Goal: Task Accomplishment & Management: Manage account settings

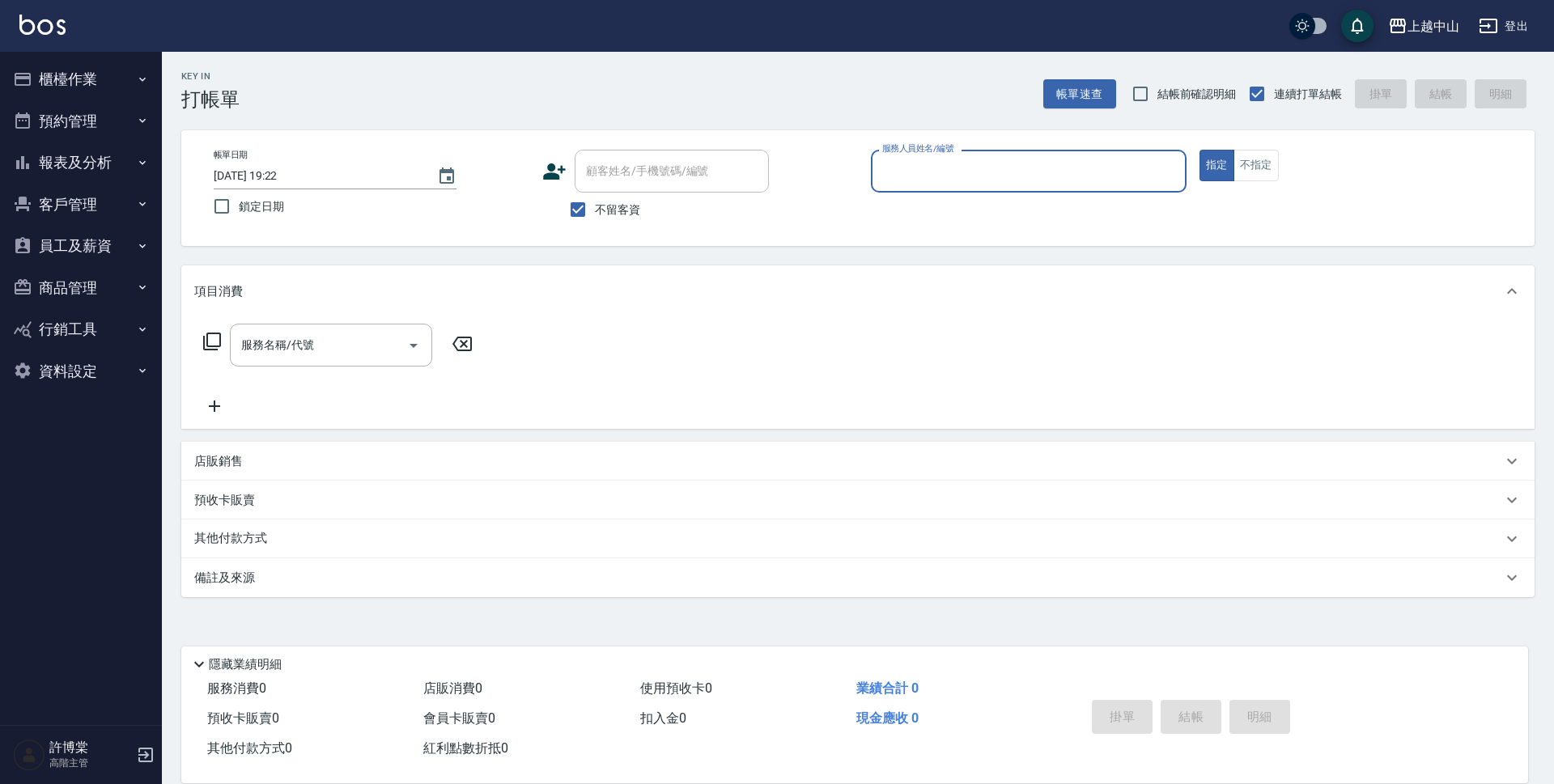
click at [990, 193] on div "服務人員姓名/編號" at bounding box center [1028, 171] width 315 height 43
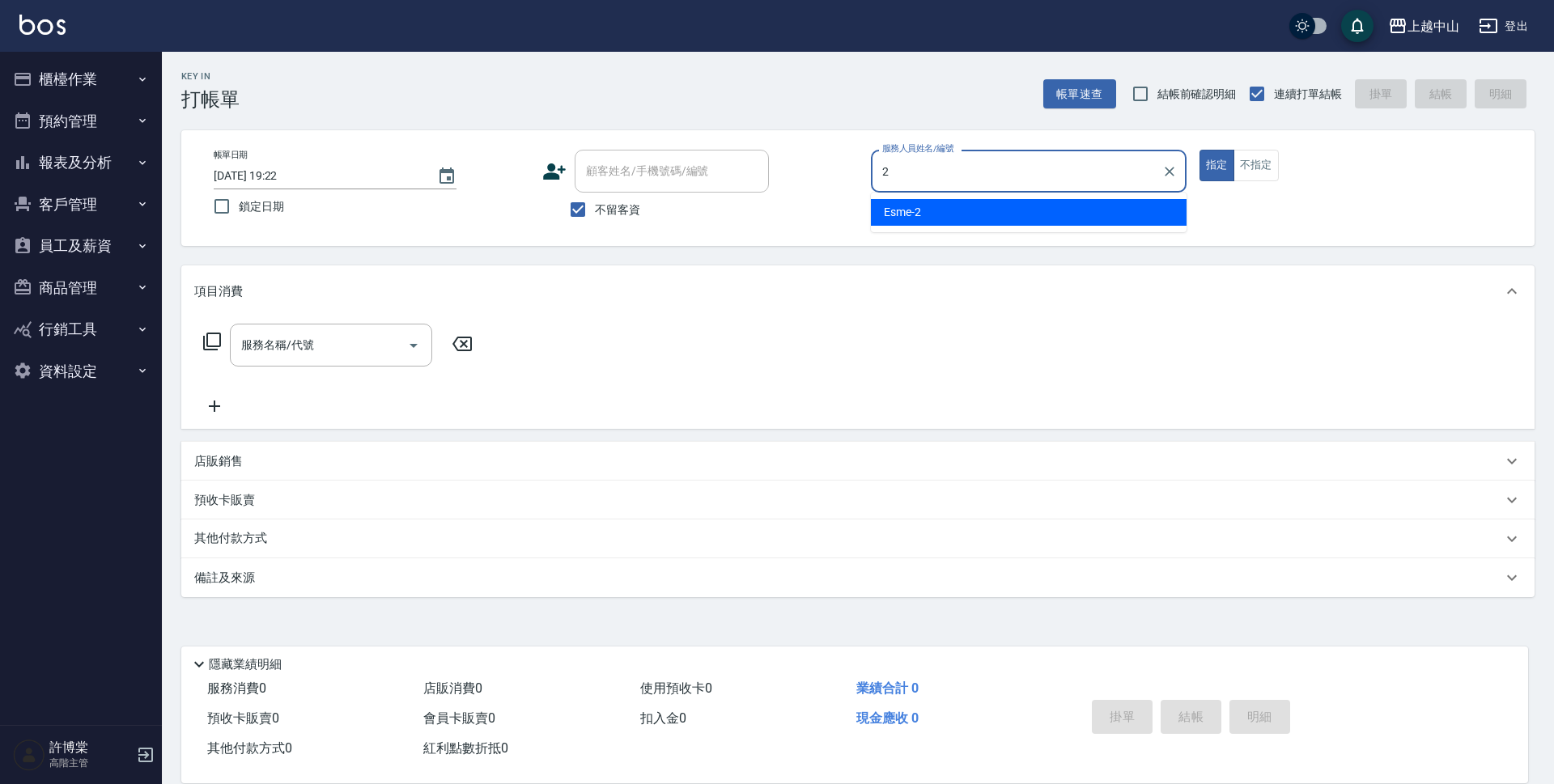
type input "Esme-2"
type button "true"
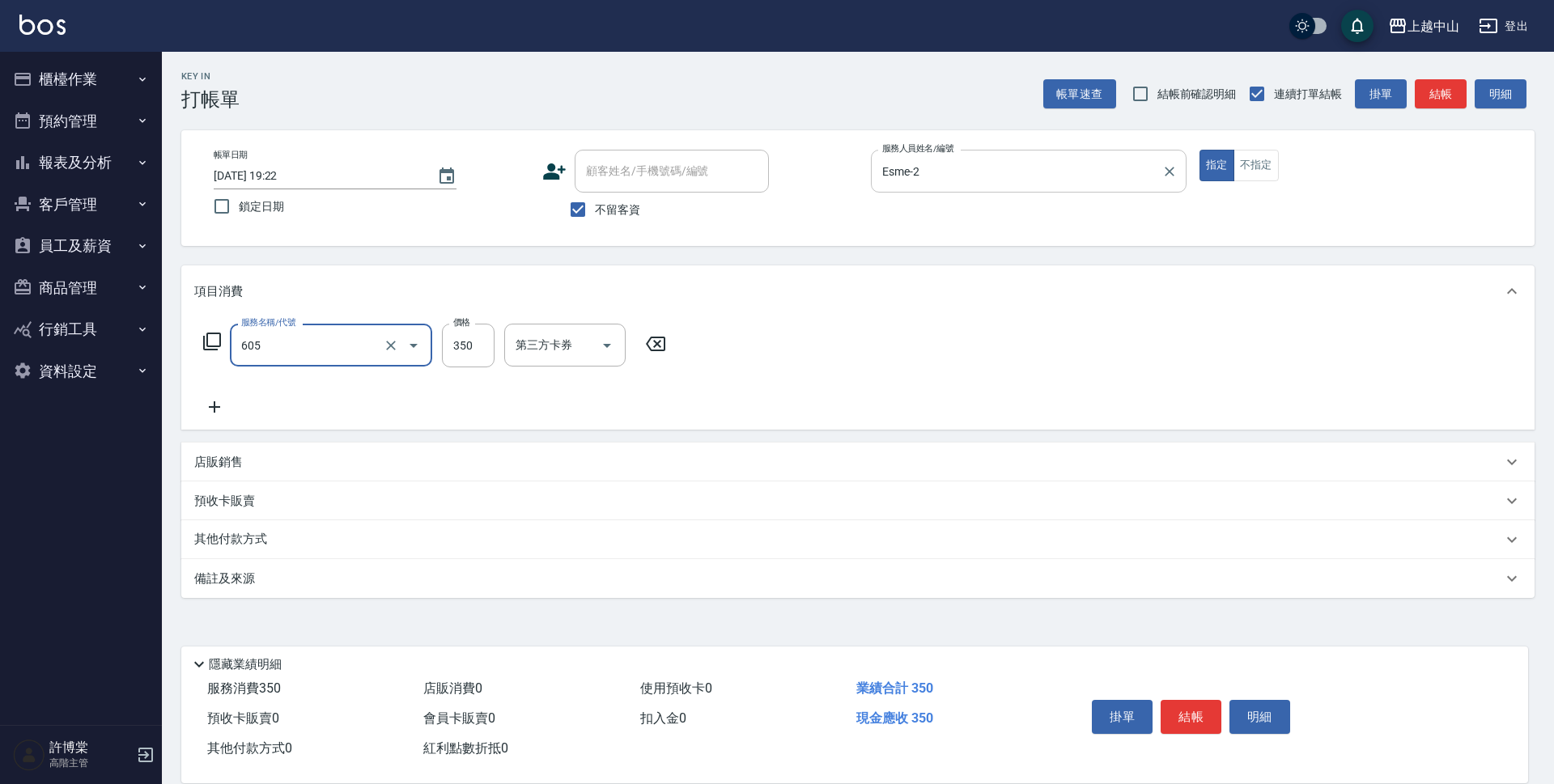
type input "洗髮 (女)(605)"
type input "400"
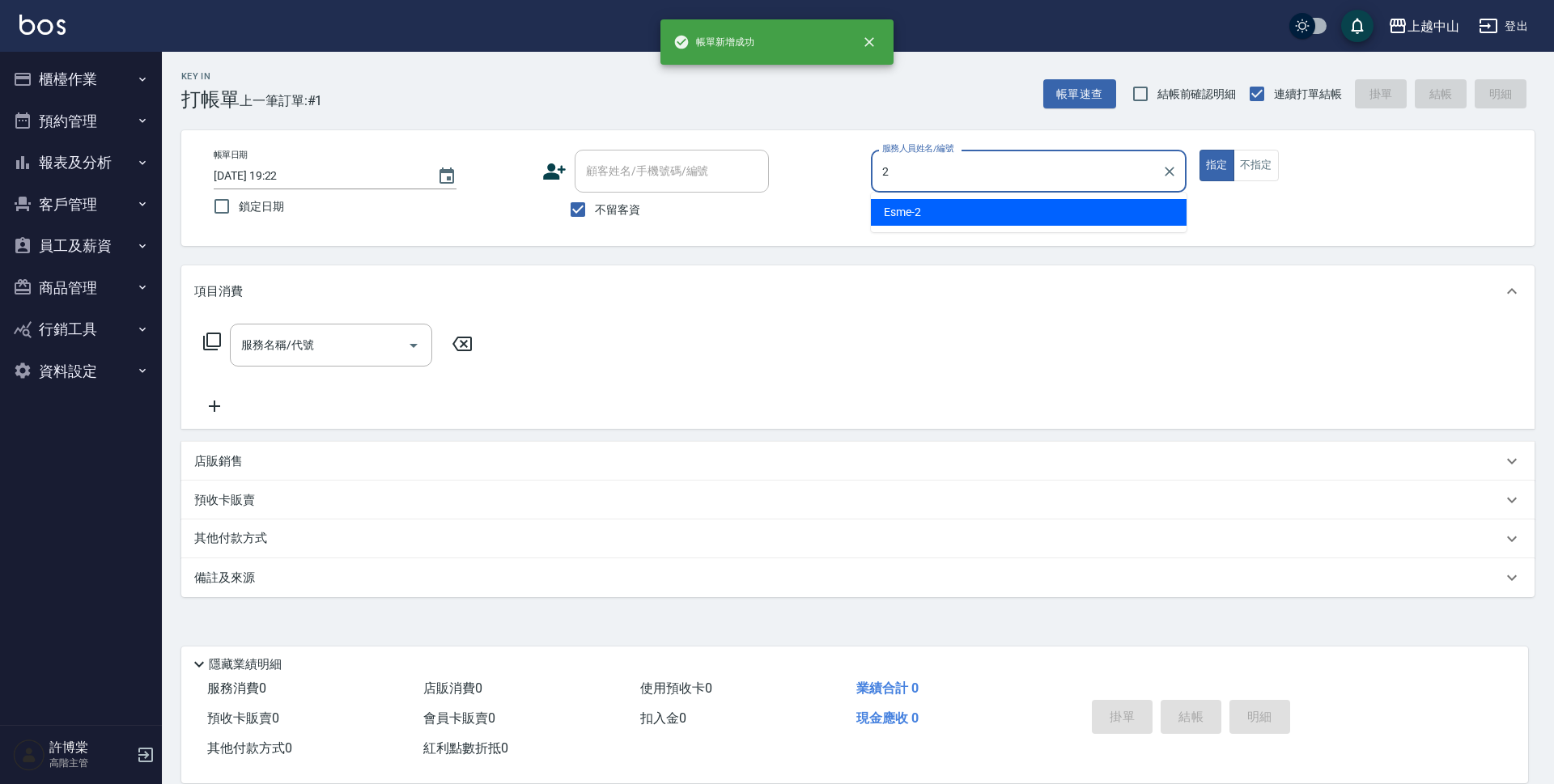
type input "Esme-2"
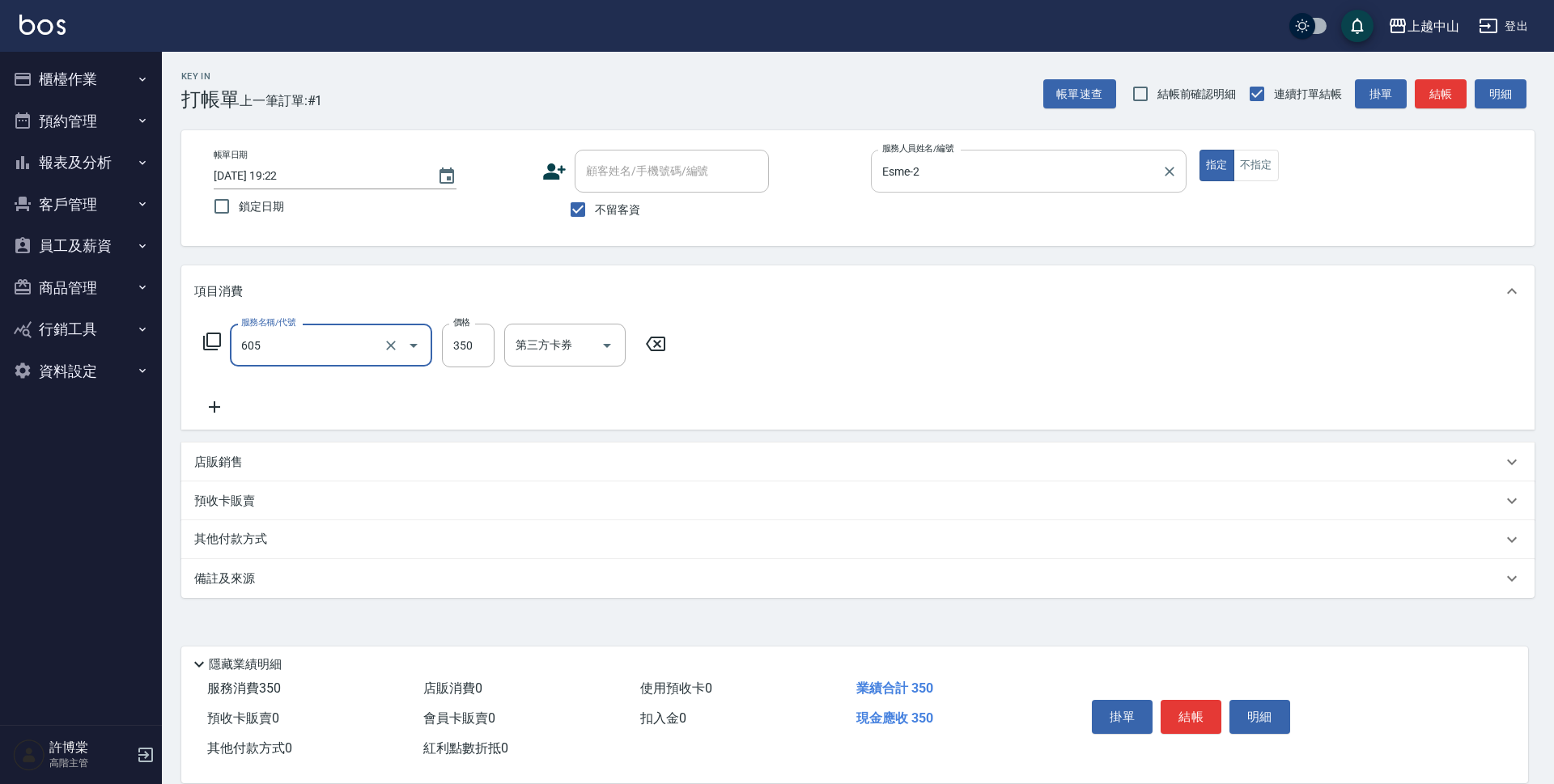
type input "洗髮 (女)(605)"
type input "400"
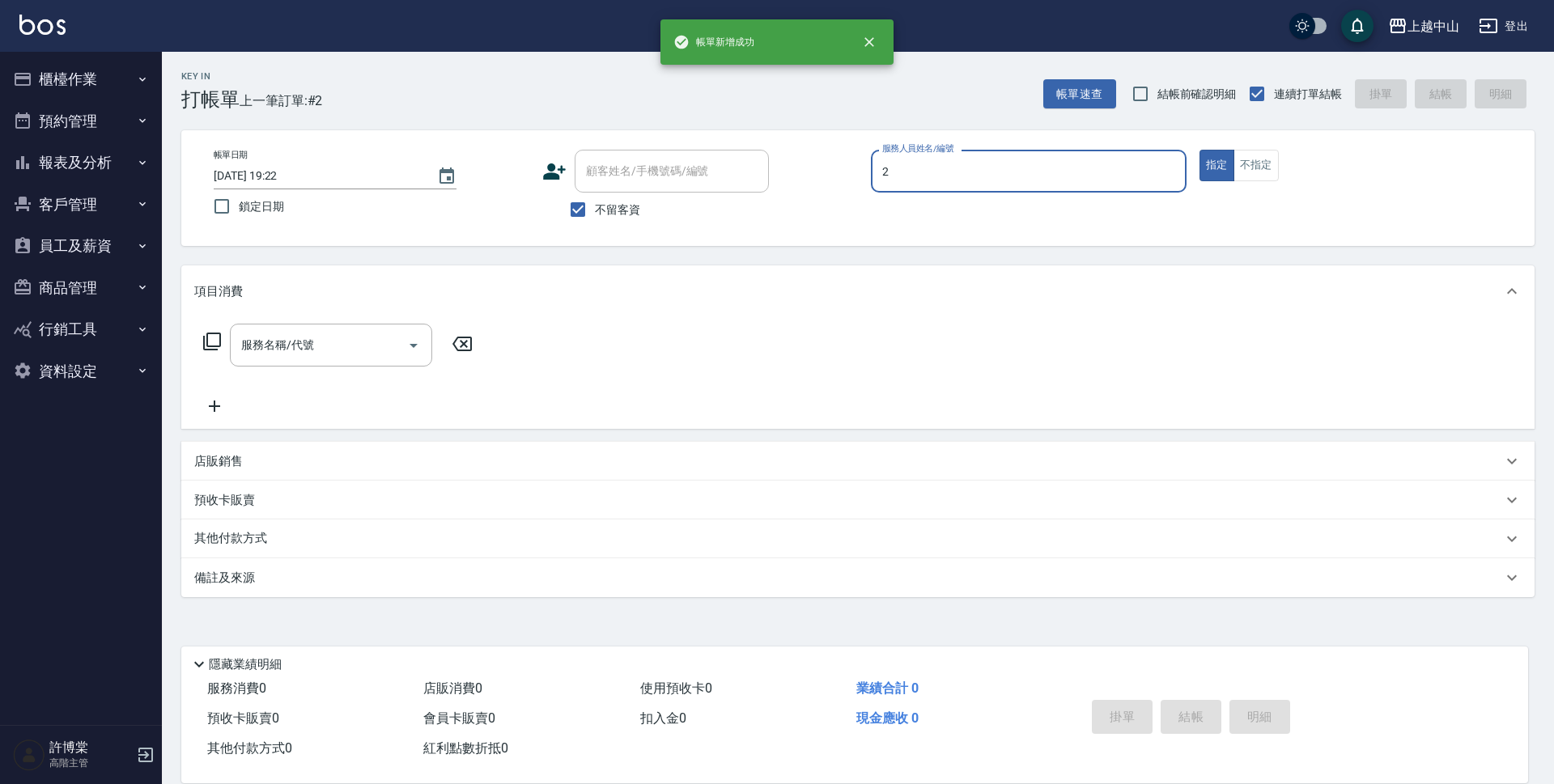
type input "Esme-2"
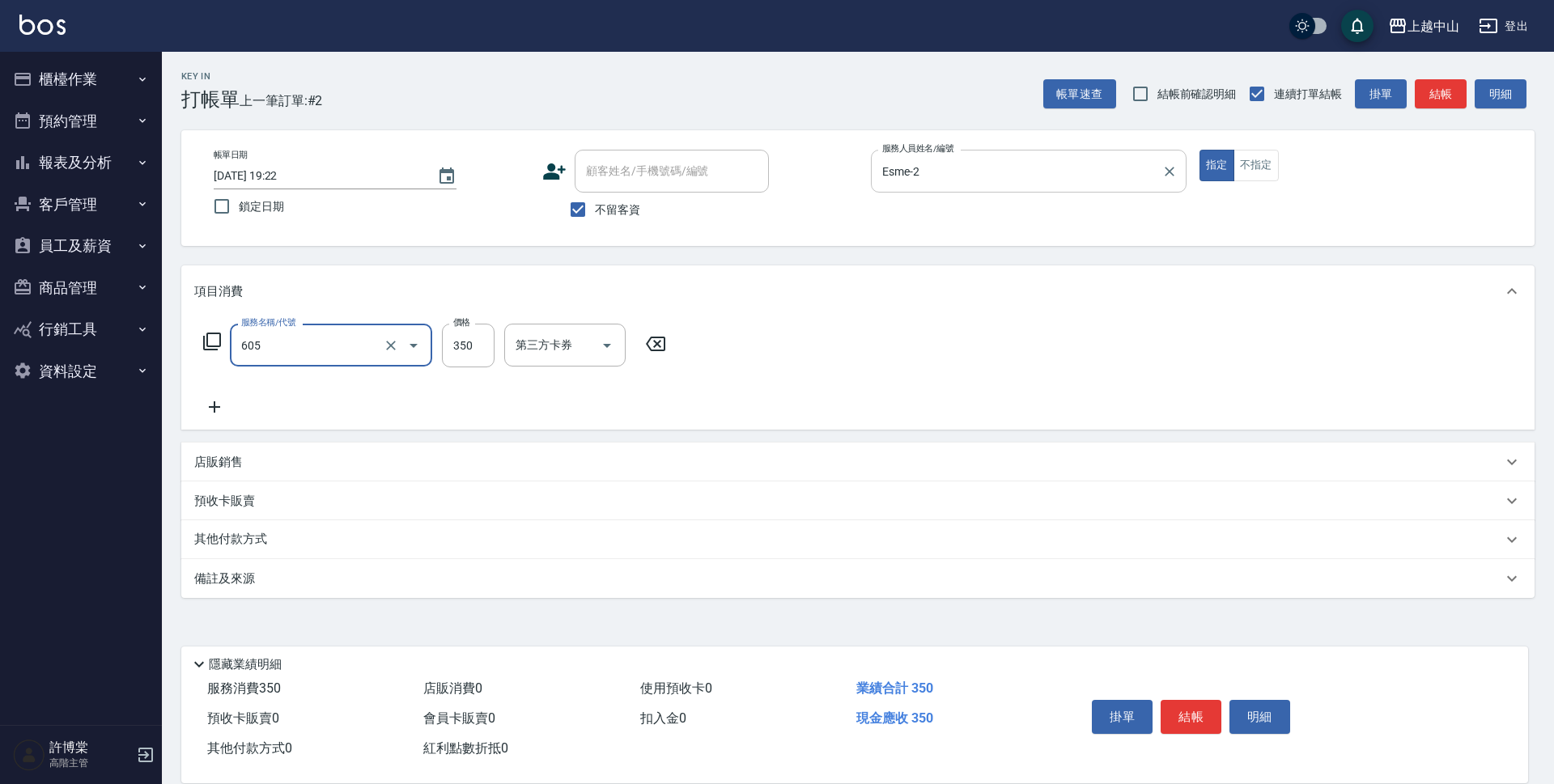
type input "洗髮 (女)(605)"
click at [588, 218] on input "不留客資" at bounding box center [578, 209] width 34 height 34
checkbox input "false"
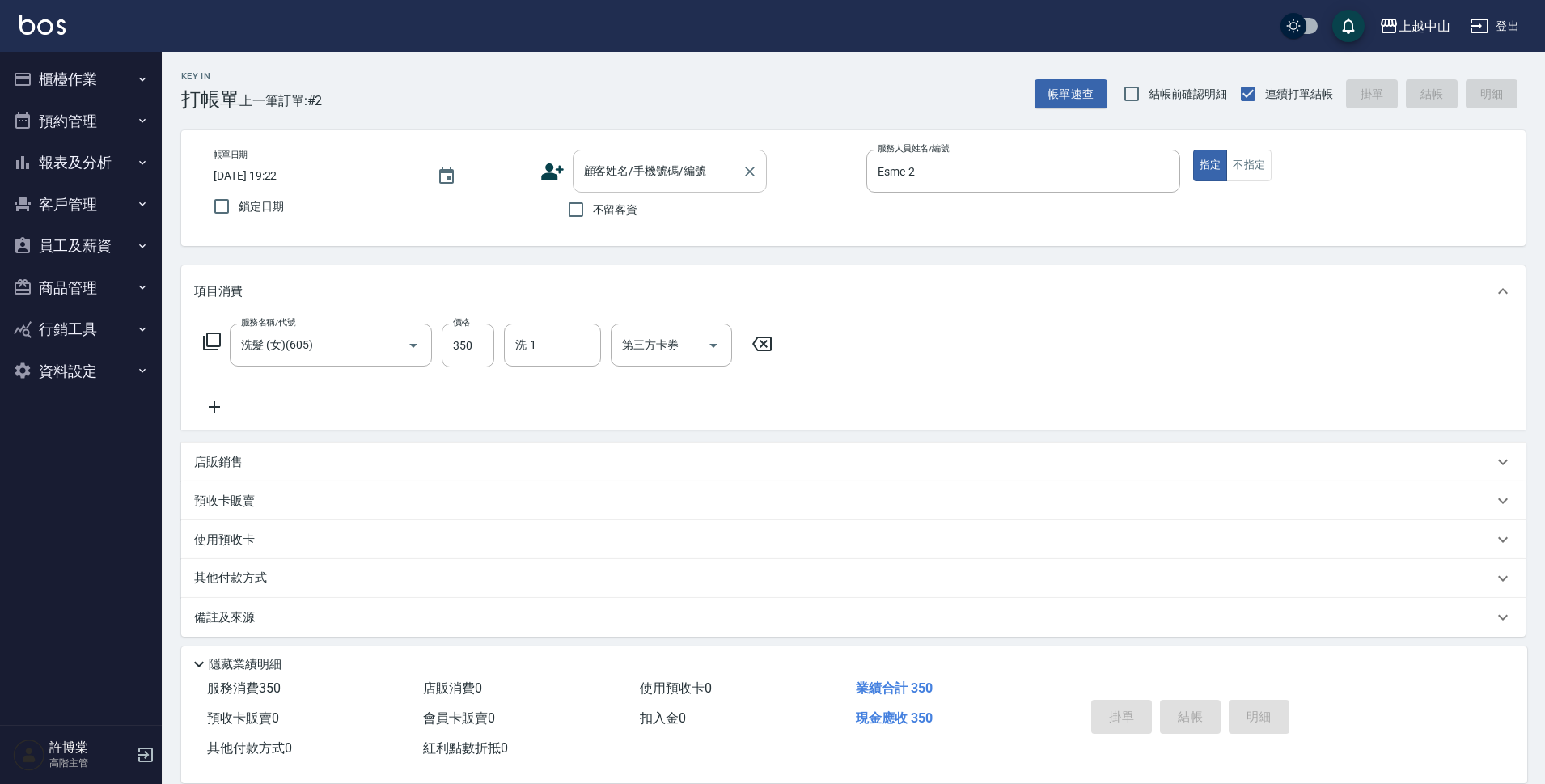
click at [610, 178] on div "顧客姓名/手機號碼/編號 顧客姓名/手機號碼/編號" at bounding box center [670, 171] width 194 height 43
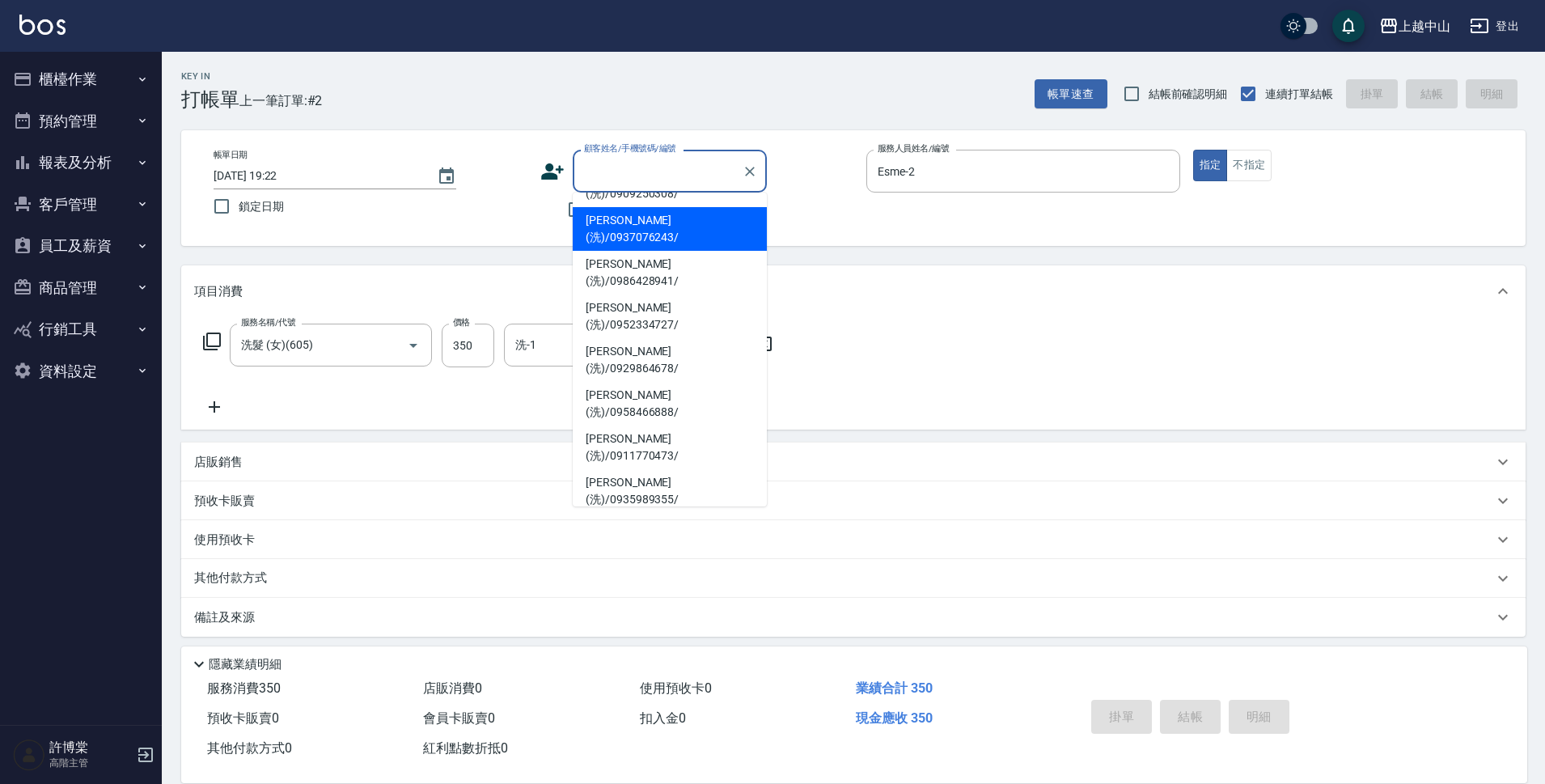
scroll to position [169, 0]
click at [726, 642] on li "高心蒂(洗)/0922996929/" at bounding box center [670, 663] width 194 height 44
type input "高心蒂(洗)/0922996929/"
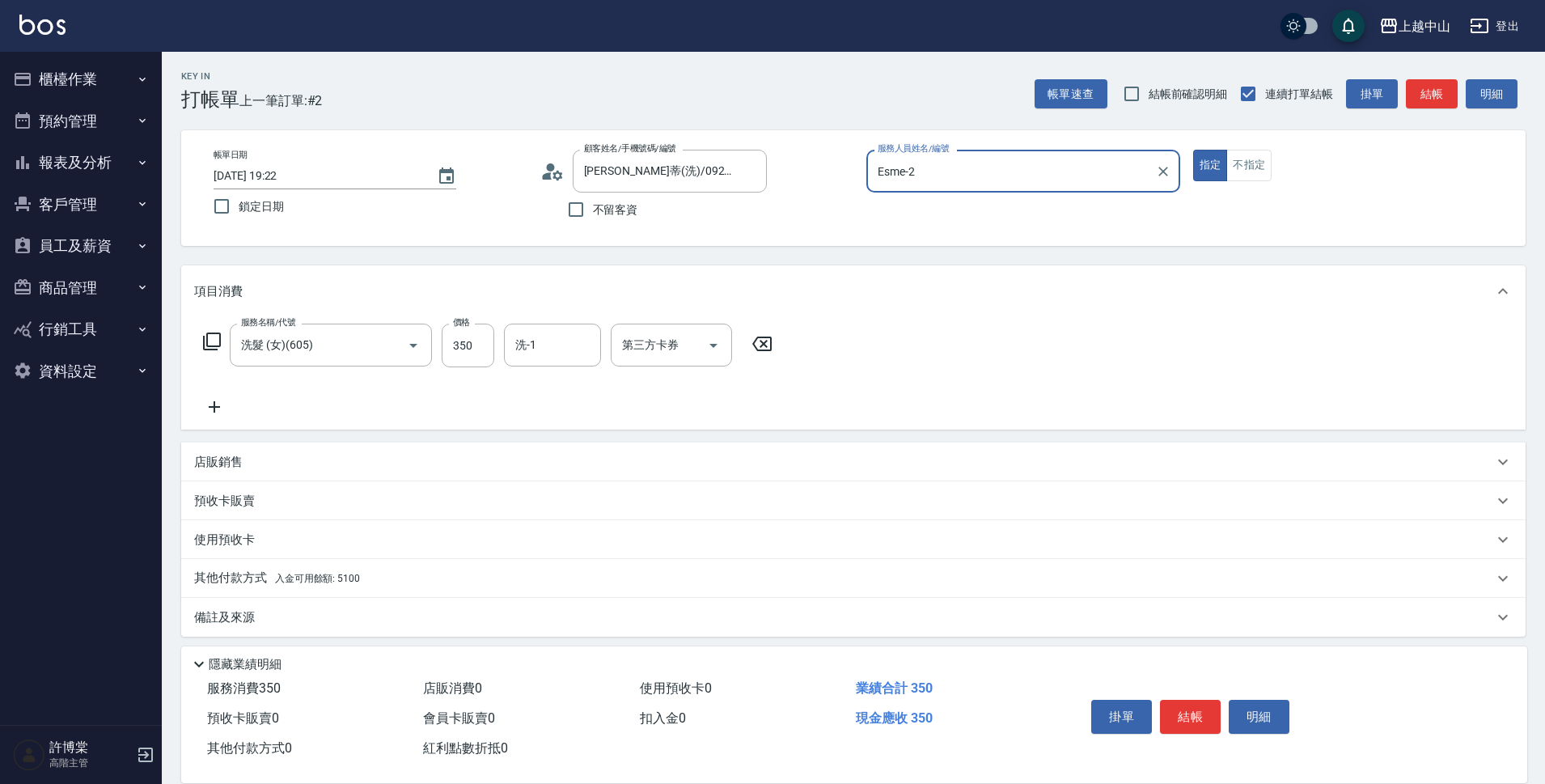
scroll to position [8, 0]
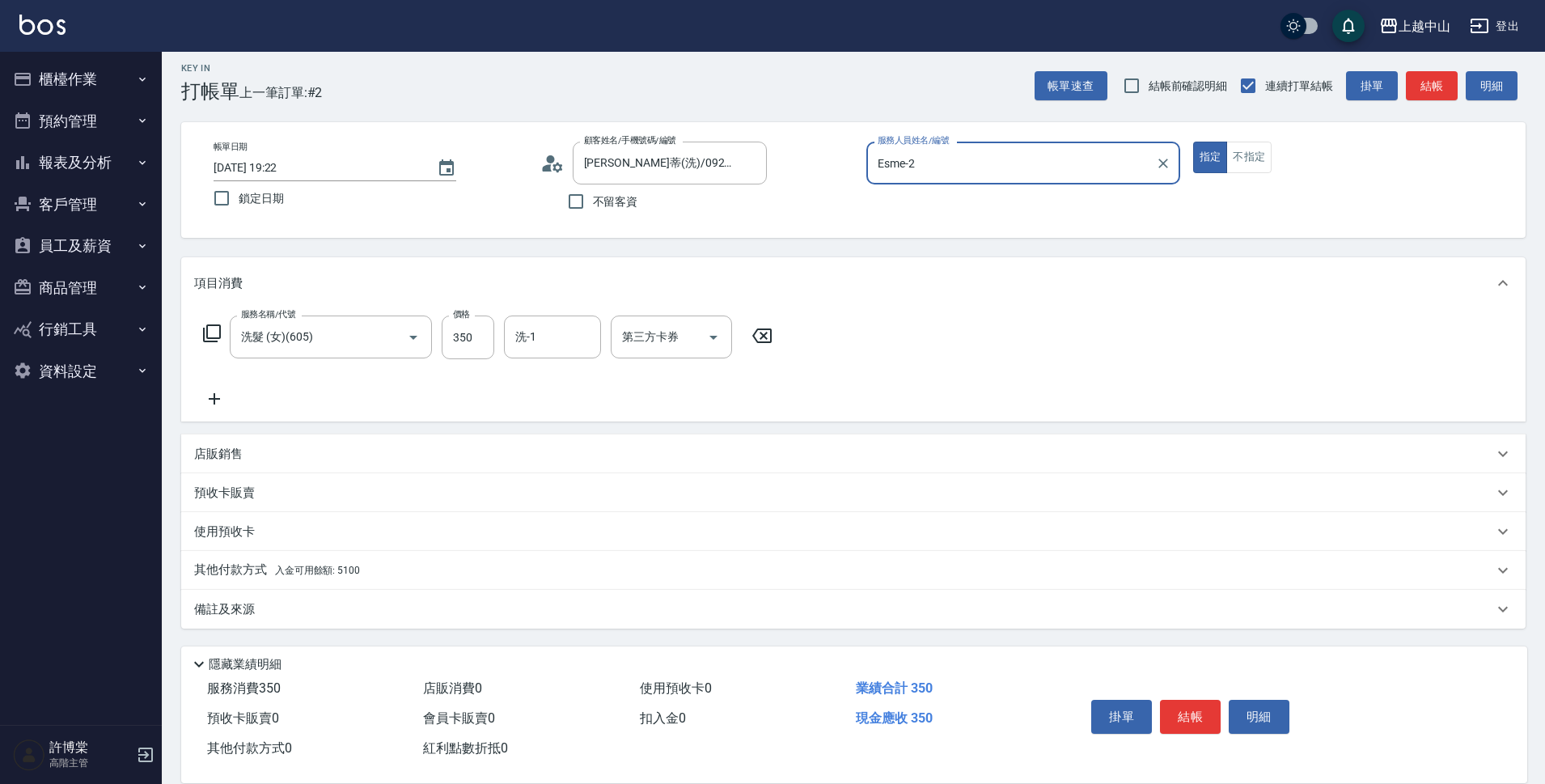
click at [352, 586] on div "其他付款方式 入金可用餘額: 5100" at bounding box center [854, 570] width 1345 height 39
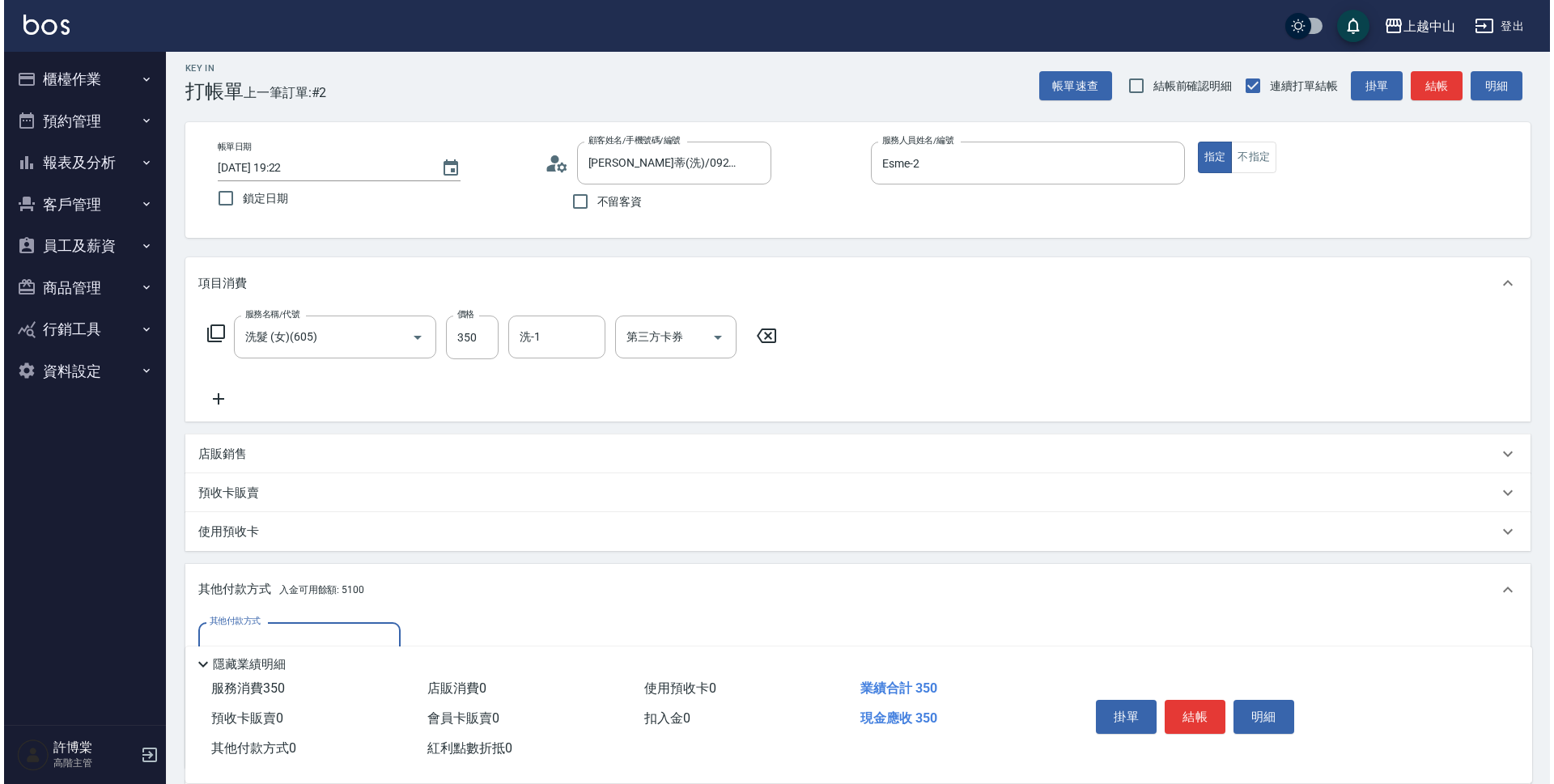
scroll to position [199, 0]
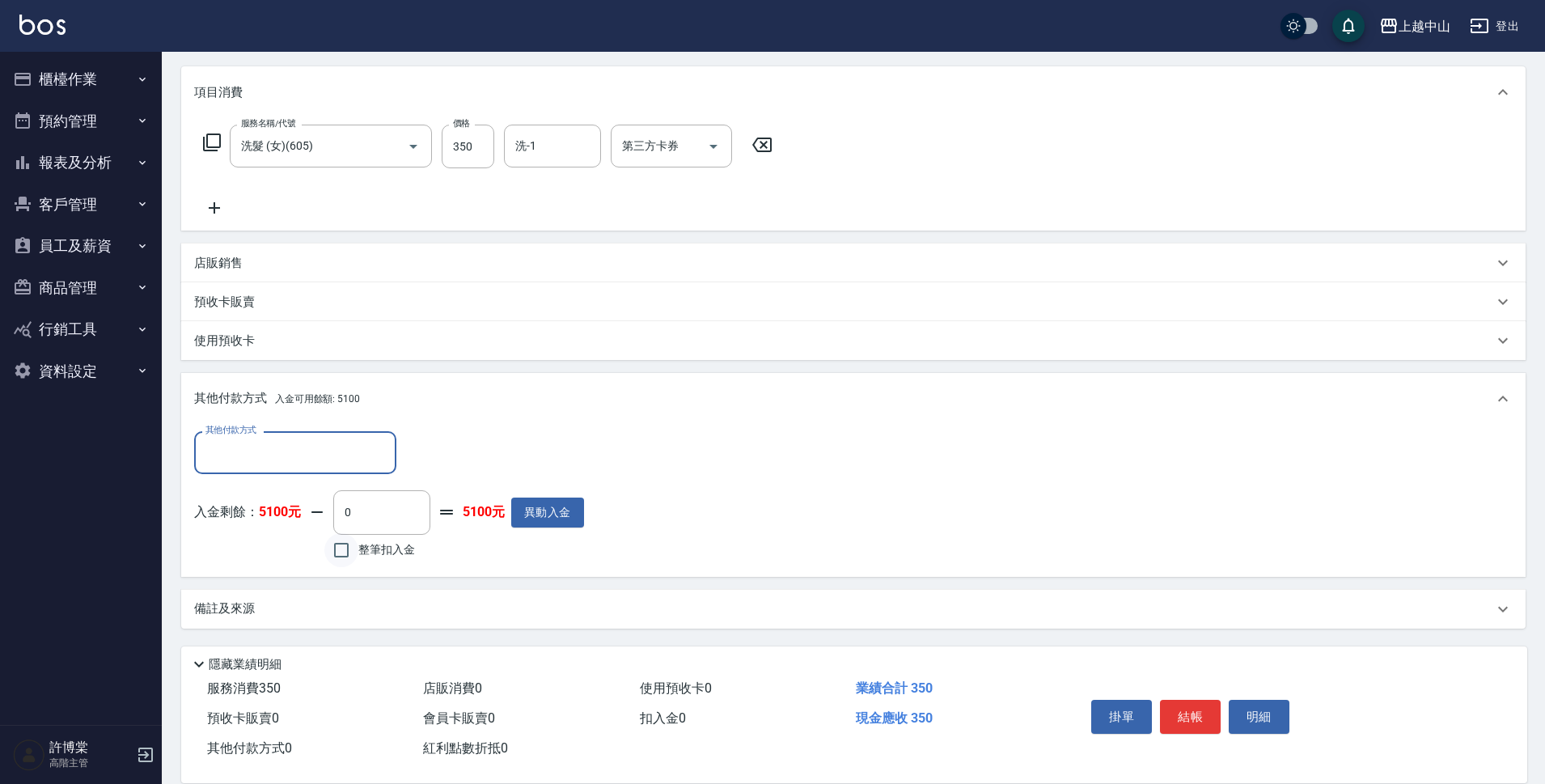
click at [337, 556] on input "整筆扣入金" at bounding box center [341, 550] width 34 height 34
checkbox input "true"
type input "350"
click at [1270, 727] on div "掛單 結帳 明細" at bounding box center [1190, 719] width 211 height 51
click at [1269, 713] on button "明細" at bounding box center [1259, 716] width 60 height 34
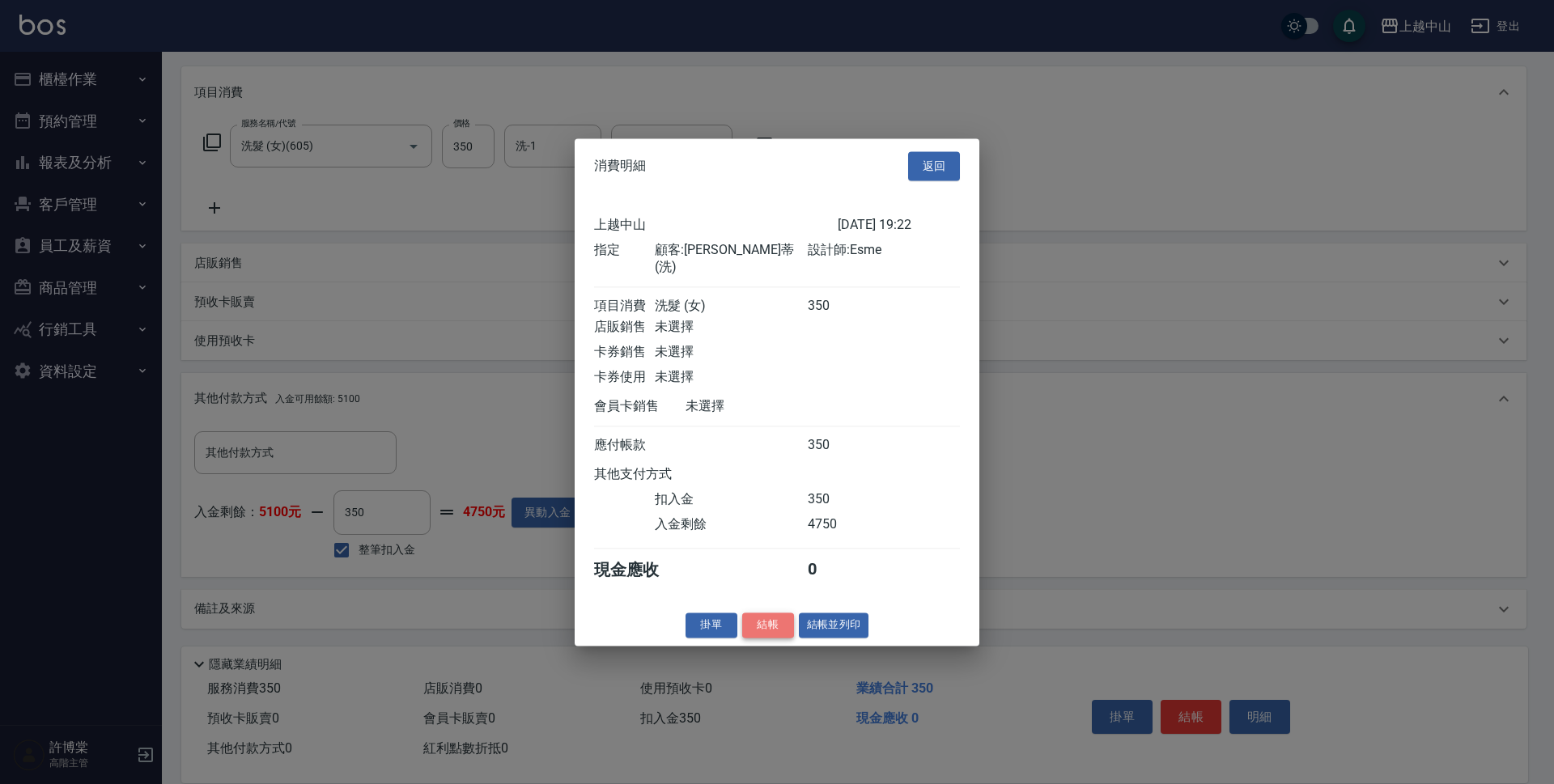
click at [785, 628] on button "結帳" at bounding box center [768, 624] width 52 height 25
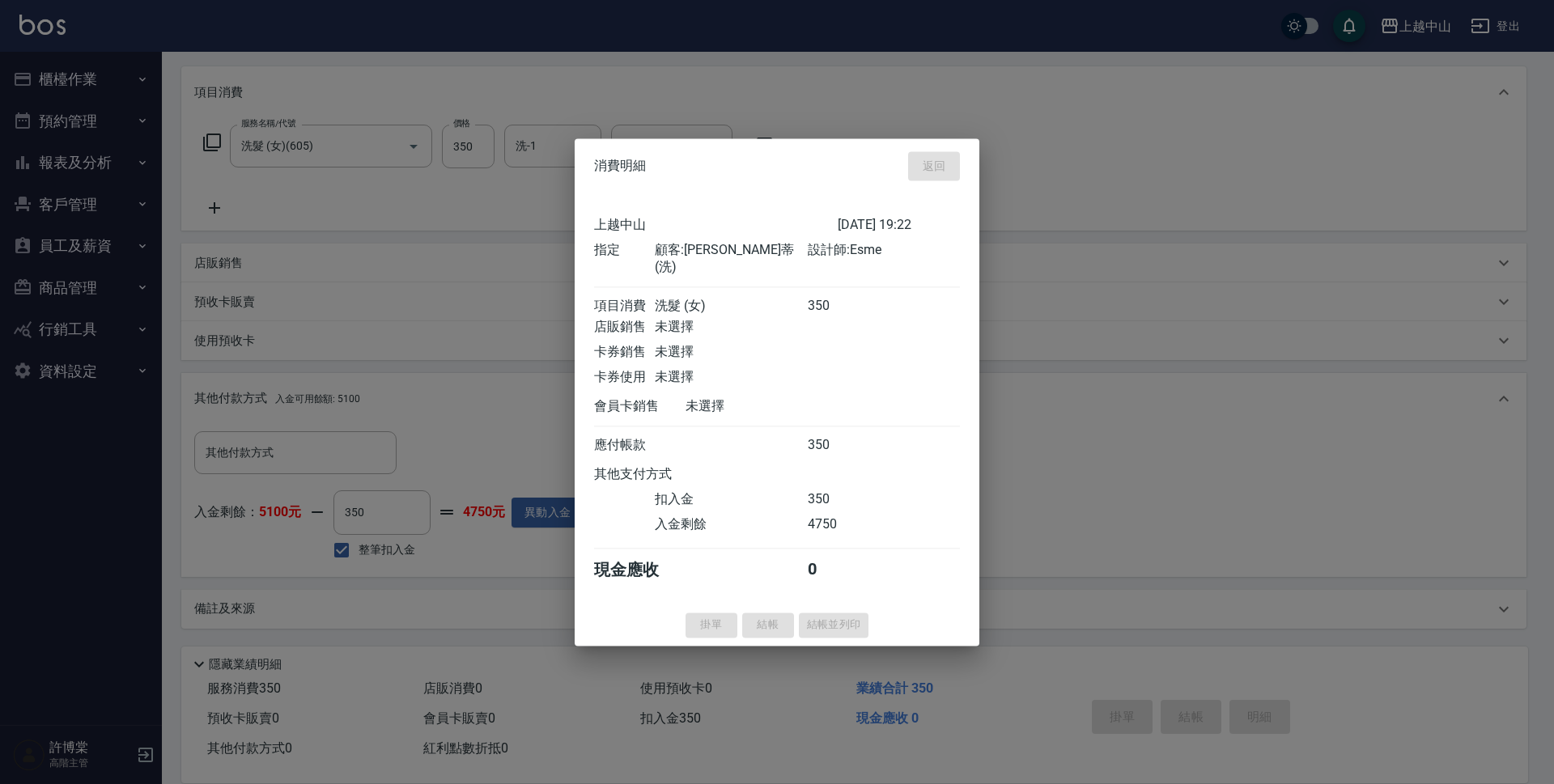
type input "2025/09/19 19:23"
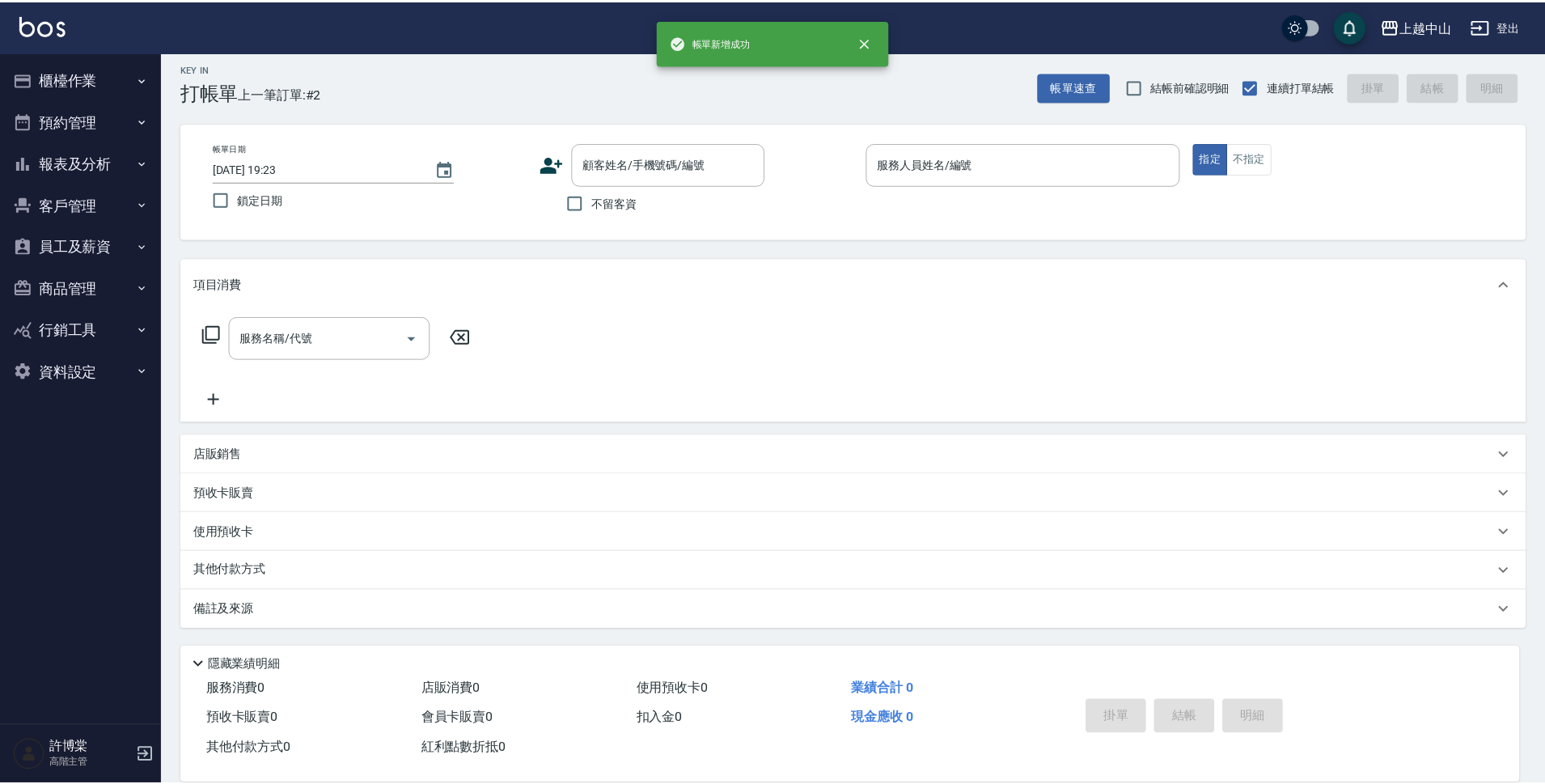
scroll to position [0, 0]
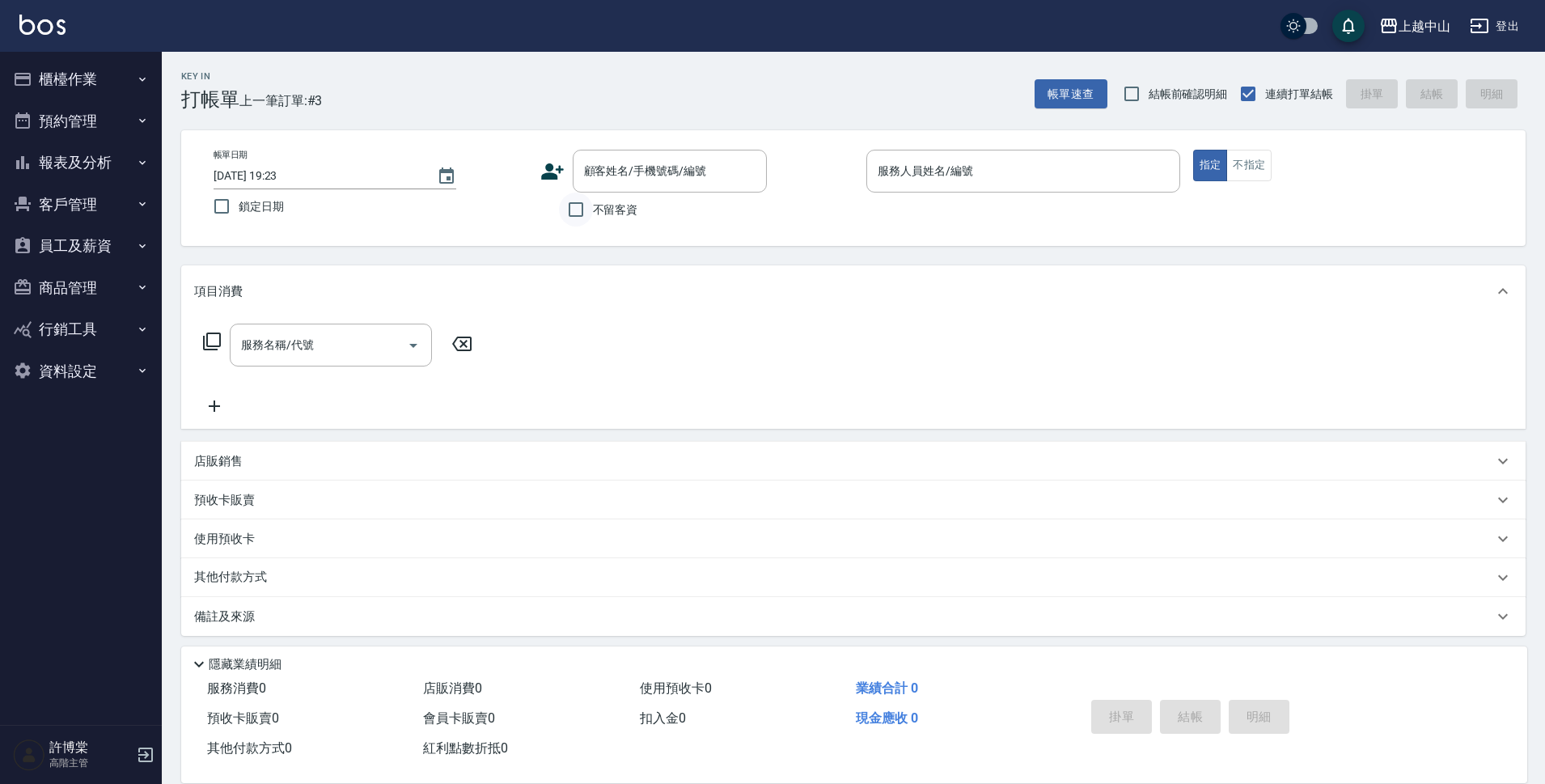
click at [577, 206] on input "不留客資" at bounding box center [576, 209] width 34 height 34
checkbox input "true"
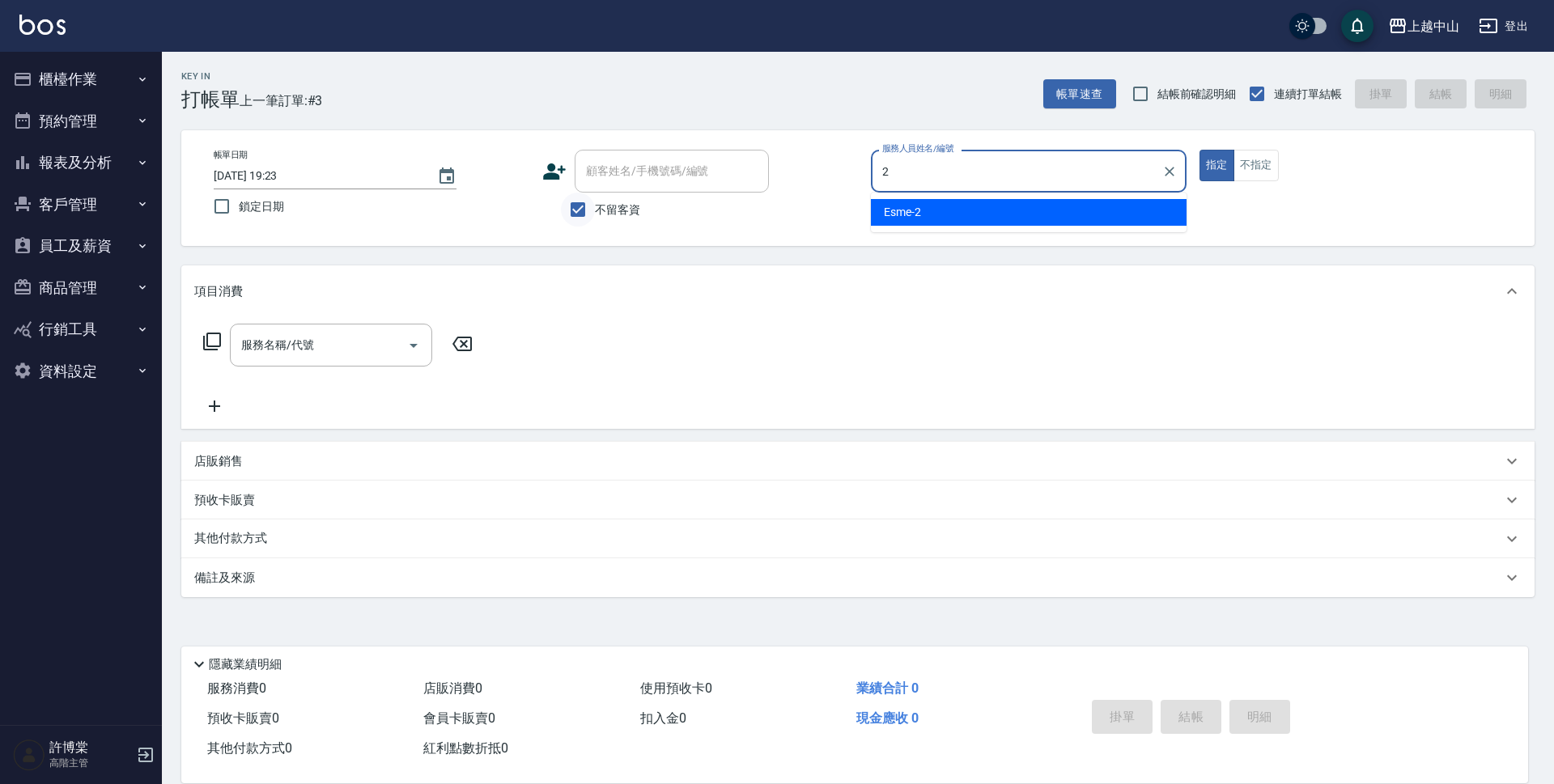
type input "Esme-2"
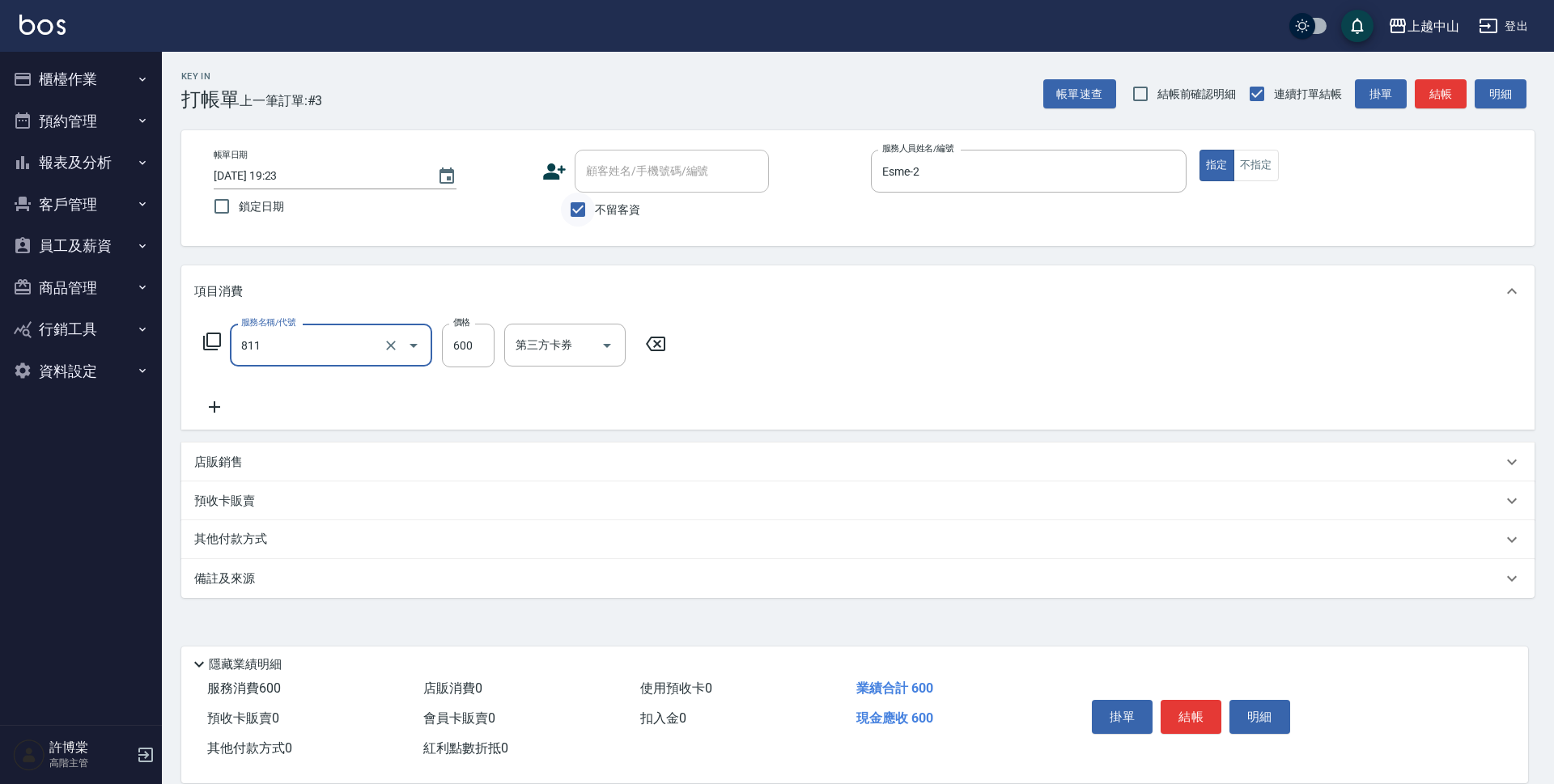
type input "洗+剪(811)"
type input "390"
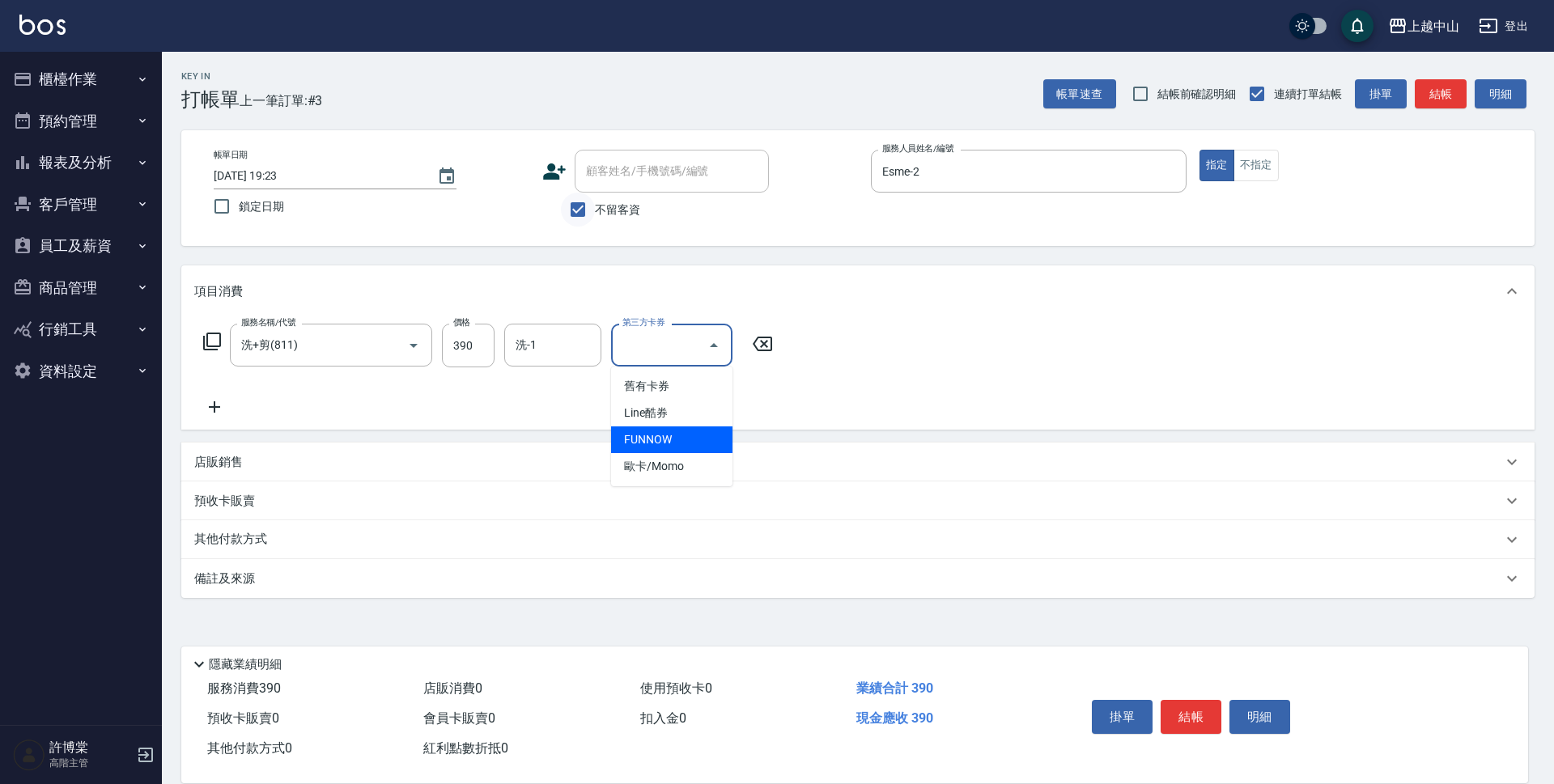
type input "FUNNOW"
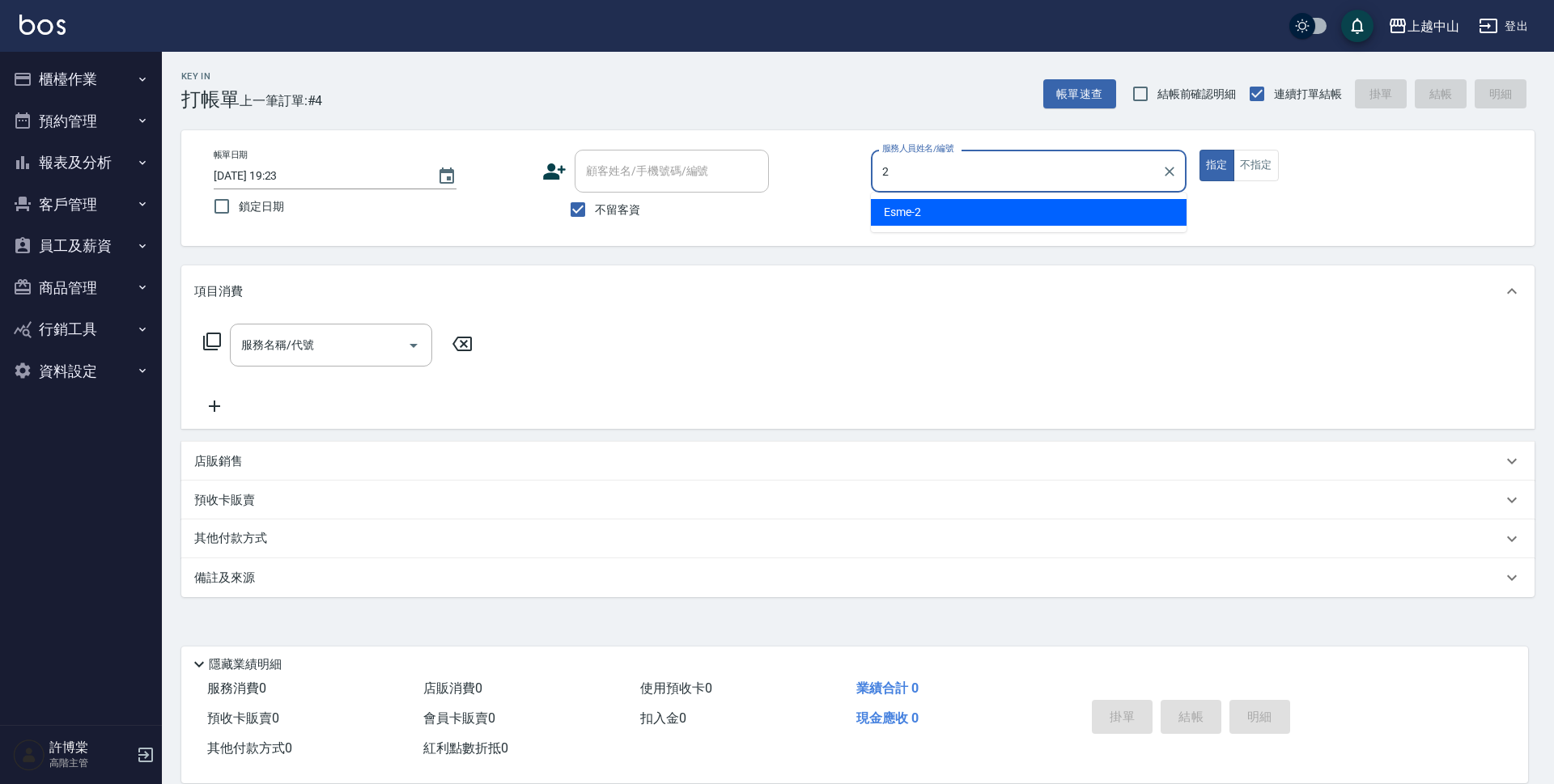
type input "Esme-2"
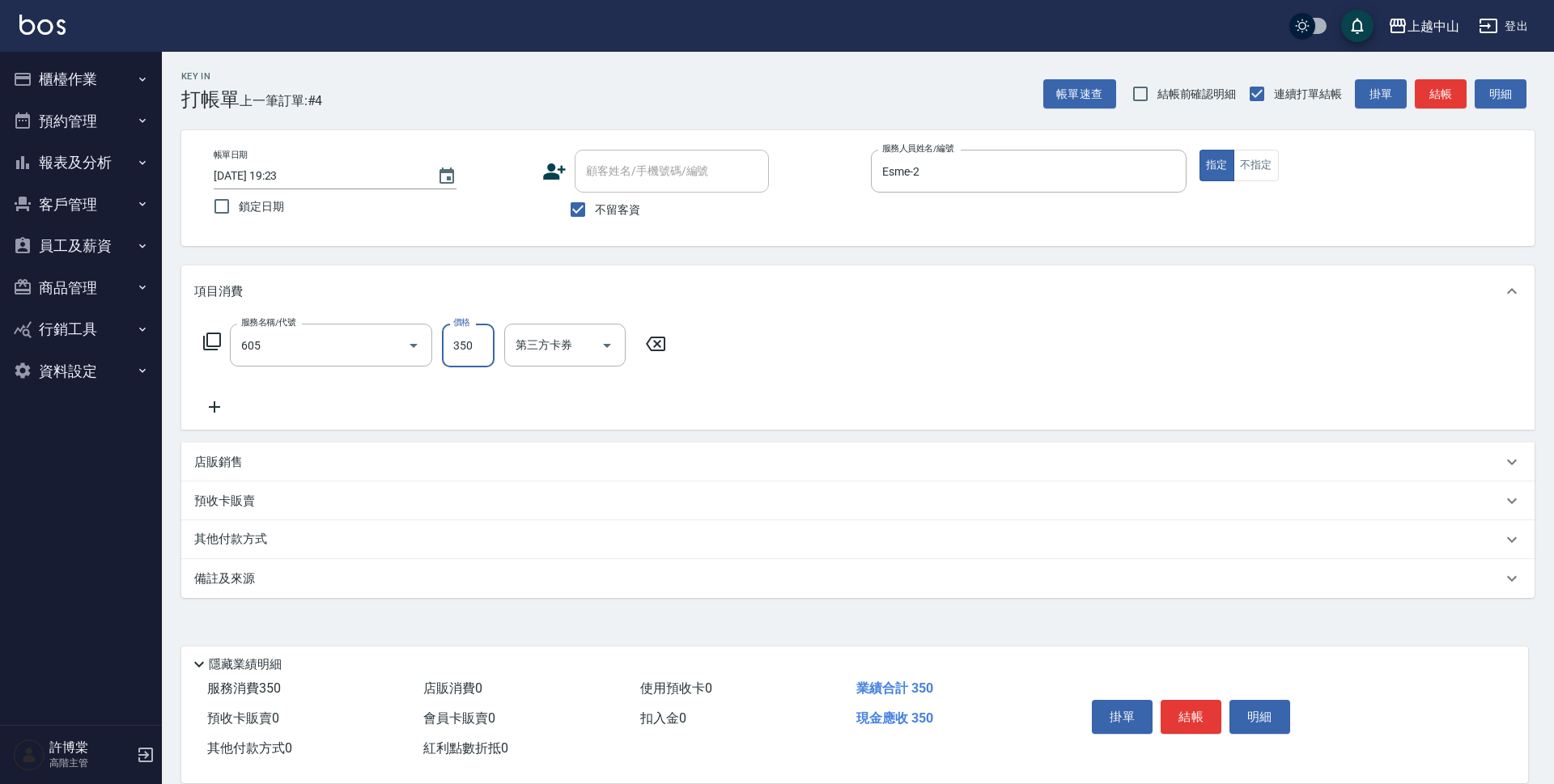
type input "洗髮 (女)(605)"
type input "400"
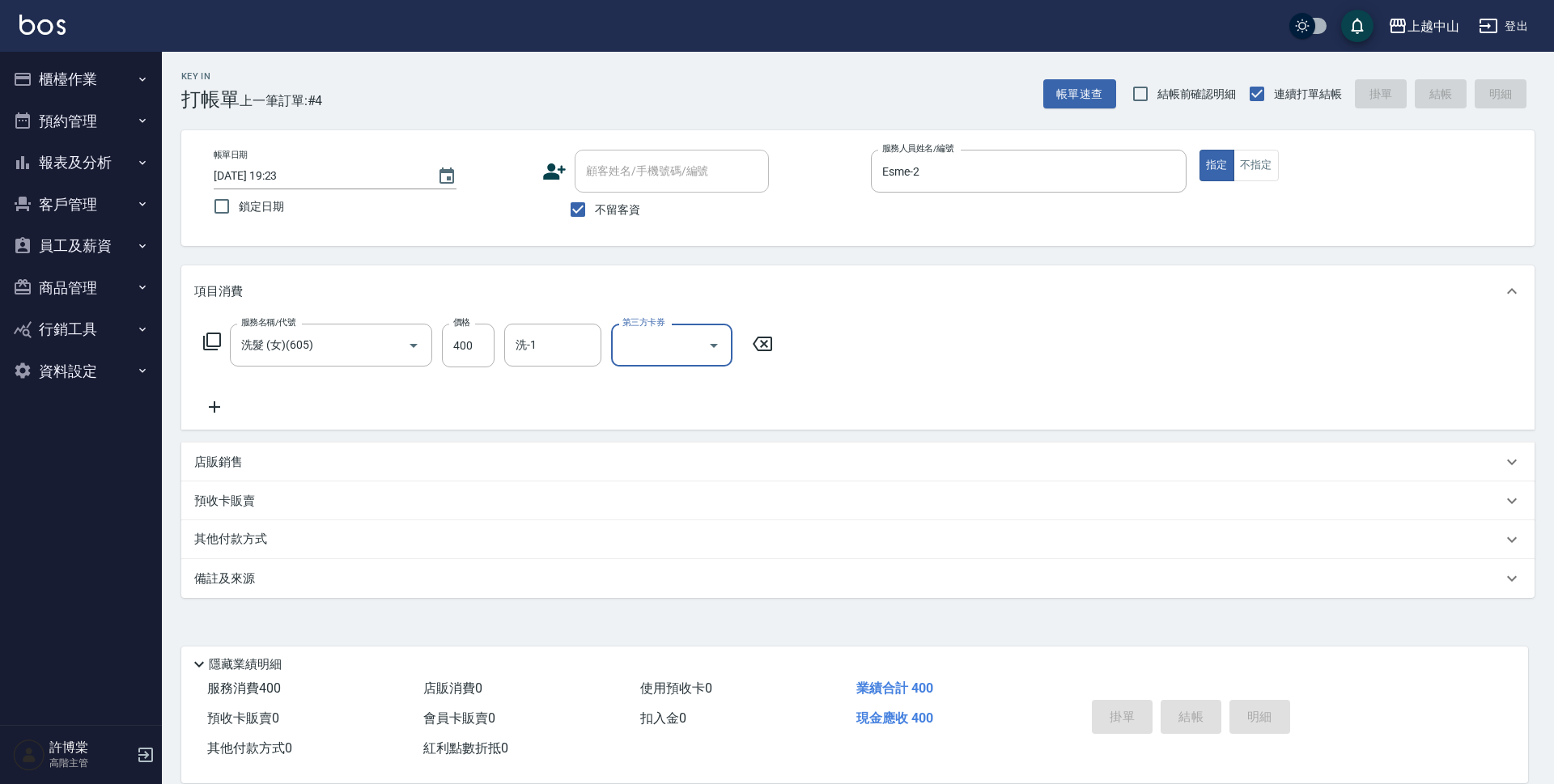
type input "2025/09/19 19:24"
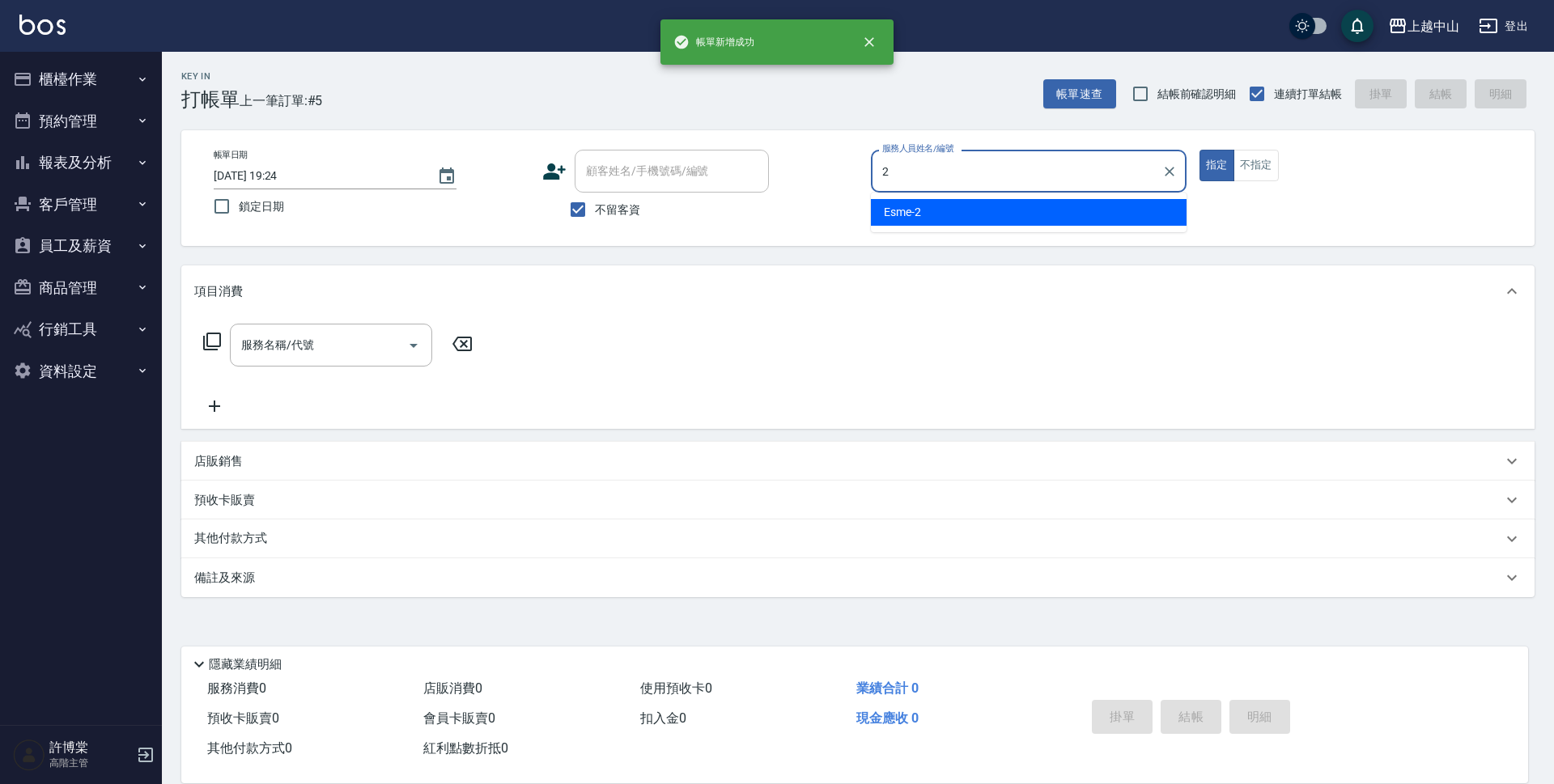
type input "Esme-2"
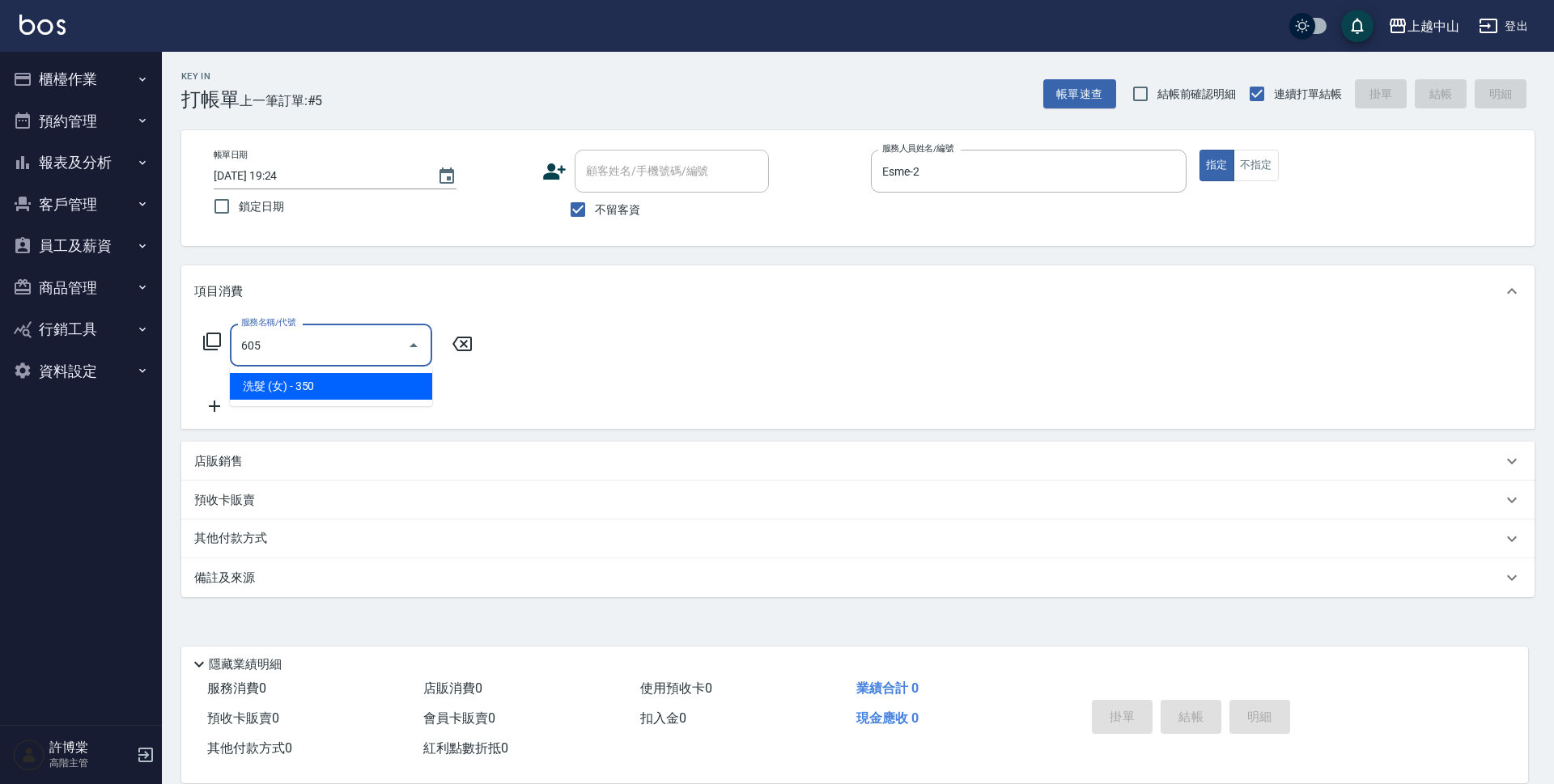
type input "洗髮 (女)(605)"
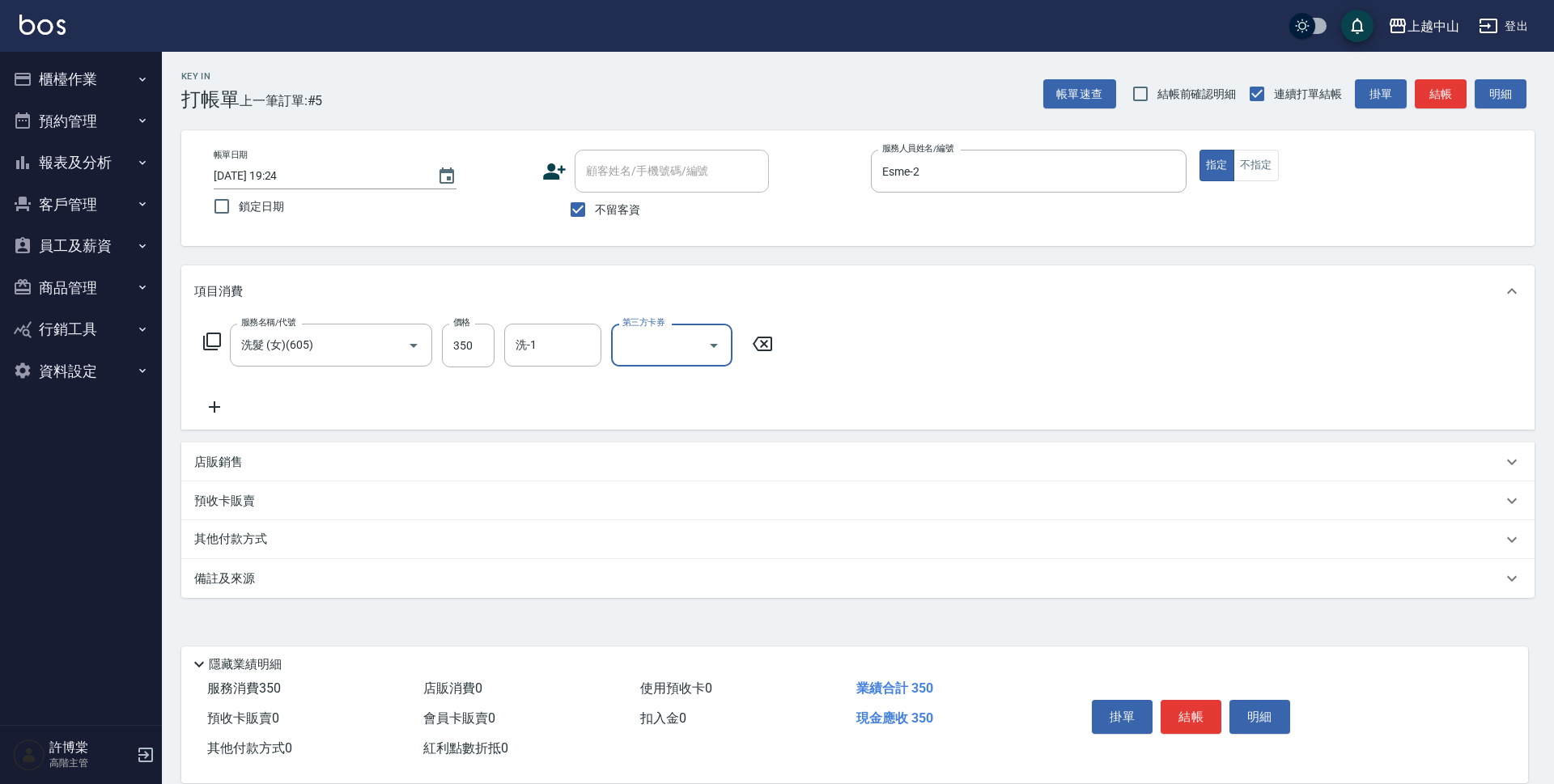
drag, startPoint x: 587, startPoint y: 207, endPoint x: 588, endPoint y: 189, distance: 18.0
click at [586, 207] on input "不留客資" at bounding box center [578, 209] width 34 height 34
checkbox input "false"
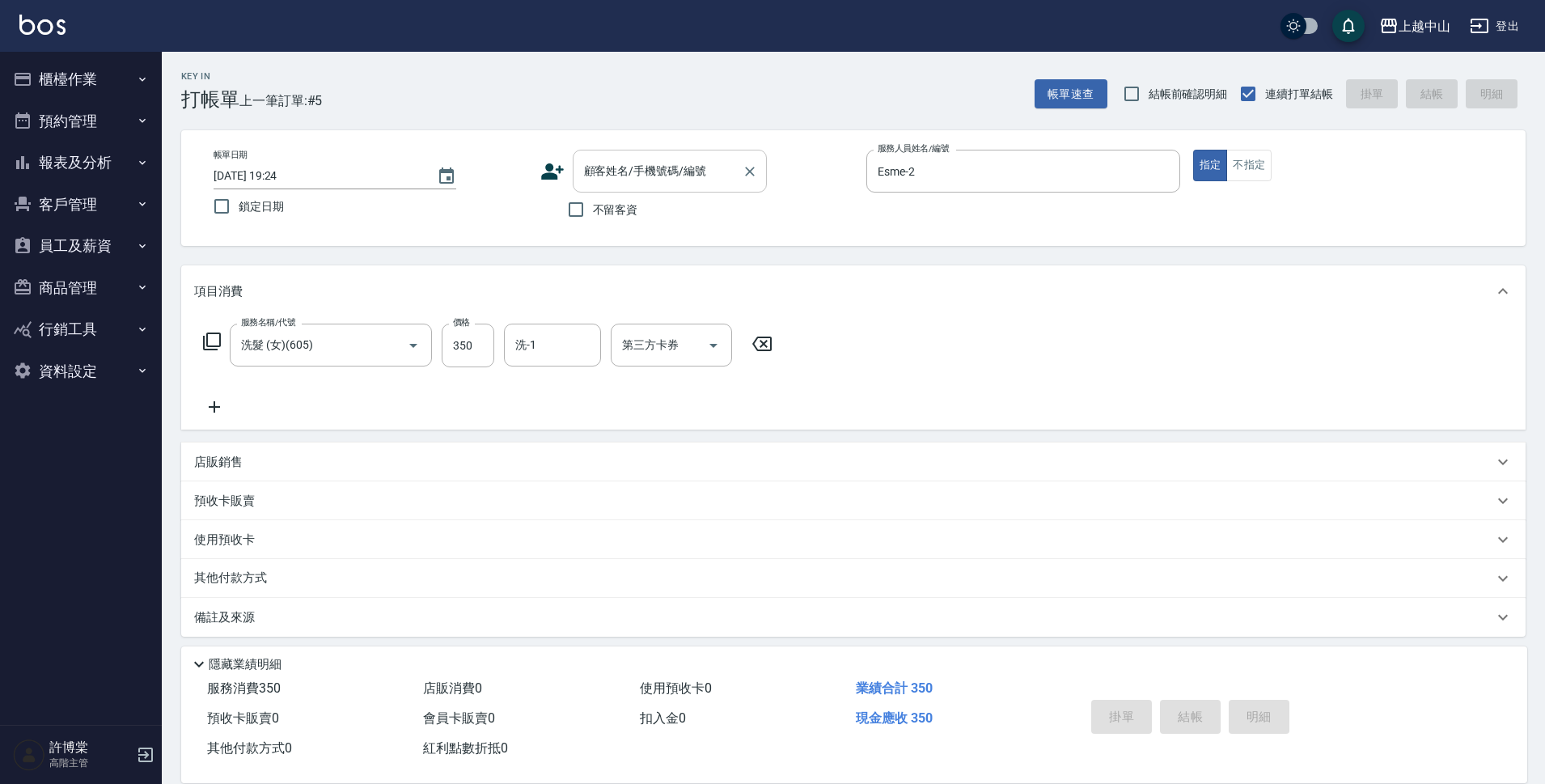
click at [589, 184] on input "顧客姓名/手機號碼/編號" at bounding box center [658, 171] width 155 height 28
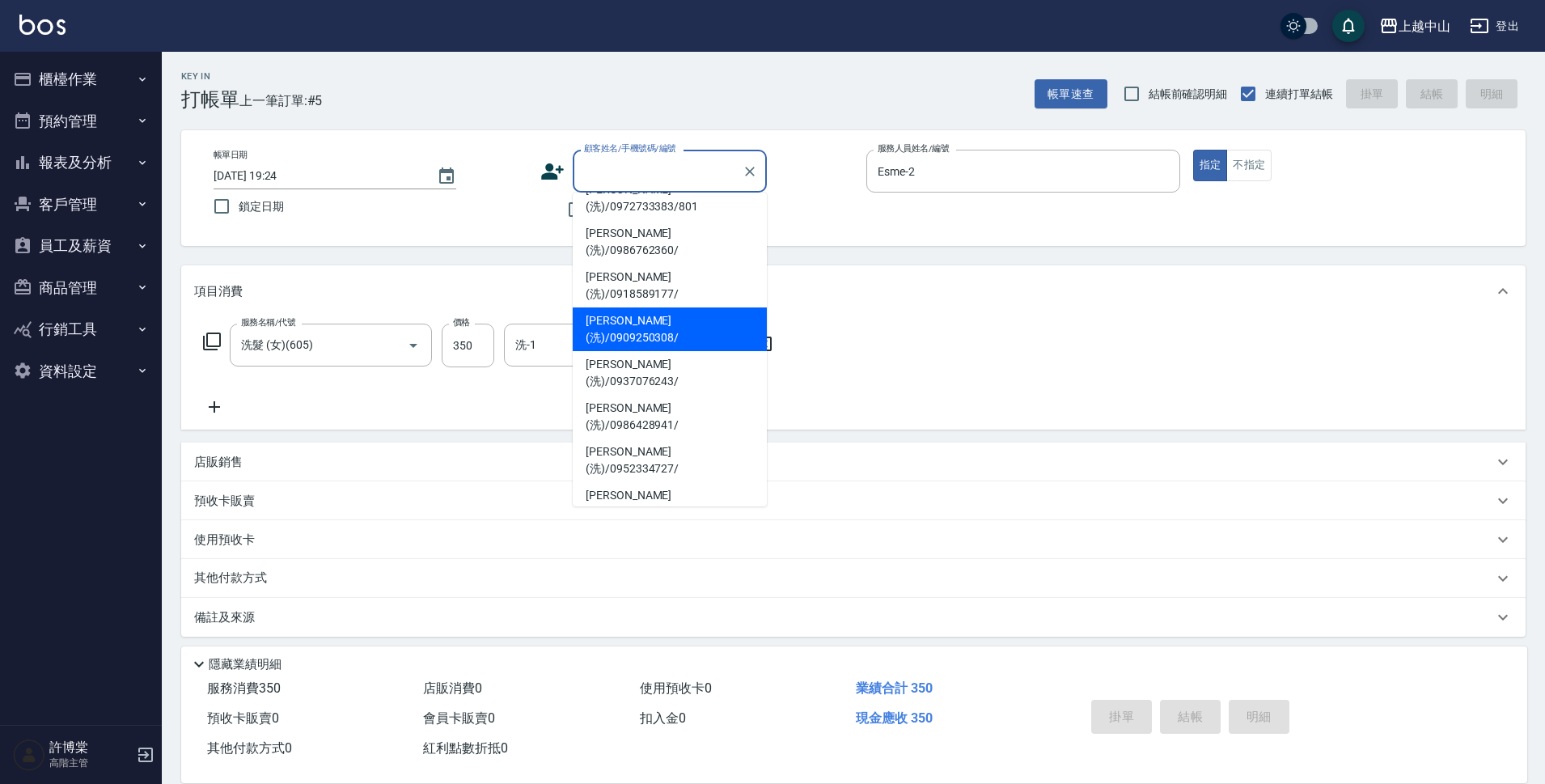
scroll to position [41, 0]
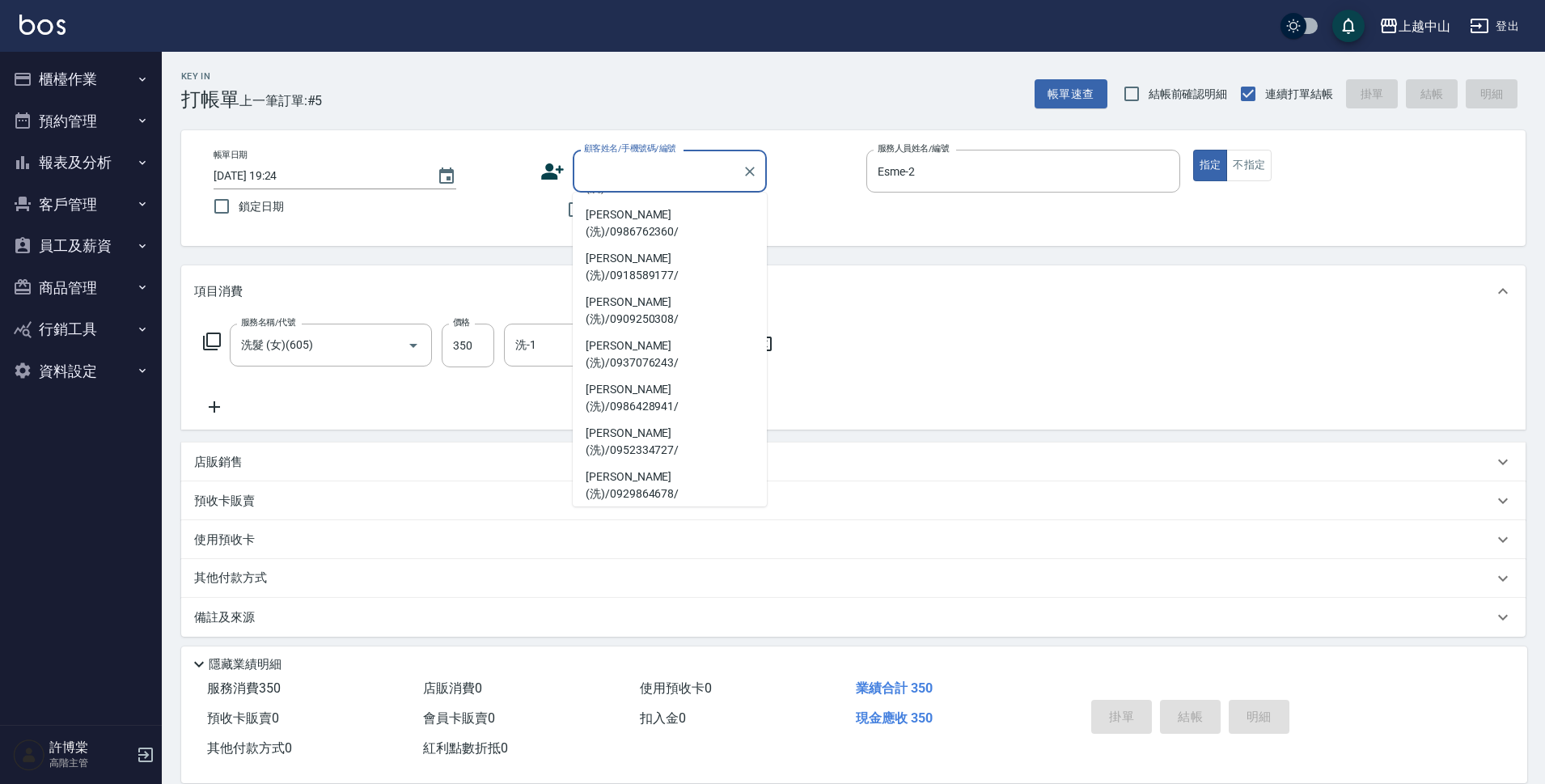
click at [681, 595] on li "林寶珠(洗)/0935989355/" at bounding box center [670, 616] width 194 height 44
type input "林寶珠(洗)/0935989355/"
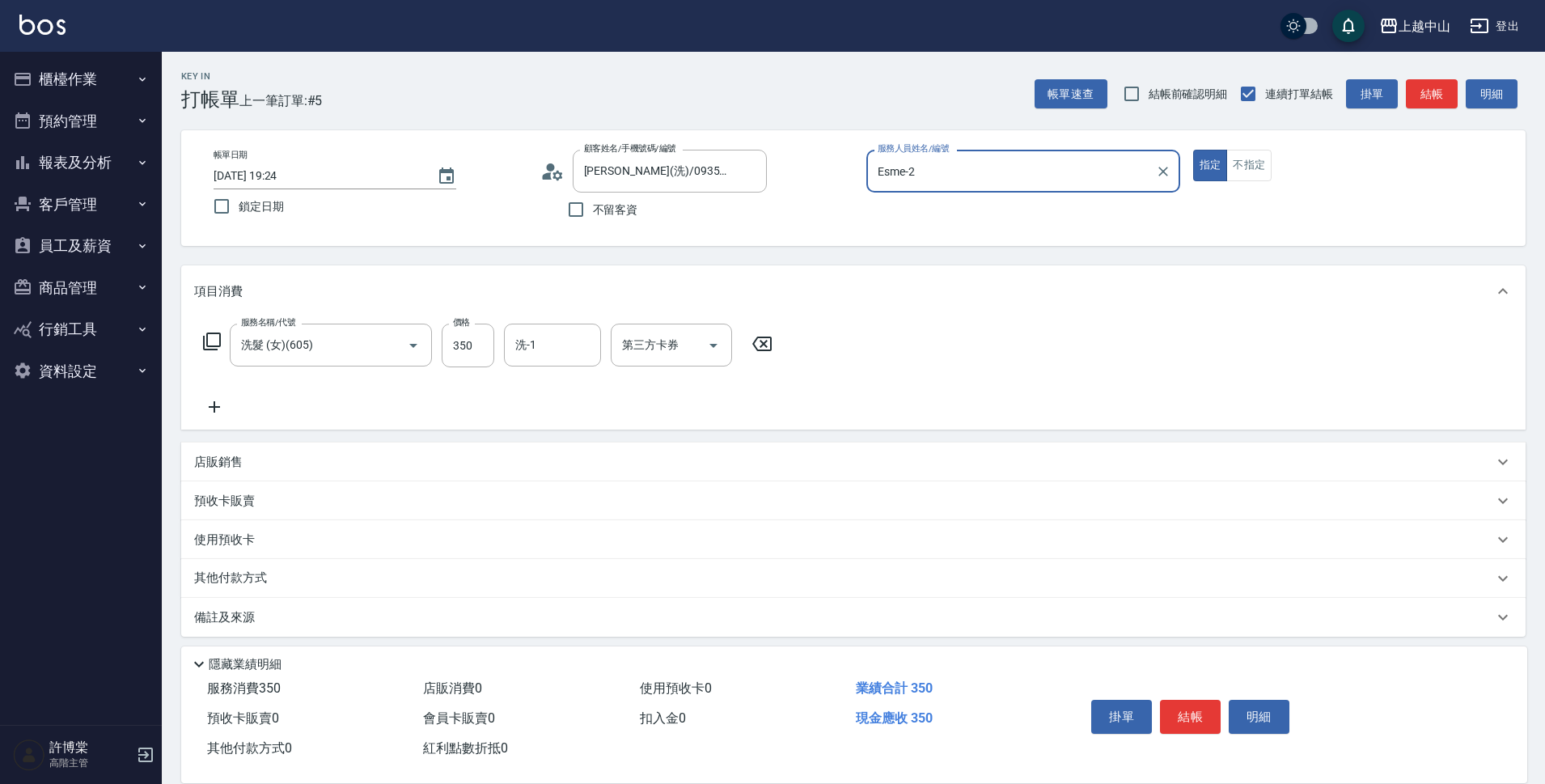
type input "NINI-4"
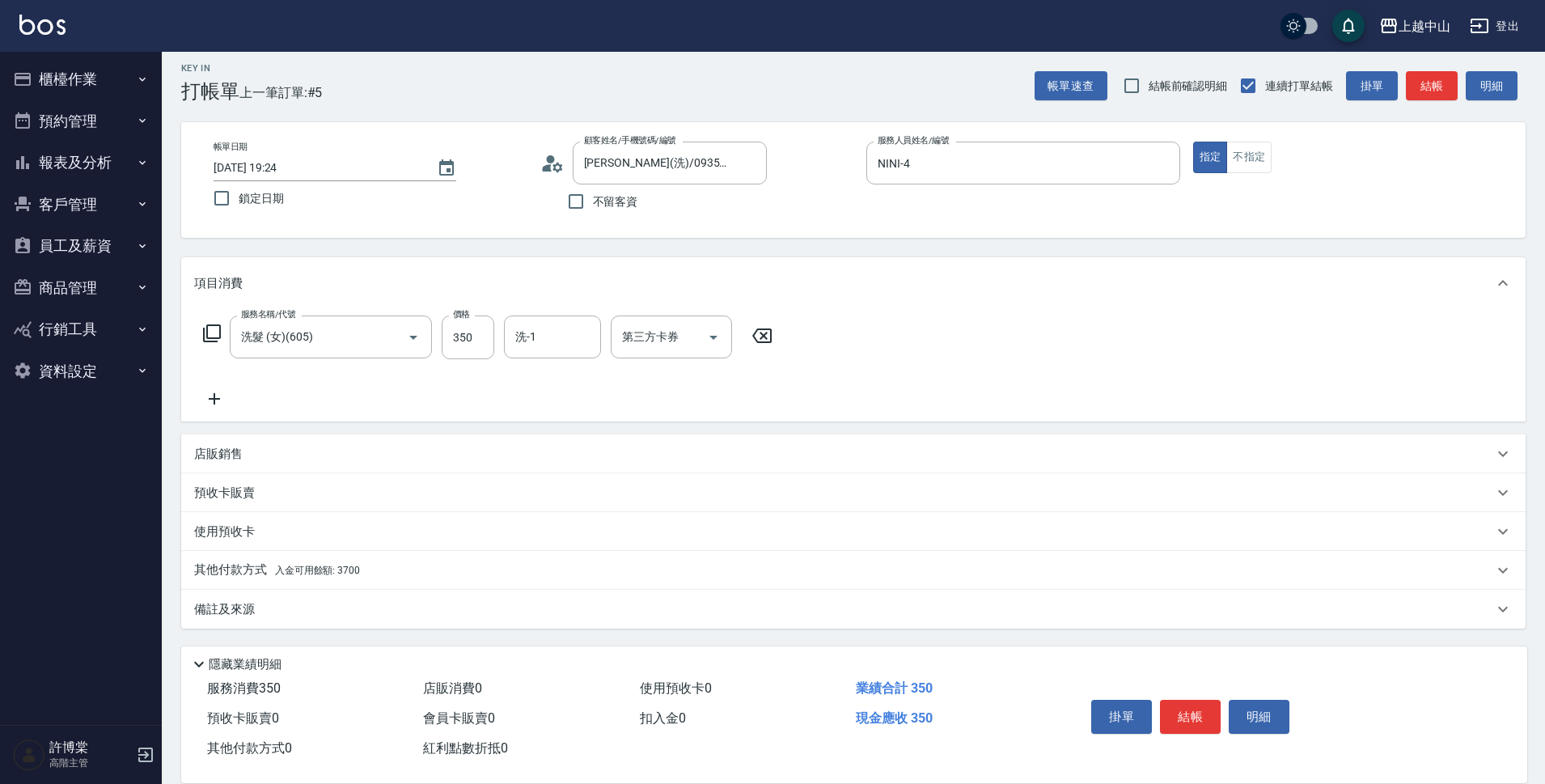
click at [322, 572] on span "入金可用餘額: 3700" at bounding box center [318, 571] width 85 height 12
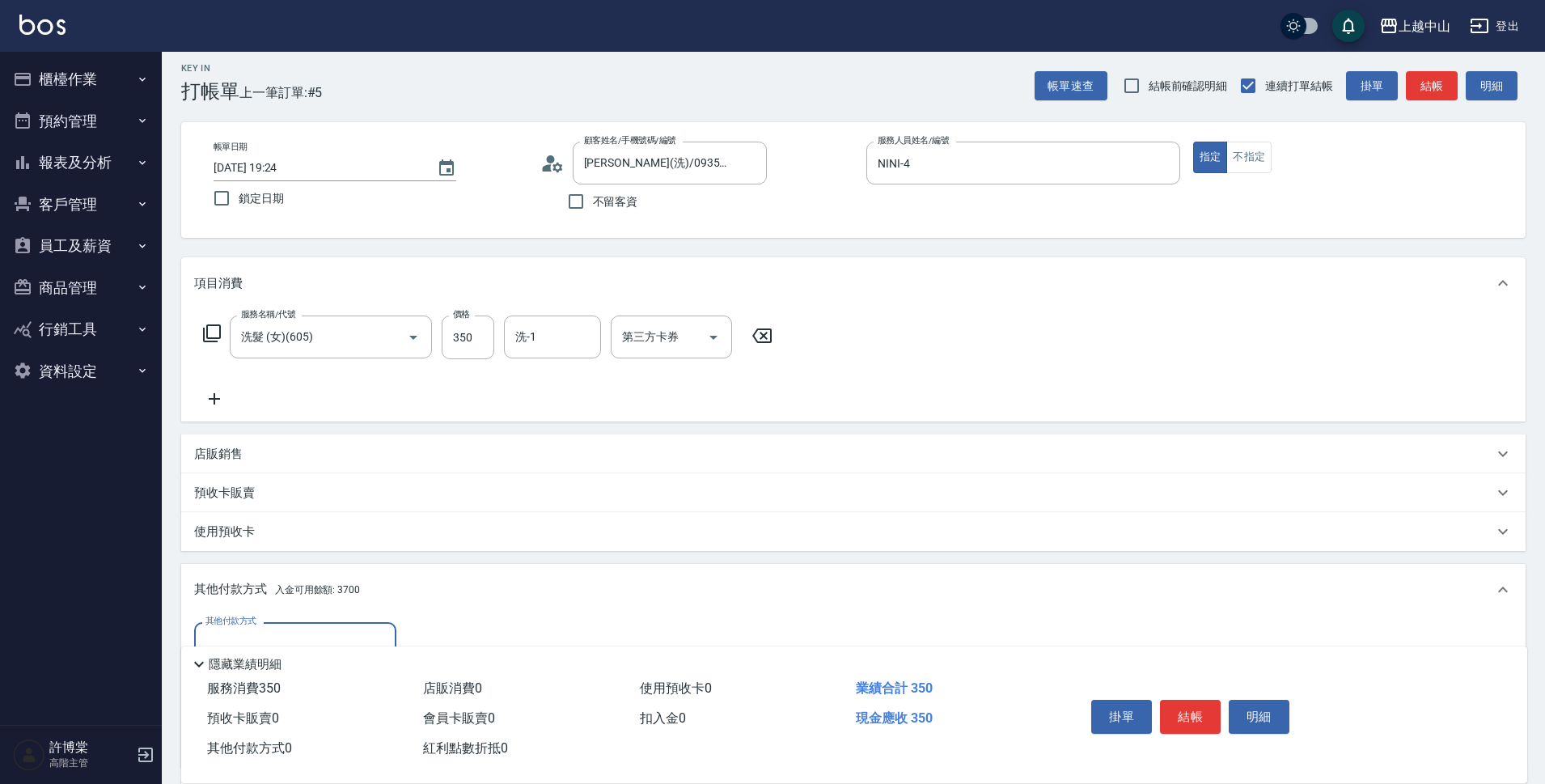
scroll to position [199, 0]
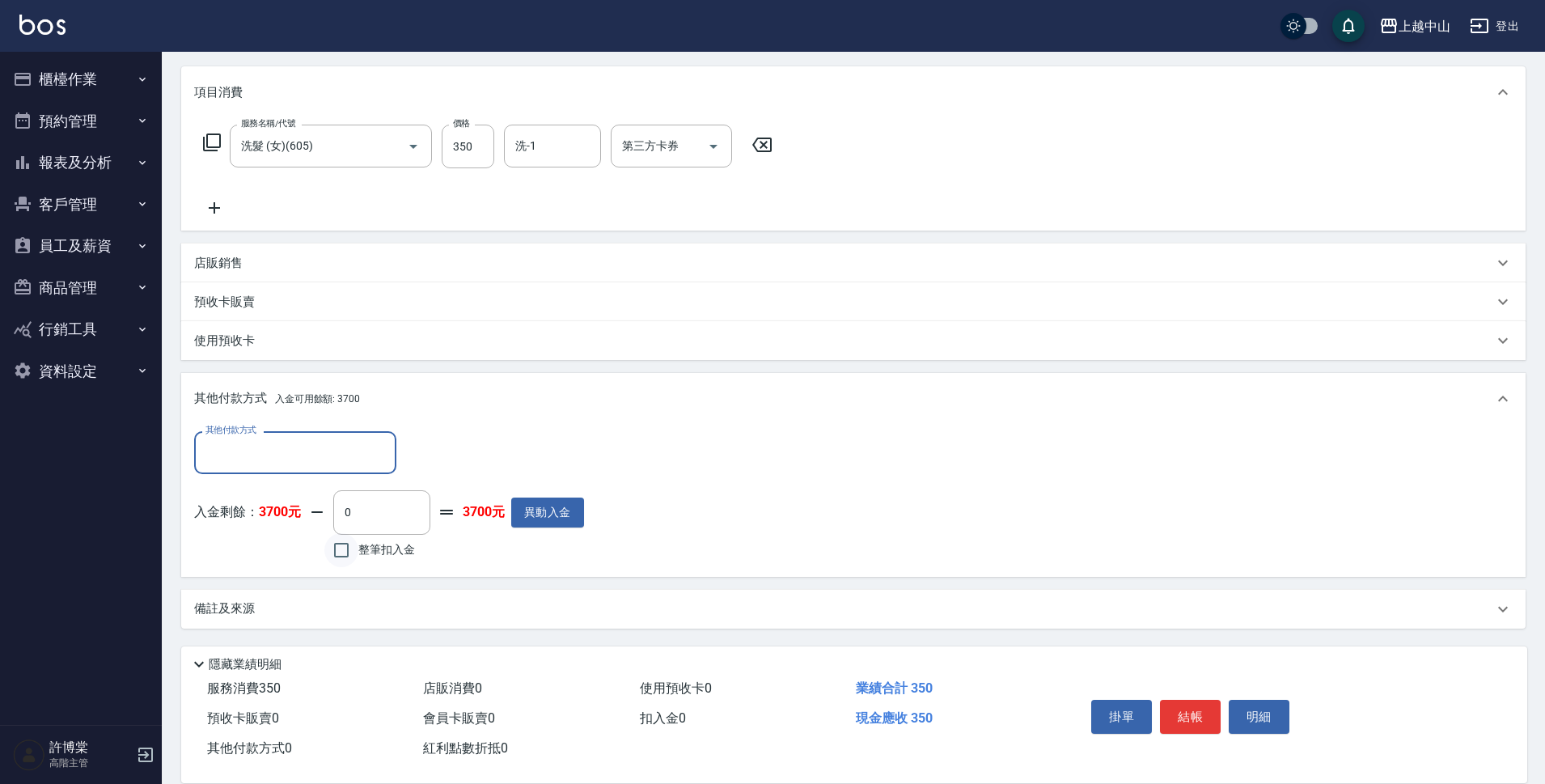
click at [345, 548] on input "整筆扣入金" at bounding box center [341, 550] width 34 height 34
checkbox input "true"
type input "350"
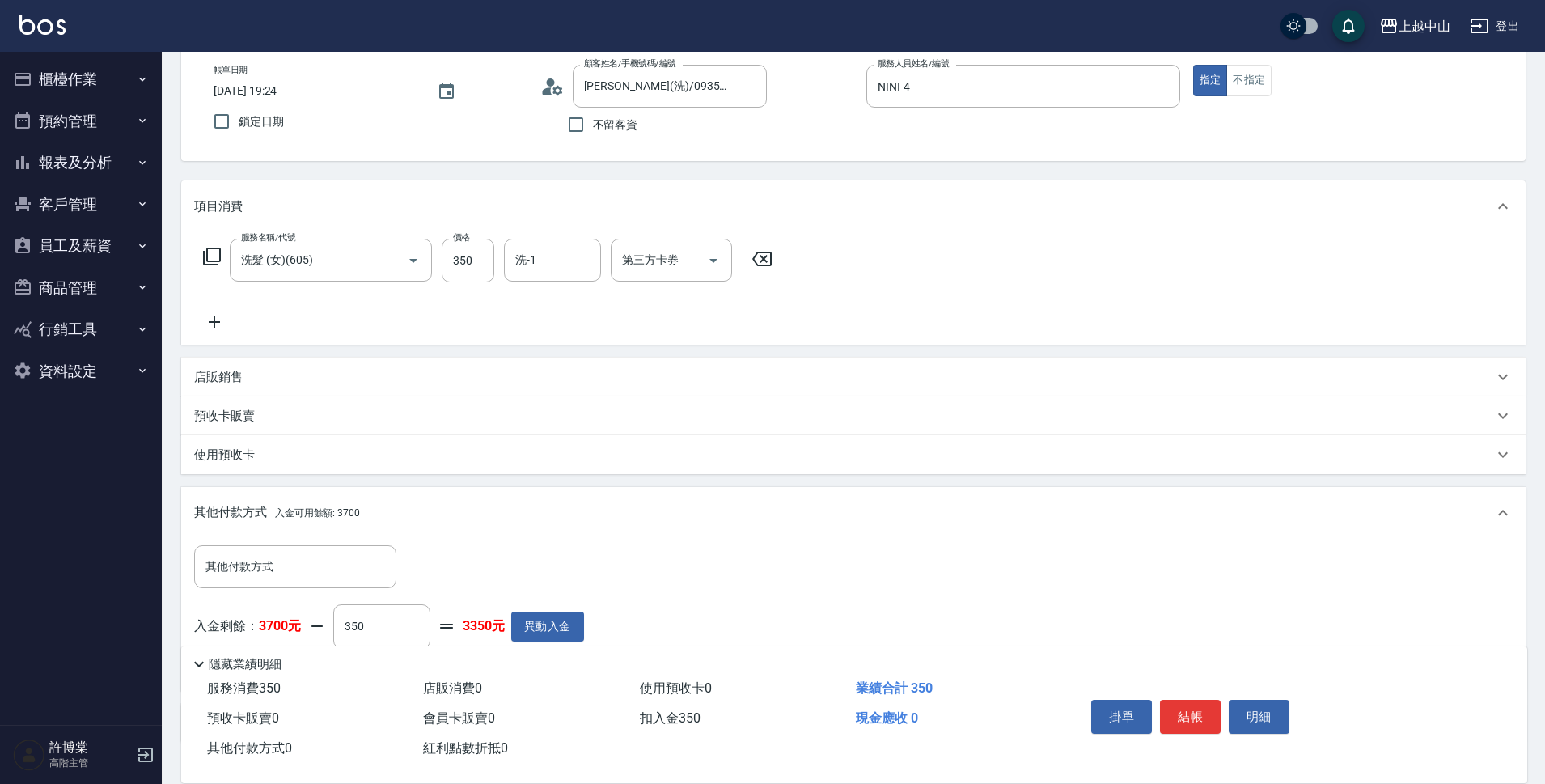
scroll to position [60, 0]
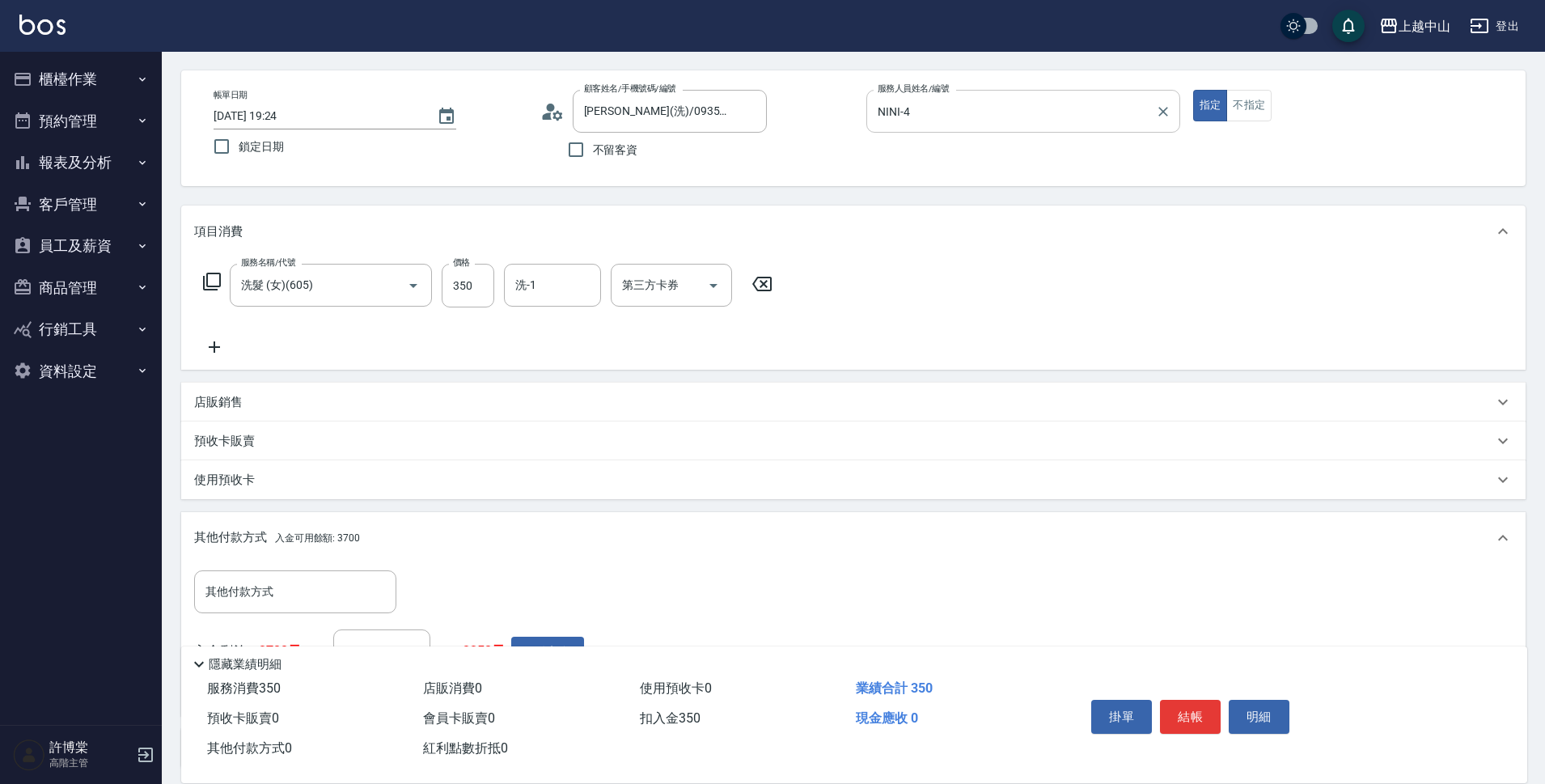
click at [1018, 106] on input "NINI-4" at bounding box center [1011, 111] width 275 height 28
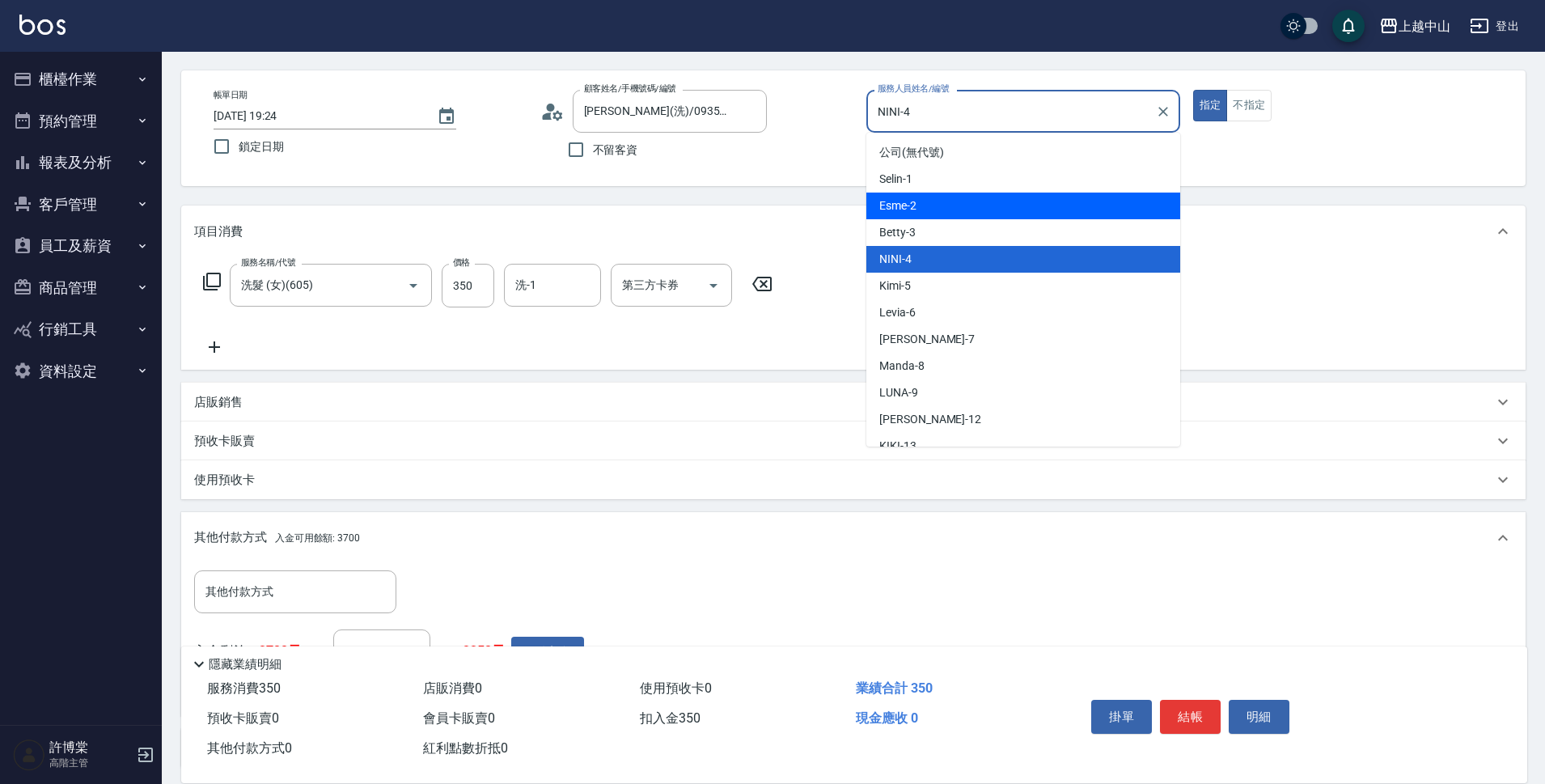
click at [1012, 204] on div "Esme -2" at bounding box center [1024, 206] width 314 height 26
type input "Esme-2"
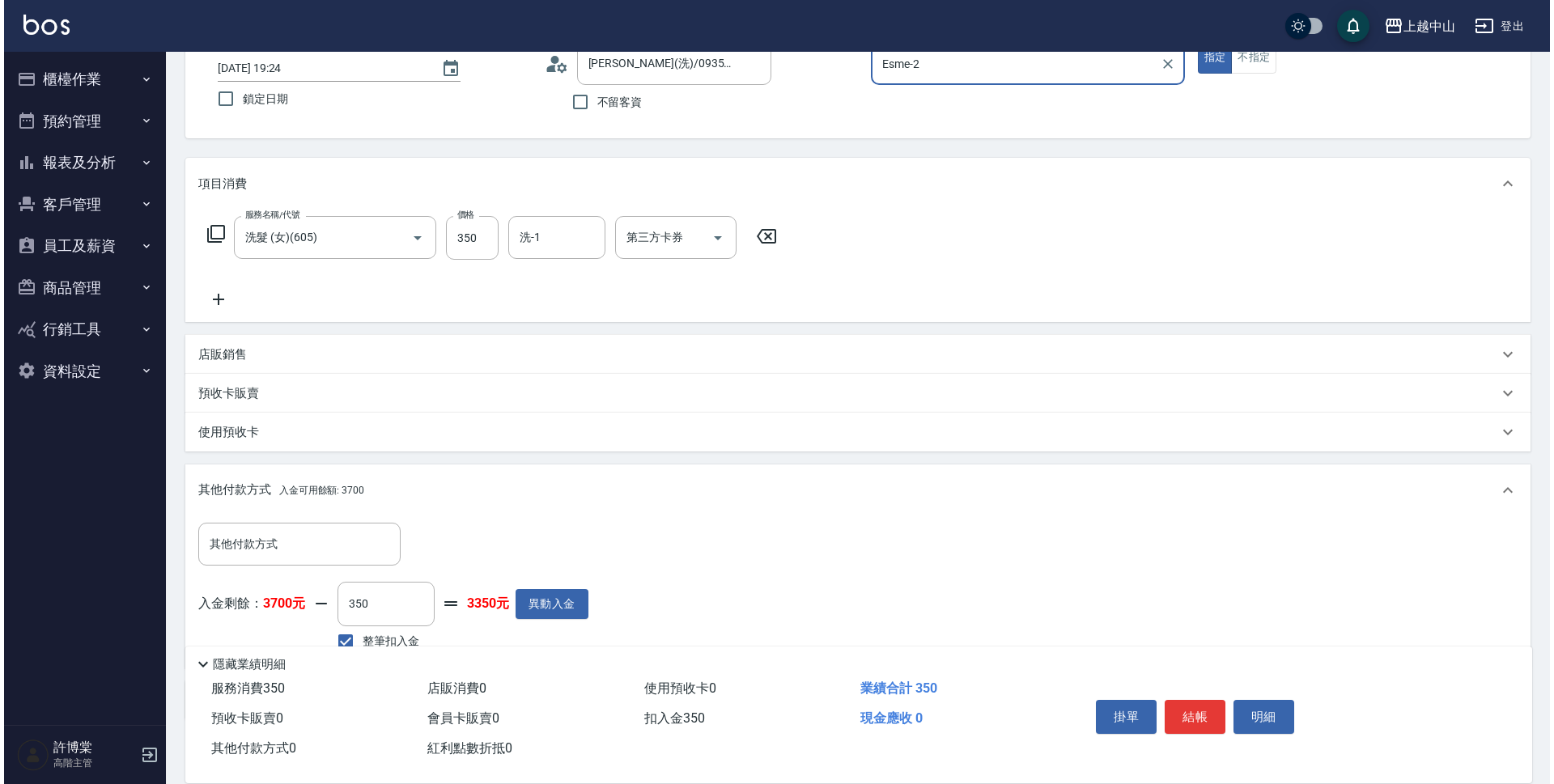
scroll to position [199, 0]
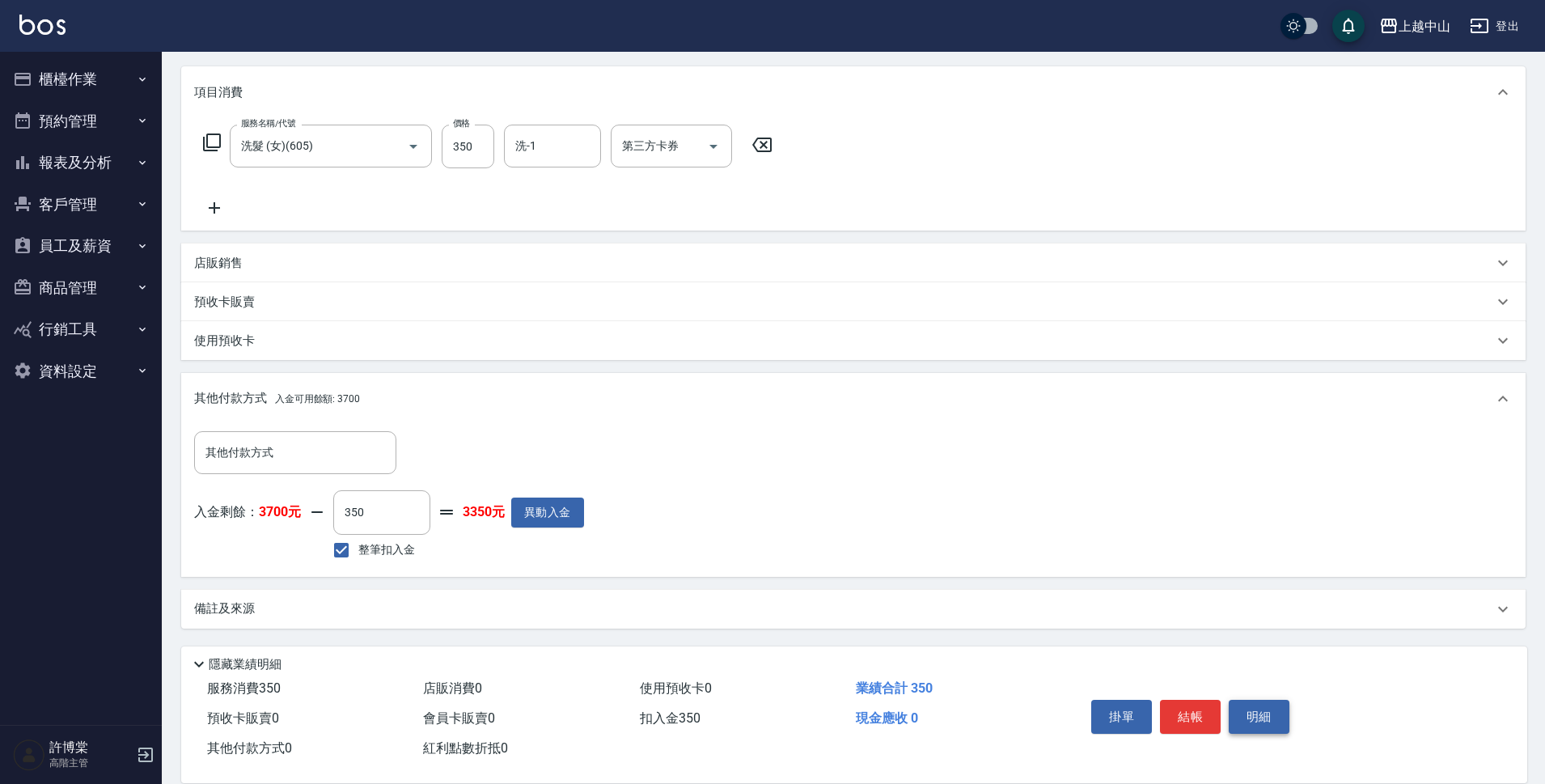
click at [1241, 711] on button "明細" at bounding box center [1259, 716] width 60 height 34
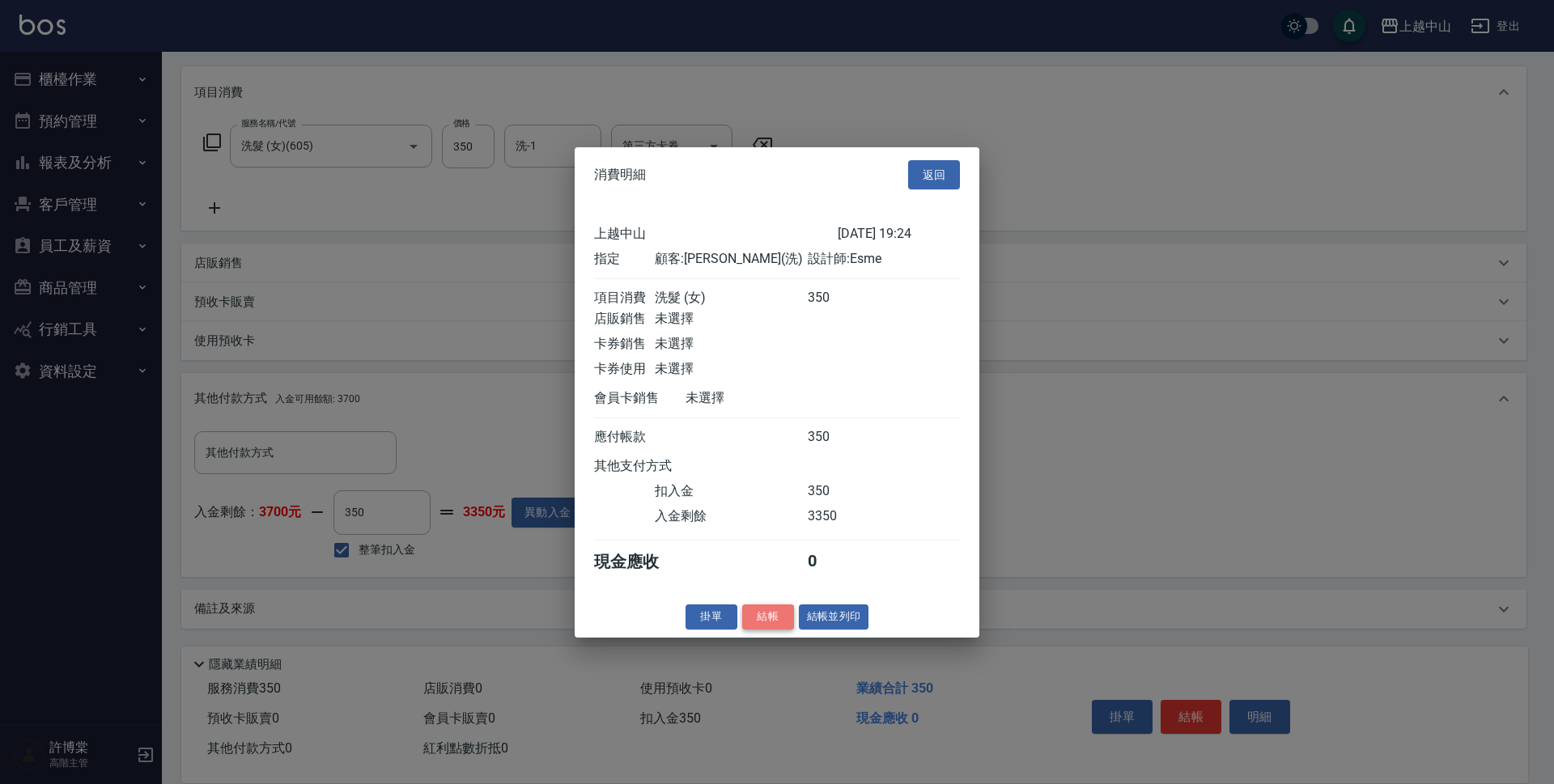
click at [776, 629] on button "結帳" at bounding box center [768, 617] width 52 height 25
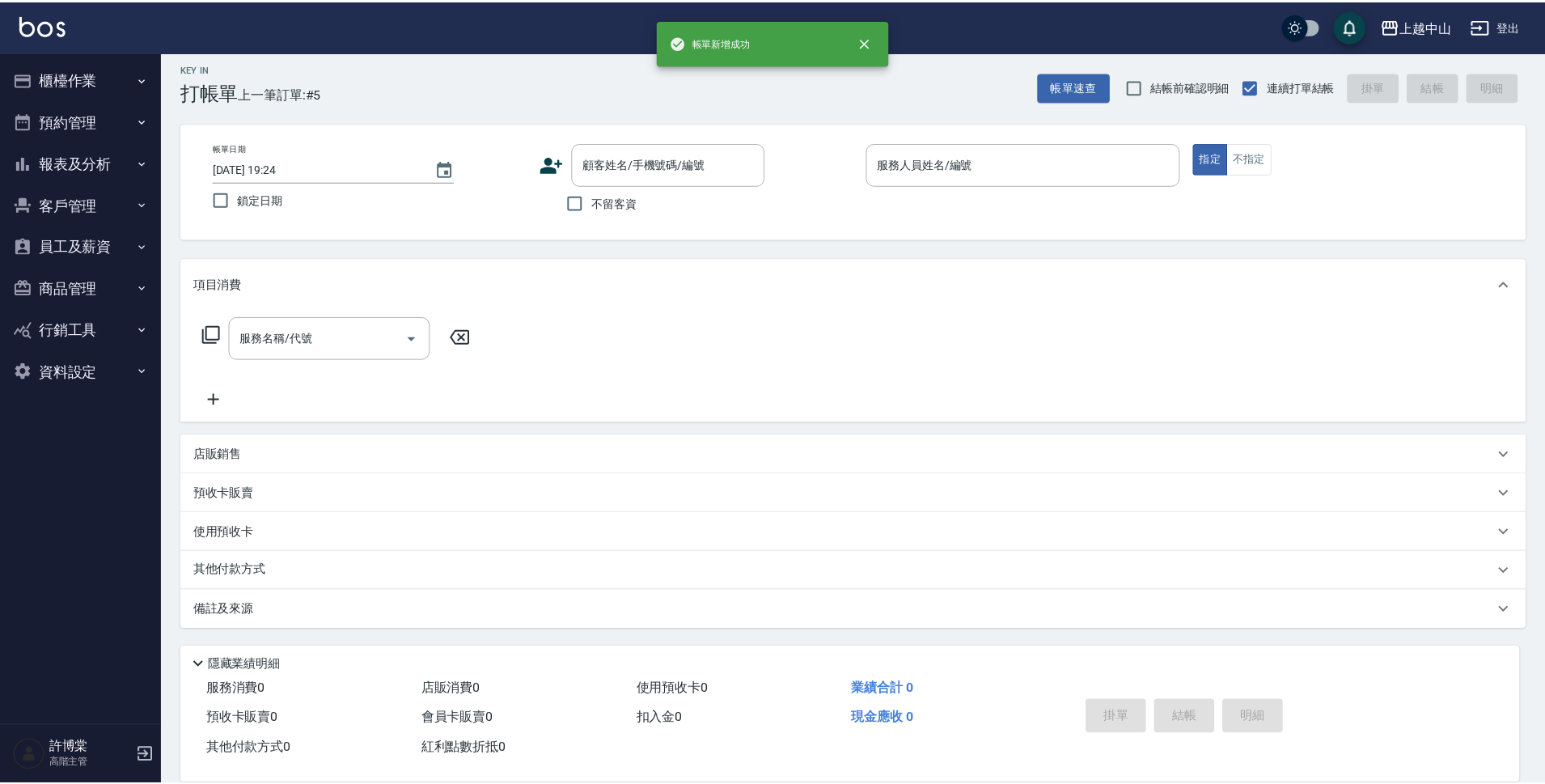
scroll to position [0, 0]
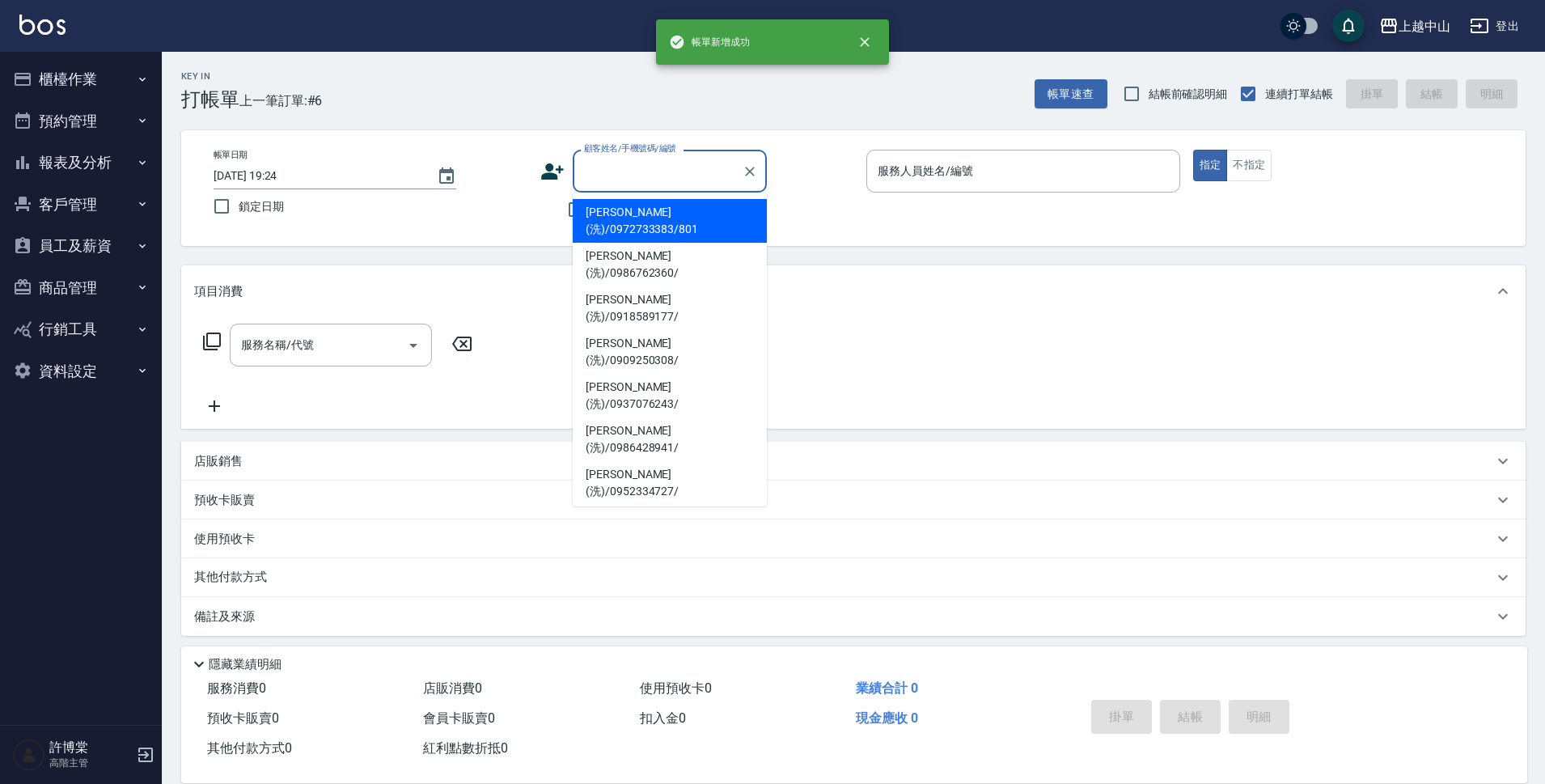
click at [679, 178] on input "顧客姓名/手機號碼/編號" at bounding box center [658, 171] width 155 height 28
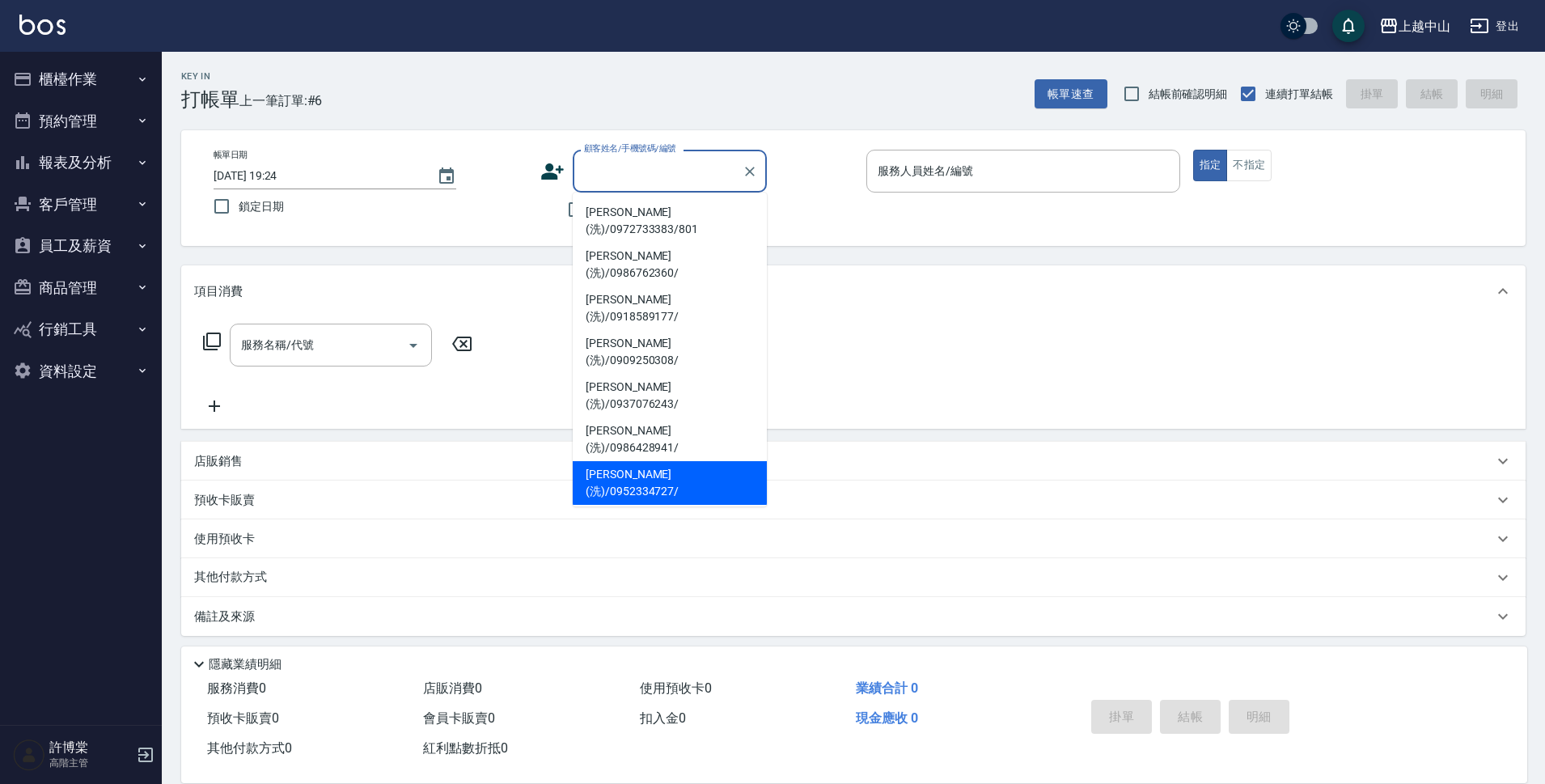
click at [662, 461] on li "小玲(洗)/0952334727/" at bounding box center [670, 483] width 194 height 44
type input "小玲(洗)/0952334727/"
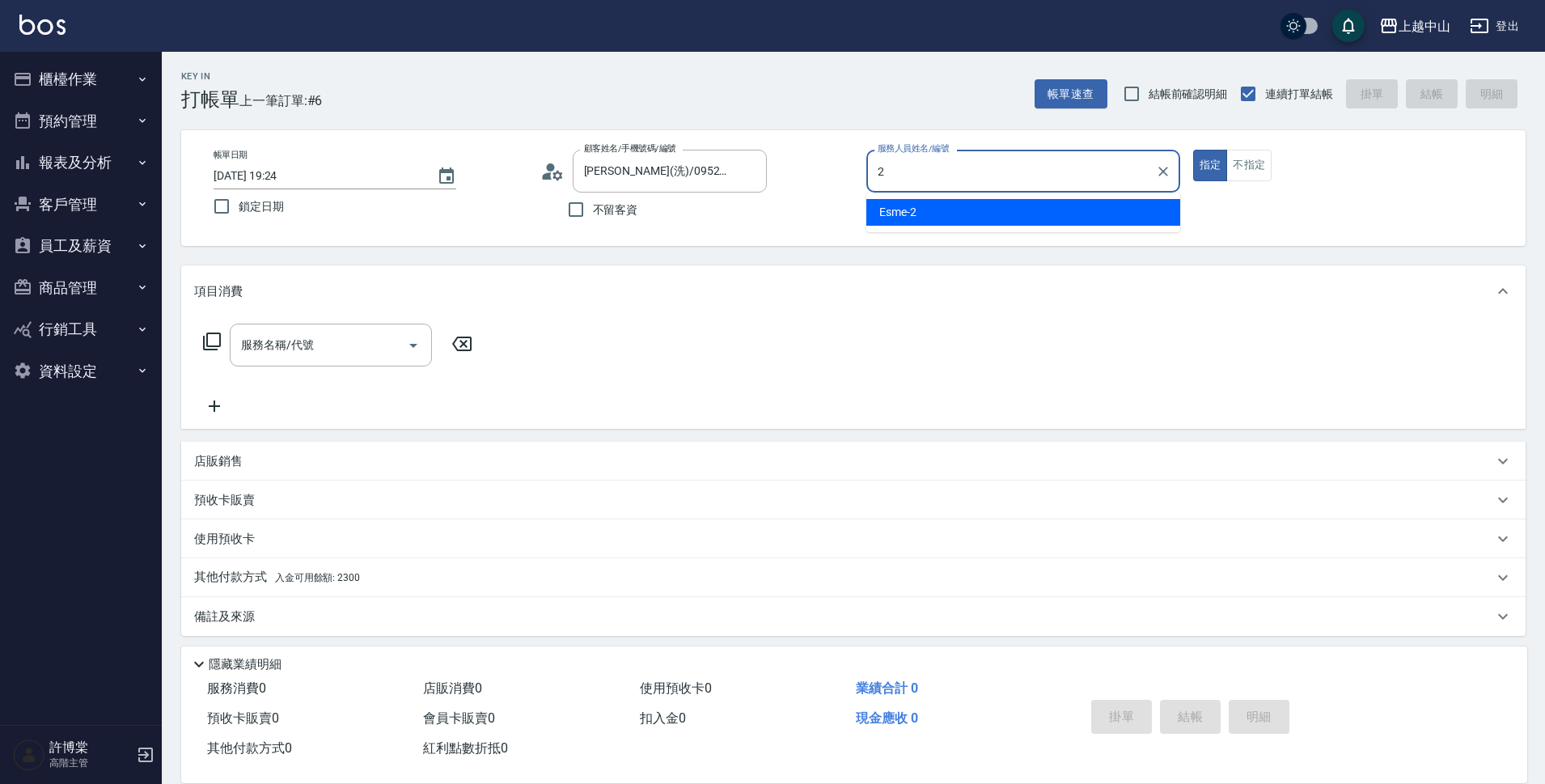
type input "Esme-2"
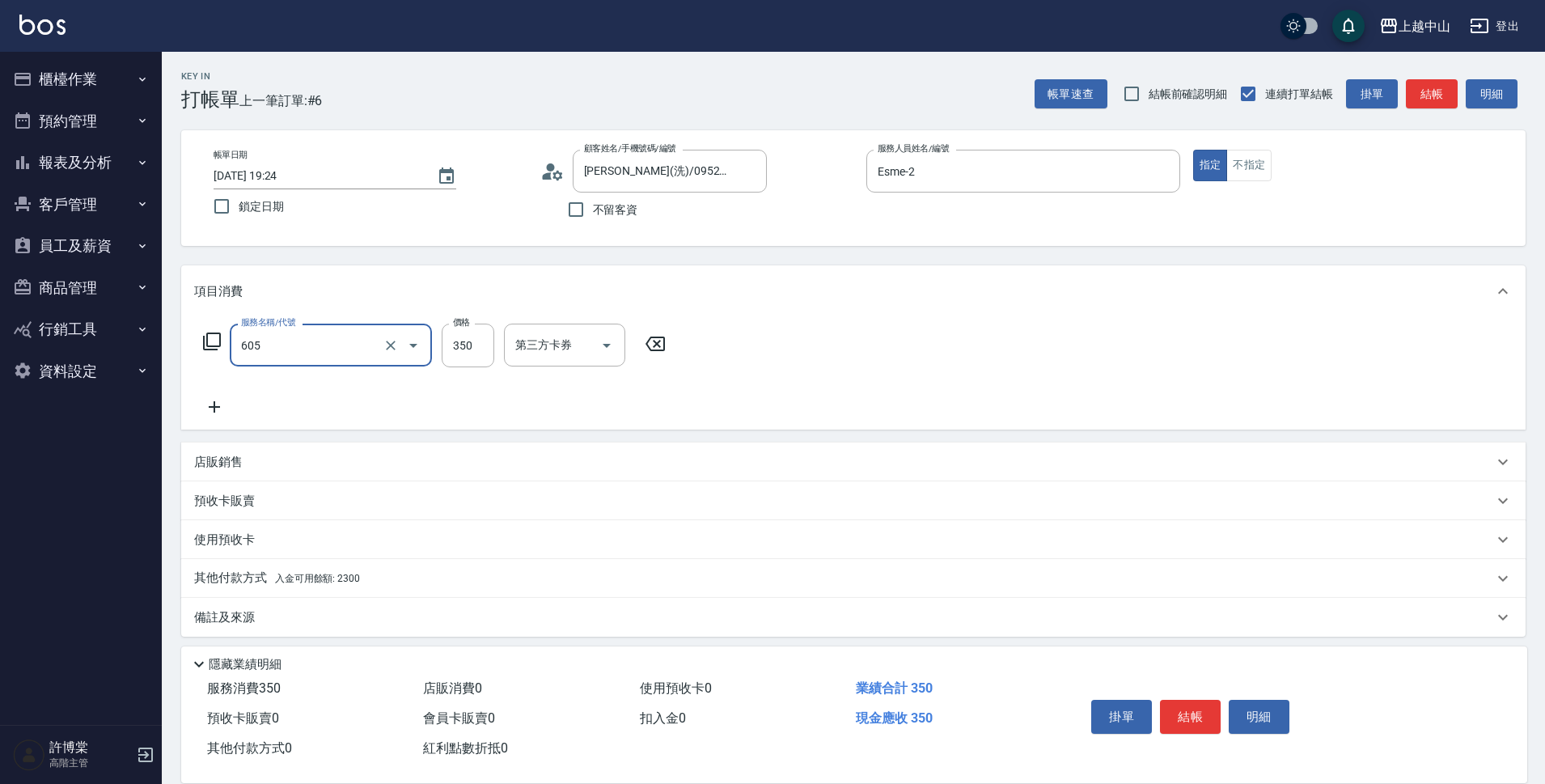
type input "洗髮 (女)(605)"
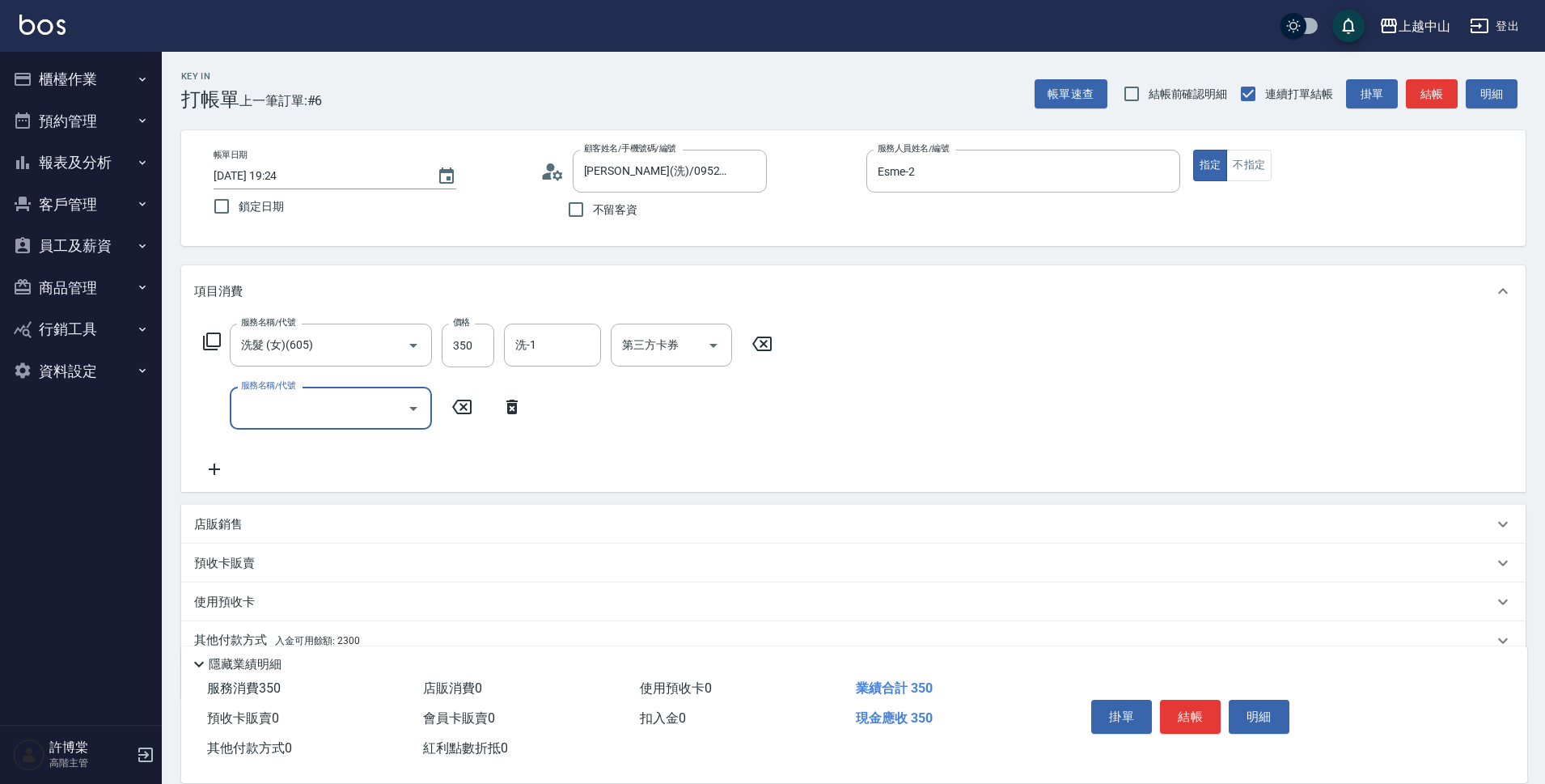
scroll to position [70, 0]
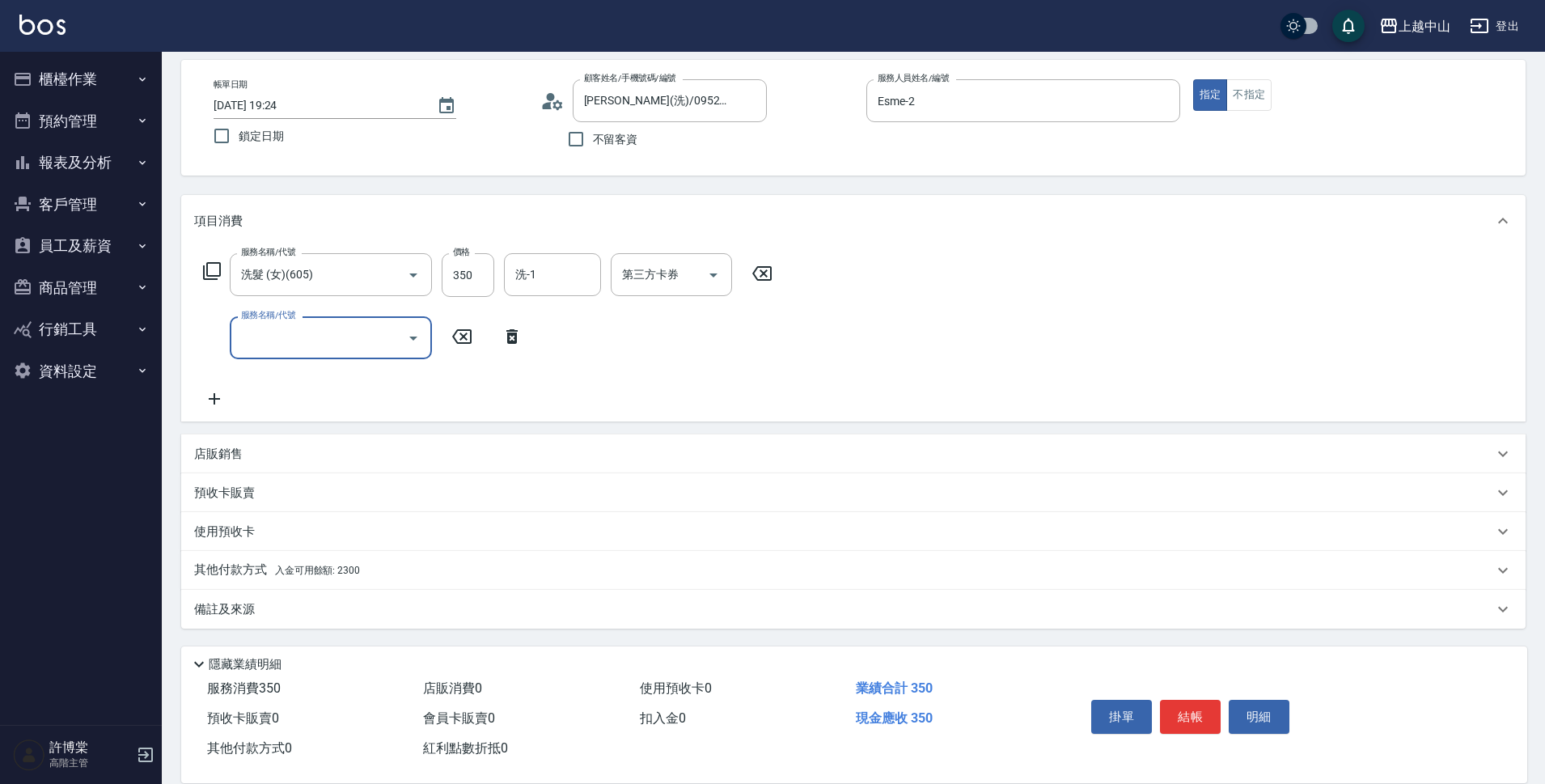
click at [378, 562] on div "其他付款方式 入金可用餘額: 2300" at bounding box center [844, 571] width 1299 height 18
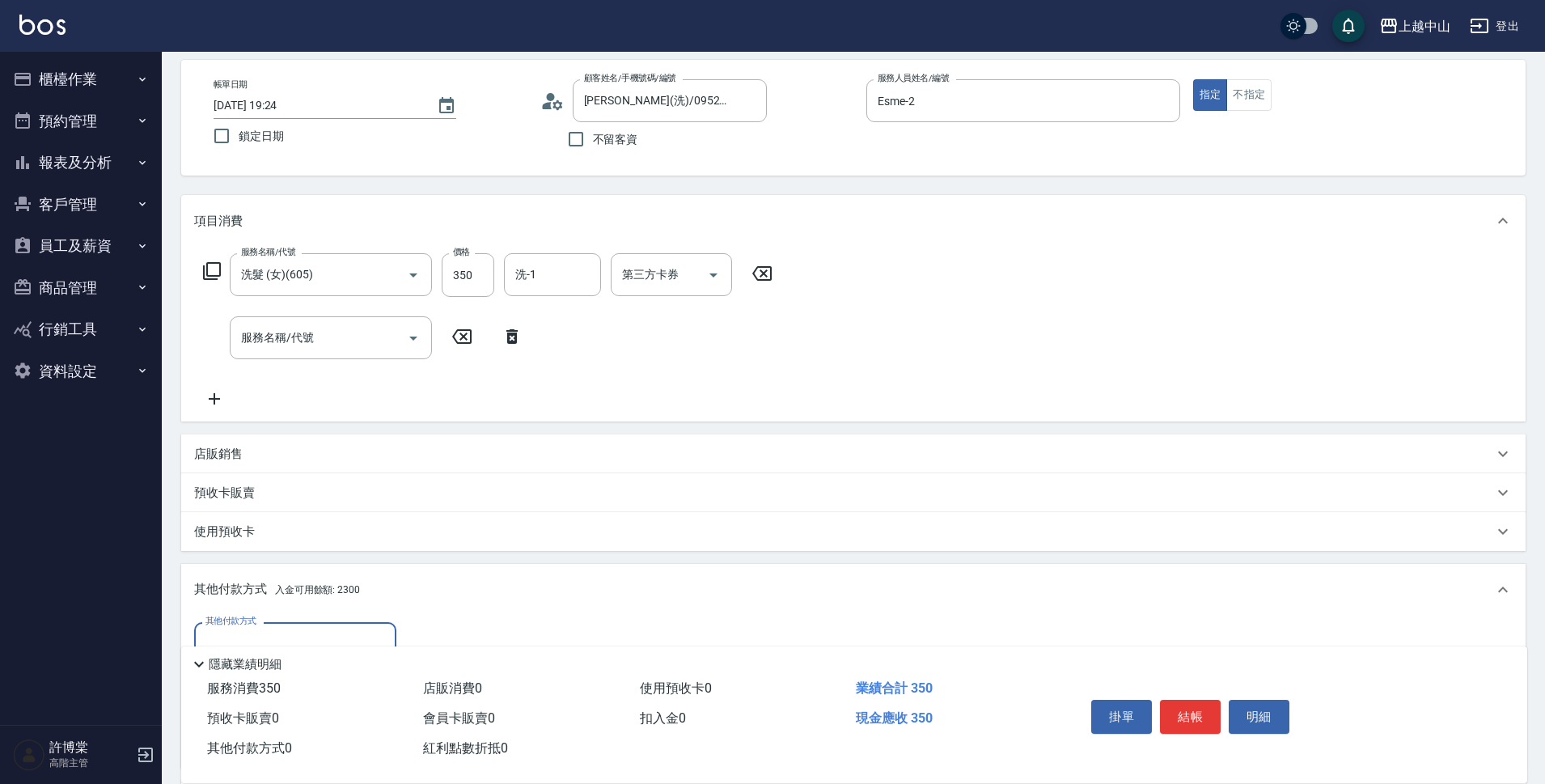
scroll to position [0, 0]
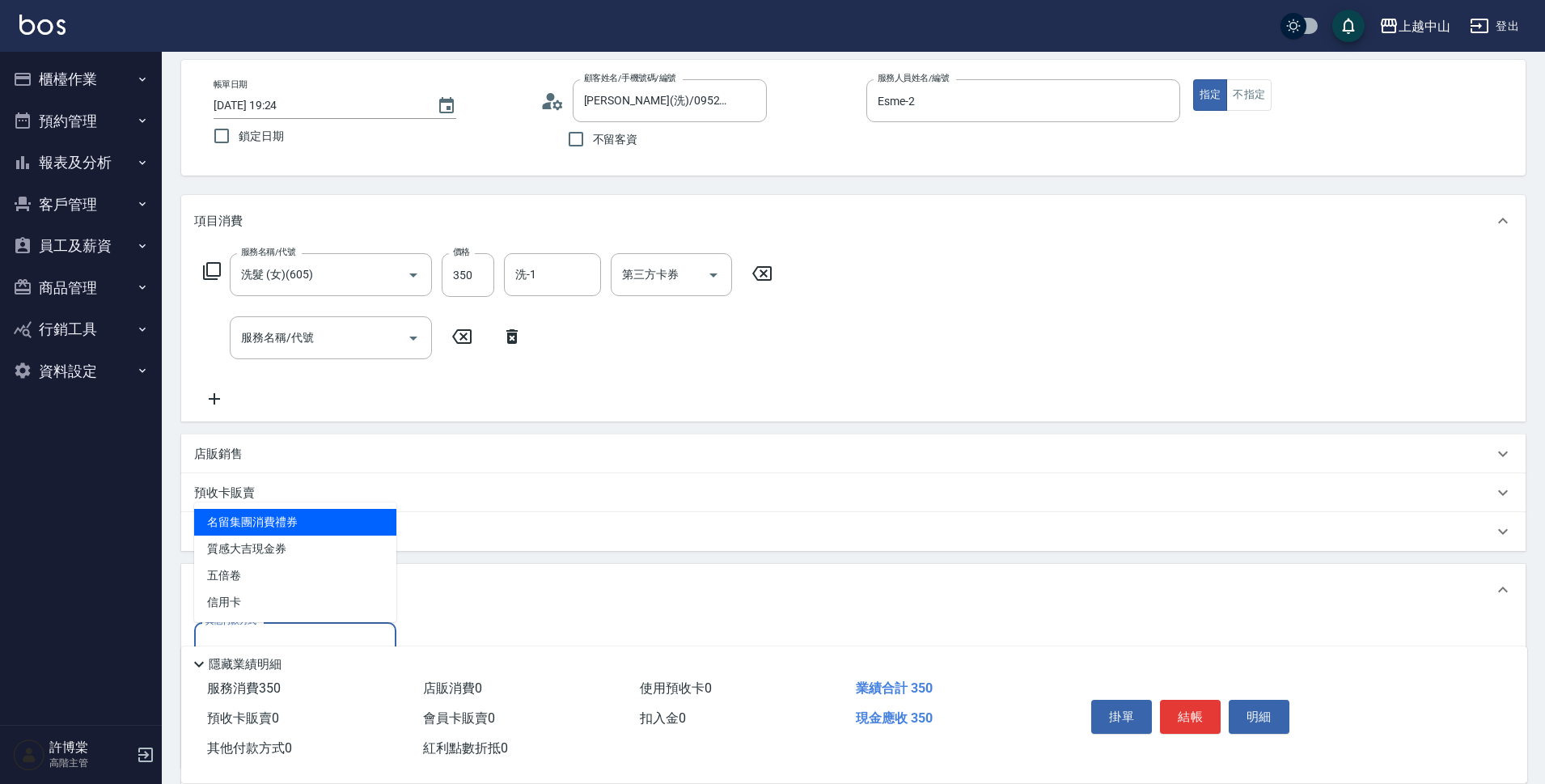
click at [385, 638] on input "其他付款方式" at bounding box center [295, 643] width 188 height 28
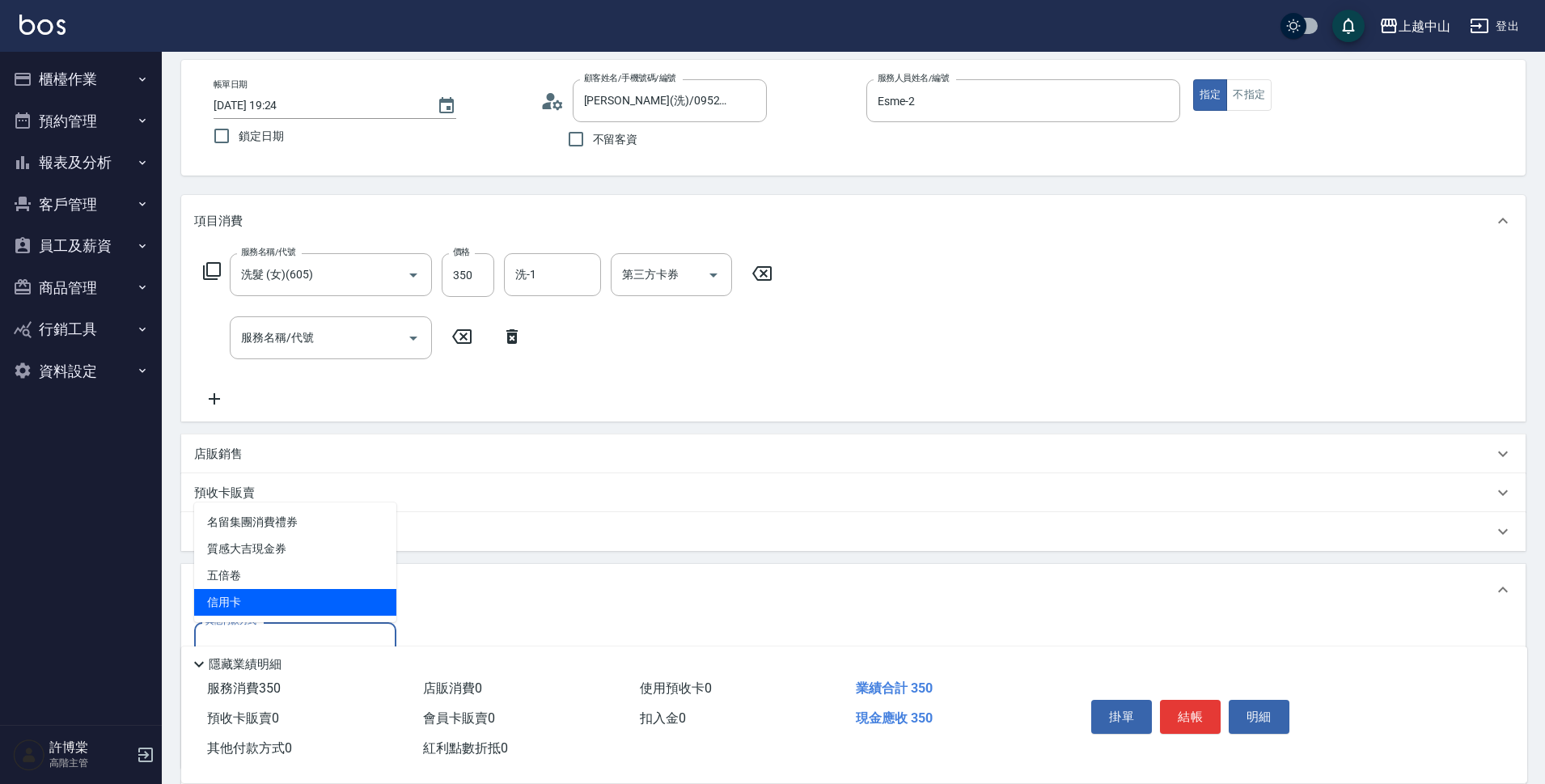
click at [373, 606] on span "信用卡" at bounding box center [295, 602] width 203 height 26
type input "信用卡"
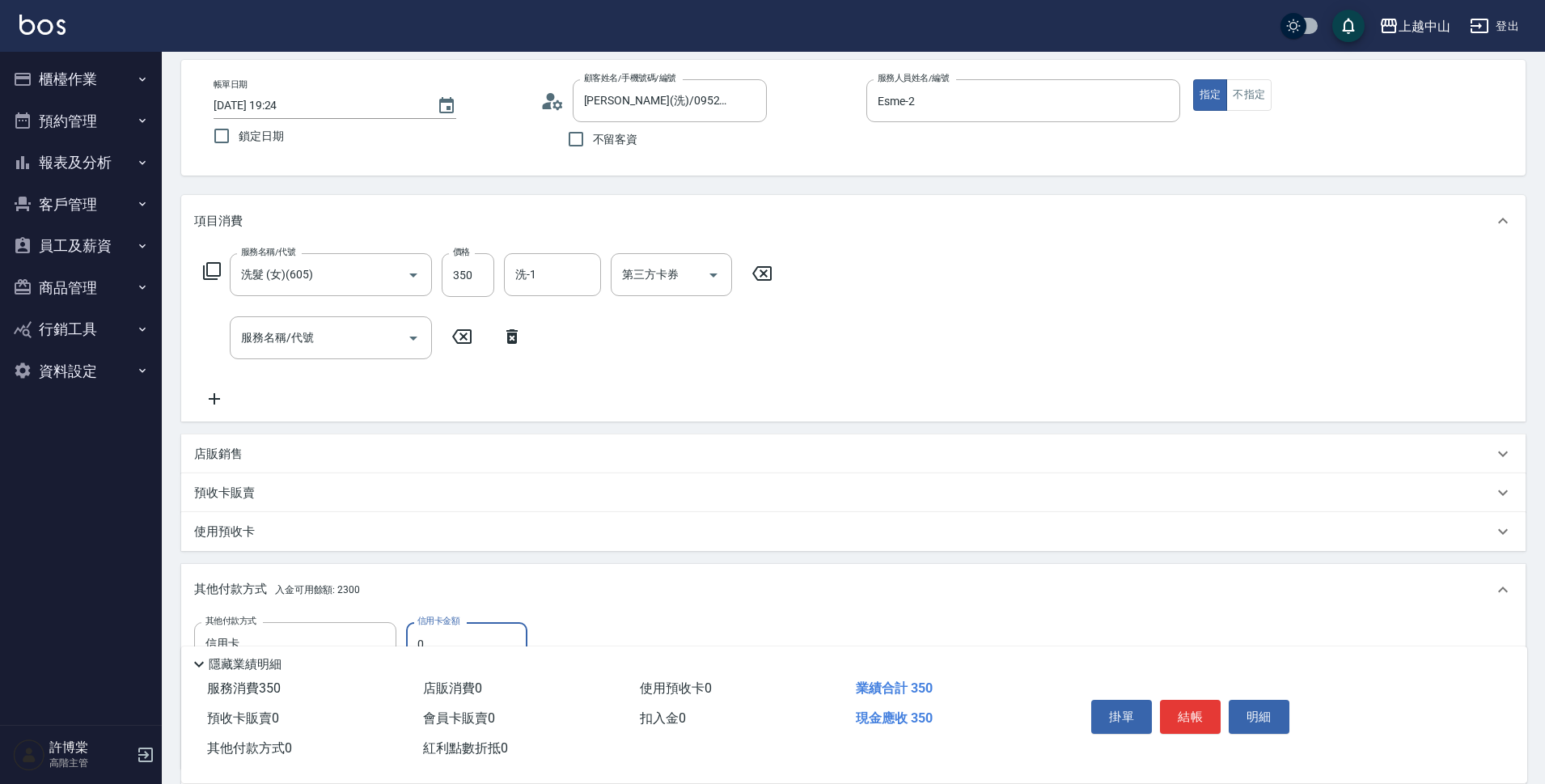
scroll to position [262, 0]
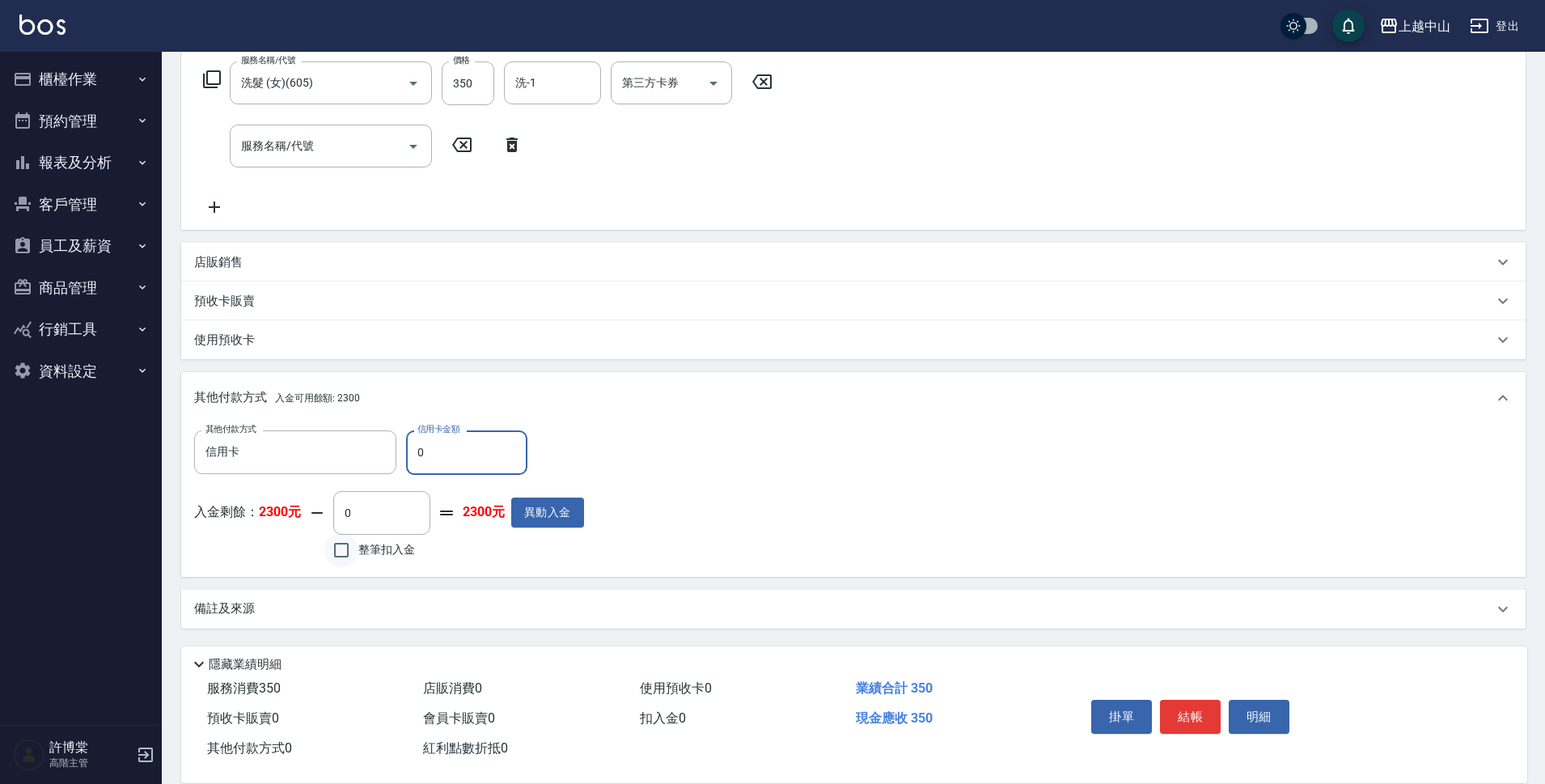
click at [334, 554] on input "整筆扣入金" at bounding box center [341, 550] width 34 height 34
checkbox input "true"
type input "350"
click at [282, 246] on div "店販銷售" at bounding box center [854, 261] width 1345 height 39
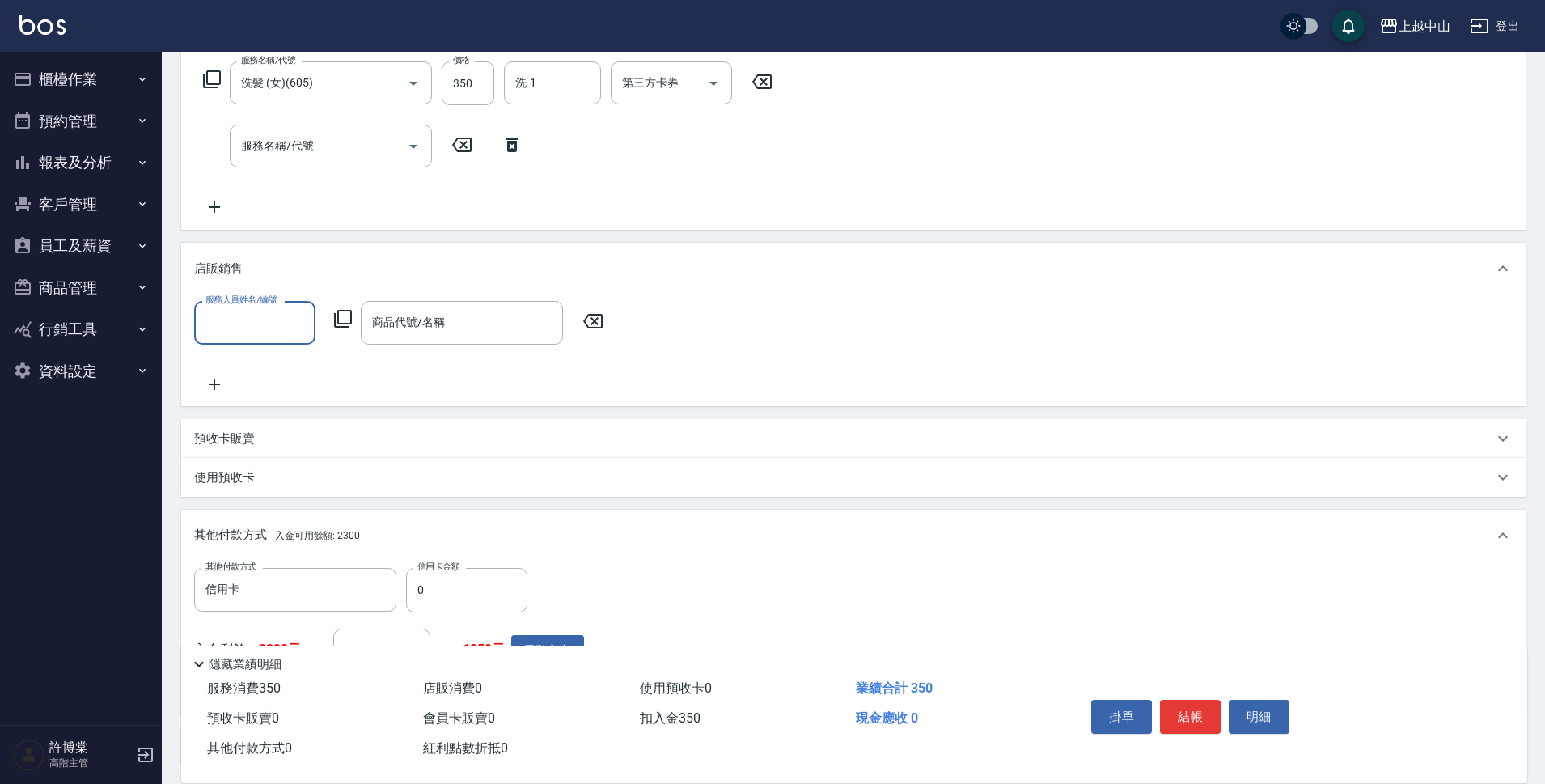
scroll to position [0, 0]
click at [296, 318] on input "服務人員姓名/編號" at bounding box center [255, 323] width 107 height 28
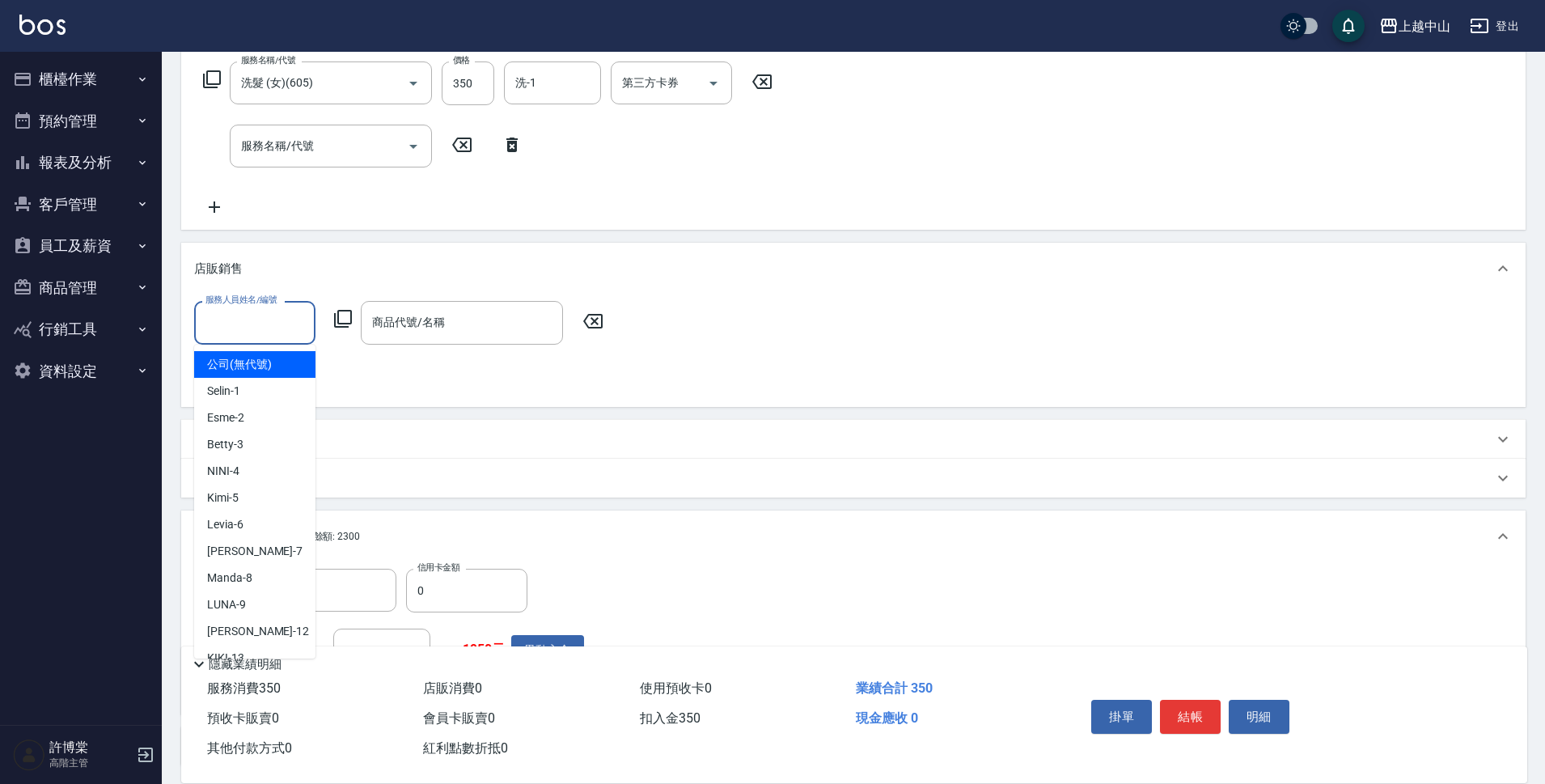
type input "＿"
type input "Esme-2"
type input "0"
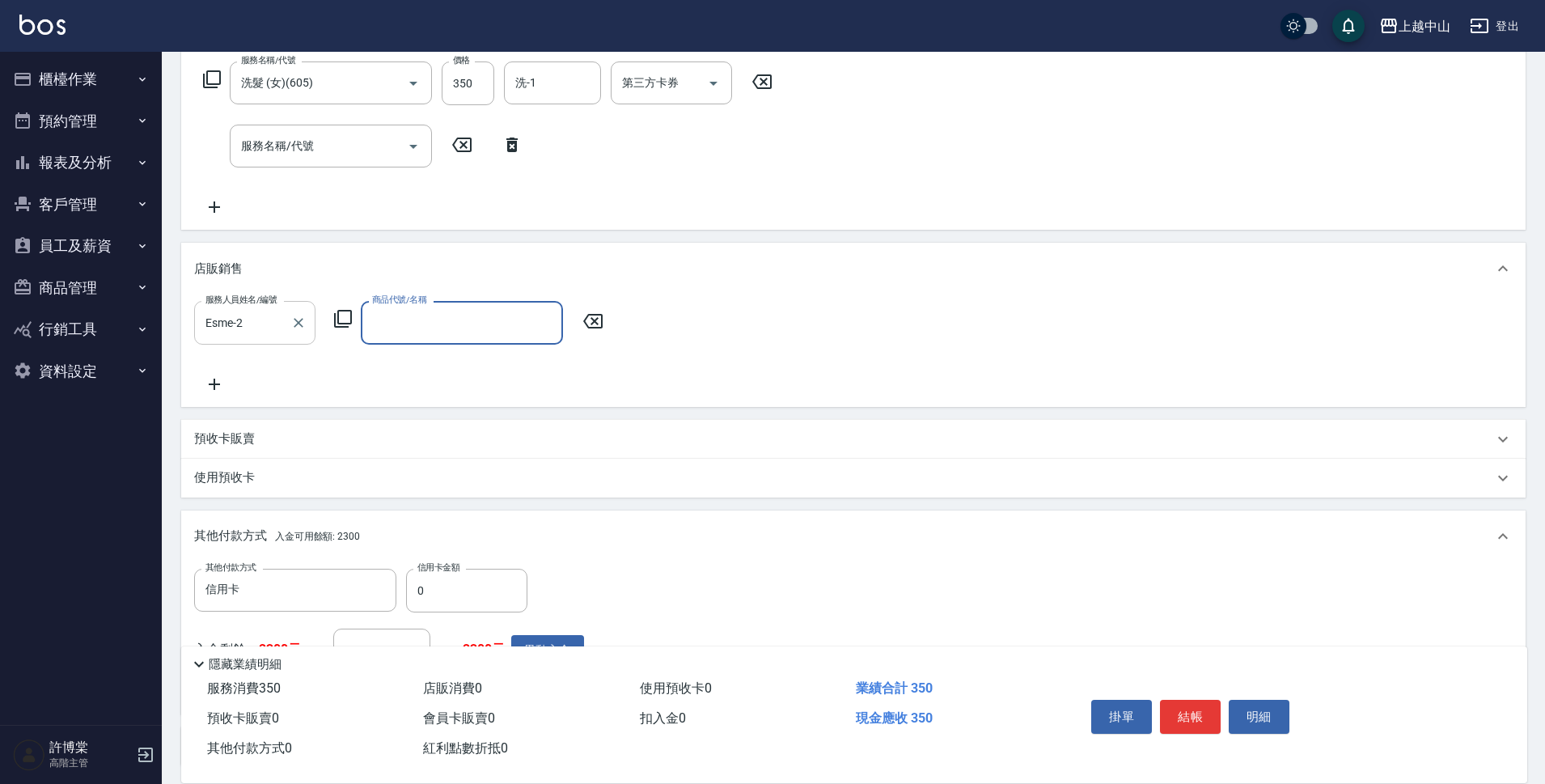
type input "＿"
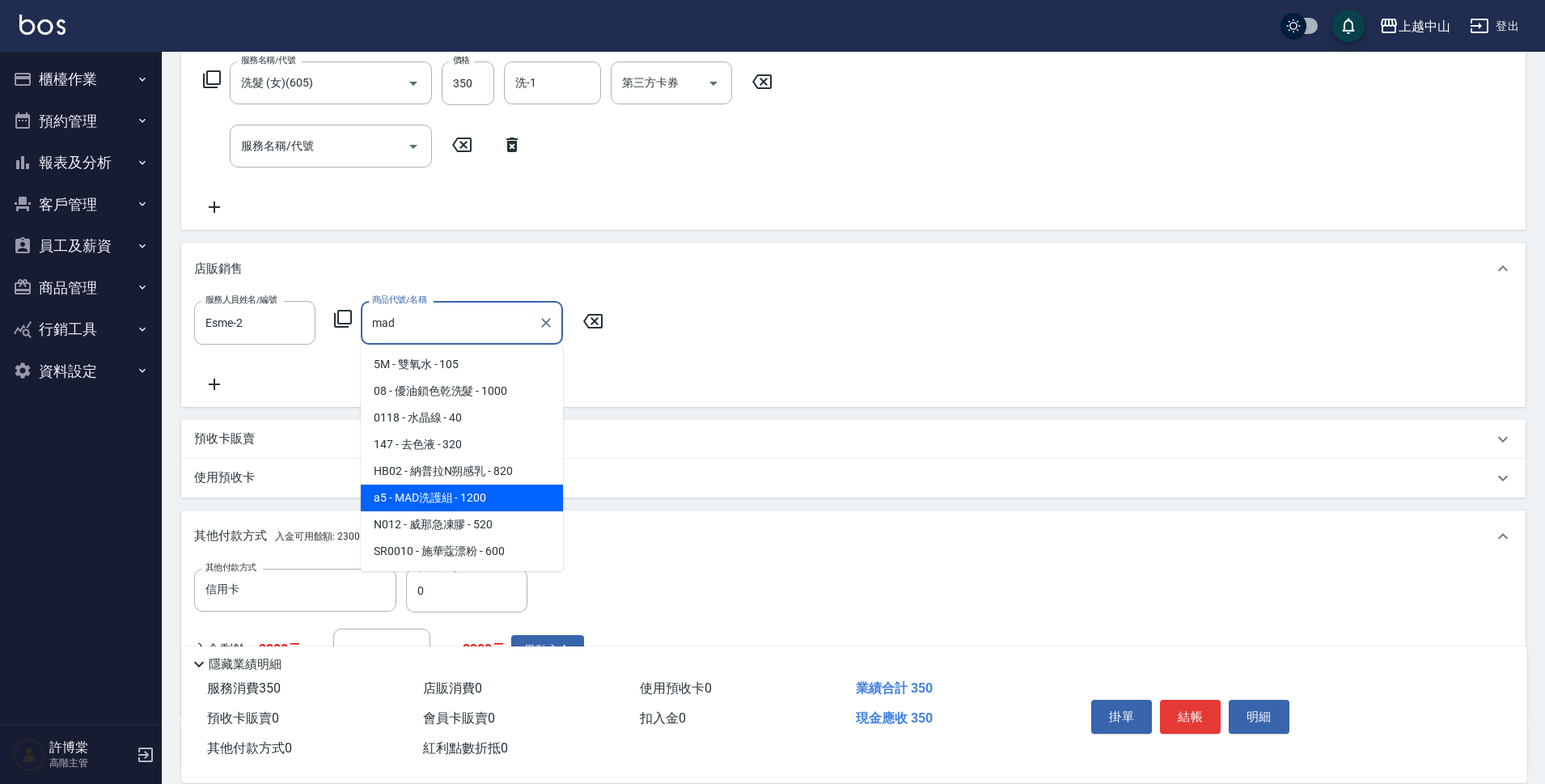
click at [562, 506] on span "a5 - MAD洗護組 - 1200" at bounding box center [462, 498] width 203 height 26
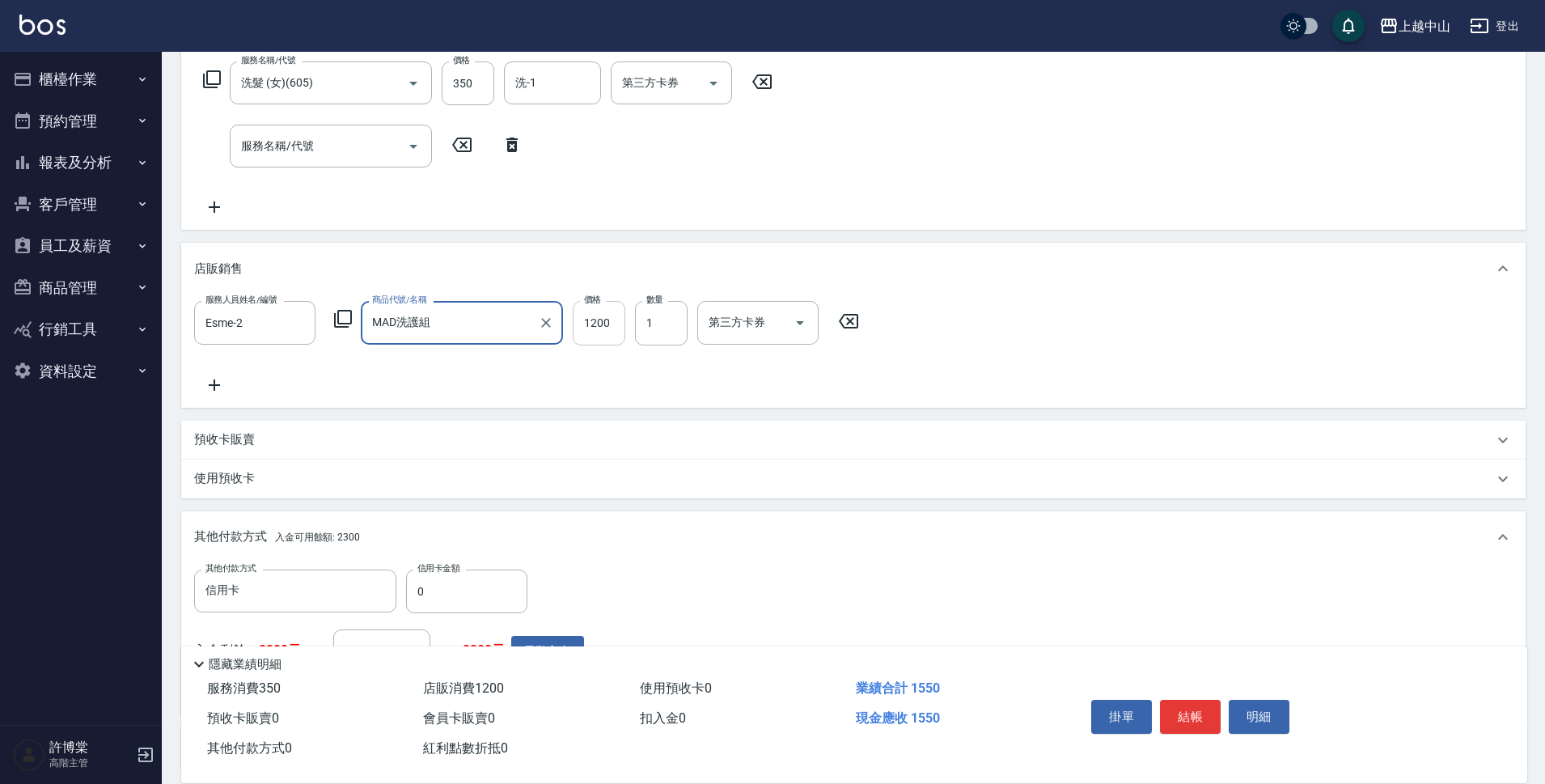
type input "MAD洗護組"
click at [600, 326] on input "1200" at bounding box center [600, 323] width 53 height 44
type input "999"
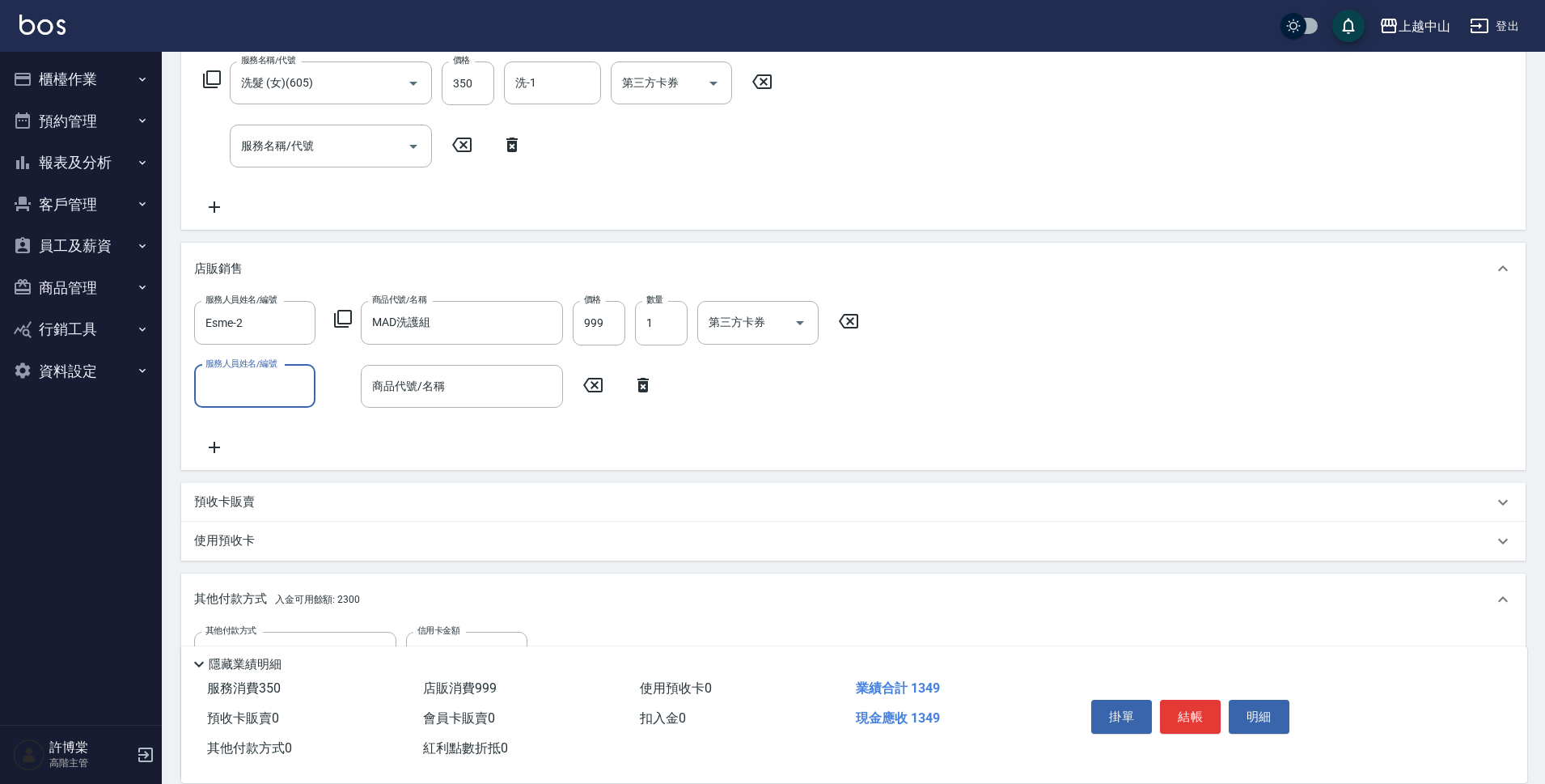
scroll to position [462, 0]
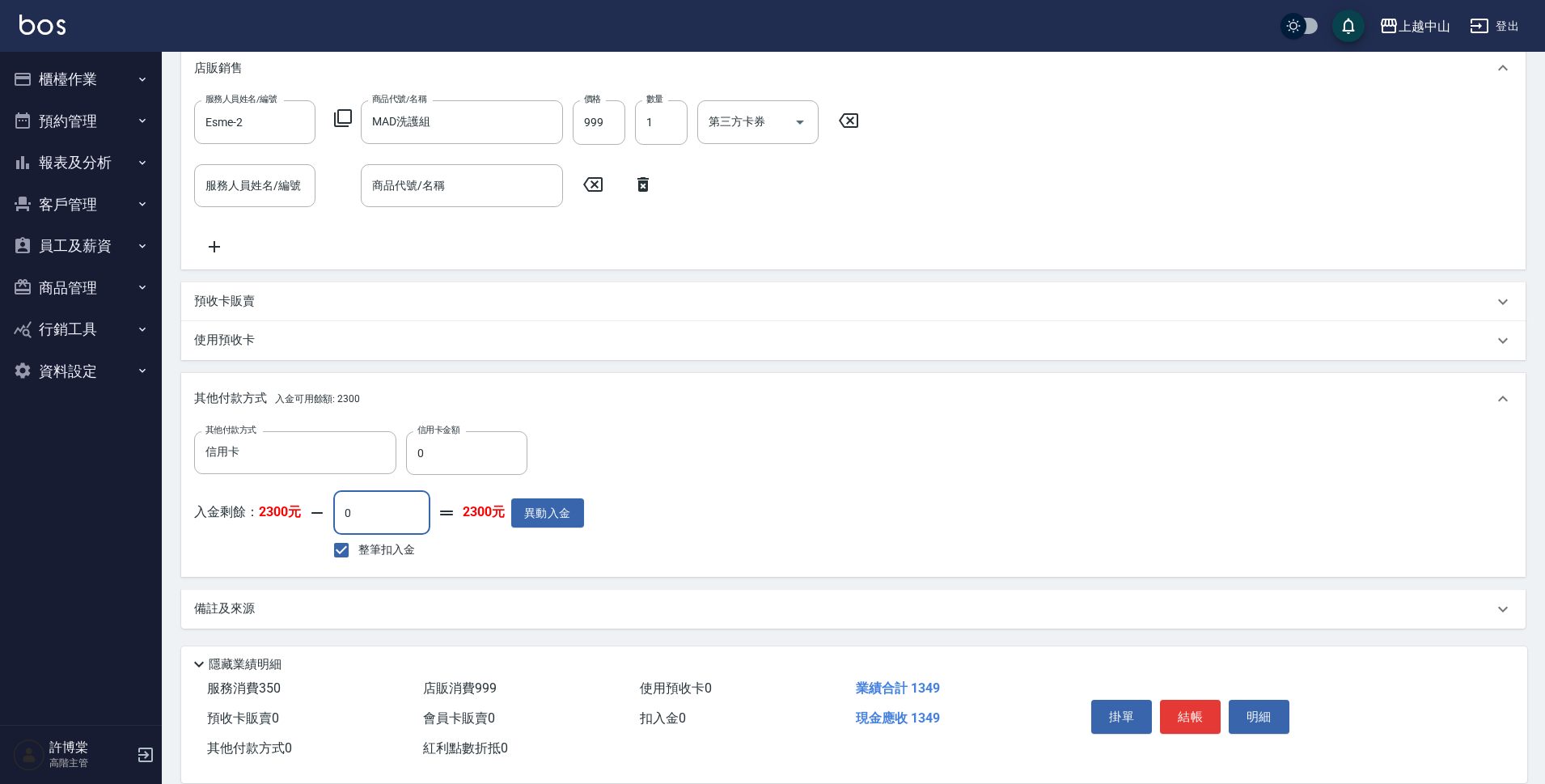
click at [421, 519] on input "0" at bounding box center [381, 513] width 97 height 44
type input "350"
type input "2025/09/19 19:25"
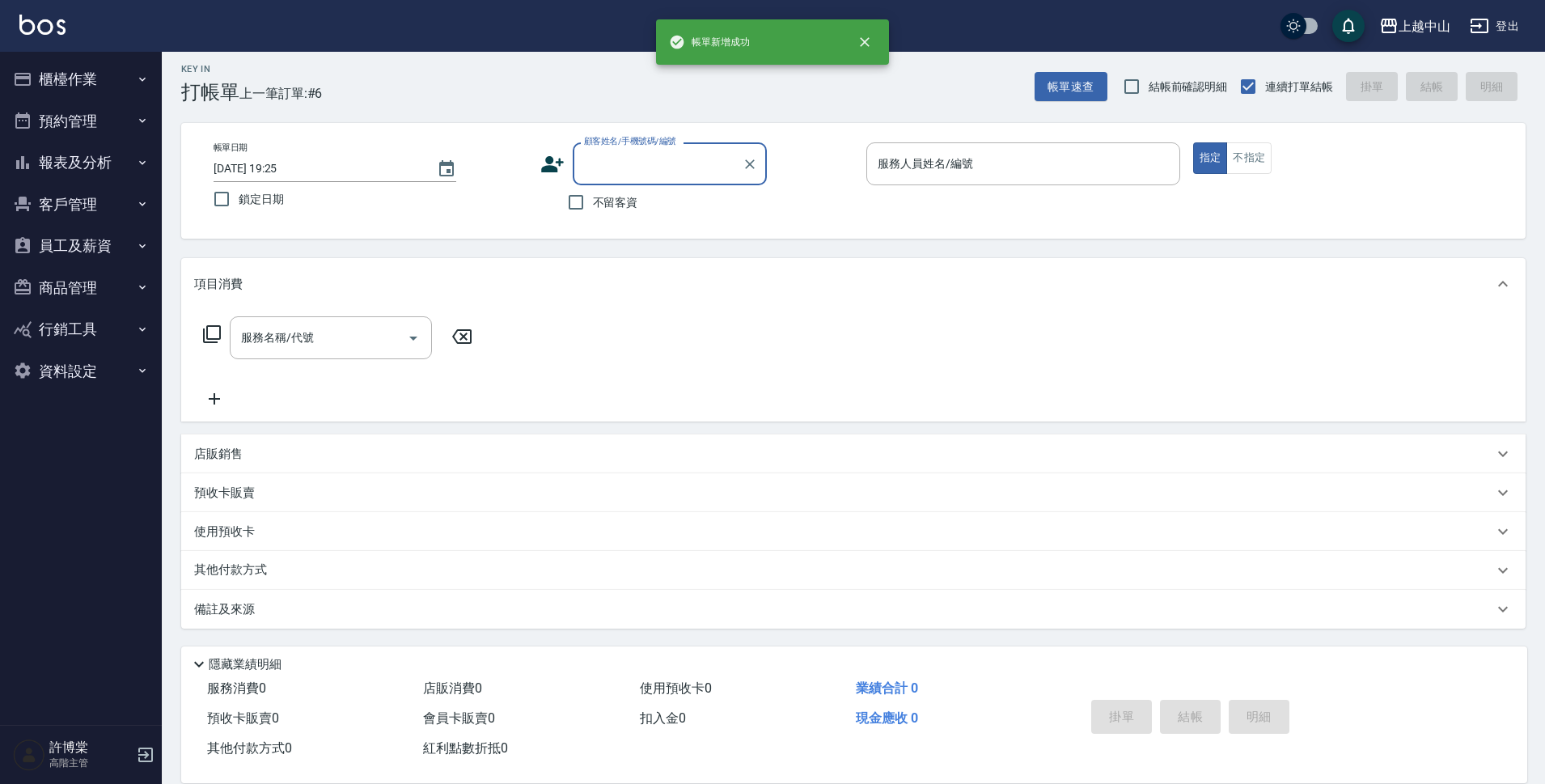
scroll to position [0, 0]
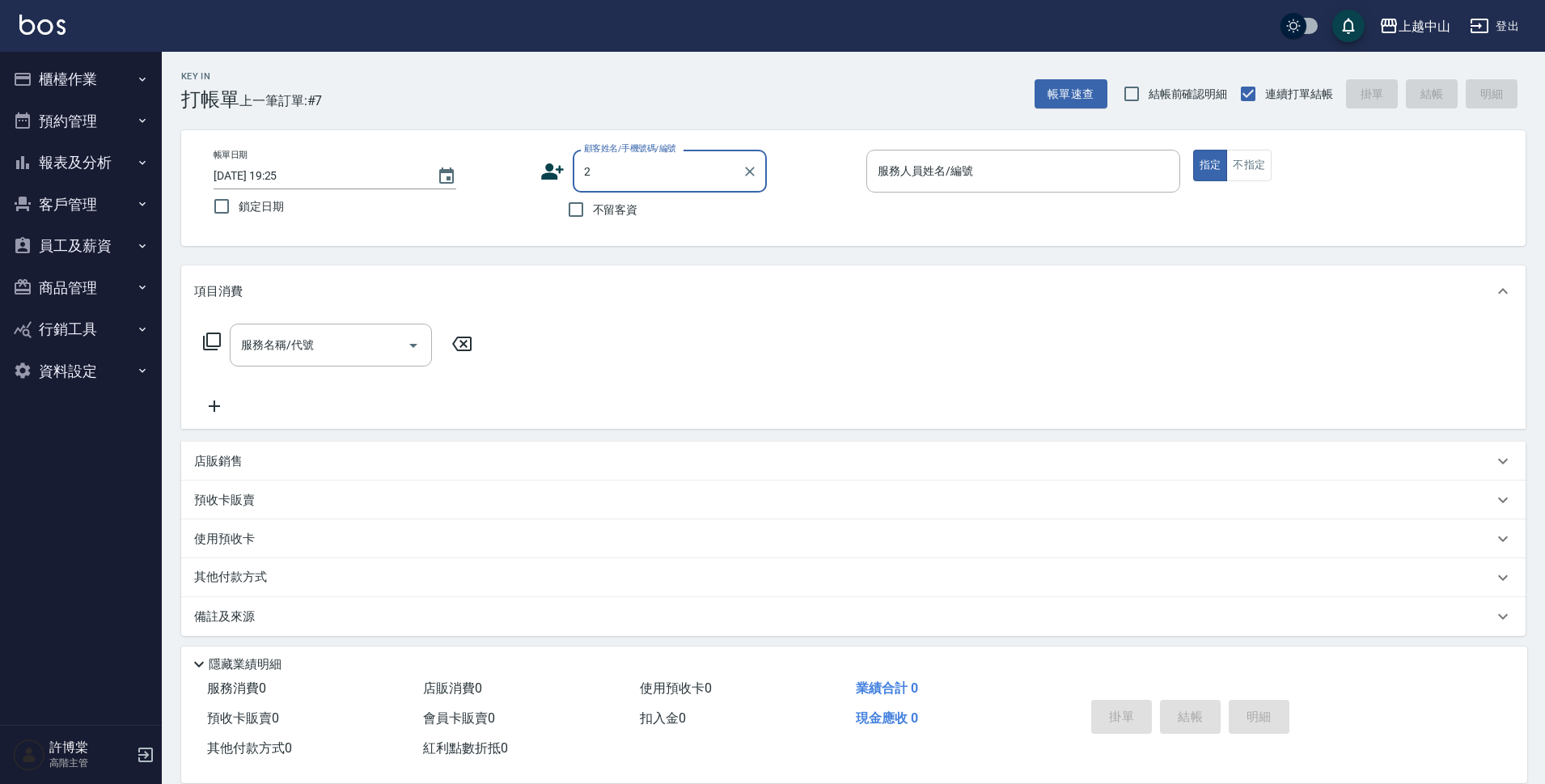
type input "朱羽玹(洗)/0972733383/801"
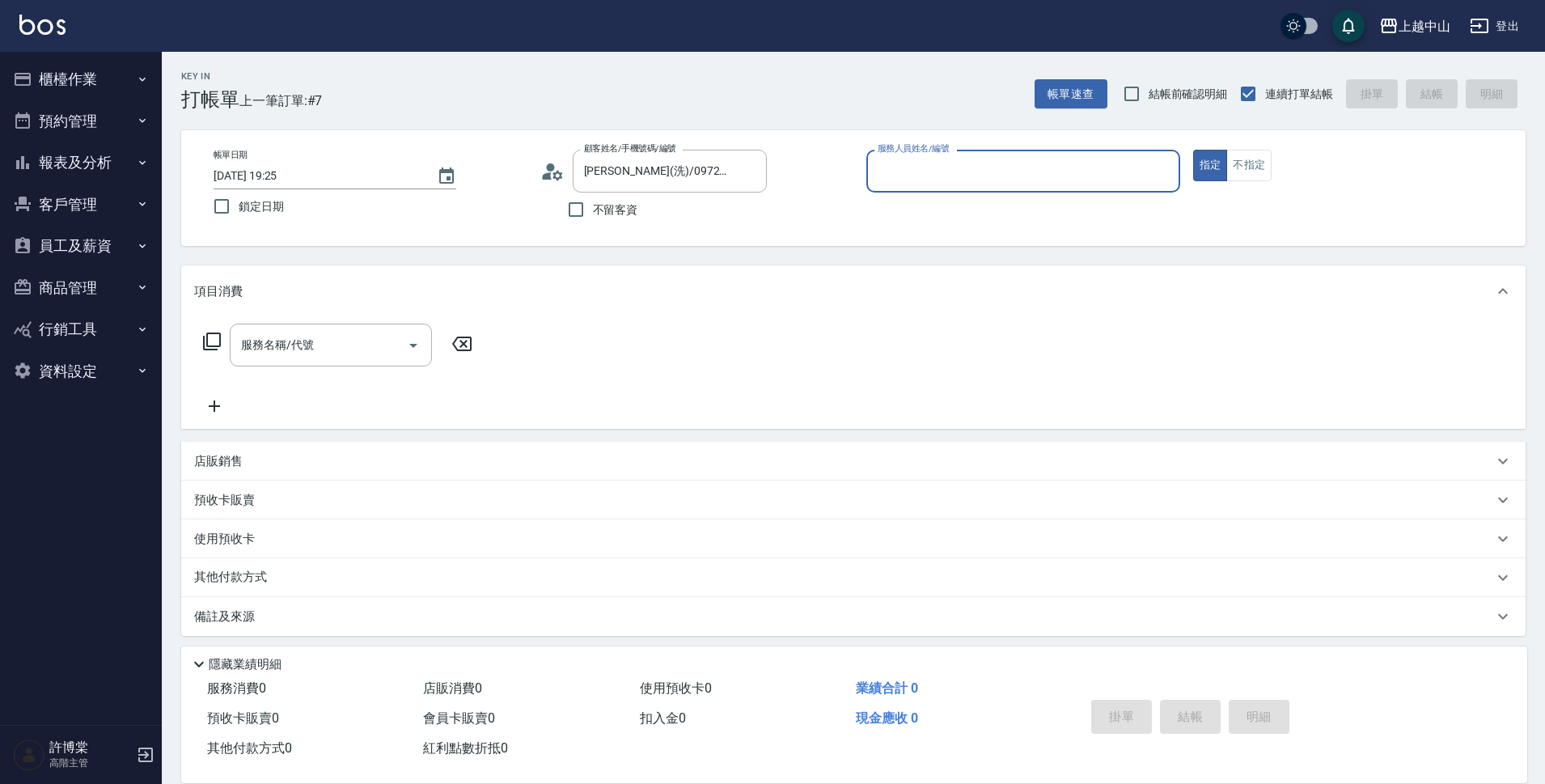
click at [1193, 150] on button "指定" at bounding box center [1211, 165] width 35 height 31
click at [564, 207] on input "不留客資" at bounding box center [576, 209] width 34 height 34
checkbox input "true"
type input "陳惠鈴/0932255774/"
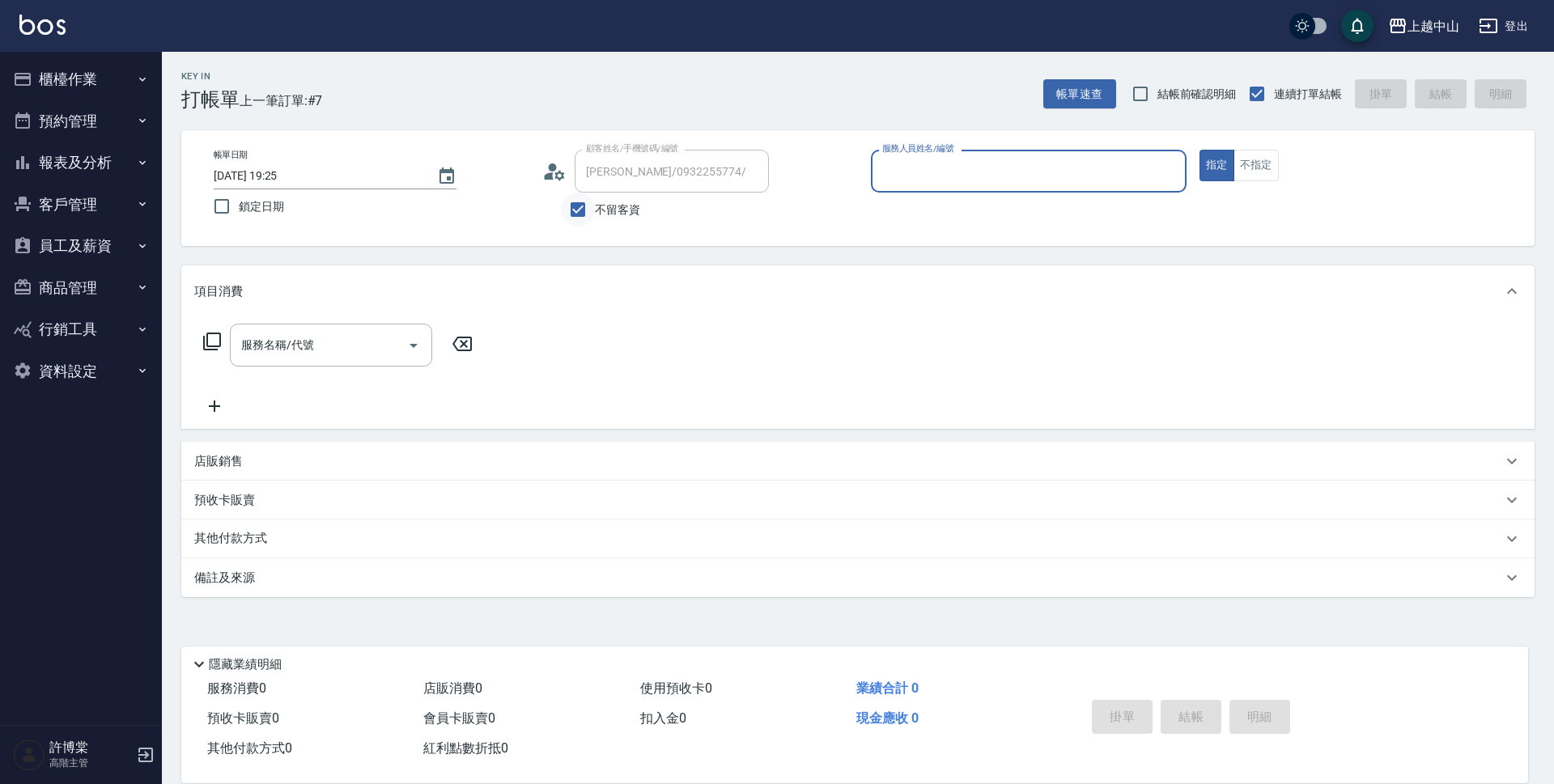
type input "Betty-3"
type input "林曉娟(洗)/0939618810/"
click at [1026, 184] on input "Betty-3" at bounding box center [1016, 171] width 277 height 28
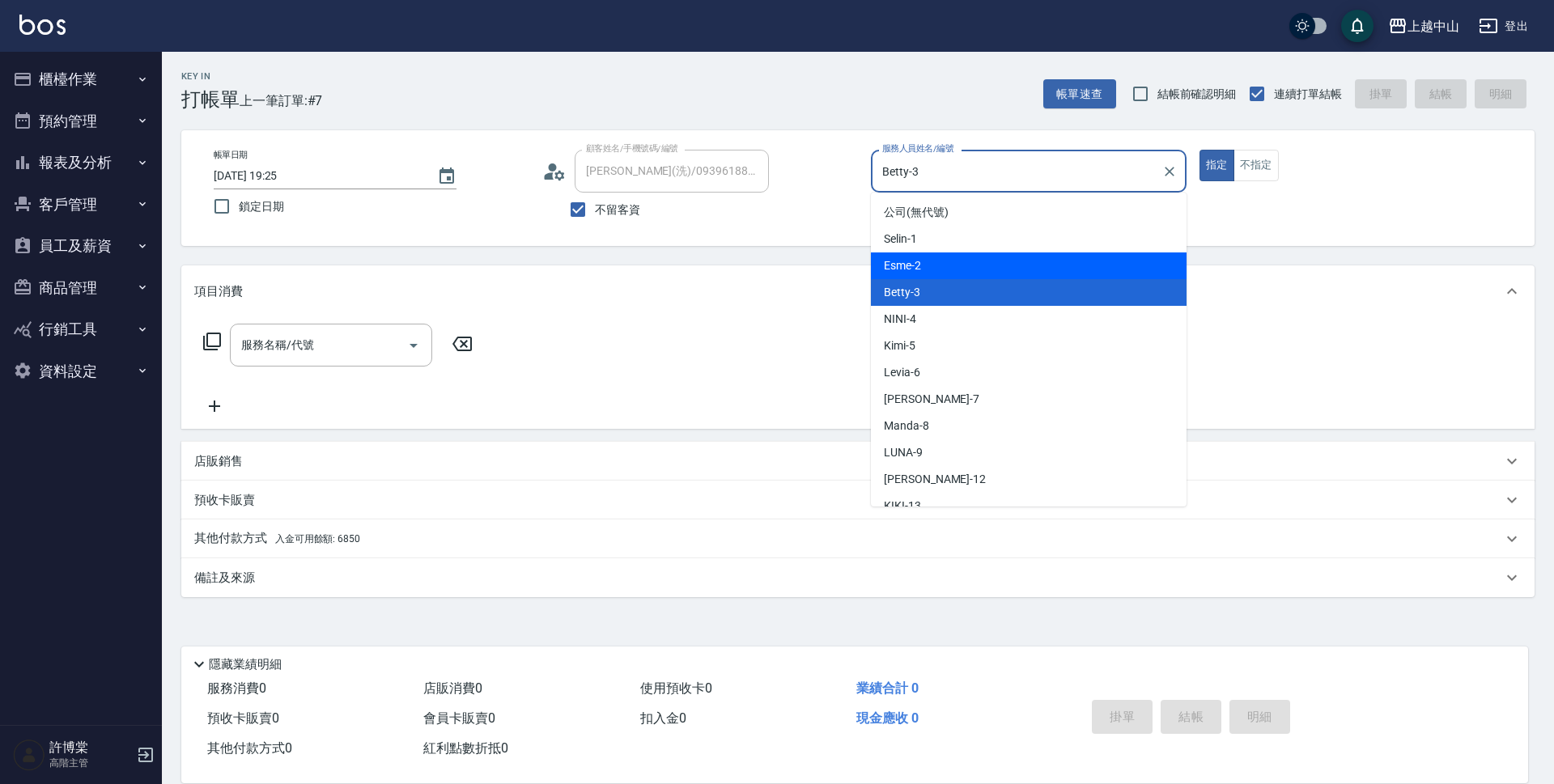
type input "Esme-2"
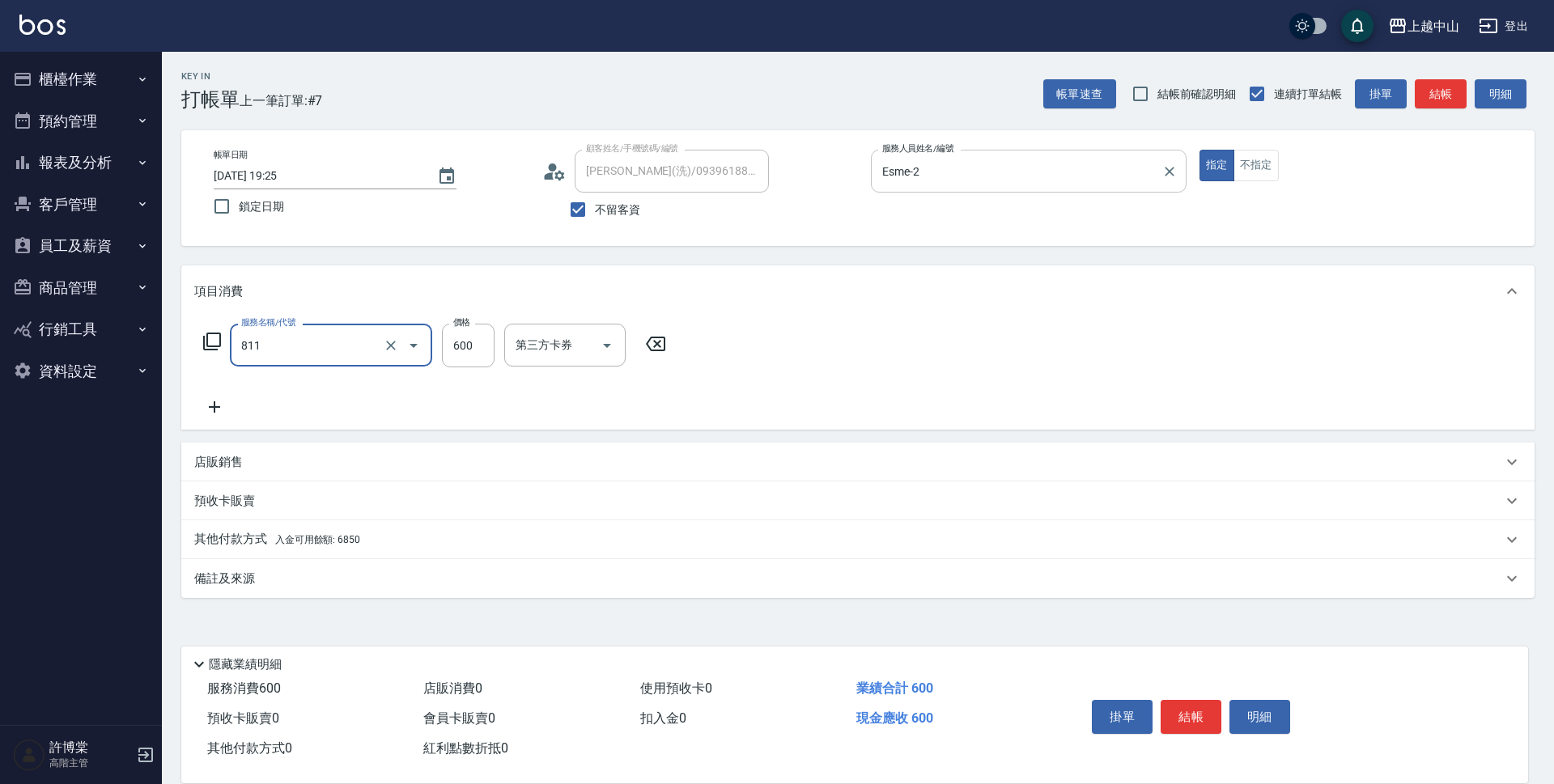
type input "洗+剪(811)"
type input "600"
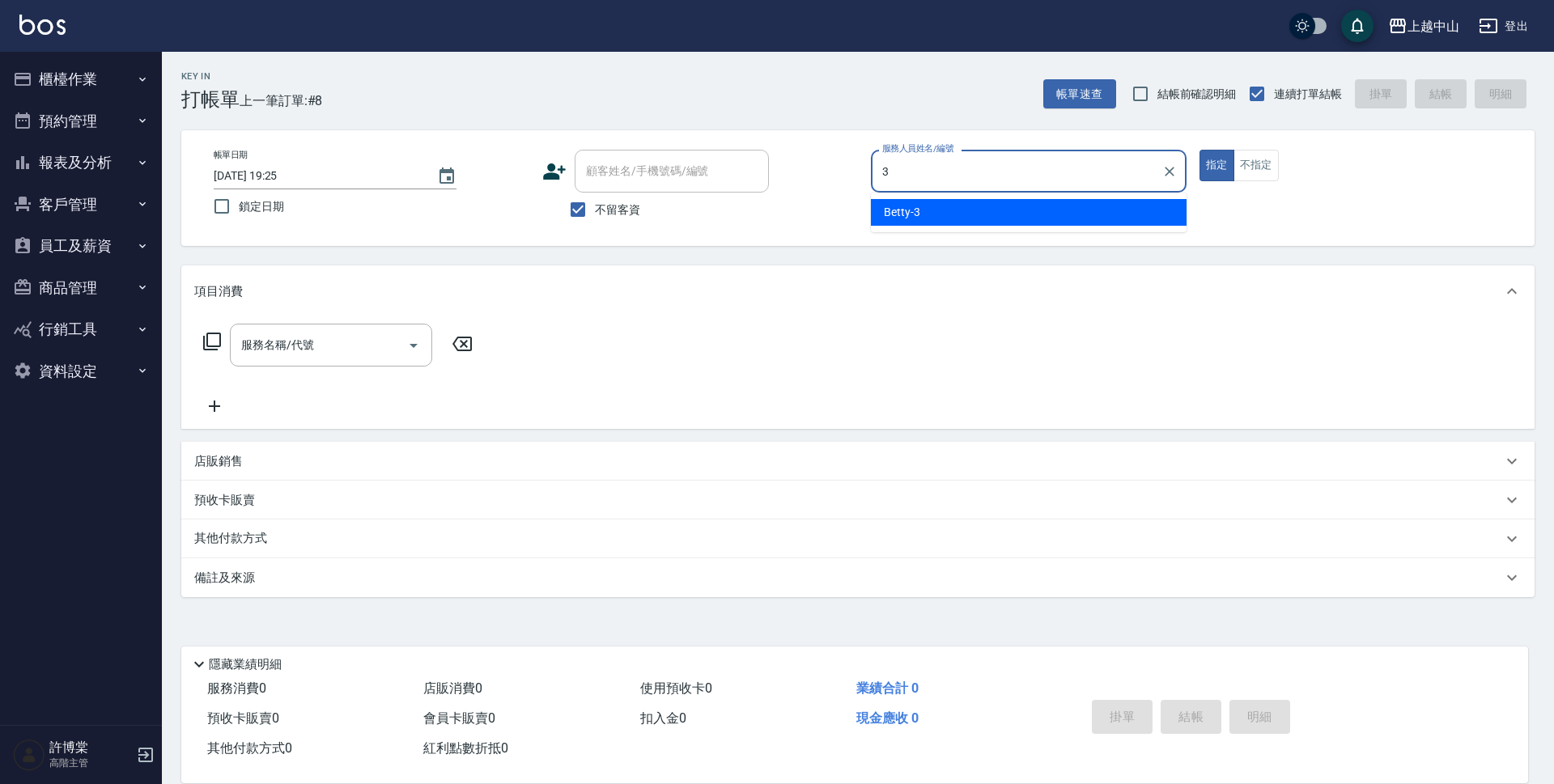
type input "Betty-3"
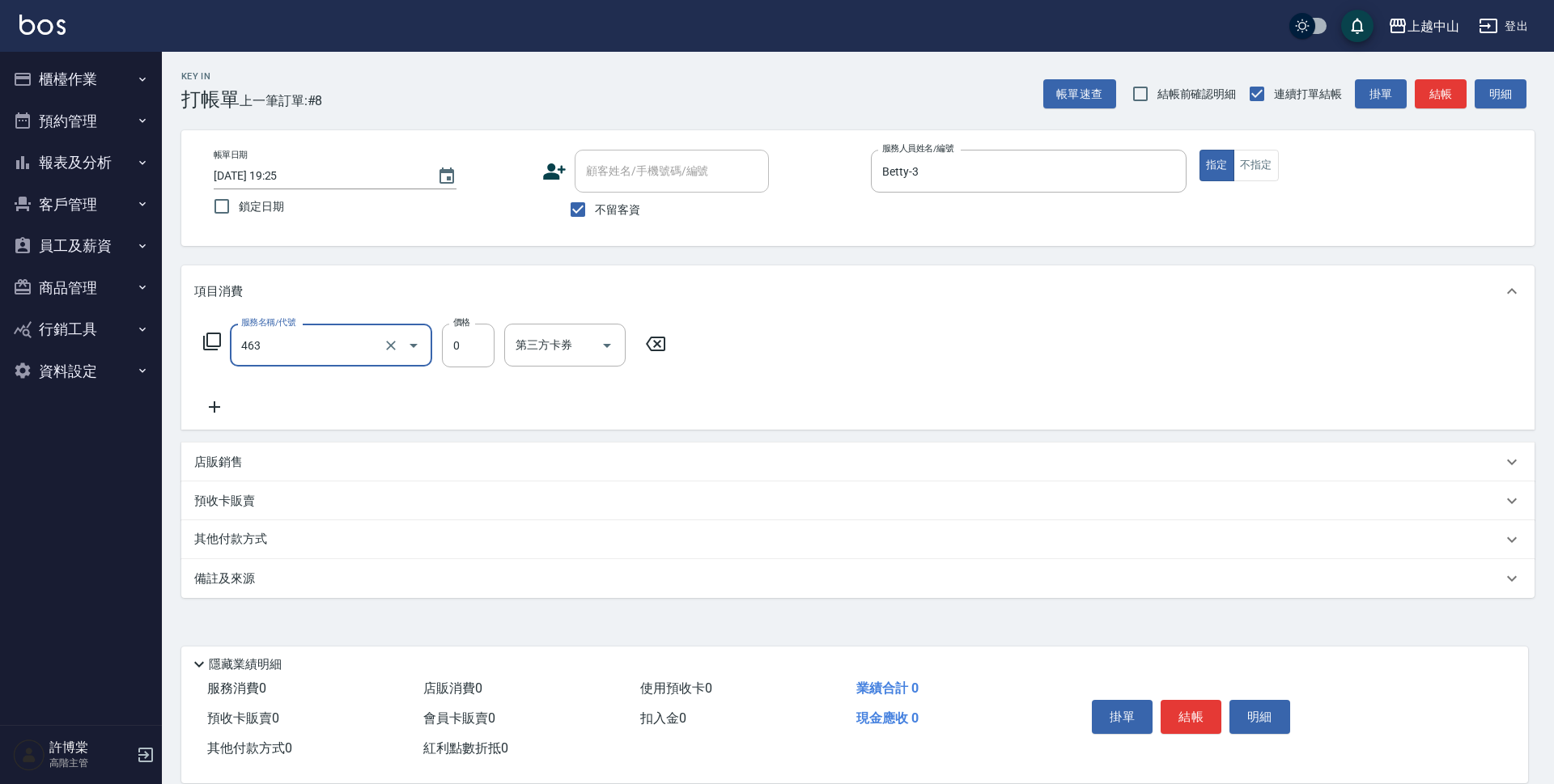
type input "護髮卡使用(463)"
type input "398"
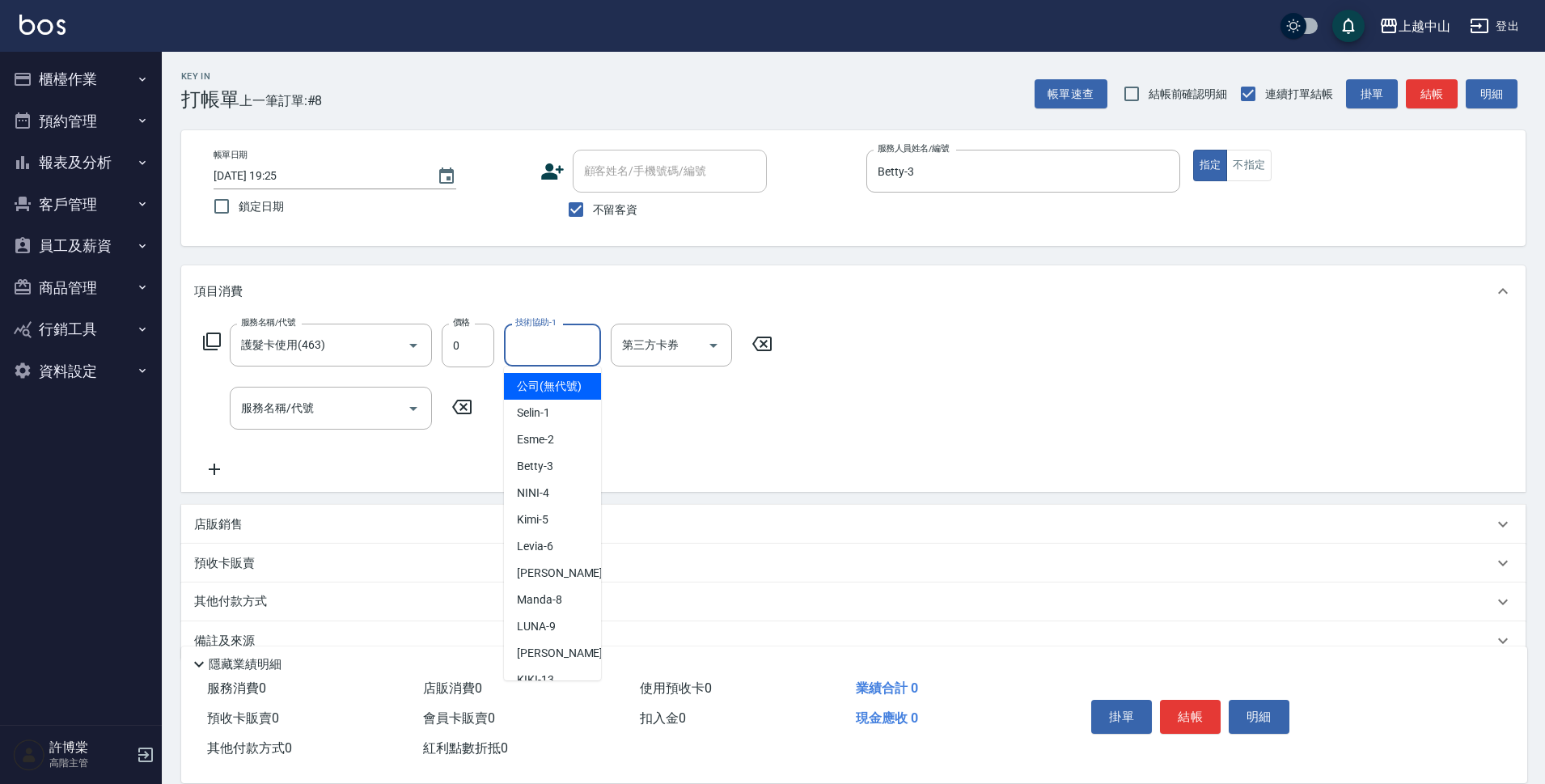
click at [553, 351] on input "技術協助-1" at bounding box center [552, 345] width 83 height 28
type input "[PERSON_NAME]-39"
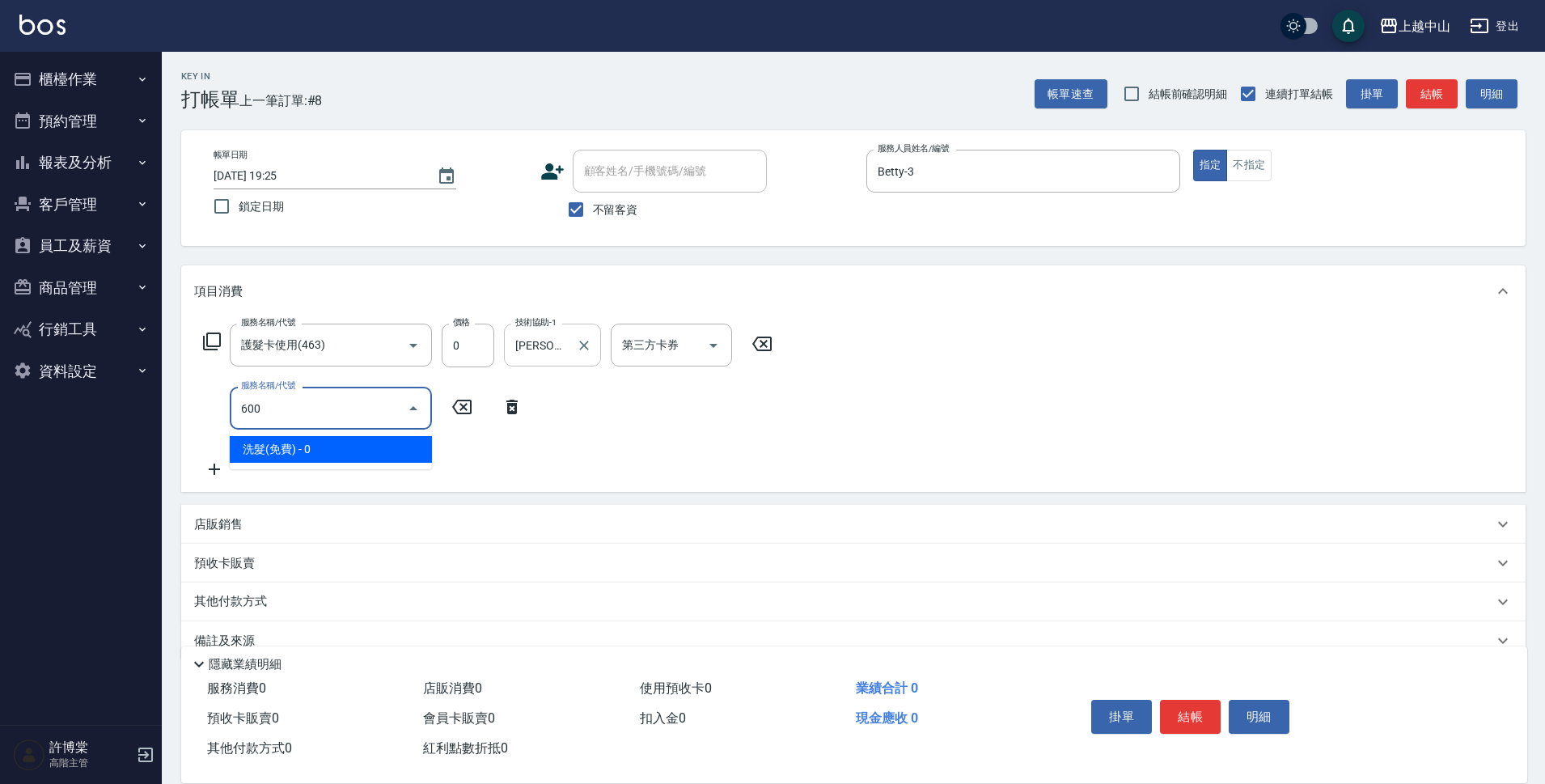
type input "洗髮(免費)(600)"
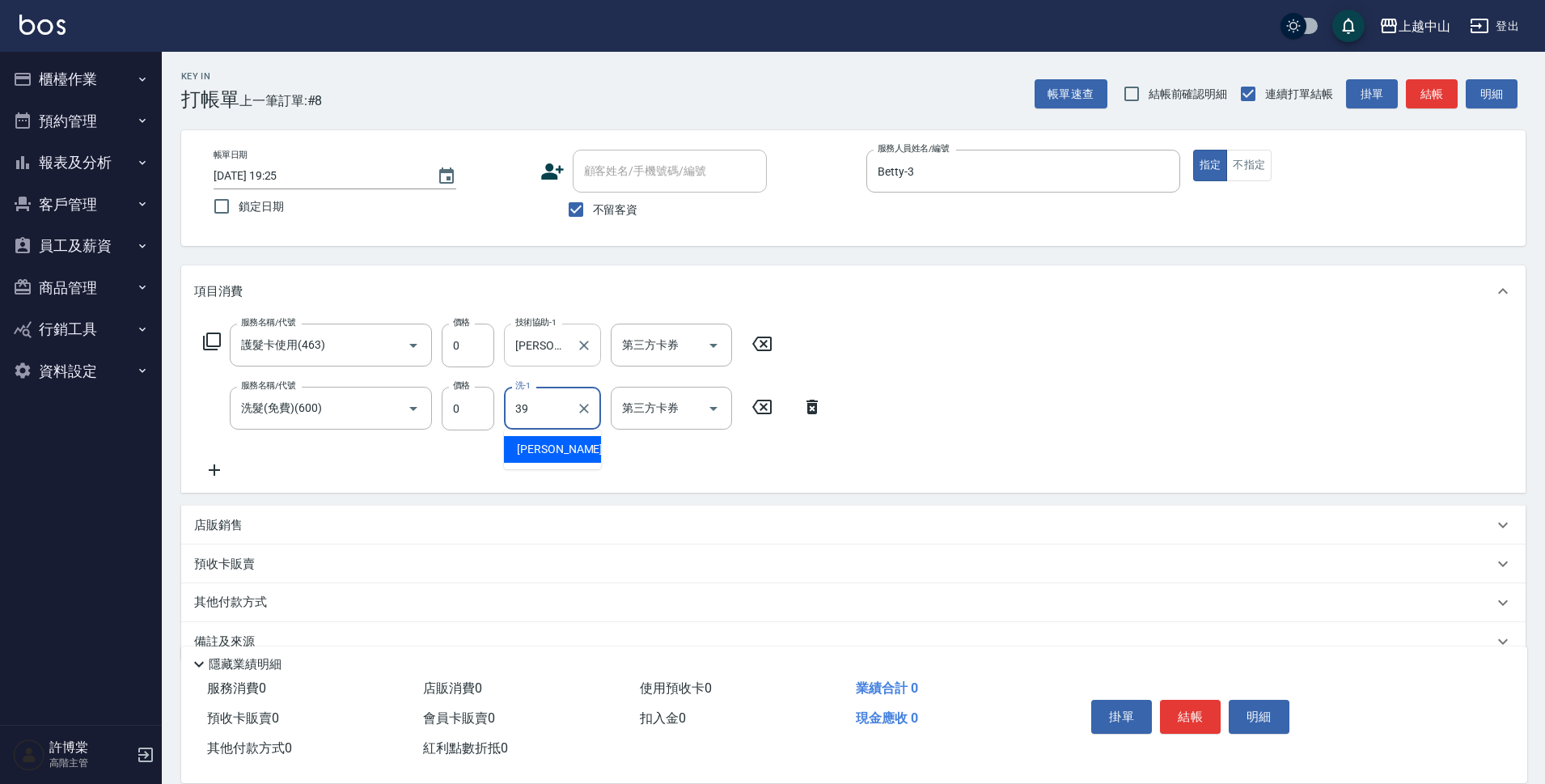
type input "[PERSON_NAME]-39"
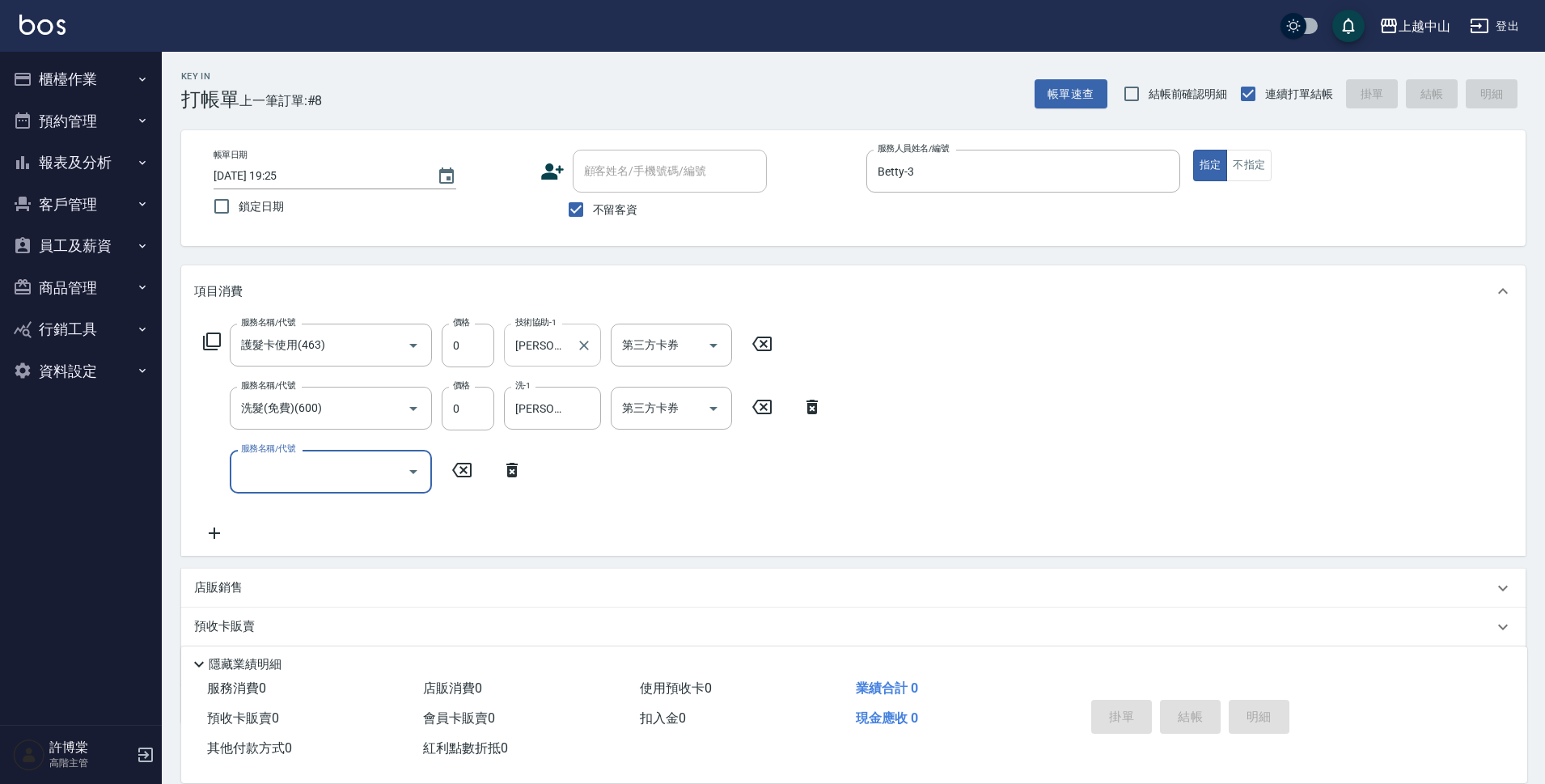
type input "2025/09/19 19:26"
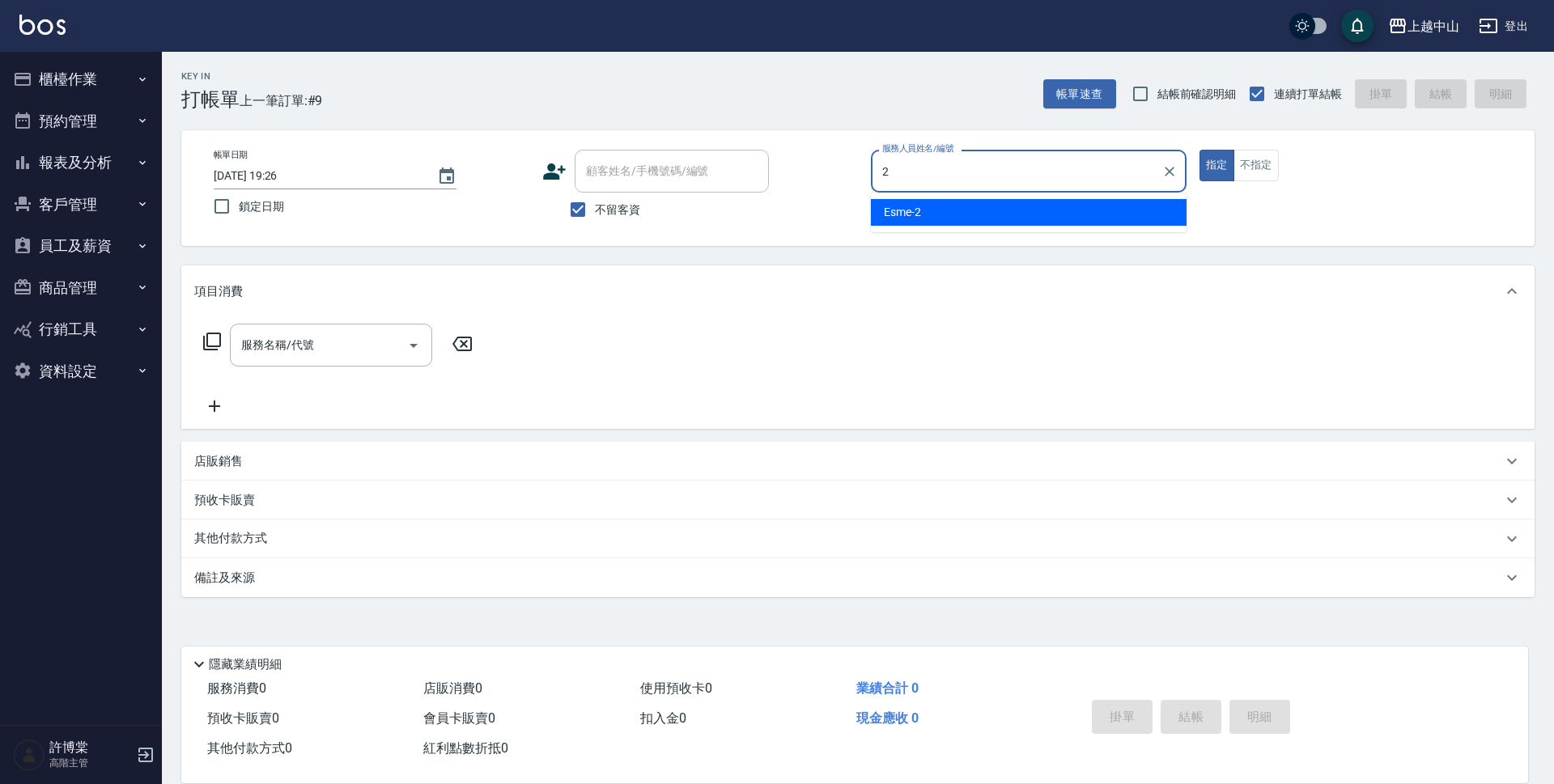
type input "Esme-2"
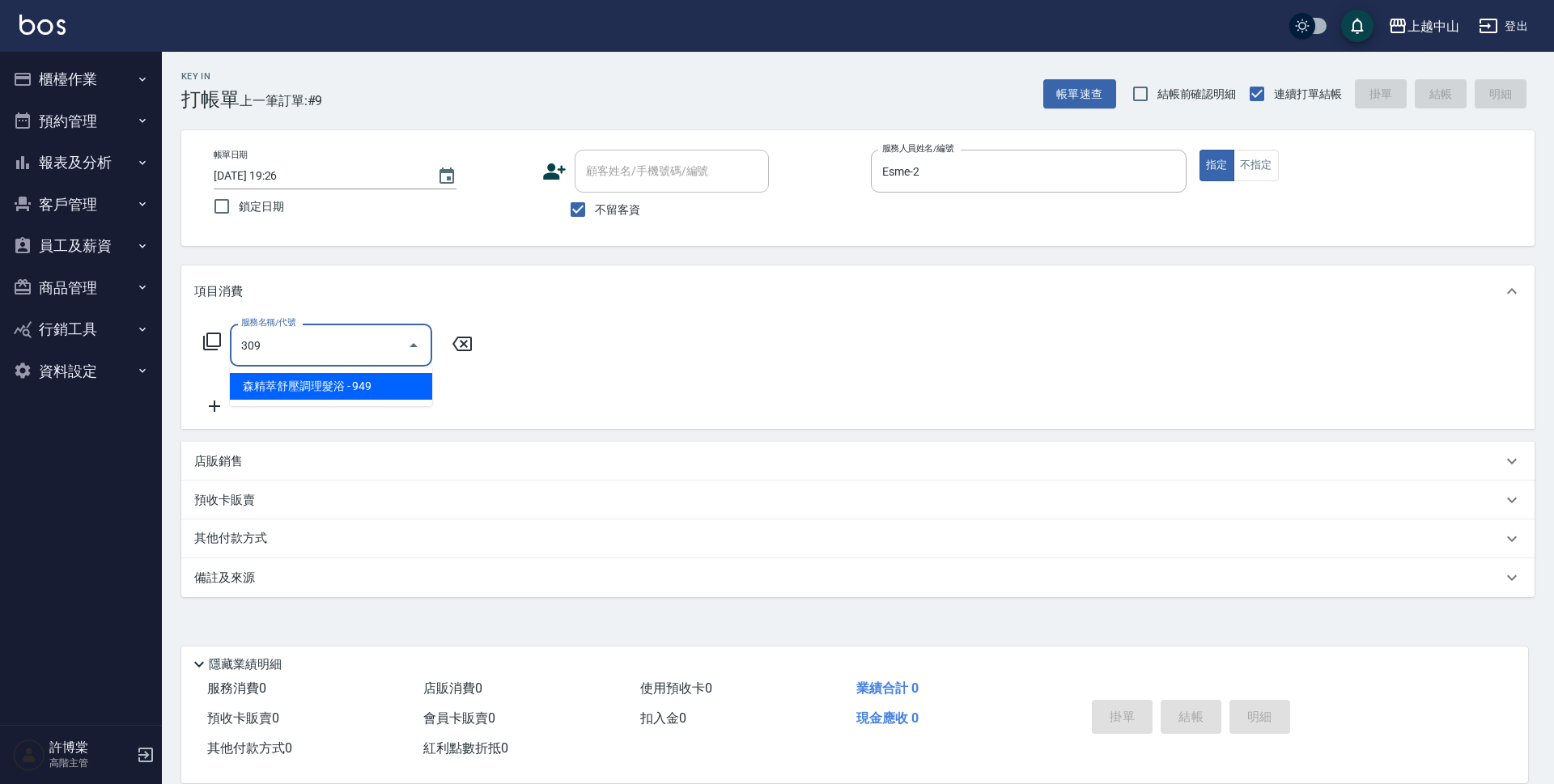
type input "森精萃舒壓調理髮浴(309)"
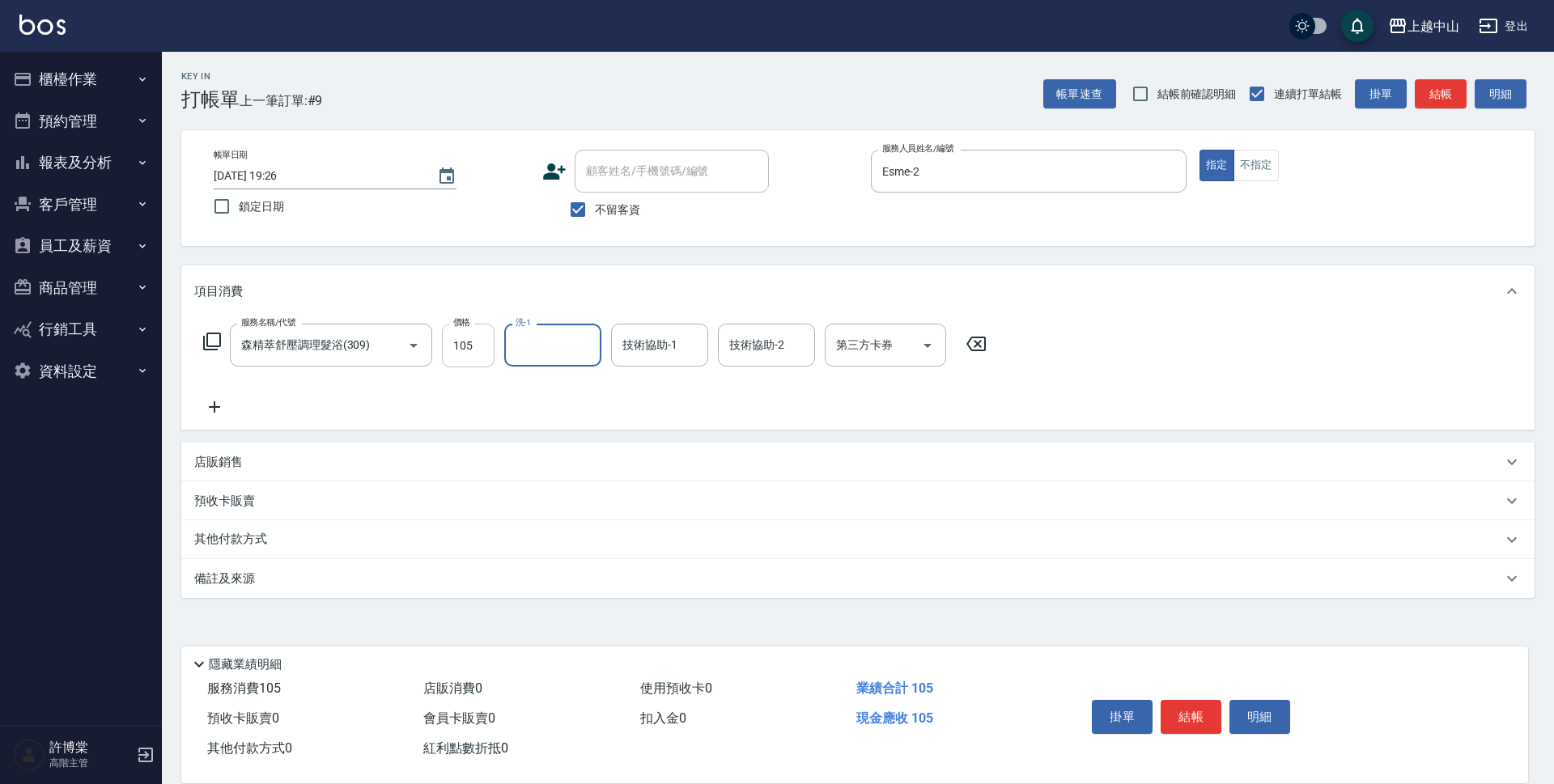
click at [469, 349] on input "105" at bounding box center [468, 345] width 53 height 44
type input "1050"
type input "鴨鴨-30"
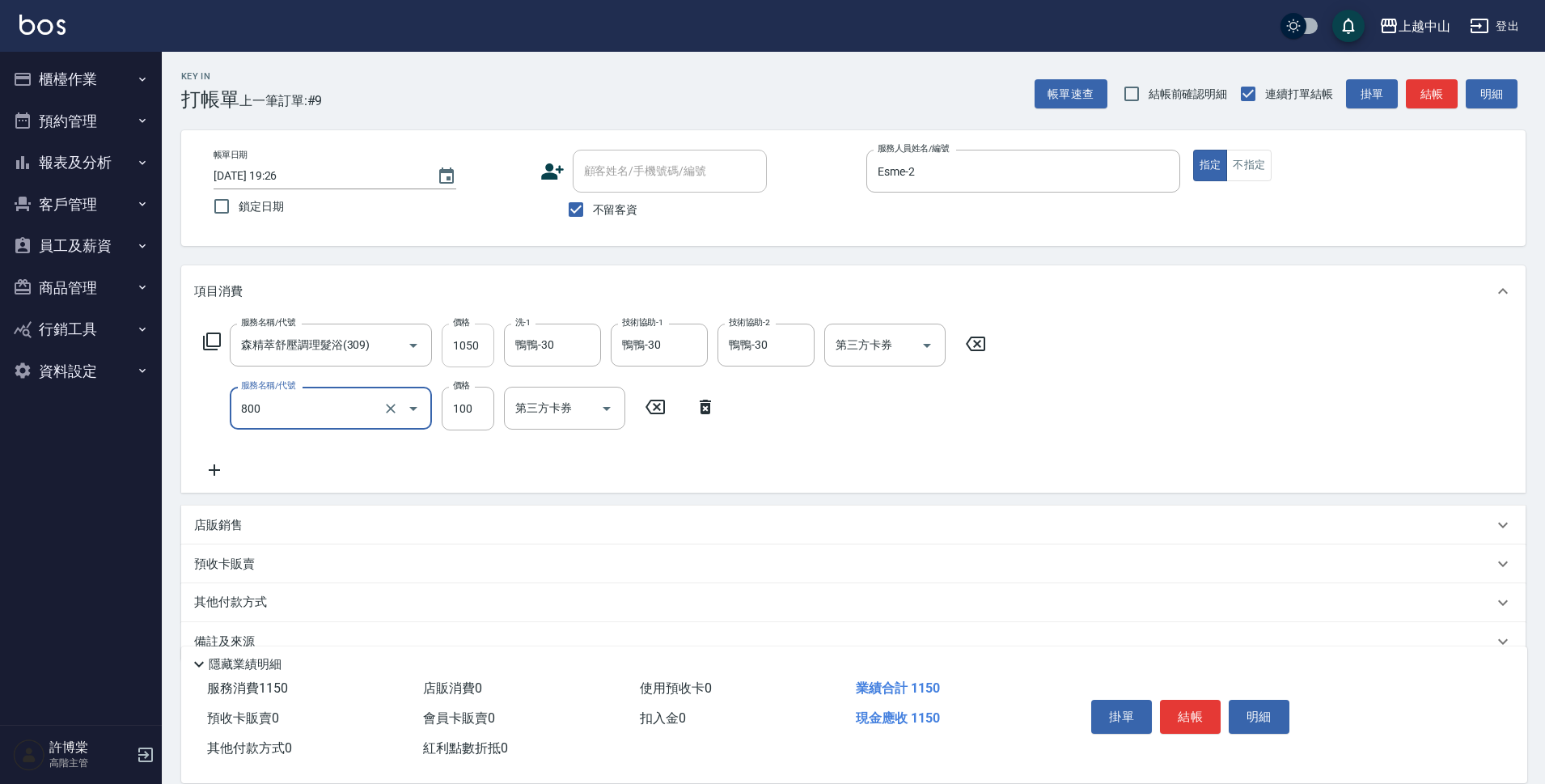
type input "梳髮(800)"
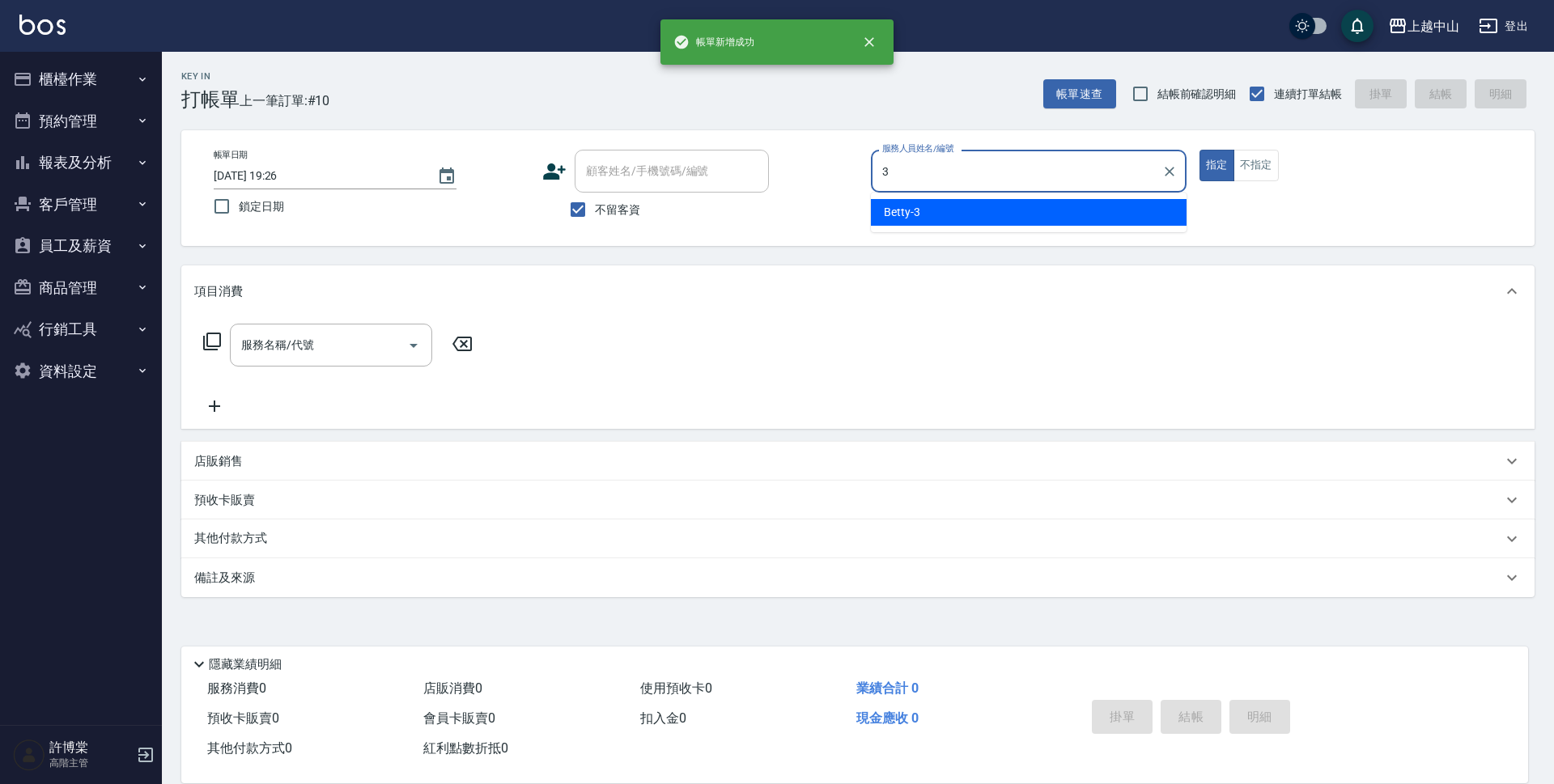
type input "Betty-3"
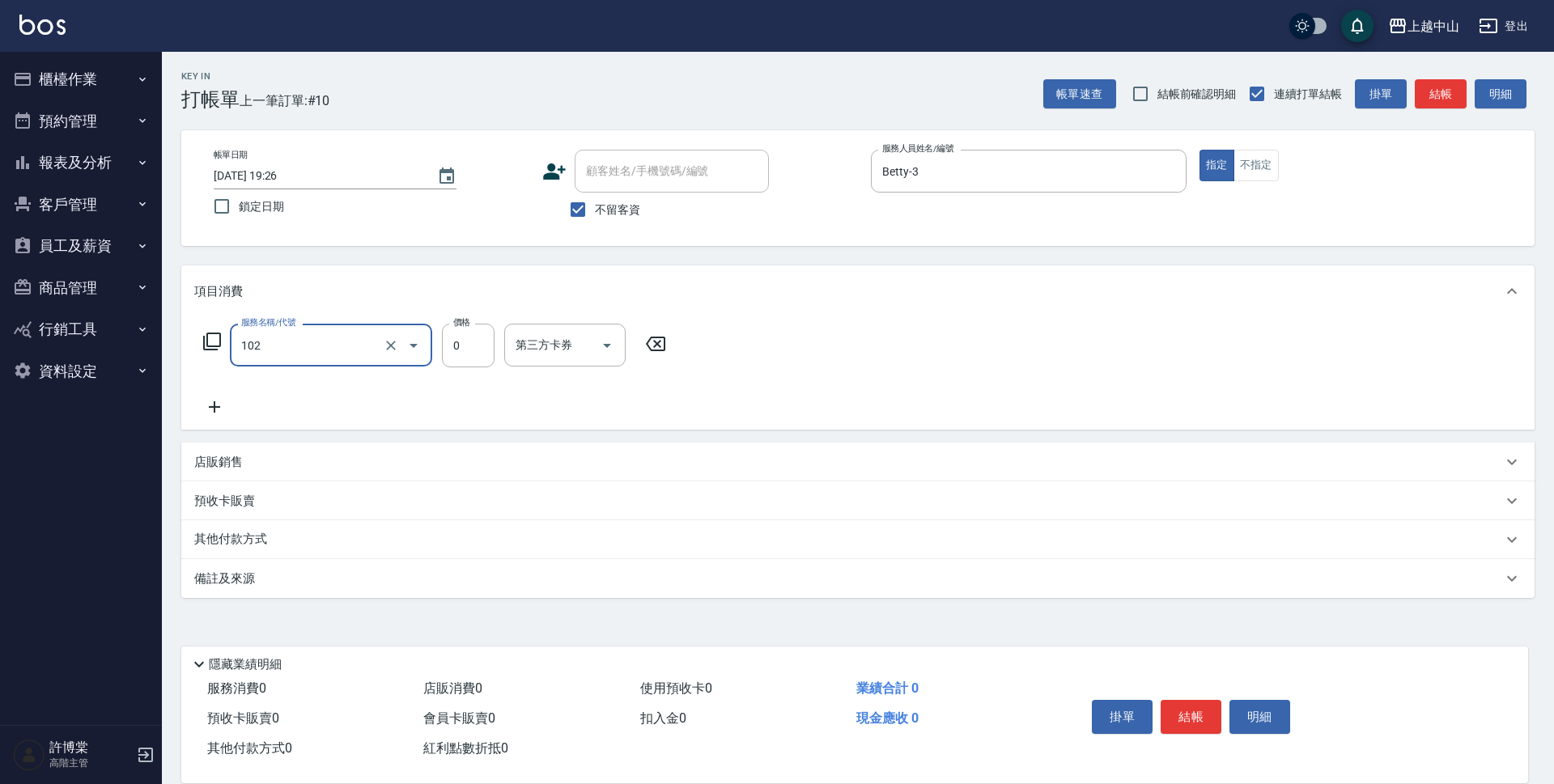
type input "頭皮系列消卡599(102)"
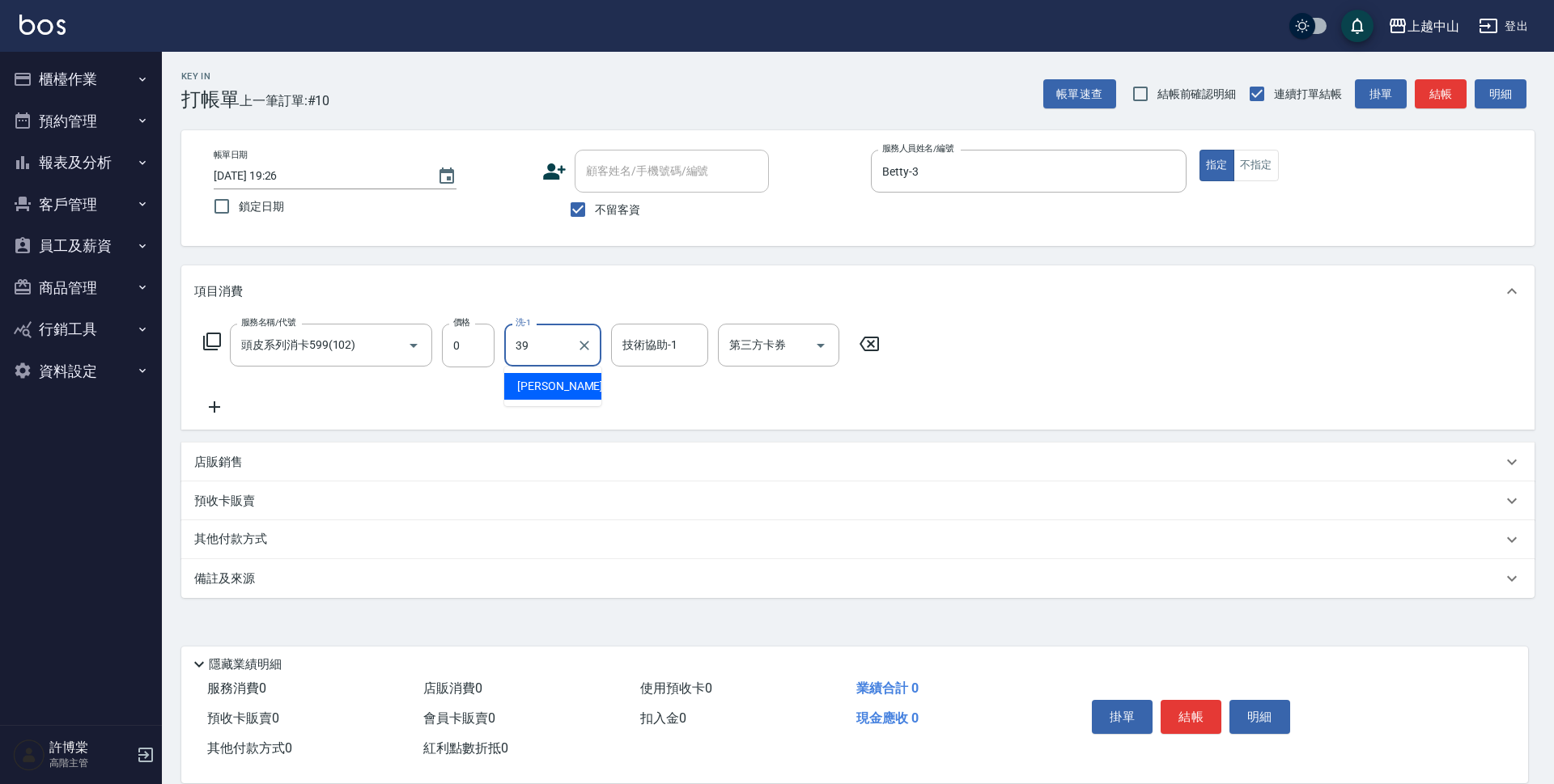
type input "[PERSON_NAME]-39"
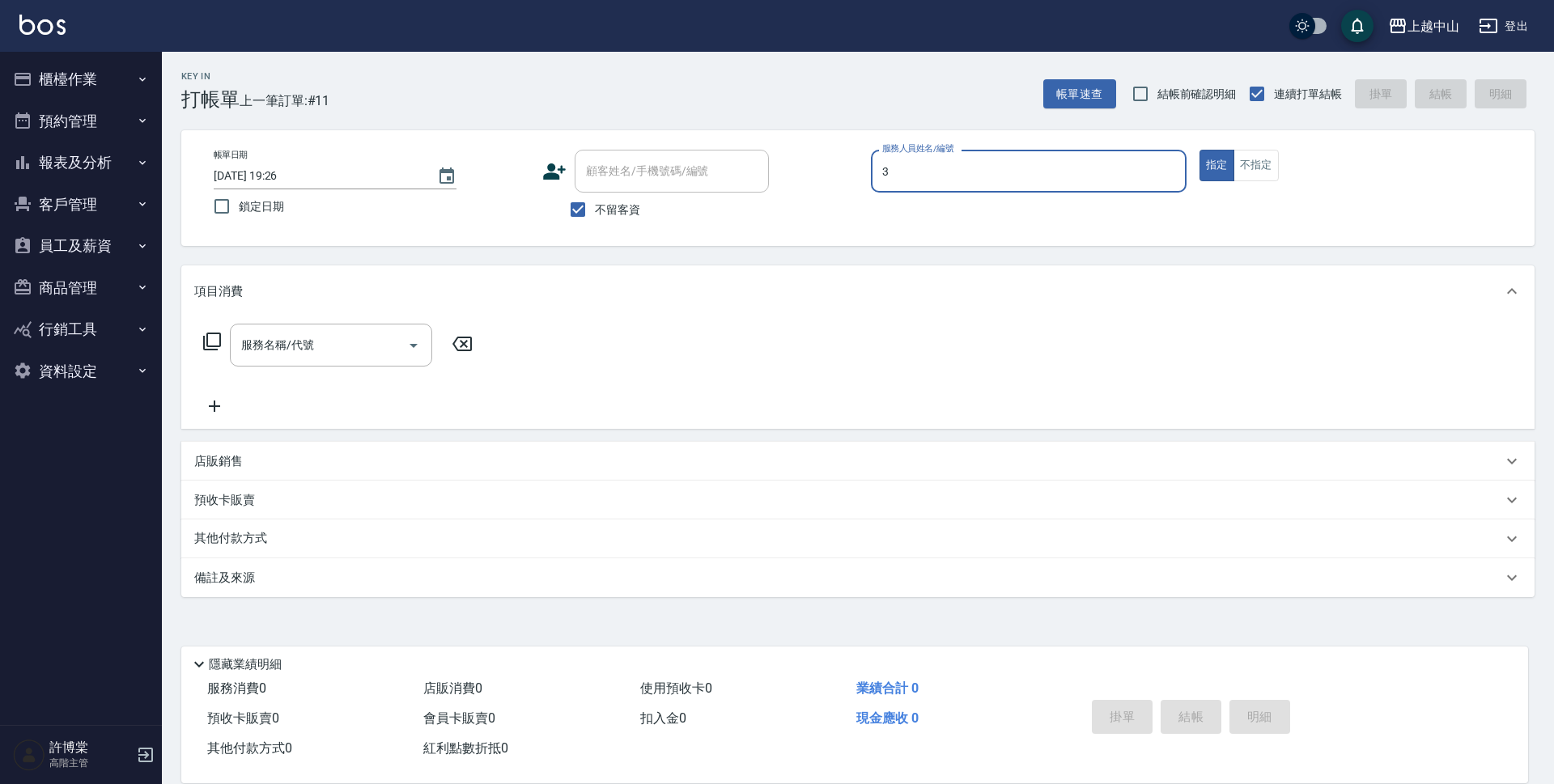
type input "Betty-3"
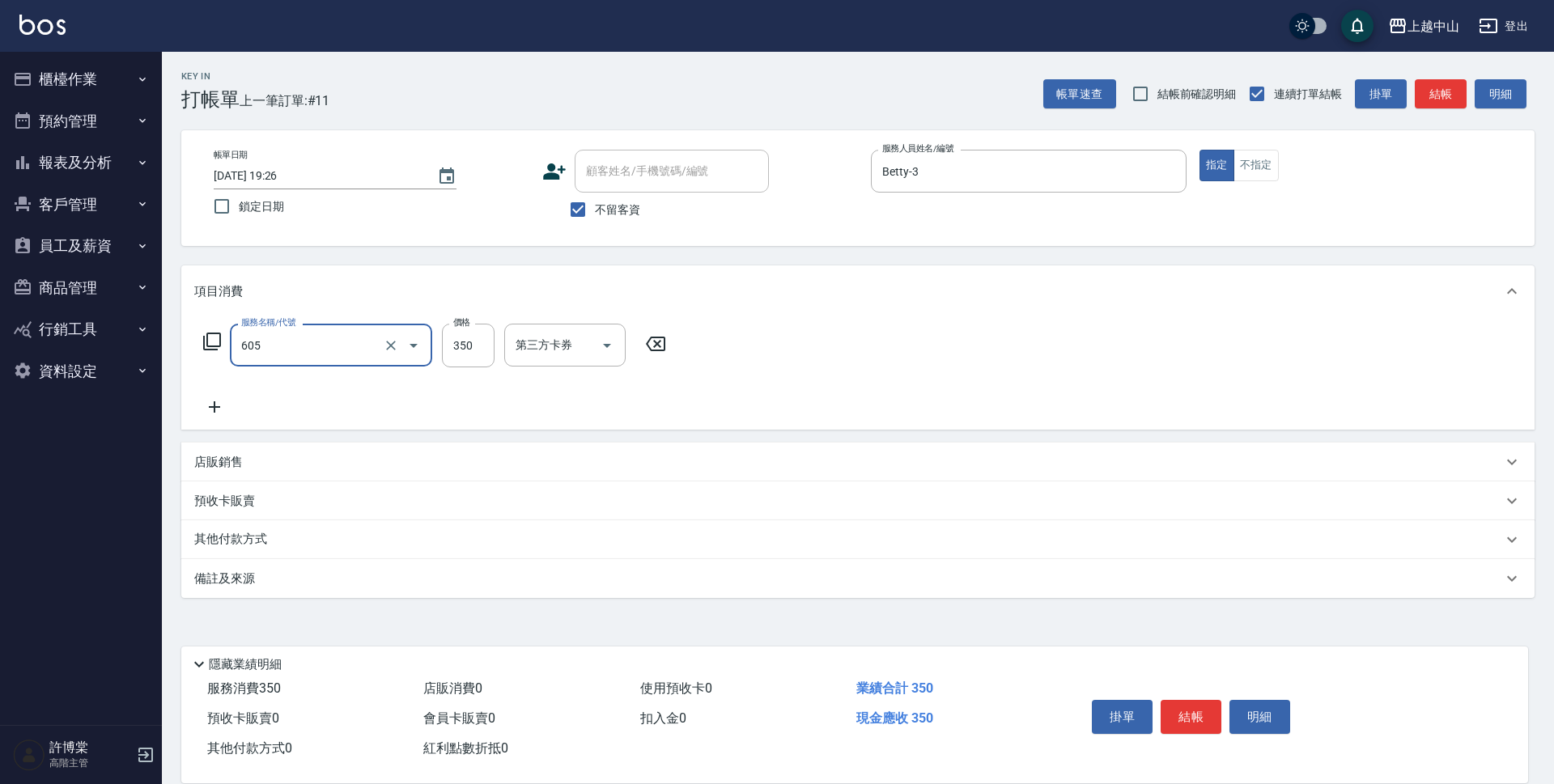
type input "洗髮 (女)(605)"
type input "400"
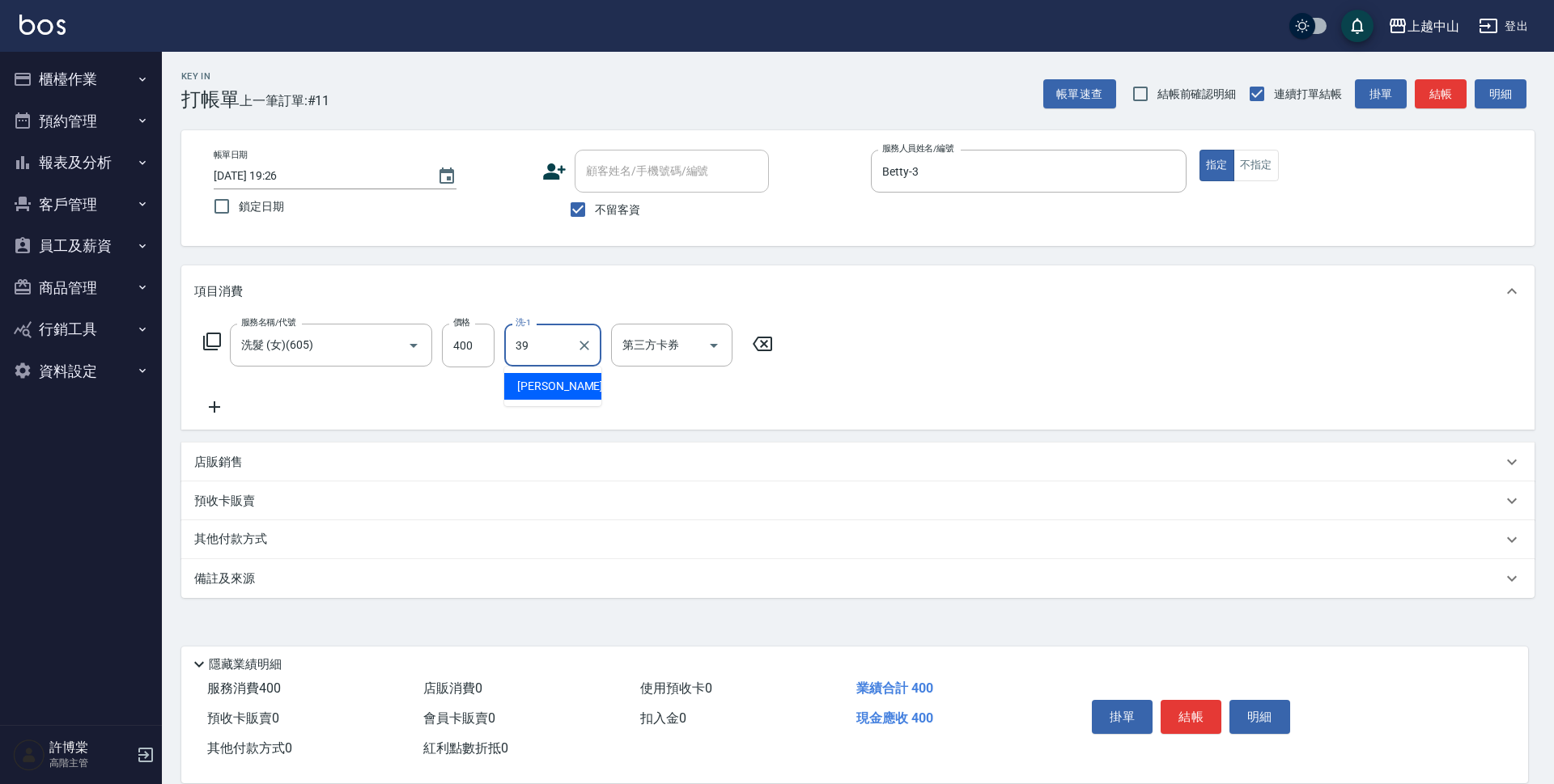
type input "[PERSON_NAME]-39"
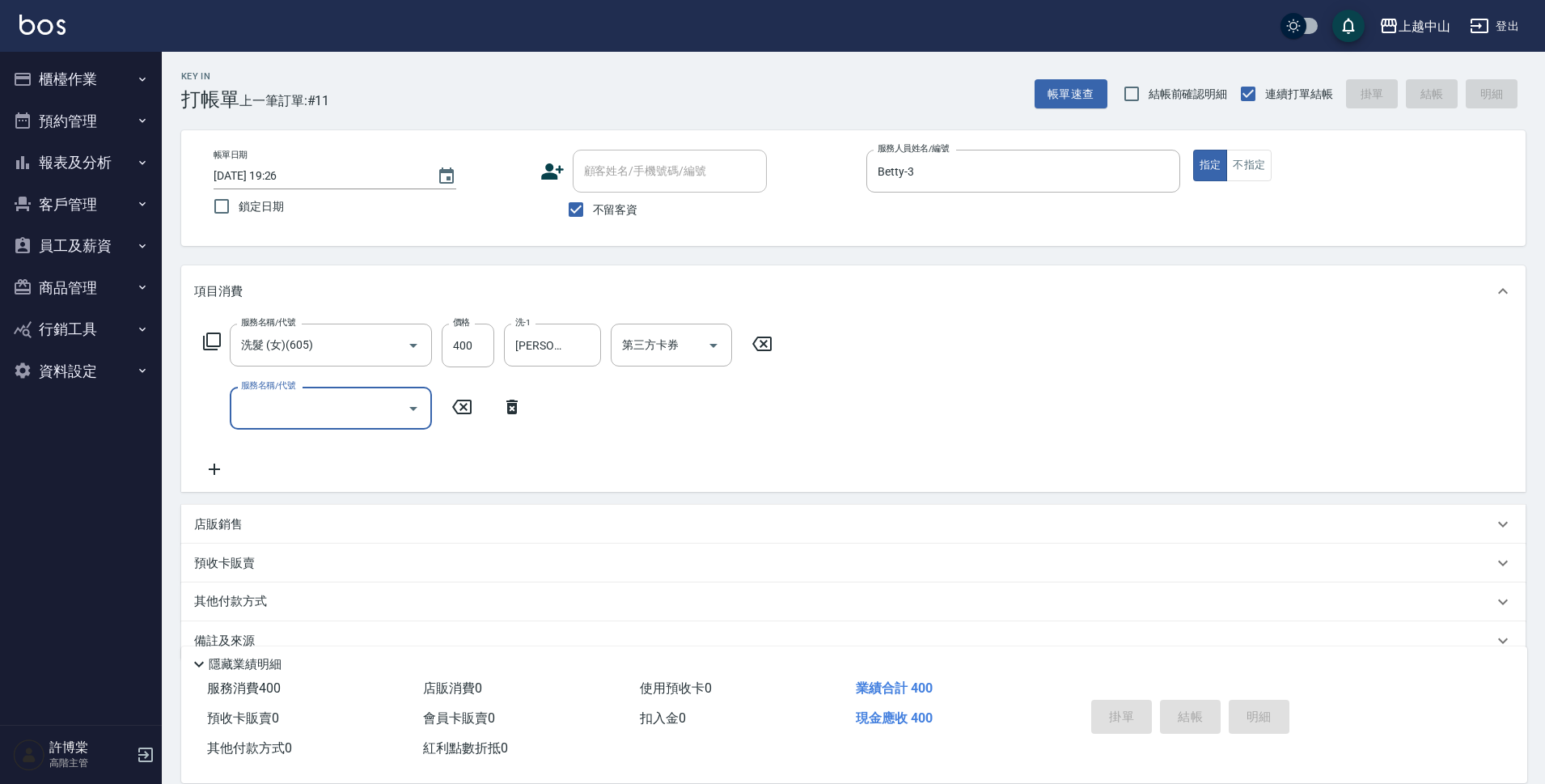
type input "2025/09/19 19:27"
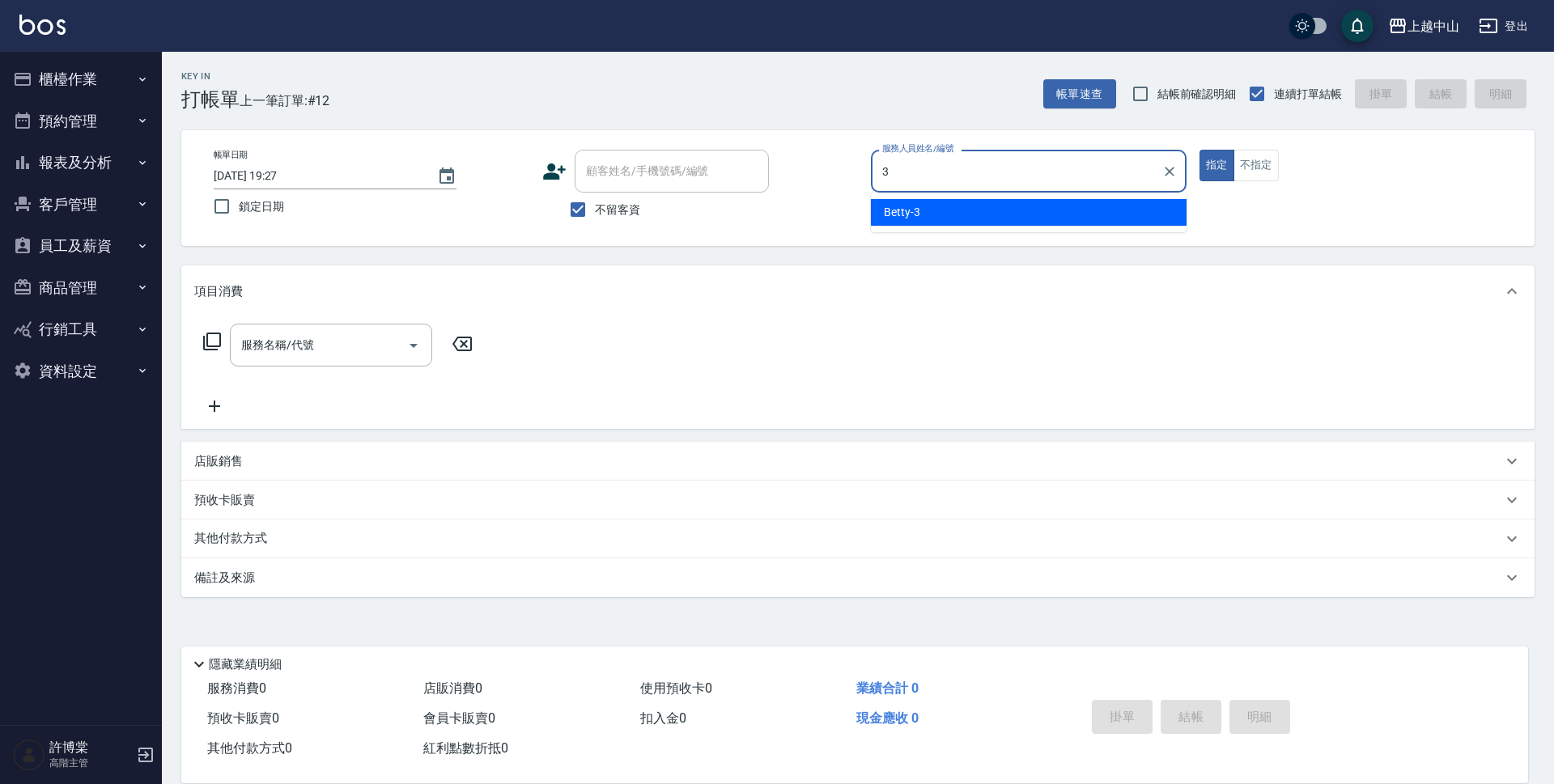
type input "Betty-3"
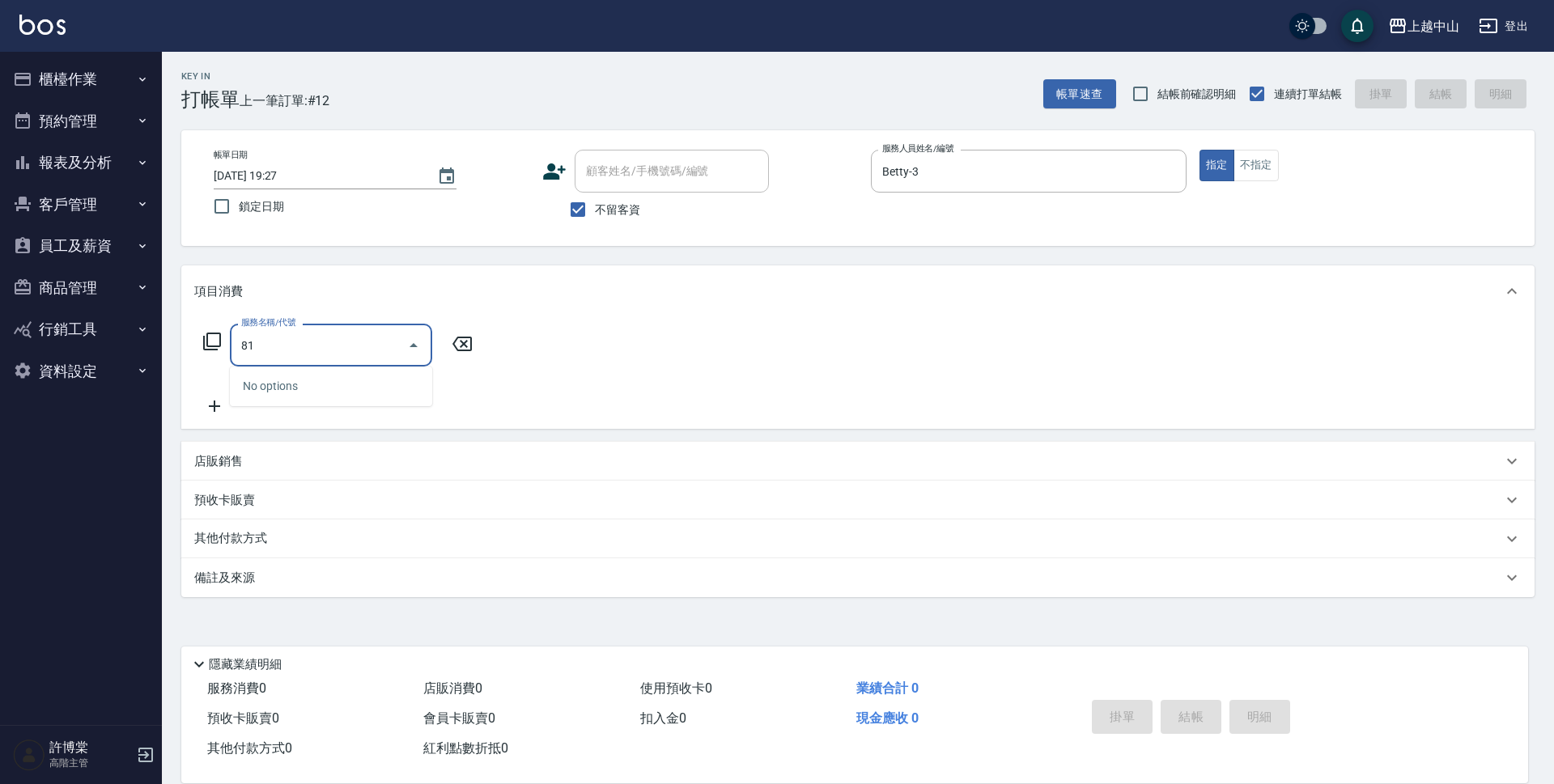
type input "811"
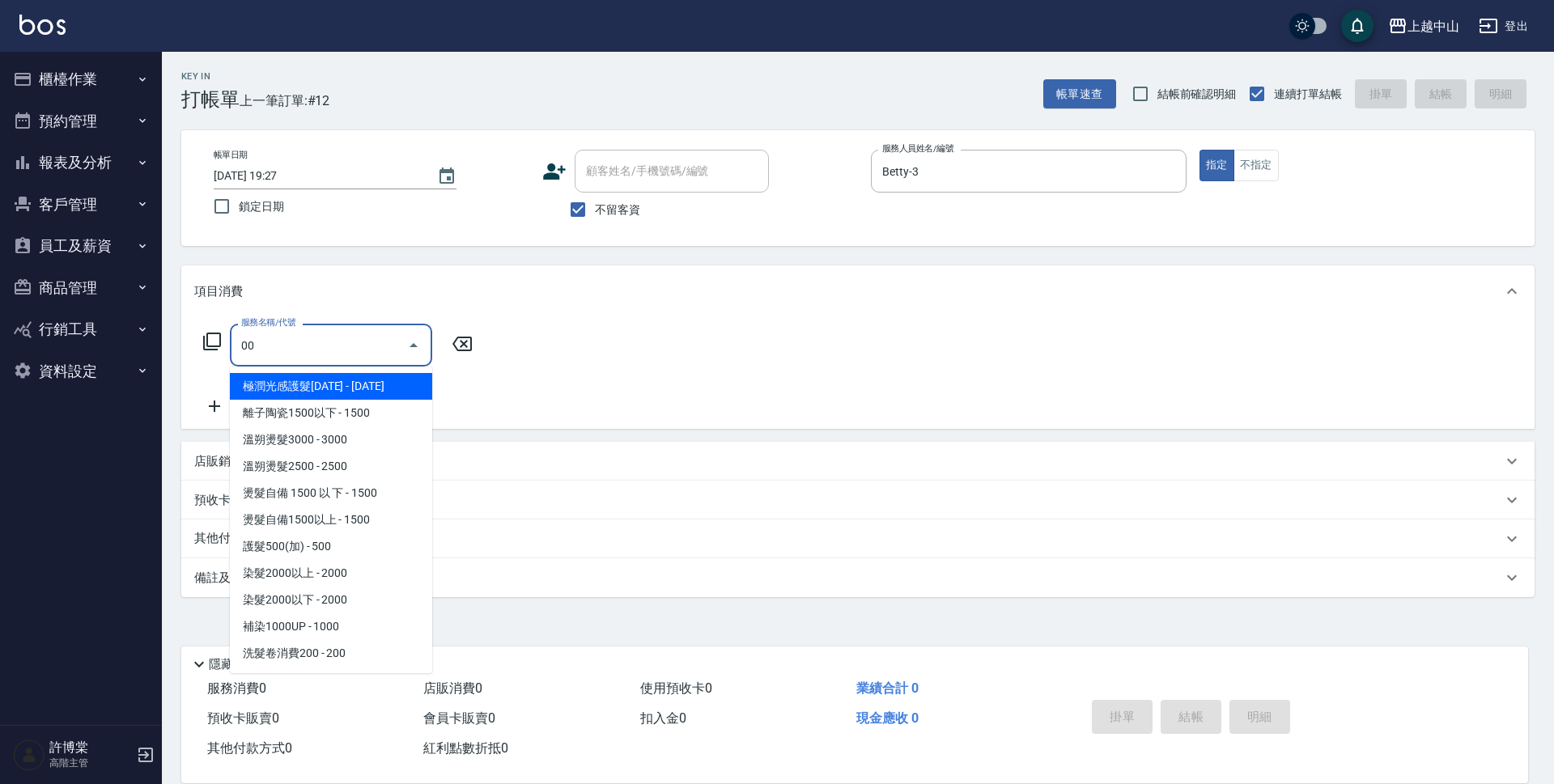
type input "0"
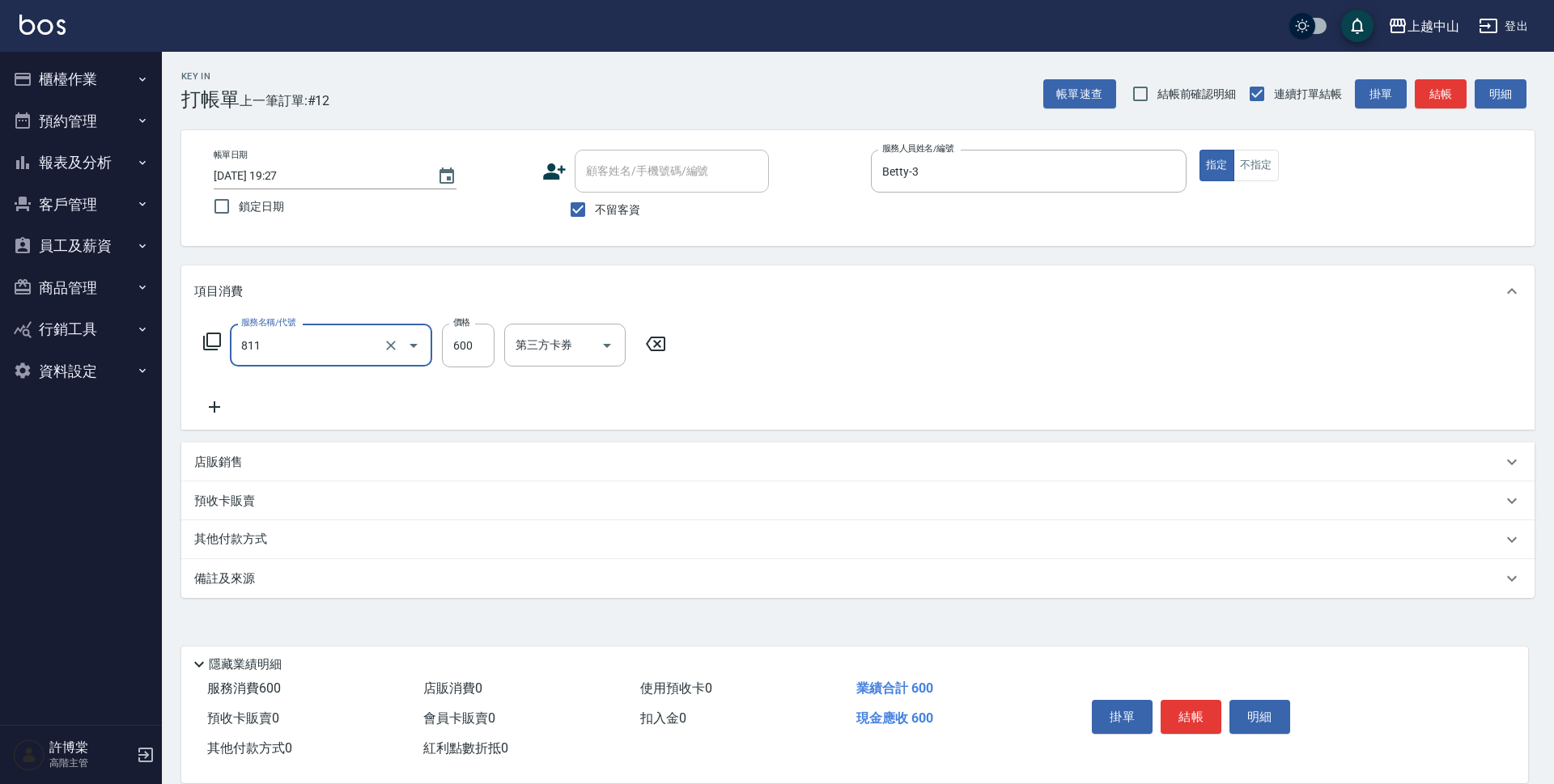
type input "洗+剪(811)"
type input "600"
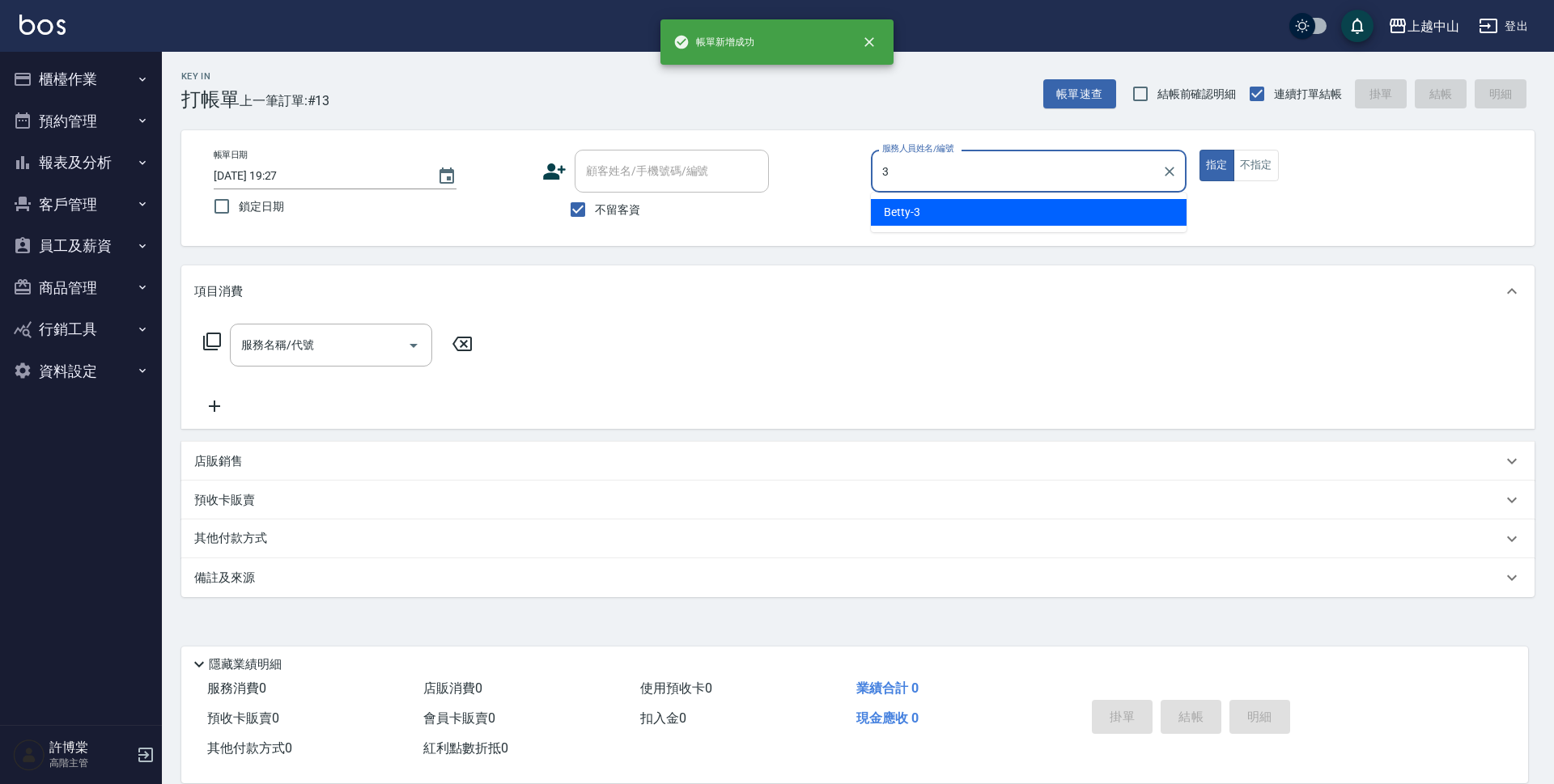
type input "Betty-3"
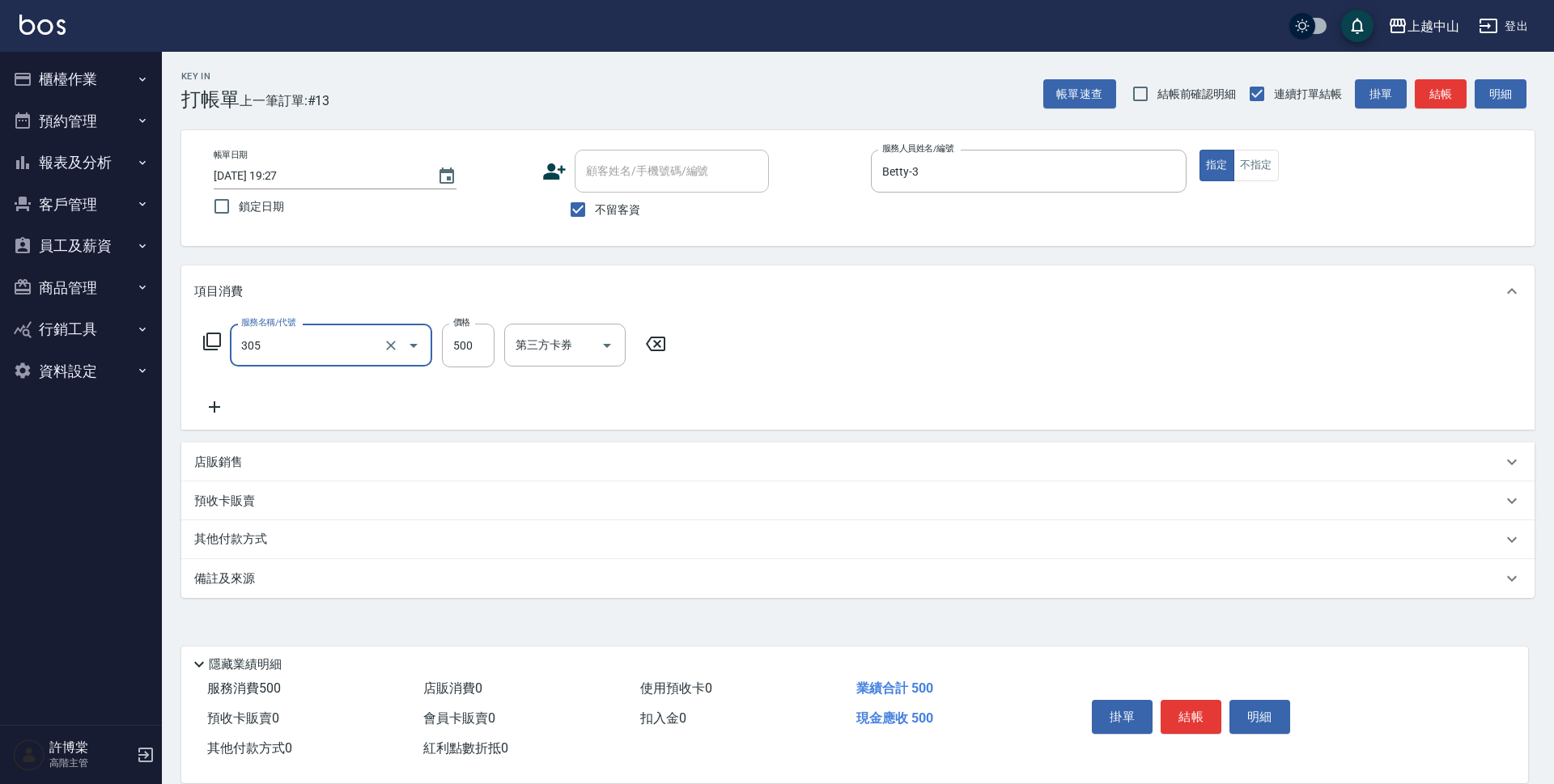
type input "剪髮(305)"
type input "450"
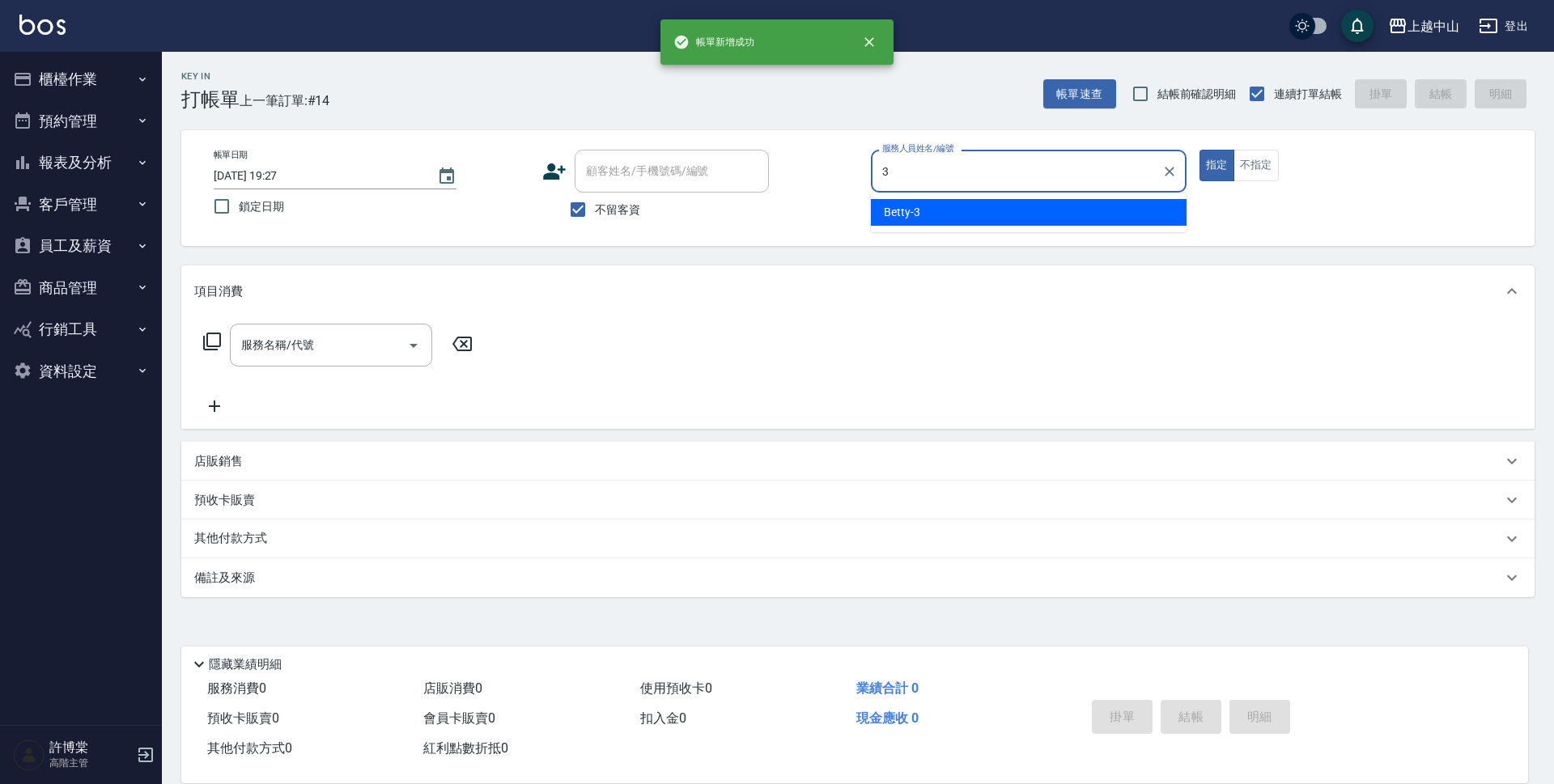
type input "Betty-3"
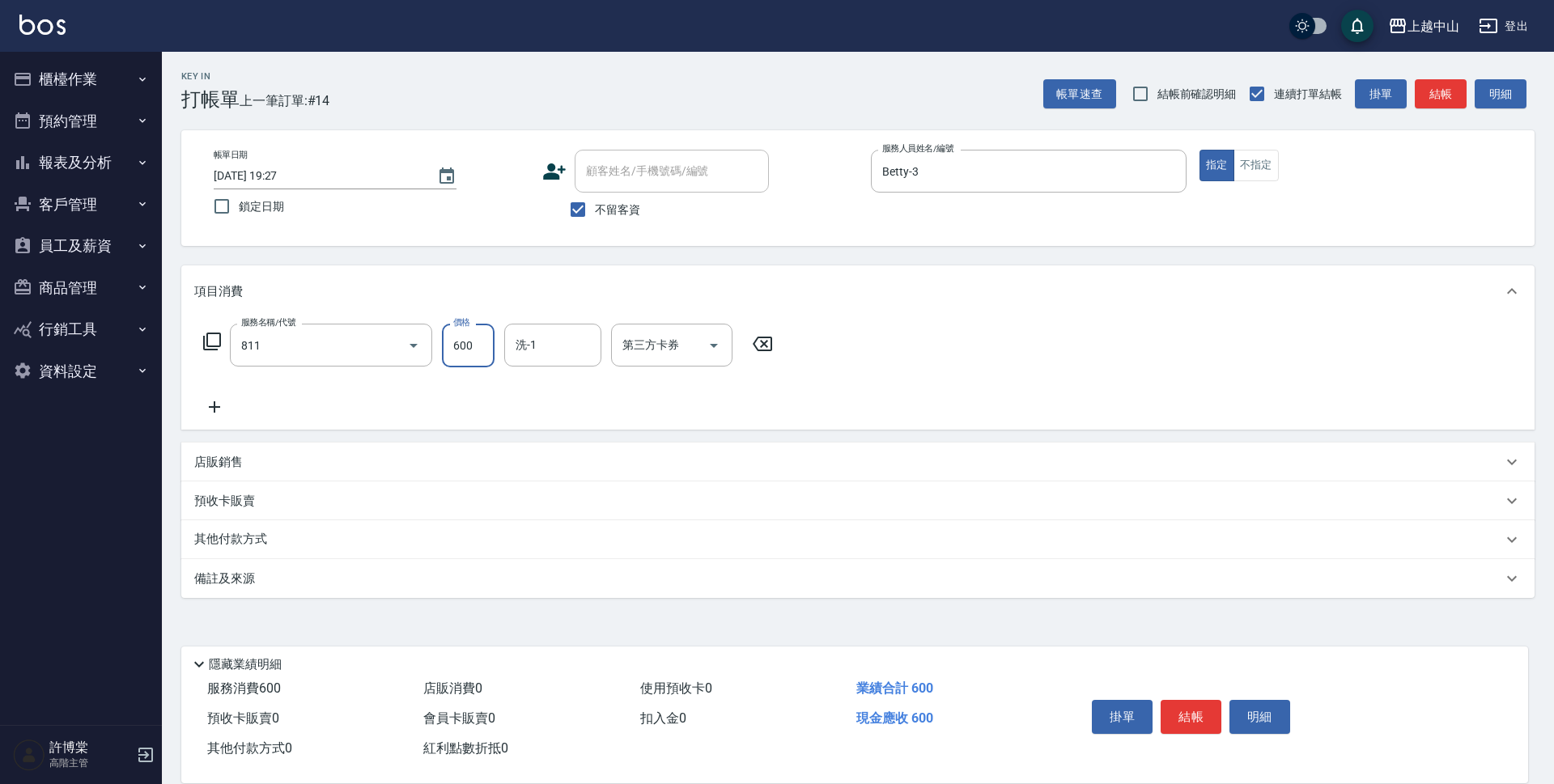
type input "洗+剪(811)"
type input "399"
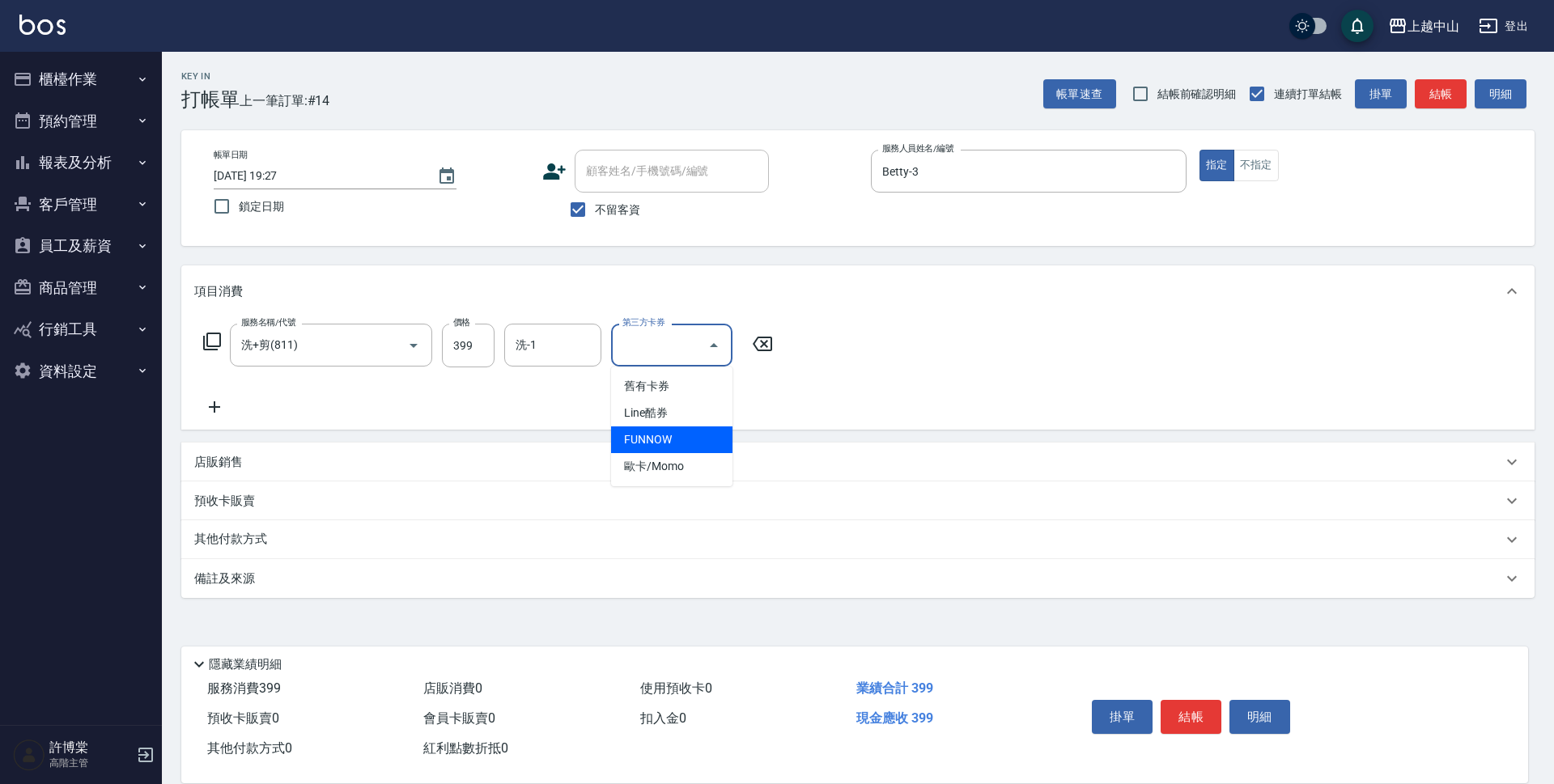
type input "FUNNOW"
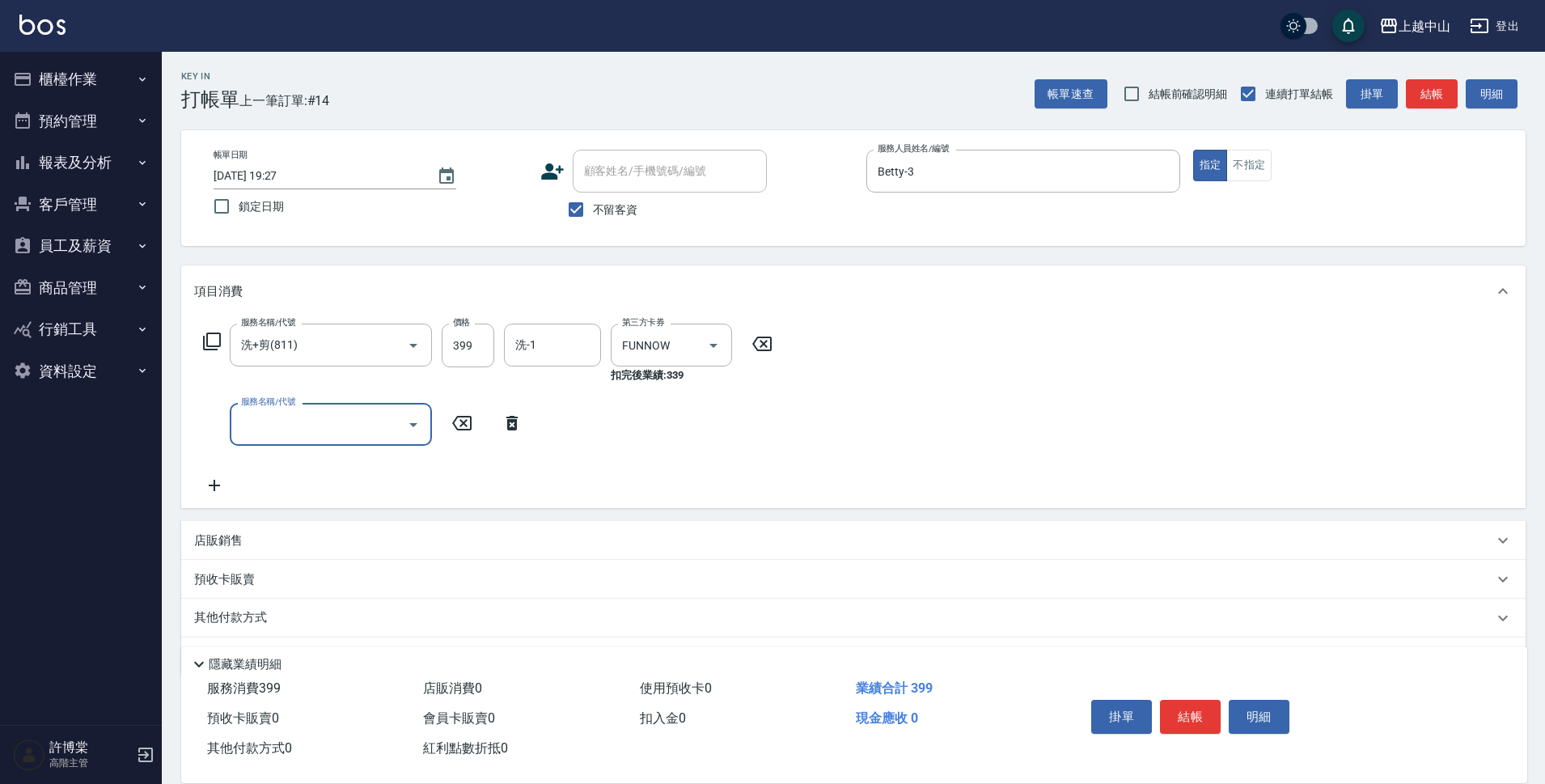
scroll to position [48, 0]
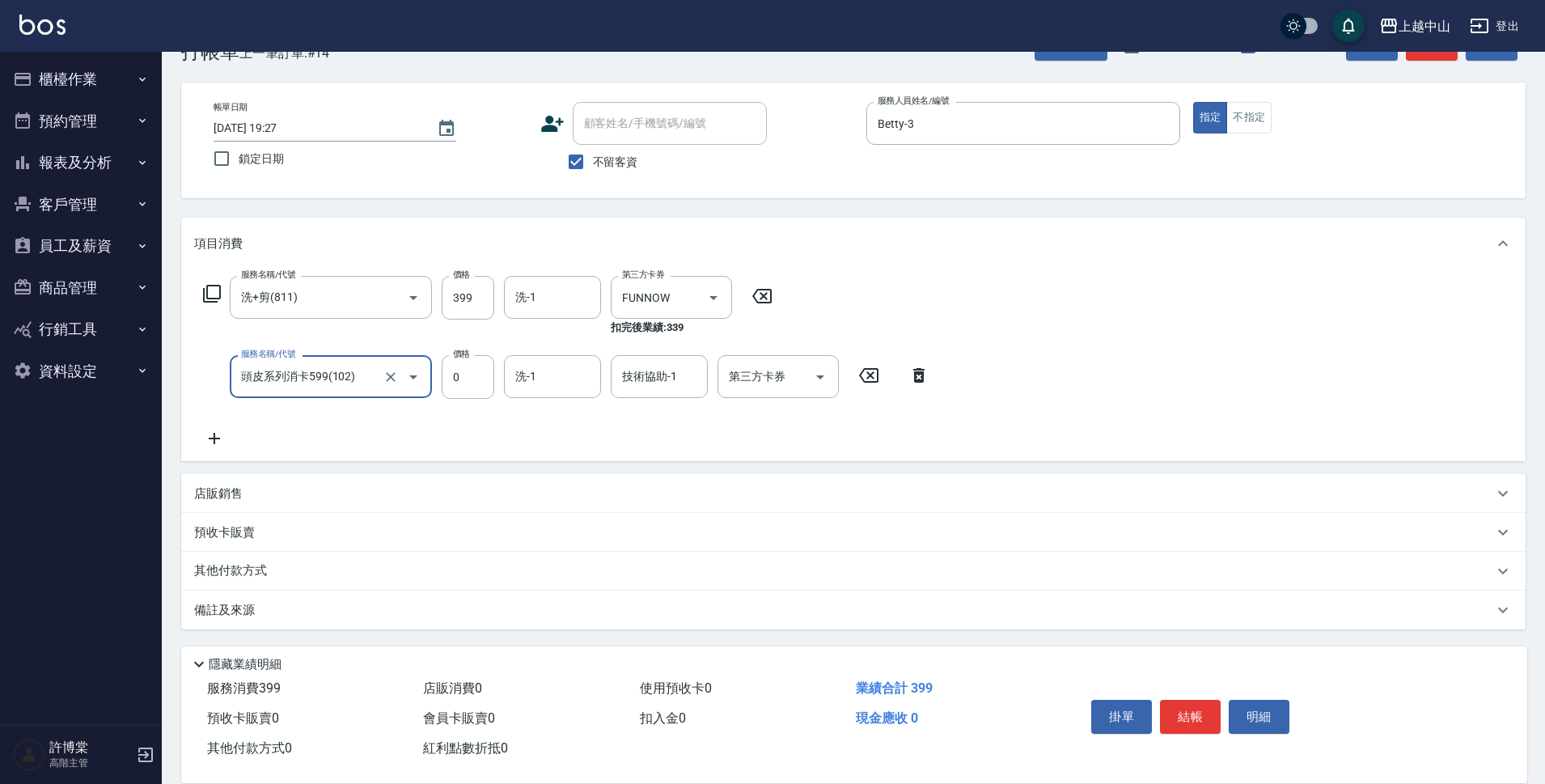
type input "頭皮系列消卡599(102)"
click at [917, 380] on icon at bounding box center [919, 375] width 41 height 19
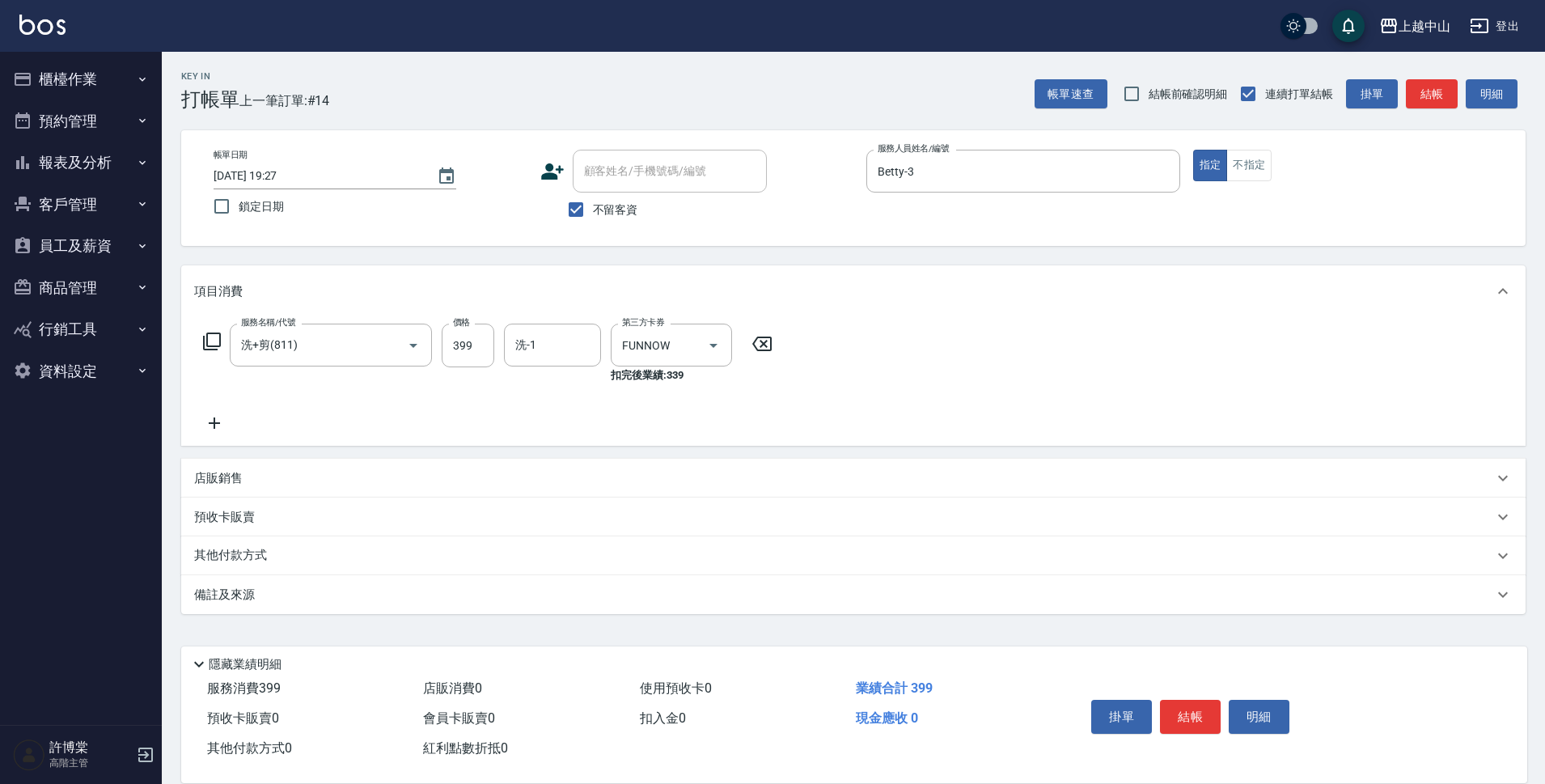
scroll to position [0, 0]
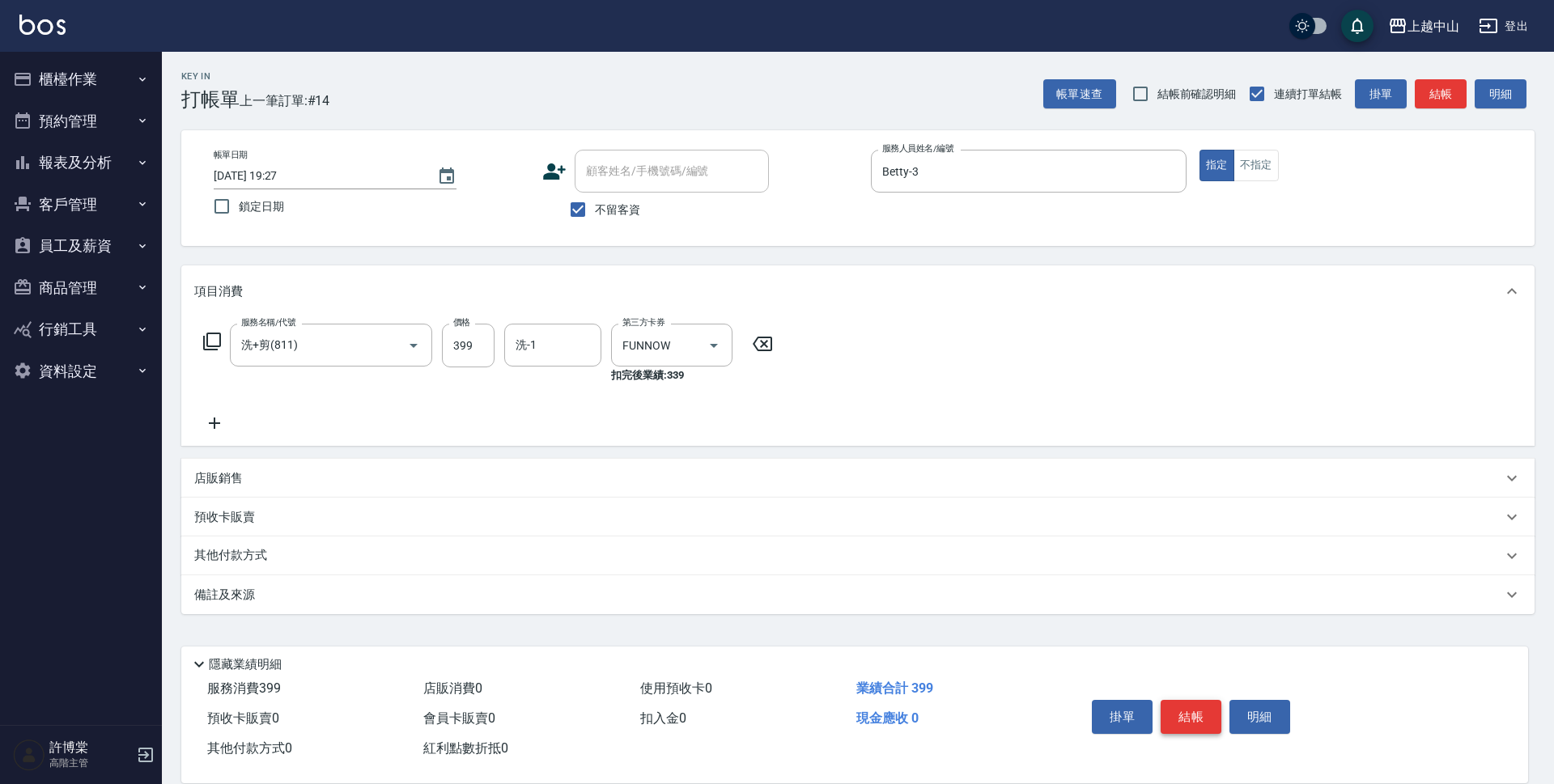
click at [1193, 700] on button "結帳" at bounding box center [1191, 716] width 60 height 34
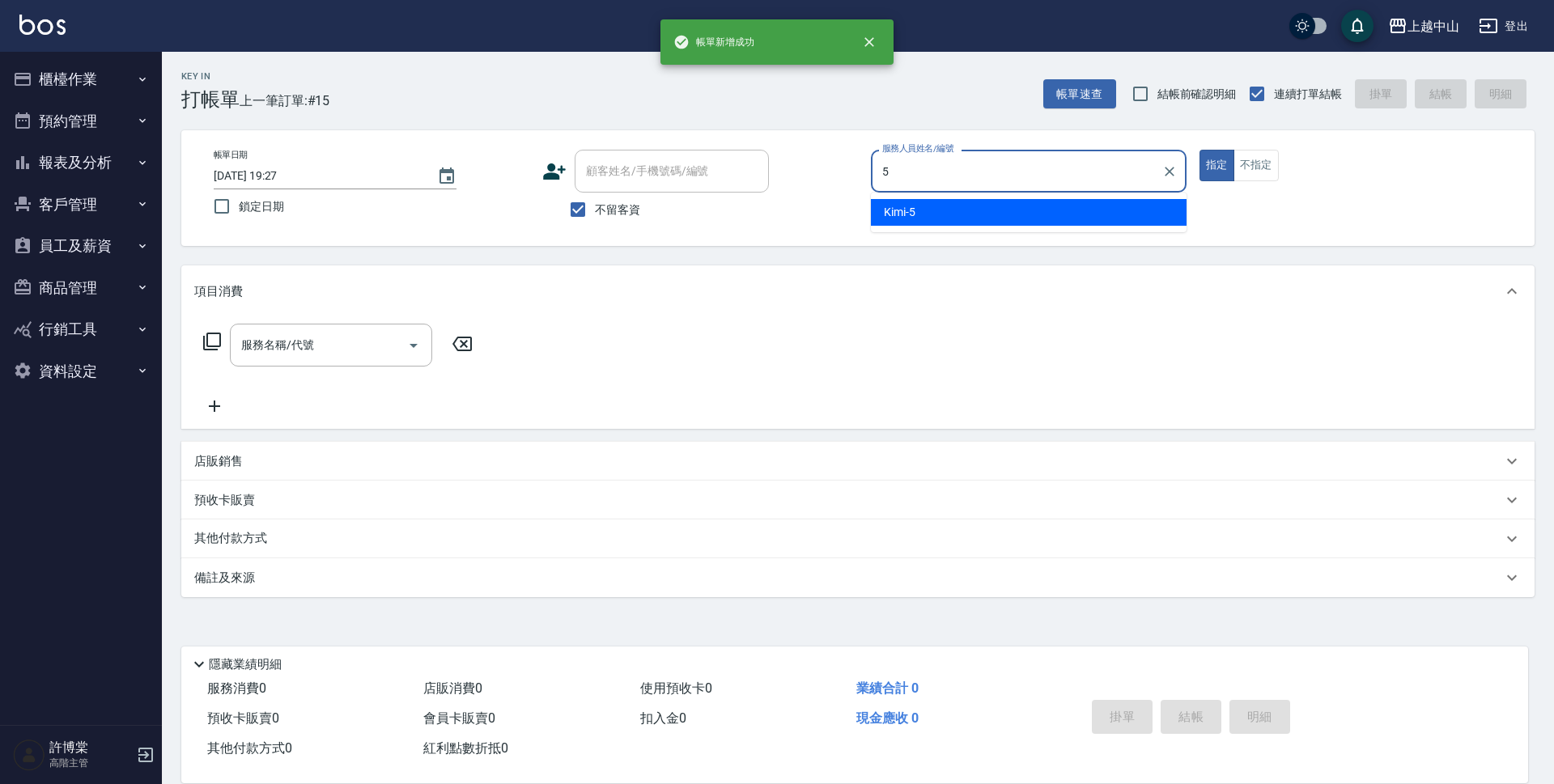
type input "Kimi-5"
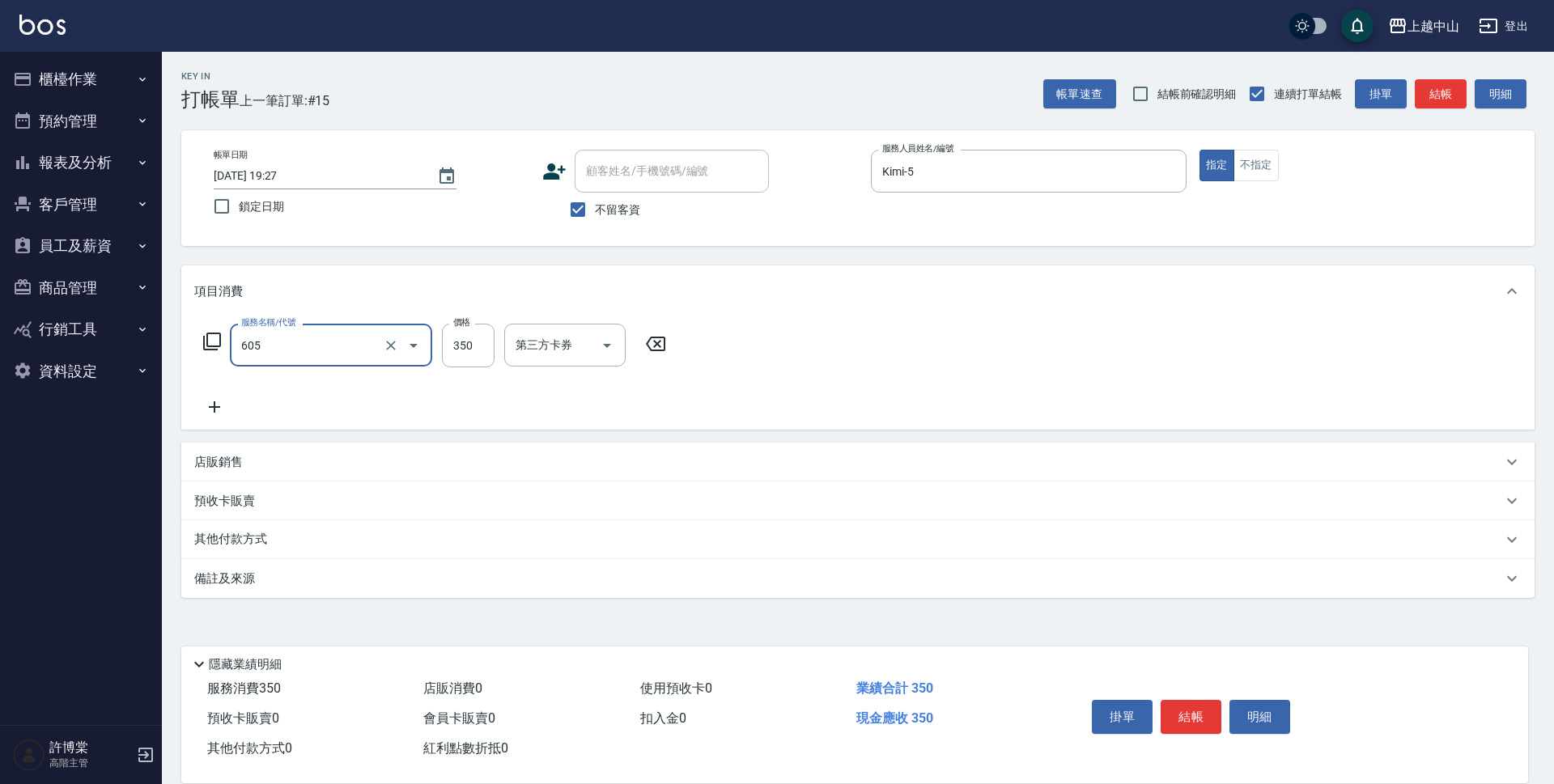
type input "洗髮 (女)(605)"
type input "500"
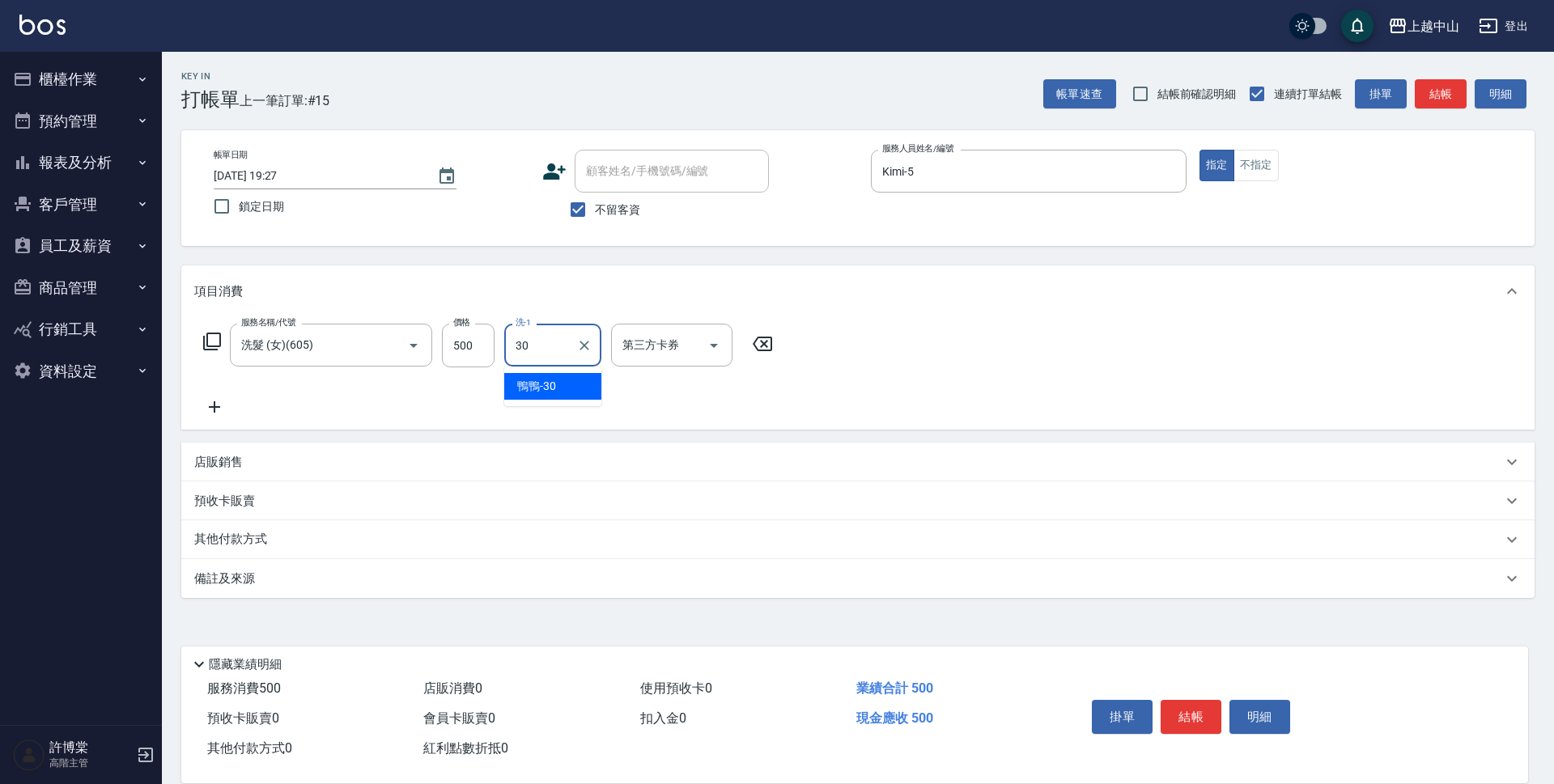
type input "鴨鴨-30"
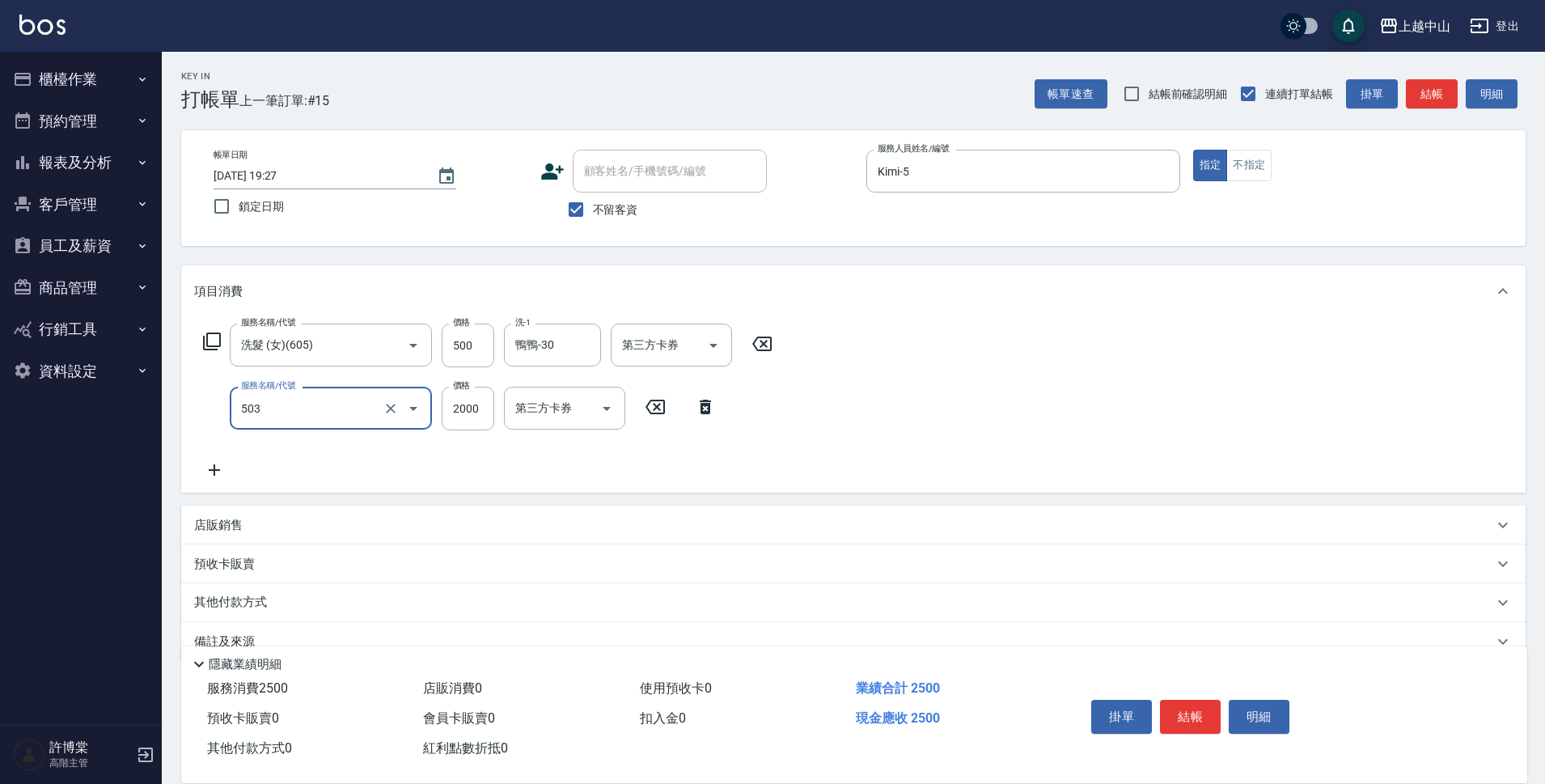
type input "染髮2000以下(503)"
type input "1300"
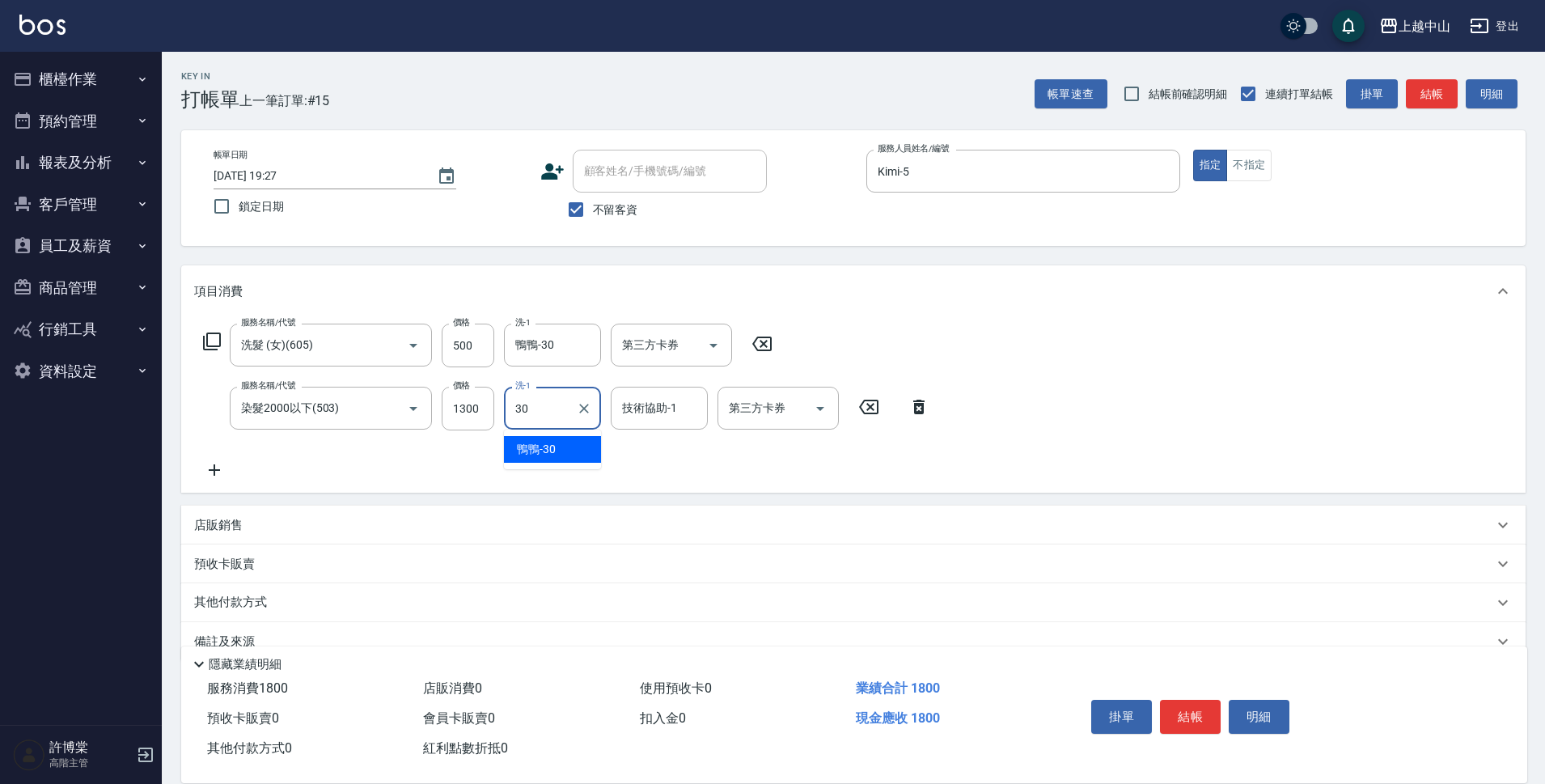
type input "鴨鴨-30"
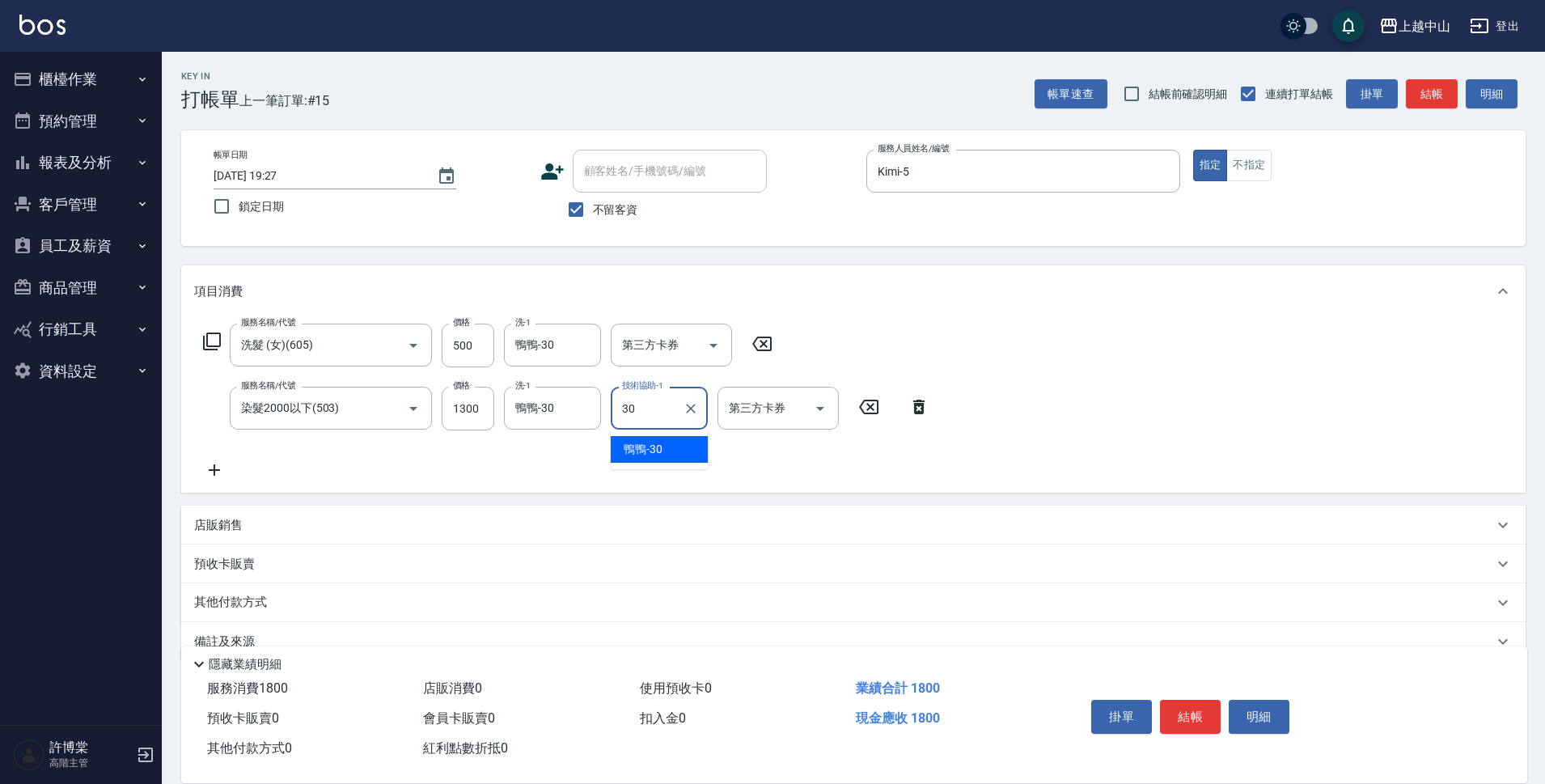
type input "鴨鴨-30"
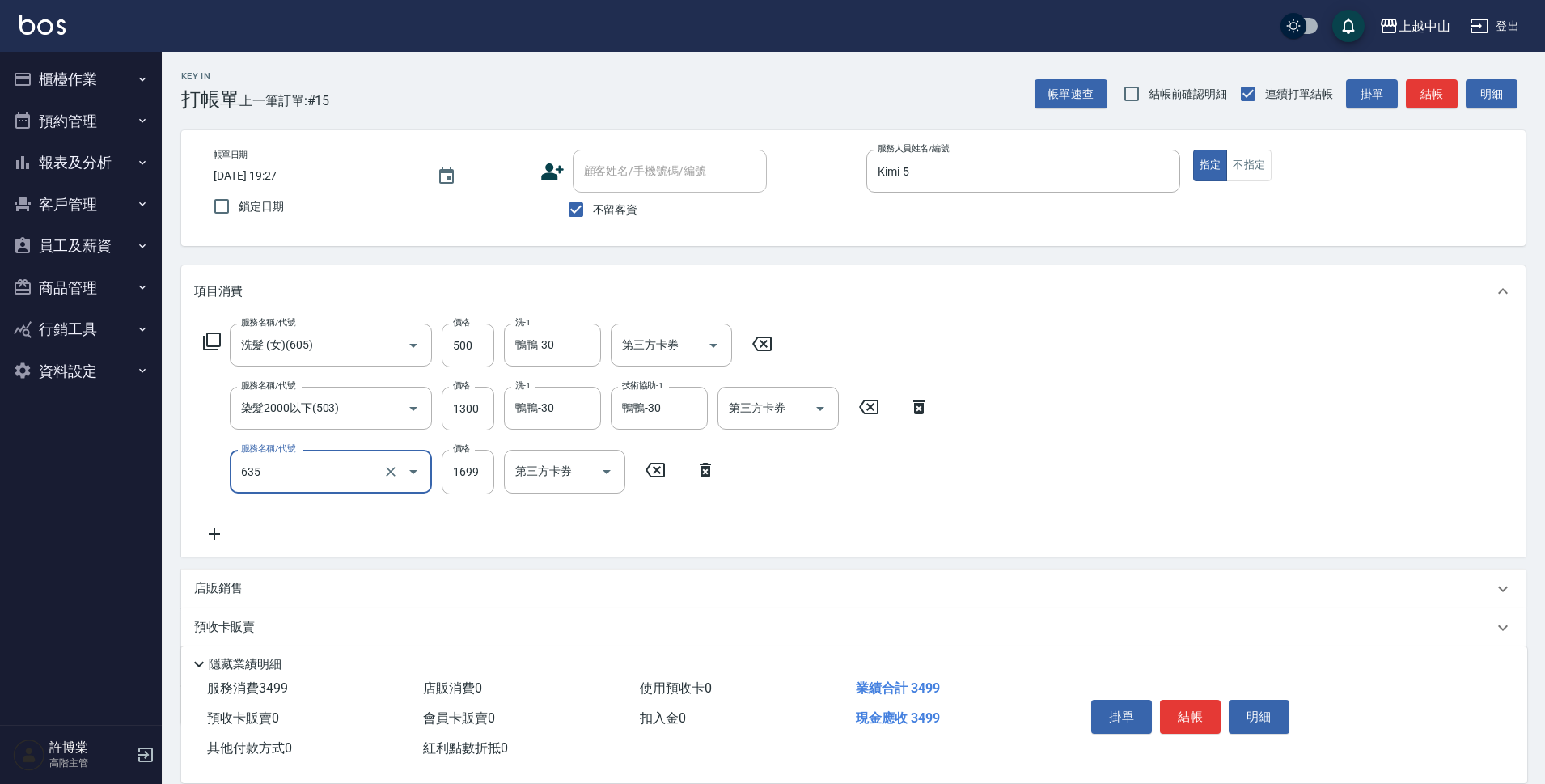
type input "兩段自備單次(635)"
type input "999"
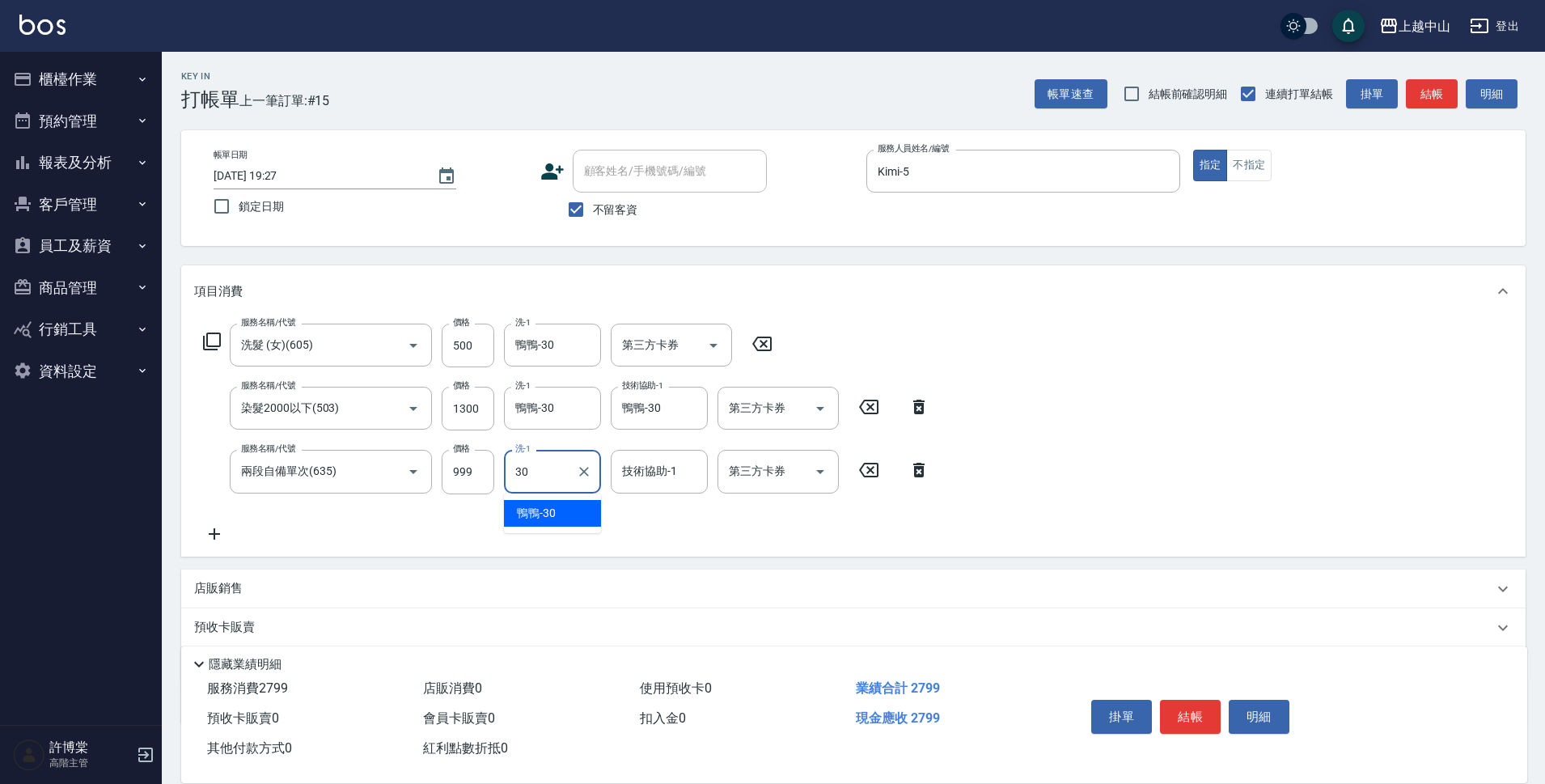
type input "鴨鴨-30"
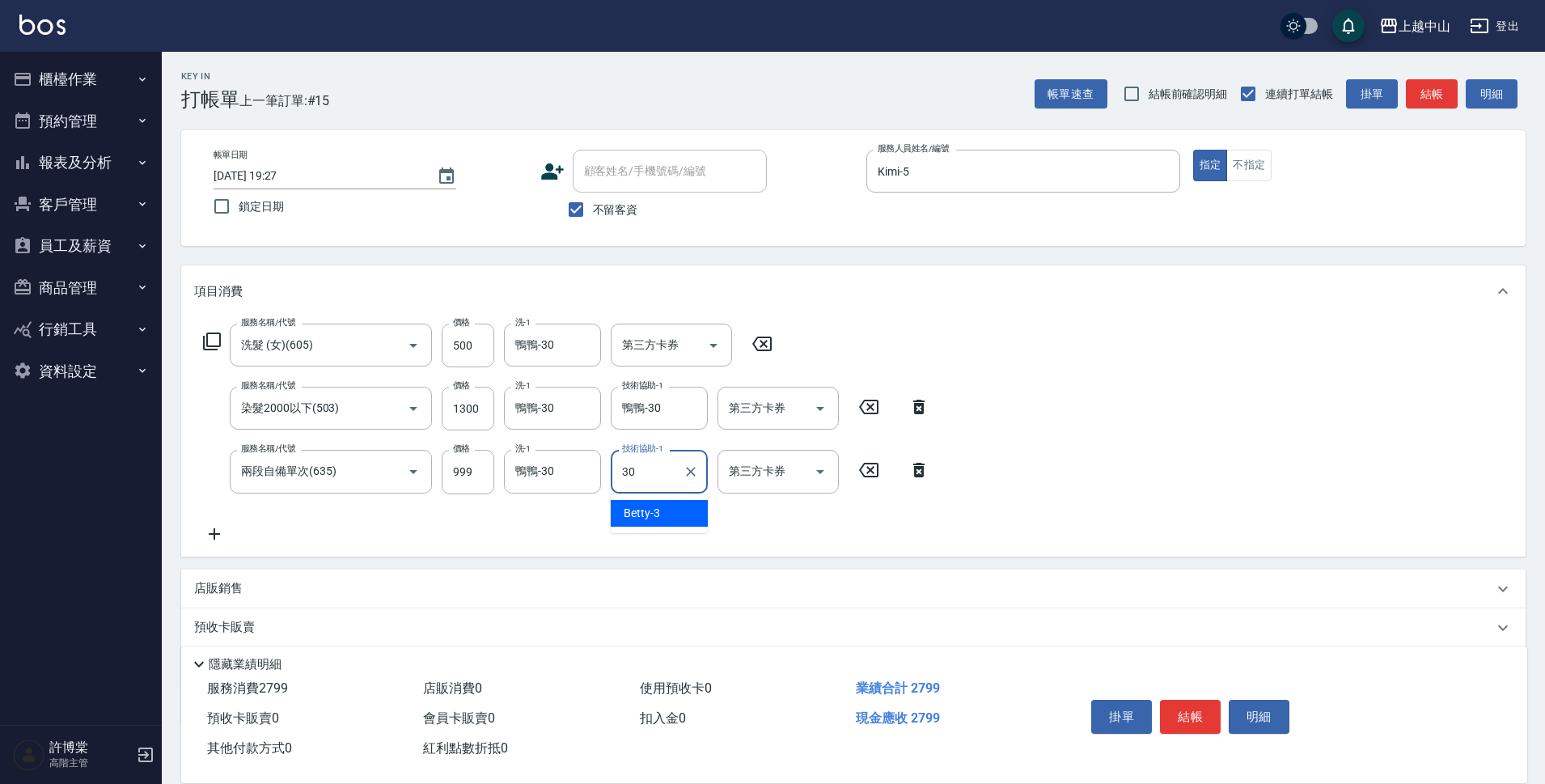
type input "鴨鴨-30"
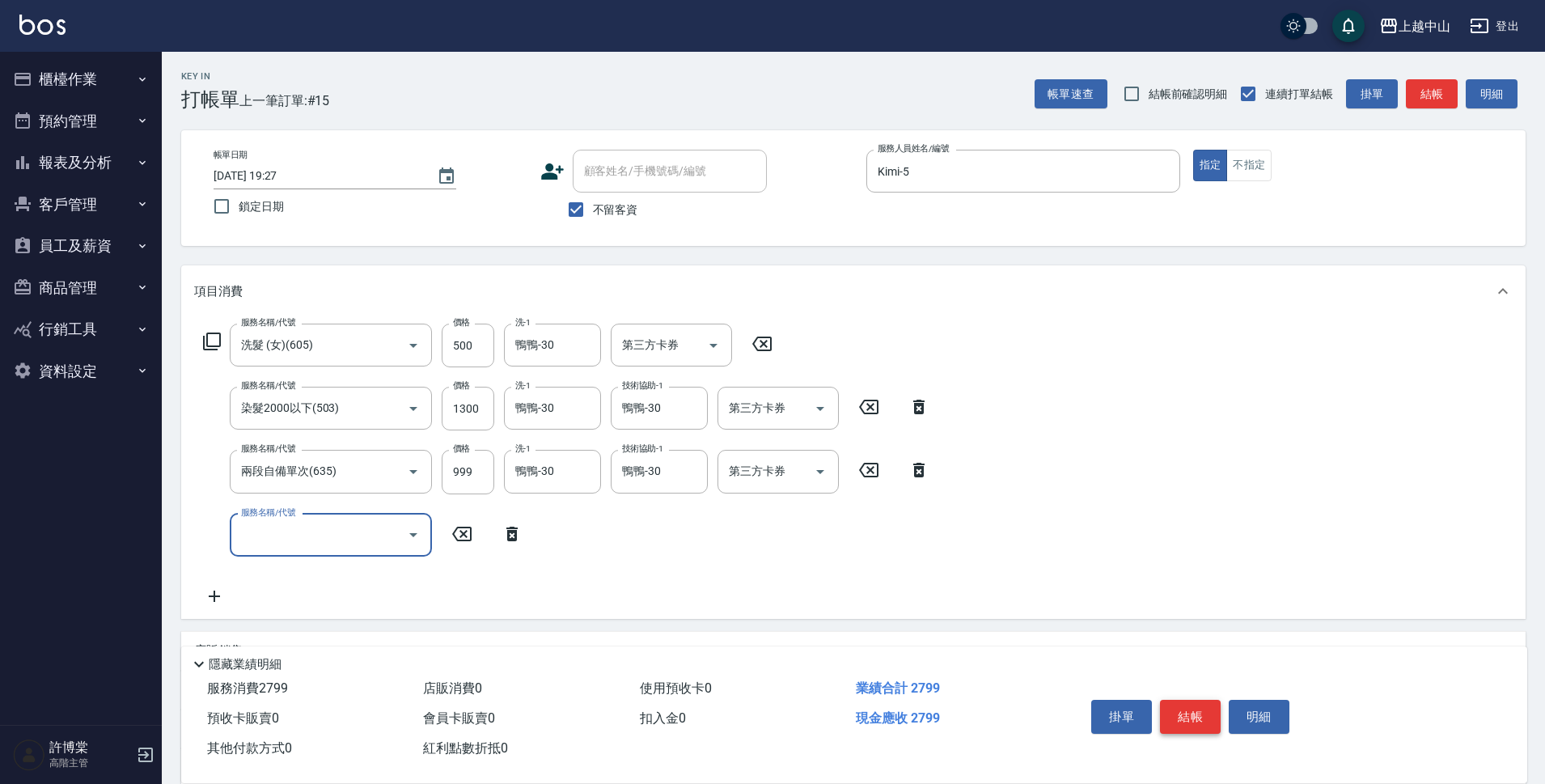
click at [1194, 701] on button "結帳" at bounding box center [1190, 716] width 60 height 34
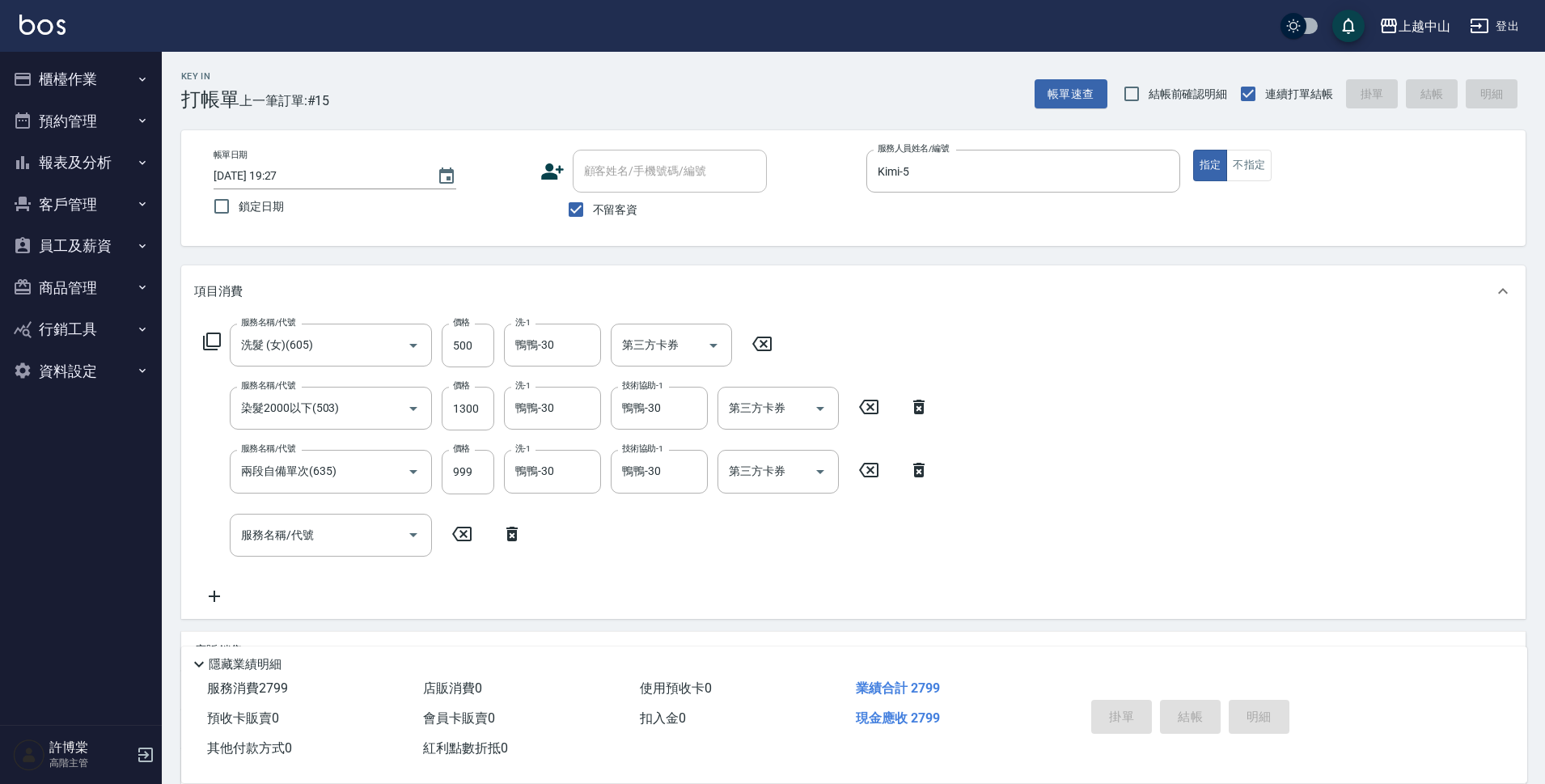
type input "2025/09/19 19:29"
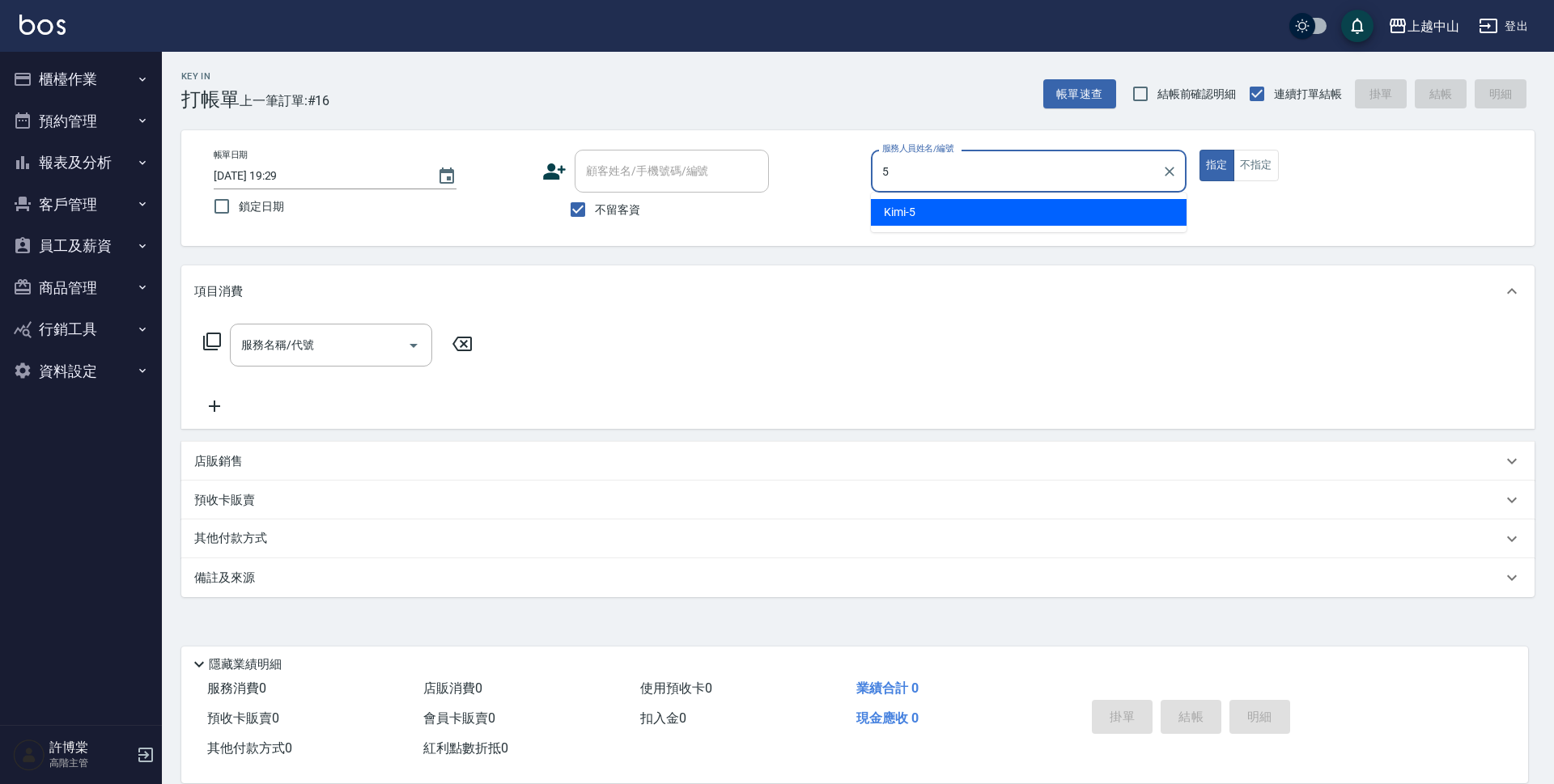
type input "Kimi-5"
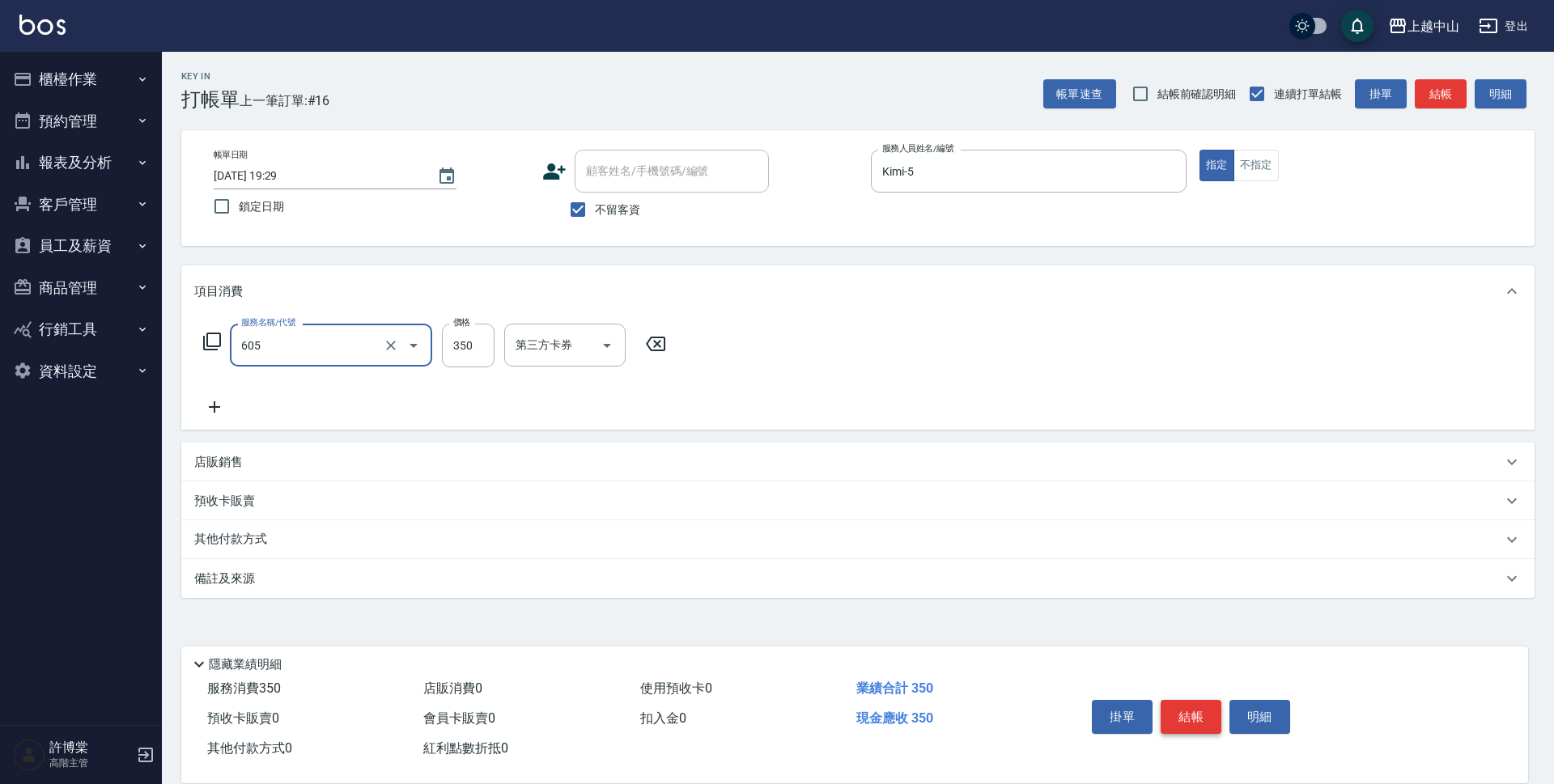
type input "洗髮 (女)(605)"
type input "400"
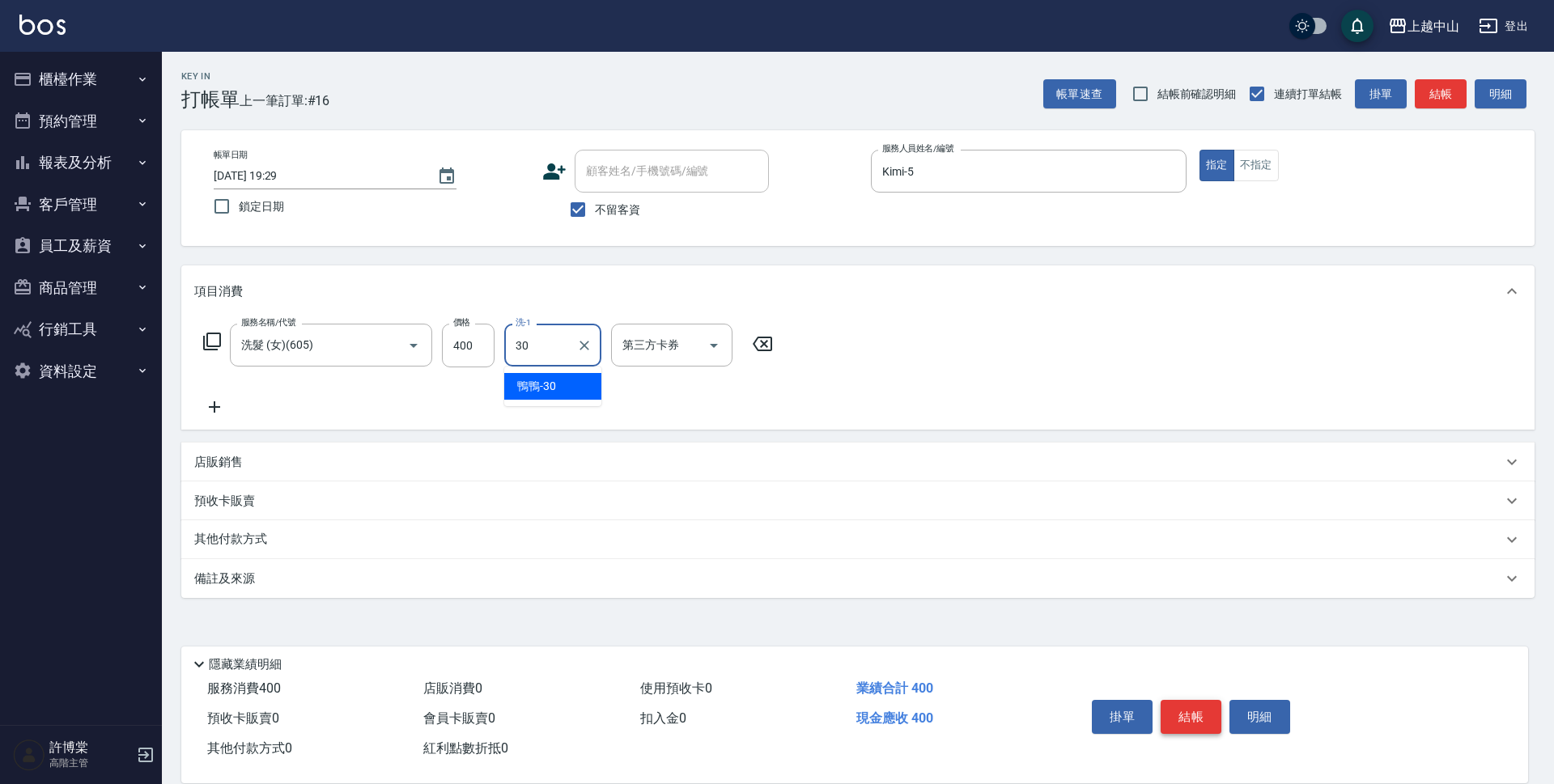
type input "鴨鴨-30"
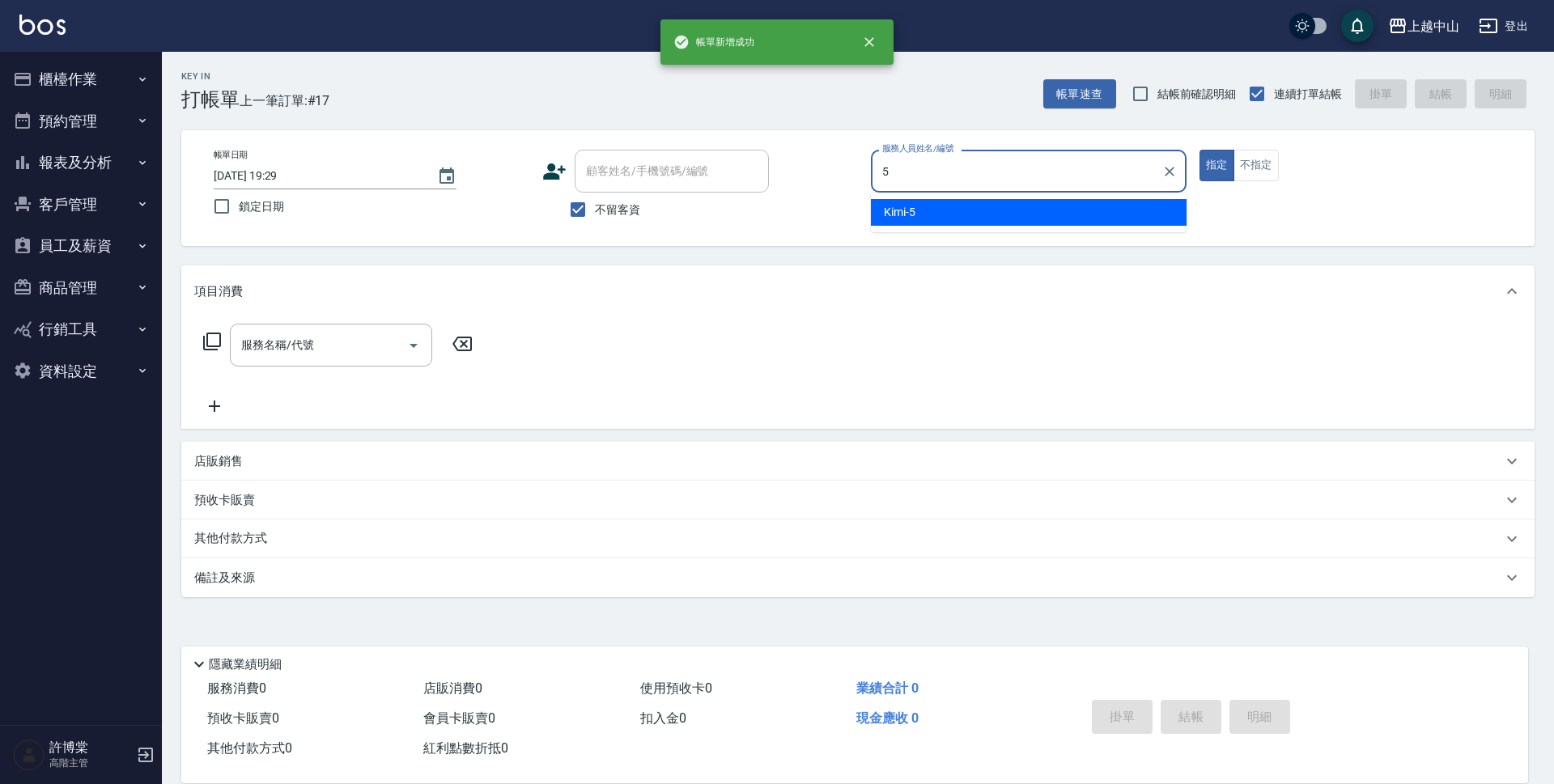
type input "Kimi-5"
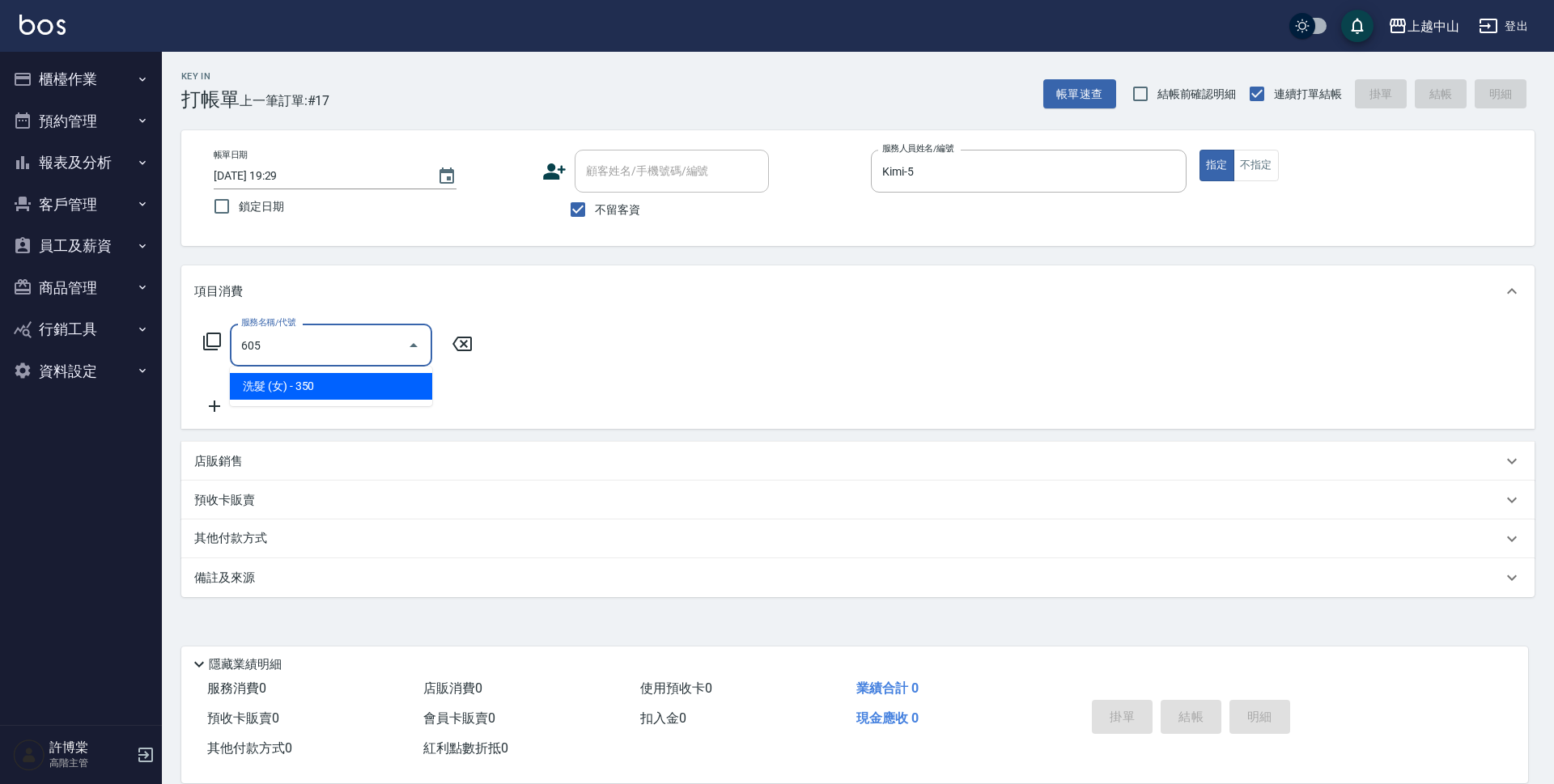
type input "洗髮 (女)(605)"
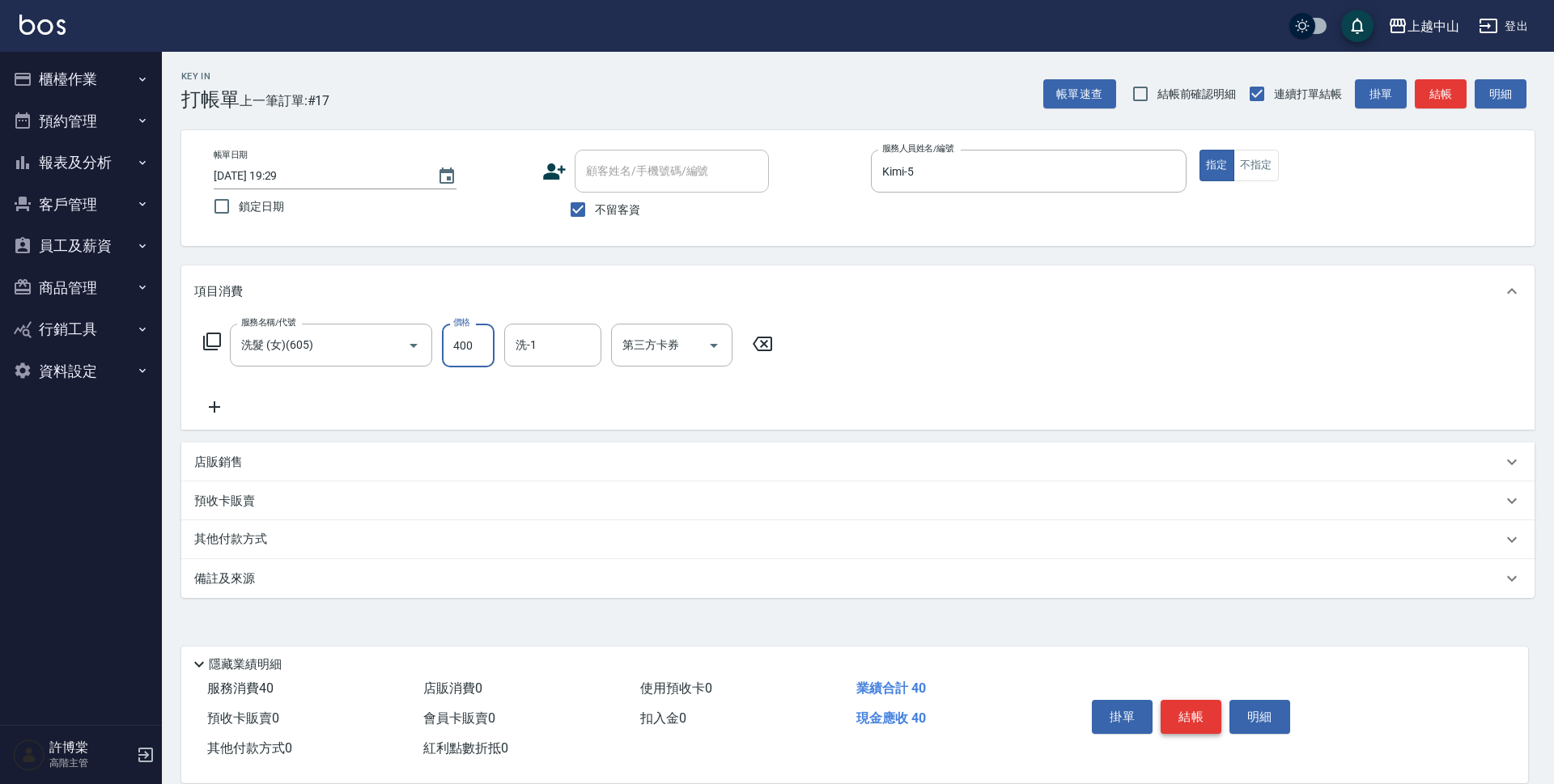
type input "400"
type input "鴨鴨-30"
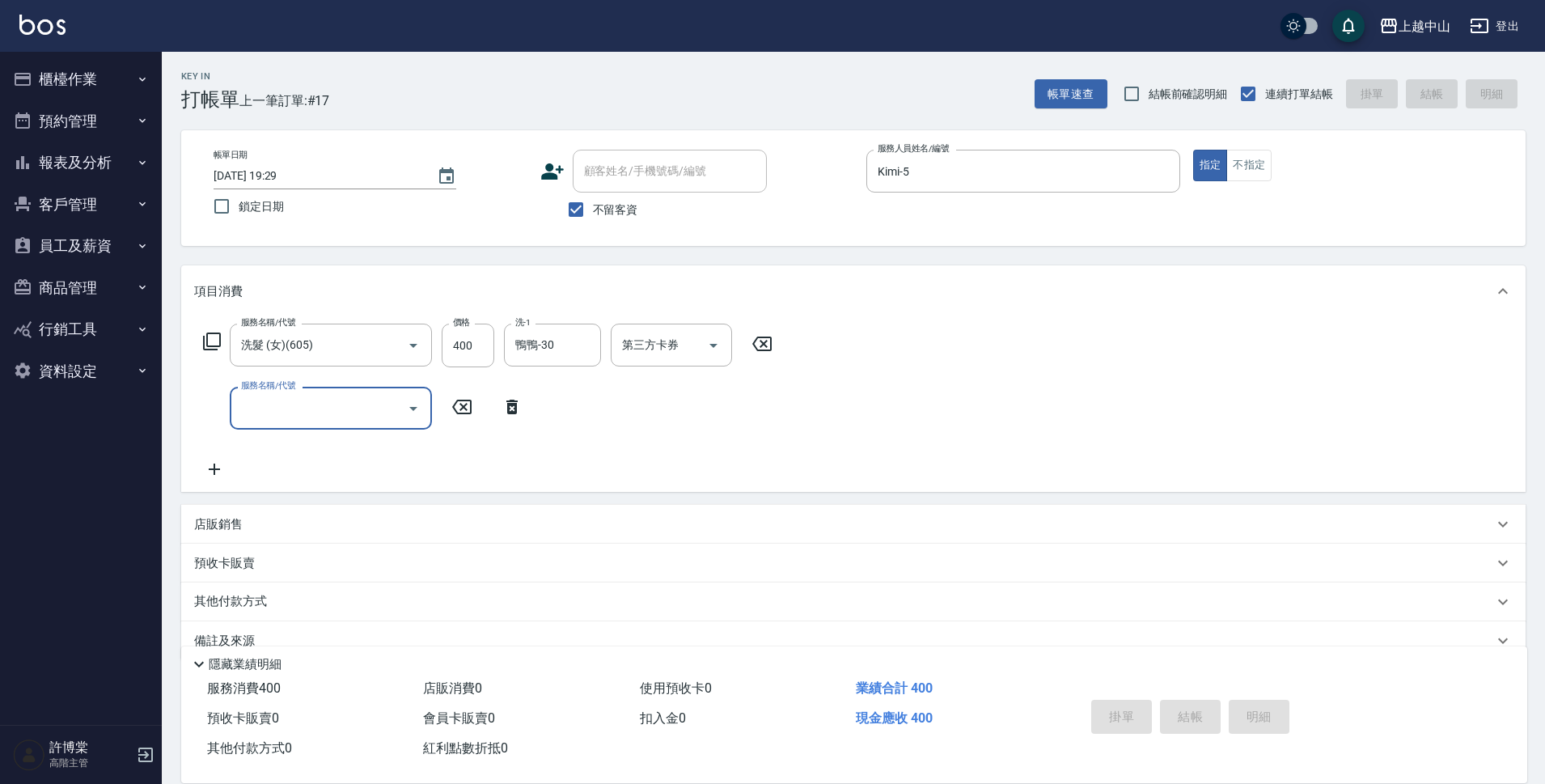
type input "2025/09/19 19:30"
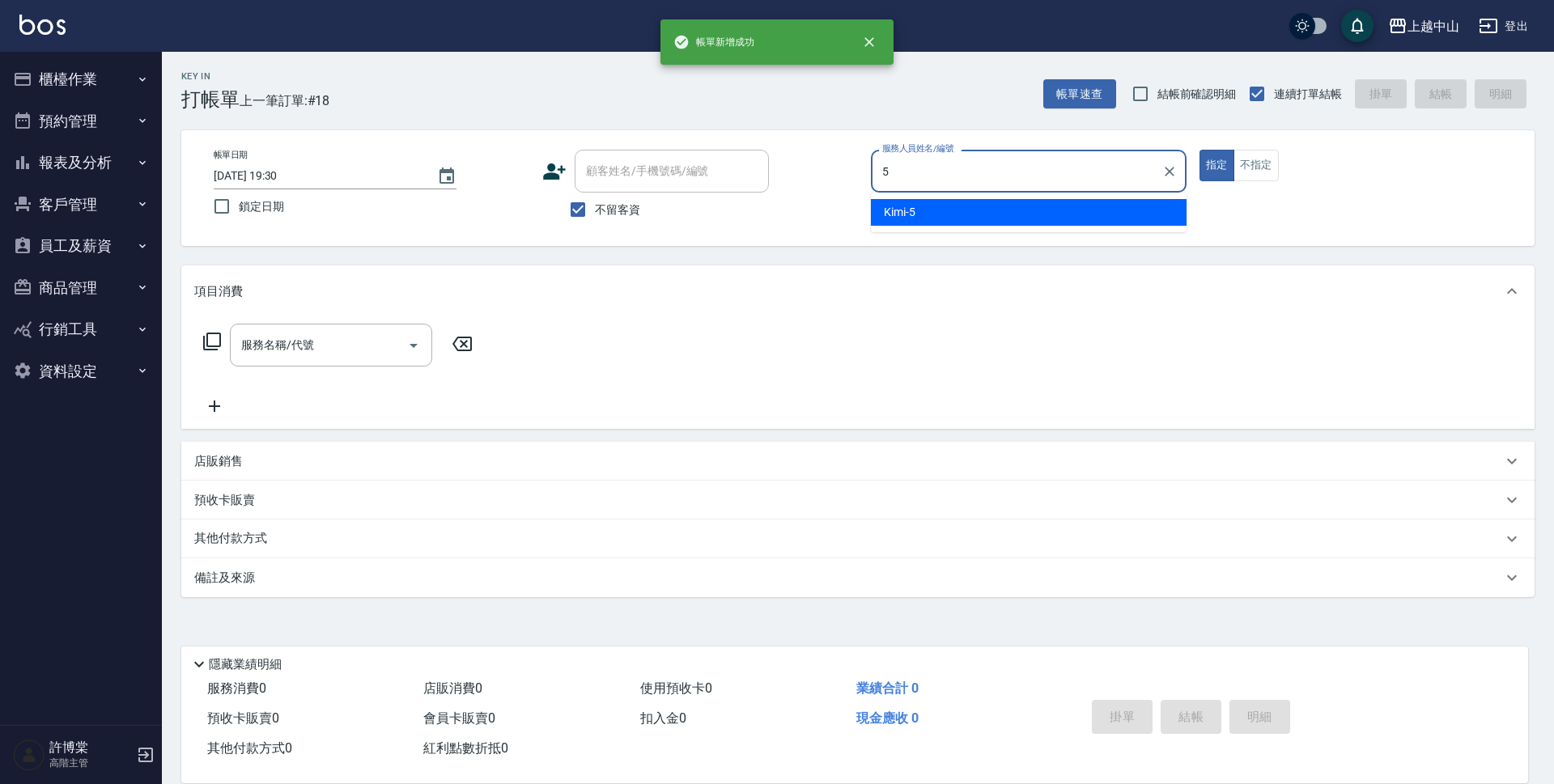
type input "Kimi-5"
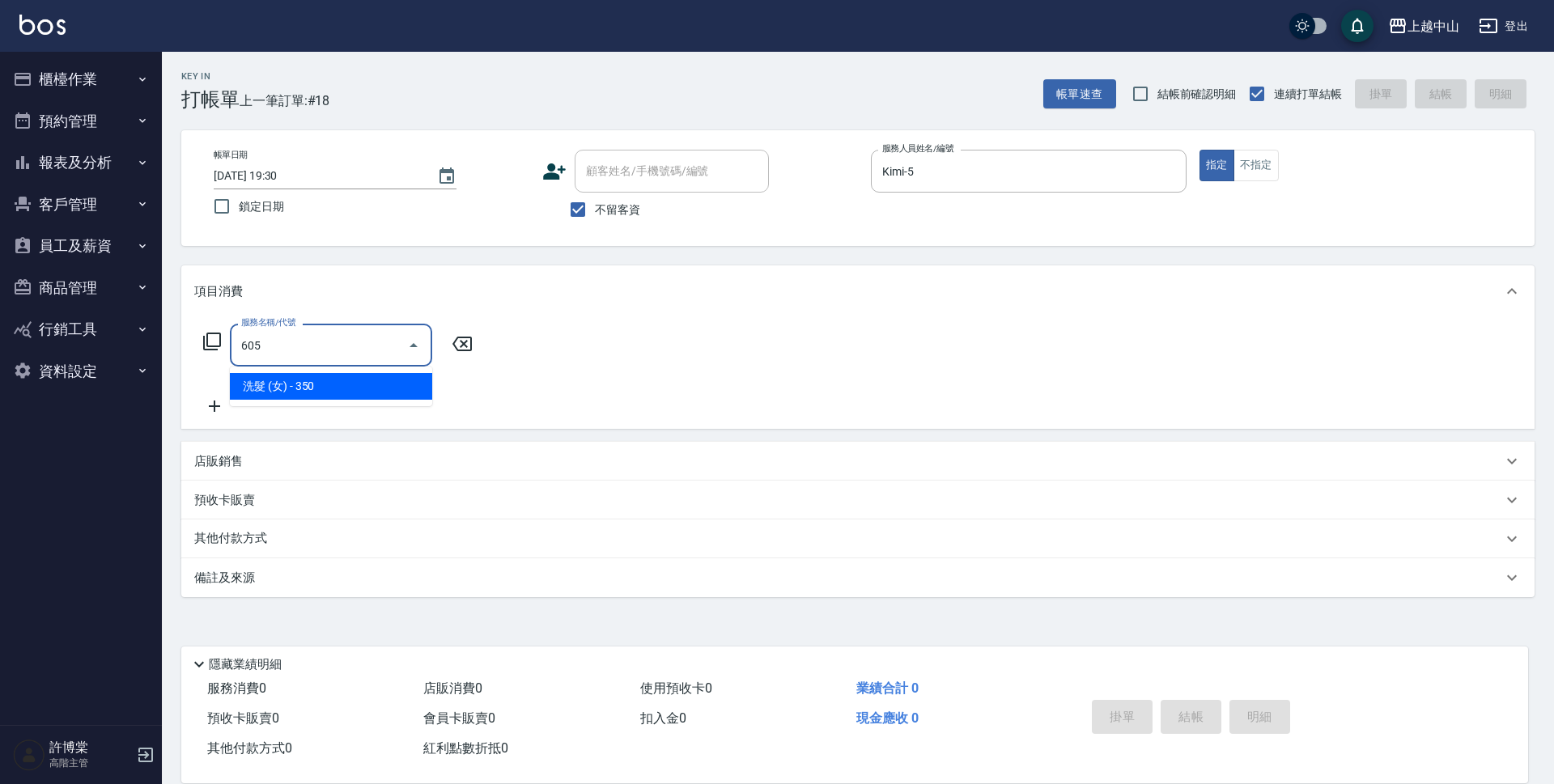
type input "洗髮 (女)(605)"
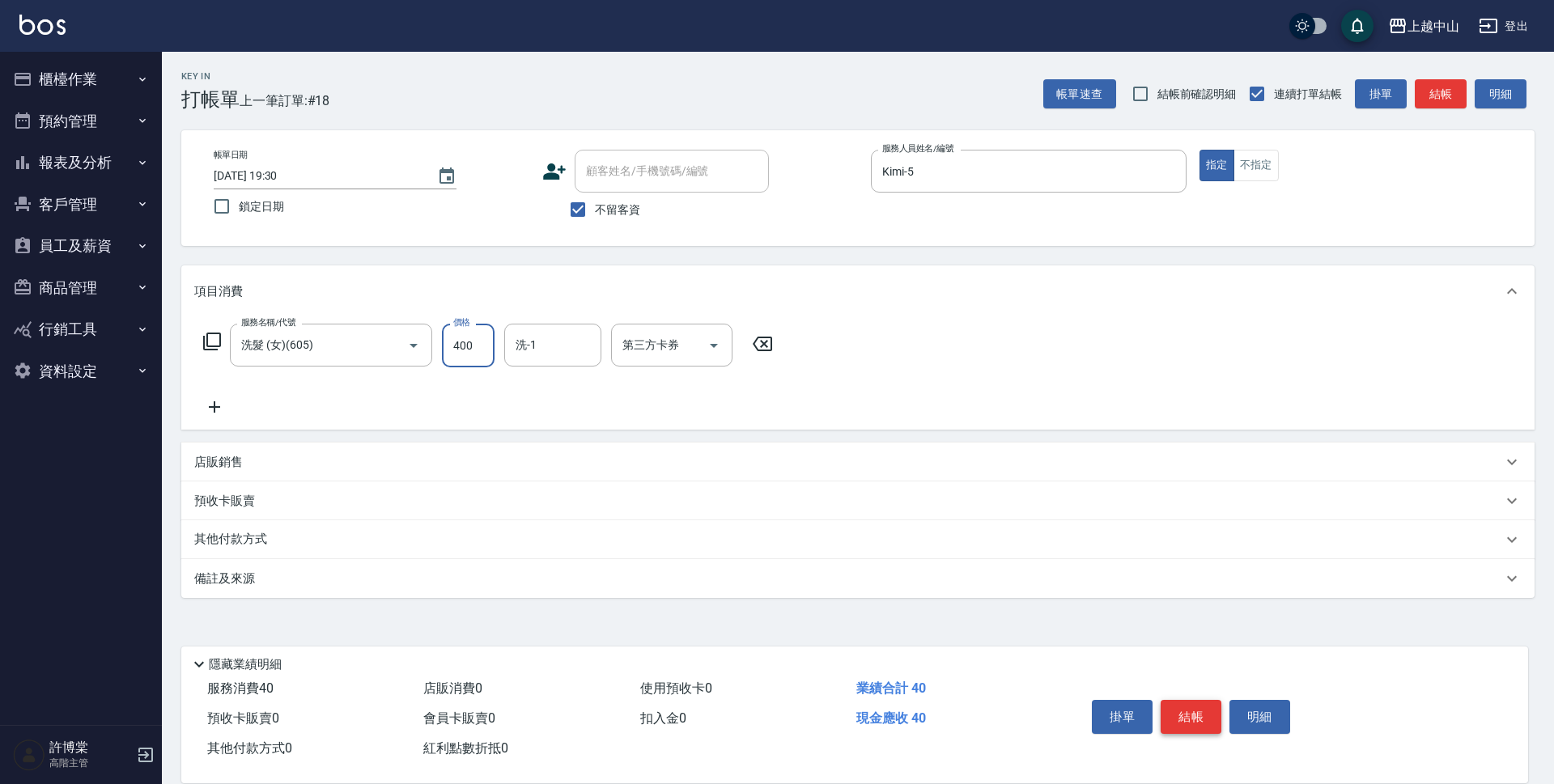
type input "400"
type input "鴨鴨-30"
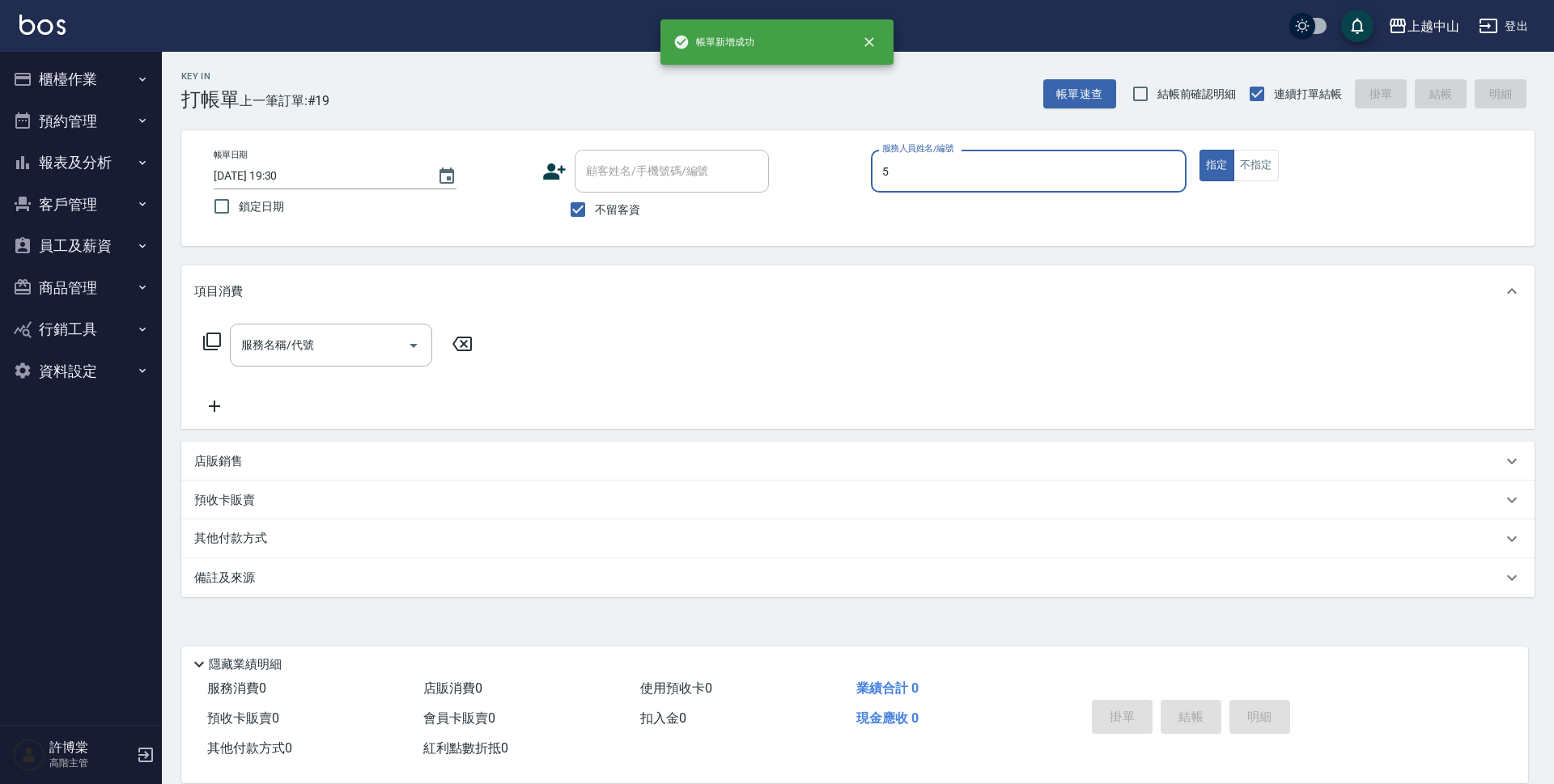
type input "Kimi-5"
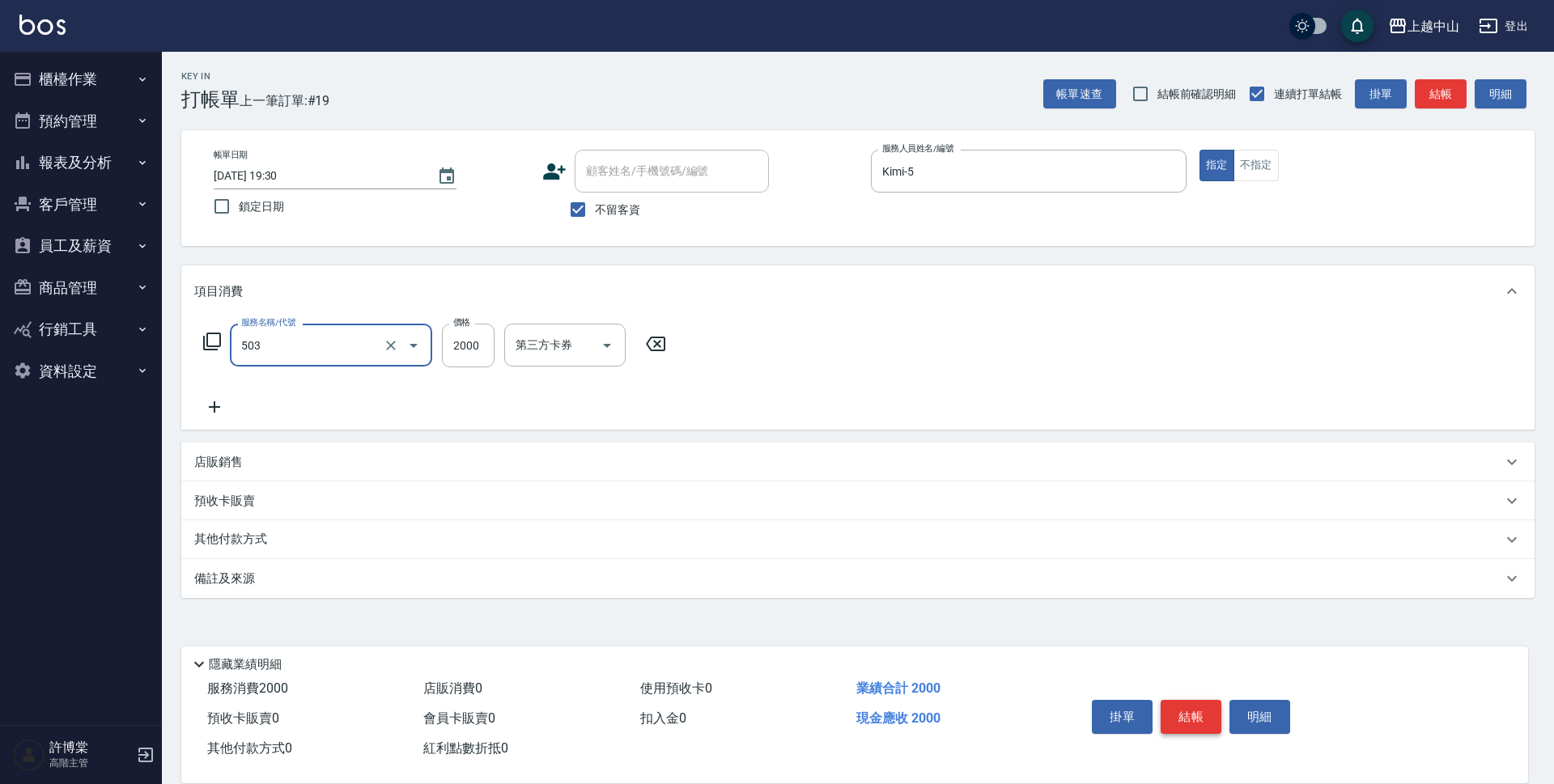
type input "染髮2000以下(503)"
type input "1400"
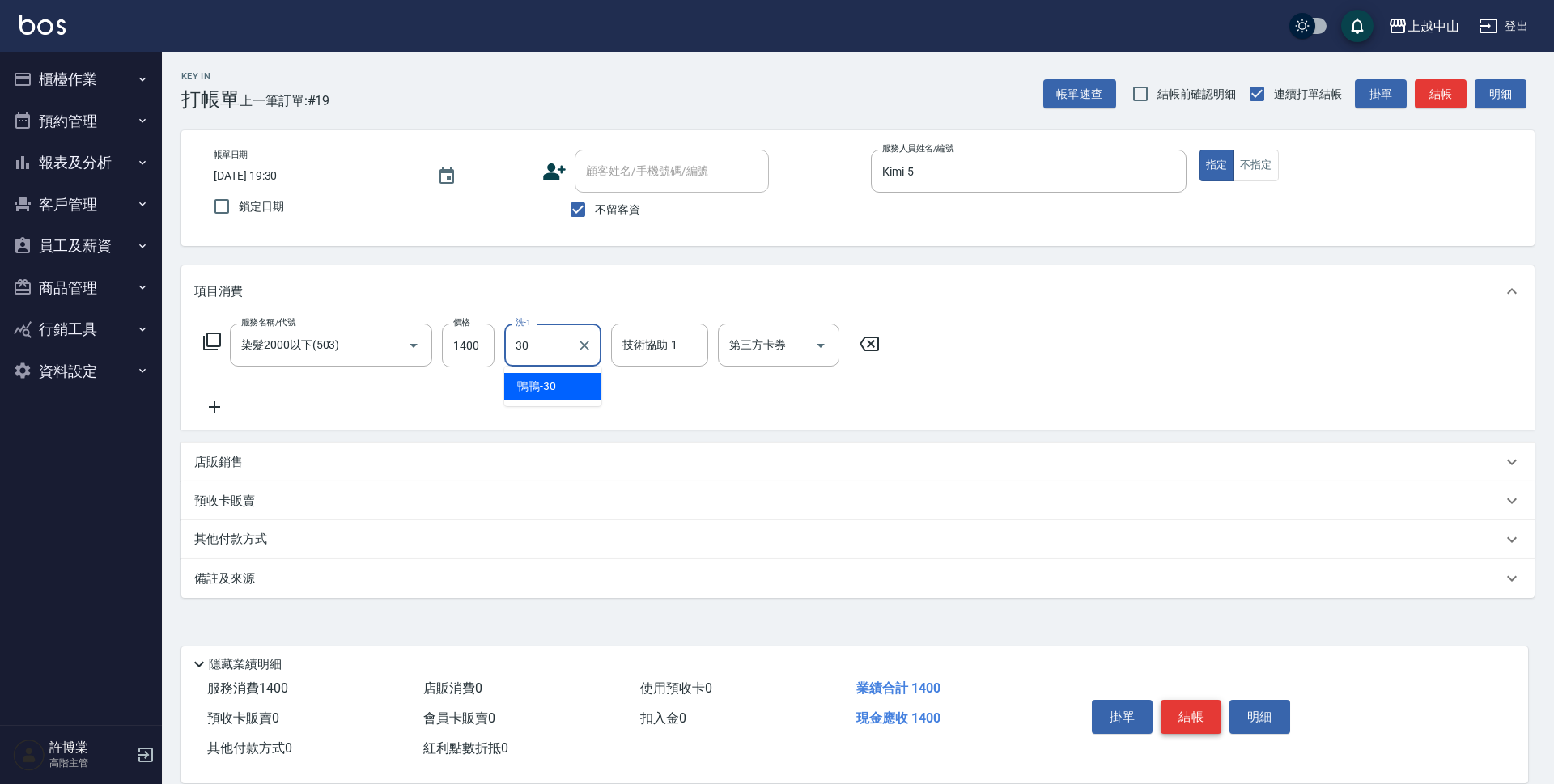
type input "鴨鴨-30"
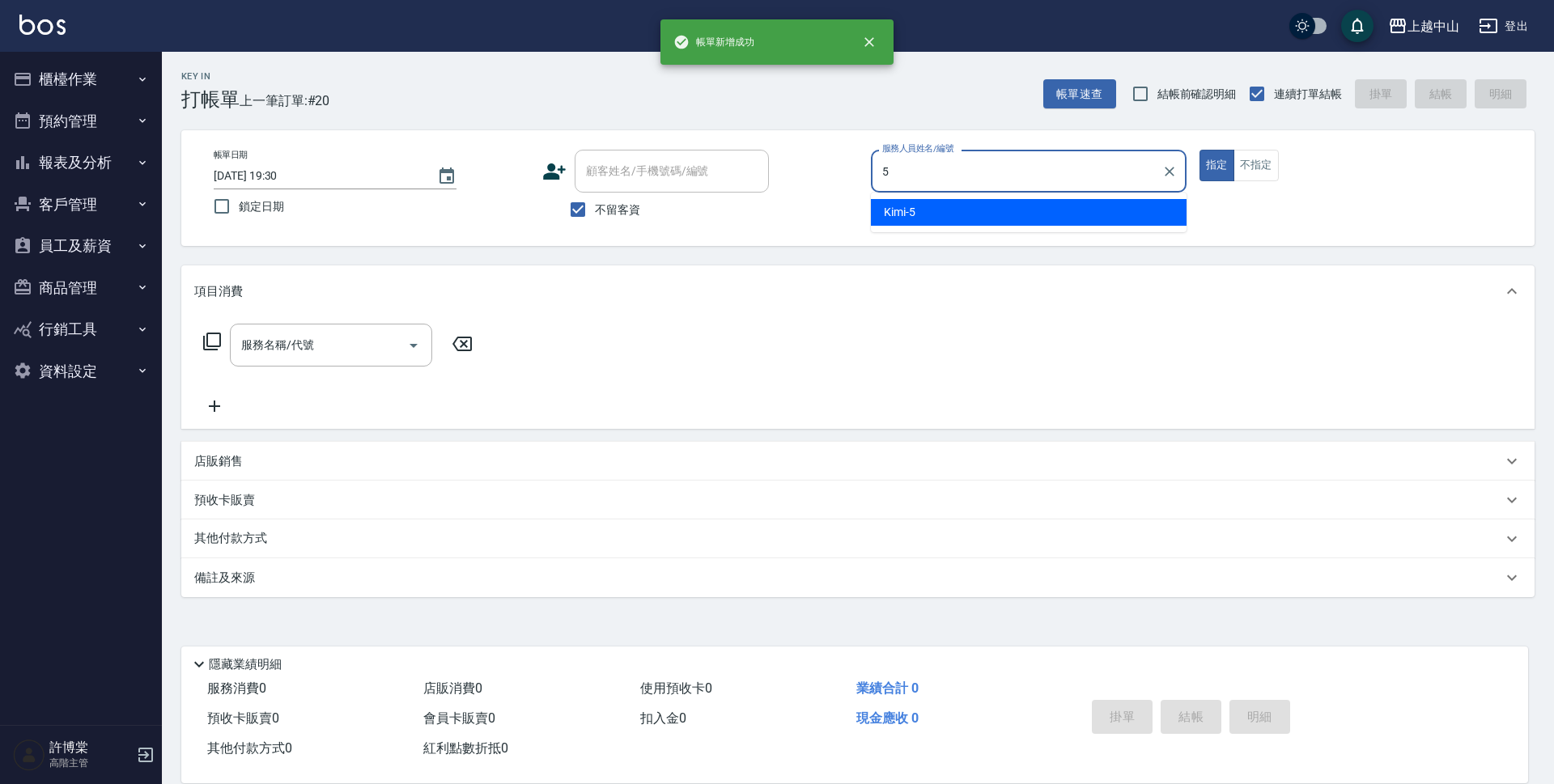
type input "Kimi-5"
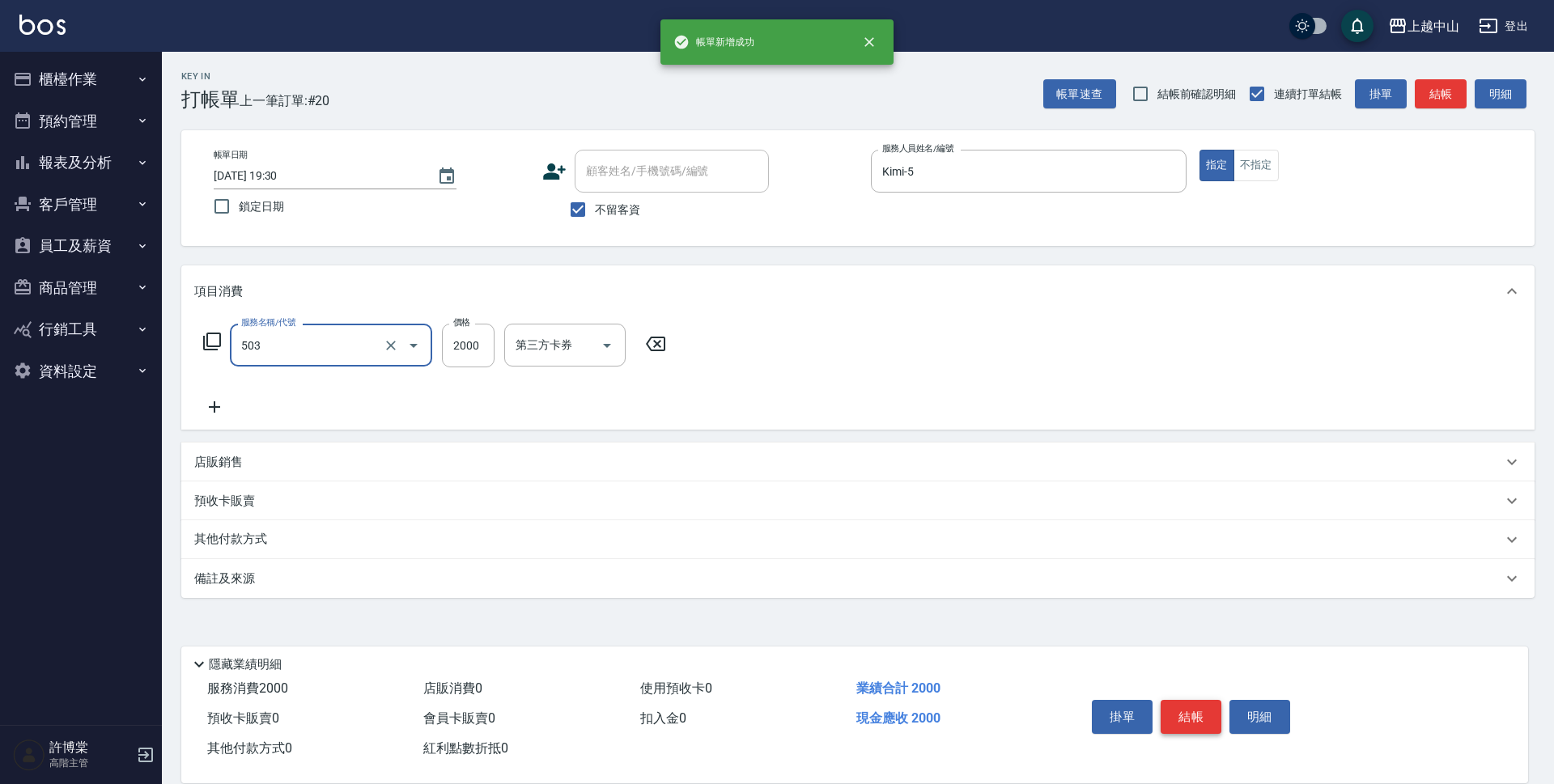
type input "染髮2000以下(503)"
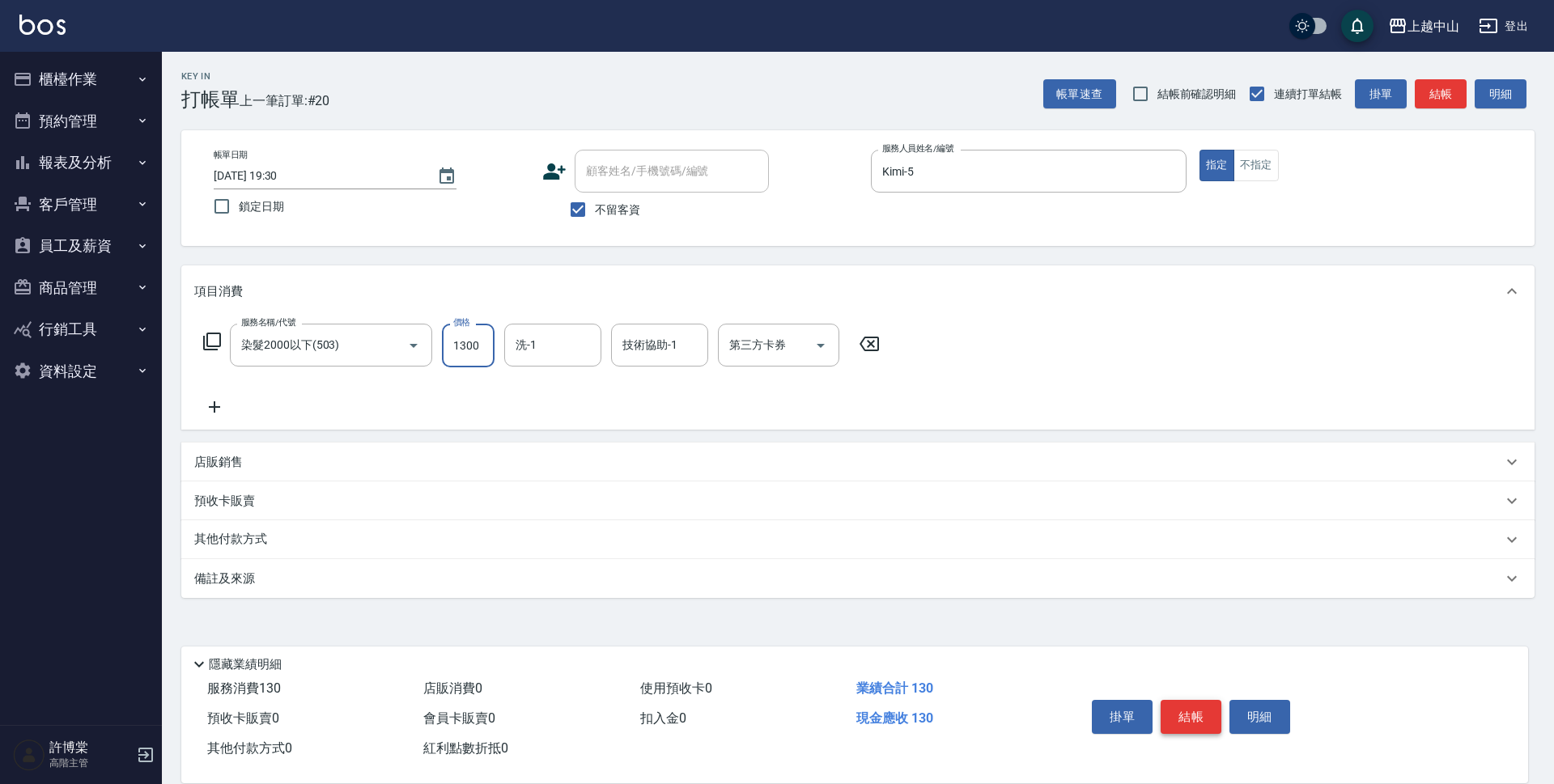
type input "1300"
type input "鴨鴨-30"
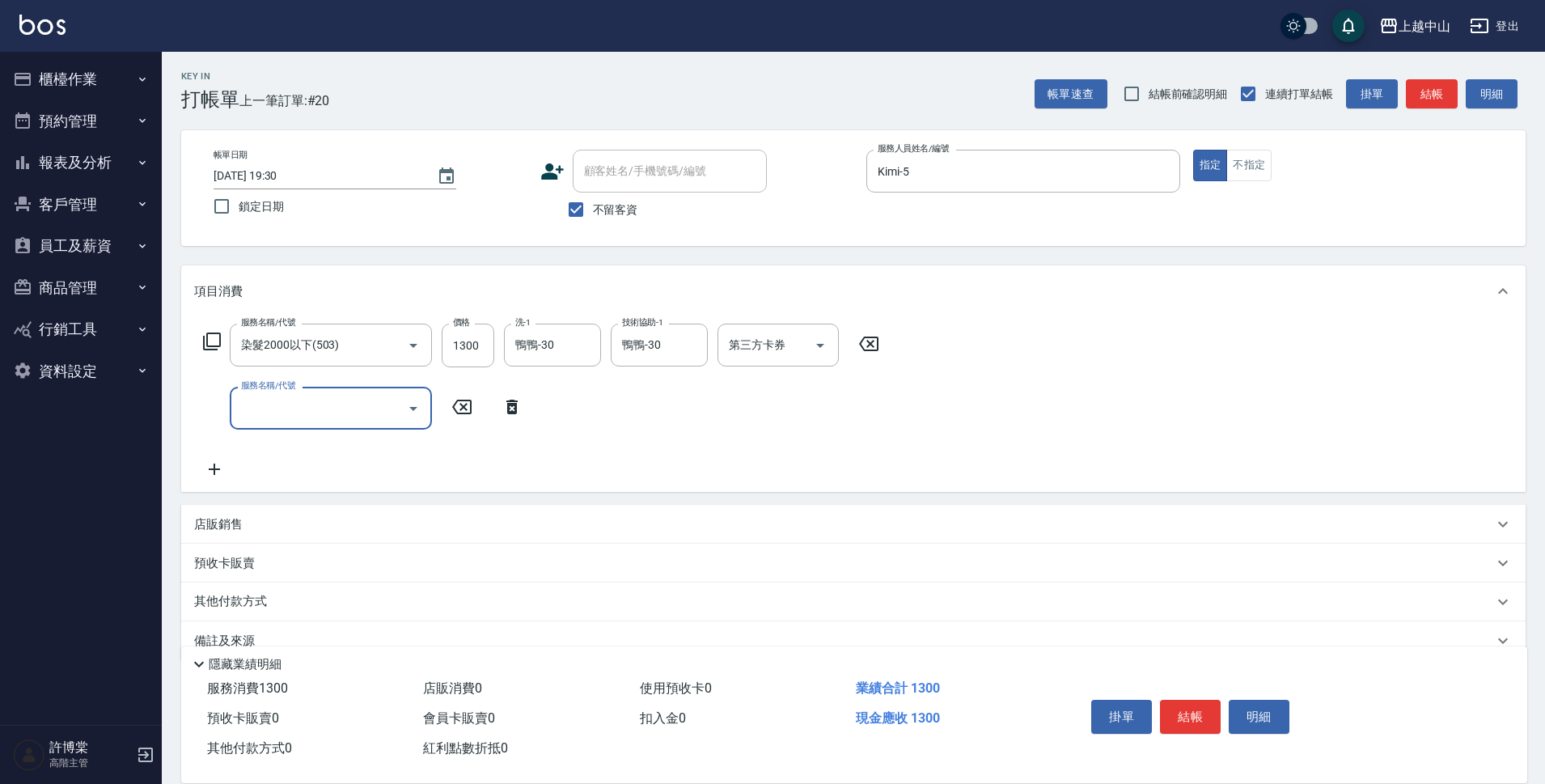
scroll to position [31, 0]
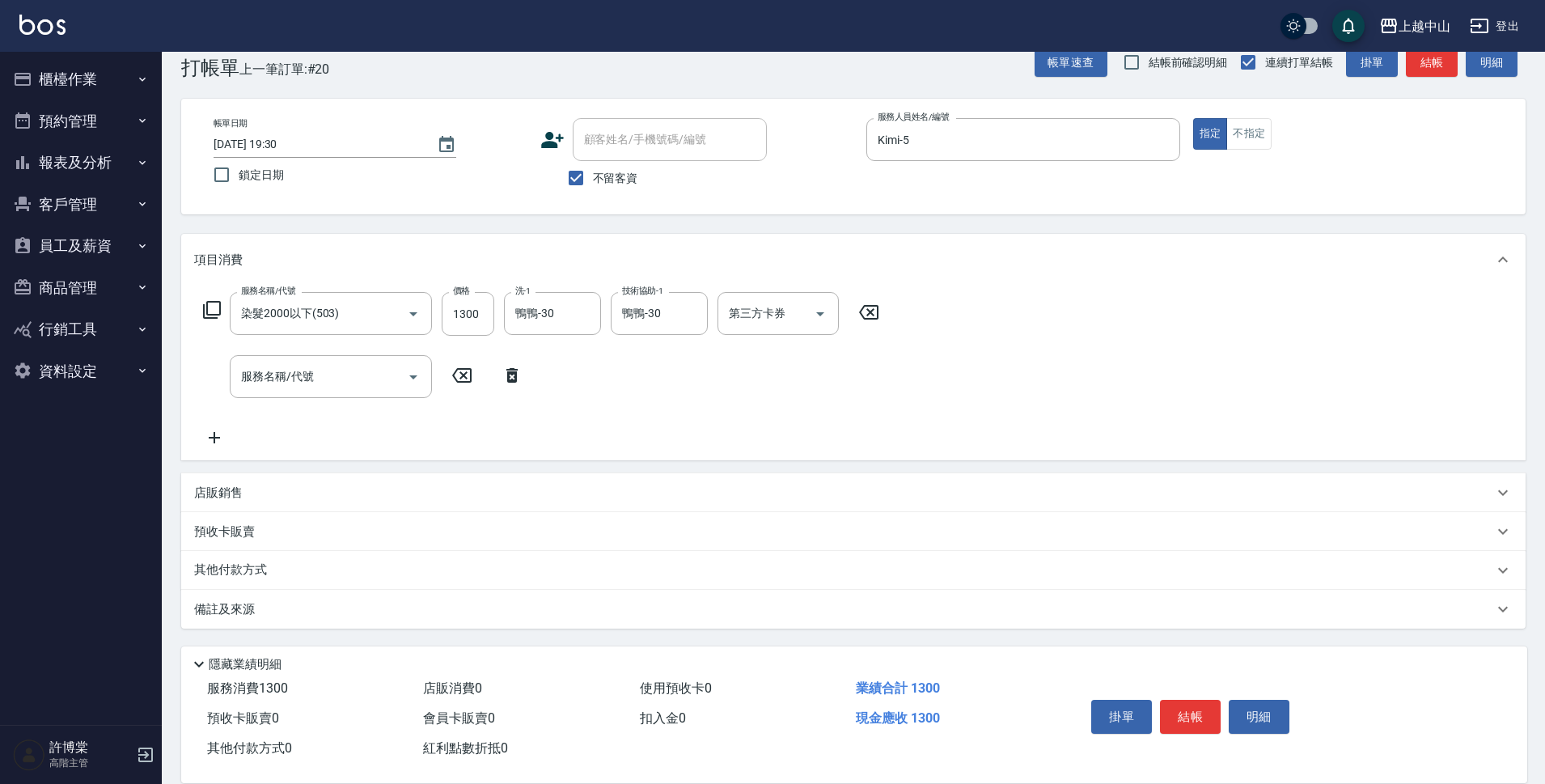
click at [259, 490] on div "店販銷售" at bounding box center [844, 493] width 1299 height 17
click at [281, 547] on input "服務人員姓名/編號" at bounding box center [255, 552] width 107 height 28
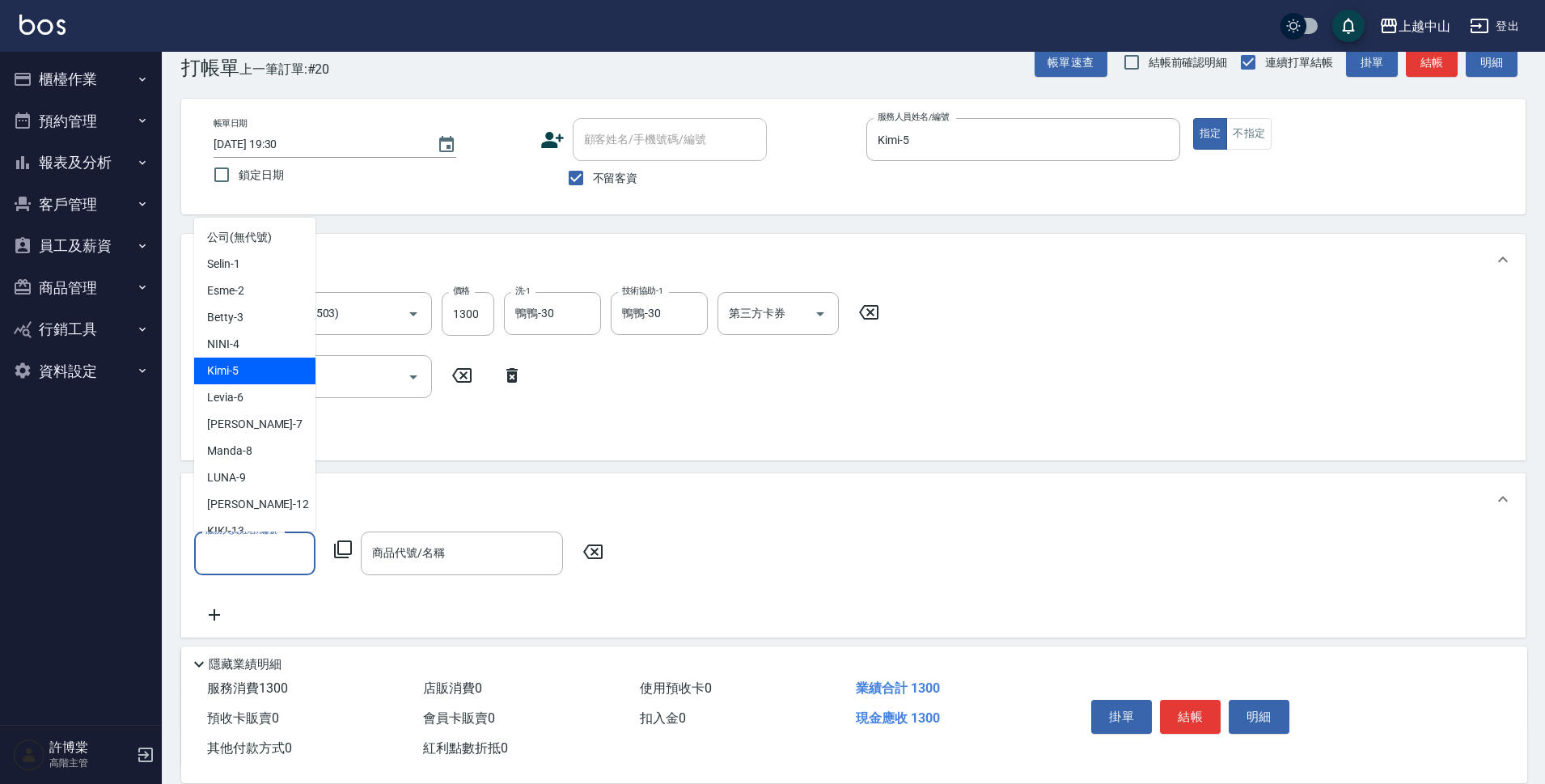
click at [277, 379] on div "Kimi -5" at bounding box center [255, 370] width 122 height 26
type input "Kimi-5"
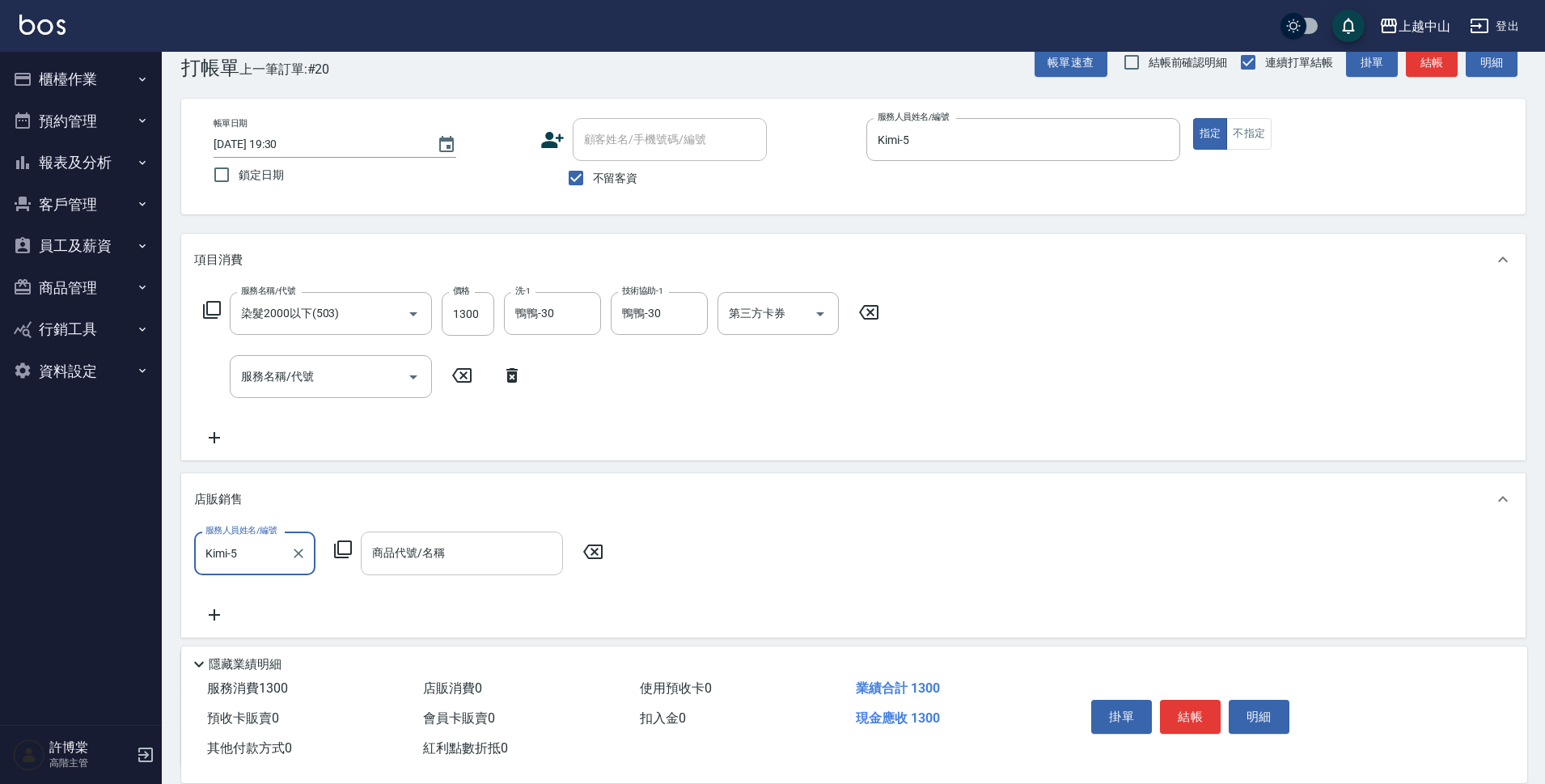
click at [453, 559] on input "商品代號/名稱" at bounding box center [462, 552] width 188 height 28
type input "r"
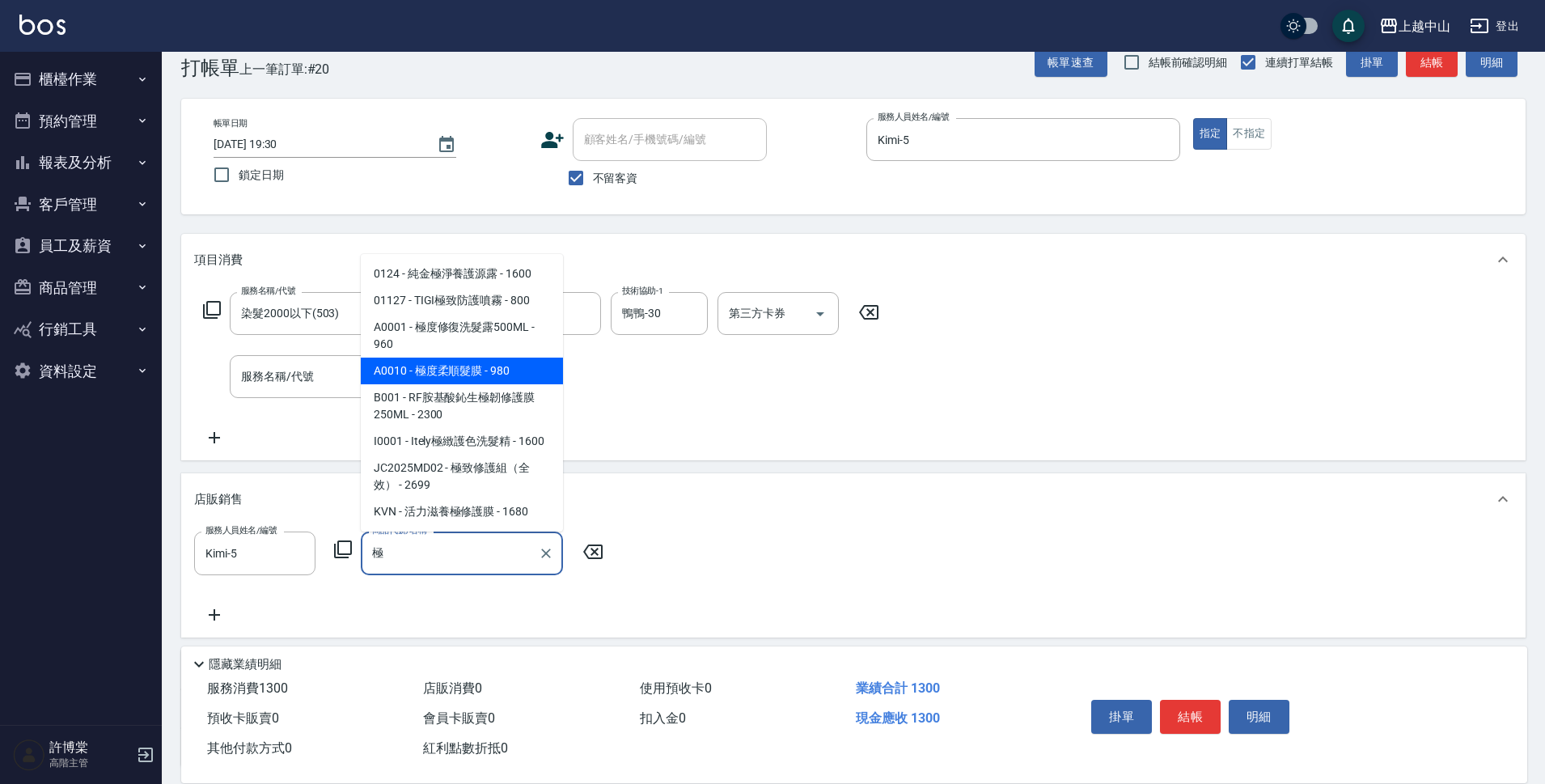
drag, startPoint x: 518, startPoint y: 379, endPoint x: 519, endPoint y: 368, distance: 11.0
click at [519, 372] on span "A0010 - 極度柔順髮膜 - 980" at bounding box center [462, 370] width 203 height 26
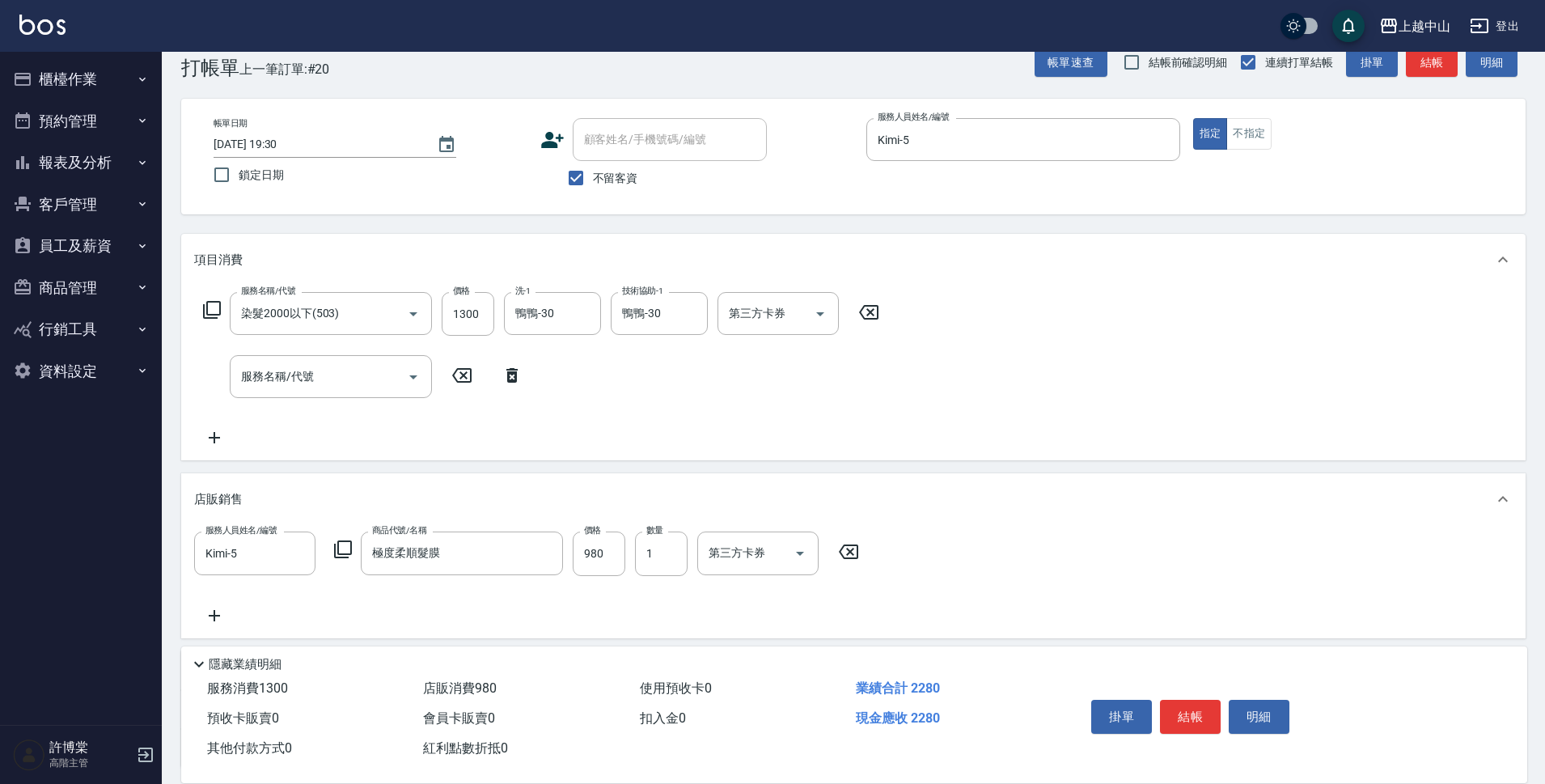
drag, startPoint x: 521, startPoint y: 360, endPoint x: 522, endPoint y: 351, distance: 9.1
click at [522, 351] on div "服務名稱/代號 染髮2000以下(503) 服務名稱/代號 價格 1300 價格 洗-1 鴨鴨-30 洗-1 技術協助-1 鴨鴨-30 技術協助-1 第三方卡…" at bounding box center [542, 370] width 695 height 155
click at [503, 537] on div "極度柔順髮膜 商品代號/名稱" at bounding box center [462, 553] width 203 height 43
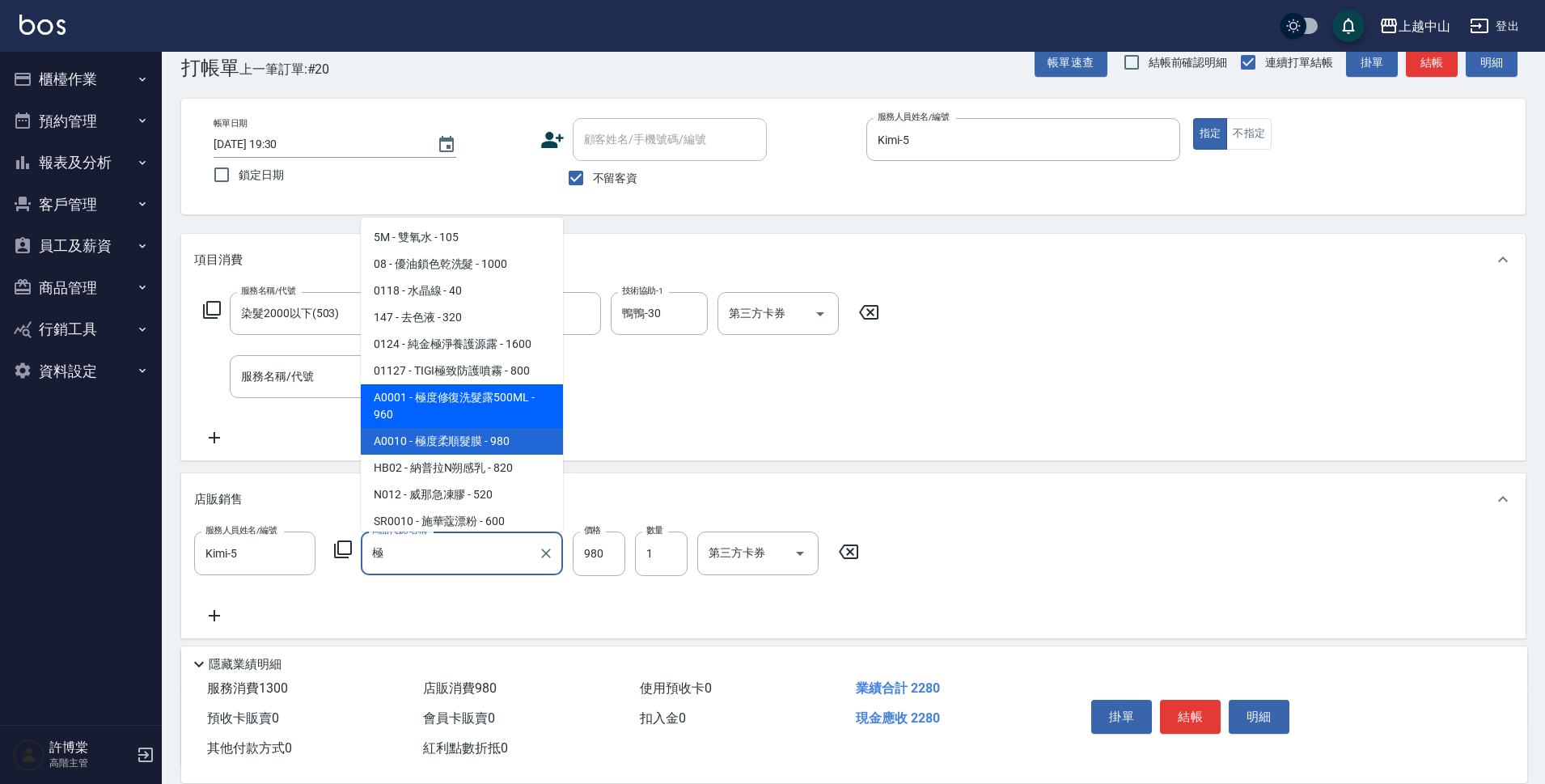
click at [538, 409] on span "A0001 - 極度修復洗髮露500ML - 960" at bounding box center [462, 406] width 203 height 44
type input "極度修復洗髮露500ML"
type input "960"
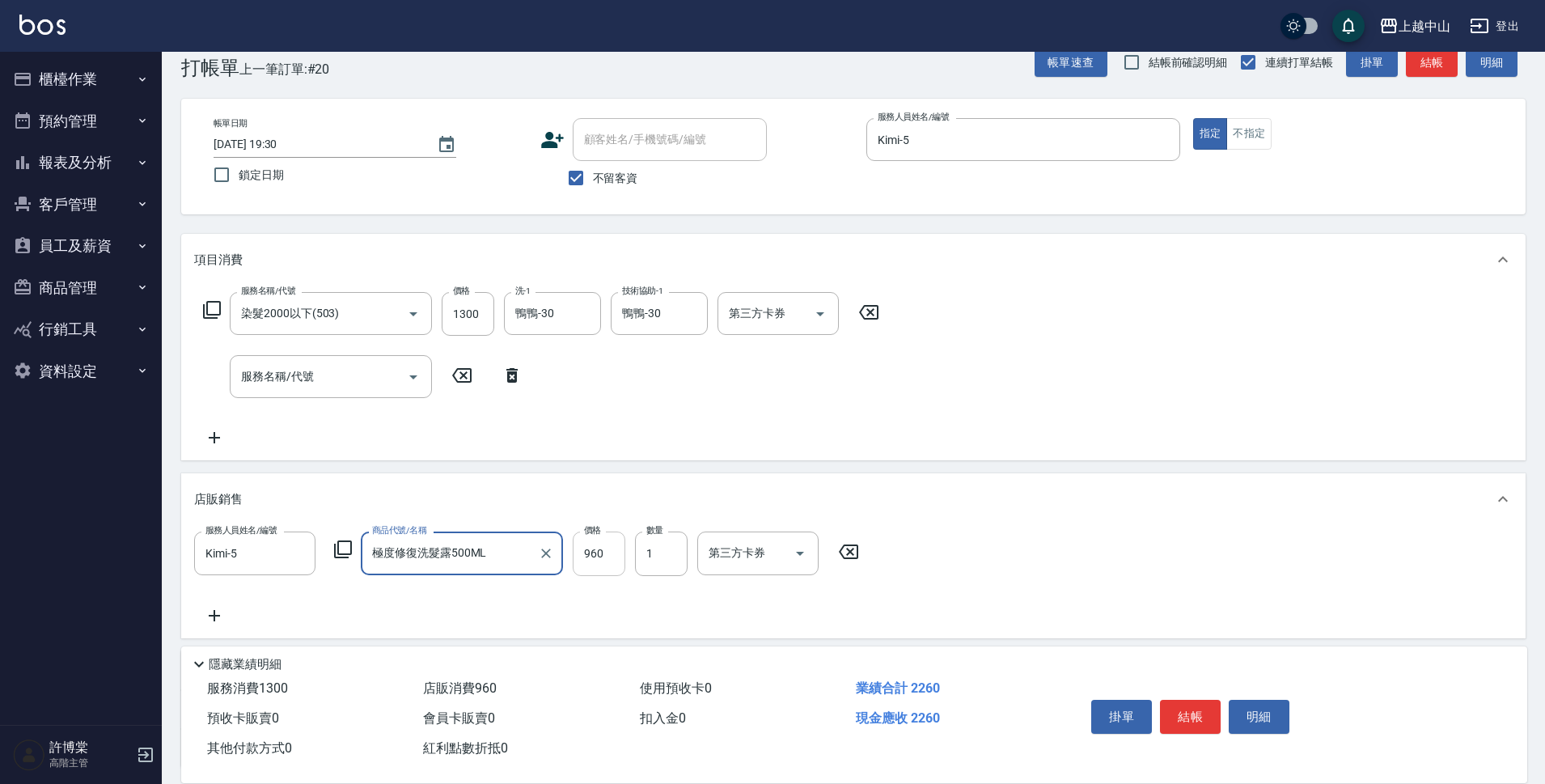
type input "極度修復洗髮露500ML"
click at [613, 552] on input "960" at bounding box center [600, 553] width 53 height 44
click at [541, 560] on icon "Clear" at bounding box center [546, 553] width 17 height 17
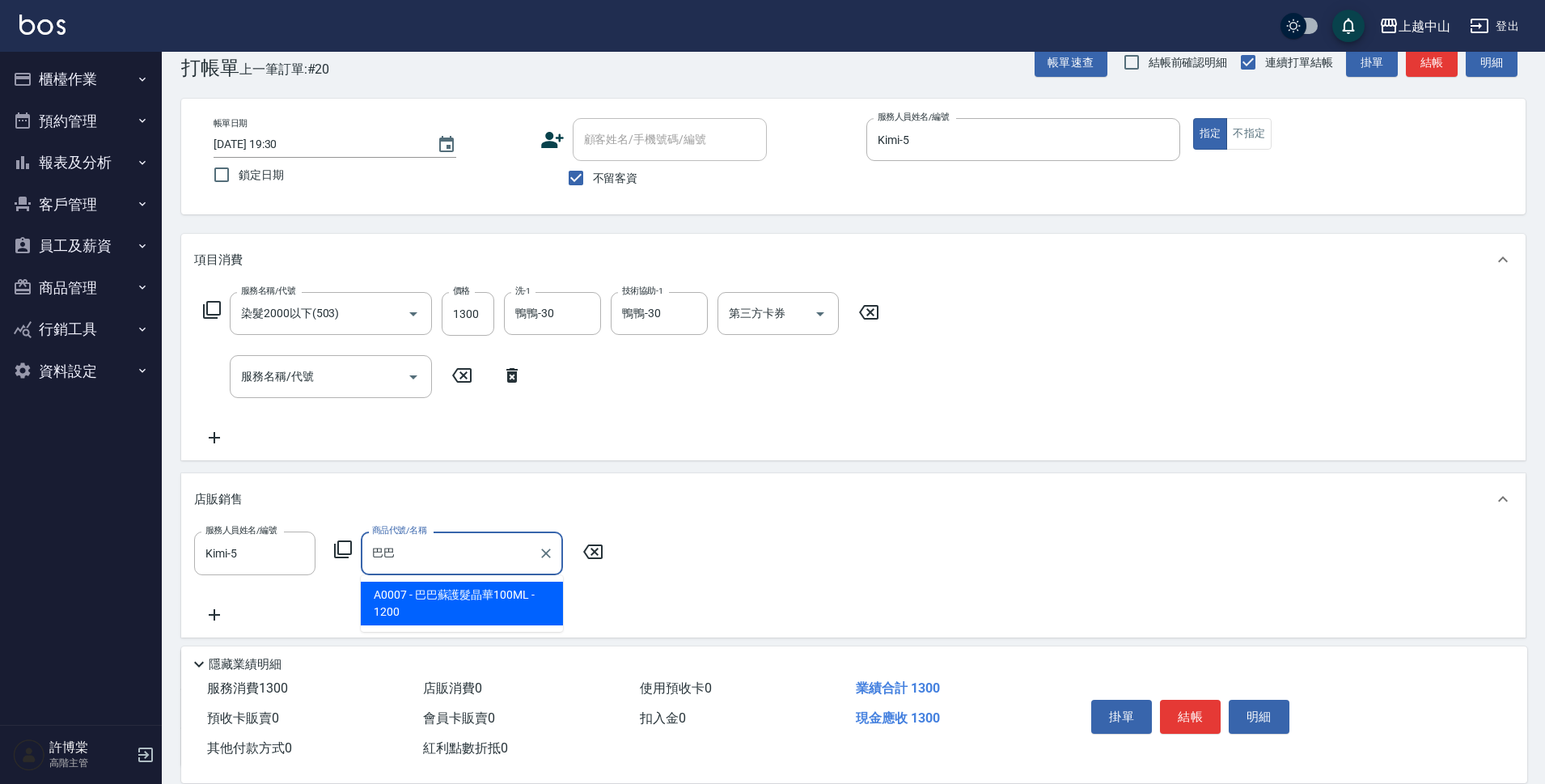
click at [562, 588] on span "A0007 - 巴巴蘇護髮晶華100ML - 1200" at bounding box center [462, 603] width 203 height 44
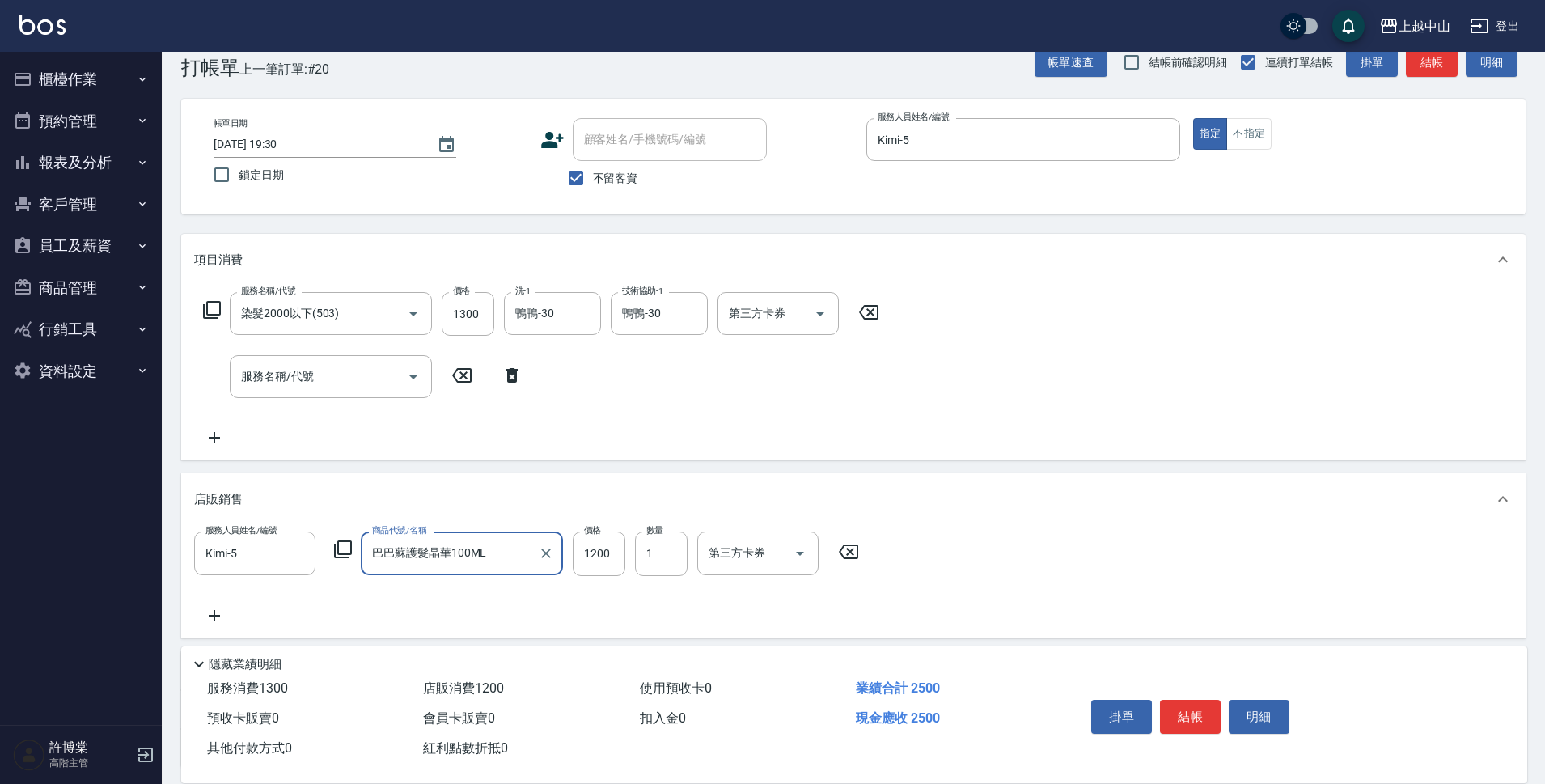
type input "巴巴蘇護髮晶華100ML"
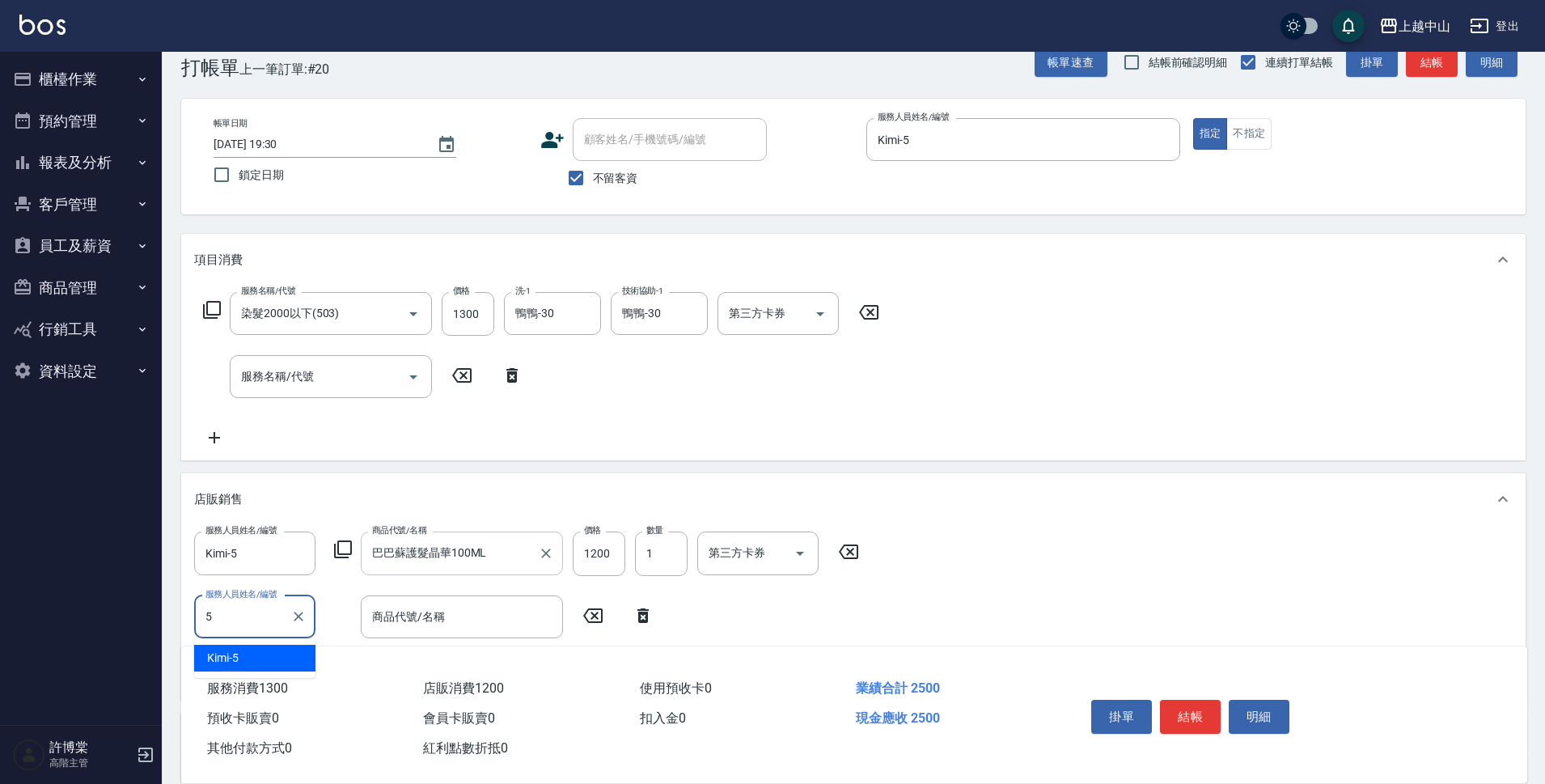
type input "Kimi-5"
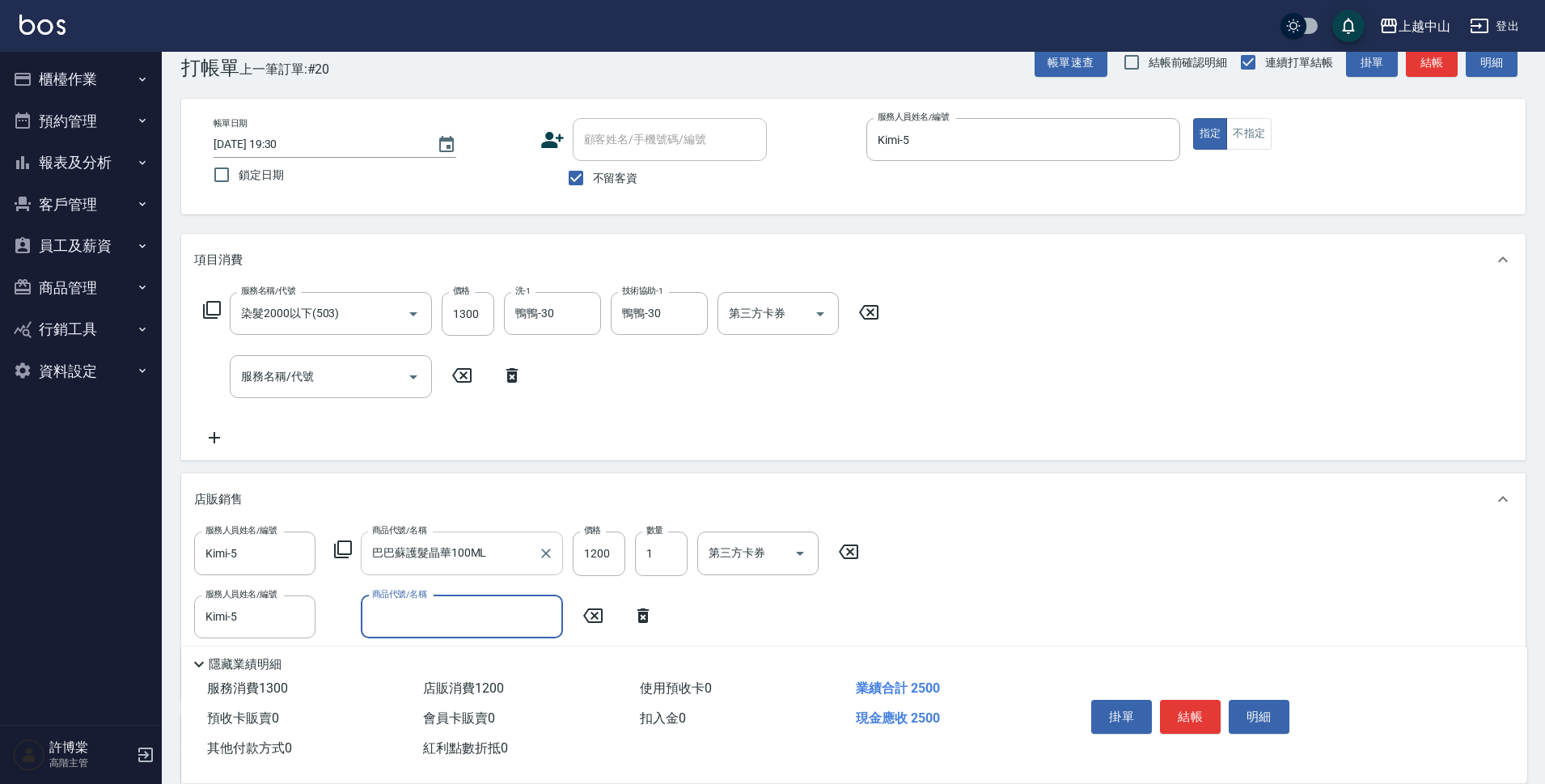
click at [534, 610] on input "商品代號/名稱" at bounding box center [462, 617] width 188 height 28
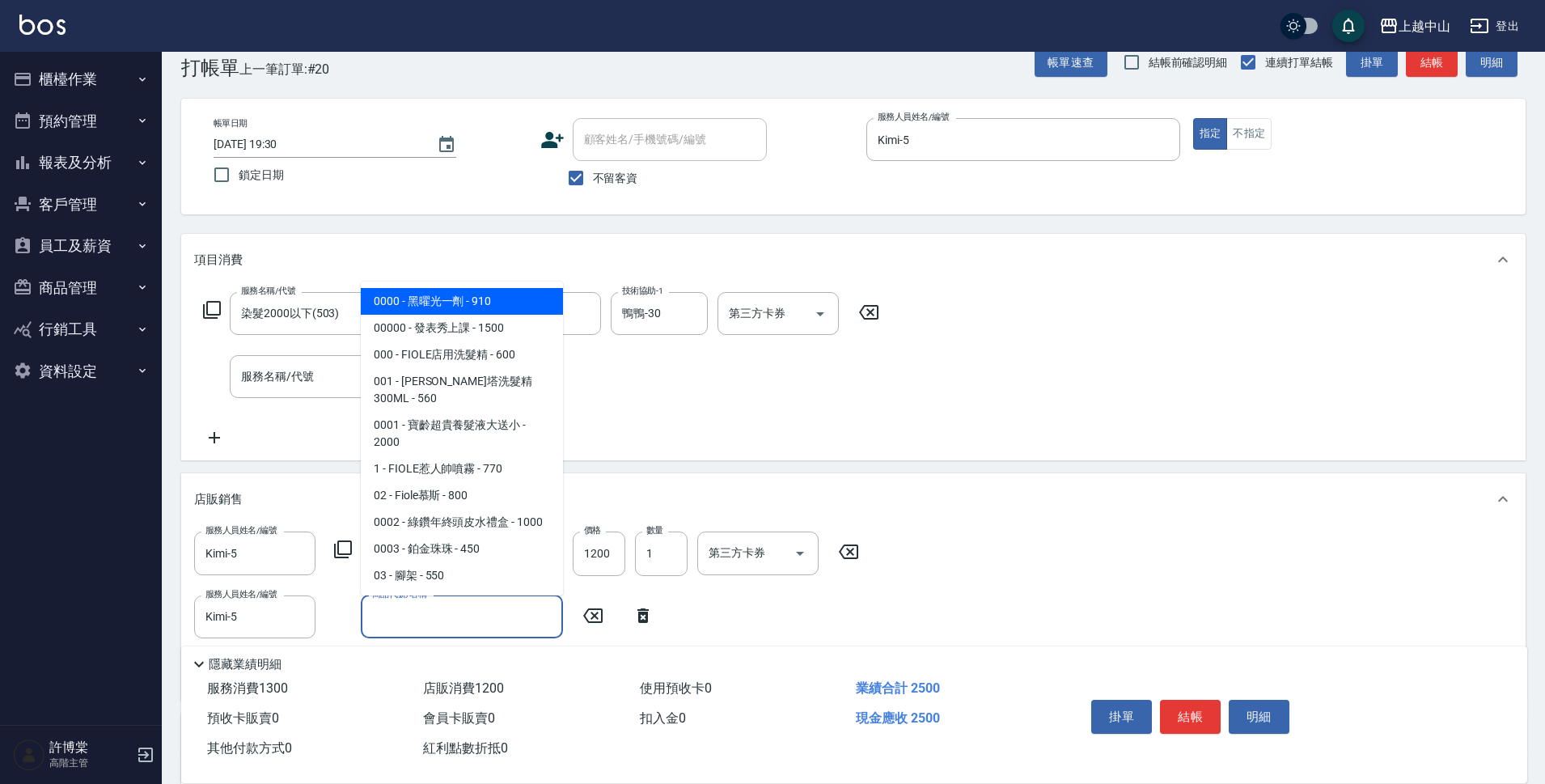
type input "黑曜光一劑"
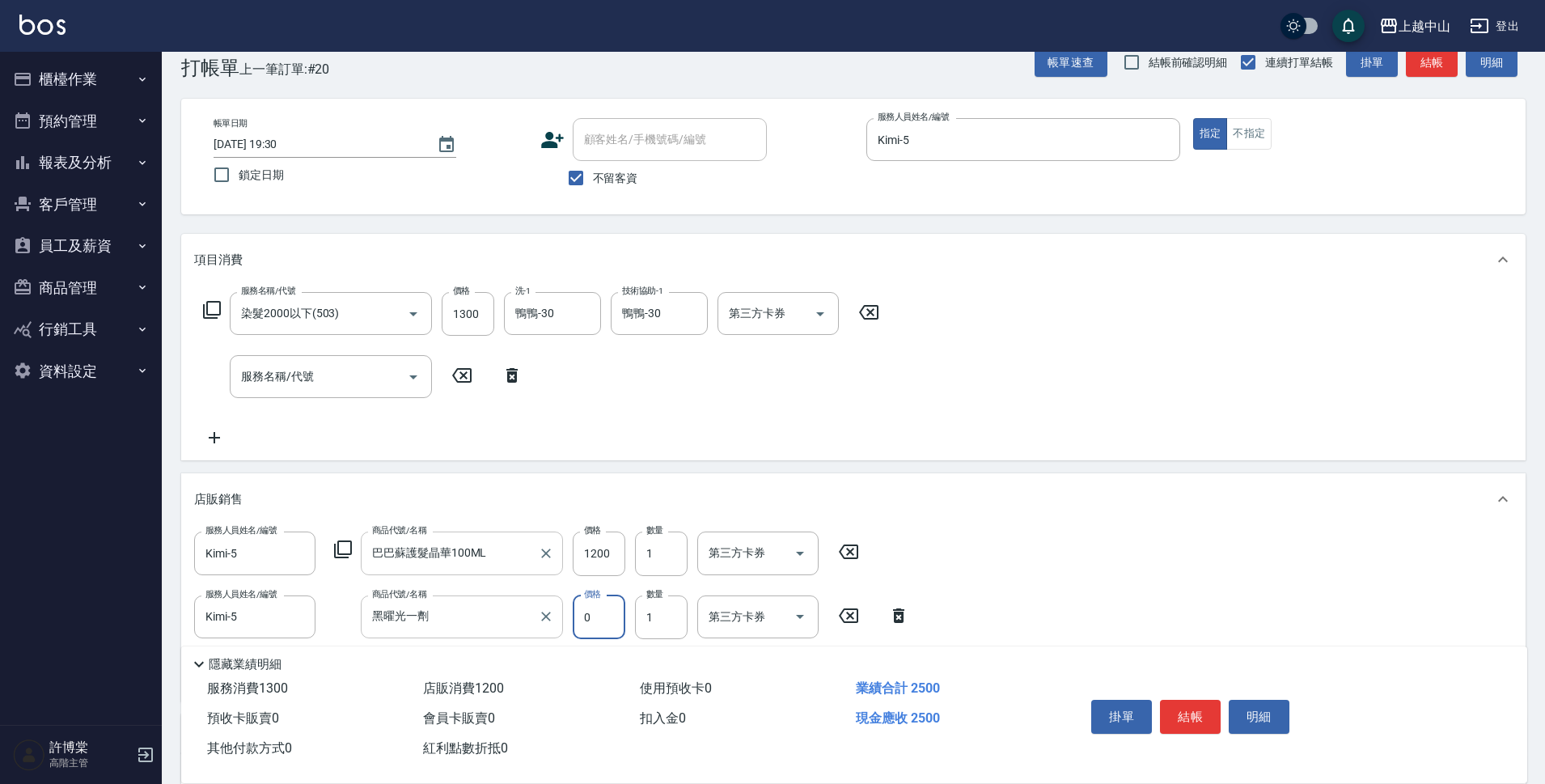
type input "0"
click at [514, 617] on input "黑曜光一劑" at bounding box center [450, 617] width 164 height 28
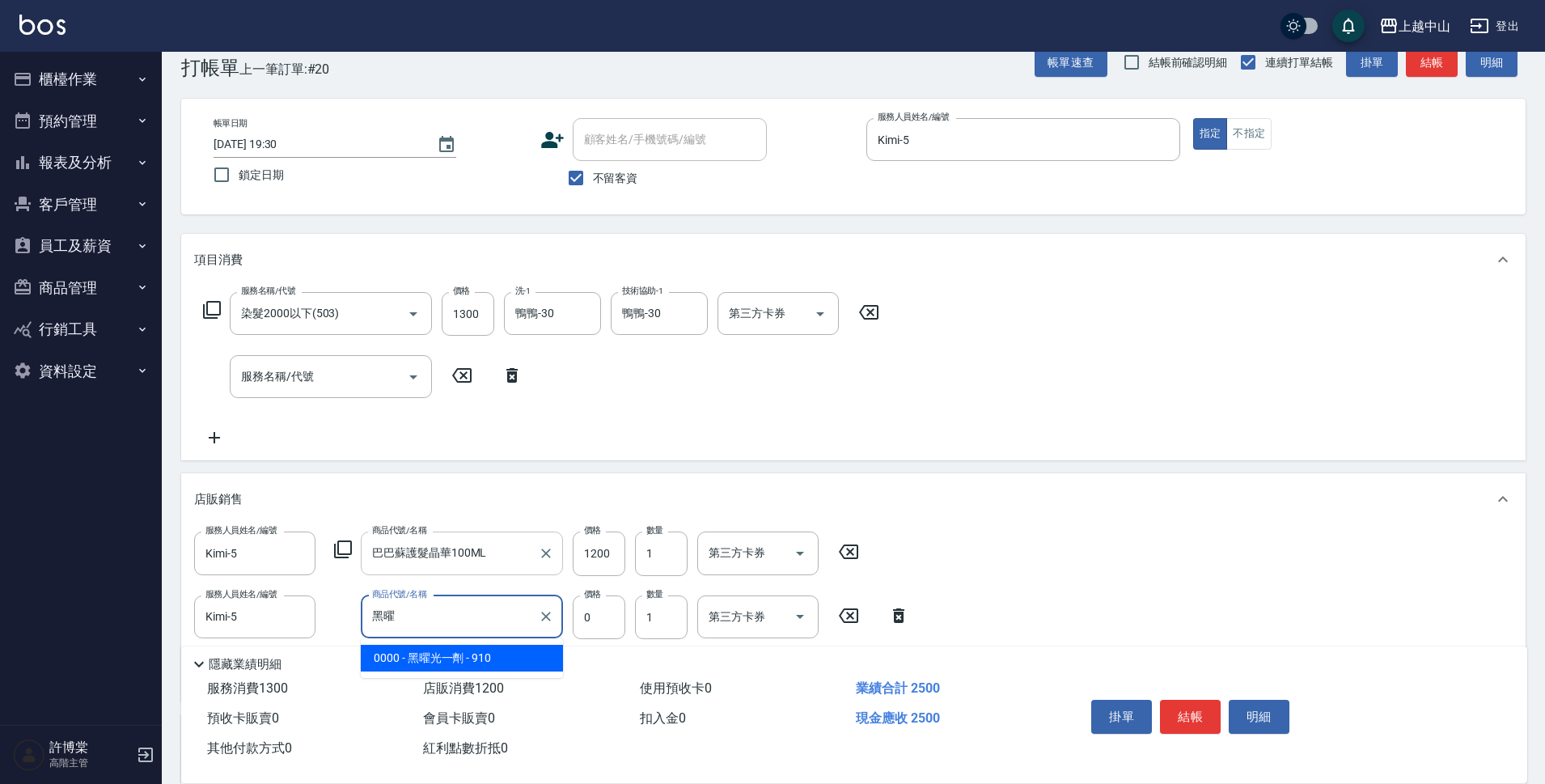
type input "黑"
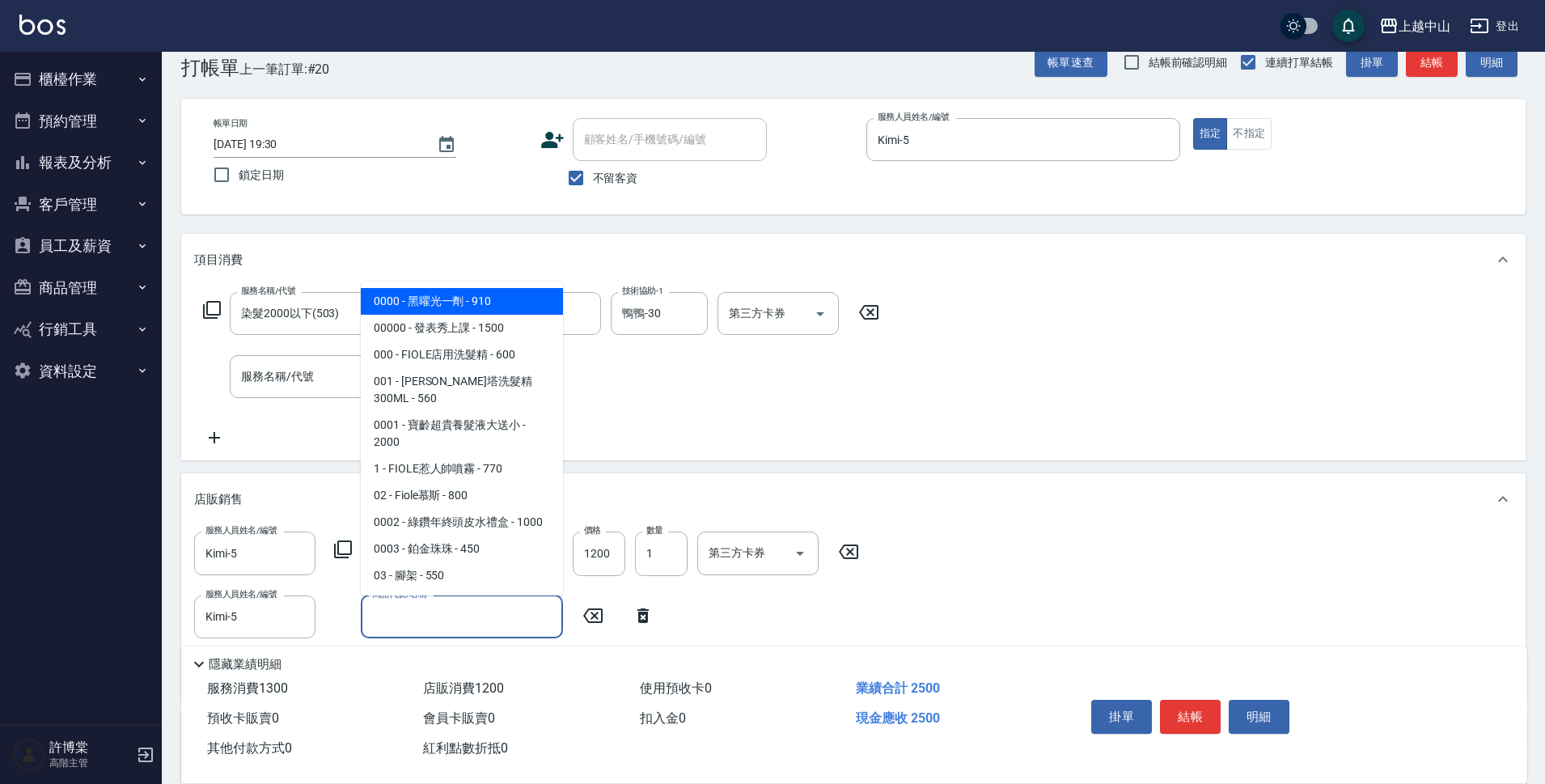
type input "＿"
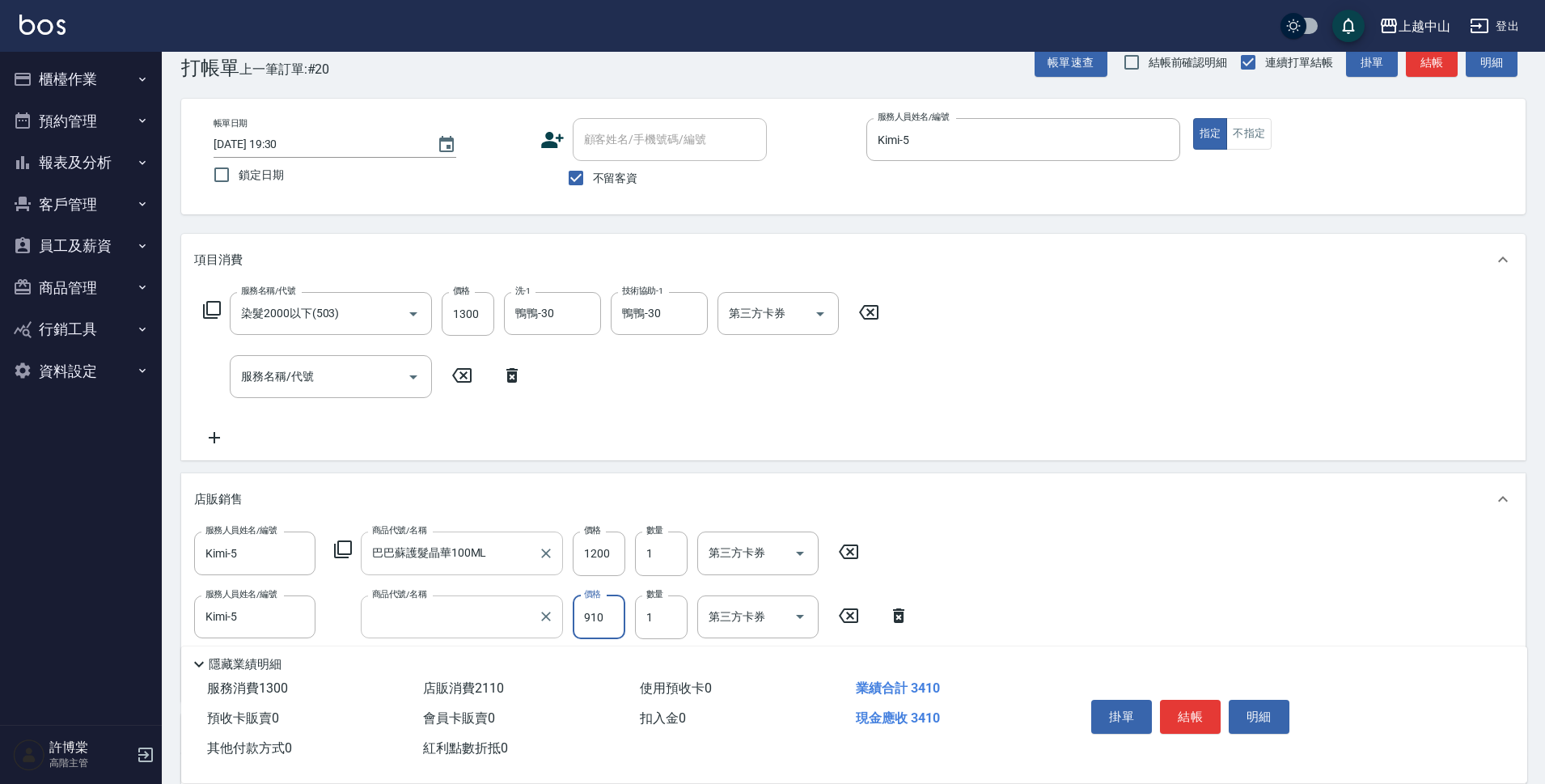
type input "黑曜光一劑"
type input "0"
click at [514, 617] on input "黑曜光一劑" at bounding box center [450, 617] width 164 height 28
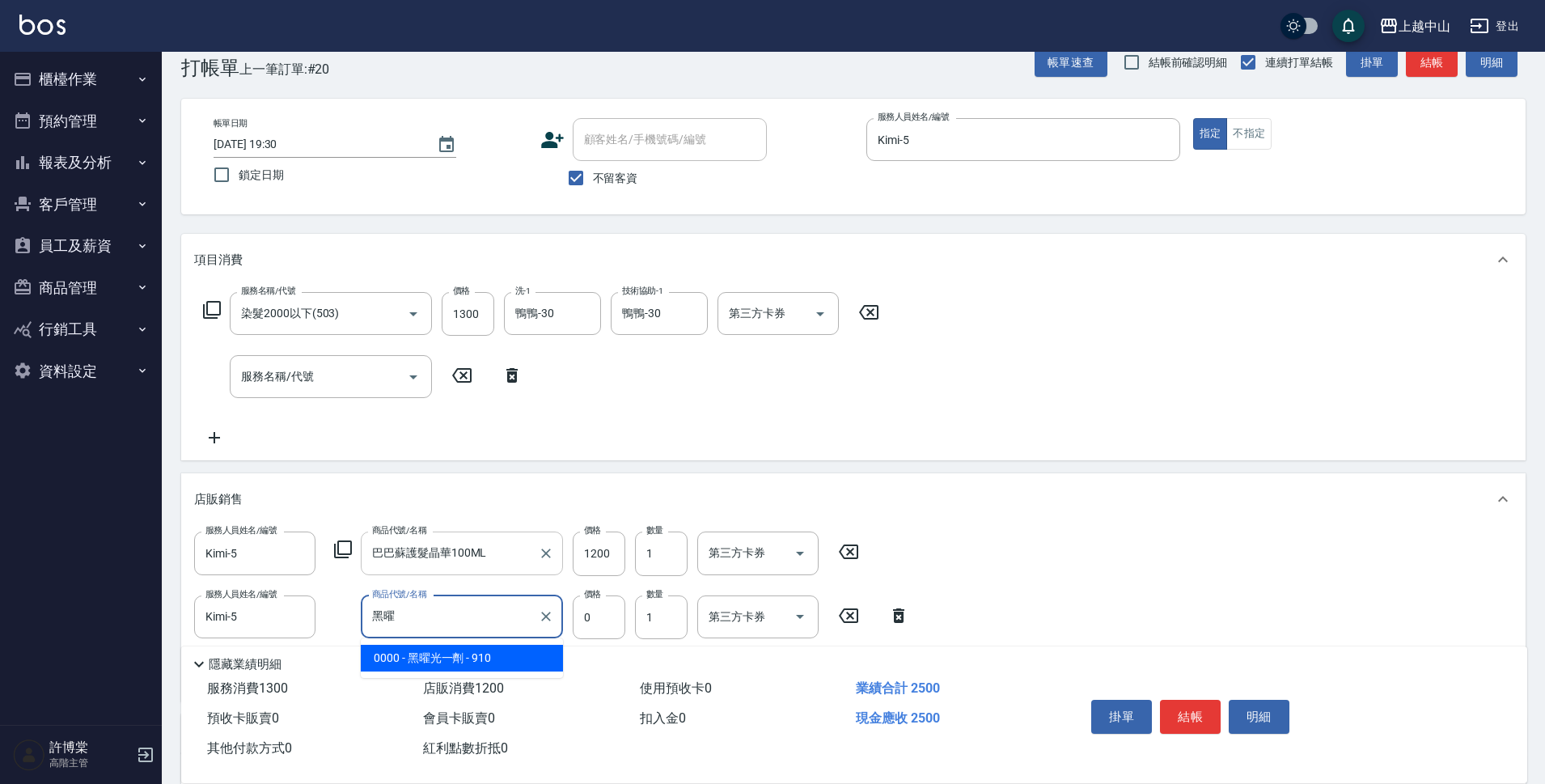
type input "黑"
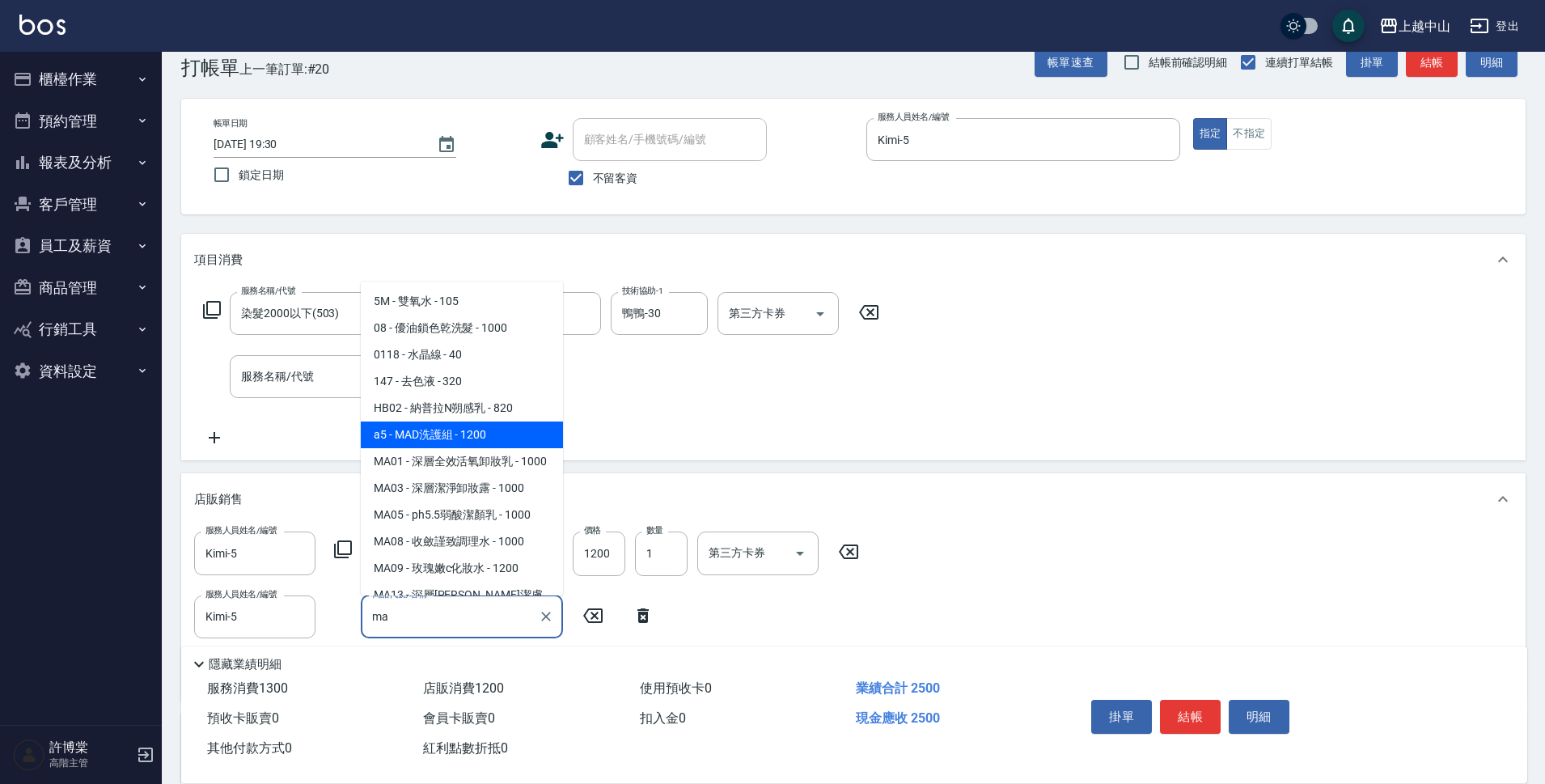
click at [495, 437] on span "a5 - MAD洗護組 - 1200" at bounding box center [462, 435] width 203 height 26
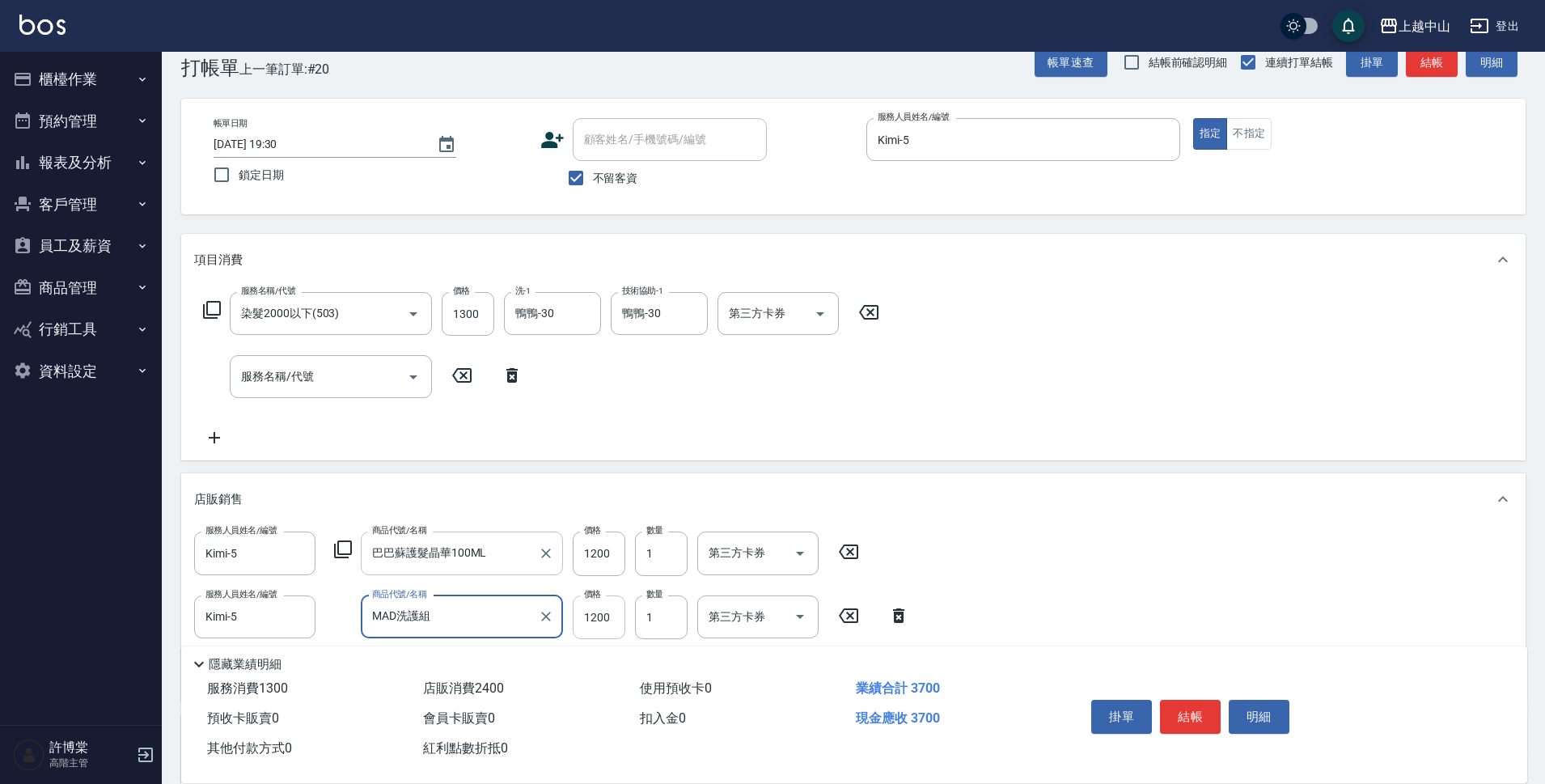
type input "MAD洗護組"
click at [601, 620] on input "1200" at bounding box center [600, 617] width 53 height 44
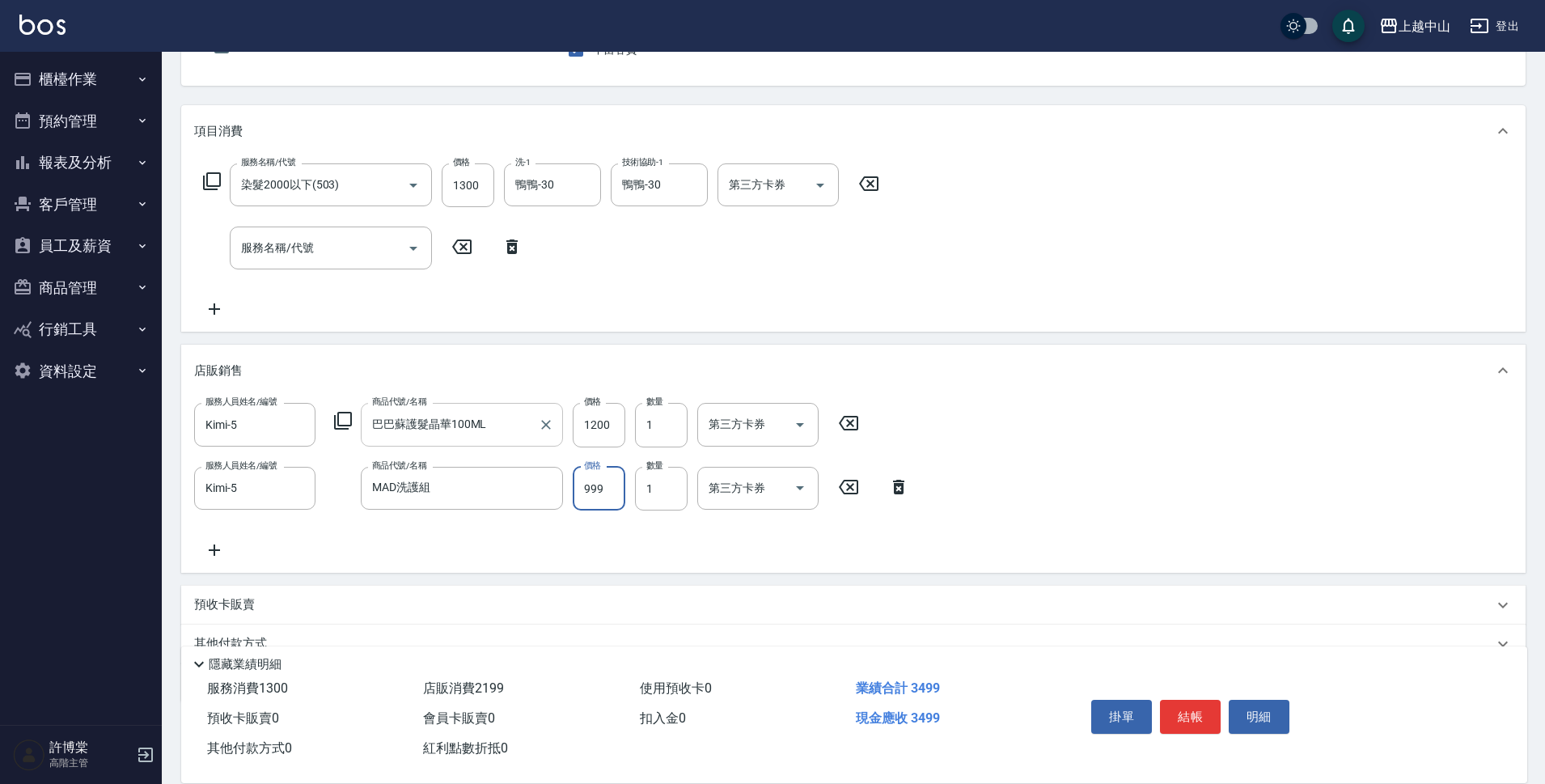
scroll to position [234, 0]
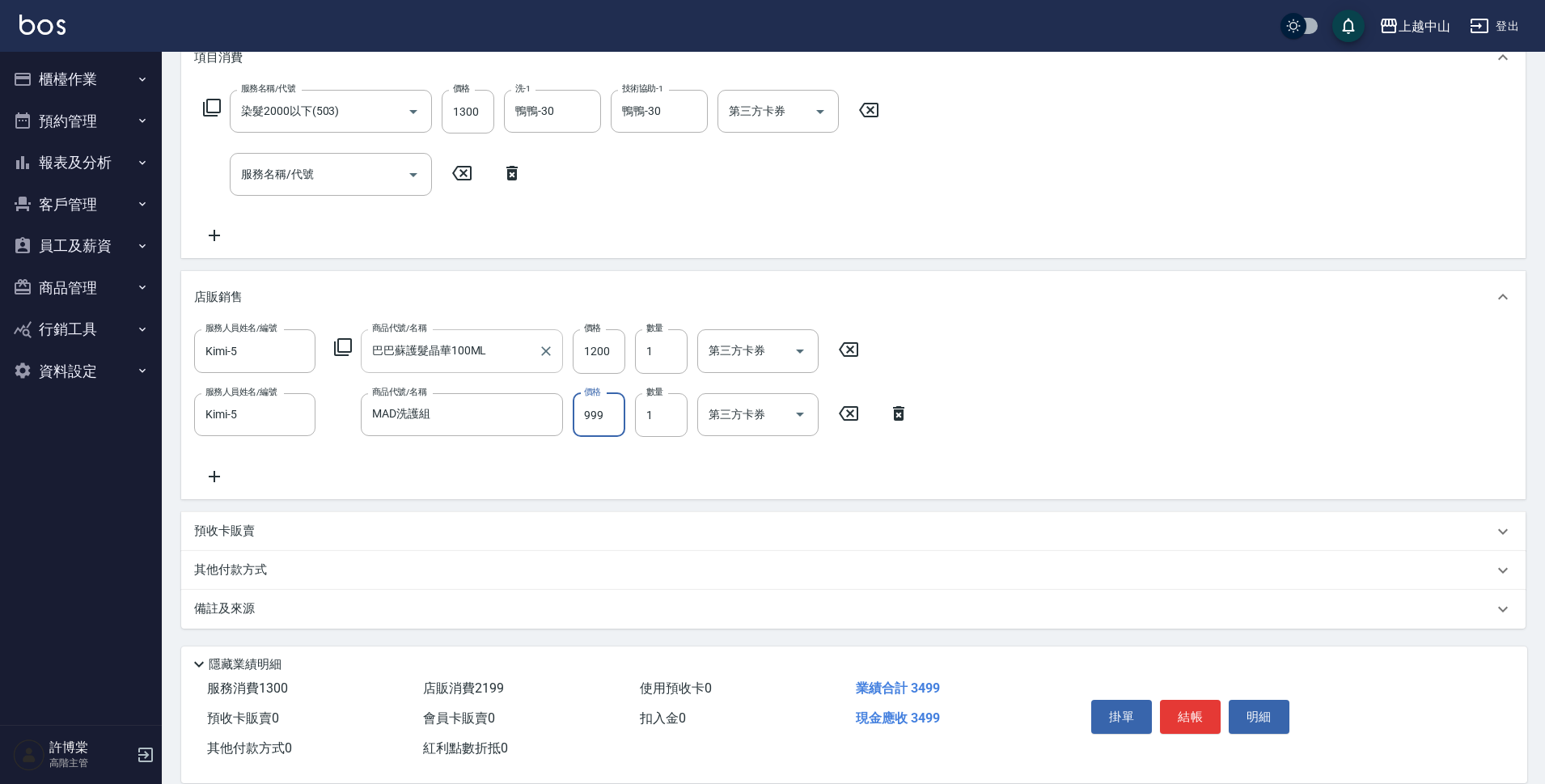
type input "999"
click at [276, 571] on div "其他付款方式" at bounding box center [844, 571] width 1299 height 18
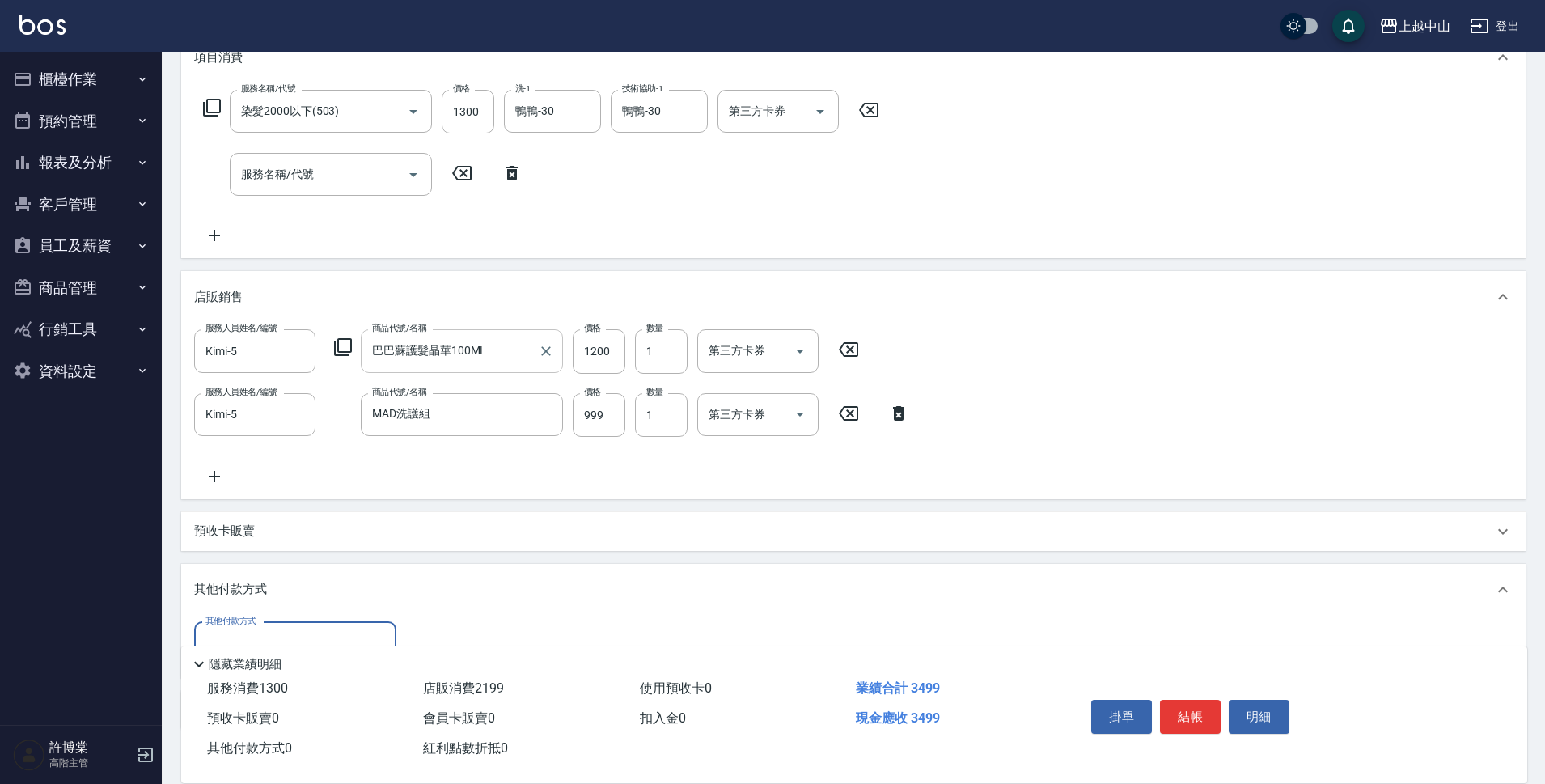
scroll to position [0, 0]
click at [312, 633] on input "其他付款方式" at bounding box center [295, 643] width 188 height 28
click at [322, 604] on span "信用卡" at bounding box center [295, 602] width 203 height 26
type input "信用卡"
type input "3499"
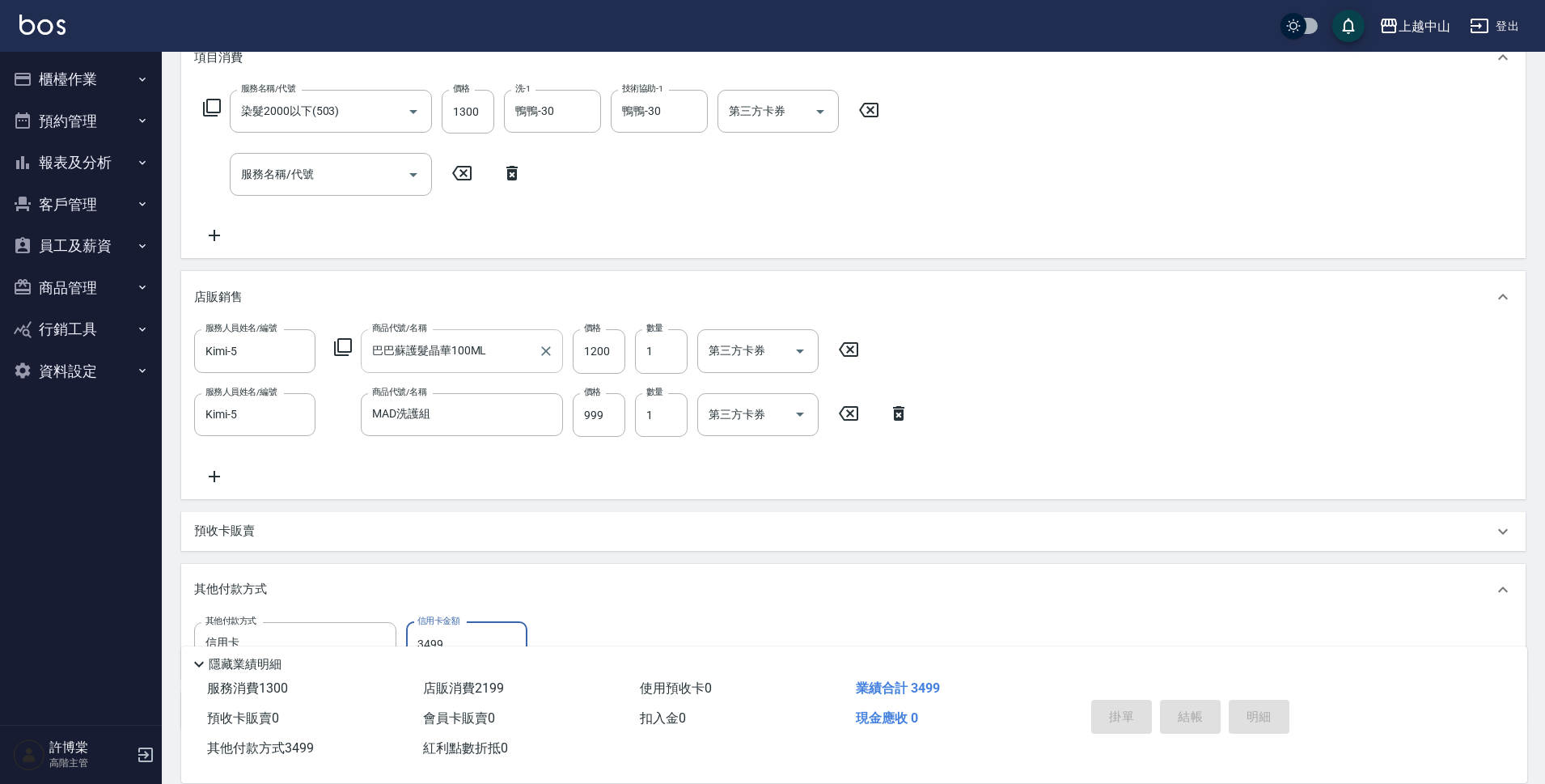
type input "2025/09/19 19:33"
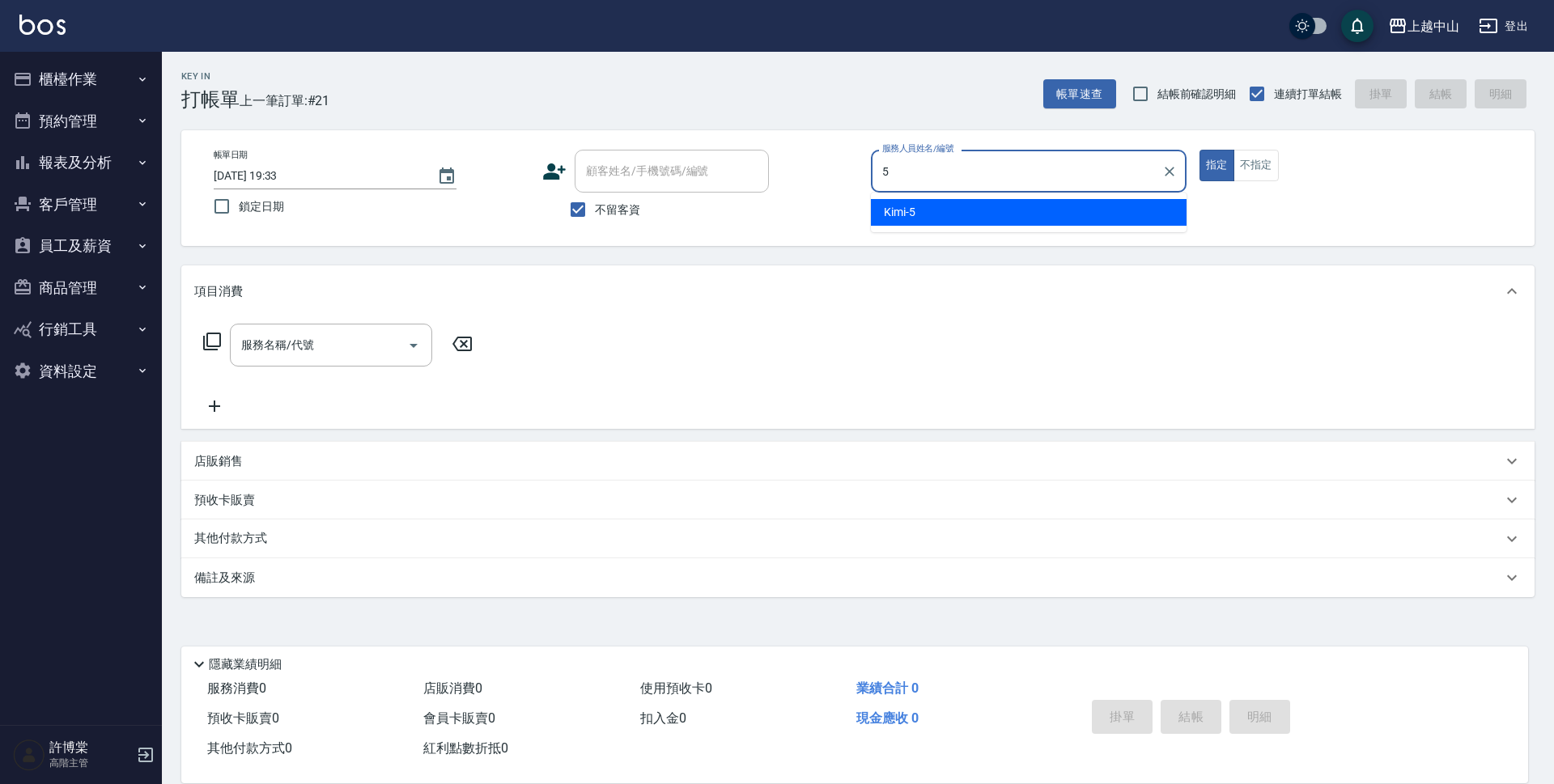
type input "Kimi-5"
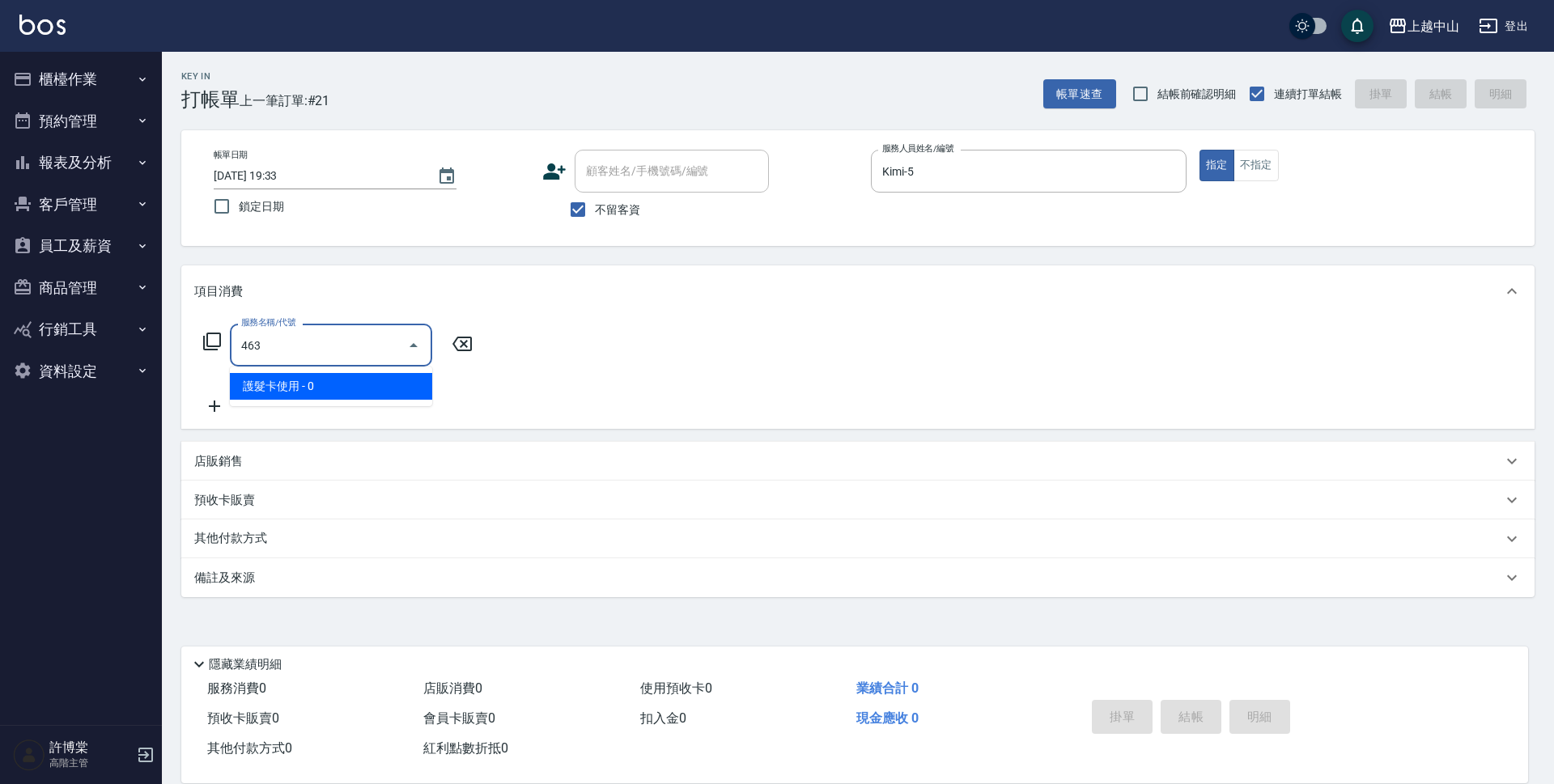
type input "護髮卡使用(463)"
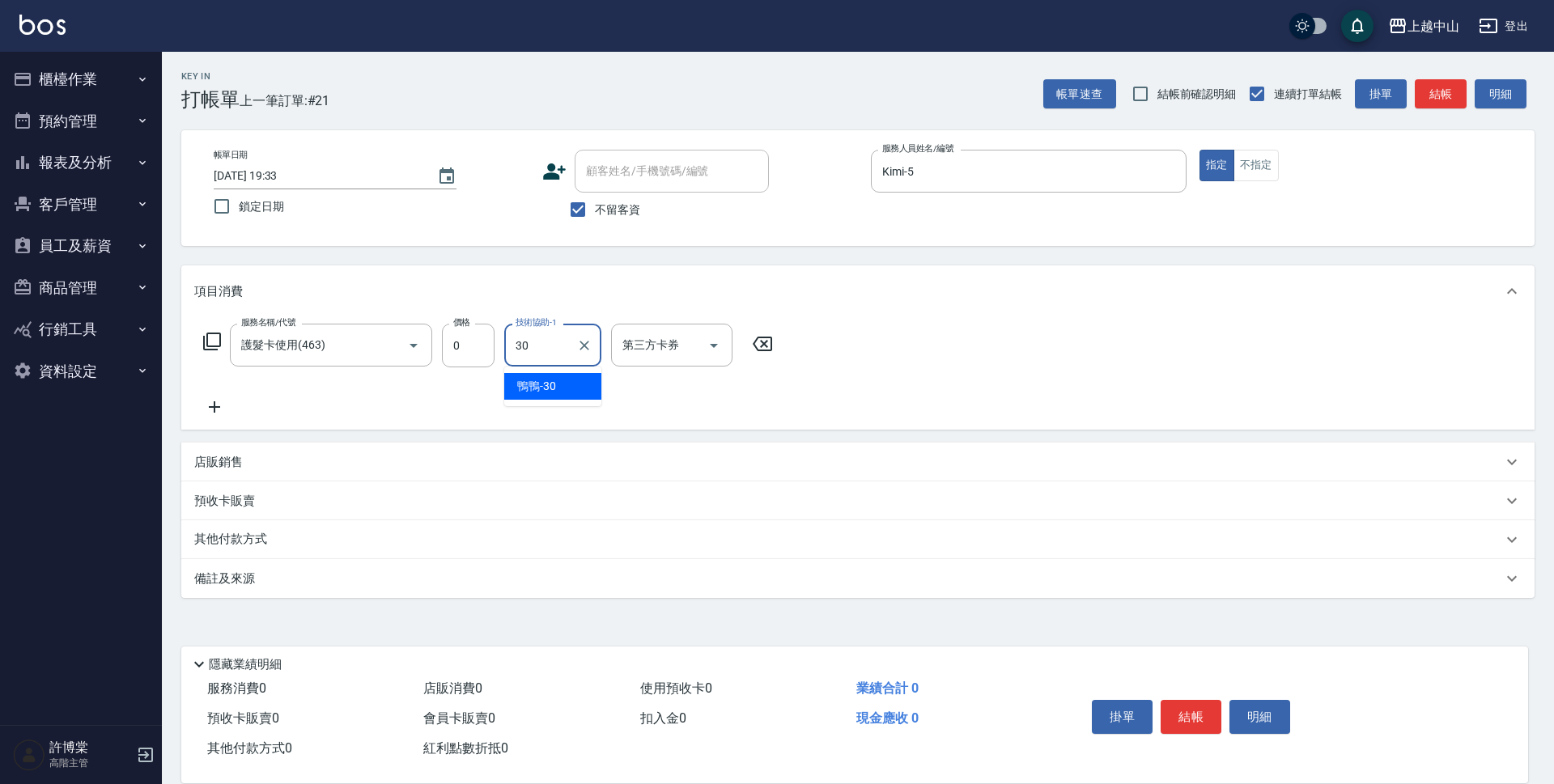
type input "鴨鴨-30"
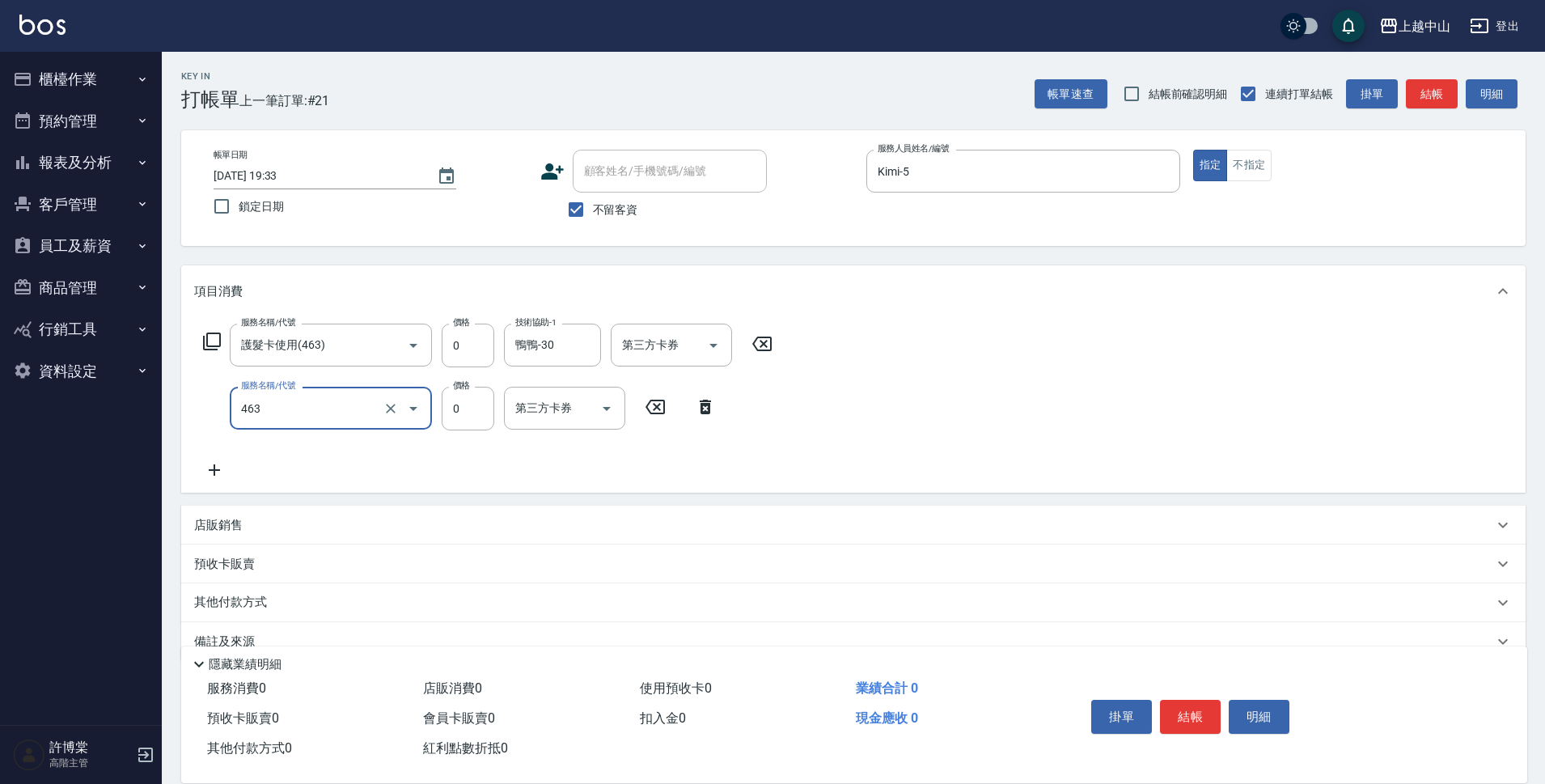
type input "護髮卡使用(463)"
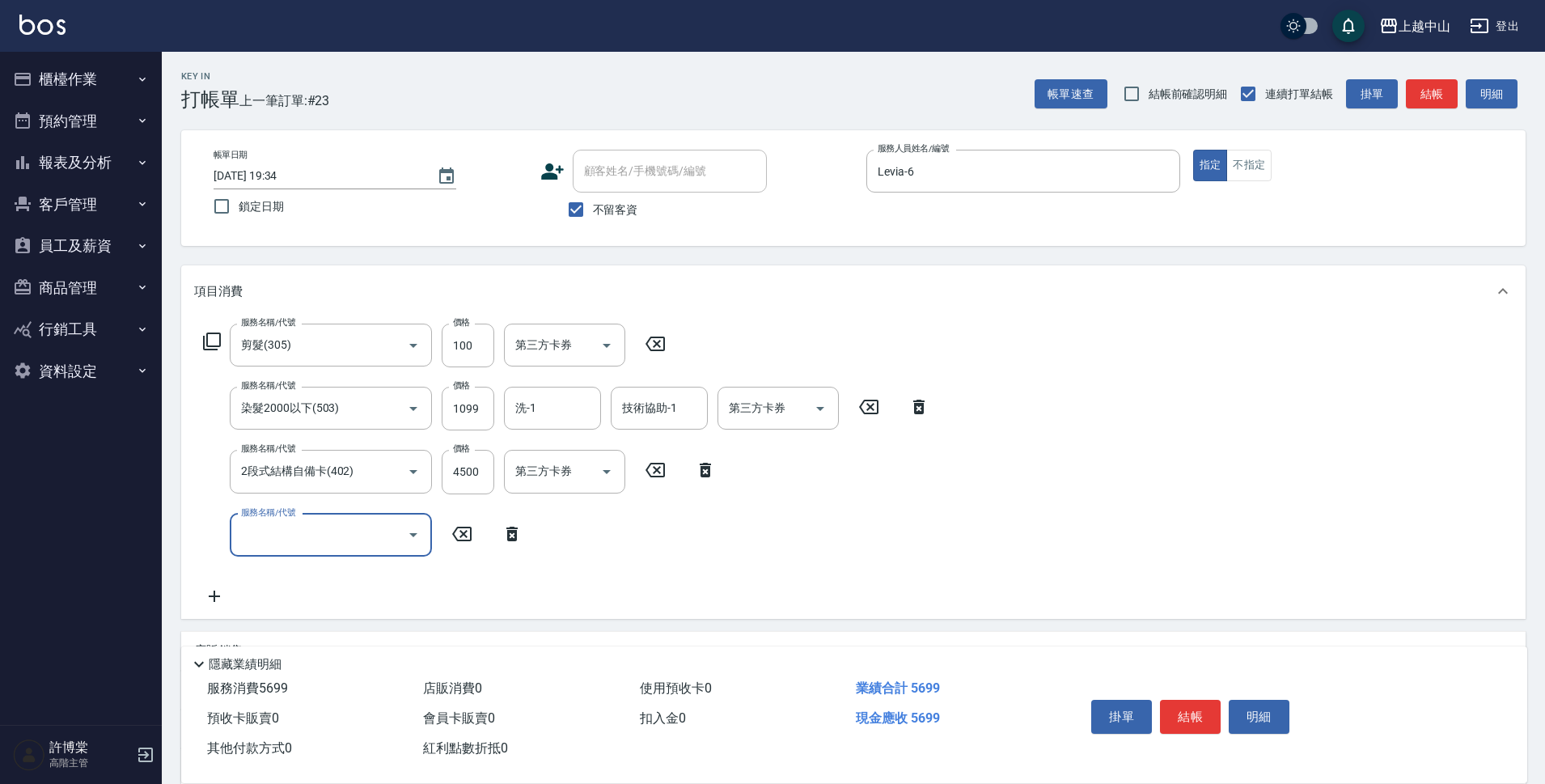
scroll to position [159, 0]
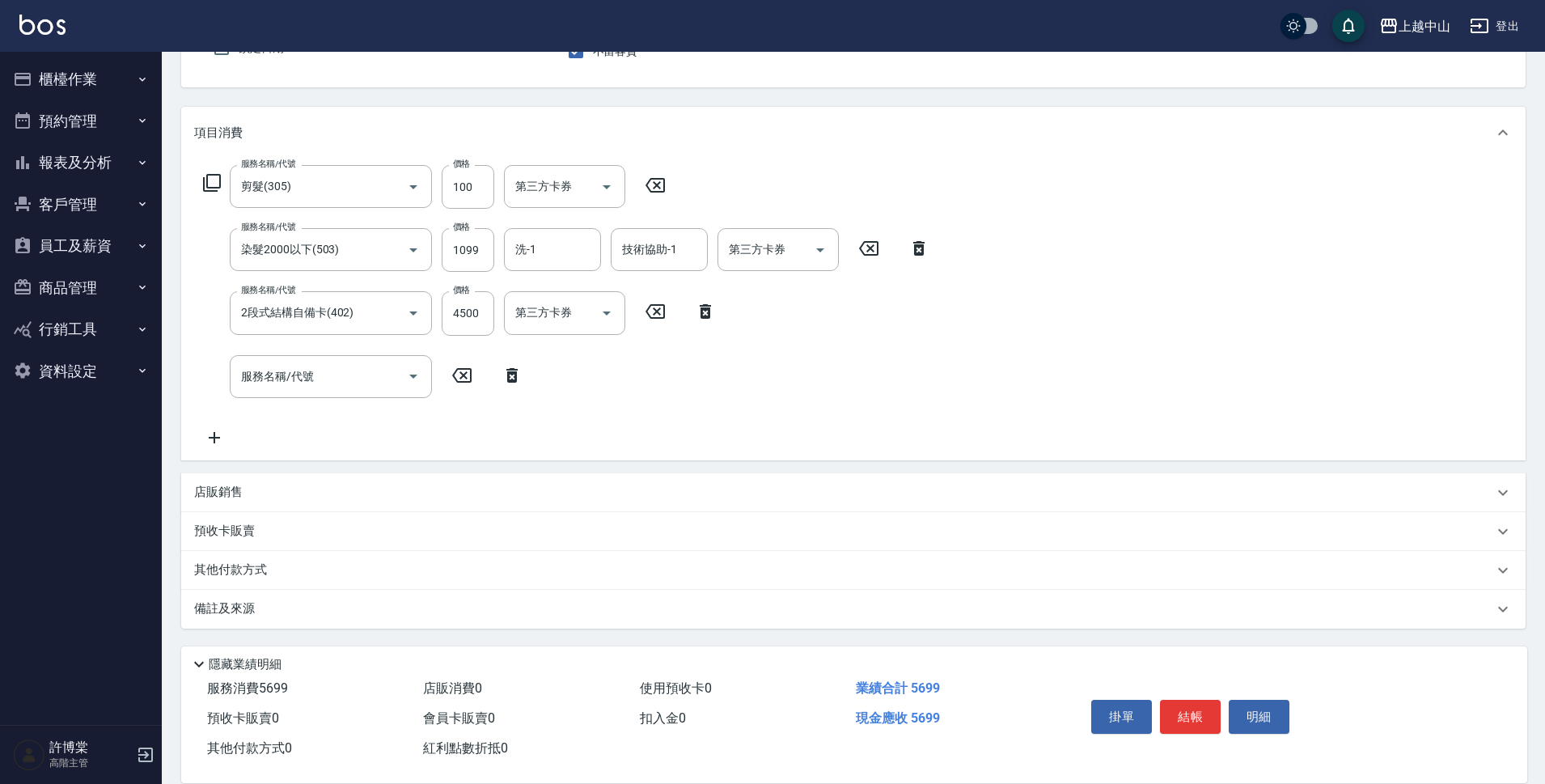
click at [278, 576] on div "其他付款方式" at bounding box center [844, 571] width 1299 height 18
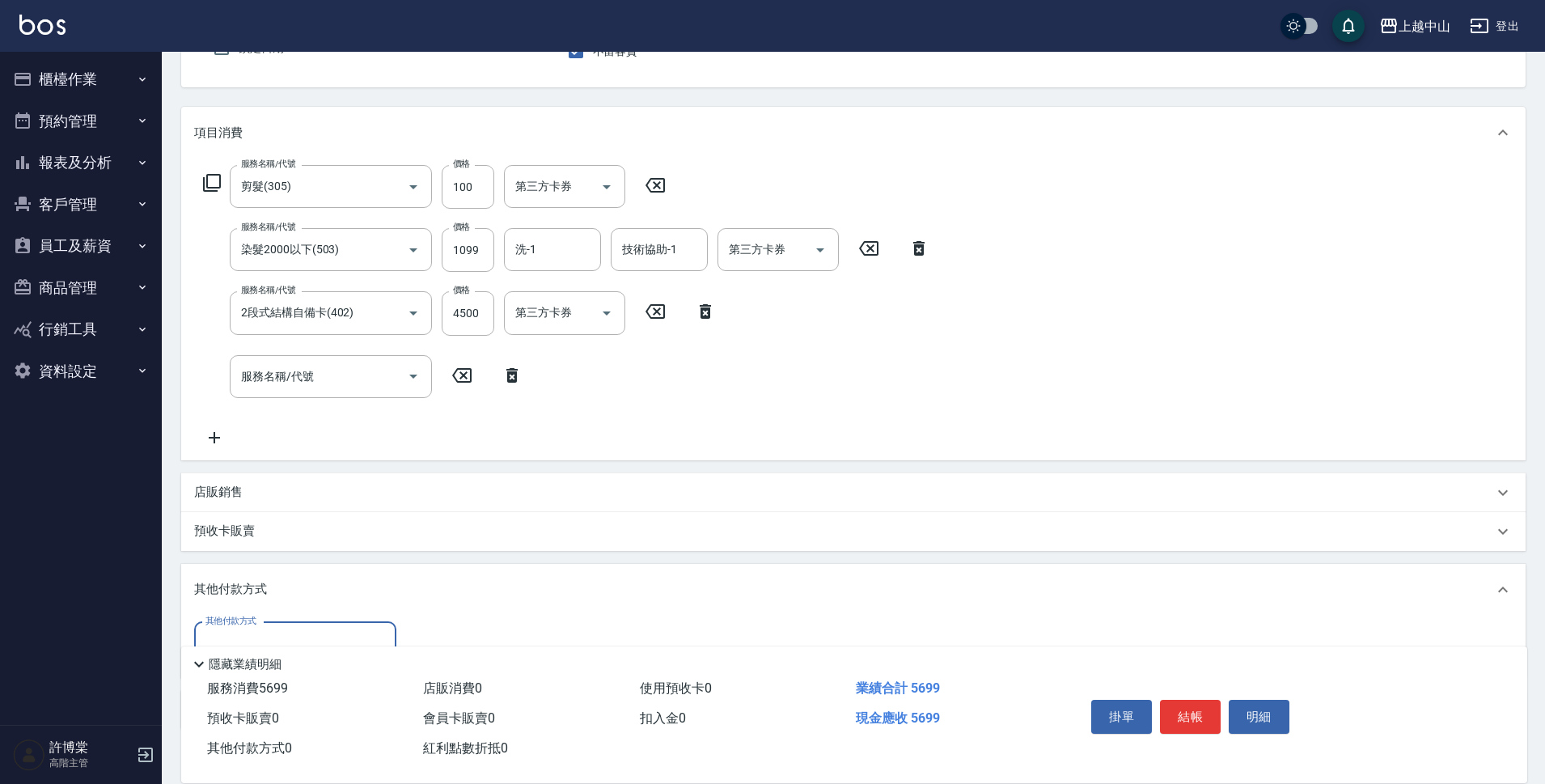
scroll to position [0, 0]
click at [299, 631] on input "其他付款方式" at bounding box center [295, 643] width 188 height 28
click at [306, 602] on span "信用卡" at bounding box center [295, 602] width 203 height 26
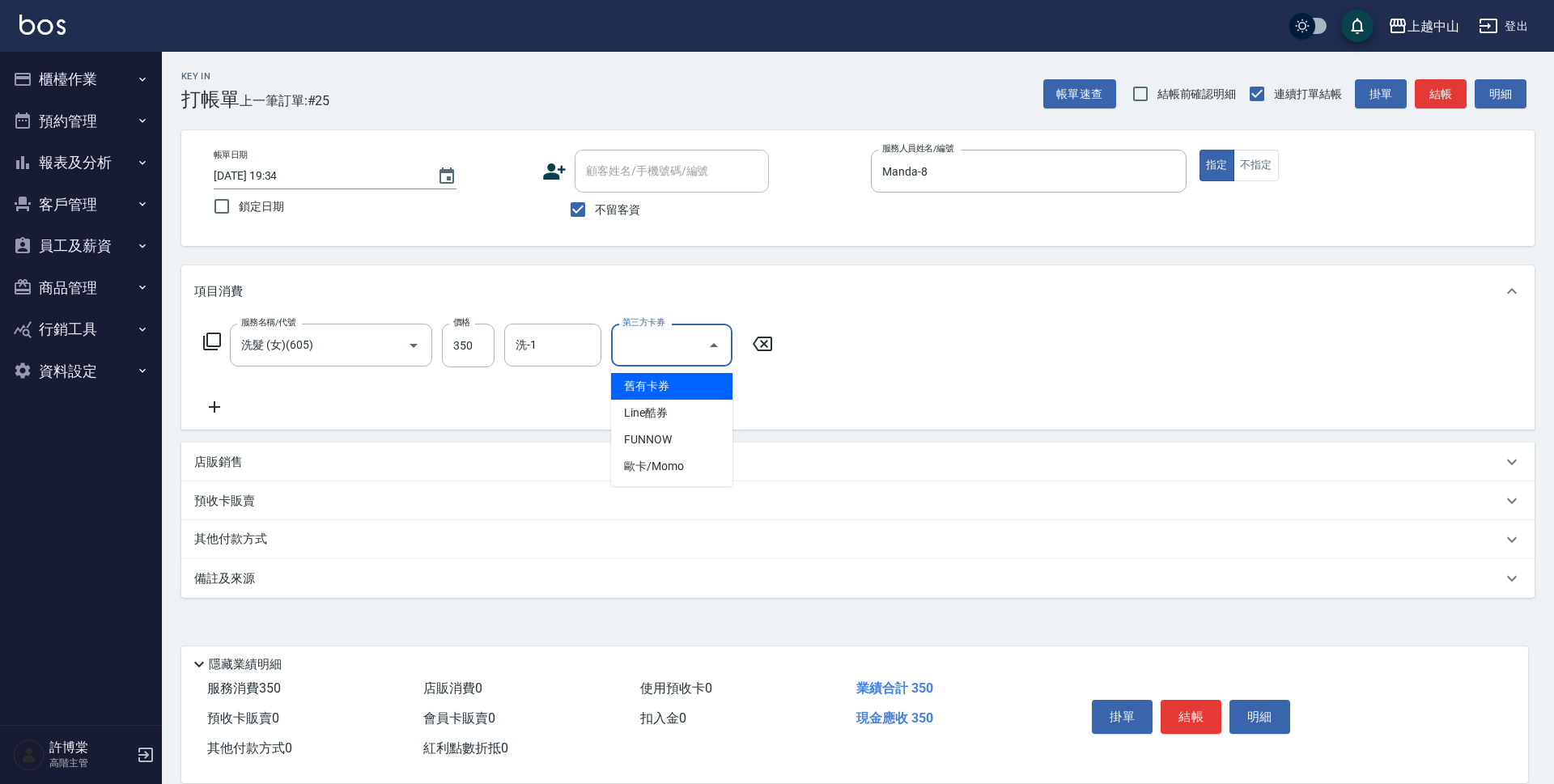
click at [573, 391] on div "服務名稱/代號 洗髮 (女)(605) 服務名稱/代號 價格 350 價格 洗-1 洗-1 第三方卡券 第三方卡券" at bounding box center [488, 370] width 588 height 93
click at [576, 337] on input "洗-1" at bounding box center [553, 345] width 83 height 28
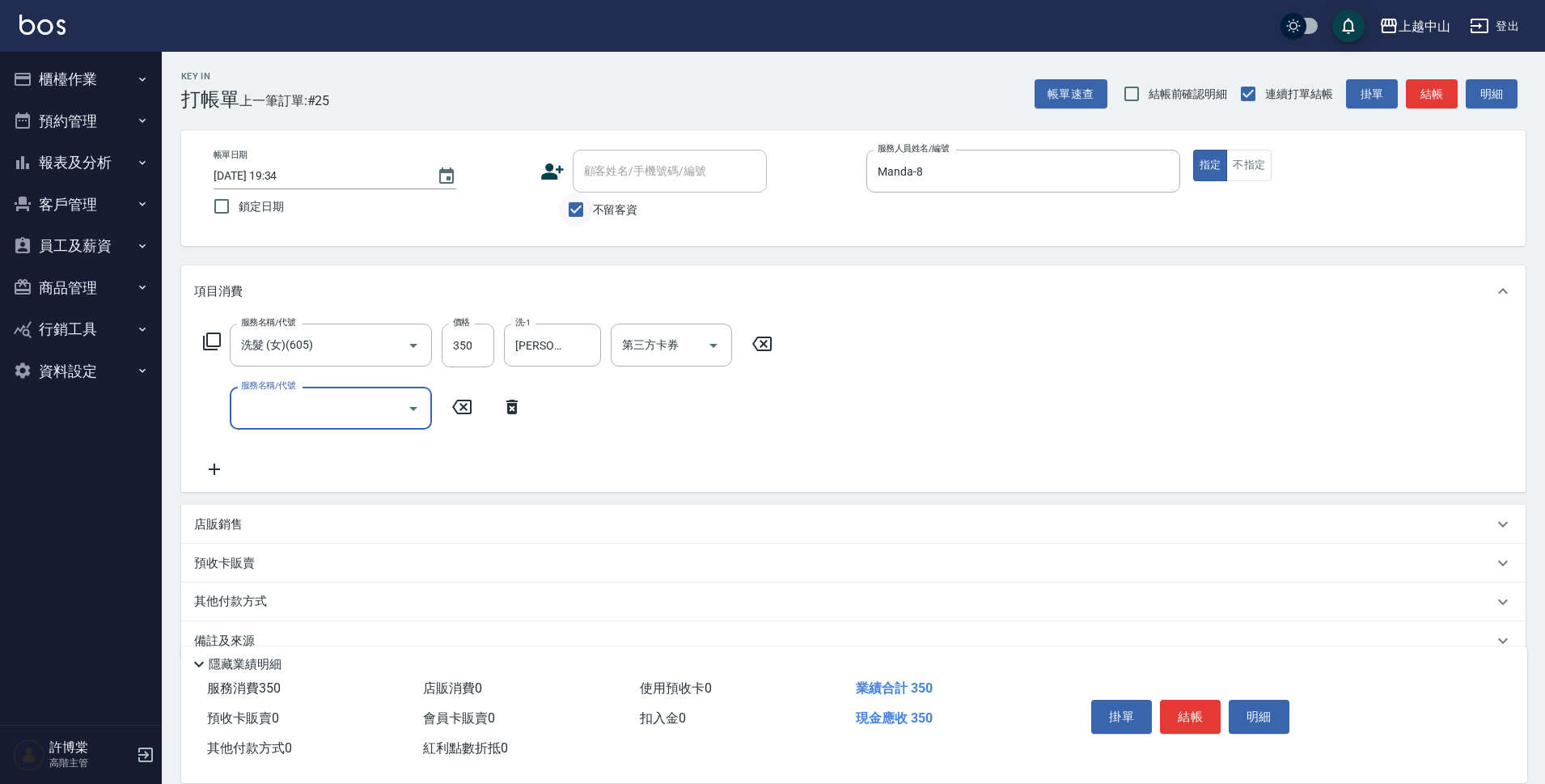
click at [586, 218] on input "不留客資" at bounding box center [576, 209] width 34 height 34
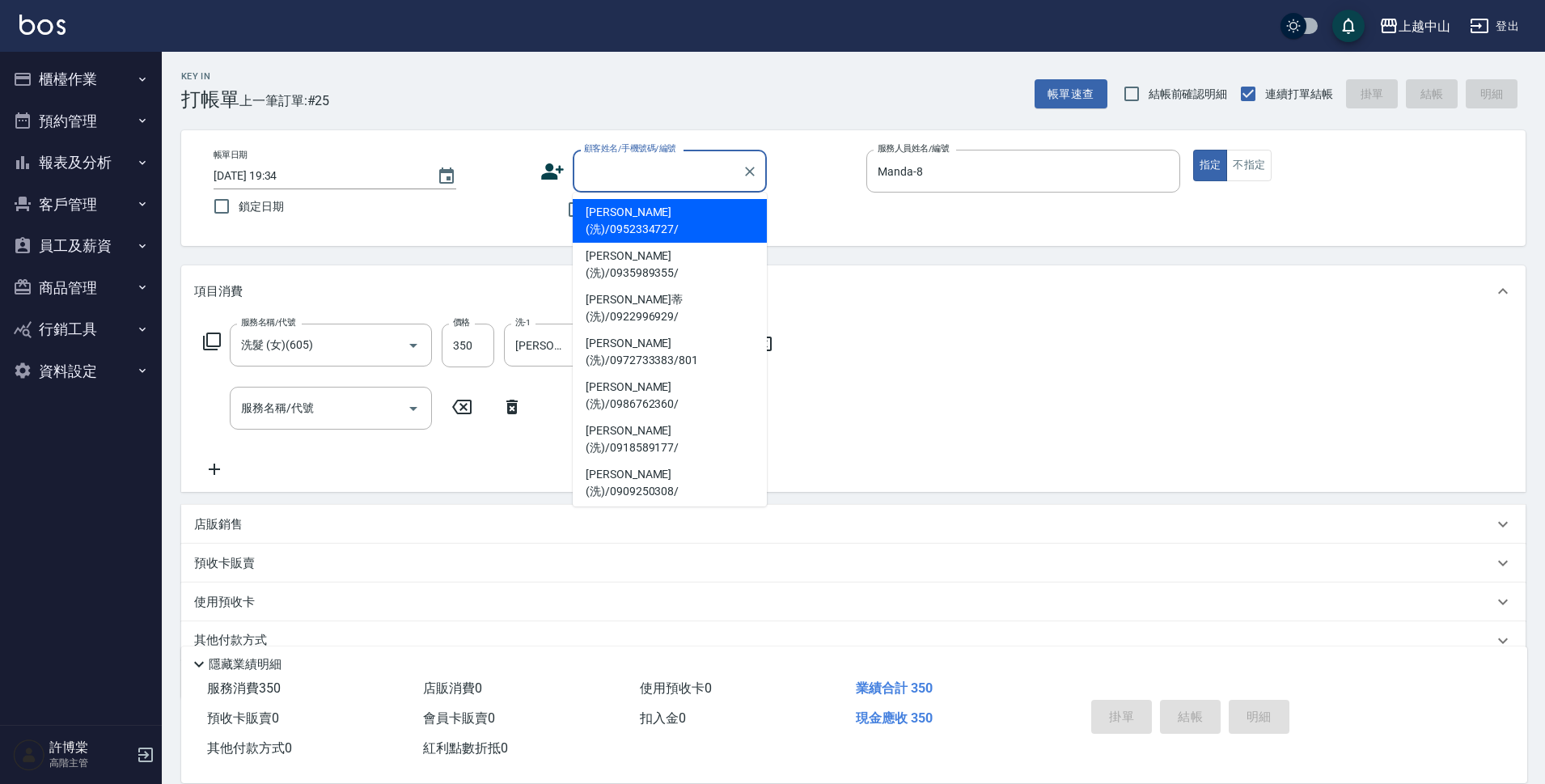
click at [592, 166] on input "顧客姓名/手機號碼/編號" at bounding box center [658, 171] width 155 height 28
click at [718, 548] on li "江慧芬(洗)/0986428941/" at bounding box center [670, 570] width 194 height 44
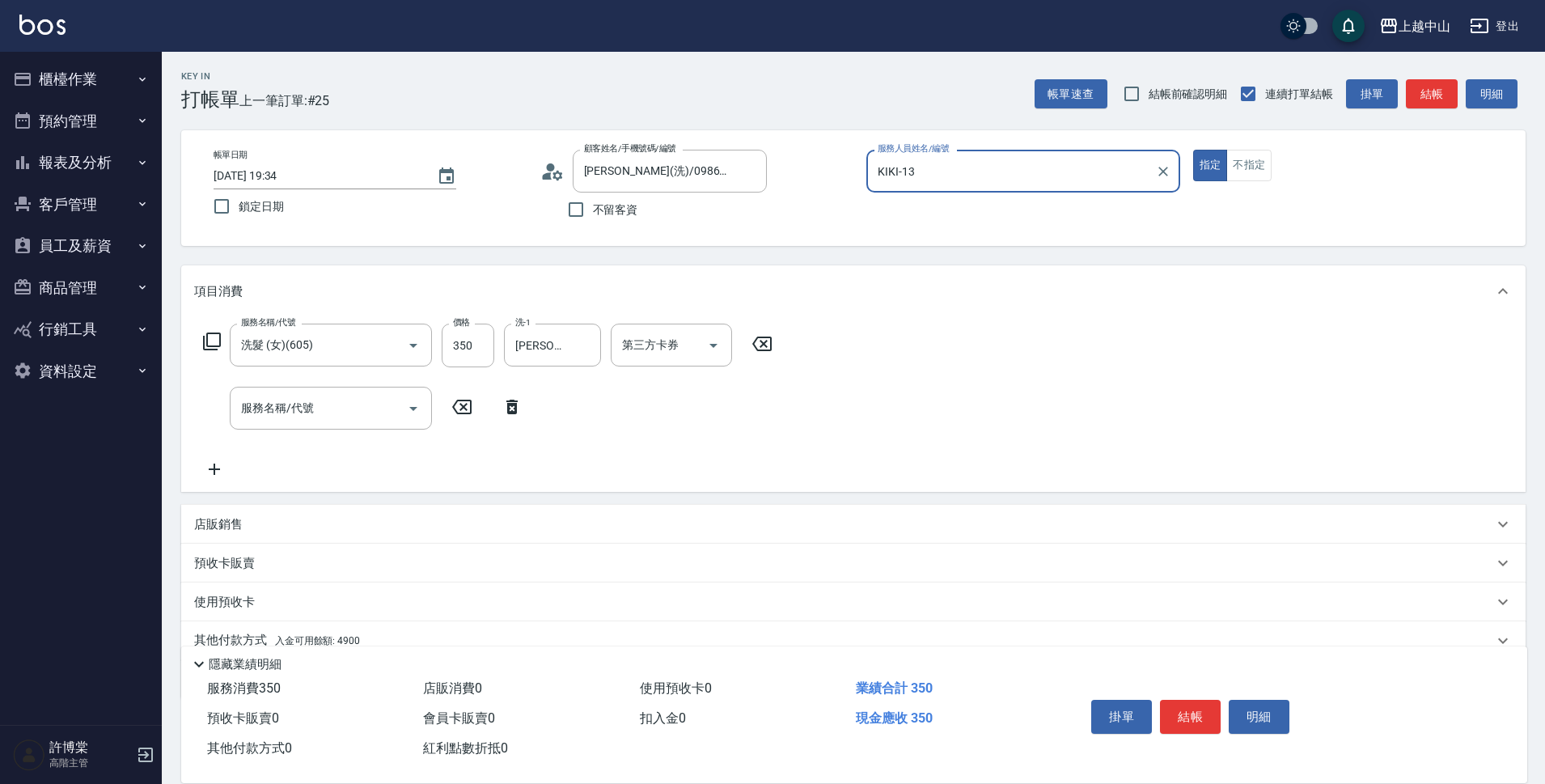
scroll to position [70, 0]
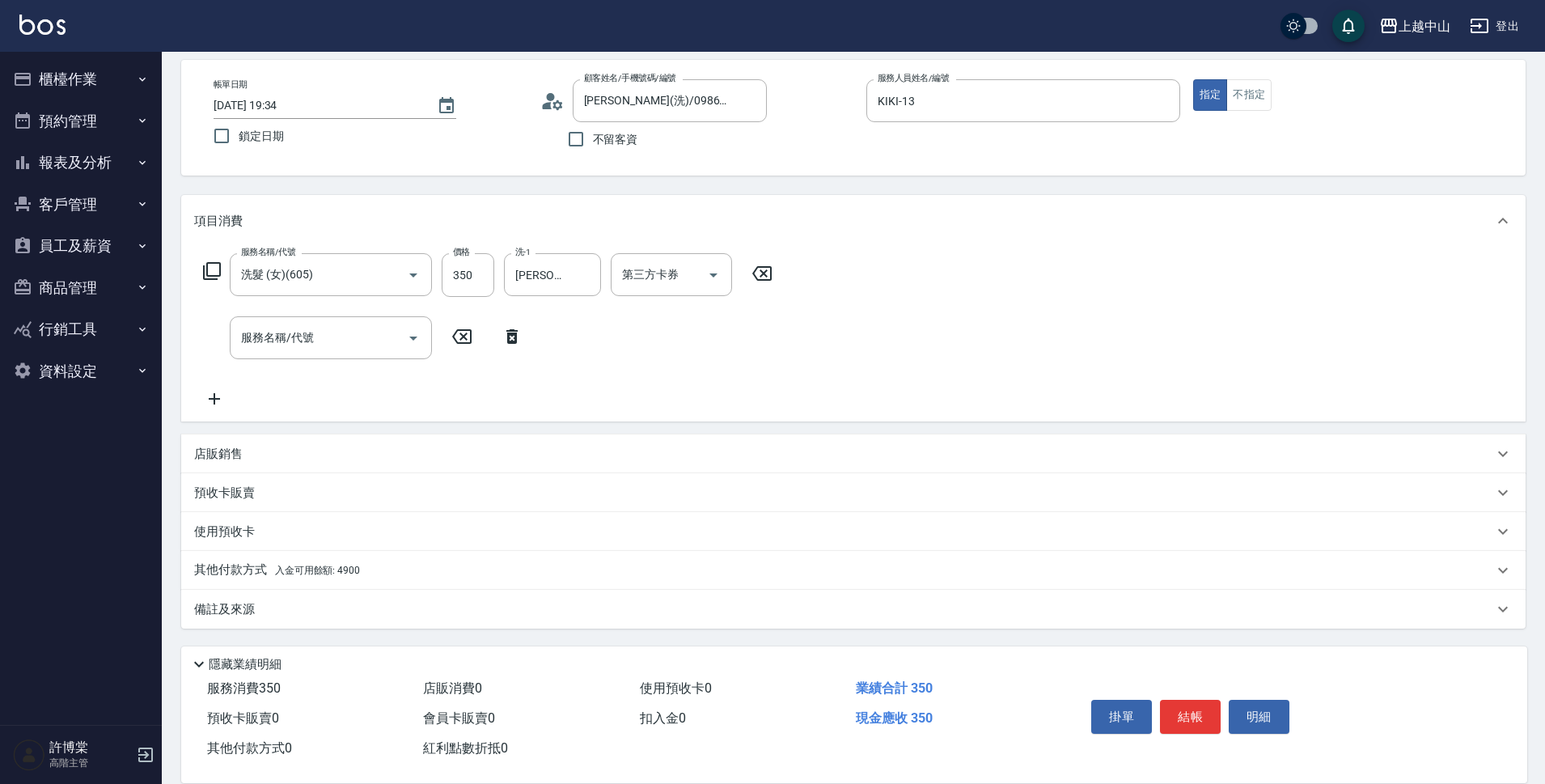
click at [343, 570] on span "入金可用餘額: 4900" at bounding box center [318, 571] width 85 height 12
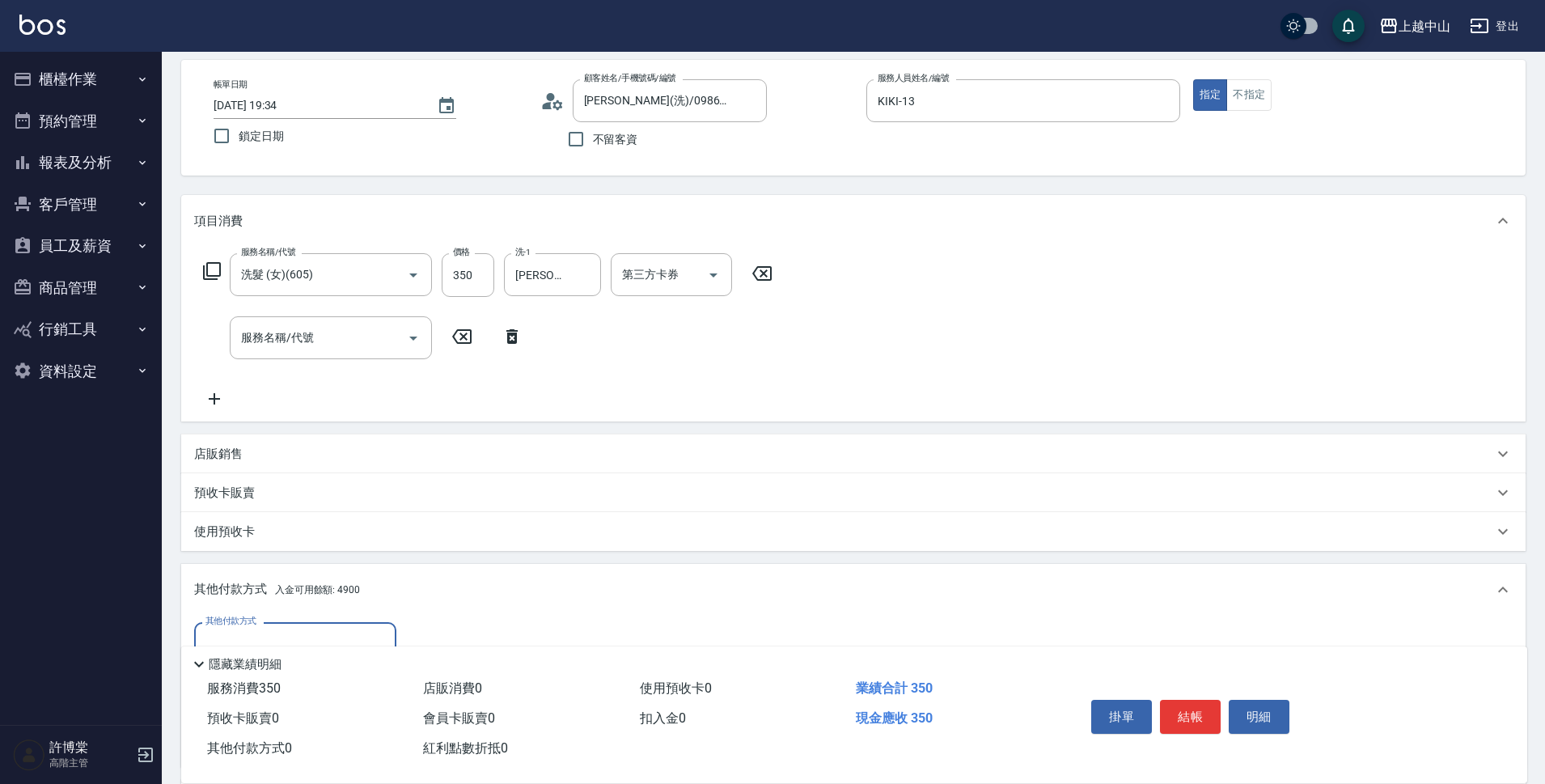
scroll to position [0, 0]
click at [355, 628] on div "其他付款方式" at bounding box center [295, 643] width 203 height 43
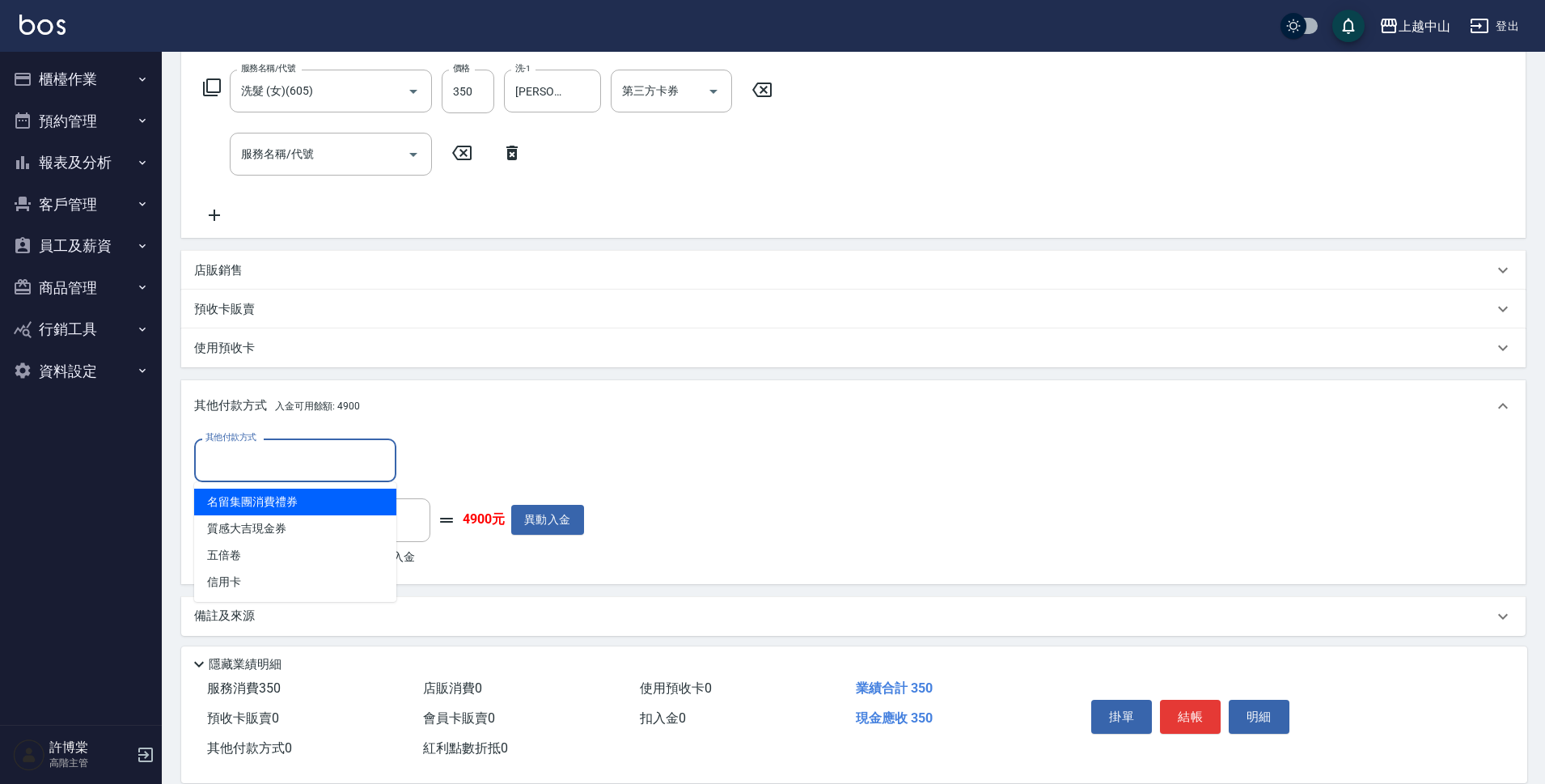
scroll to position [261, 0]
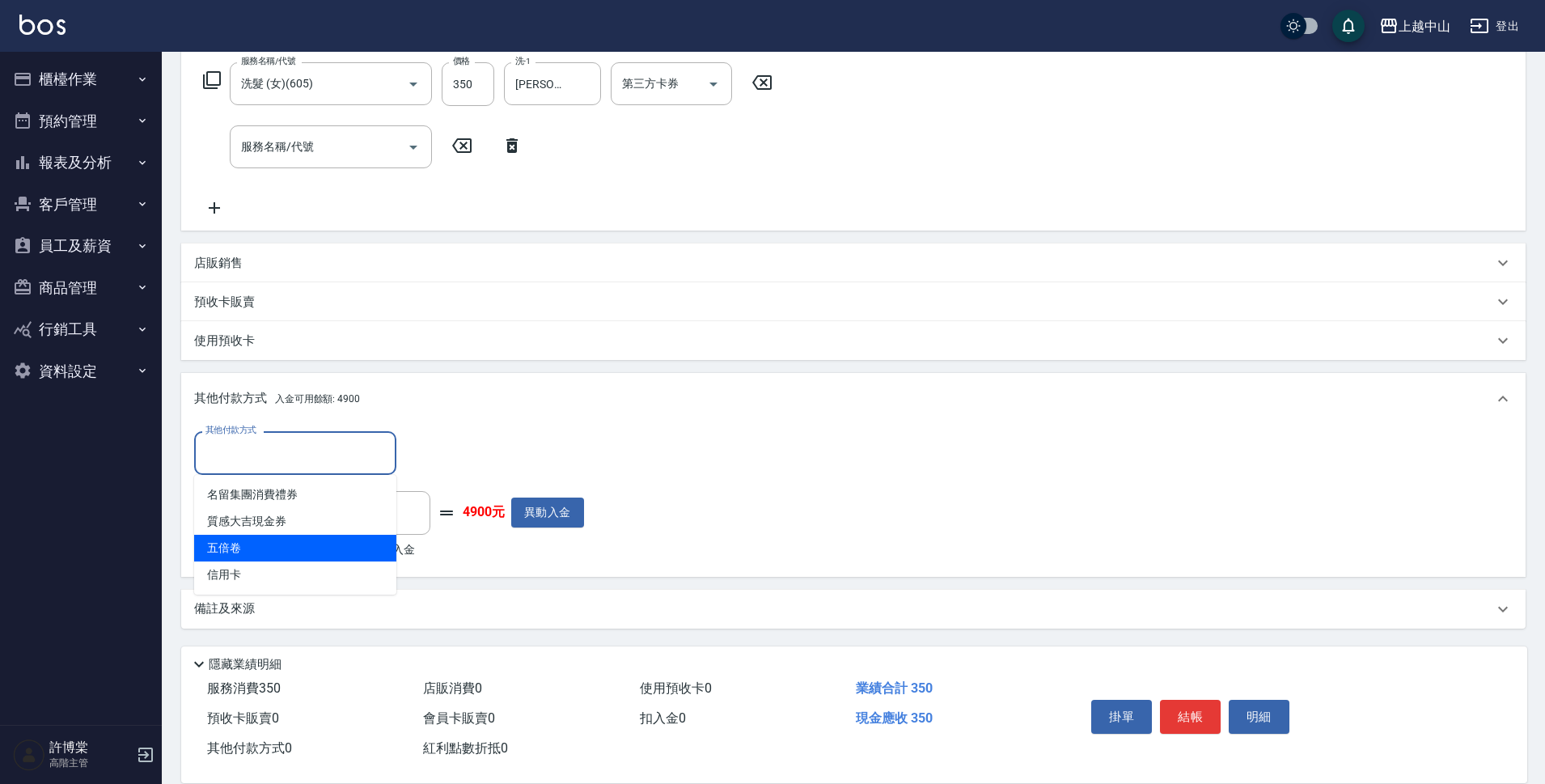
click at [446, 547] on div "入金剩餘： 4900元 0 ​ 整筆扣入金 4900元 異動入金" at bounding box center [389, 528] width 390 height 73
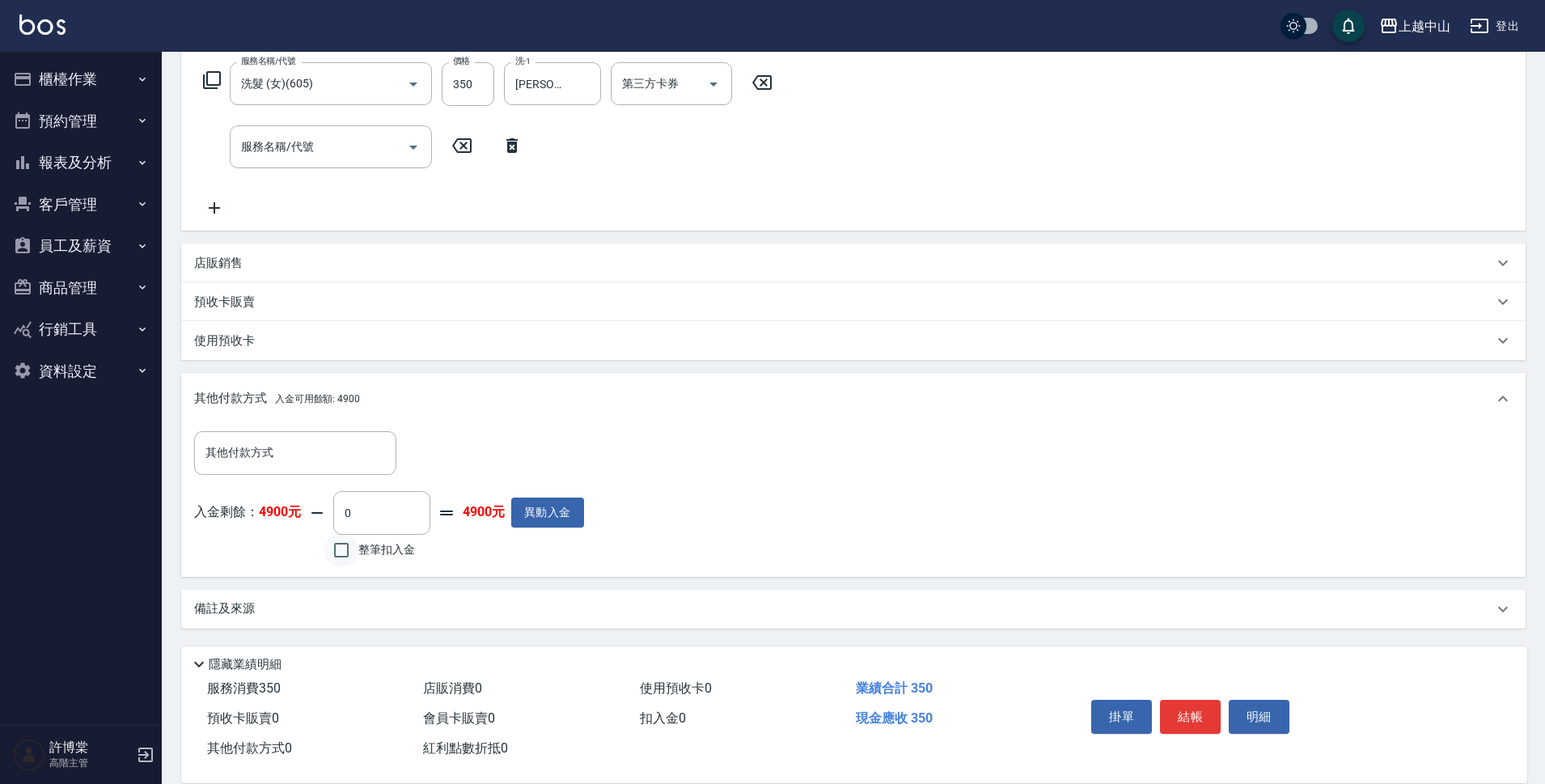
click at [336, 546] on input "整筆扣入金" at bounding box center [341, 550] width 34 height 34
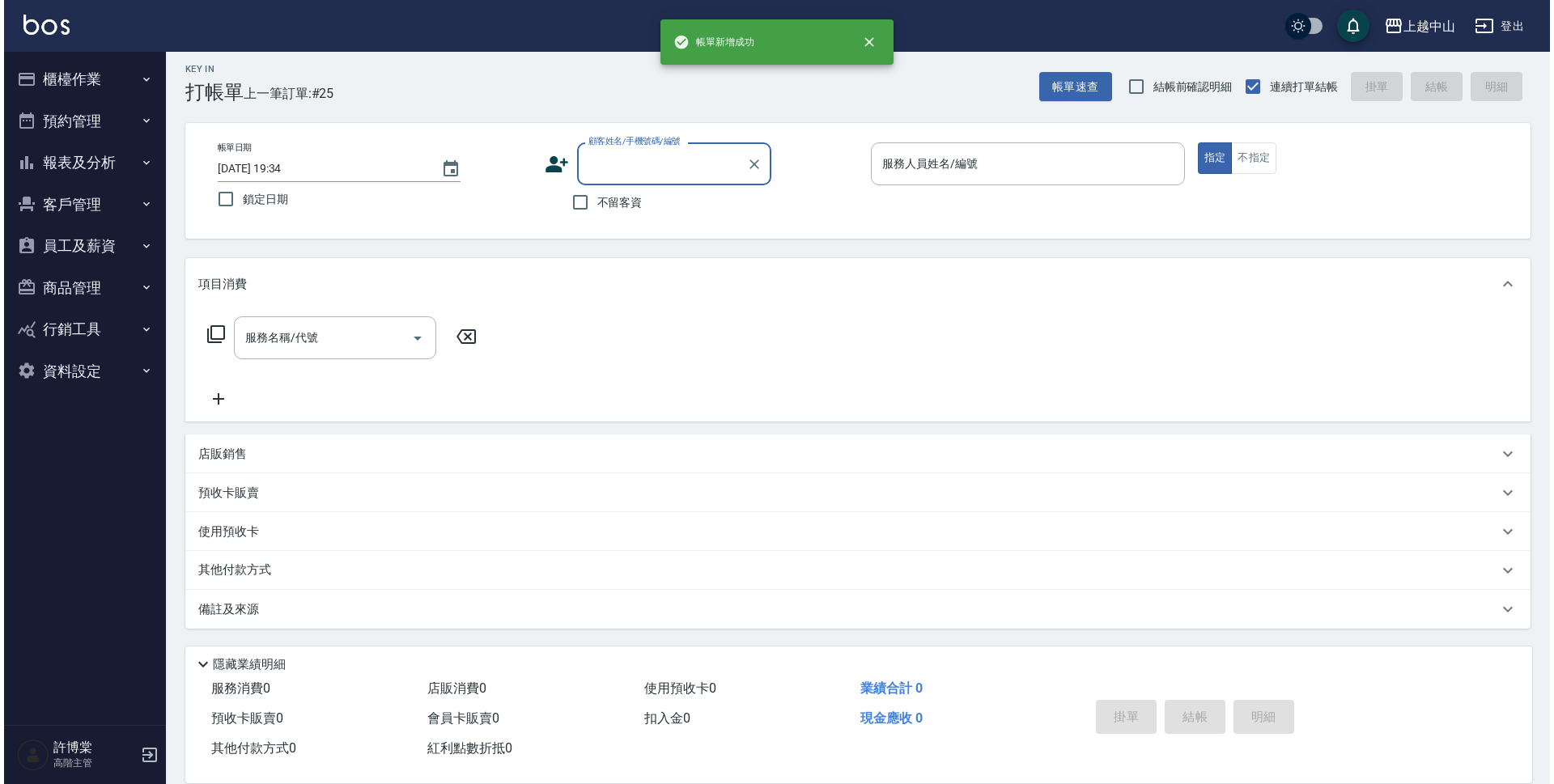
scroll to position [0, 0]
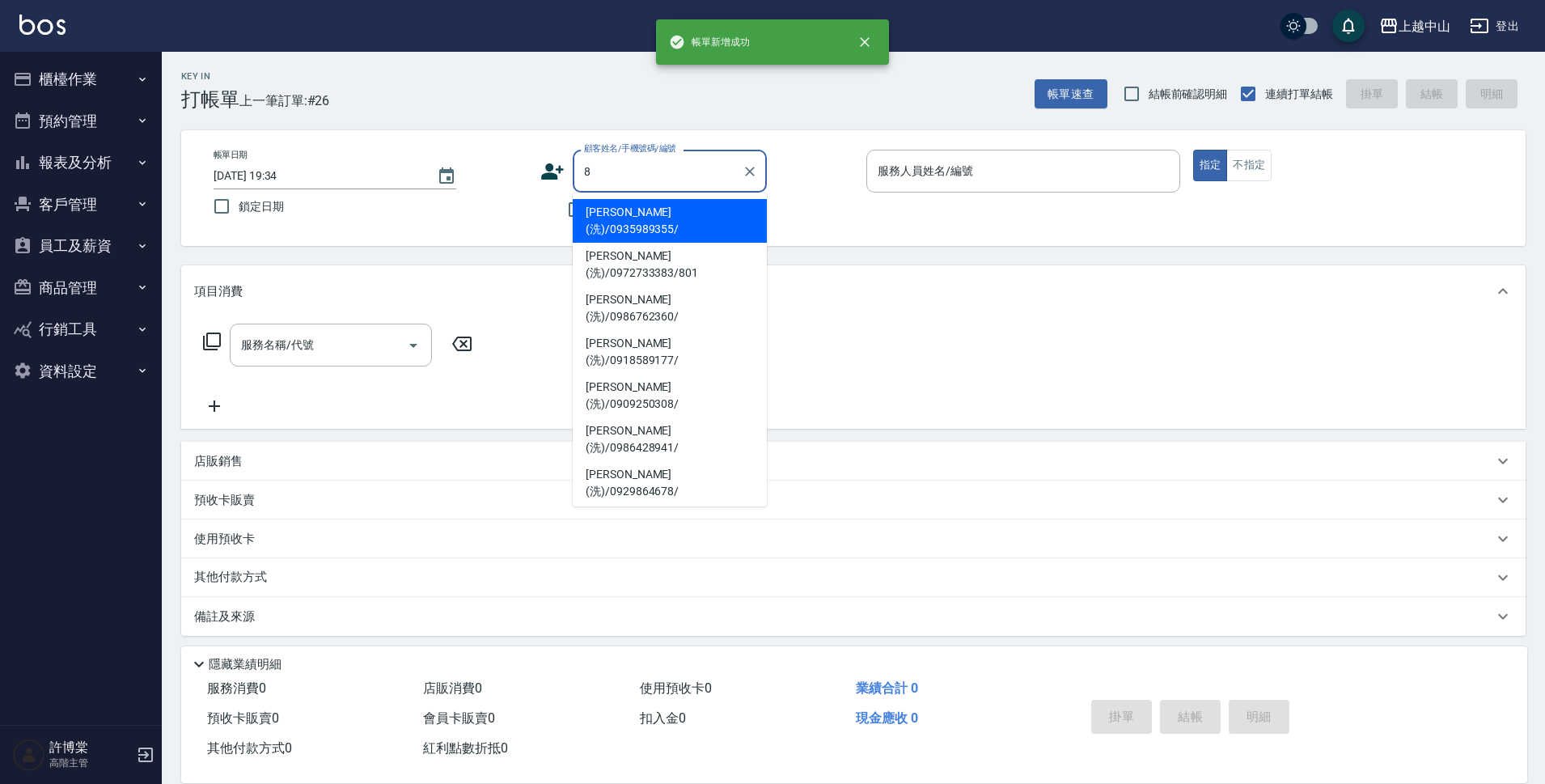
click at [1193, 150] on button "指定" at bounding box center [1211, 165] width 35 height 31
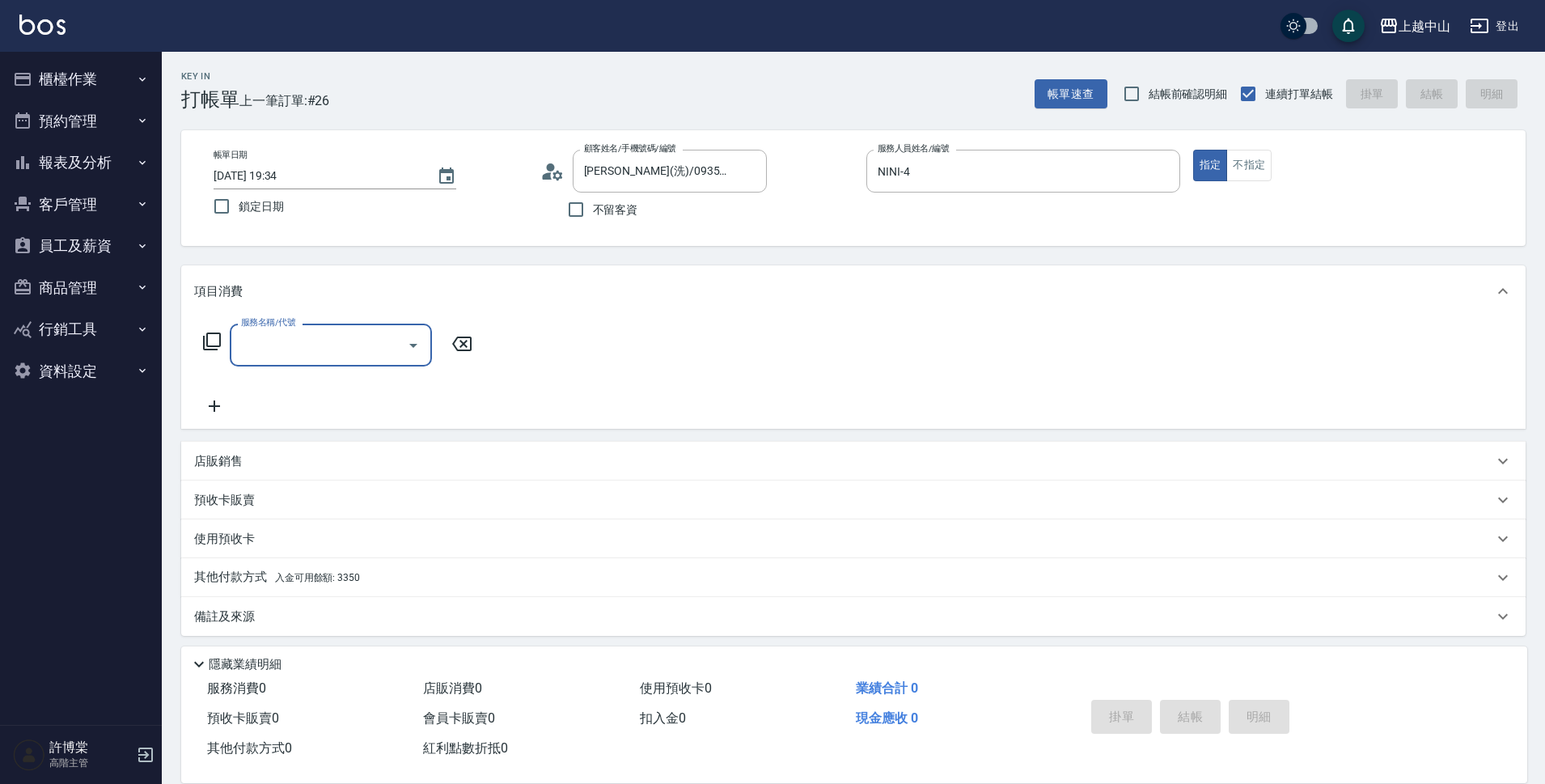
click at [595, 216] on span "不留客資" at bounding box center [615, 210] width 45 height 17
click at [593, 216] on input "不留客資" at bounding box center [576, 209] width 34 height 34
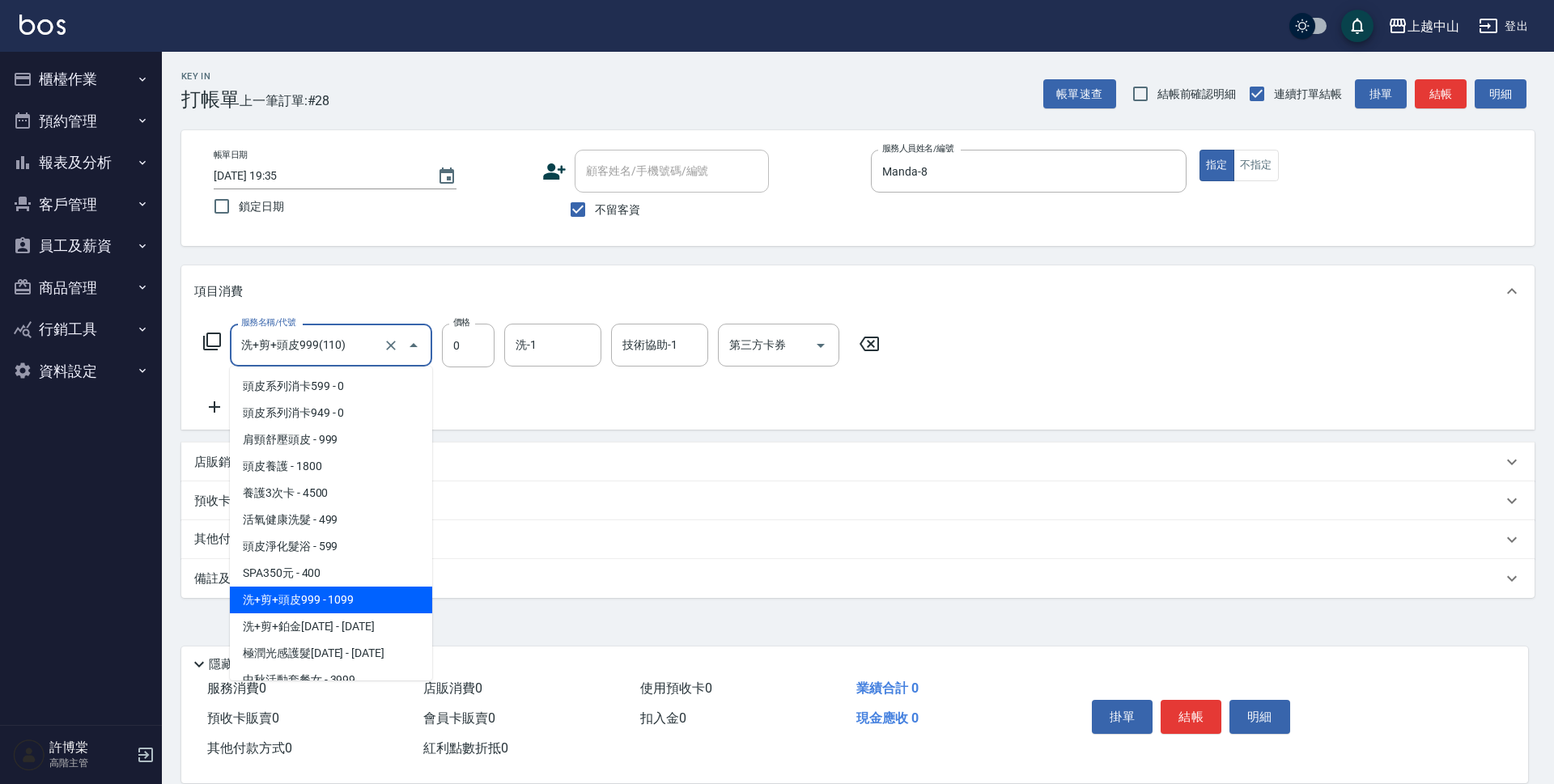
click at [378, 347] on input "洗+剪+頭皮999(110)" at bounding box center [309, 345] width 142 height 28
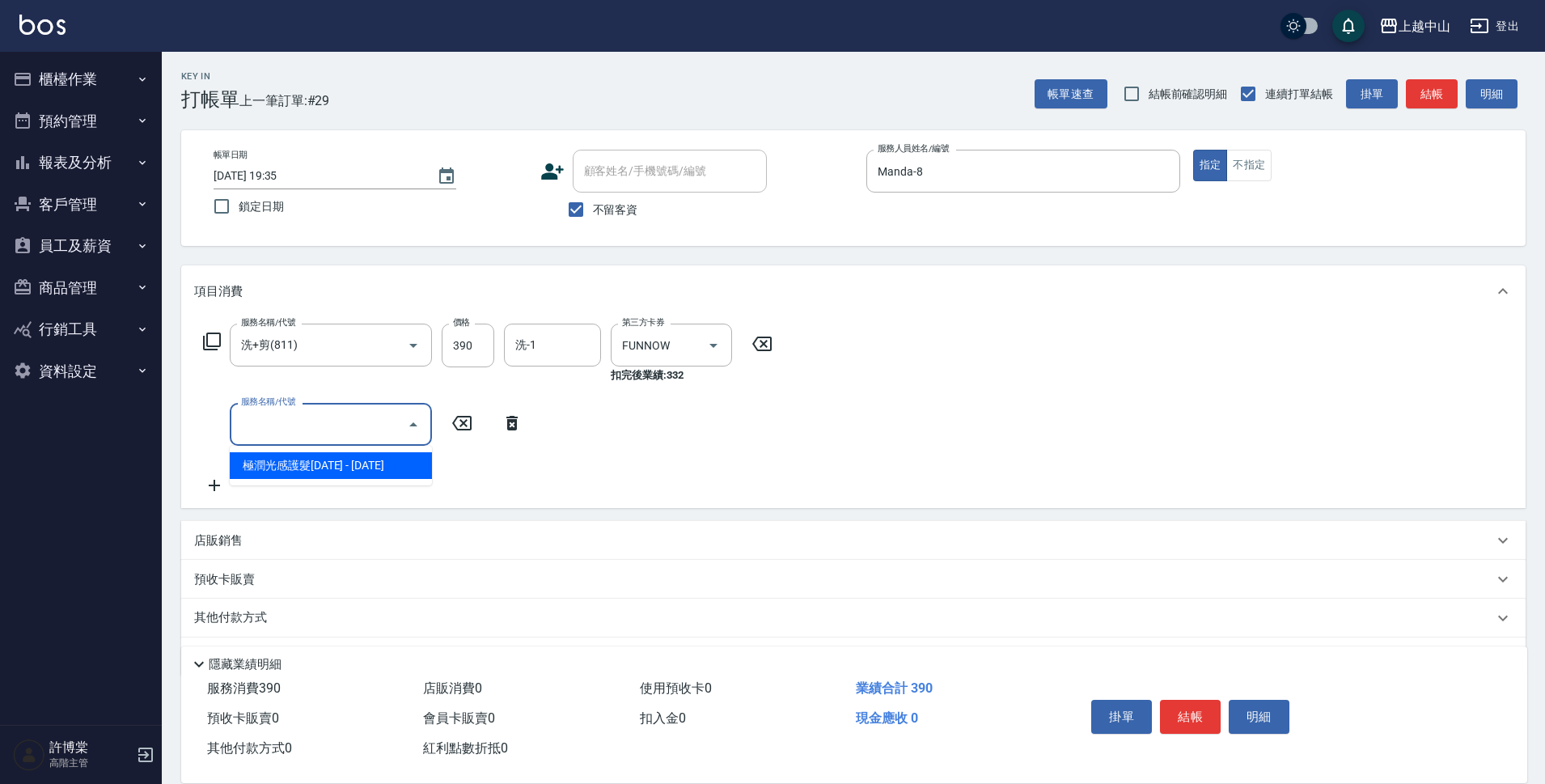
click at [503, 426] on icon at bounding box center [512, 423] width 41 height 19
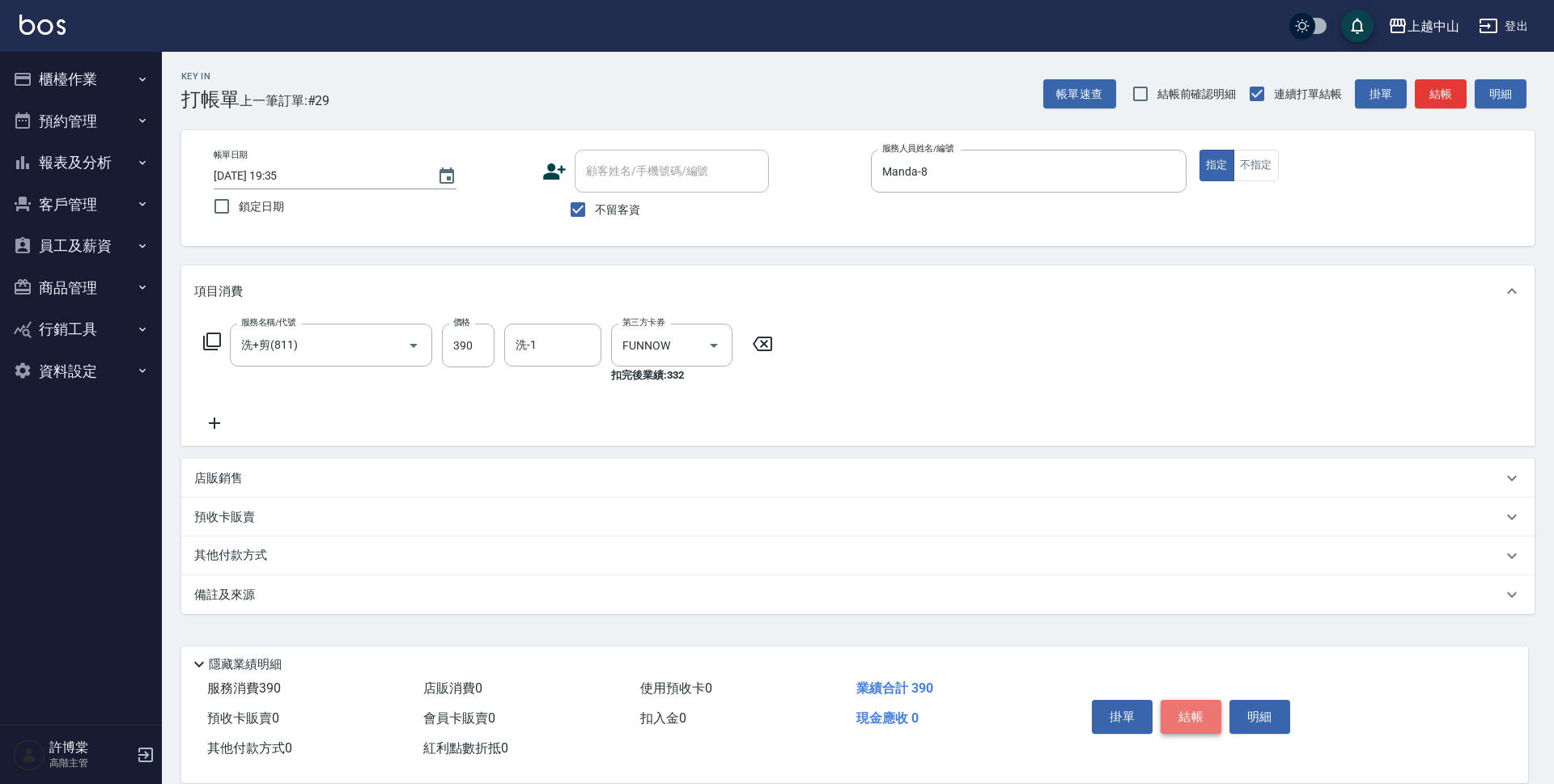
click at [1201, 716] on button "結帳" at bounding box center [1191, 716] width 60 height 34
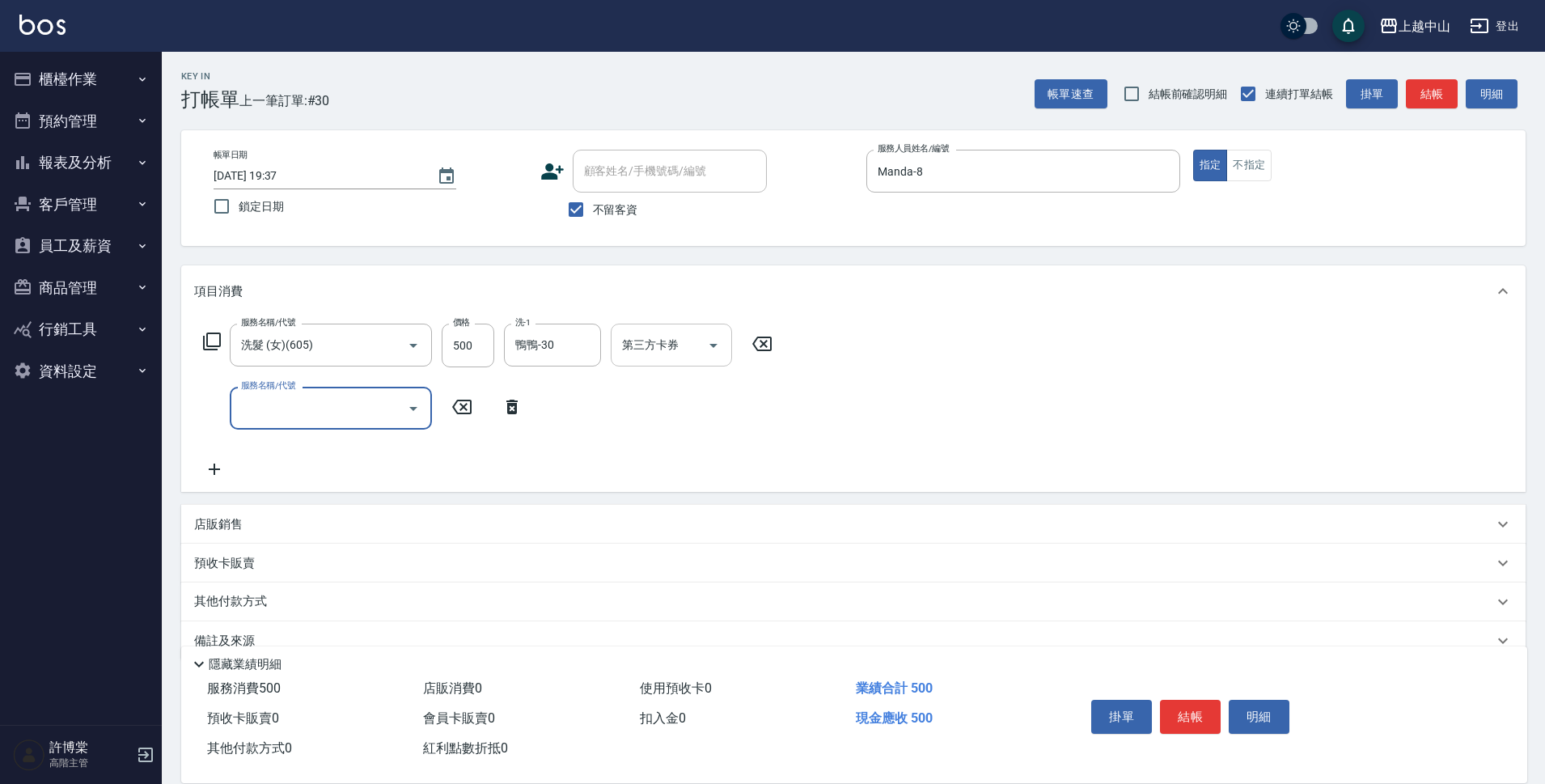
click at [665, 347] on input "第三方卡券" at bounding box center [659, 345] width 83 height 28
click at [581, 419] on div "服務名稱/代號 洗髮 (女)(605) 服務名稱/代號 價格 500 價格 洗-1 鴨鴨-30 洗-1 第三方卡券 第三方卡券 服務名稱/代號 服務名稱/代號" at bounding box center [488, 401] width 588 height 155
click at [1189, 708] on button "結帳" at bounding box center [1190, 716] width 60 height 34
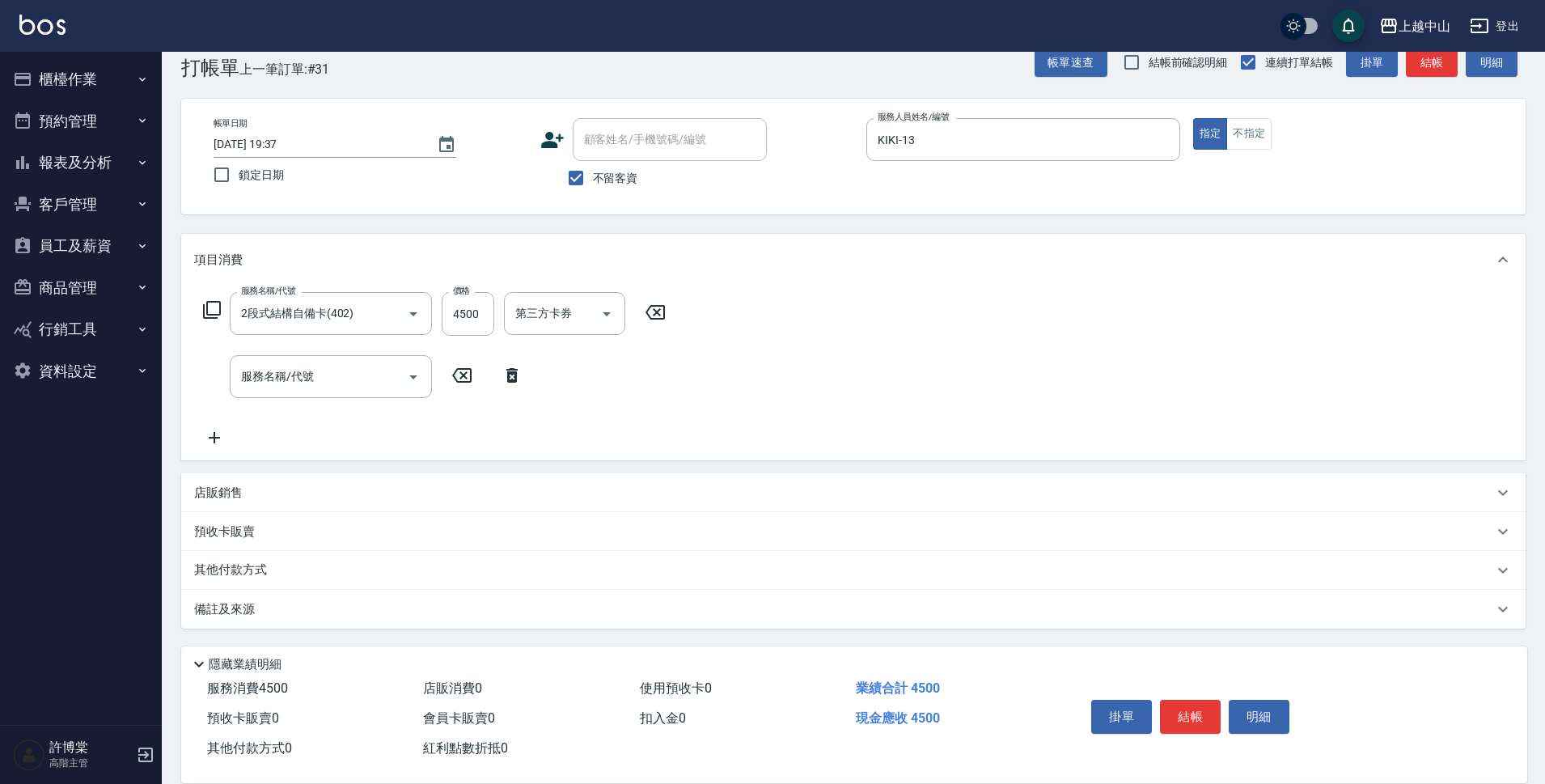
click at [227, 581] on div "其他付款方式" at bounding box center [854, 570] width 1345 height 39
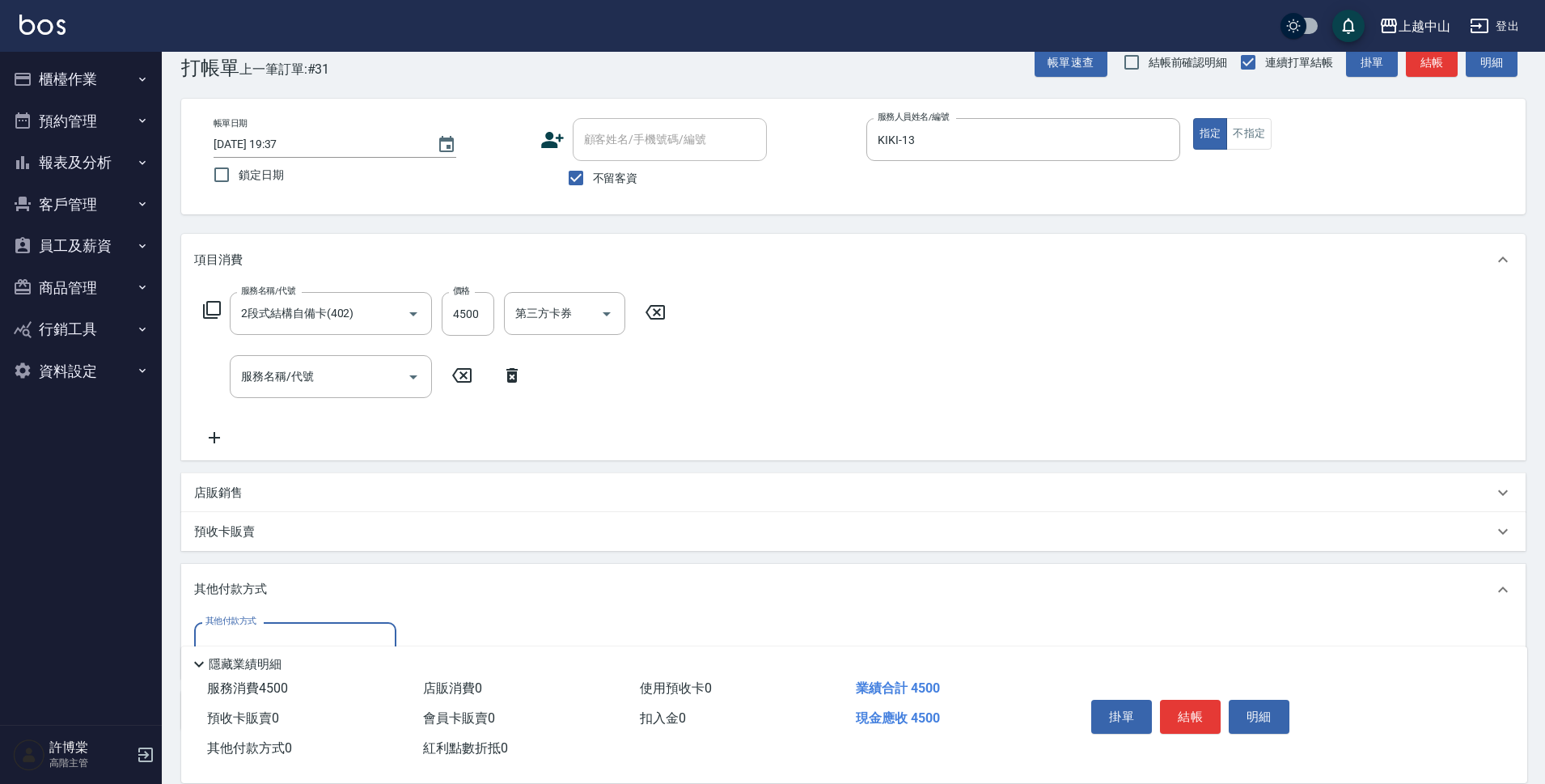
scroll to position [133, 0]
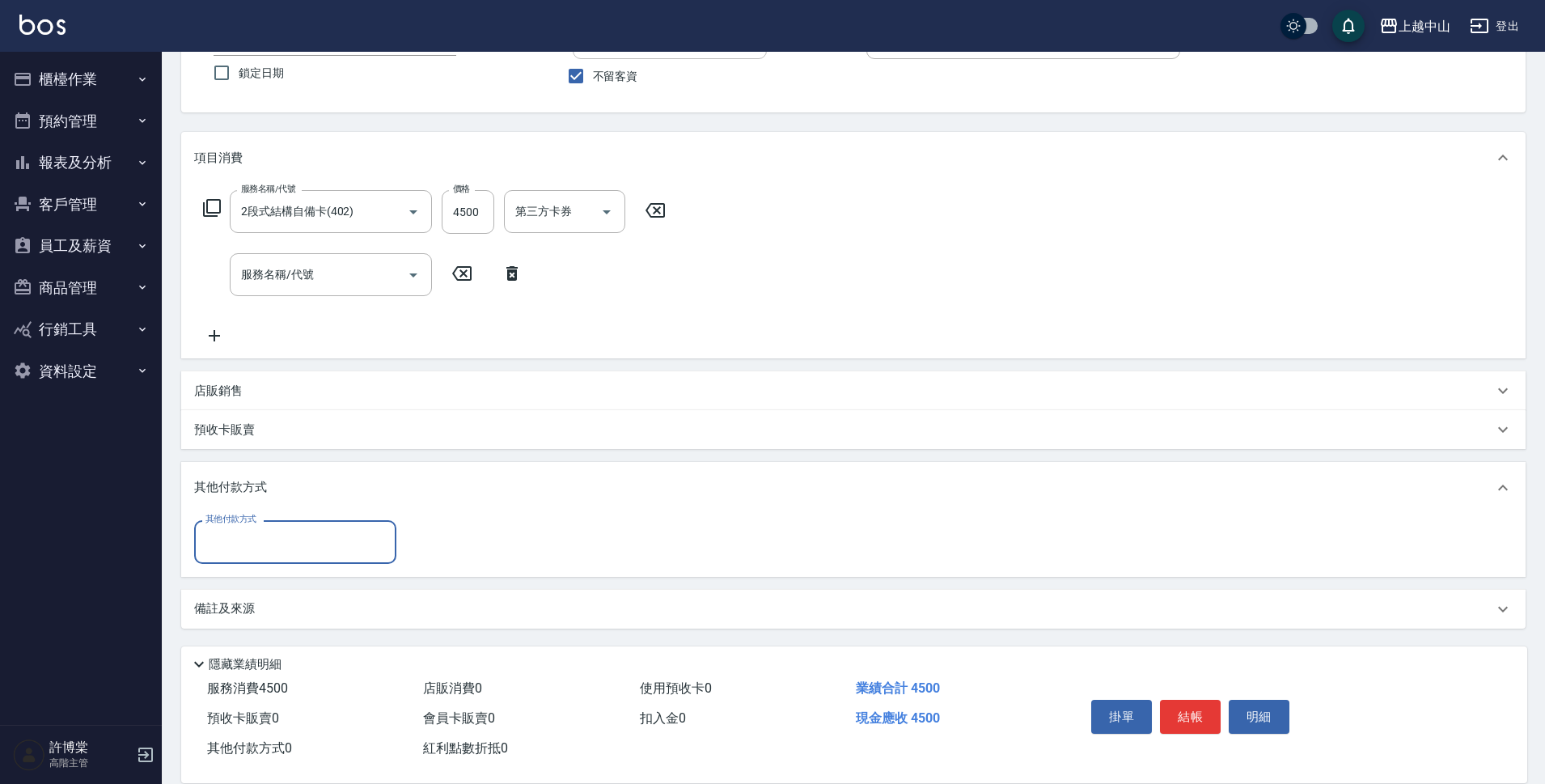
click at [251, 538] on input "其他付款方式" at bounding box center [295, 542] width 188 height 28
click at [250, 672] on span "信用卡" at bounding box center [295, 663] width 203 height 26
click at [428, 542] on input "0" at bounding box center [466, 542] width 122 height 44
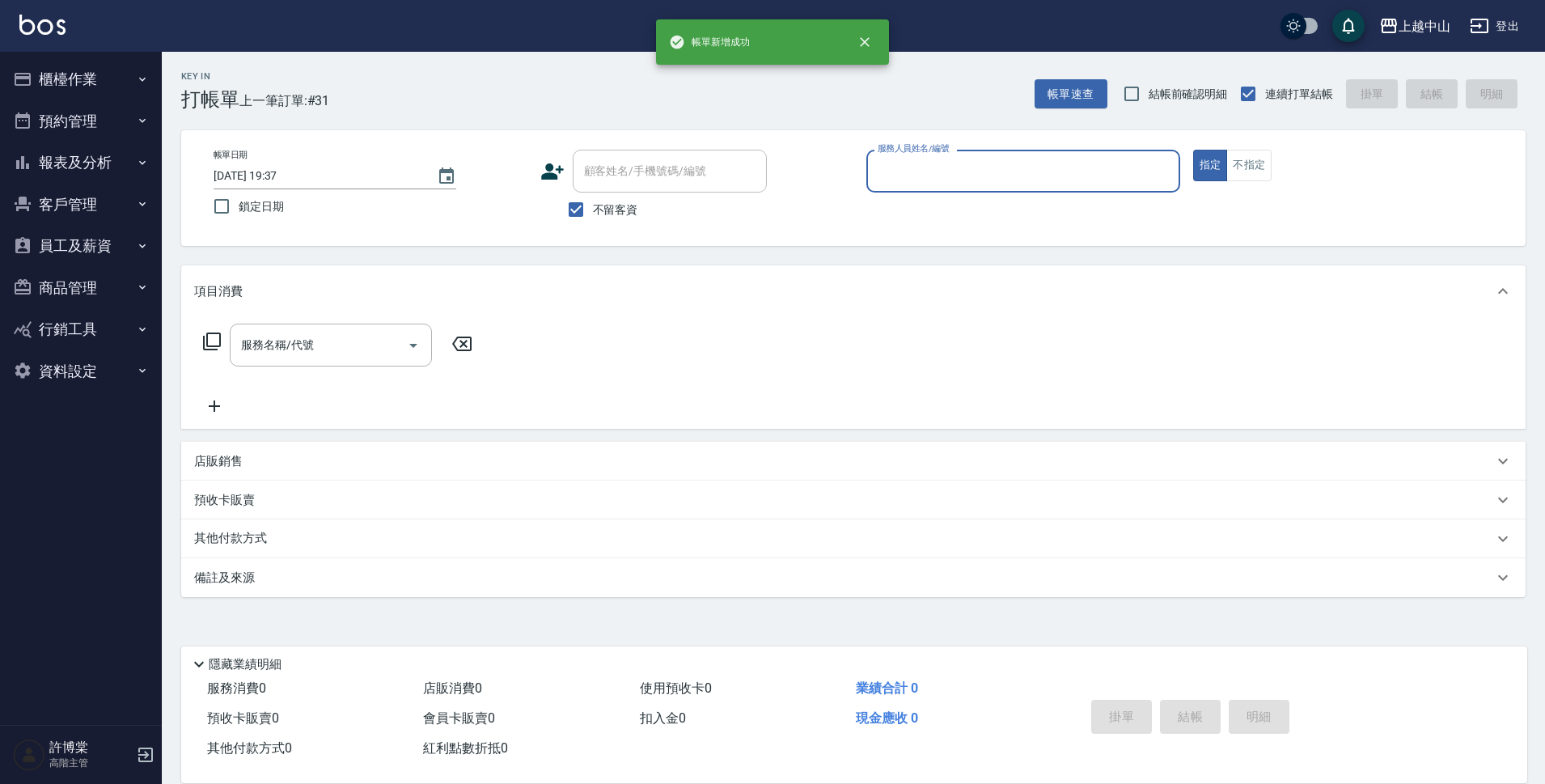
scroll to position [0, 0]
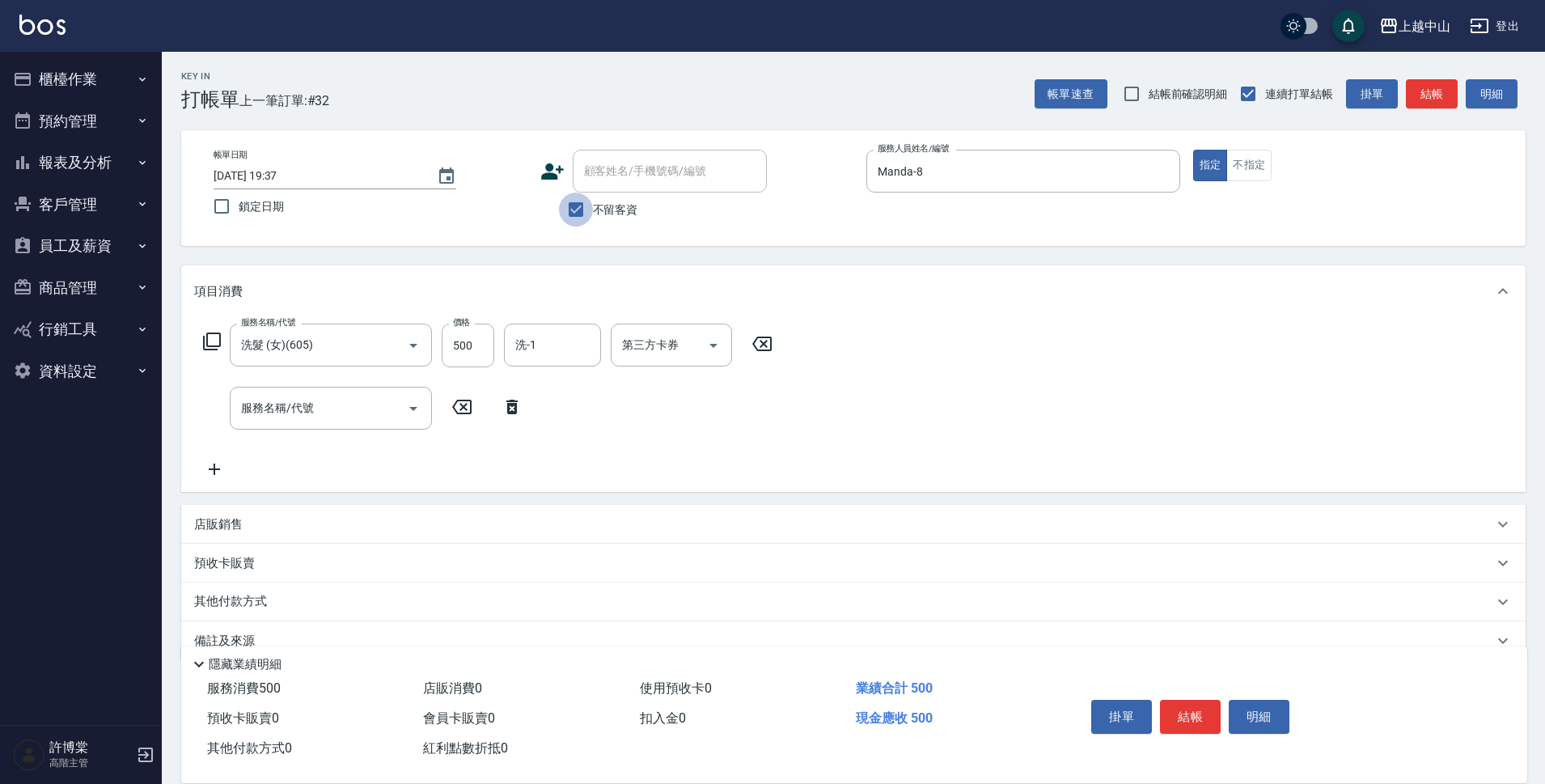
click at [580, 213] on input "不留客資" at bounding box center [576, 209] width 34 height 34
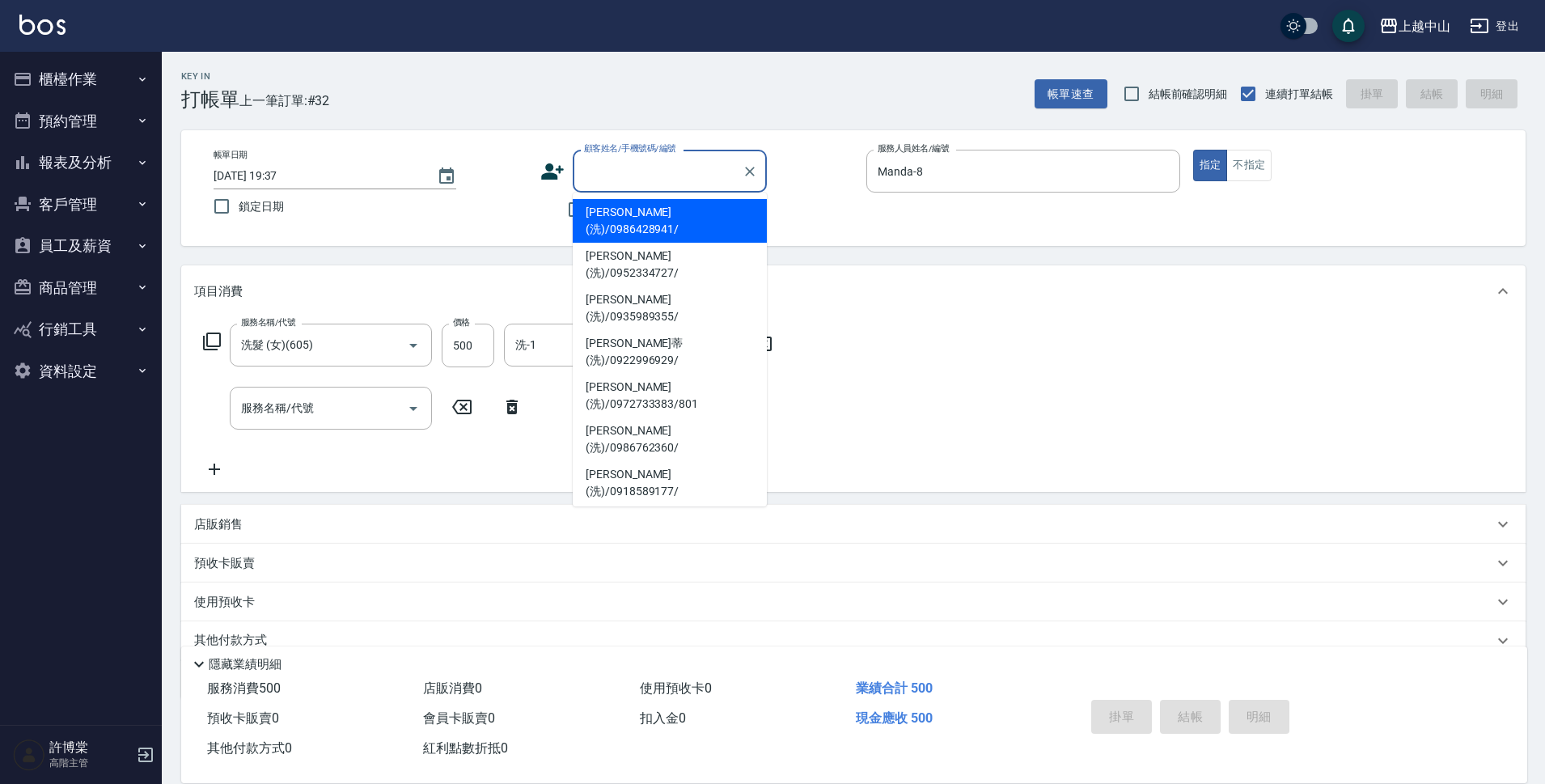
click at [620, 176] on input "顧客姓名/手機號碼/編號" at bounding box center [658, 171] width 155 height 28
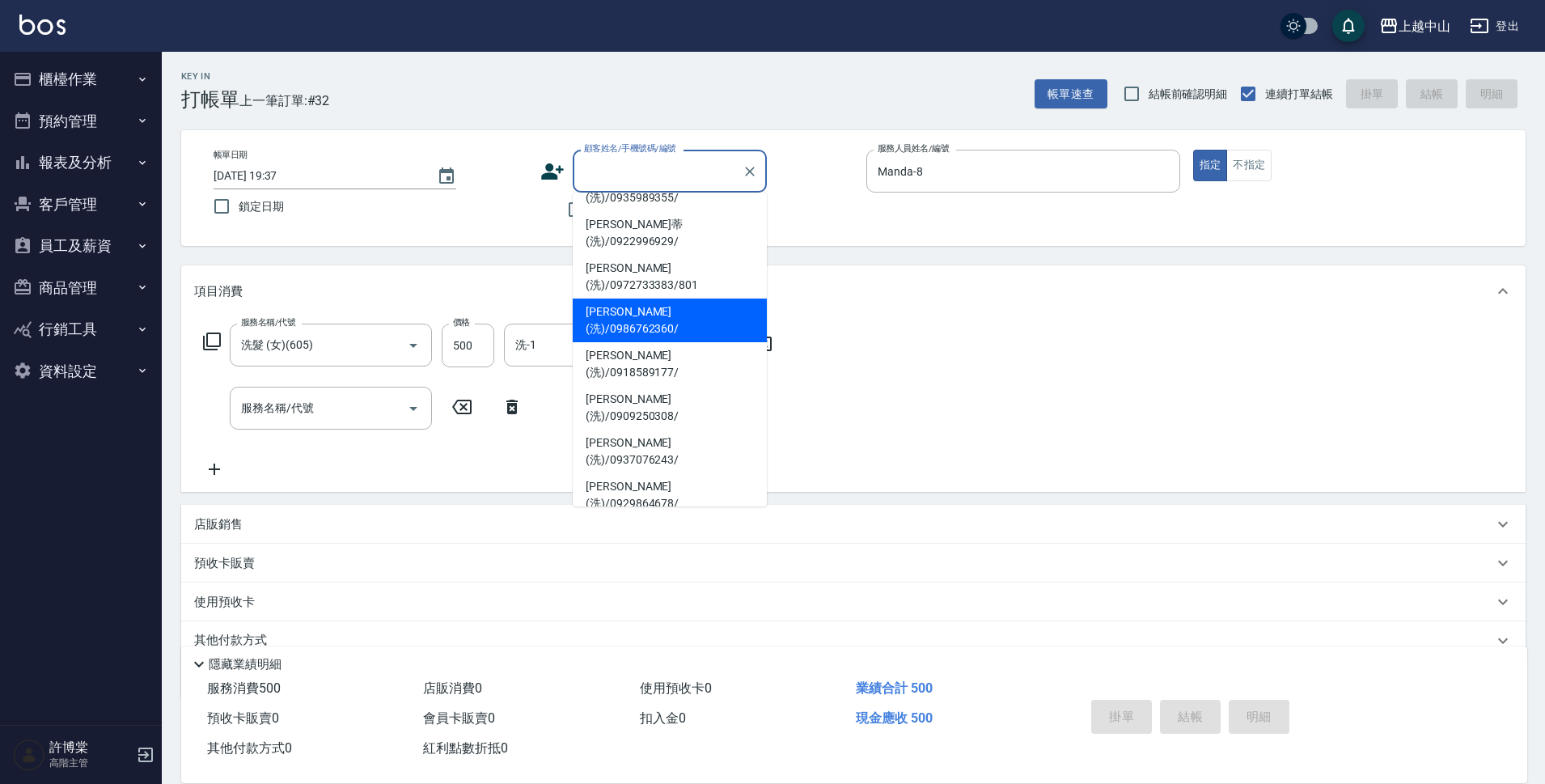
scroll to position [129, 0]
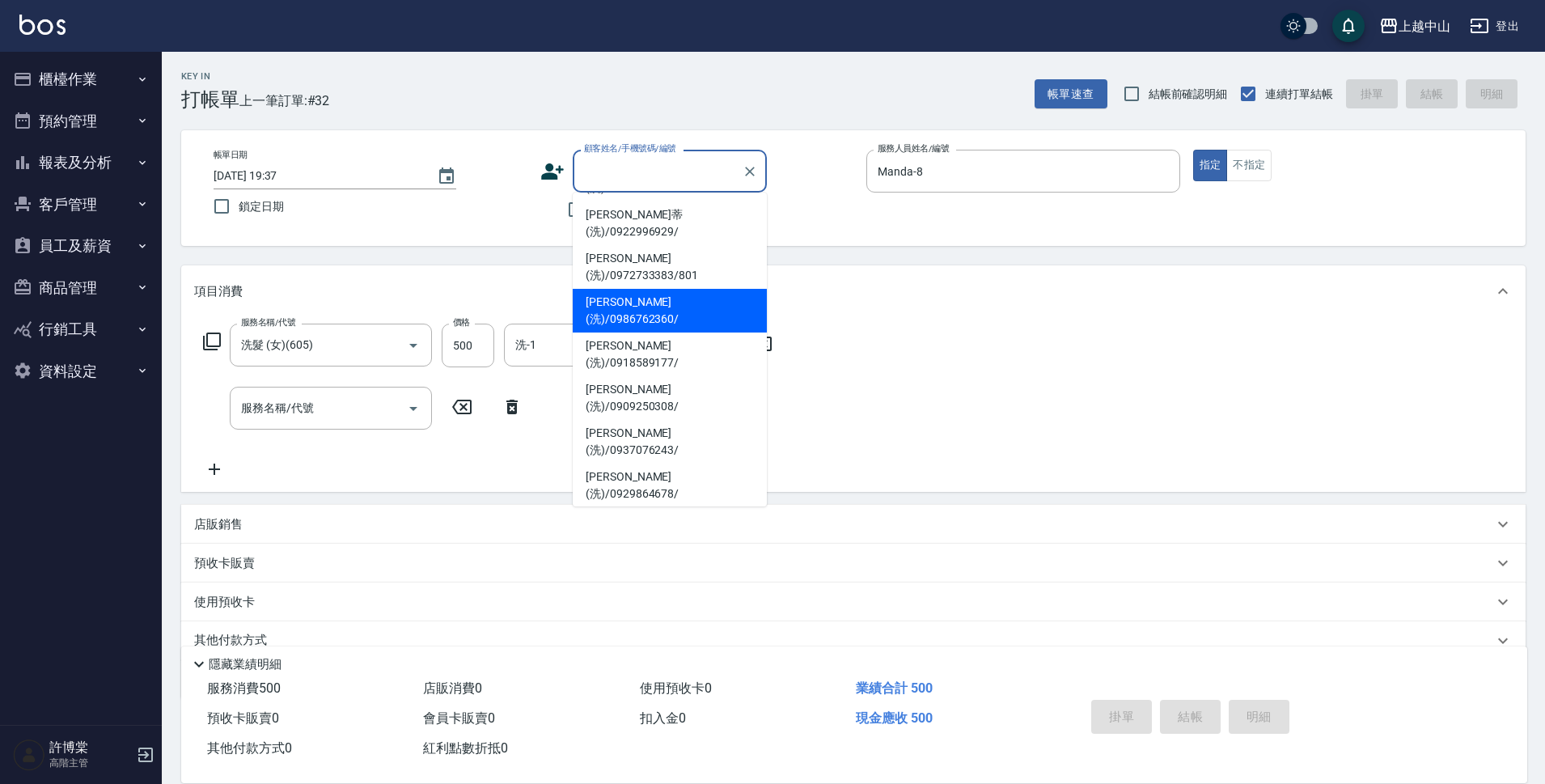
click at [782, 419] on div "服務名稱/代號 洗髮 (女)(605) 服務名稱/代號 價格 500 價格 洗-1 洗-1 第三方卡券 第三方卡券 服務名稱/代號 服務名稱/代號" at bounding box center [488, 401] width 588 height 155
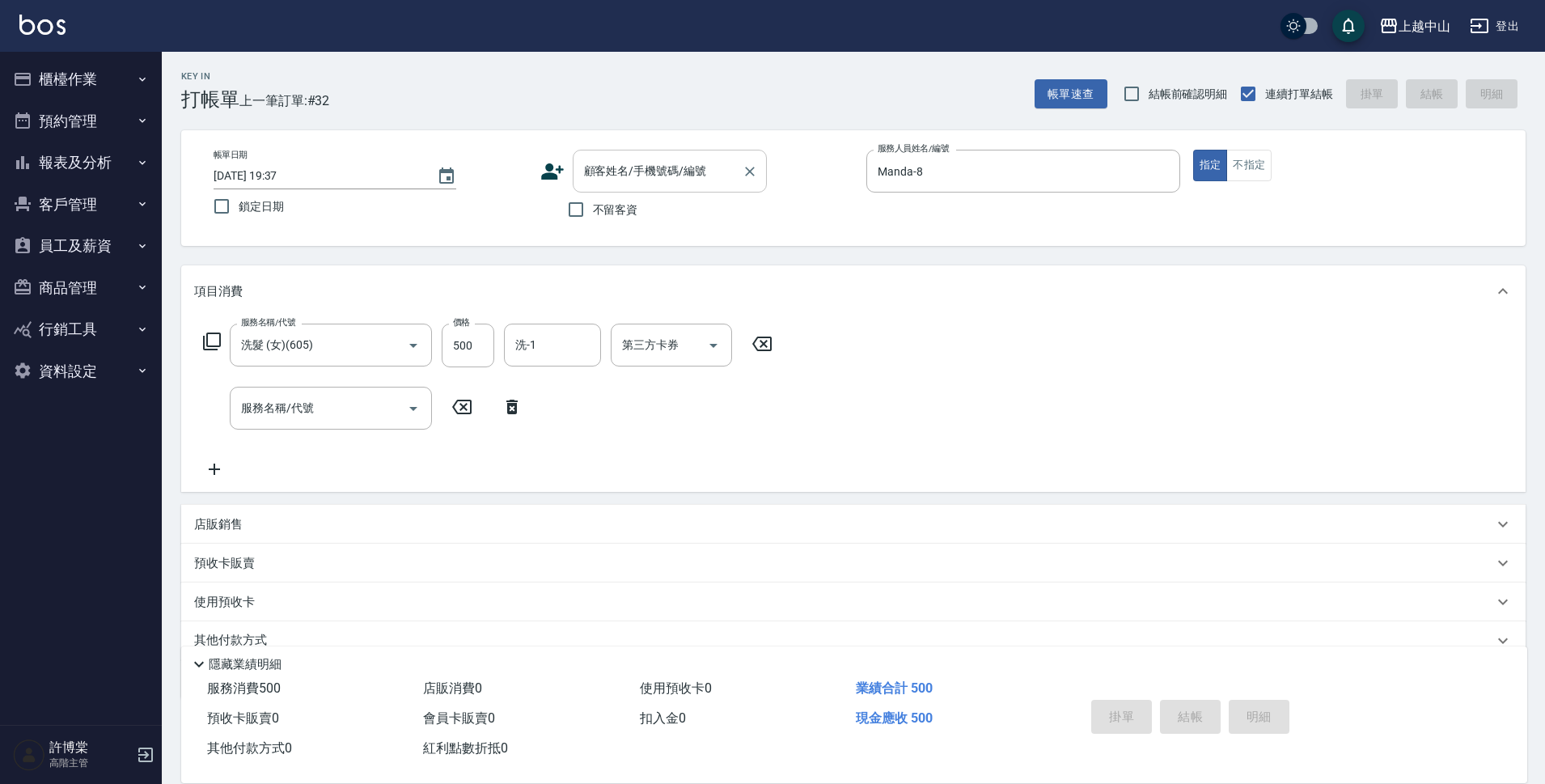
click at [651, 175] on input "顧客姓名/手機號碼/編號" at bounding box center [658, 171] width 155 height 28
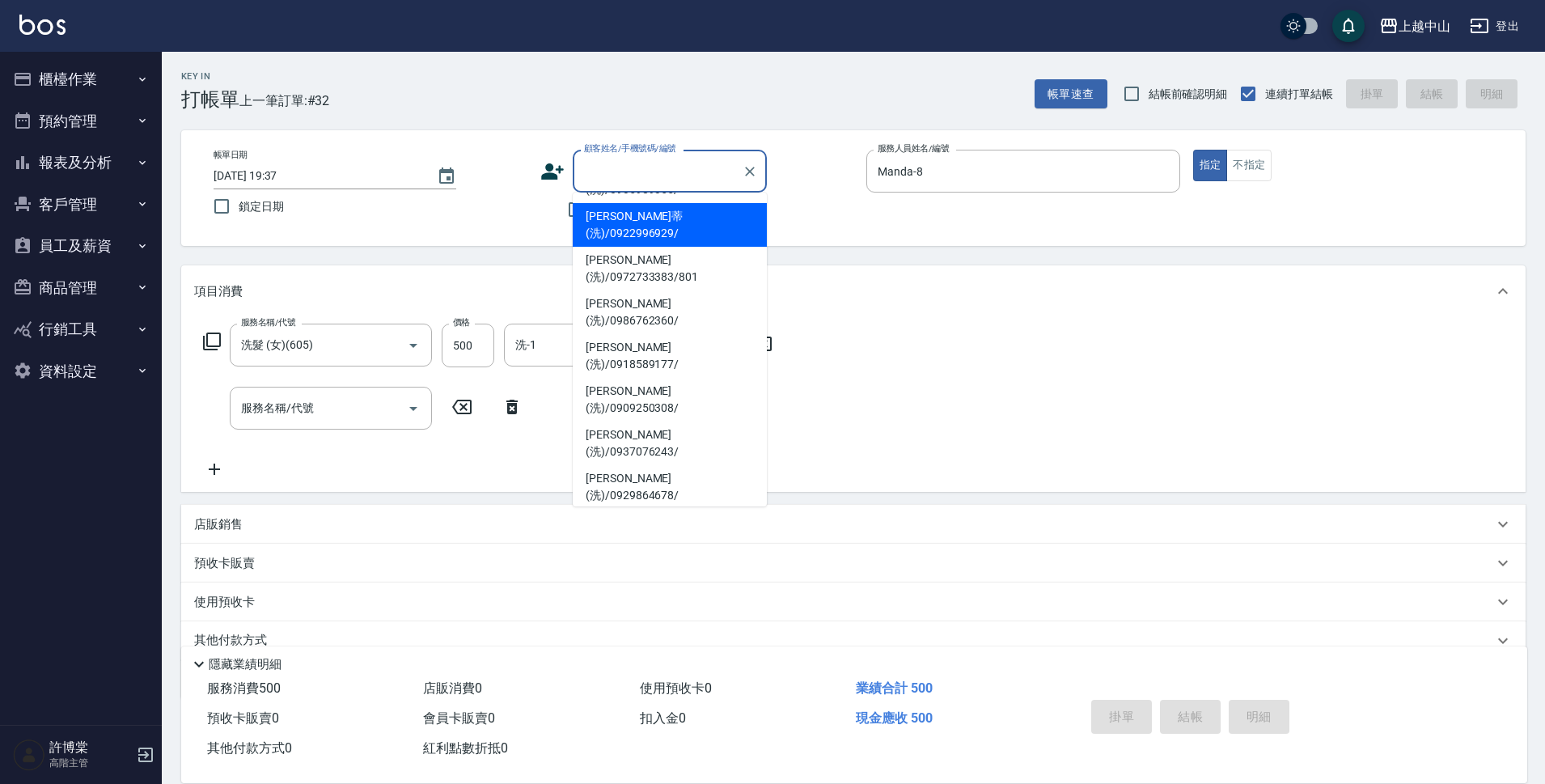
scroll to position [104, 0]
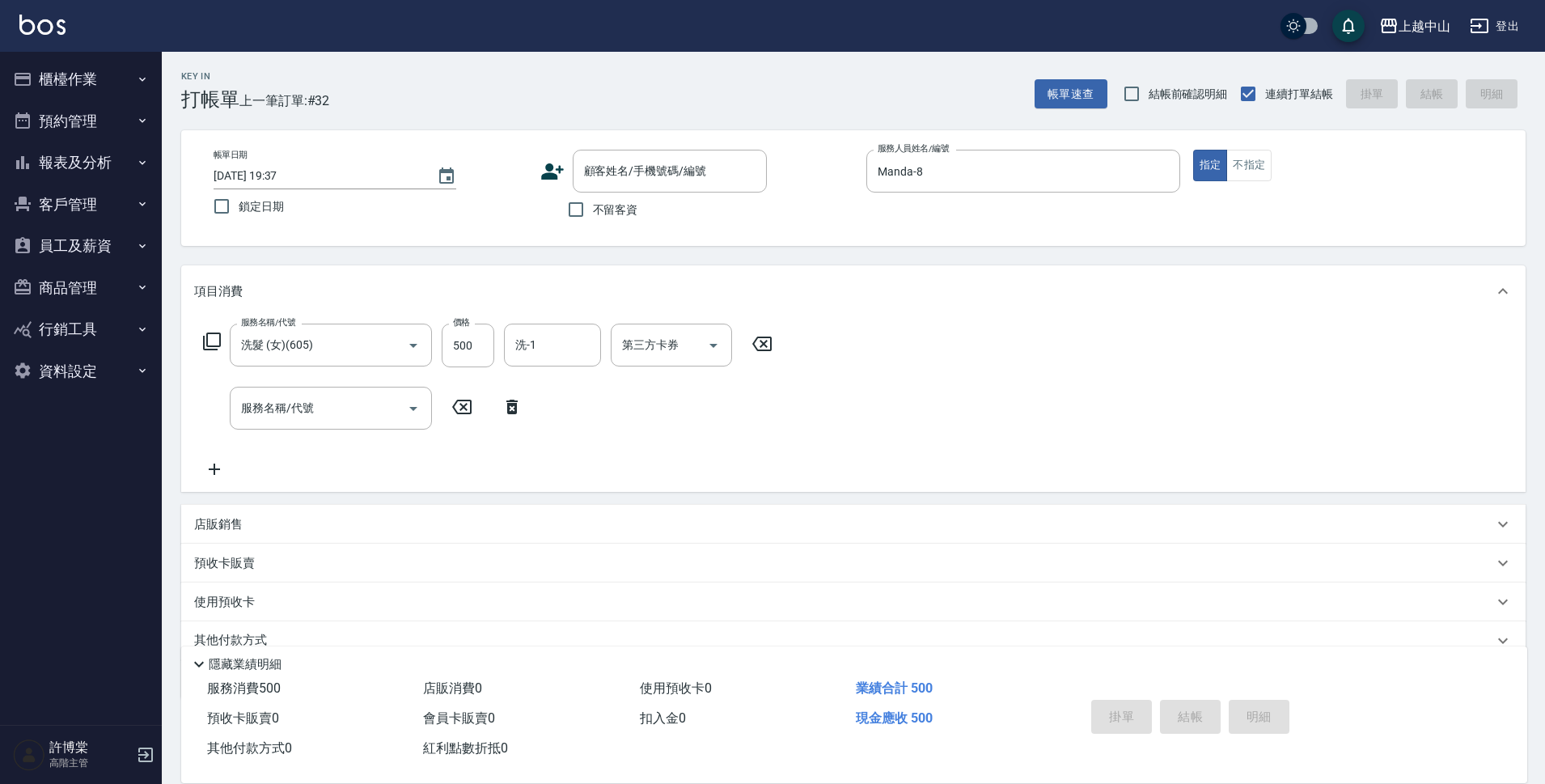
click at [804, 348] on div "服務名稱/代號 洗髮 (女)(605) 服務名稱/代號 價格 500 價格 洗-1 洗-1 第三方卡券 第三方卡券 服務名稱/代號 服務名稱/代號" at bounding box center [854, 404] width 1345 height 174
click at [687, 161] on input "顧客姓名/手機號碼/編號" at bounding box center [658, 171] width 155 height 28
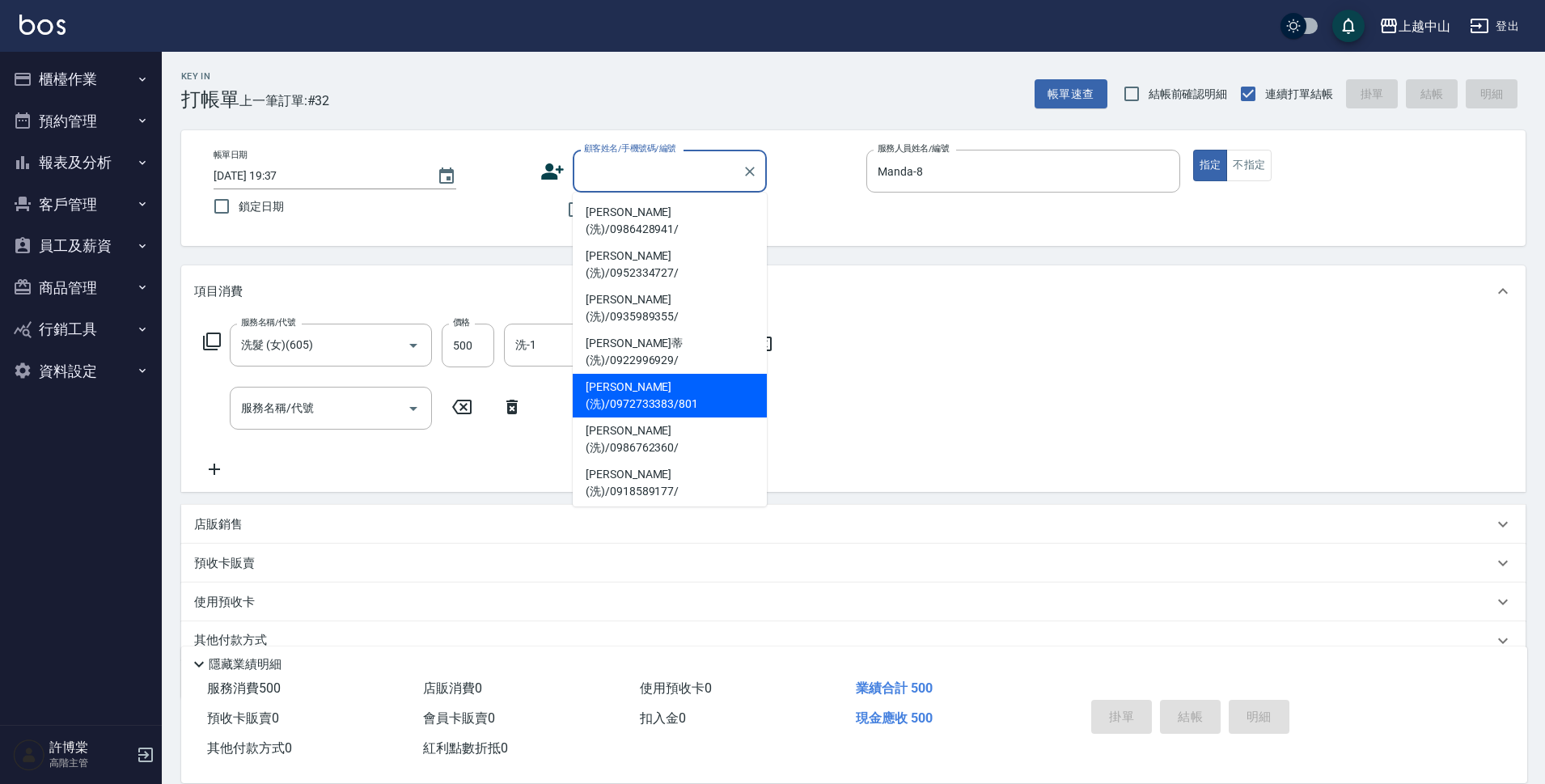
click at [666, 374] on li "朱羽玹(洗)/0972733383/801" at bounding box center [670, 395] width 194 height 44
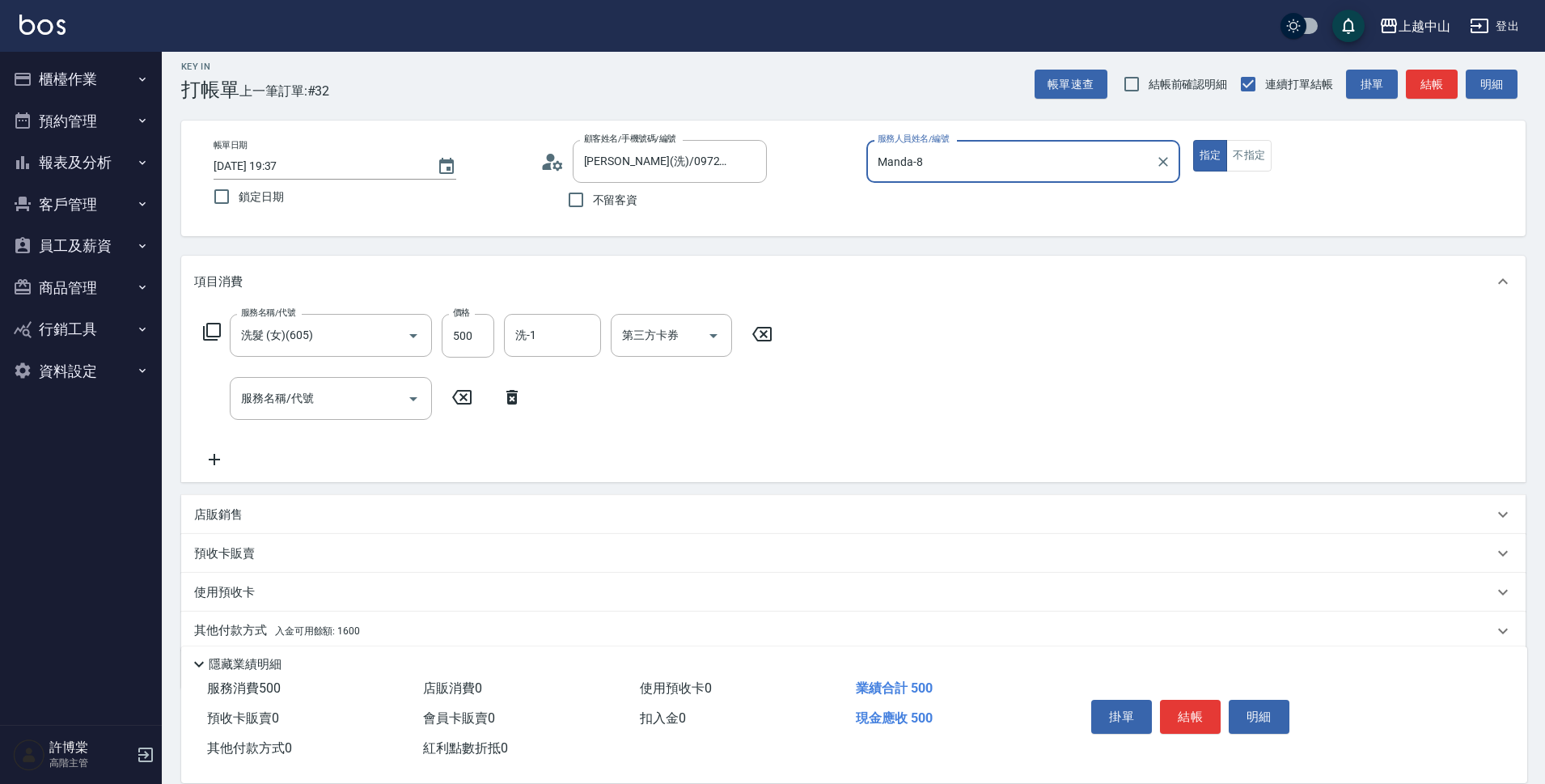
scroll to position [70, 0]
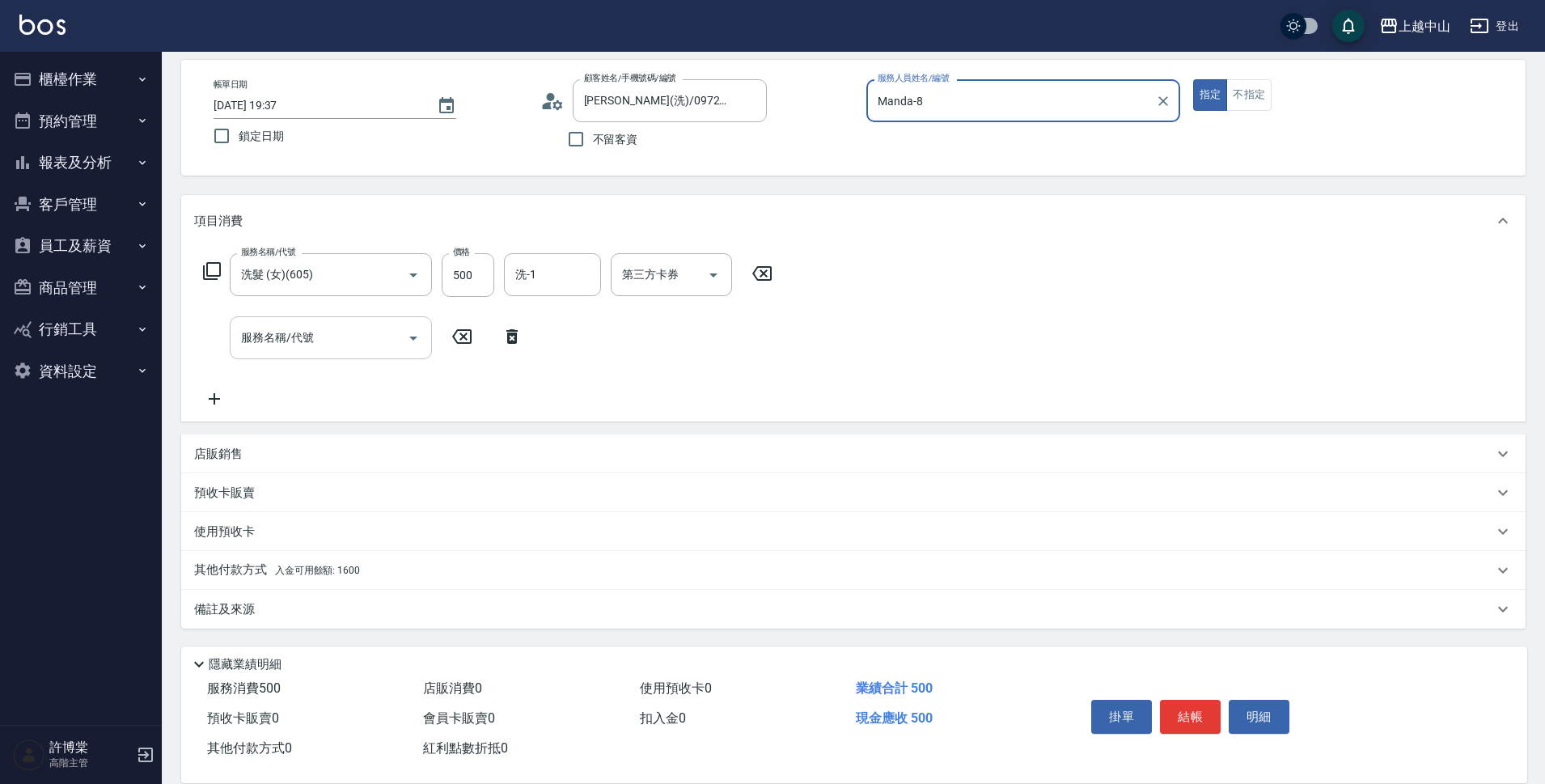
click at [315, 342] on input "服務名稱/代號" at bounding box center [319, 337] width 164 height 28
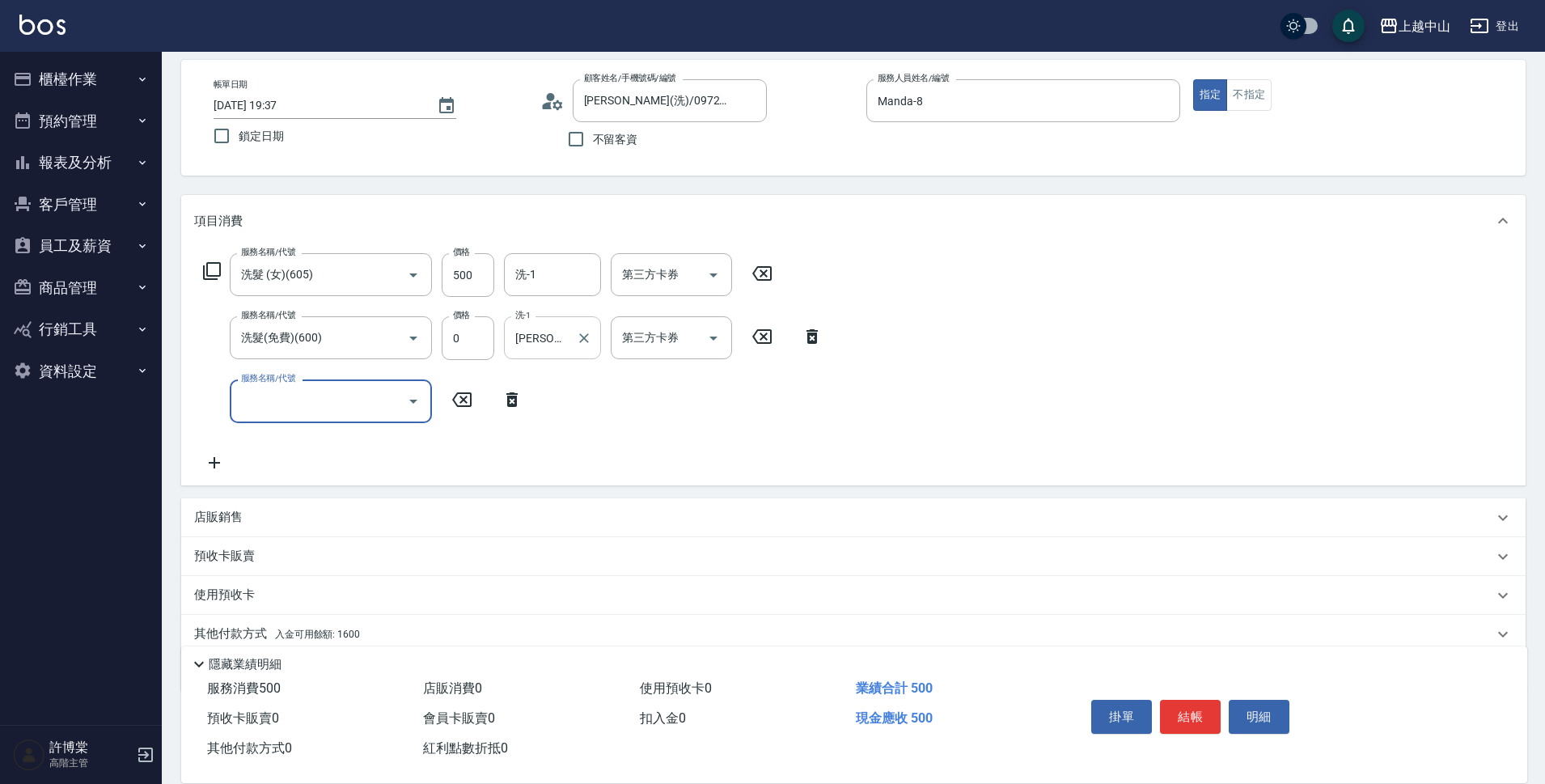
click at [545, 332] on input "立妍-33" at bounding box center [540, 337] width 58 height 28
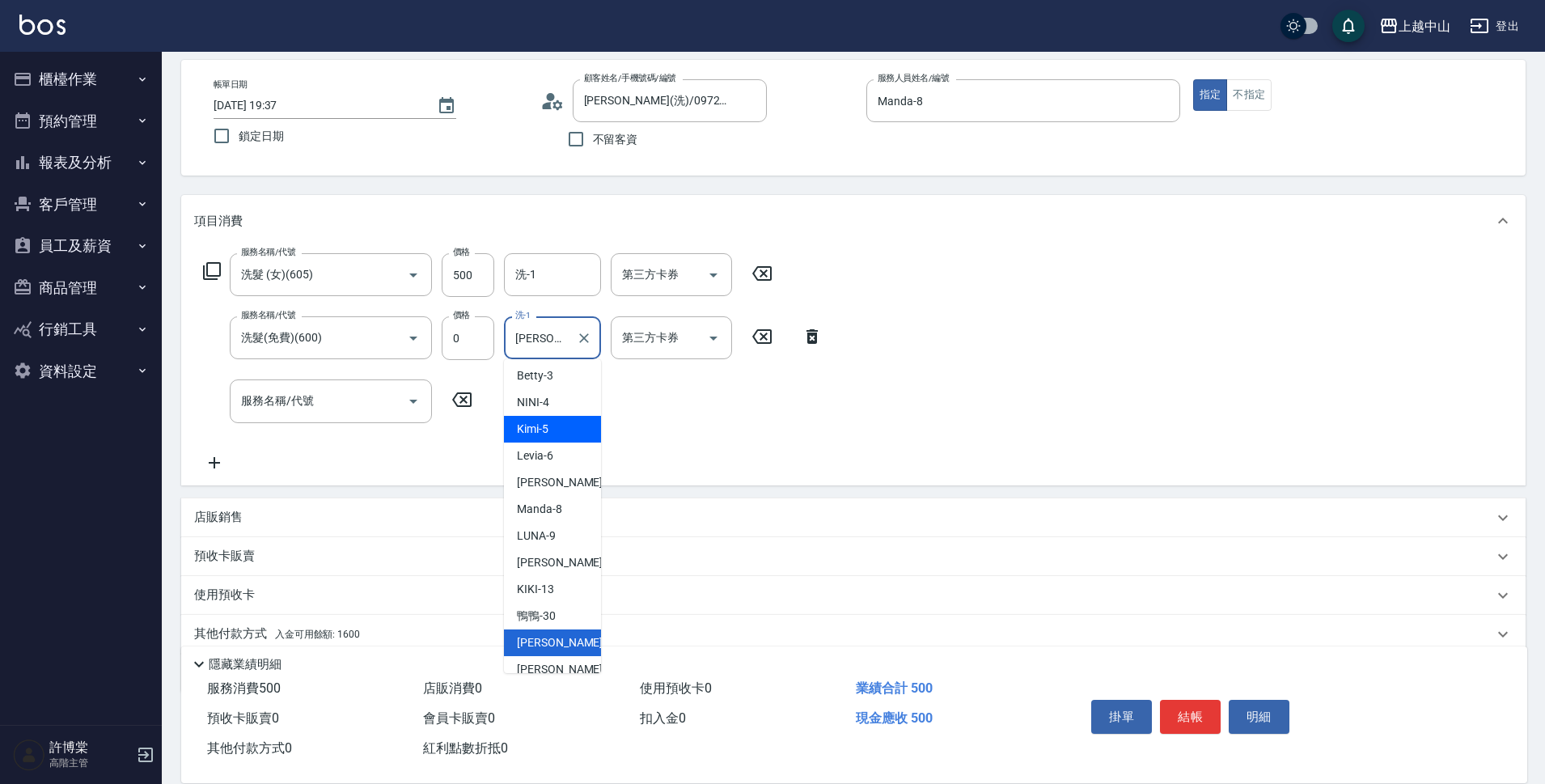
scroll to position [50, 0]
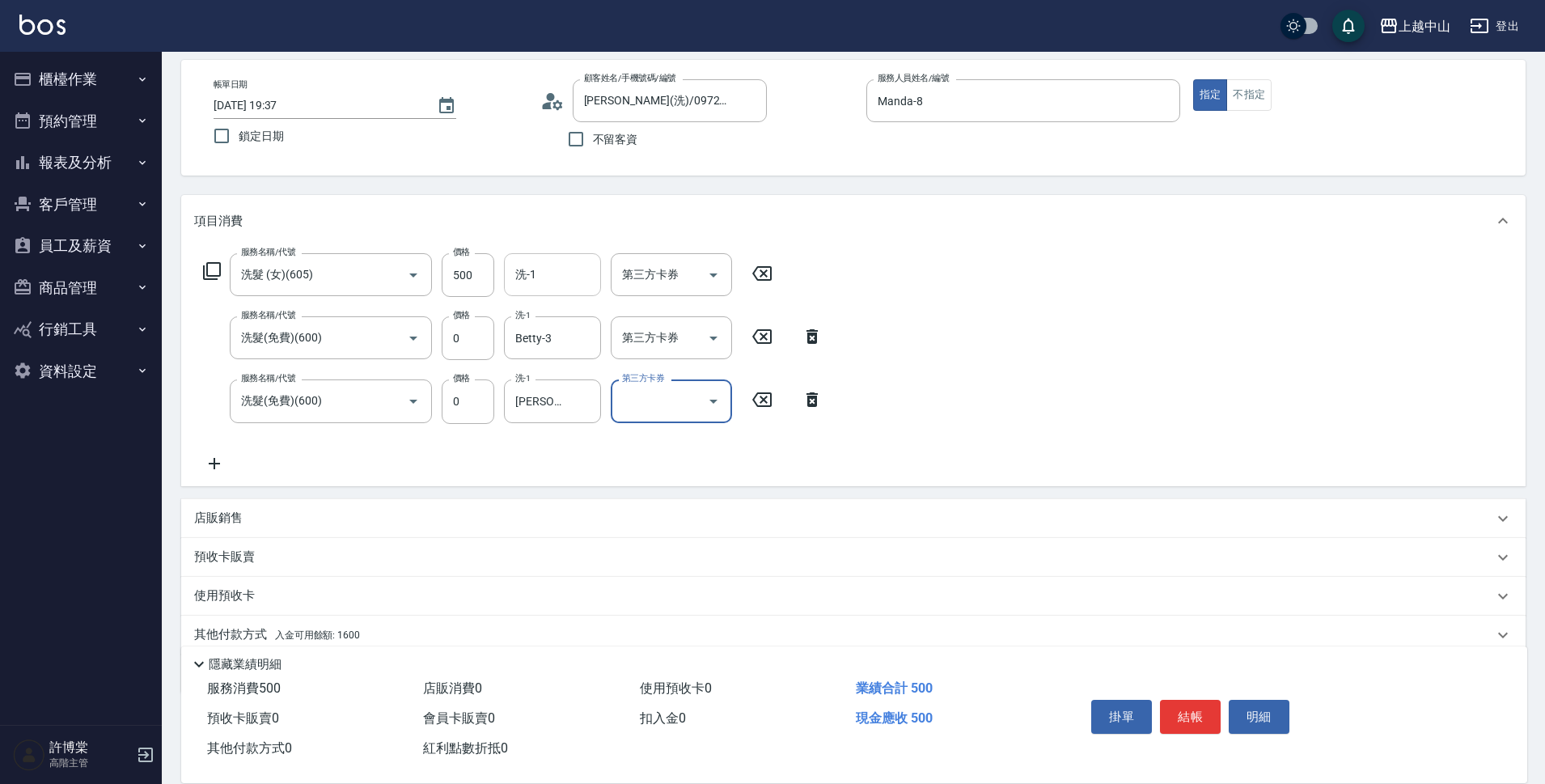
click at [572, 290] on div "洗-1" at bounding box center [552, 275] width 97 height 43
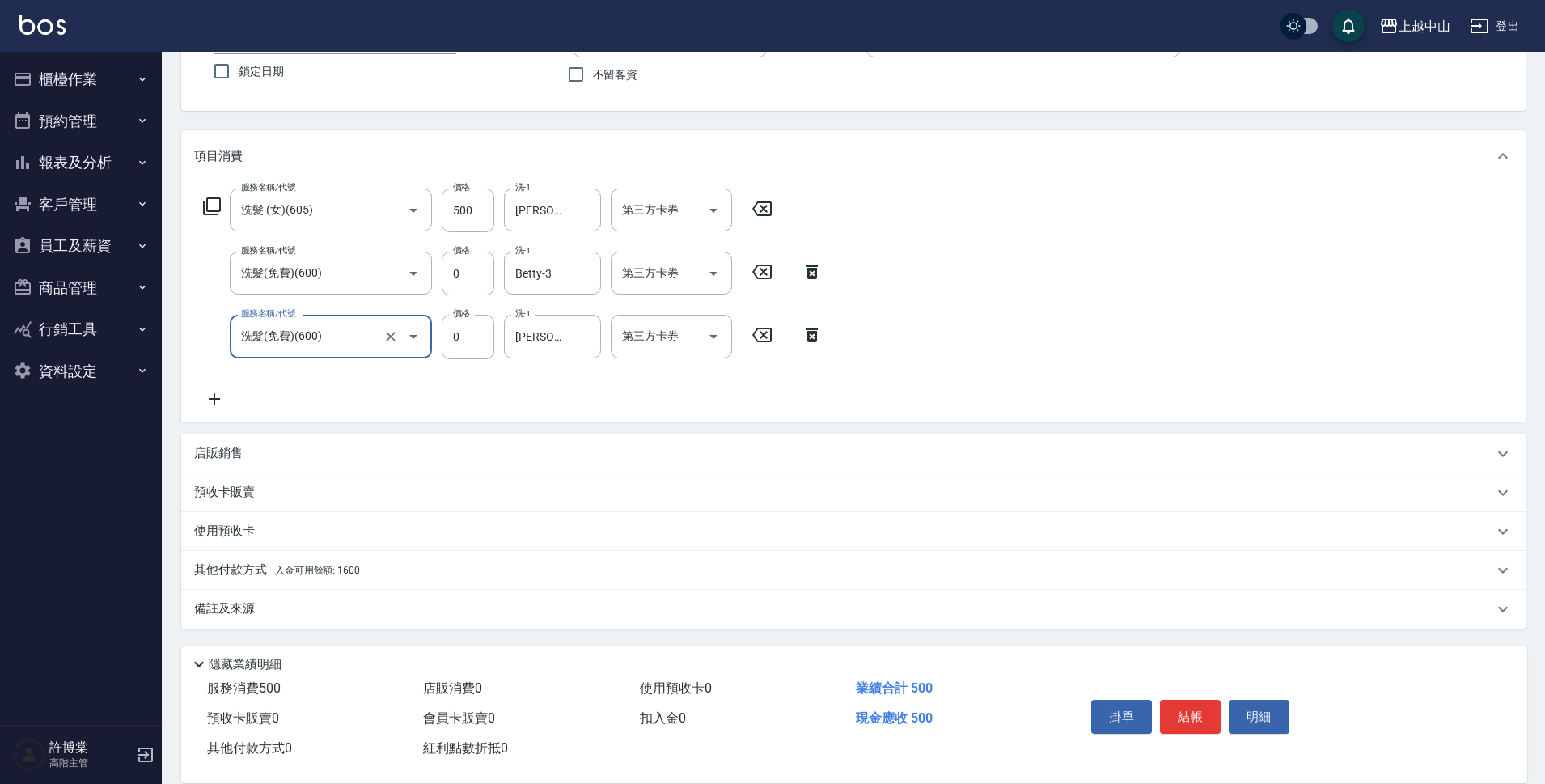
click at [309, 566] on span "入金可用餘額: 1600" at bounding box center [318, 571] width 85 height 12
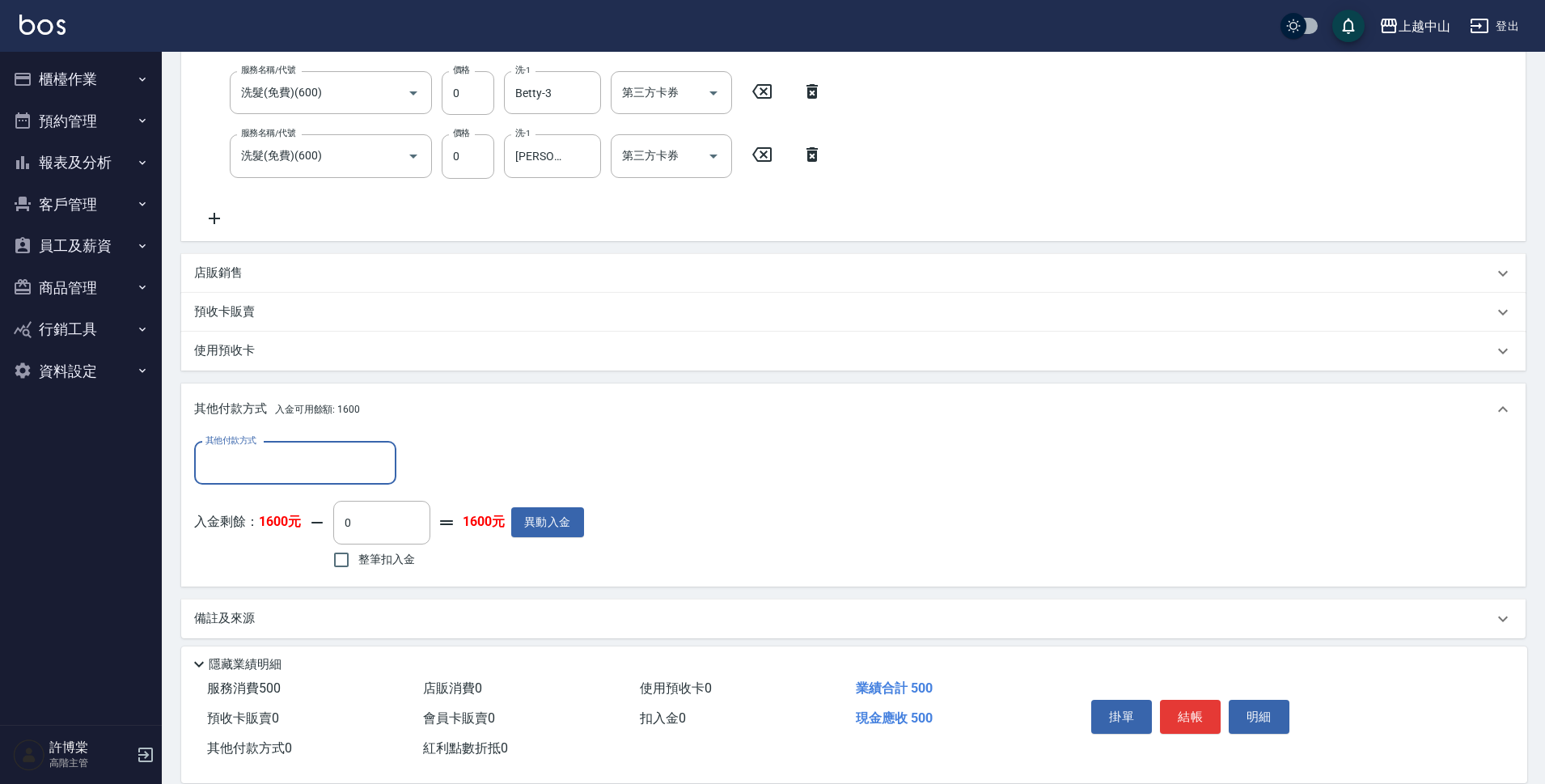
scroll to position [318, 0]
click at [322, 559] on div "入金剩餘： 1600元 0 ​ 整筆扣入金 1600元 異動入金" at bounding box center [389, 534] width 390 height 73
click at [366, 539] on label "整筆扣入金" at bounding box center [370, 556] width 91 height 34
click at [358, 539] on input "整筆扣入金" at bounding box center [341, 556] width 34 height 34
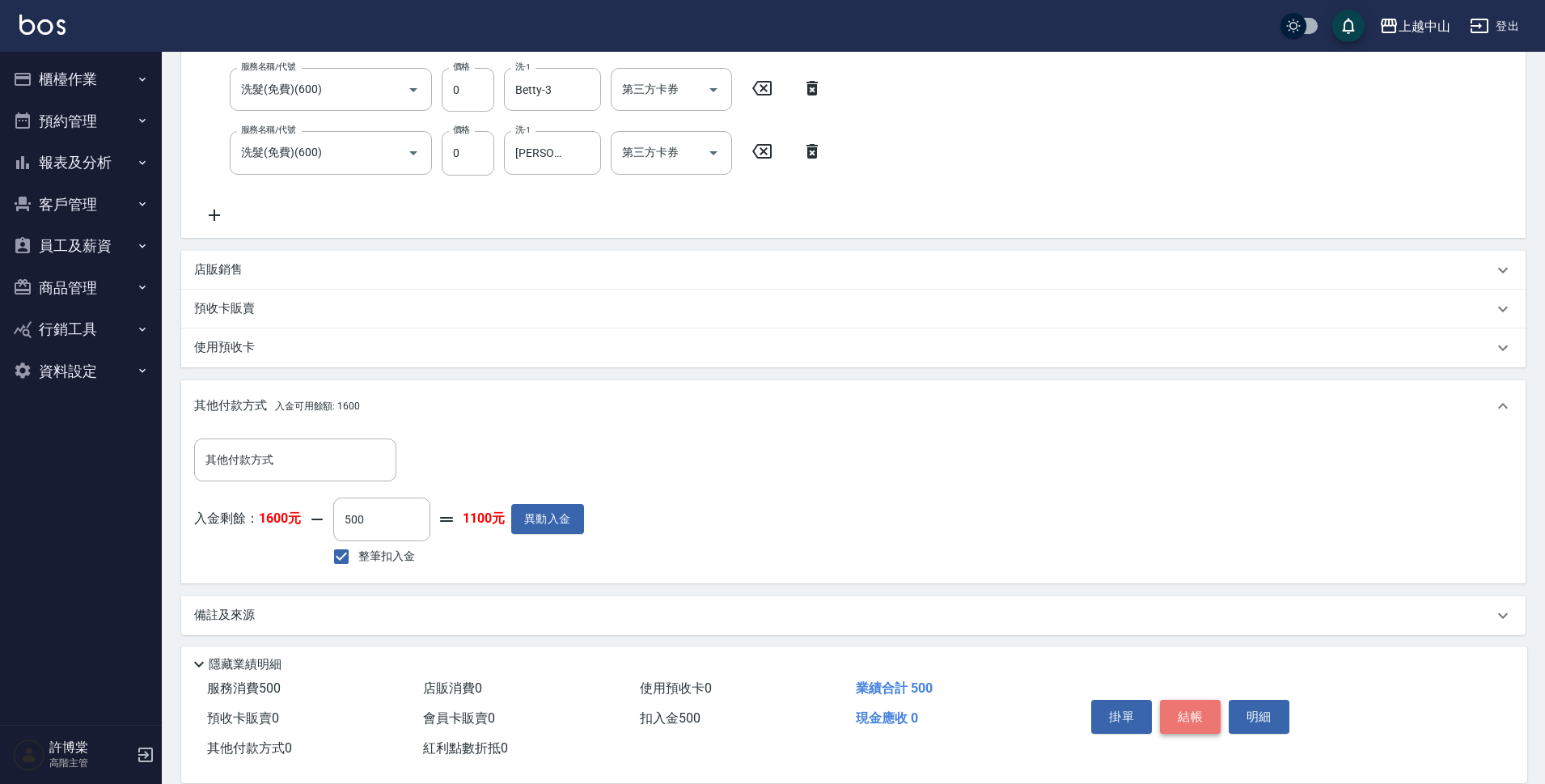
click at [1184, 710] on button "結帳" at bounding box center [1190, 716] width 60 height 34
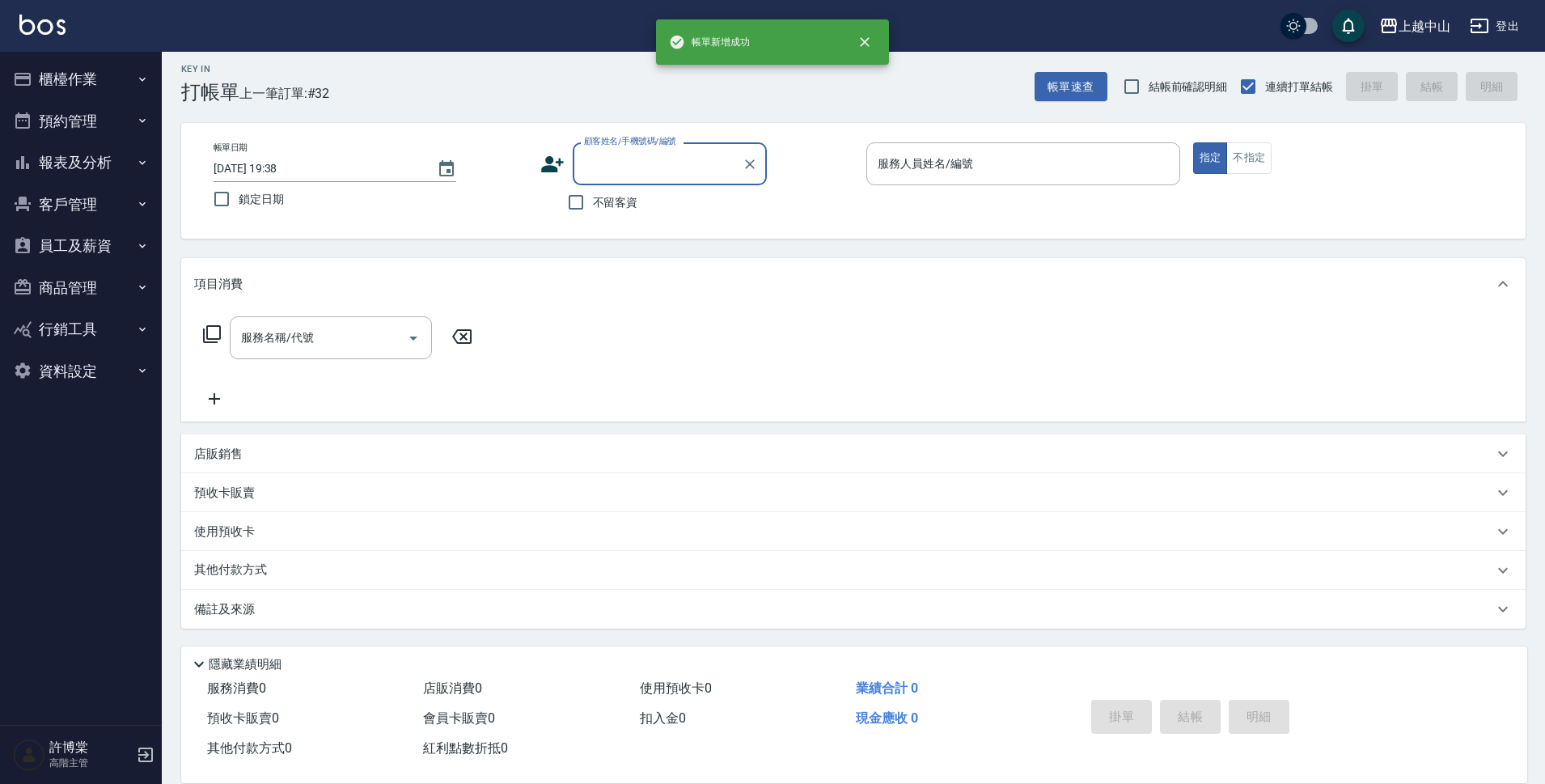
scroll to position [0, 0]
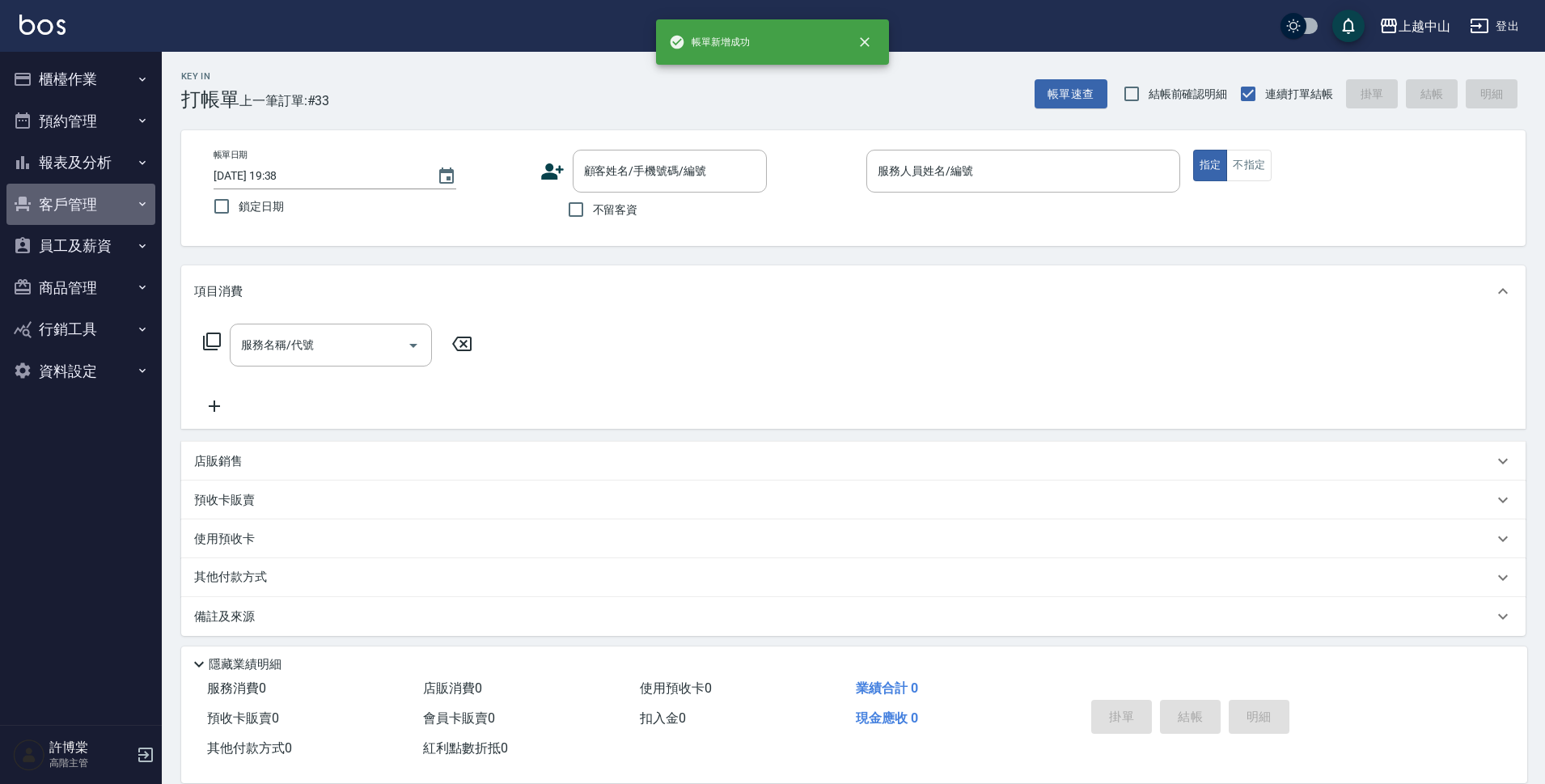
click at [122, 200] on button "客戶管理" at bounding box center [81, 204] width 149 height 42
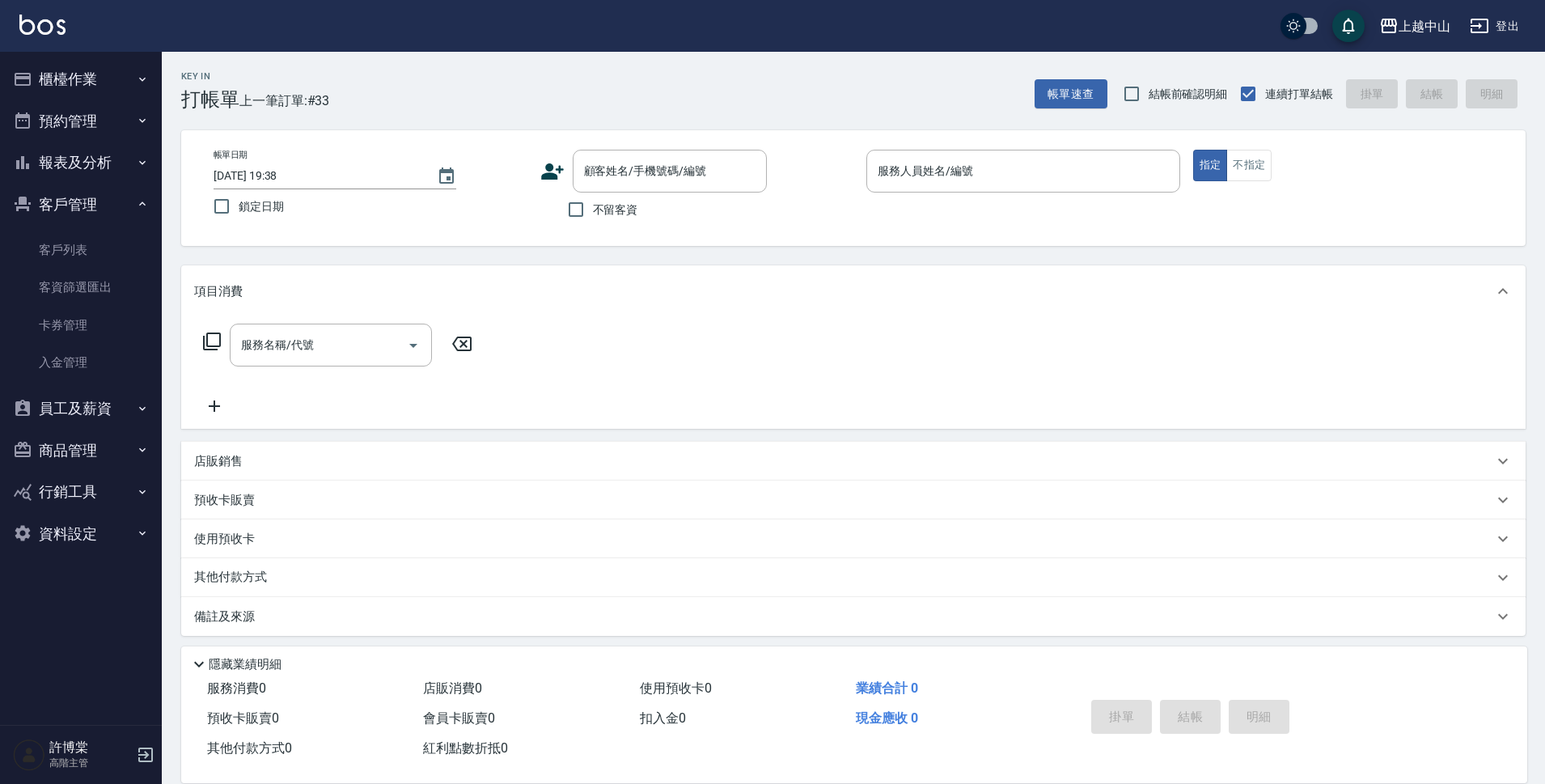
click at [145, 201] on icon "button" at bounding box center [142, 204] width 13 height 13
click at [132, 158] on button "報表及分析" at bounding box center [81, 162] width 149 height 42
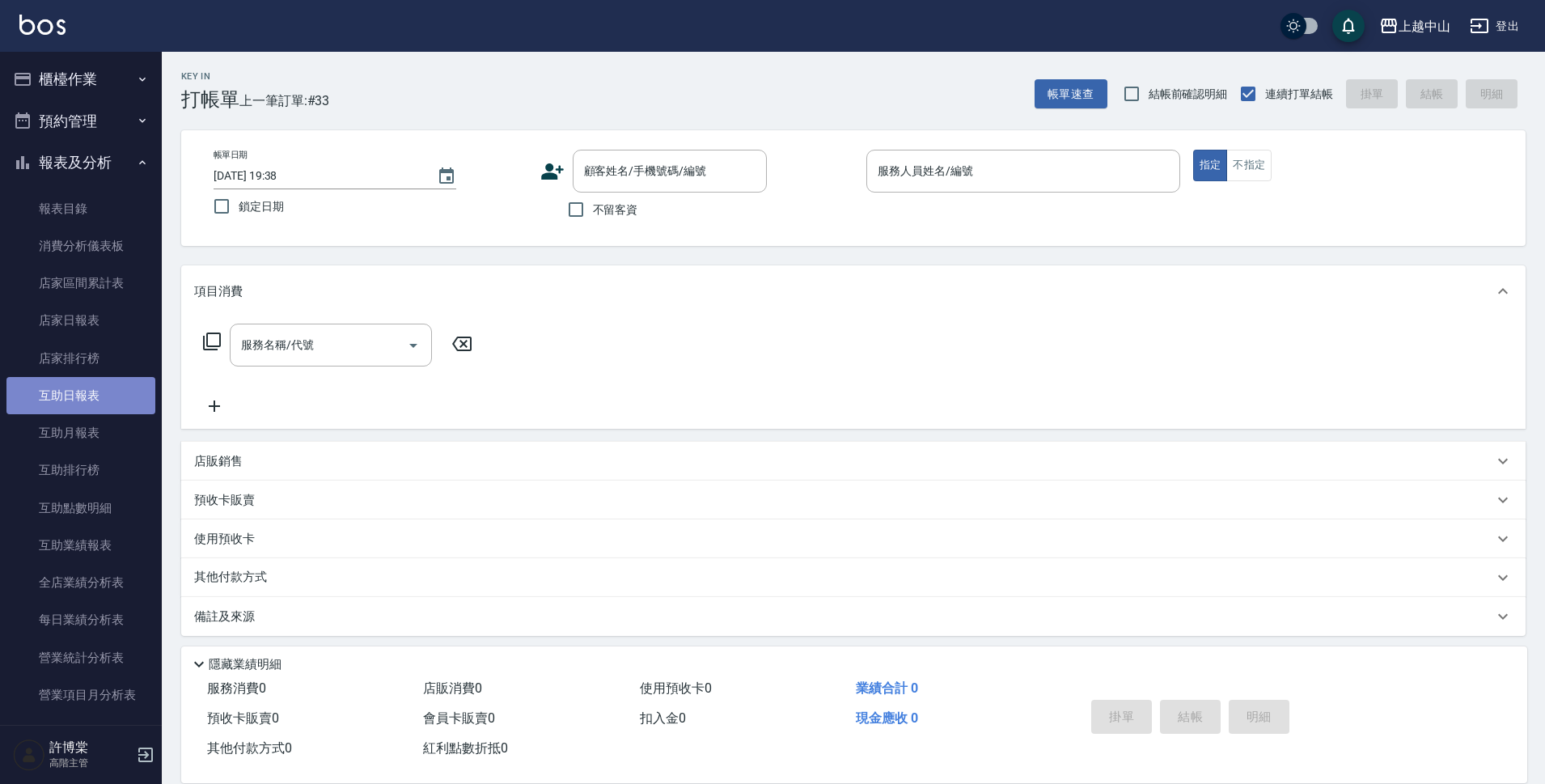
click at [96, 393] on link "互助日報表" at bounding box center [81, 395] width 149 height 37
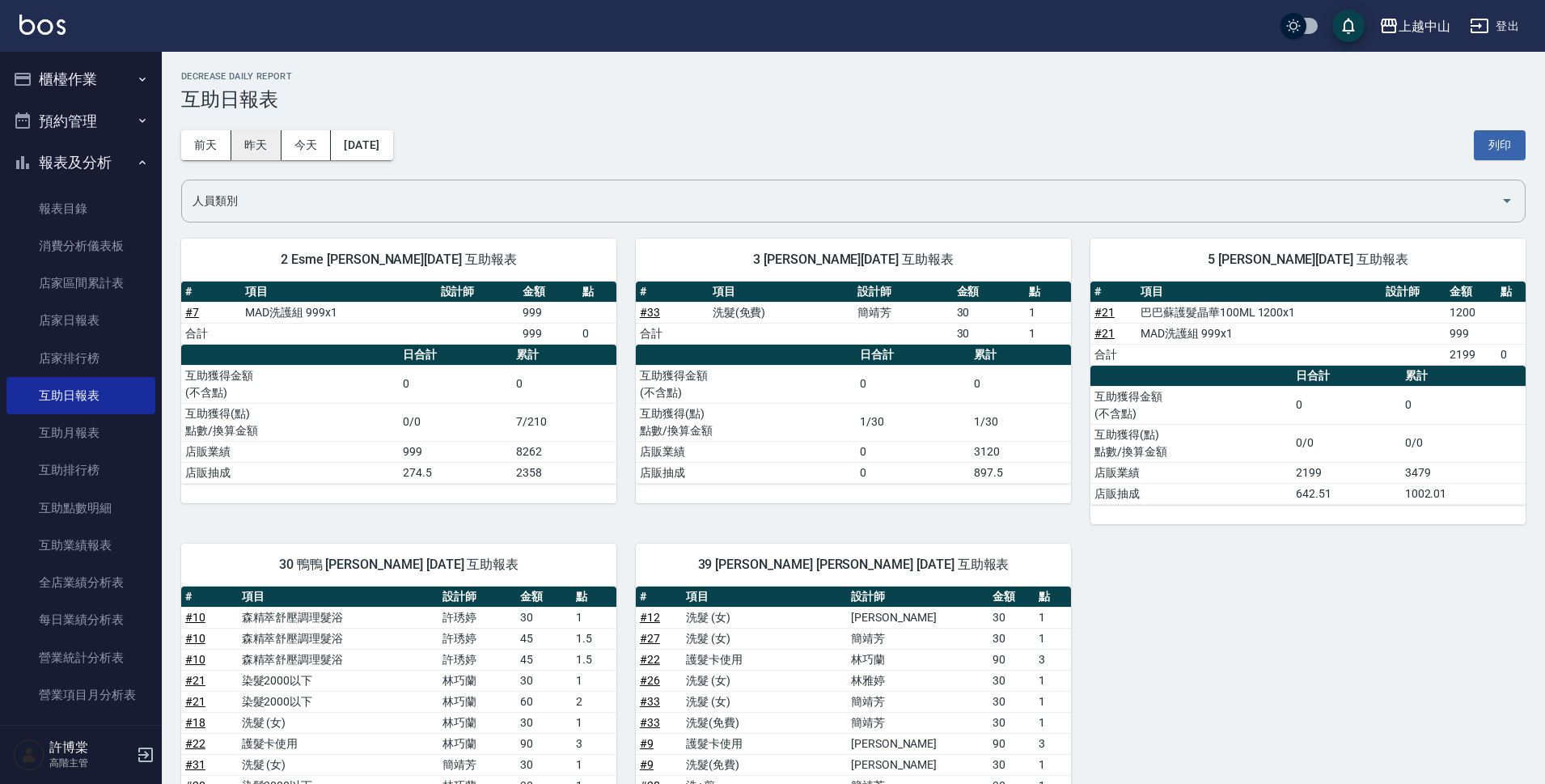
click at [266, 148] on button "昨天" at bounding box center [256, 145] width 50 height 30
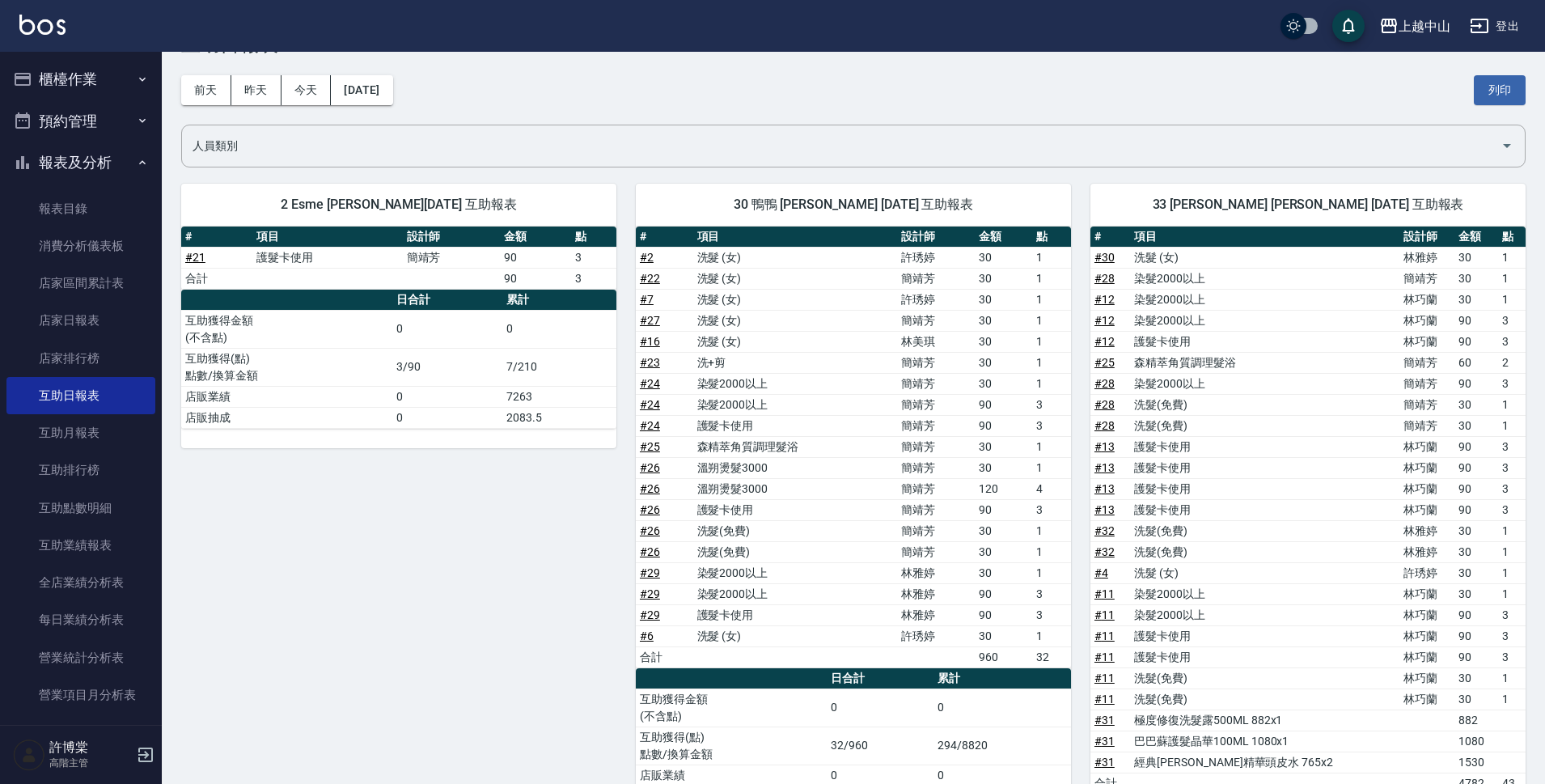
scroll to position [4, 0]
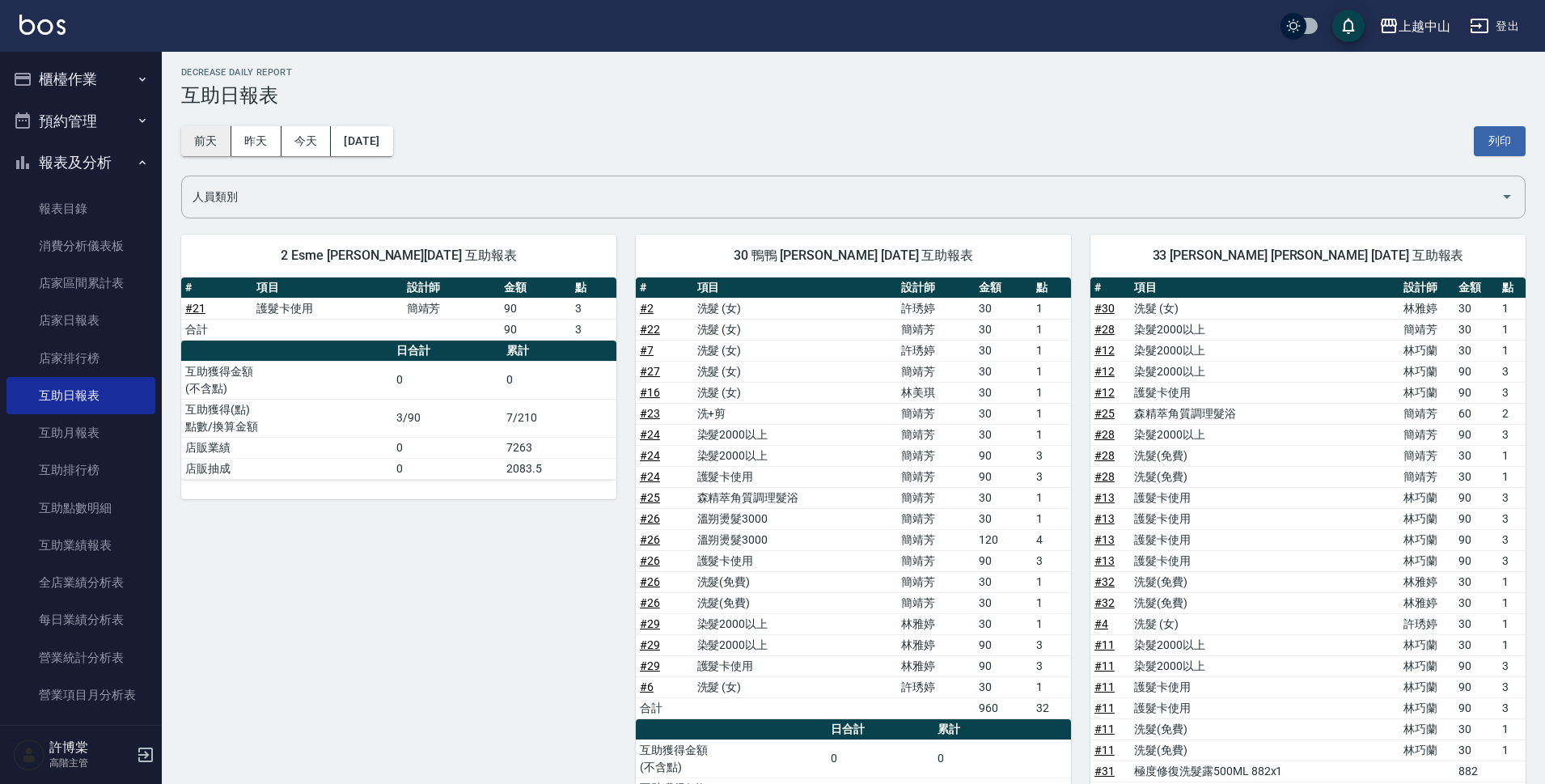
click at [189, 137] on button "前天" at bounding box center [206, 141] width 50 height 30
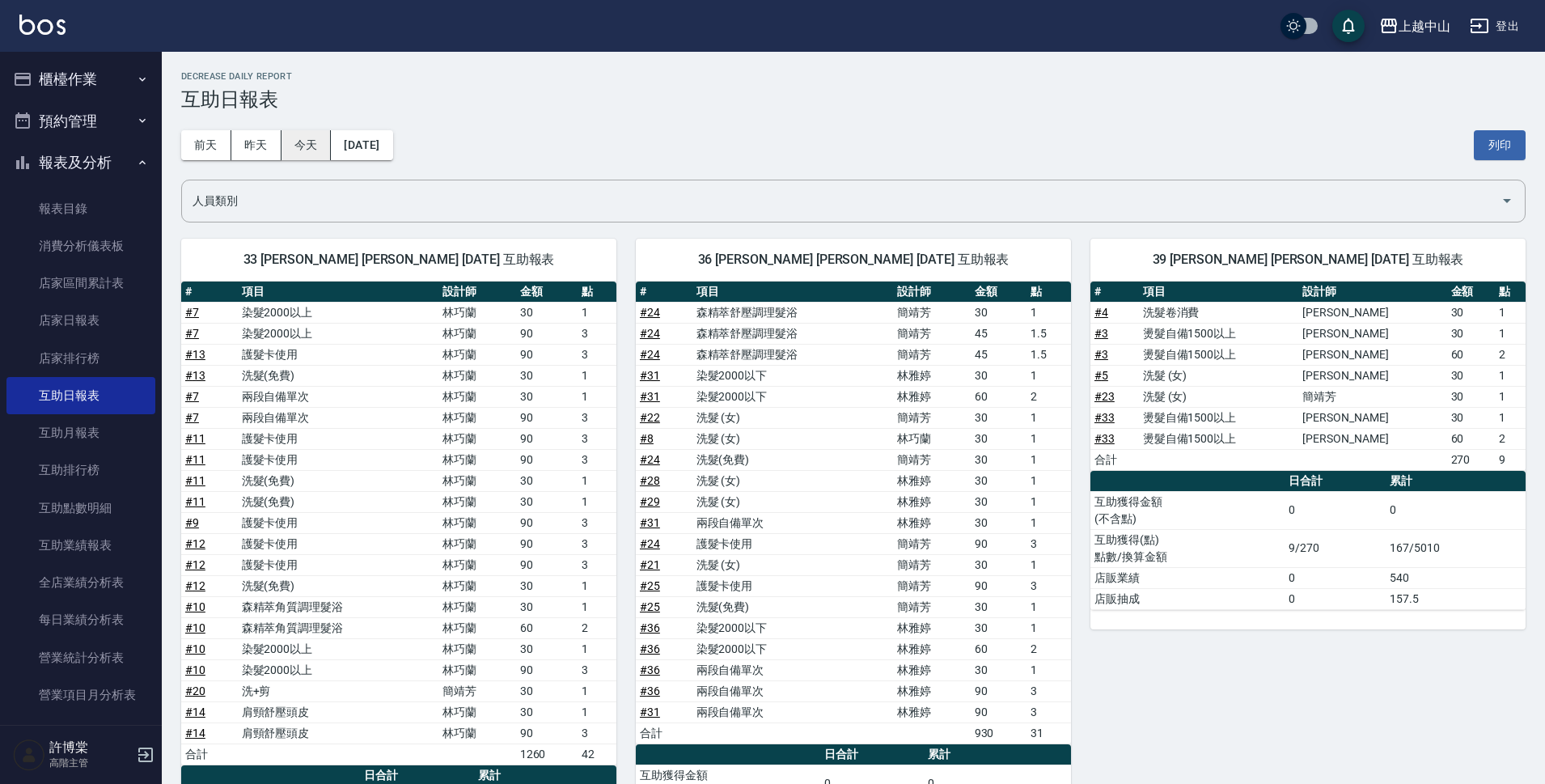
click at [316, 154] on button "今天" at bounding box center [306, 145] width 50 height 30
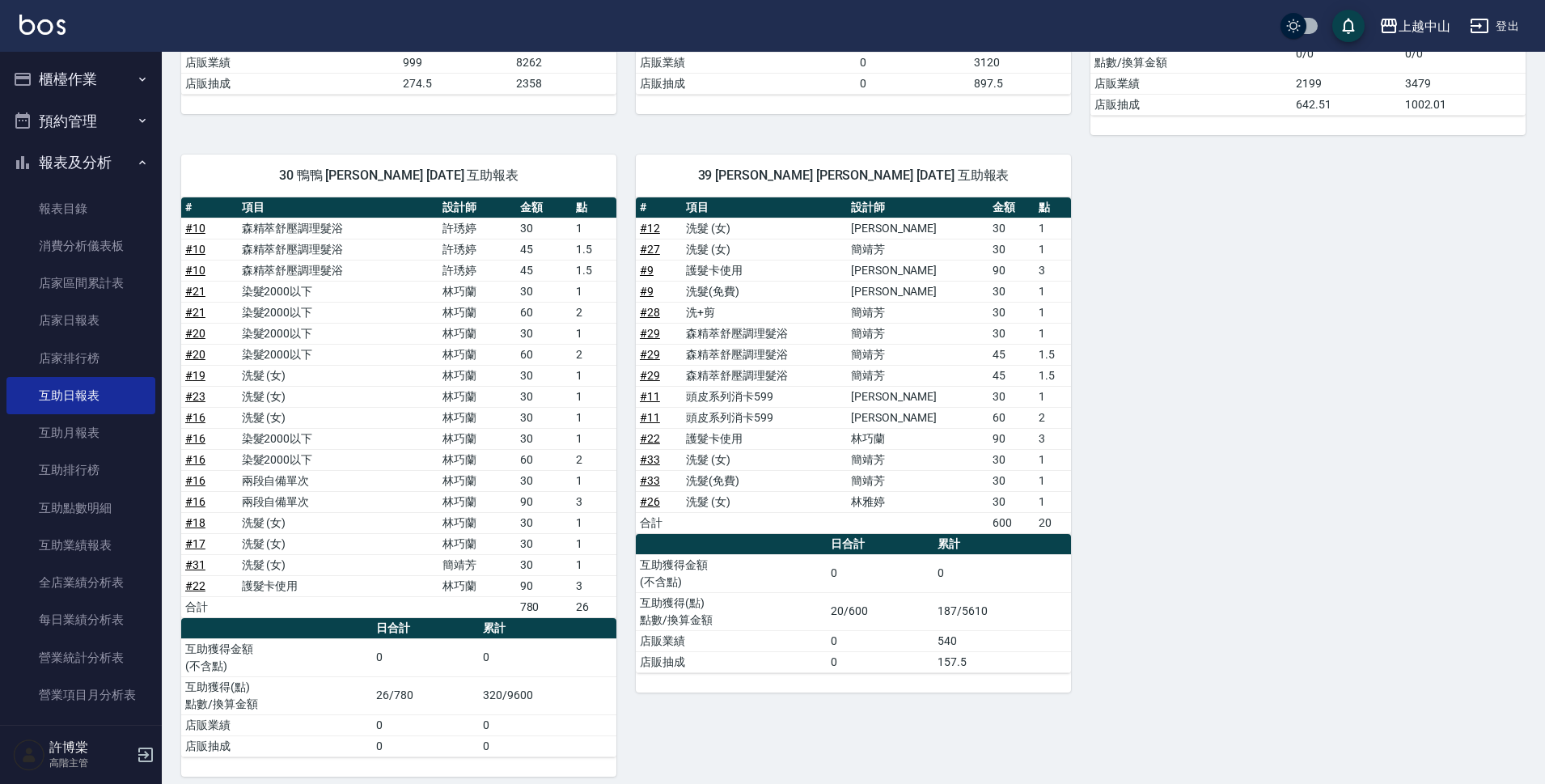
scroll to position [401, 0]
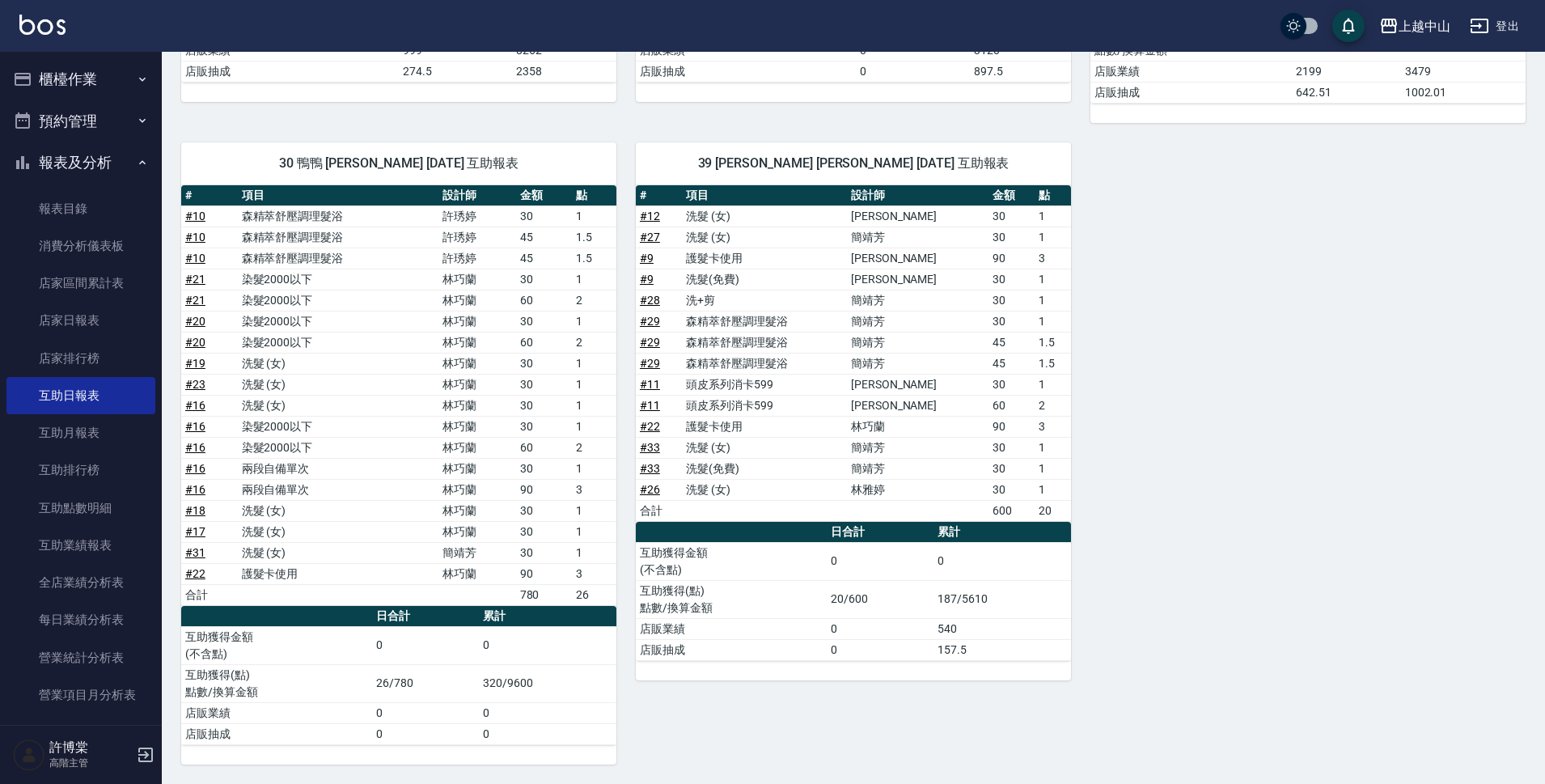
click at [55, 158] on button "報表及分析" at bounding box center [81, 162] width 149 height 42
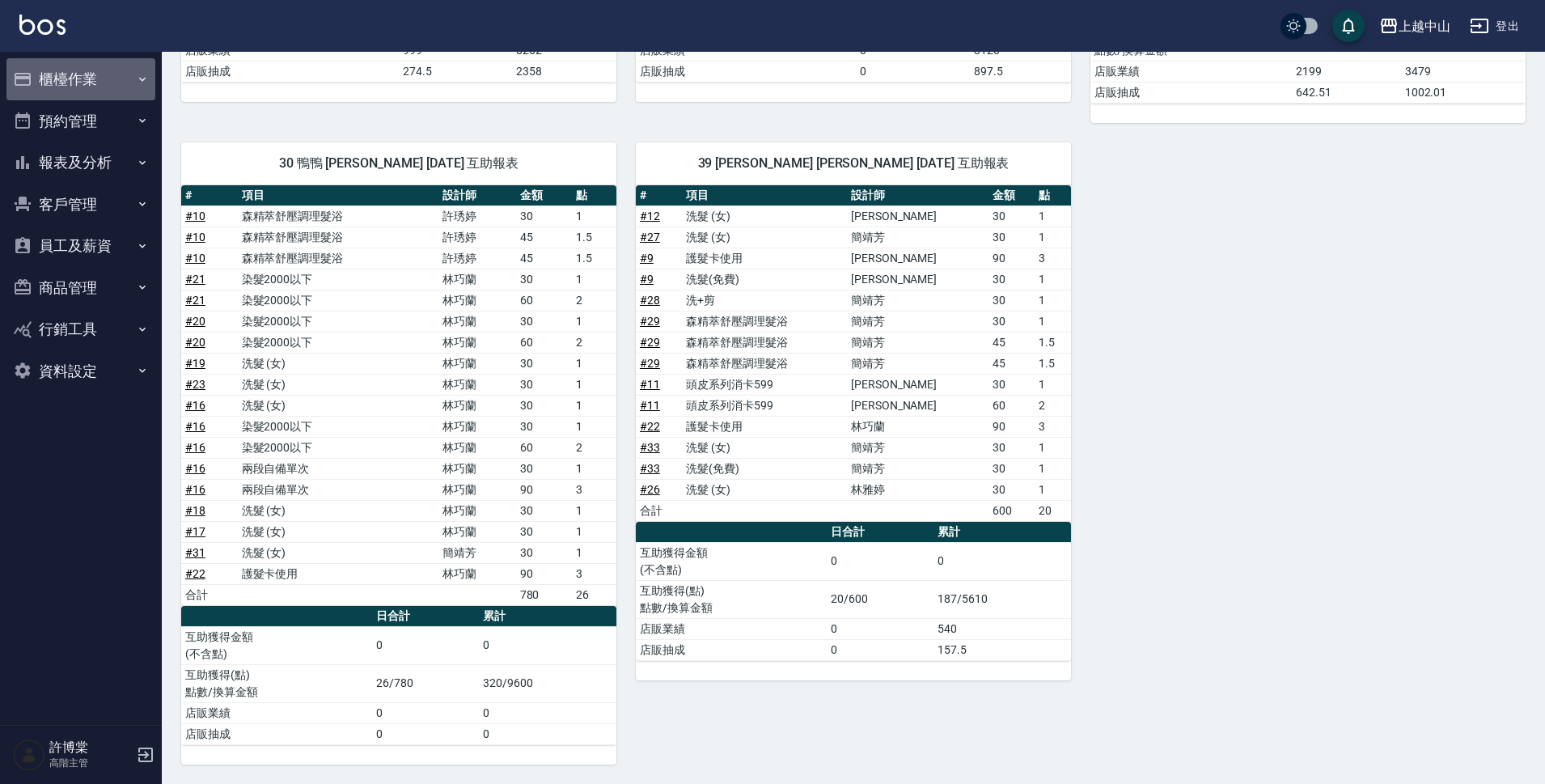
click at [78, 74] on button "櫃檯作業" at bounding box center [81, 79] width 149 height 42
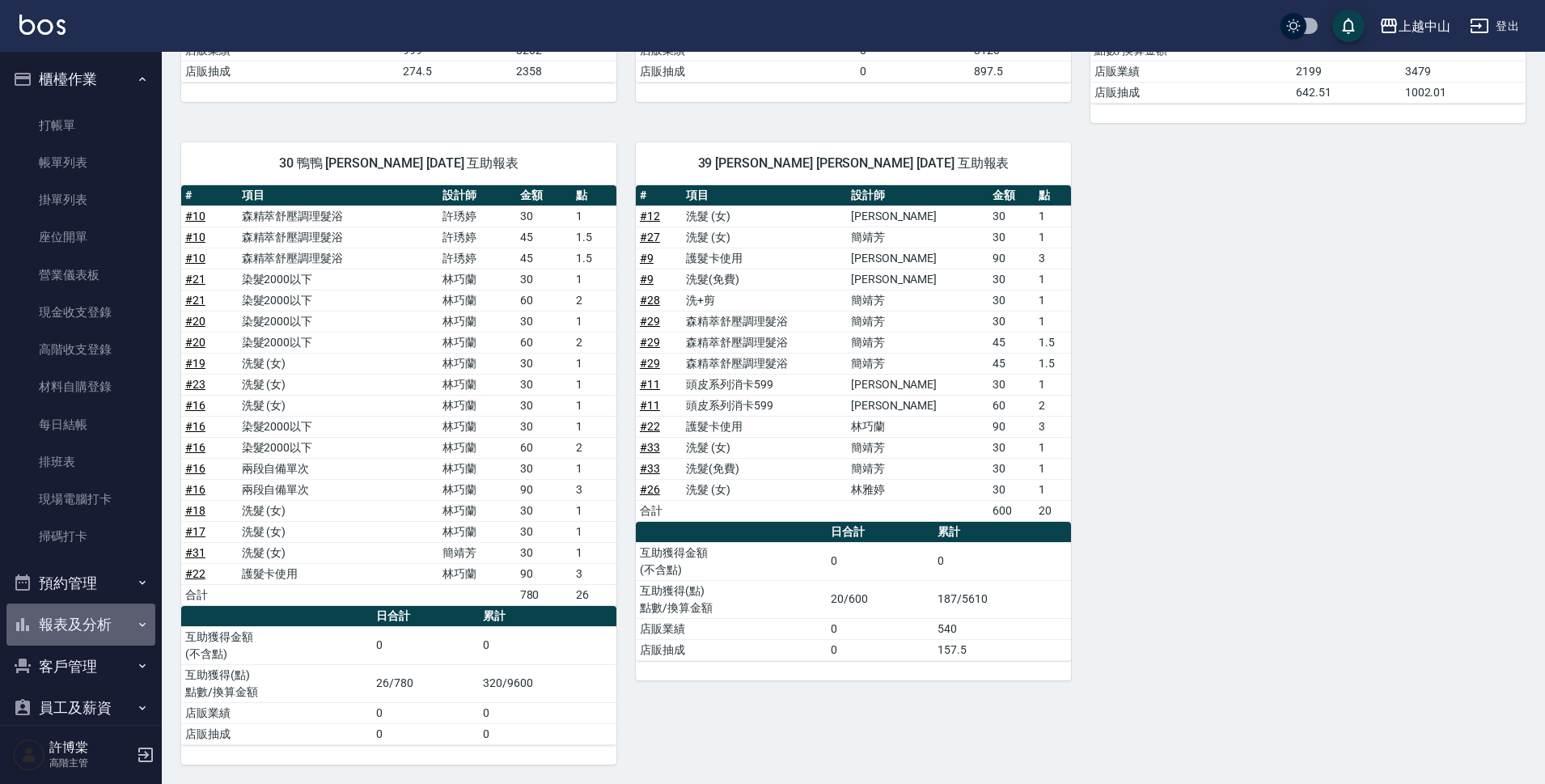
click at [109, 622] on button "報表及分析" at bounding box center [81, 624] width 149 height 42
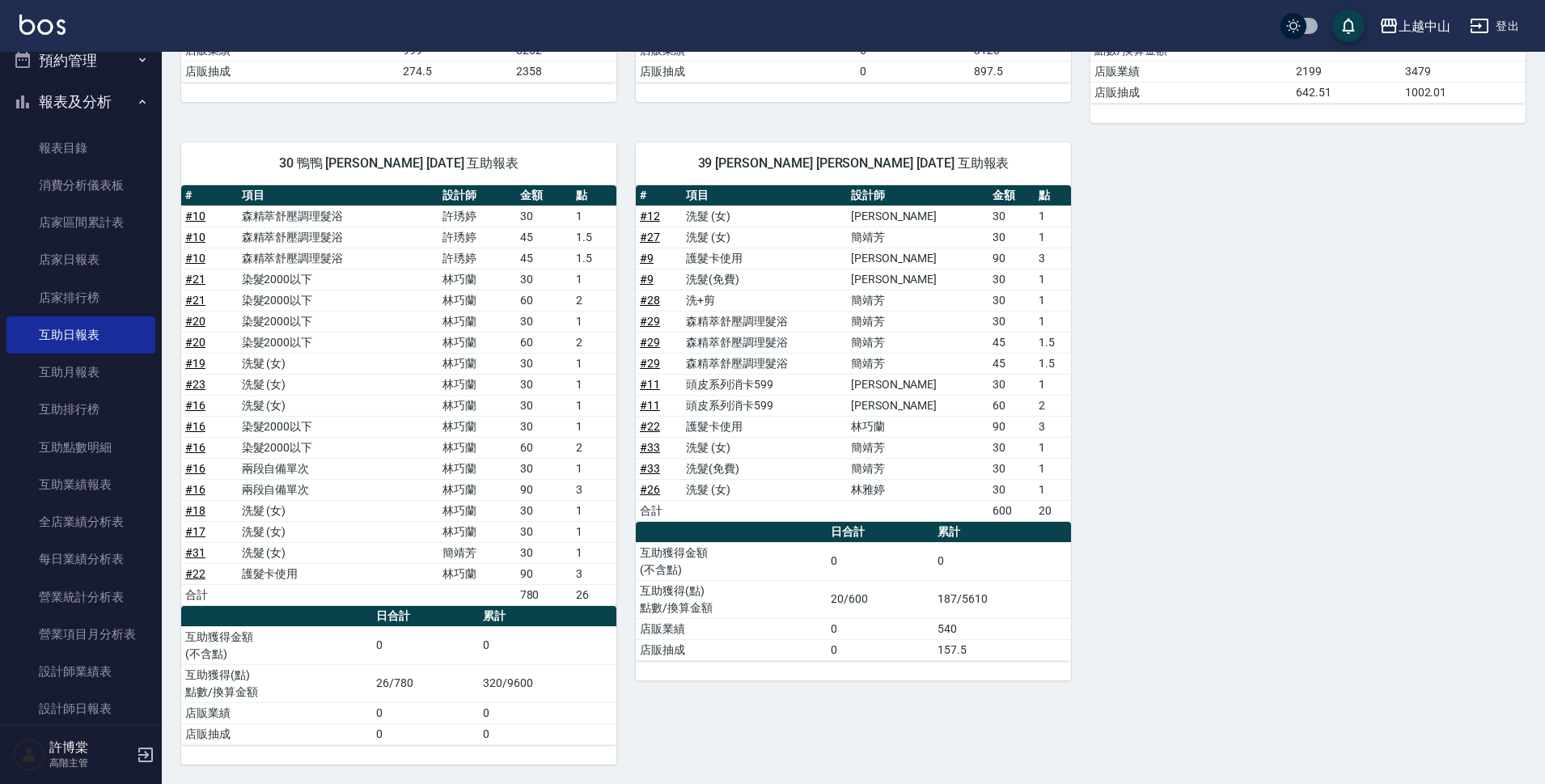
scroll to position [578, 0]
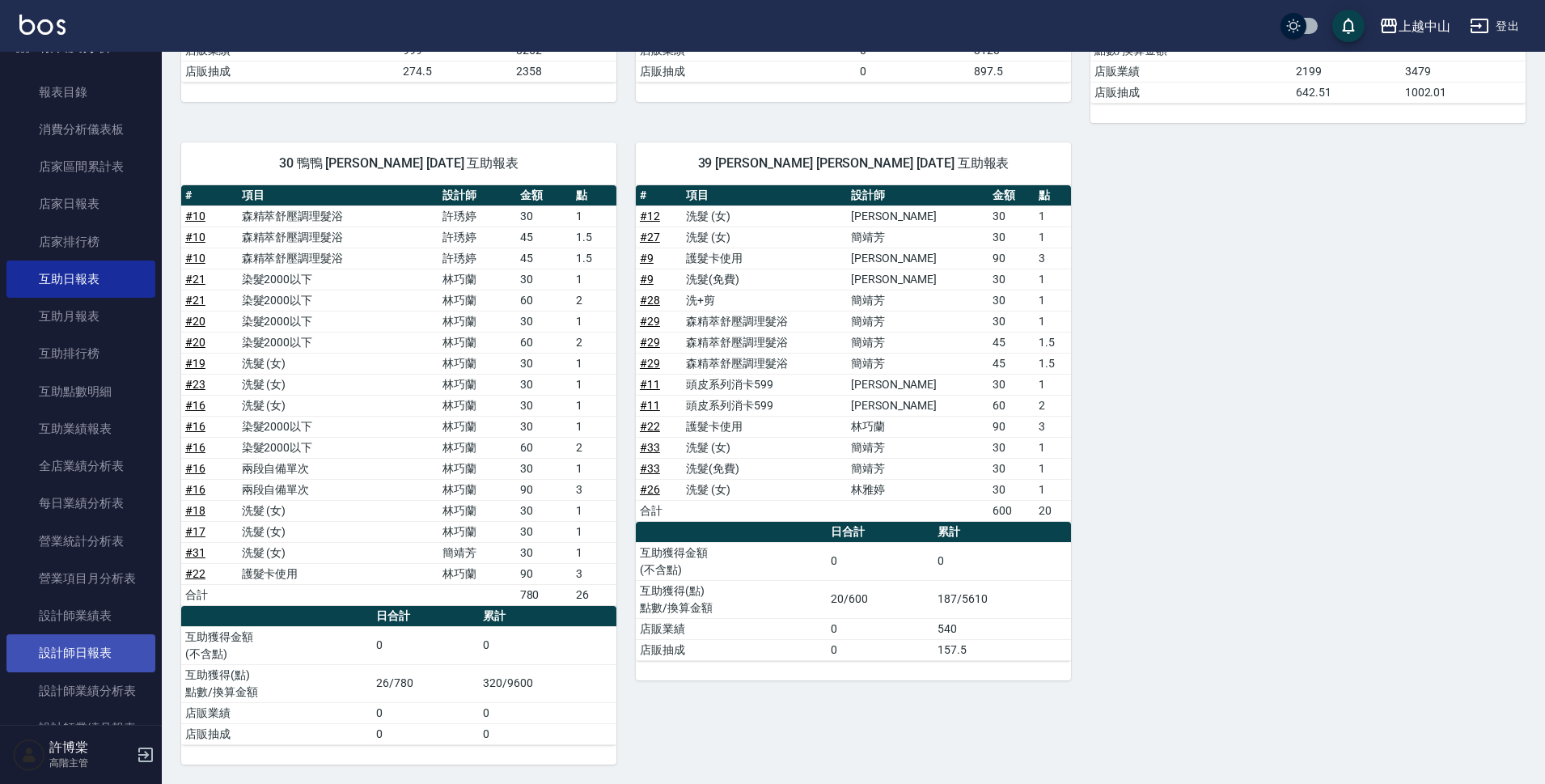
click at [129, 650] on link "設計師日報表" at bounding box center [81, 653] width 149 height 37
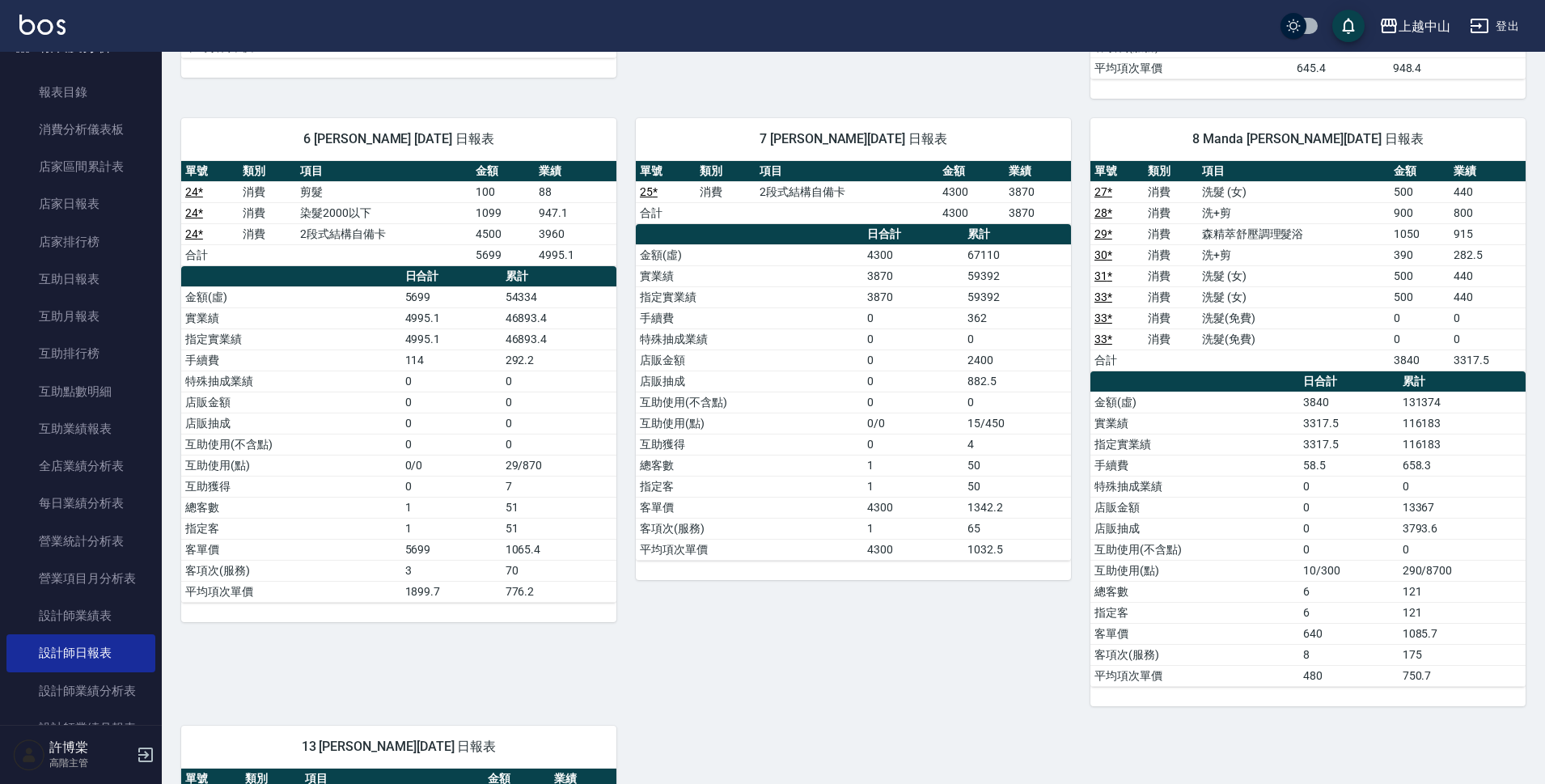
scroll to position [779, 0]
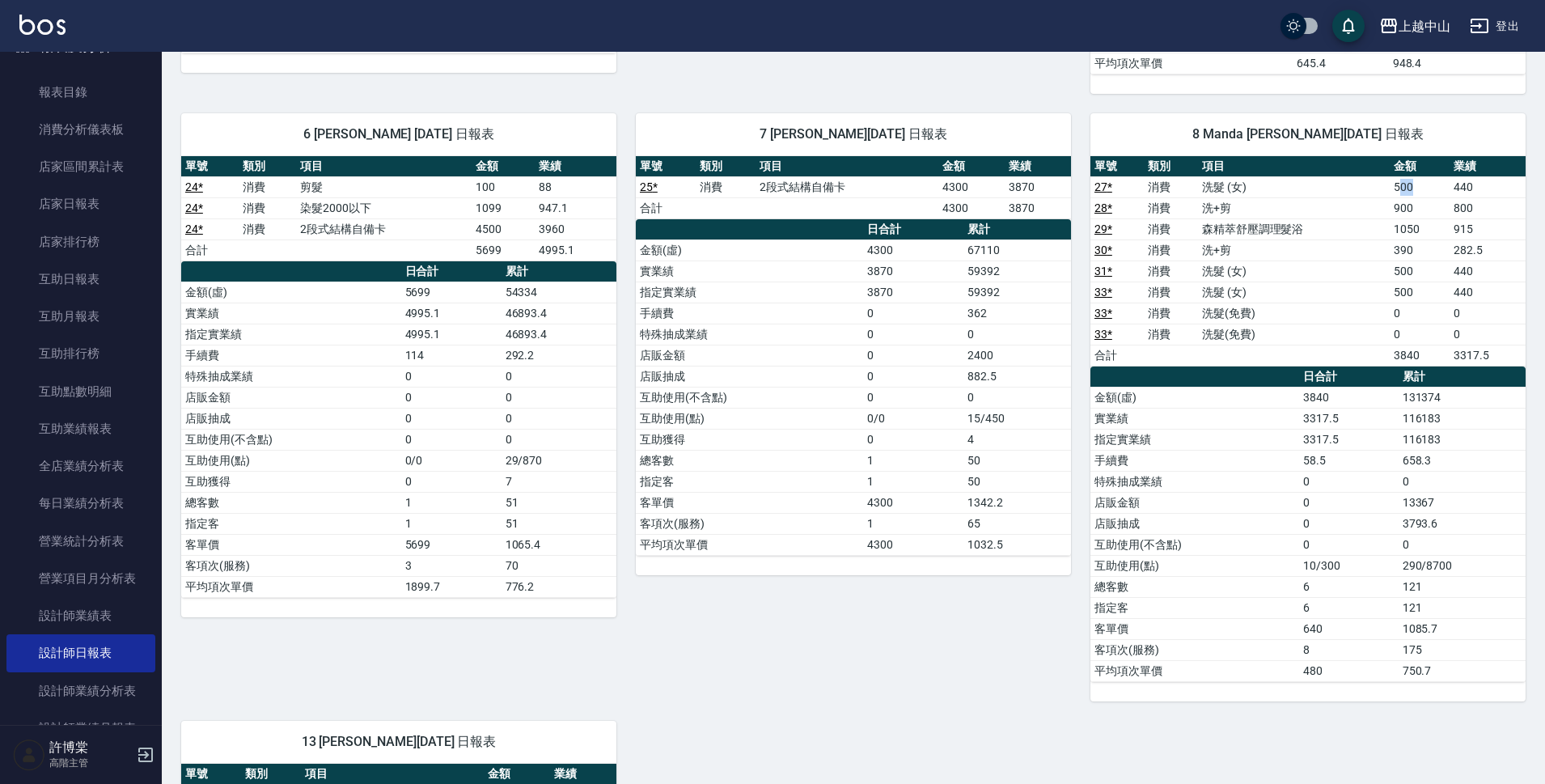
drag, startPoint x: 1400, startPoint y: 191, endPoint x: 1414, endPoint y: 189, distance: 14.1
click at [1414, 189] on td "500" at bounding box center [1418, 186] width 59 height 21
click at [1413, 182] on td "500" at bounding box center [1418, 186] width 59 height 21
drag, startPoint x: 1416, startPoint y: 186, endPoint x: 1390, endPoint y: 189, distance: 26.2
click at [1390, 189] on td "500" at bounding box center [1418, 186] width 59 height 21
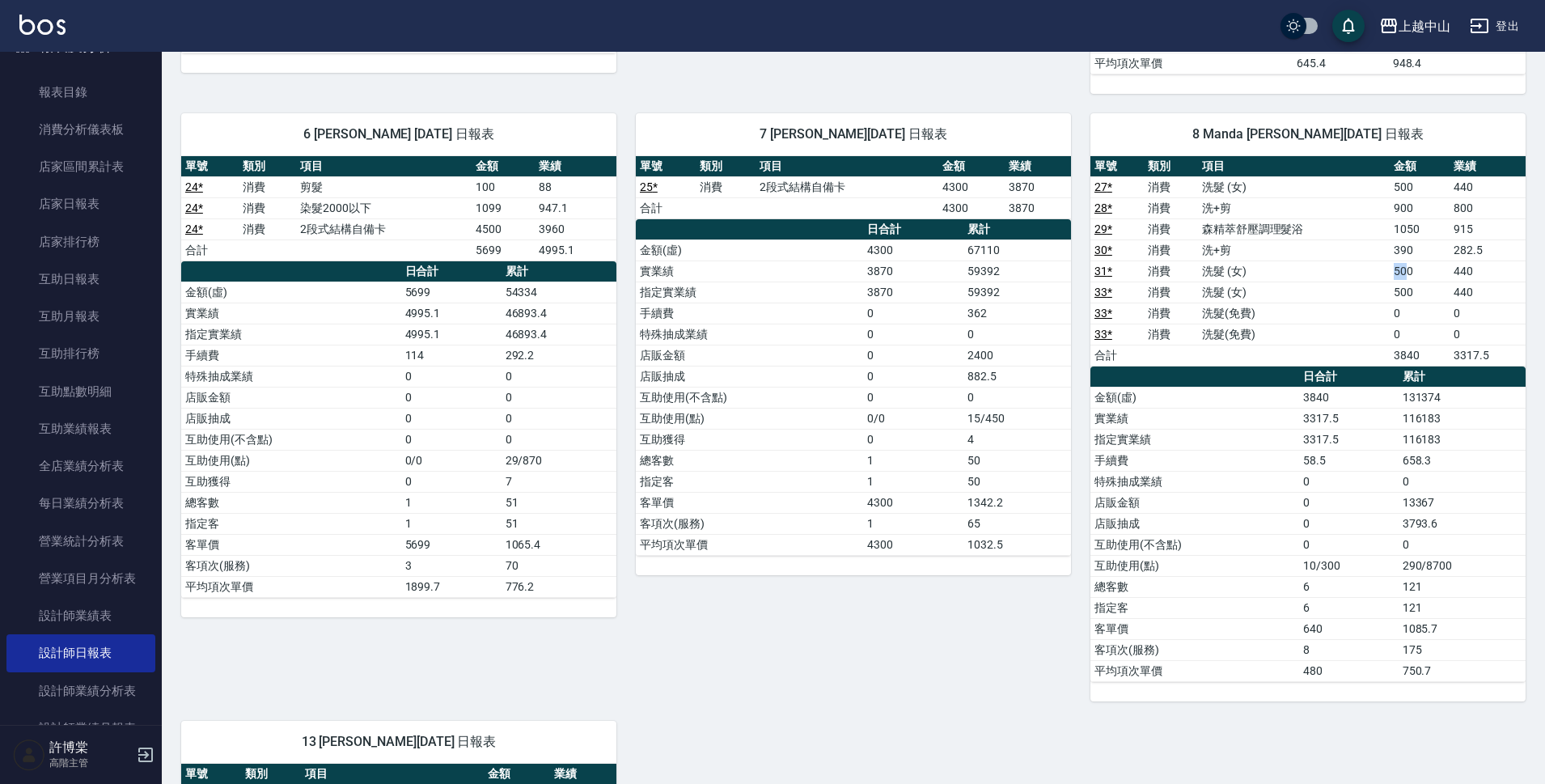
drag, startPoint x: 1407, startPoint y: 271, endPoint x: 1385, endPoint y: 284, distance: 25.6
click at [1394, 275] on td "500" at bounding box center [1418, 270] width 59 height 21
click at [1399, 294] on td "500" at bounding box center [1418, 291] width 59 height 21
drag, startPoint x: 1418, startPoint y: 205, endPoint x: 1394, endPoint y: 213, distance: 25.3
click at [1394, 213] on td "900" at bounding box center [1418, 208] width 59 height 21
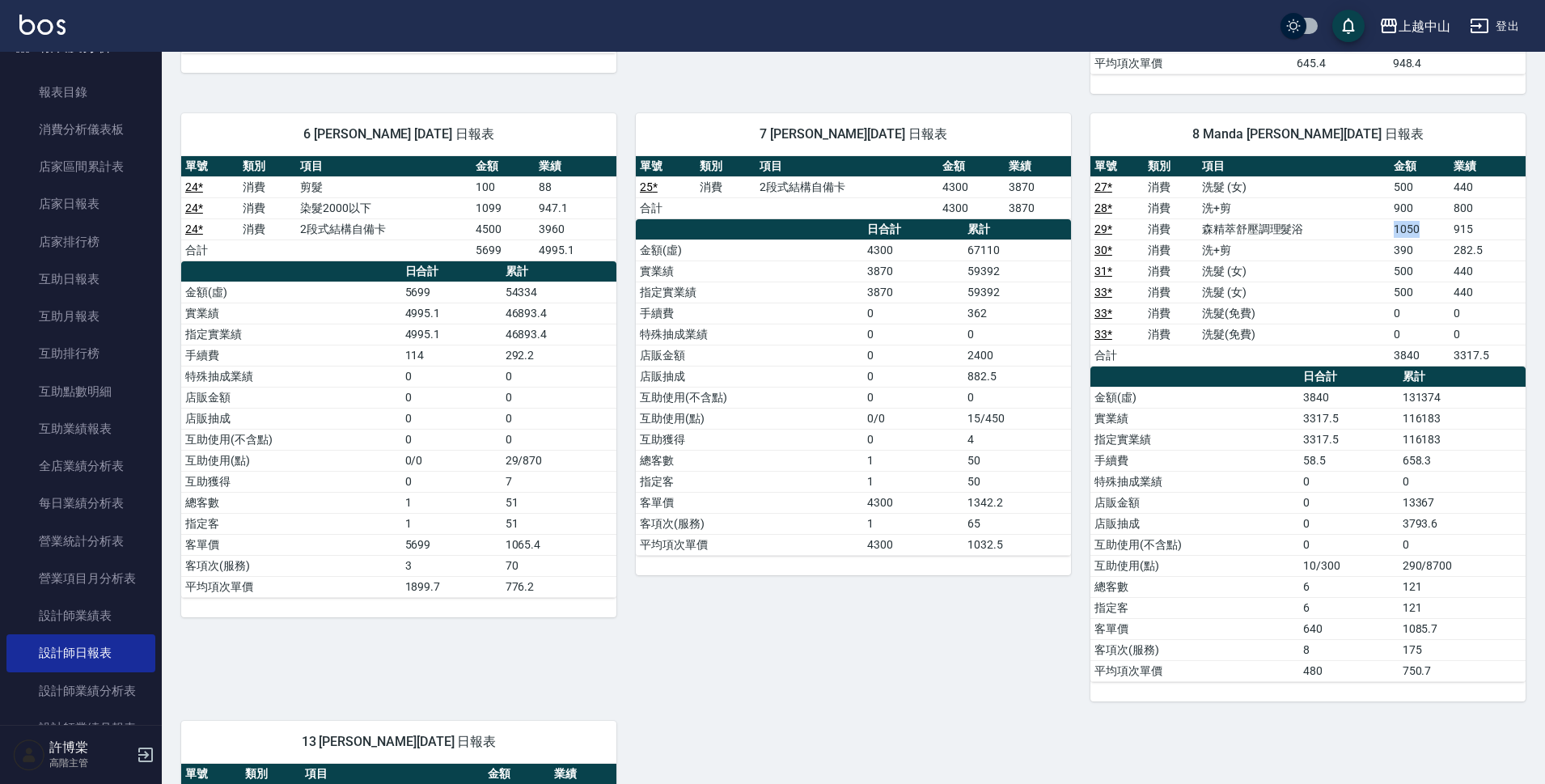
drag, startPoint x: 1419, startPoint y: 229, endPoint x: 1390, endPoint y: 232, distance: 29.2
click at [1390, 232] on td "1050" at bounding box center [1418, 228] width 59 height 21
drag, startPoint x: 1390, startPoint y: 247, endPoint x: 1415, endPoint y: 250, distance: 25.2
click at [1415, 250] on td "390" at bounding box center [1418, 250] width 59 height 21
click at [1413, 267] on td "500" at bounding box center [1418, 270] width 59 height 21
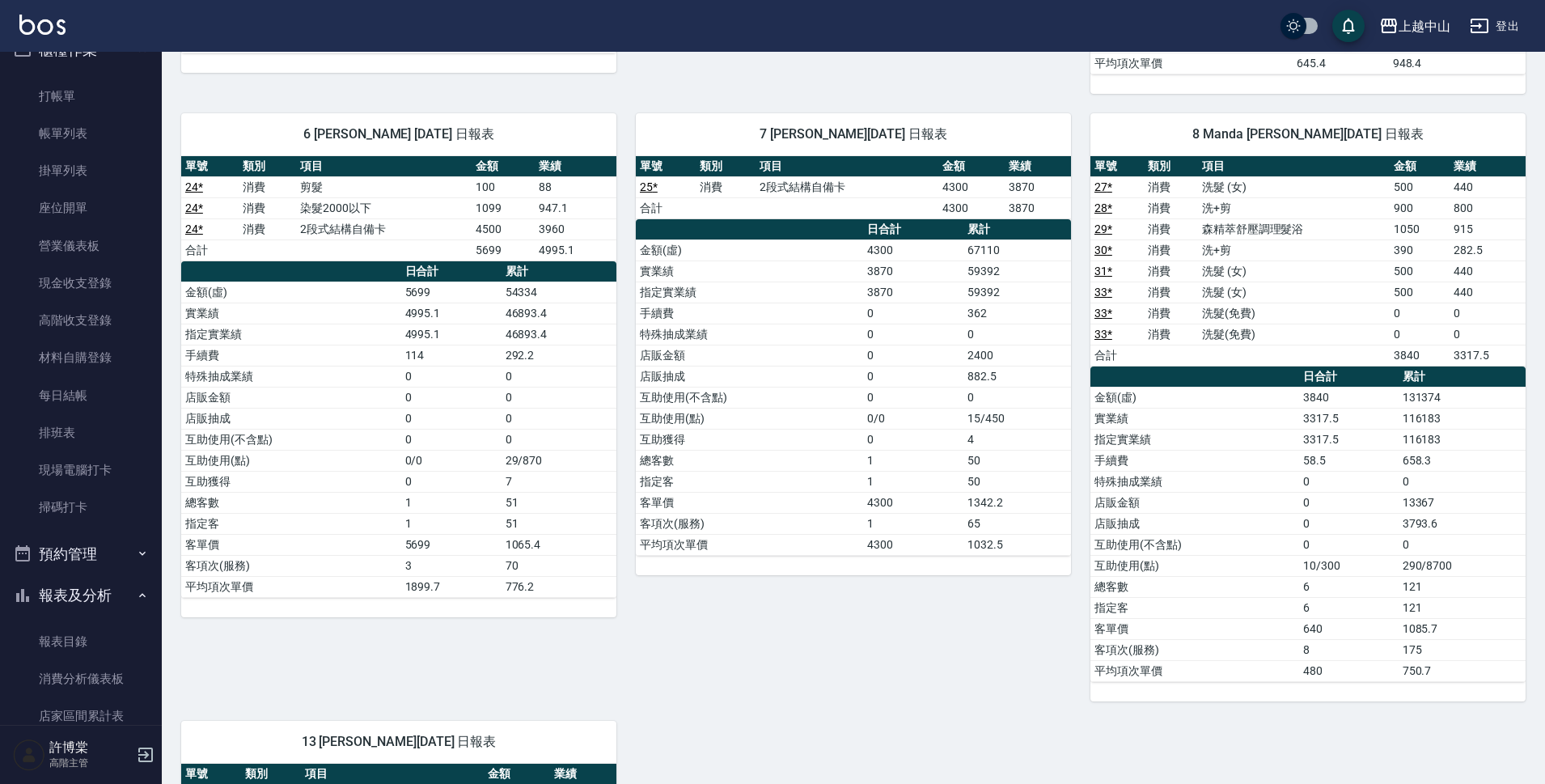
scroll to position [20, 0]
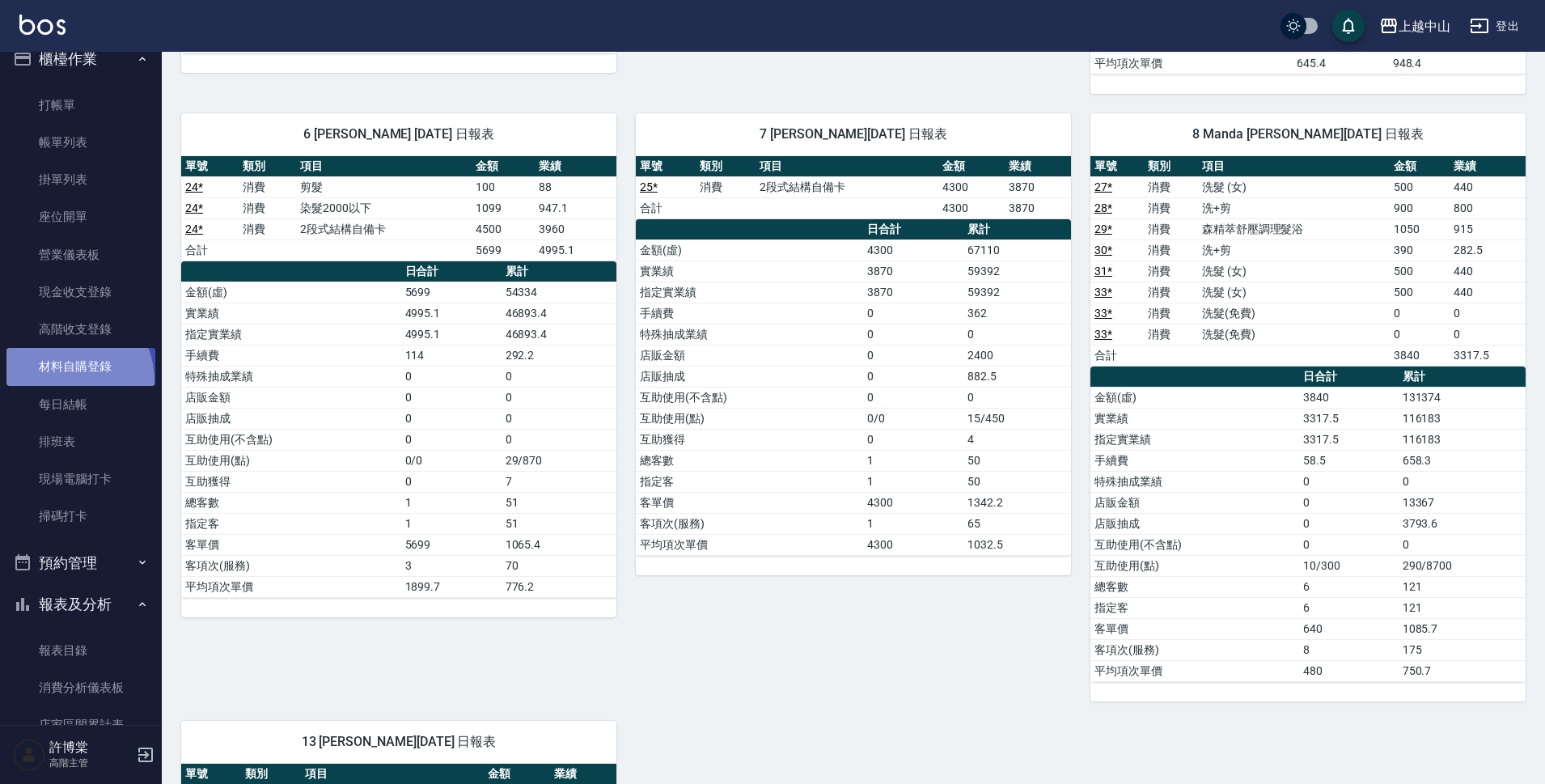
click at [61, 381] on link "材料自購登錄" at bounding box center [81, 366] width 149 height 37
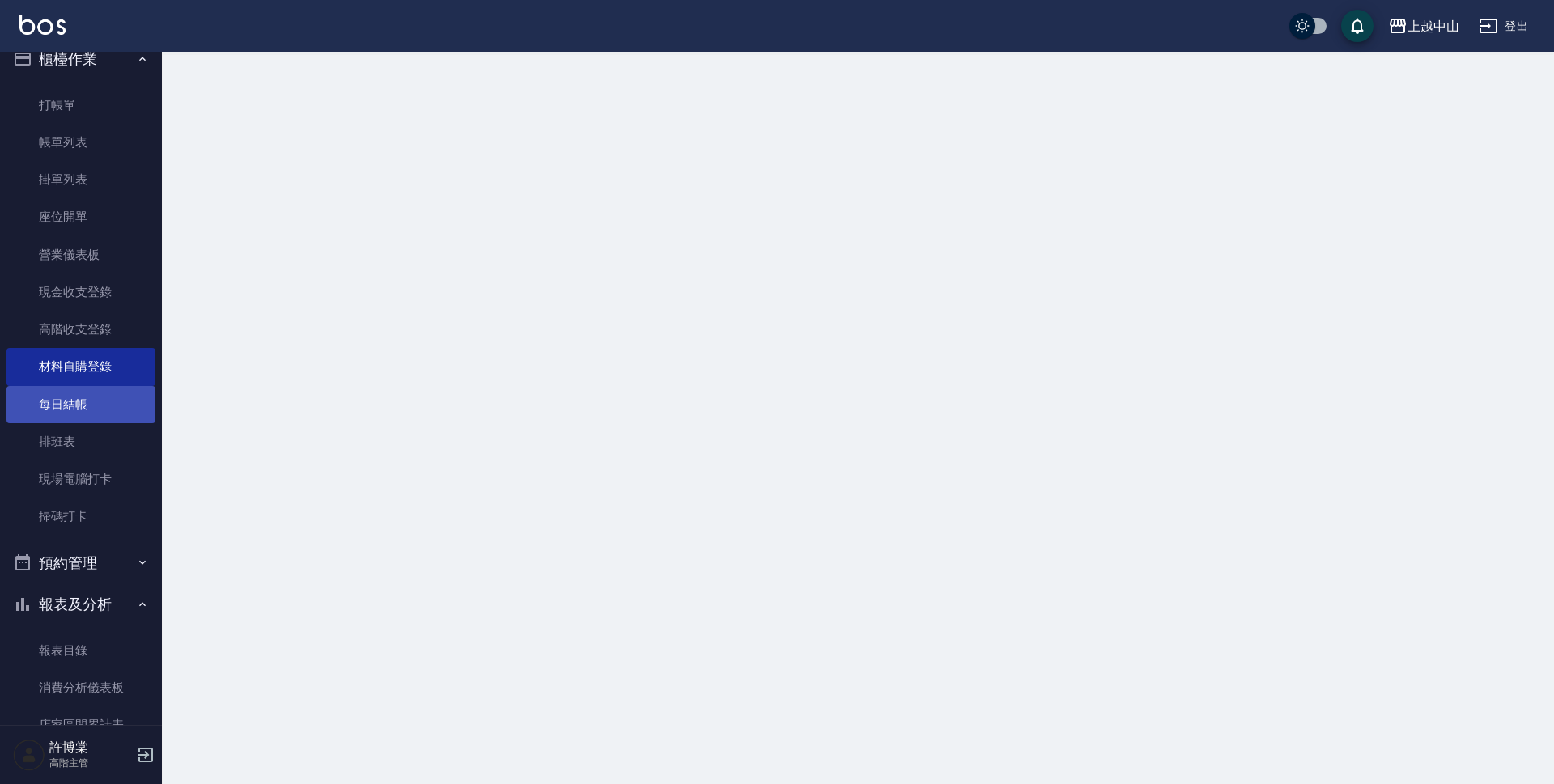
click at [72, 415] on link "每日結帳" at bounding box center [81, 404] width 149 height 37
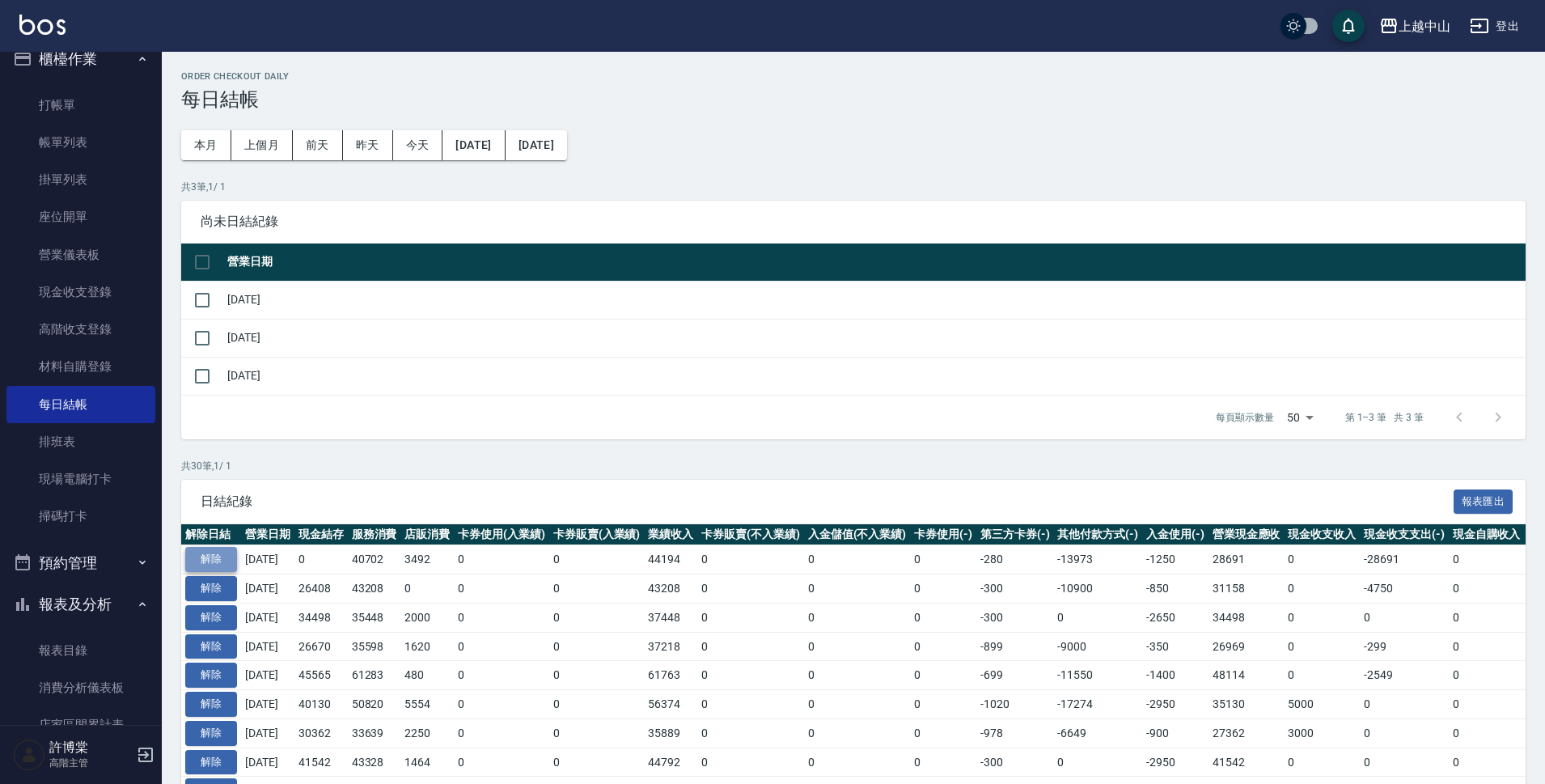
click at [202, 557] on button "解除" at bounding box center [211, 559] width 52 height 25
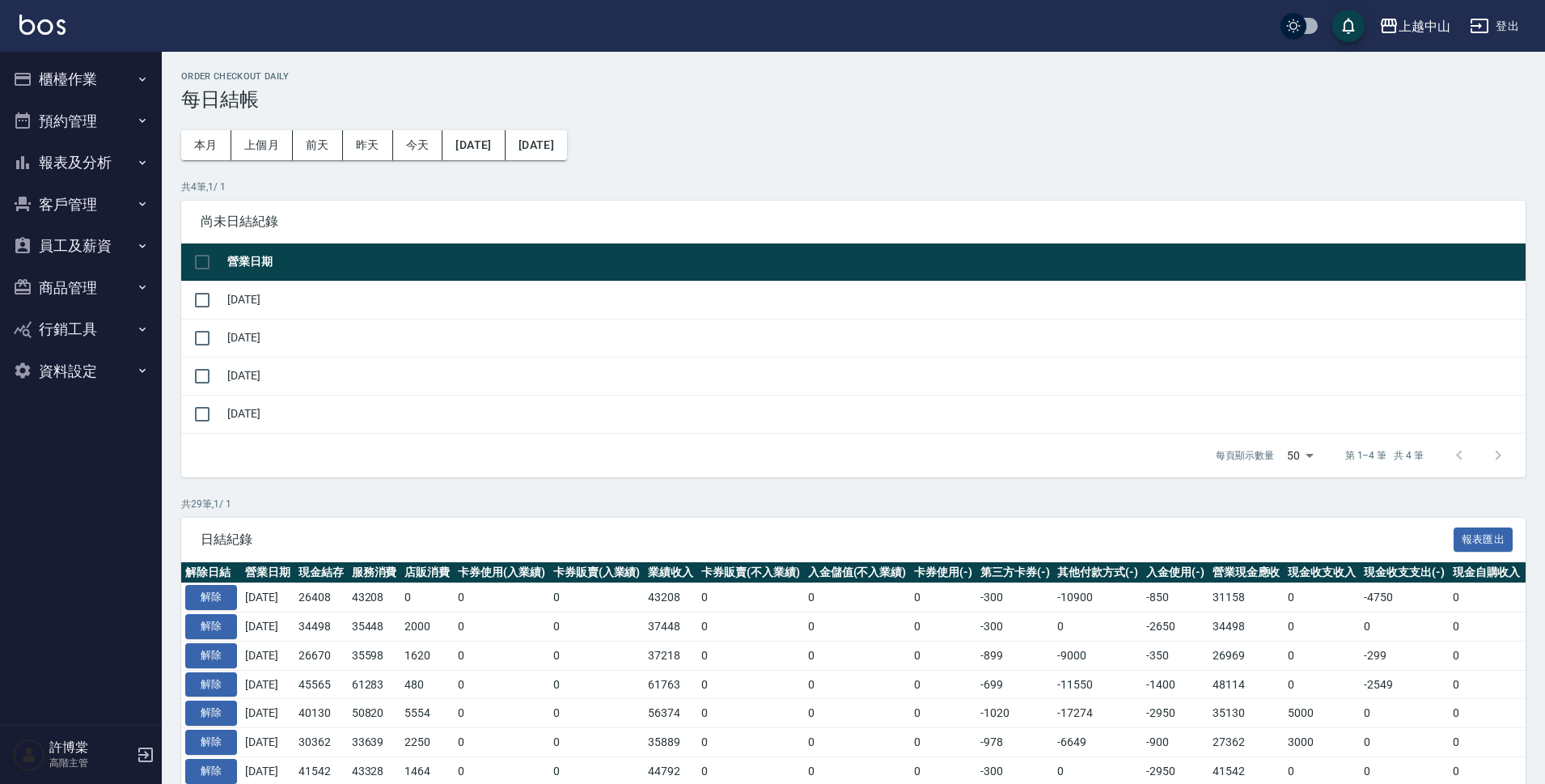
click at [56, 79] on button "櫃檯作業" at bounding box center [81, 79] width 149 height 42
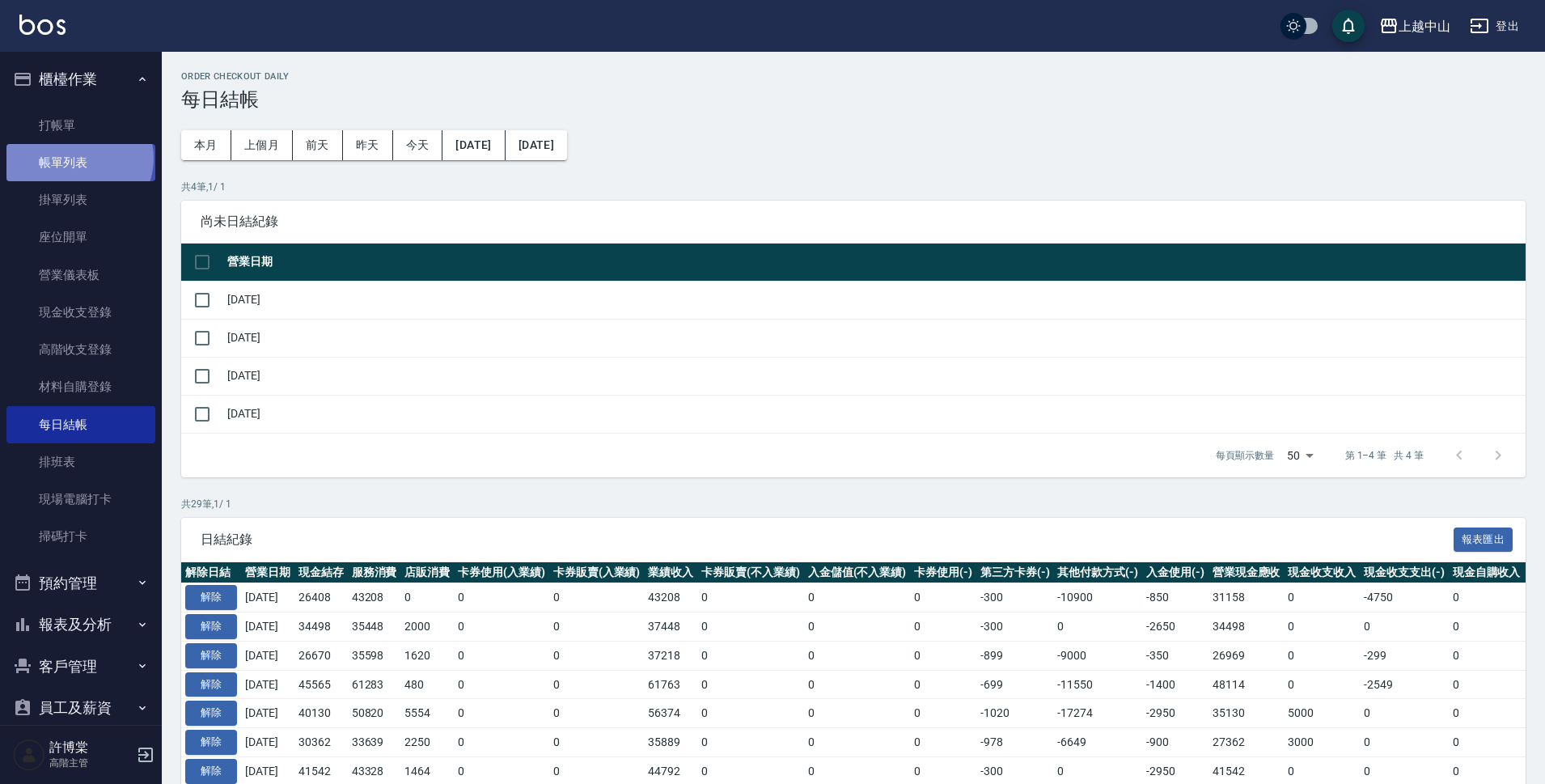
click at [78, 159] on link "帳單列表" at bounding box center [81, 162] width 149 height 37
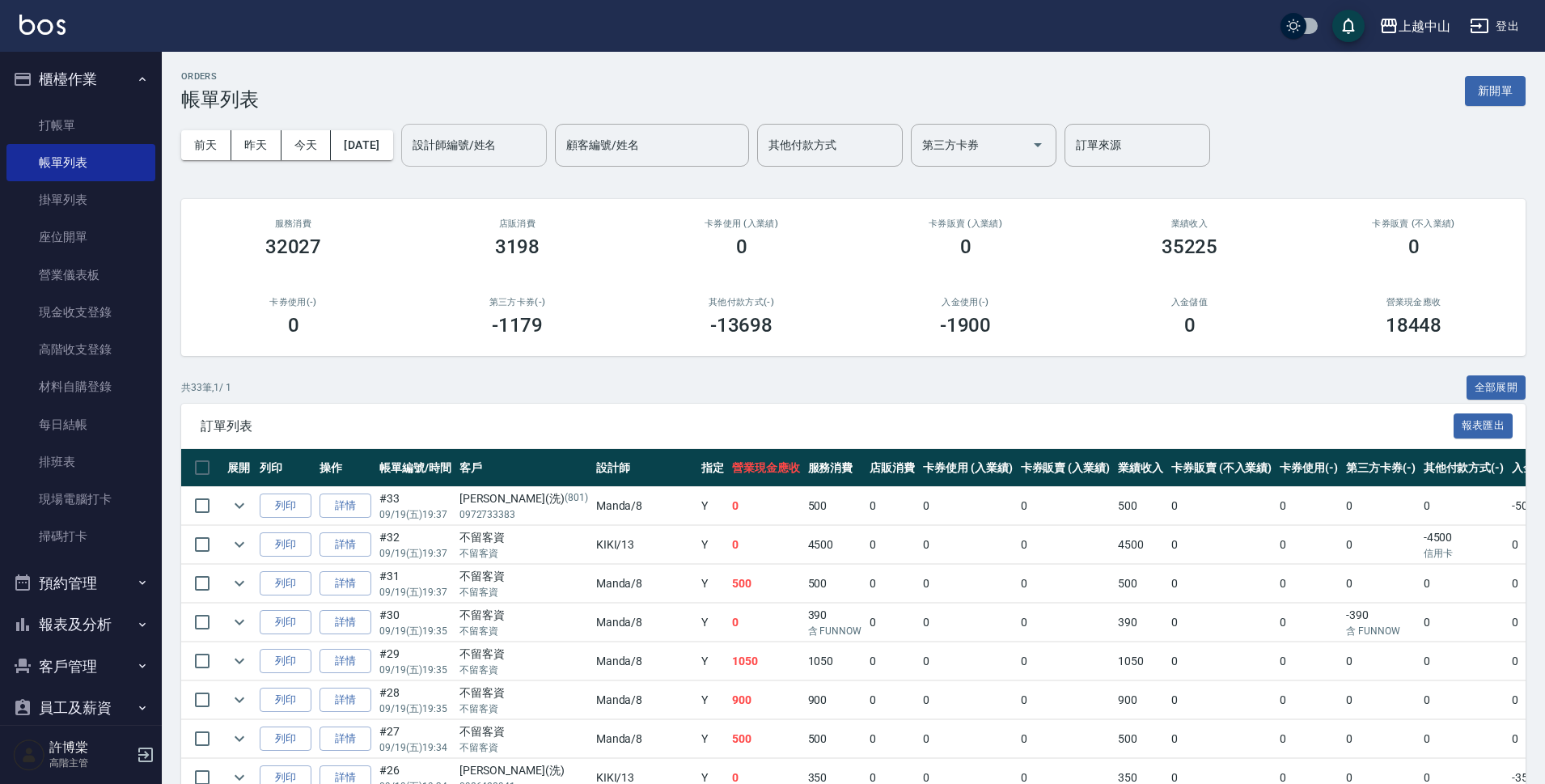
click at [476, 143] on div "設計師編號/姓名 設計師編號/姓名" at bounding box center [474, 146] width 146 height 43
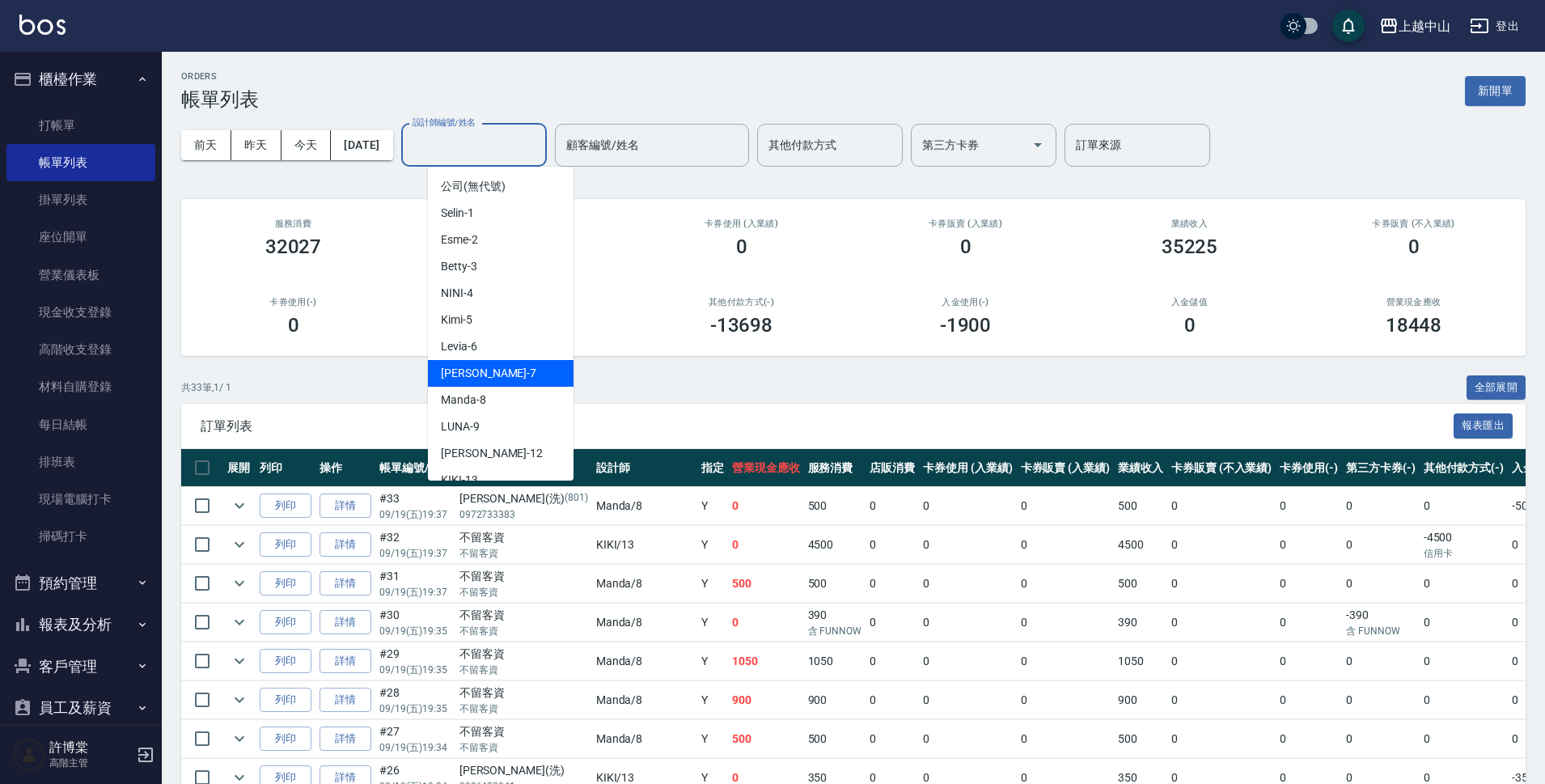
click at [483, 367] on span "Maggie -7" at bounding box center [488, 373] width 95 height 17
type input "Maggie-7"
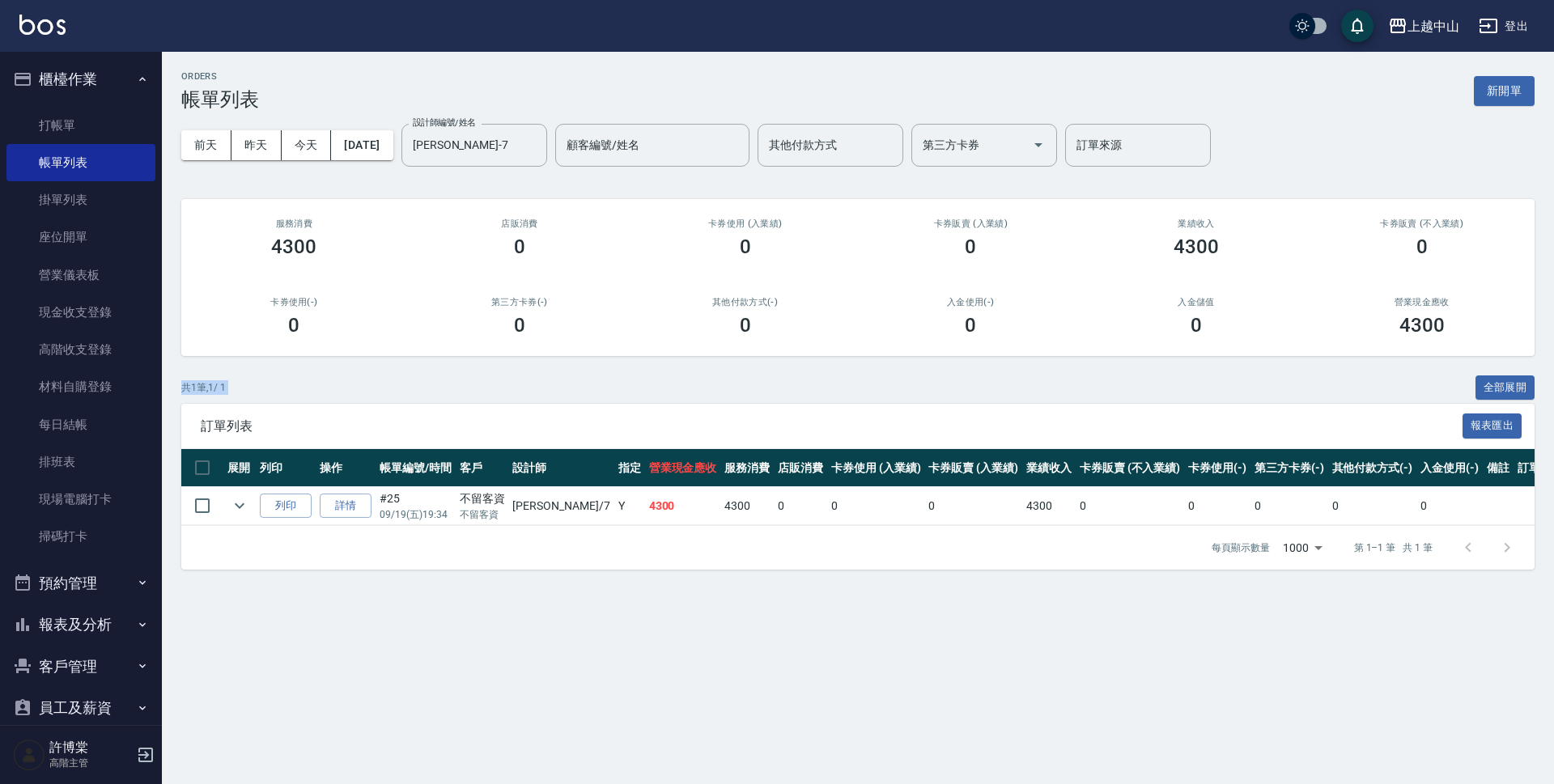
drag, startPoint x: 1553, startPoint y: 339, endPoint x: 1553, endPoint y: 375, distance: 36.0
click at [1553, 375] on div "ORDERS 帳單列表 新開單 前天 昨天 今天 2025/09/19 設計師編號/姓名 Maggie-7 設計師編號/姓名 顧客編號/姓名 顧客編號/姓名 …" at bounding box center [858, 320] width 1392 height 537
click at [661, 457] on th "營業現金應收" at bounding box center [683, 468] width 76 height 38
click at [267, 143] on button "昨天" at bounding box center [257, 145] width 50 height 30
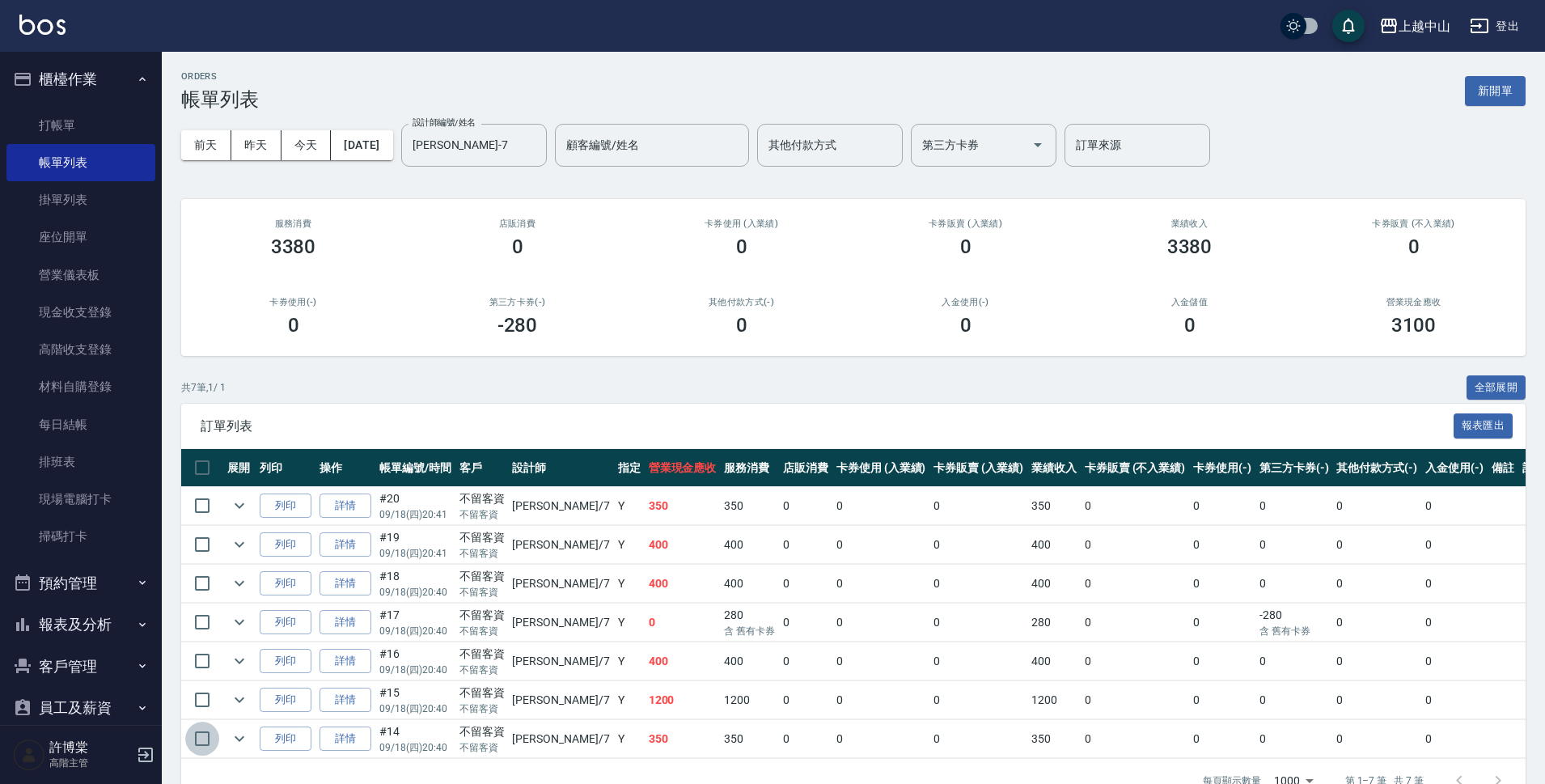
click at [208, 735] on input "checkbox" at bounding box center [202, 739] width 34 height 34
checkbox input "true"
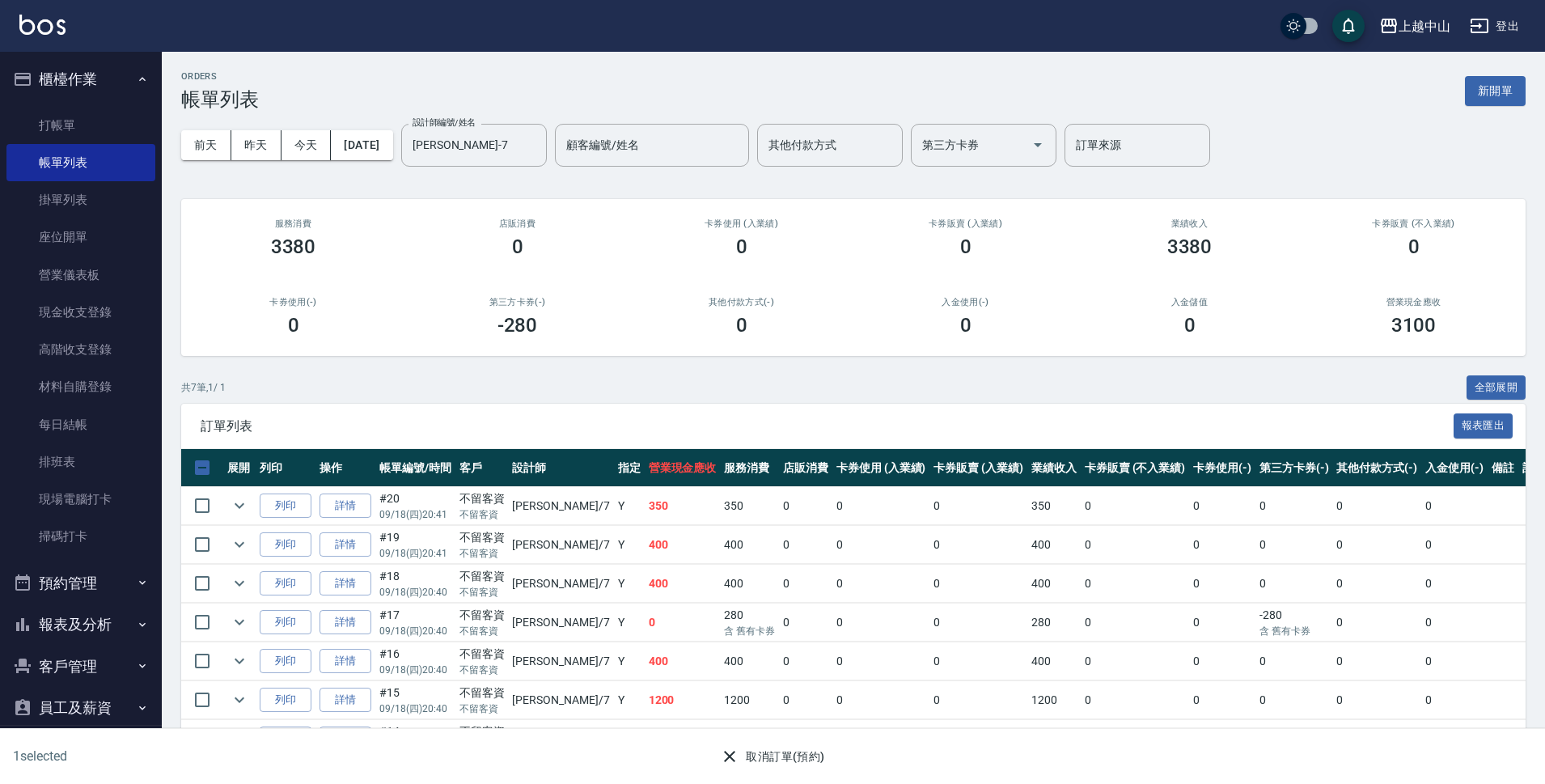
click at [763, 758] on button "取消訂單(預約)" at bounding box center [772, 757] width 117 height 30
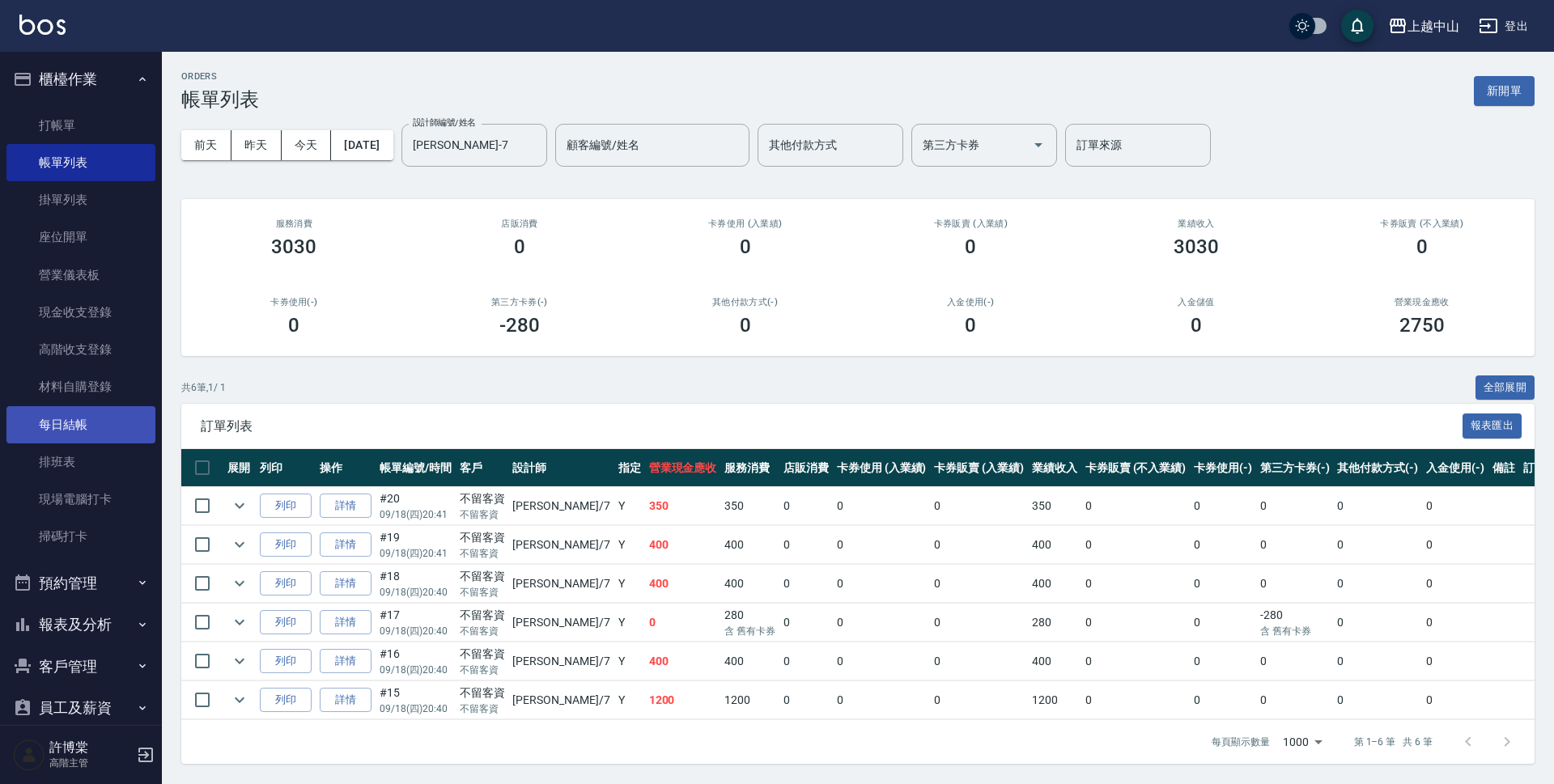
click at [75, 426] on link "每日結帳" at bounding box center [81, 424] width 149 height 37
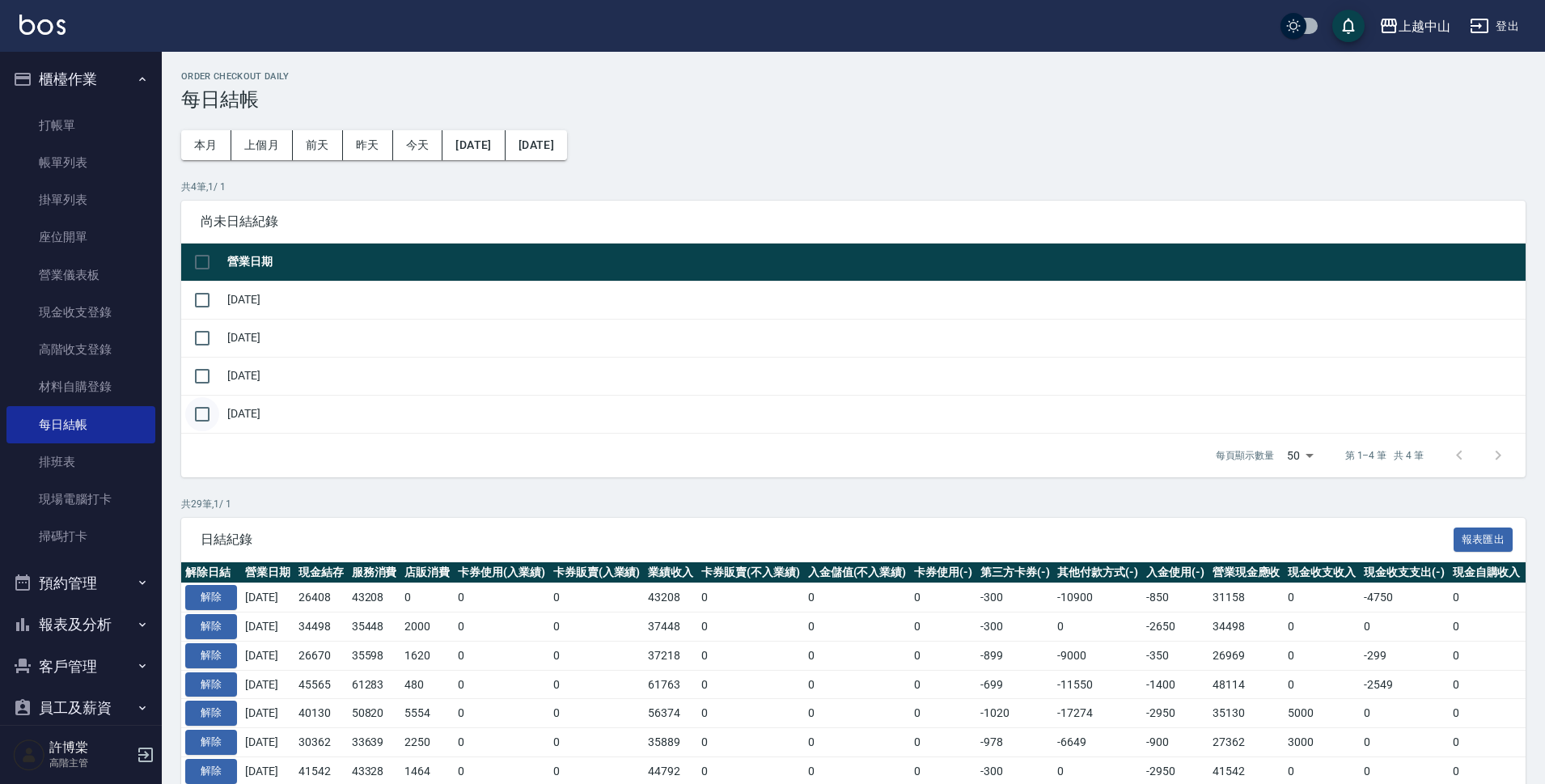
click at [194, 414] on input "checkbox" at bounding box center [202, 414] width 34 height 34
checkbox input "true"
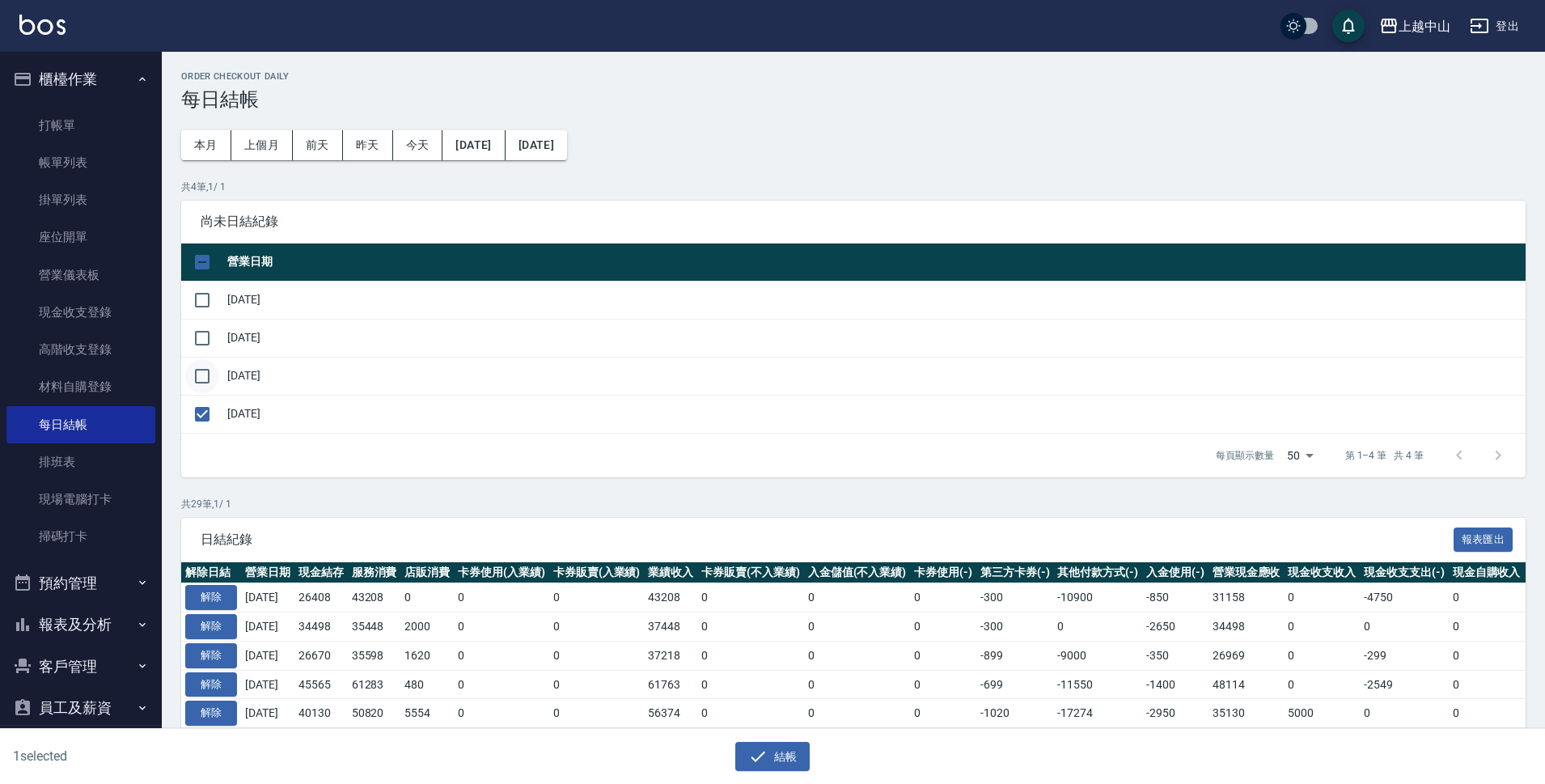
click at [193, 381] on input "checkbox" at bounding box center [202, 375] width 34 height 34
checkbox input "true"
click at [198, 342] on input "checkbox" at bounding box center [202, 337] width 34 height 34
checkbox input "true"
click at [202, 292] on input "checkbox" at bounding box center [202, 299] width 34 height 34
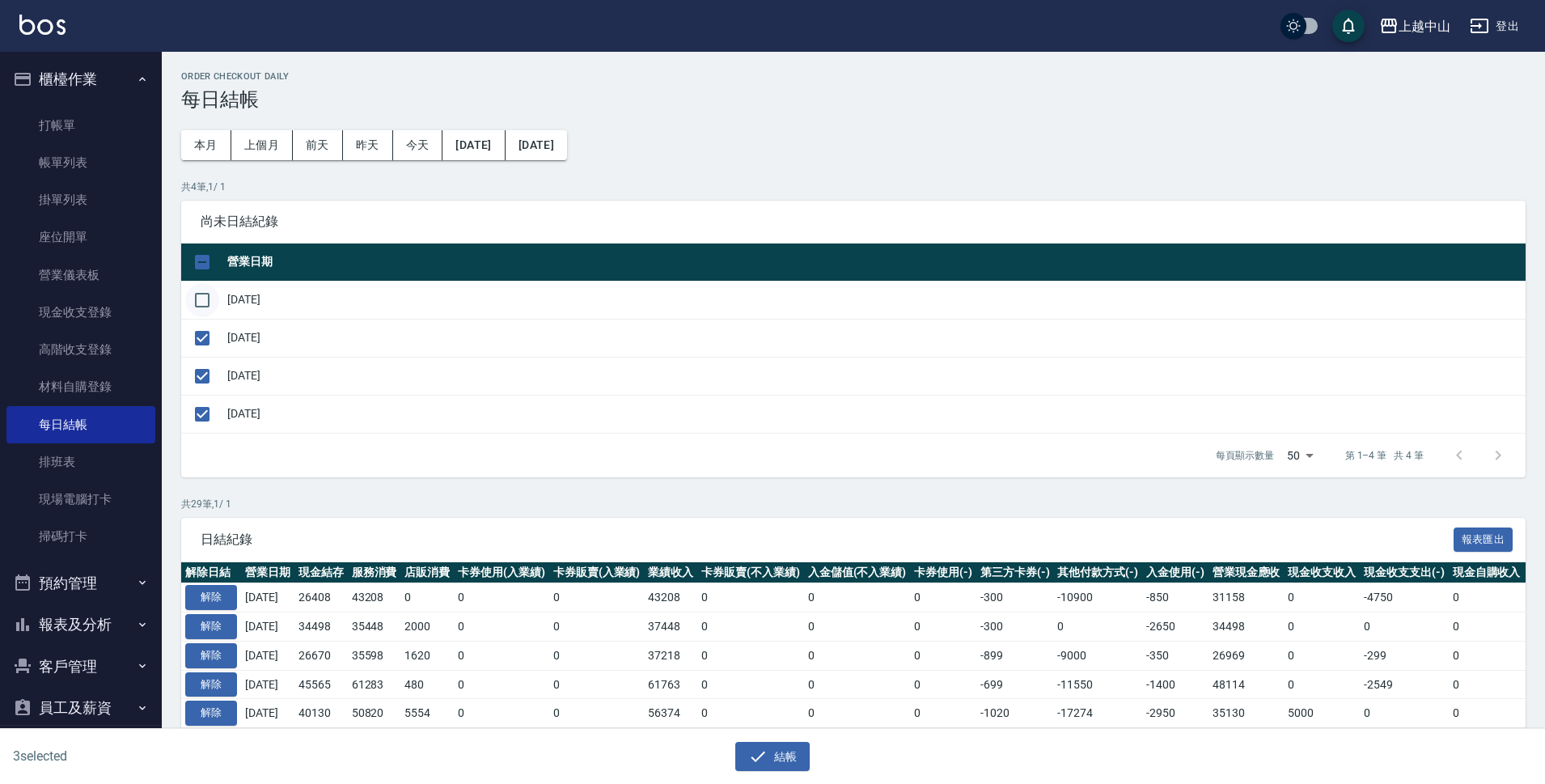
checkbox input "true"
click at [782, 754] on button "結帳" at bounding box center [772, 757] width 75 height 30
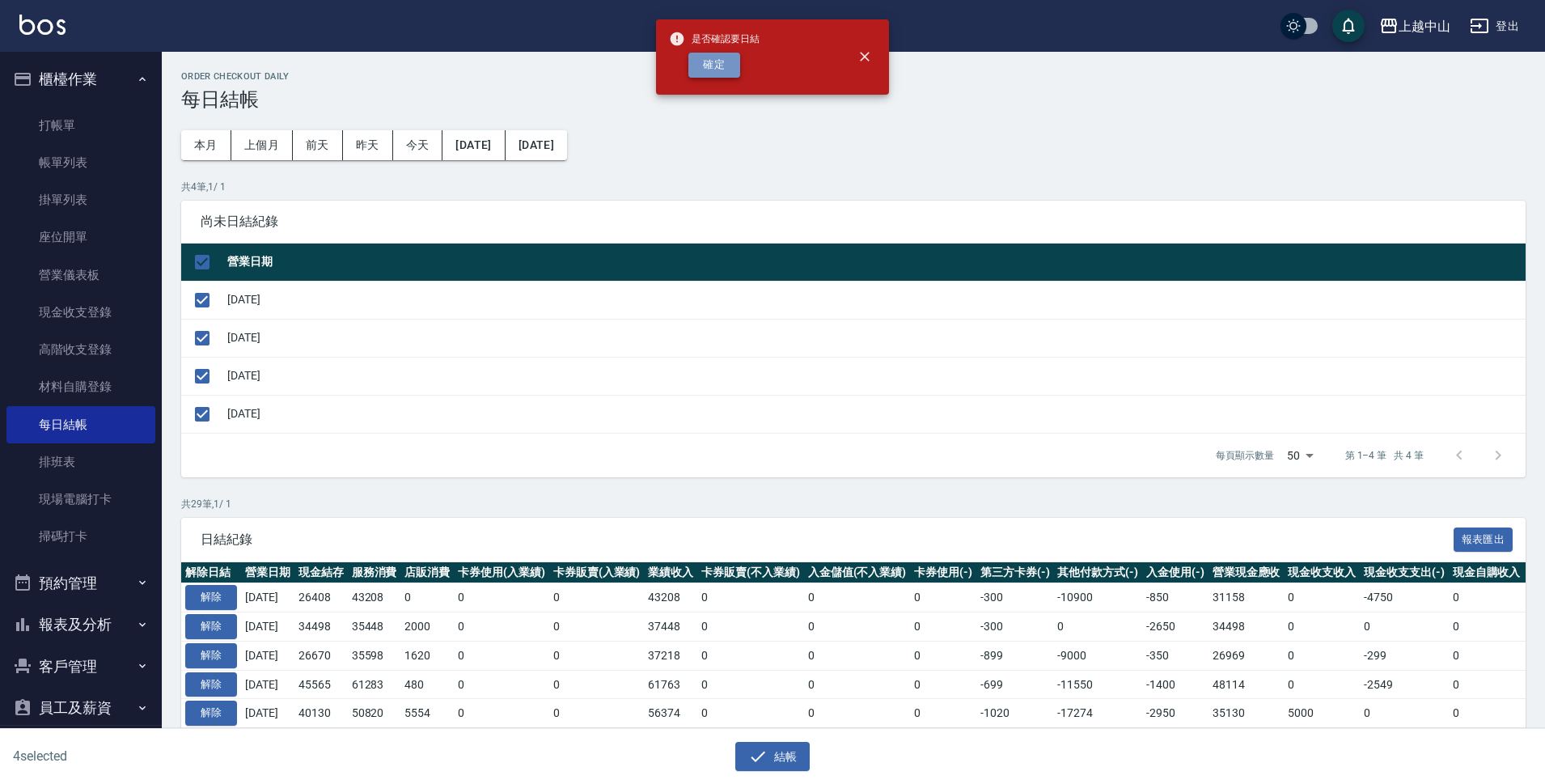
click at [697, 61] on button "確定" at bounding box center [714, 65] width 52 height 25
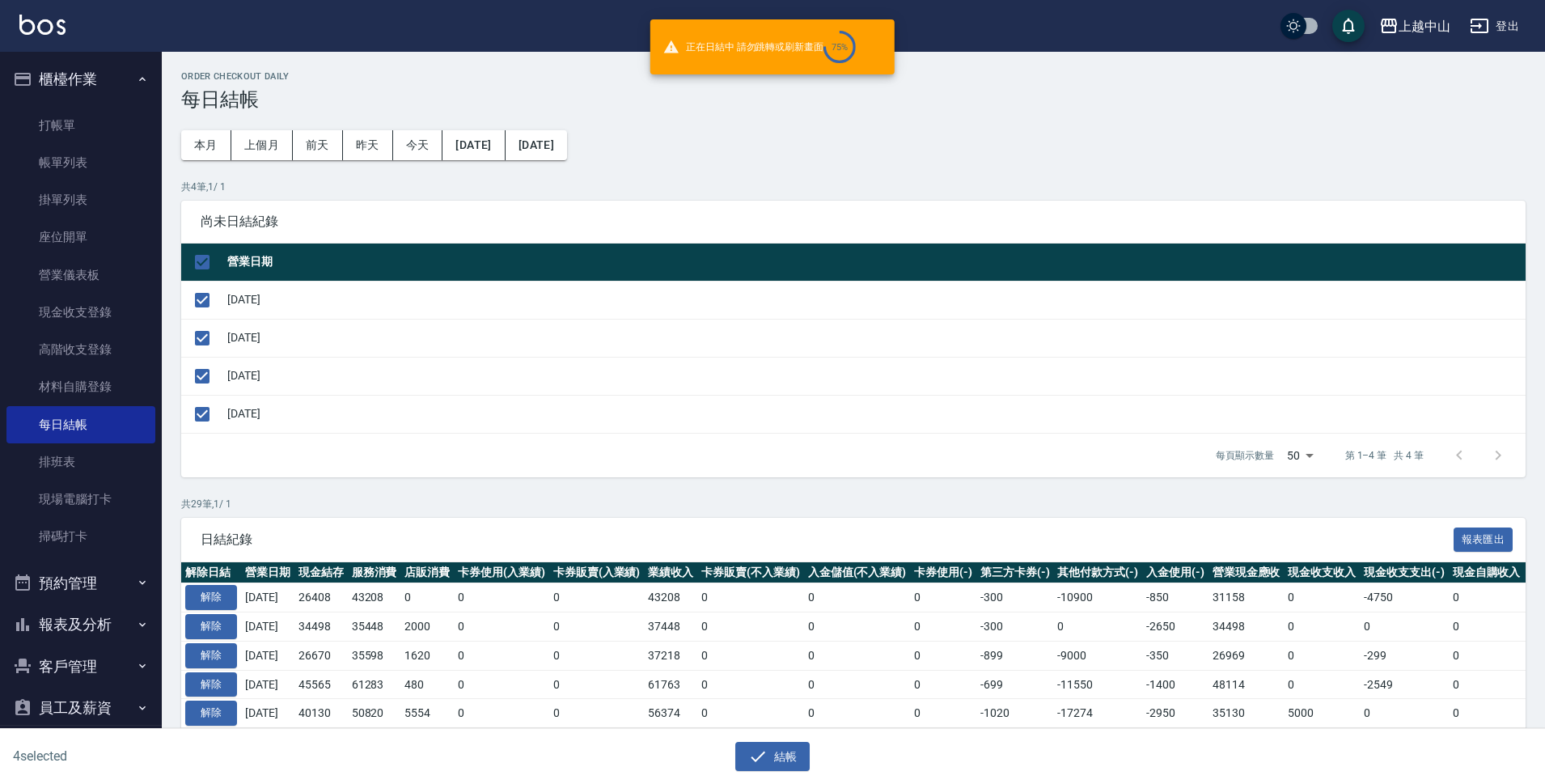
checkbox input "false"
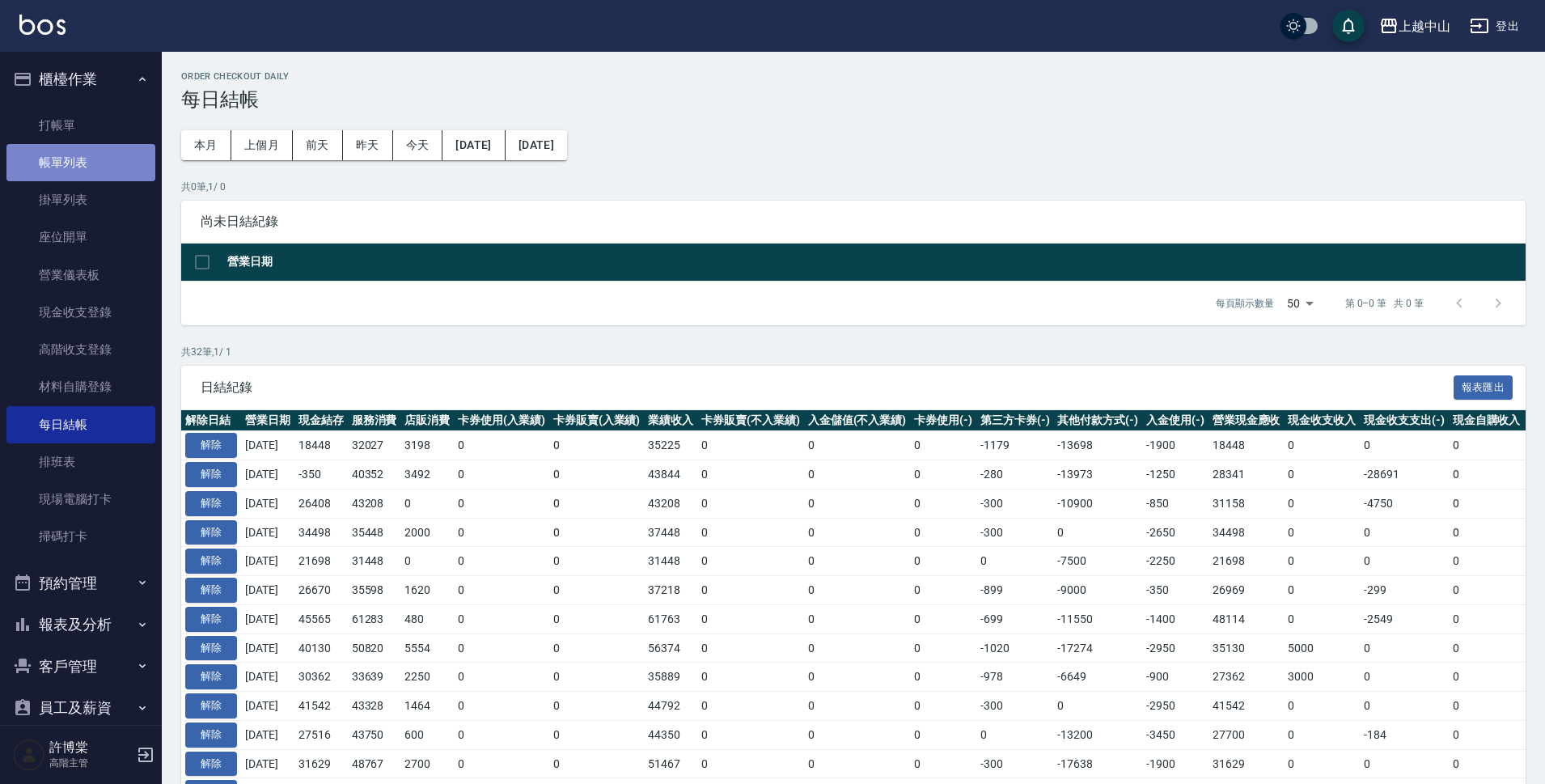
click at [108, 170] on link "帳單列表" at bounding box center [81, 162] width 149 height 37
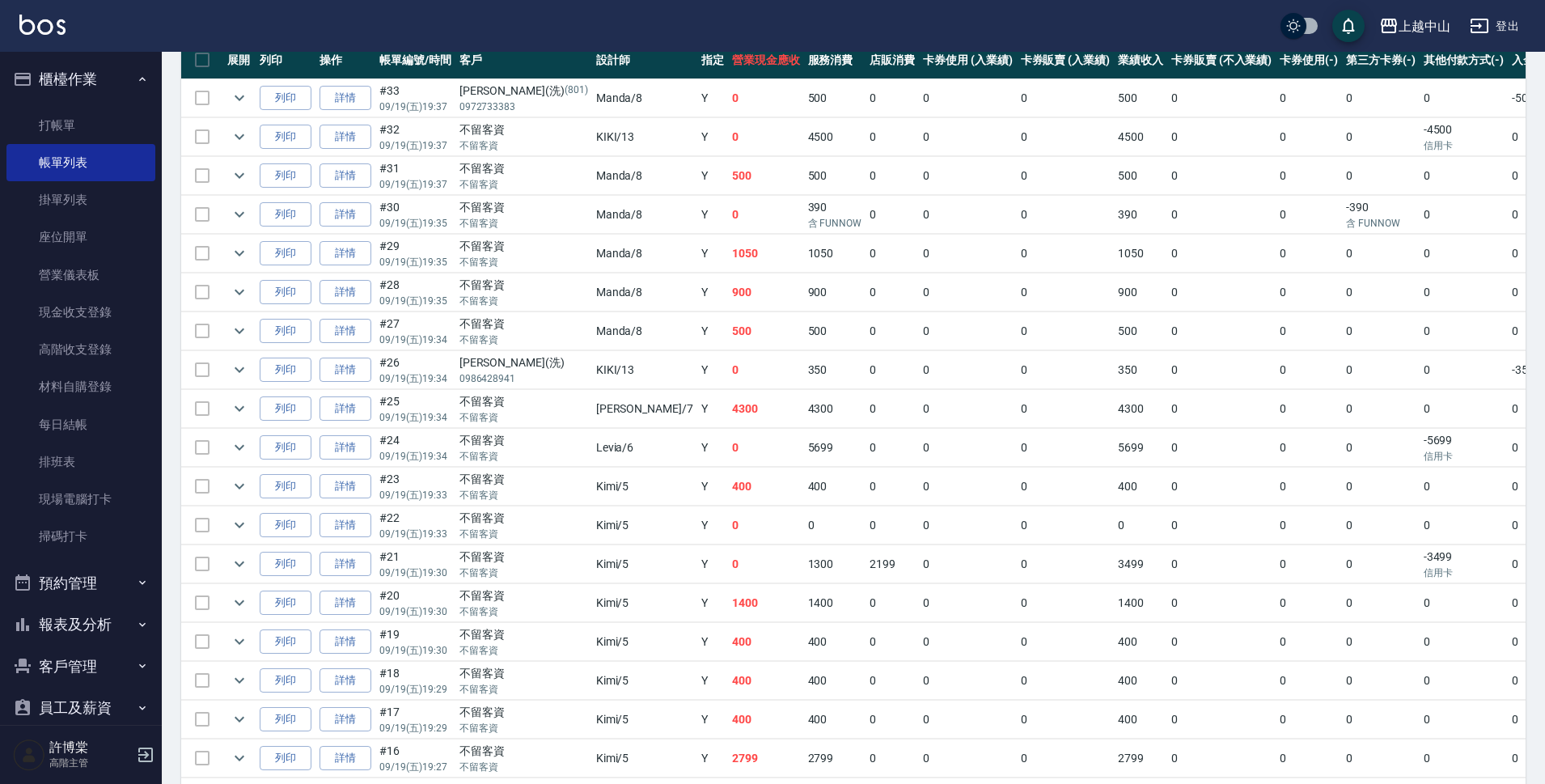
scroll to position [377, 0]
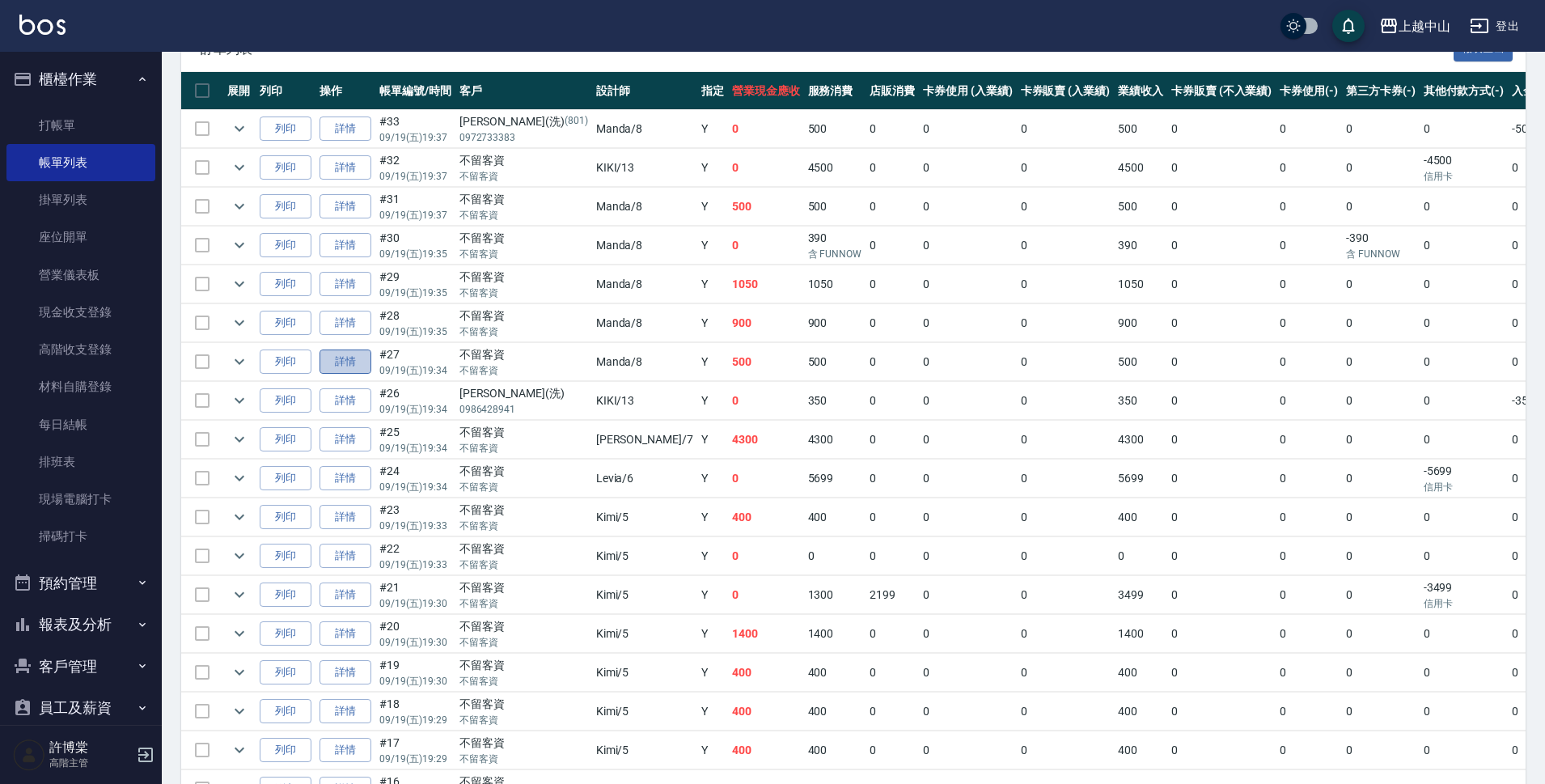
click at [361, 357] on link "詳情" at bounding box center [345, 362] width 52 height 25
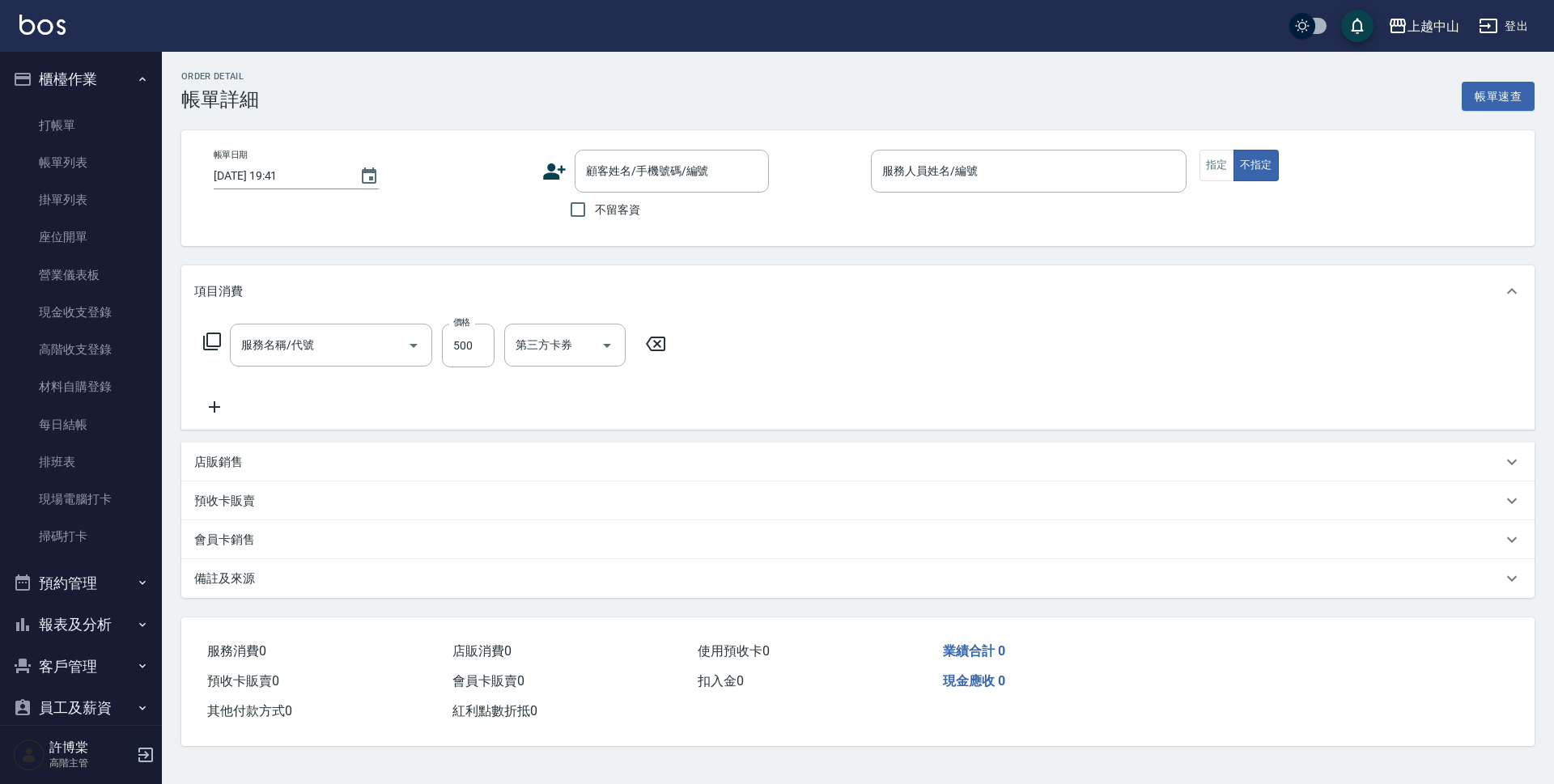
type input "[DATE] 19:34"
checkbox input "true"
type input "Manda-8"
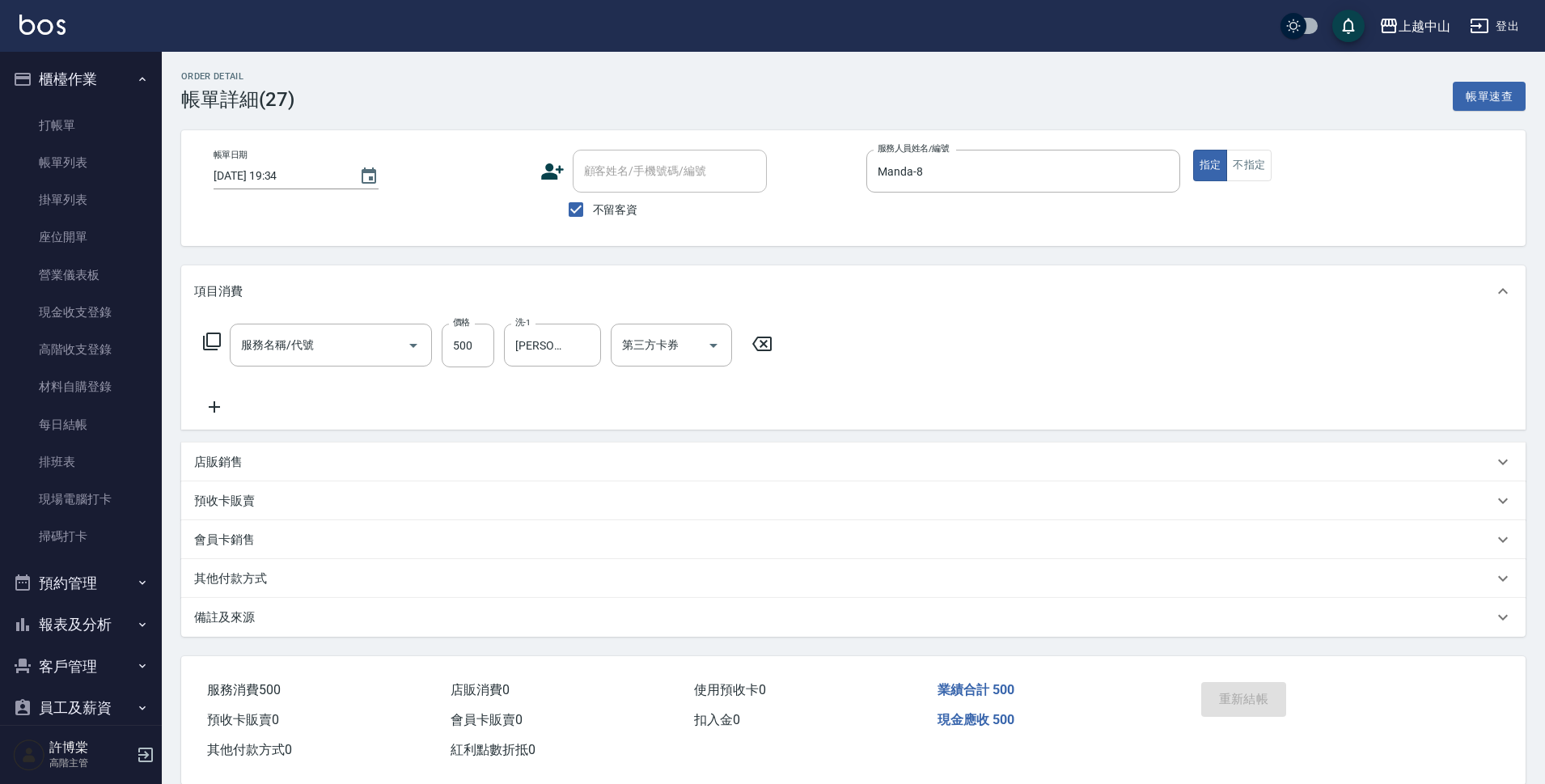
type input "洗髮 (女)(605)"
click at [95, 172] on link "帳單列表" at bounding box center [81, 162] width 149 height 37
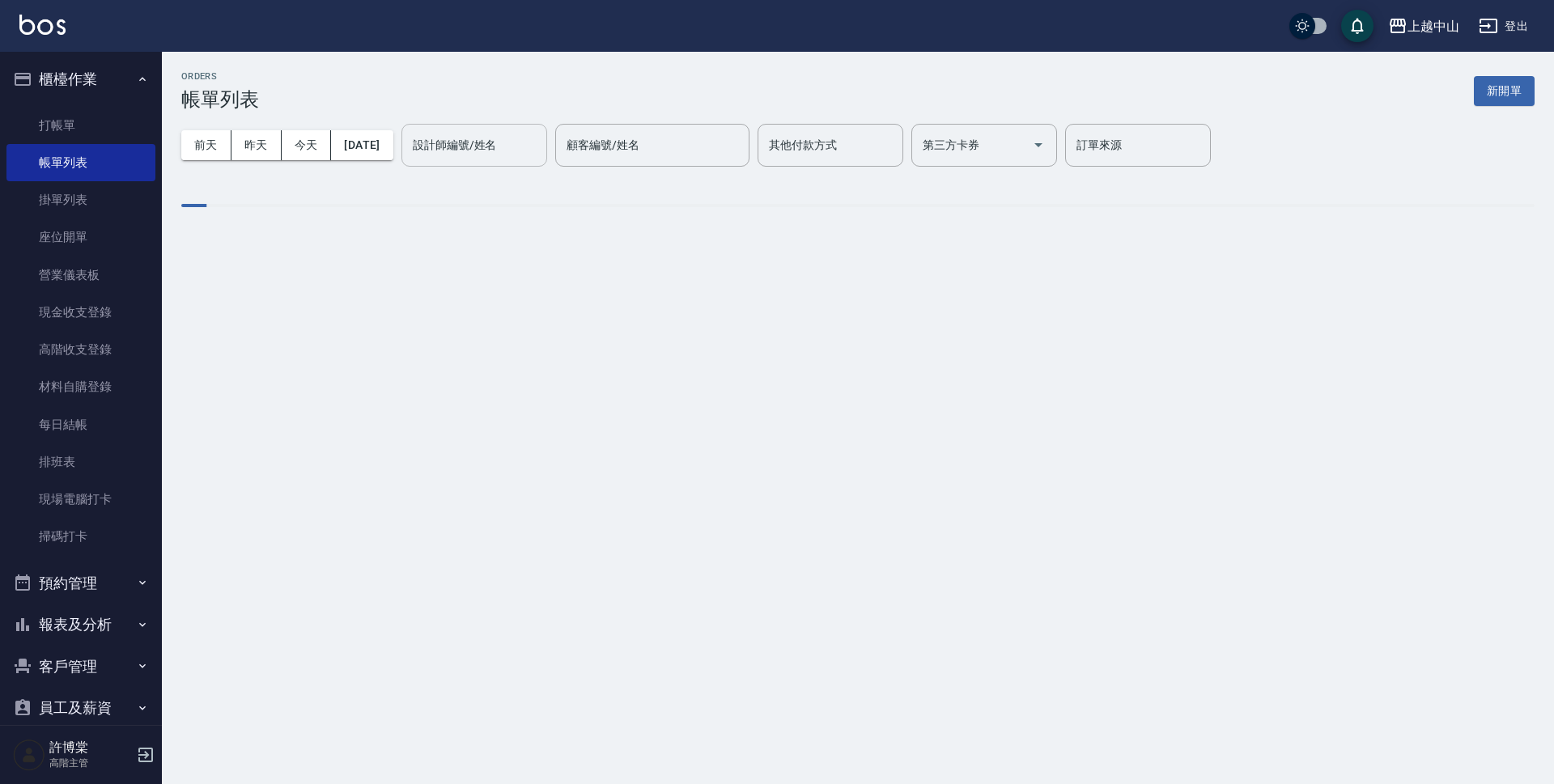
click at [470, 155] on input "設計師編號/姓名" at bounding box center [474, 145] width 131 height 28
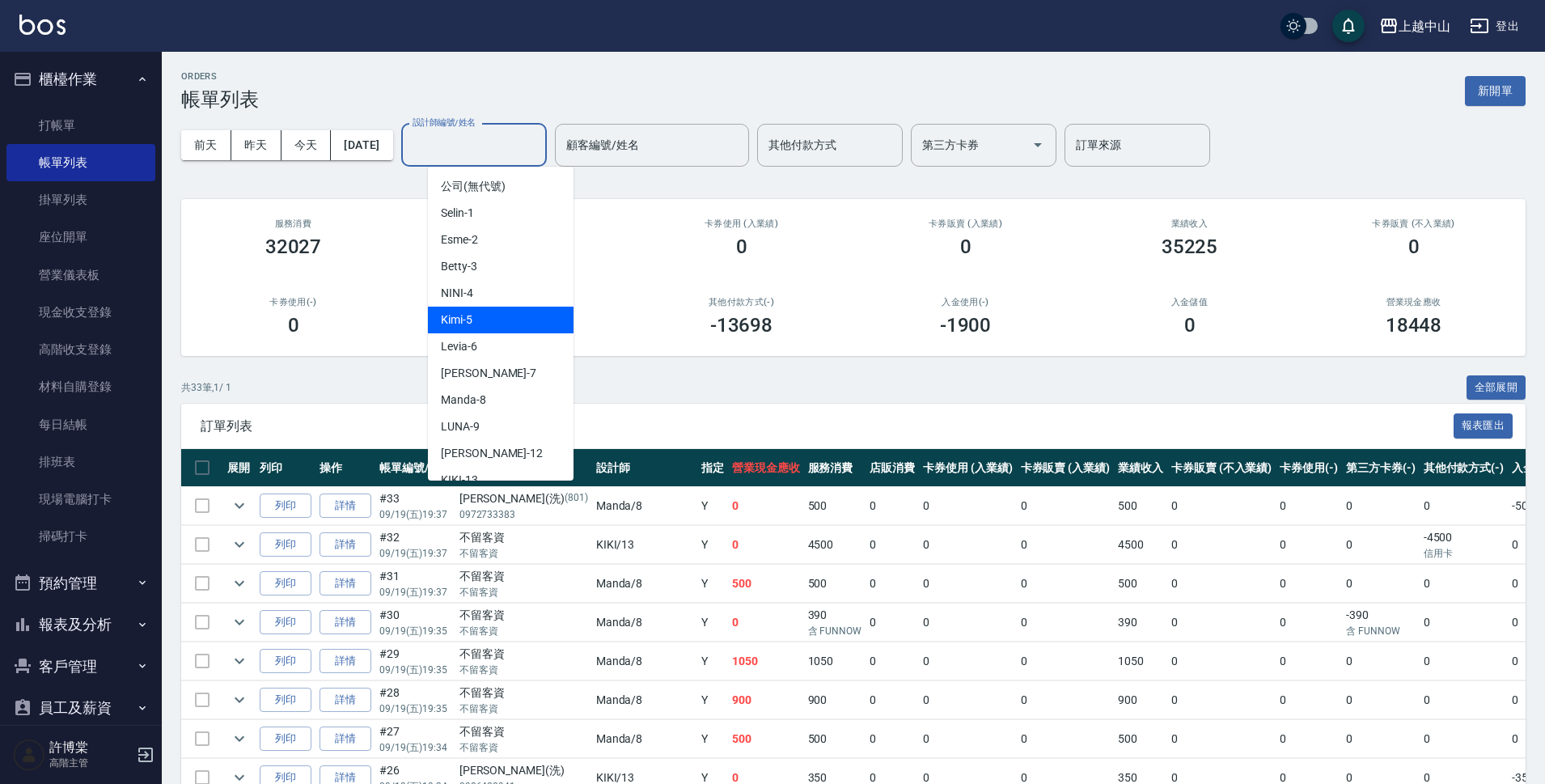
click at [514, 329] on div "Kimi -5" at bounding box center [500, 320] width 146 height 26
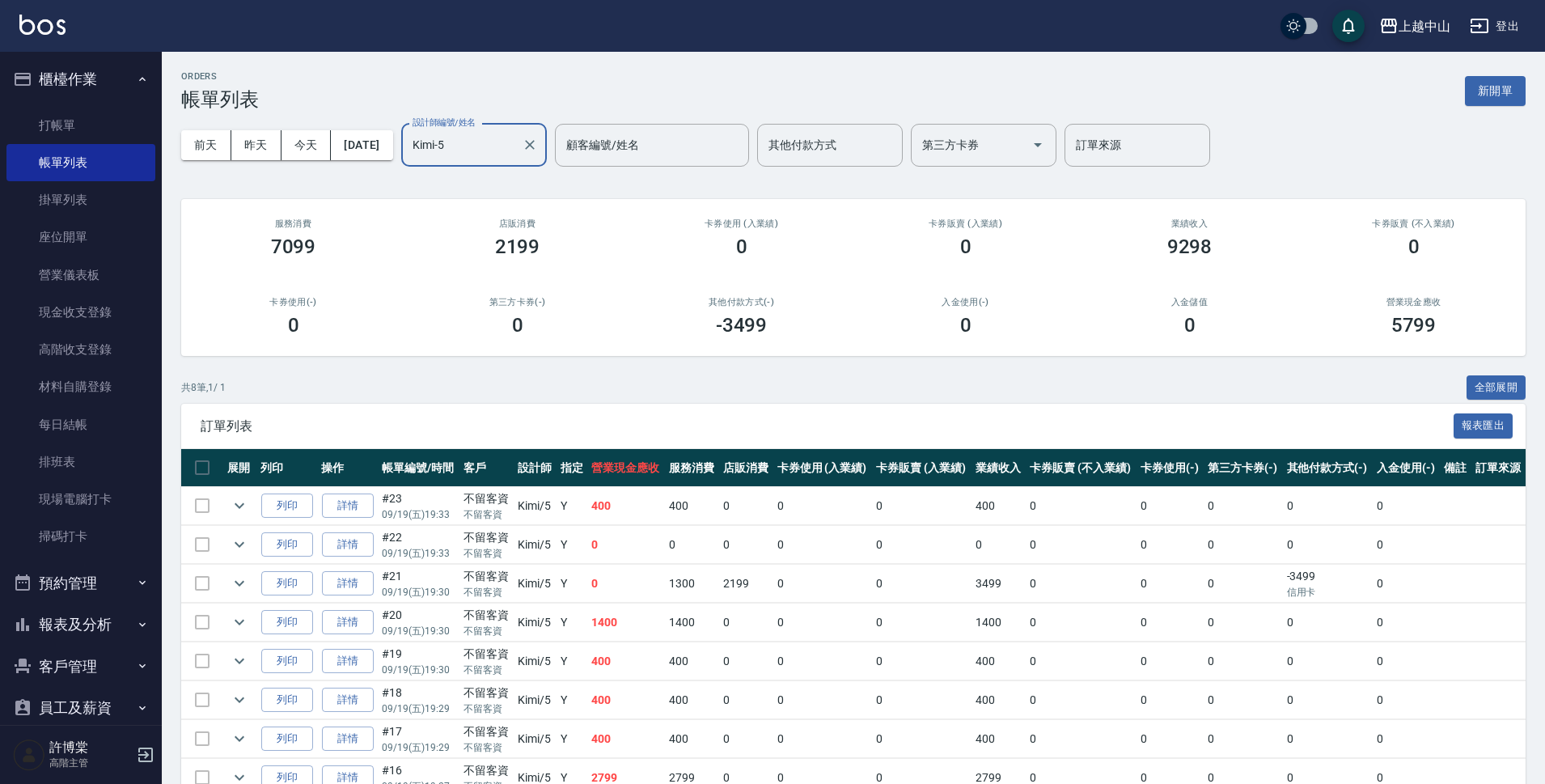
click at [515, 150] on input "Kimi-5" at bounding box center [462, 145] width 107 height 28
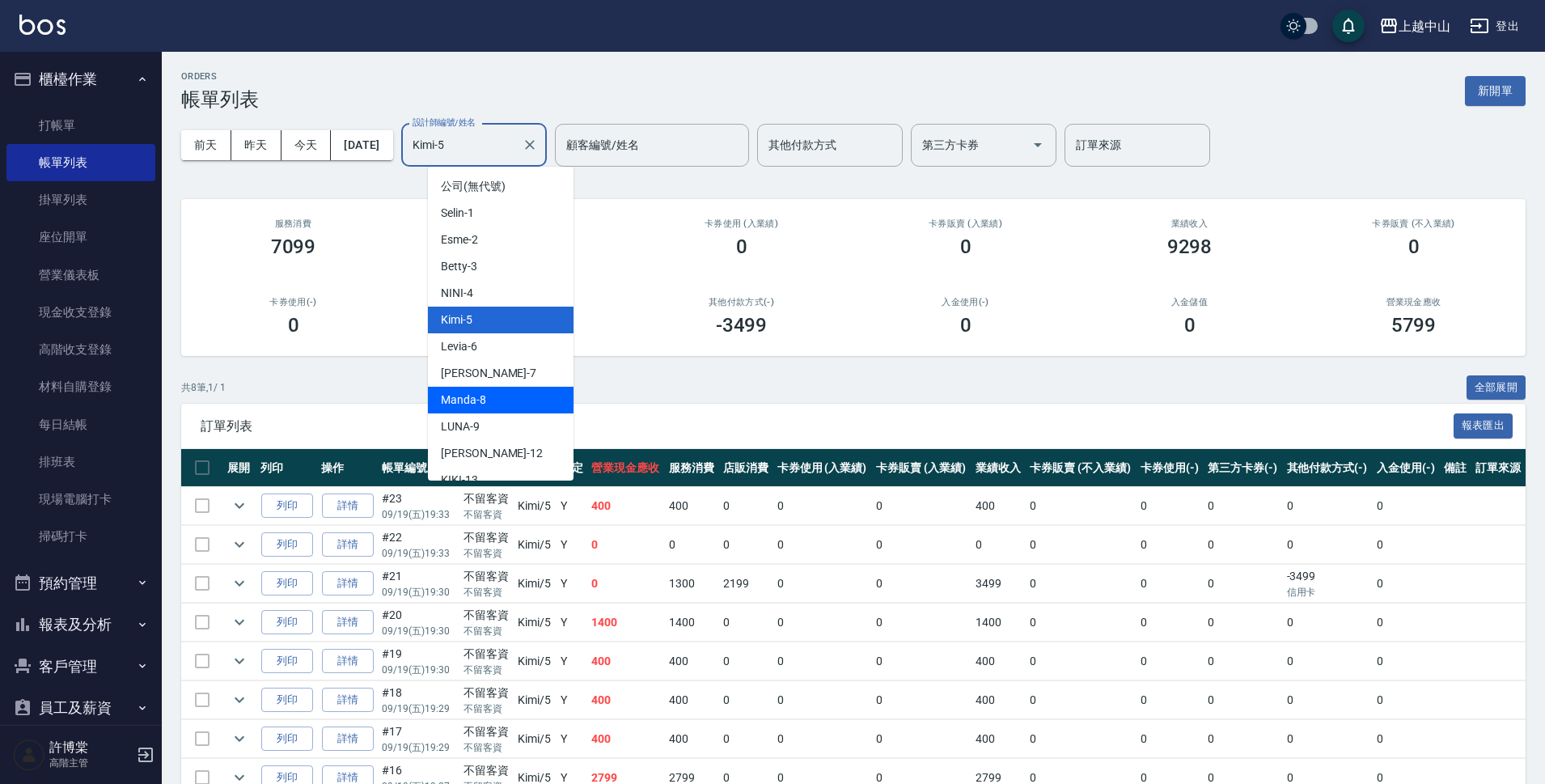
click at [467, 391] on span "Manda -8" at bounding box center [463, 399] width 45 height 17
type input "Manda-8"
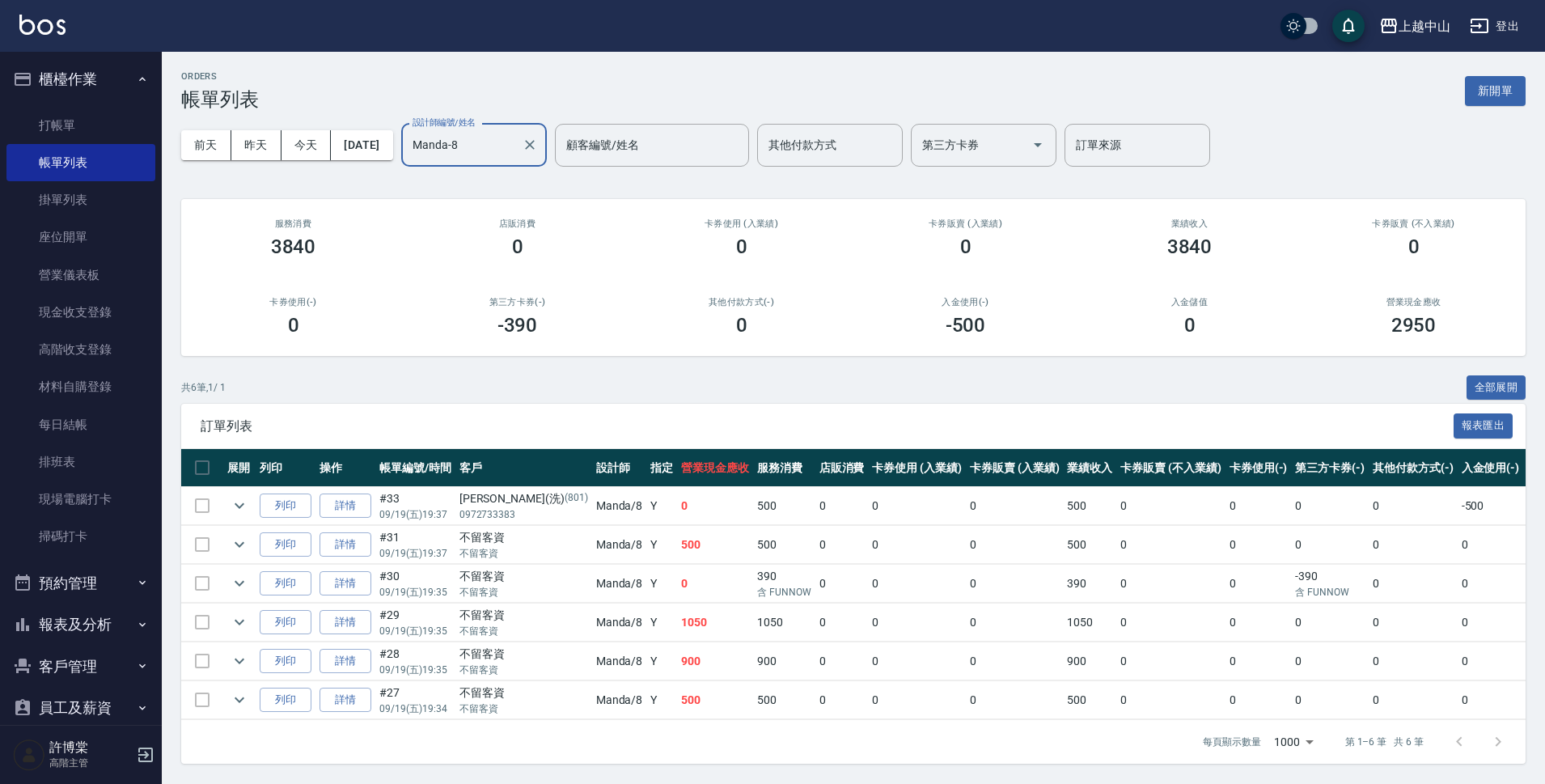
scroll to position [13, 0]
click at [357, 533] on link "詳情" at bounding box center [345, 545] width 52 height 25
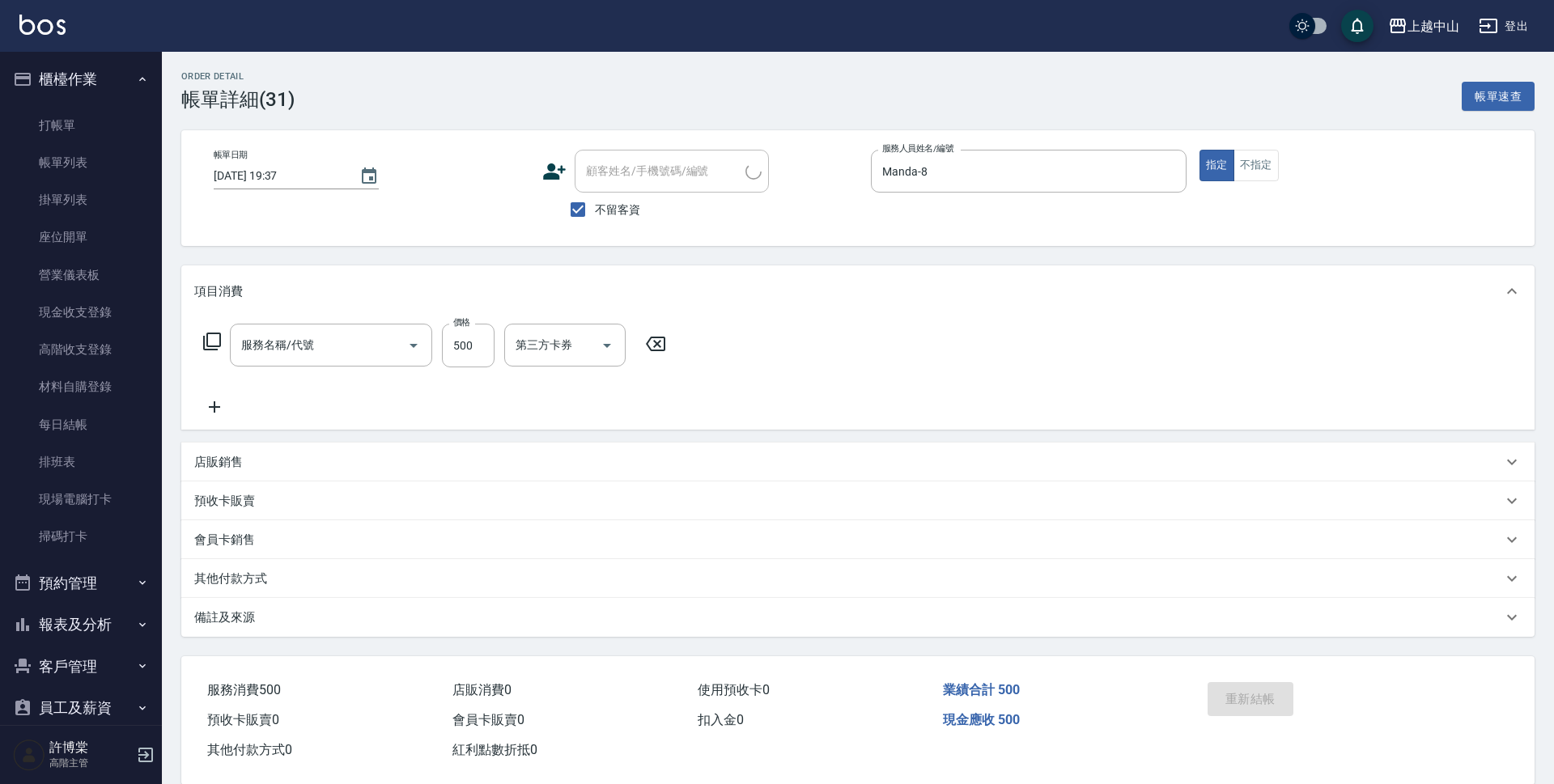
type input "[DATE] 19:37"
checkbox input "true"
type input "Manda-8"
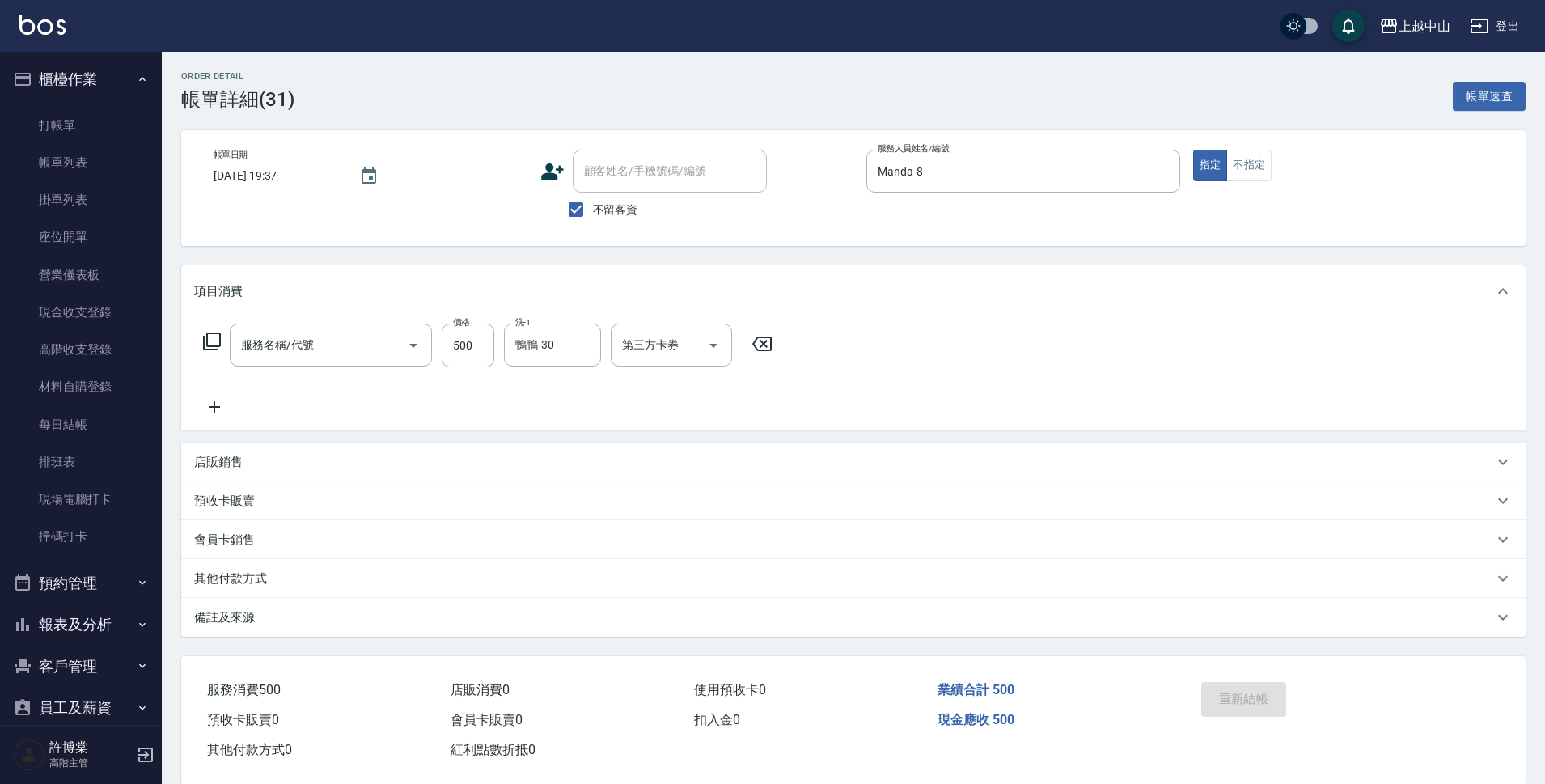
type input "洗髮 (女)(605)"
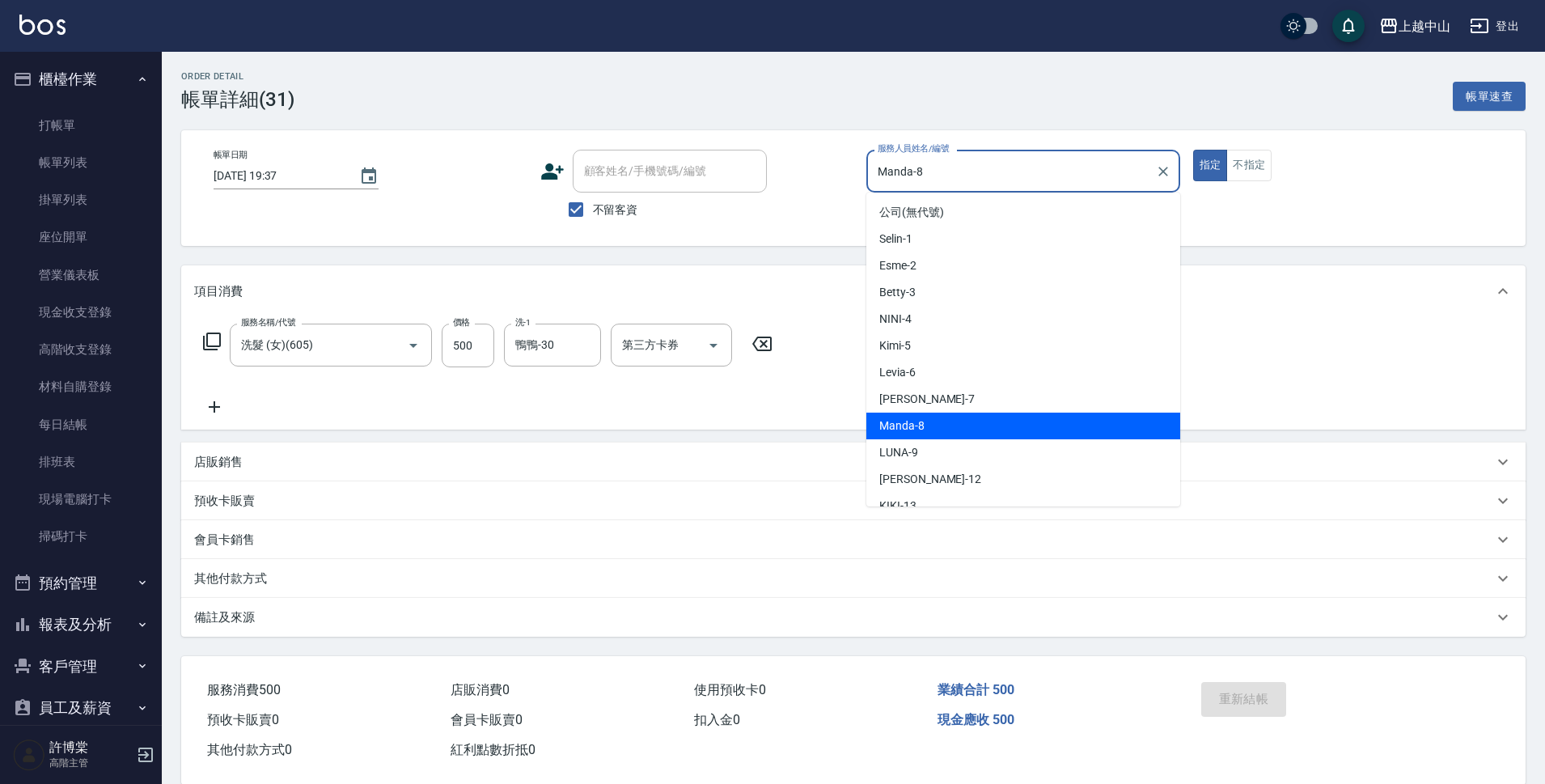
click at [1066, 159] on input "Manda-8" at bounding box center [1011, 171] width 275 height 28
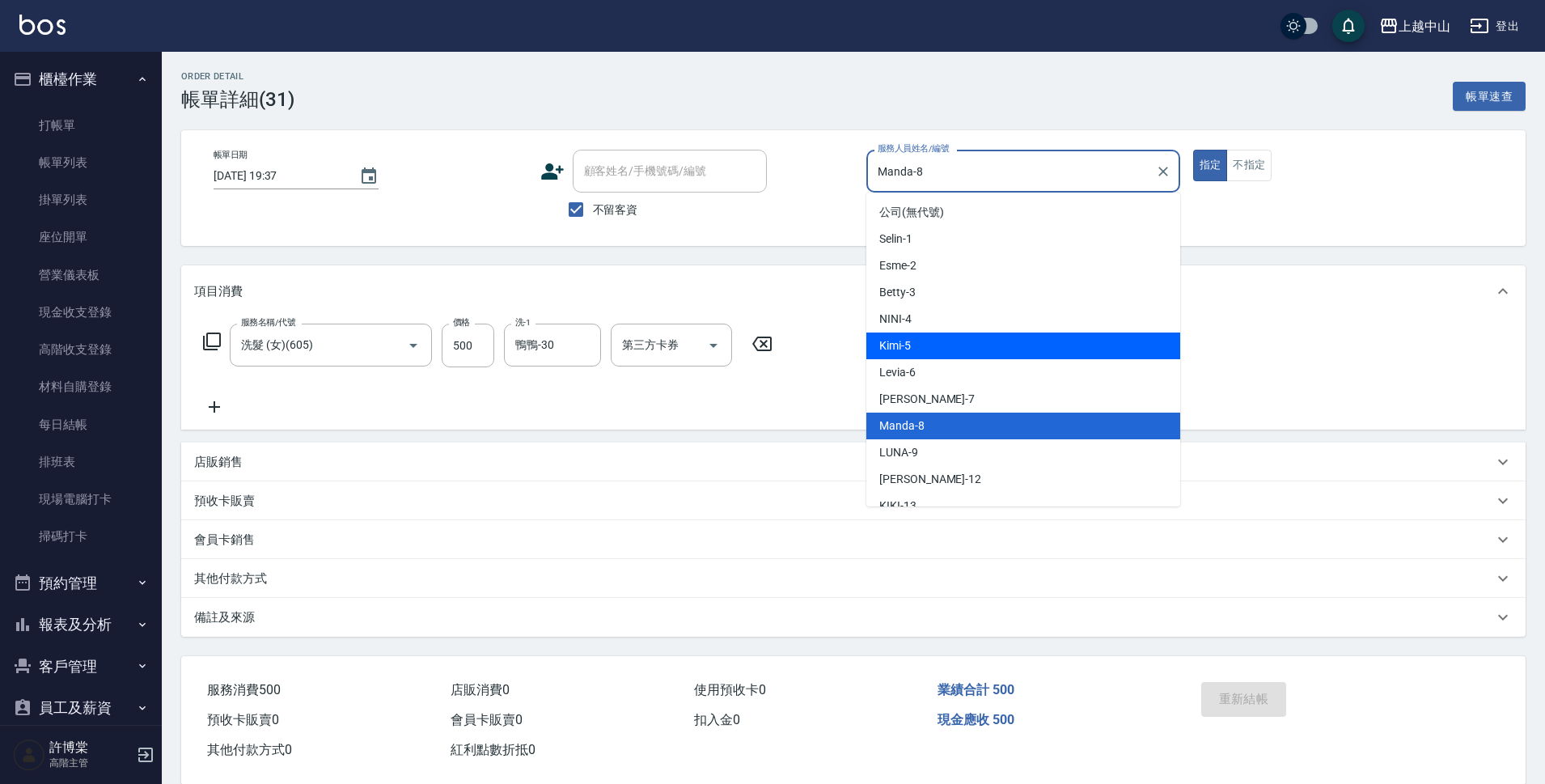
click at [965, 354] on div "Kimi -5" at bounding box center [1024, 346] width 314 height 26
type input "Kimi-5"
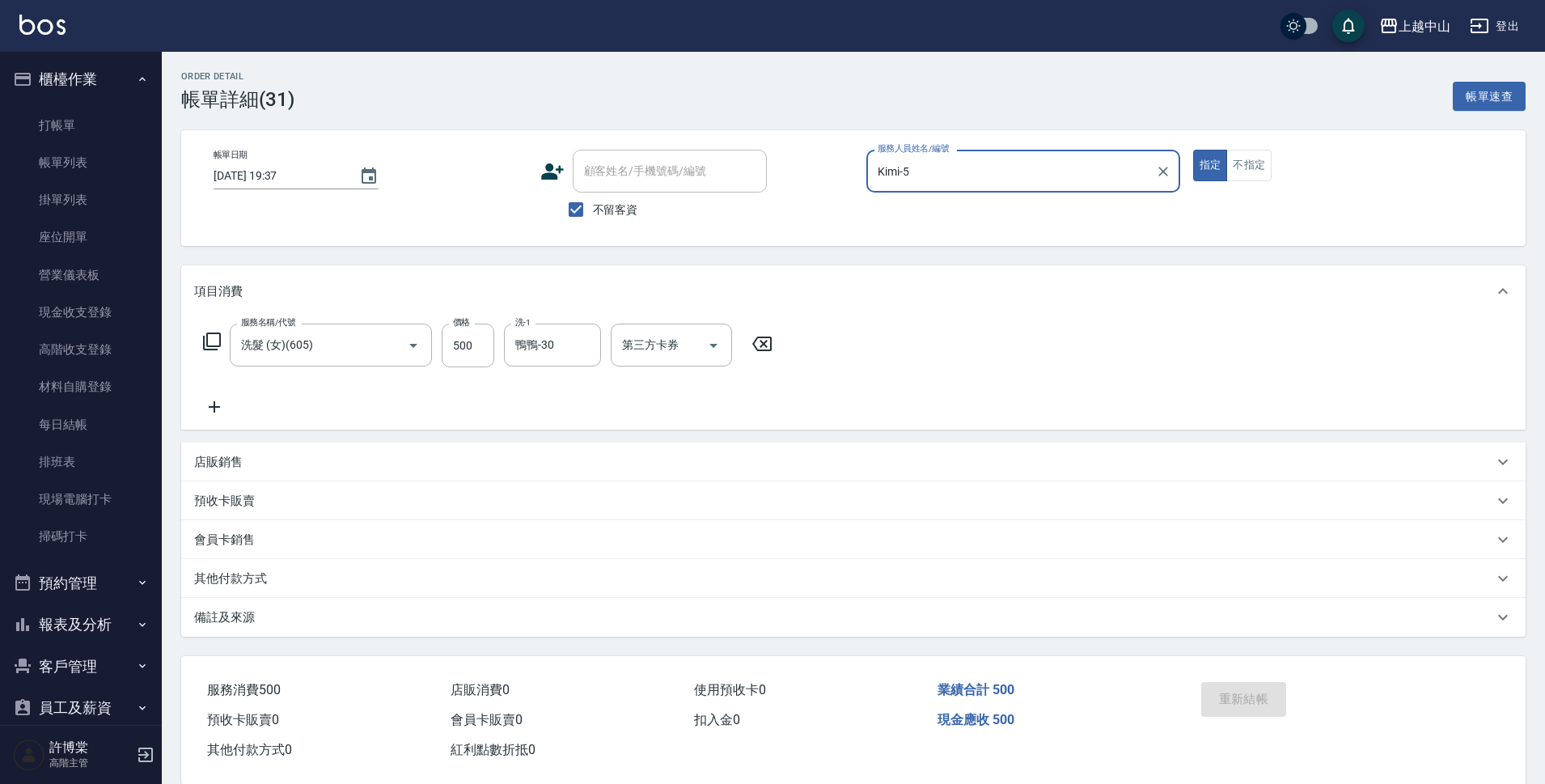
scroll to position [27, 0]
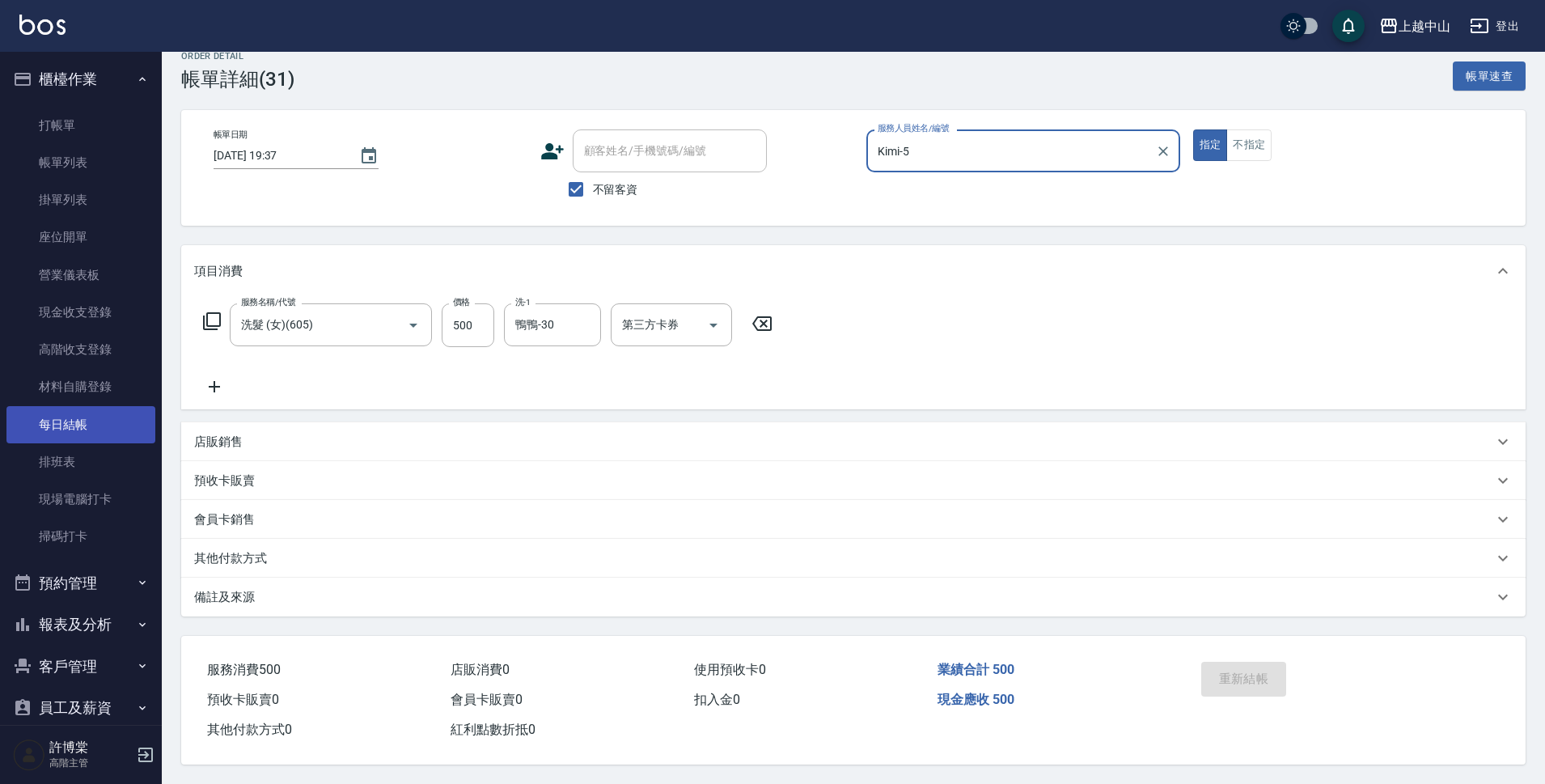
click at [69, 417] on link "每日結帳" at bounding box center [81, 424] width 149 height 37
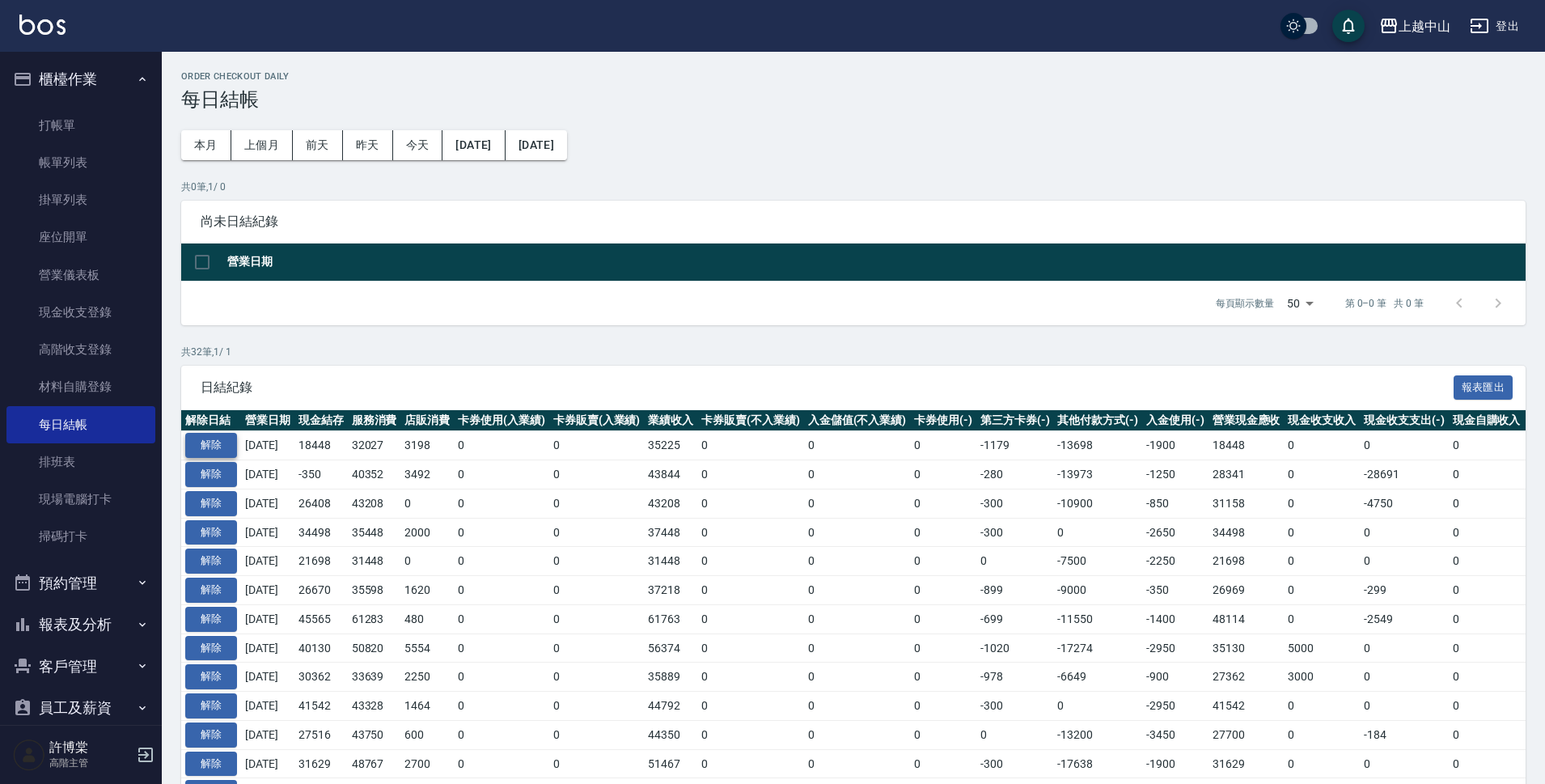
click at [210, 450] on button "解除" at bounding box center [211, 445] width 52 height 25
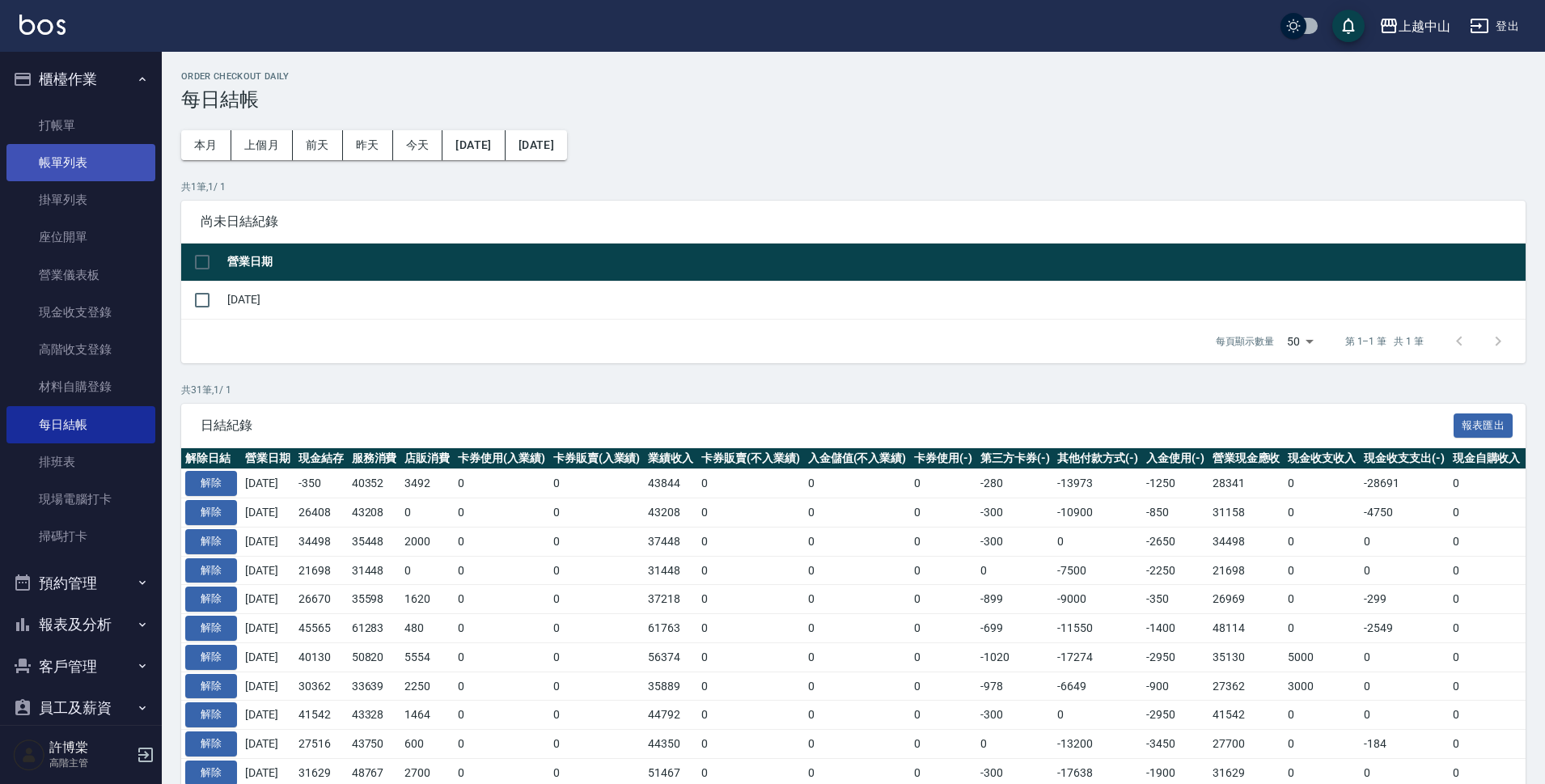
click at [74, 156] on link "帳單列表" at bounding box center [81, 162] width 149 height 37
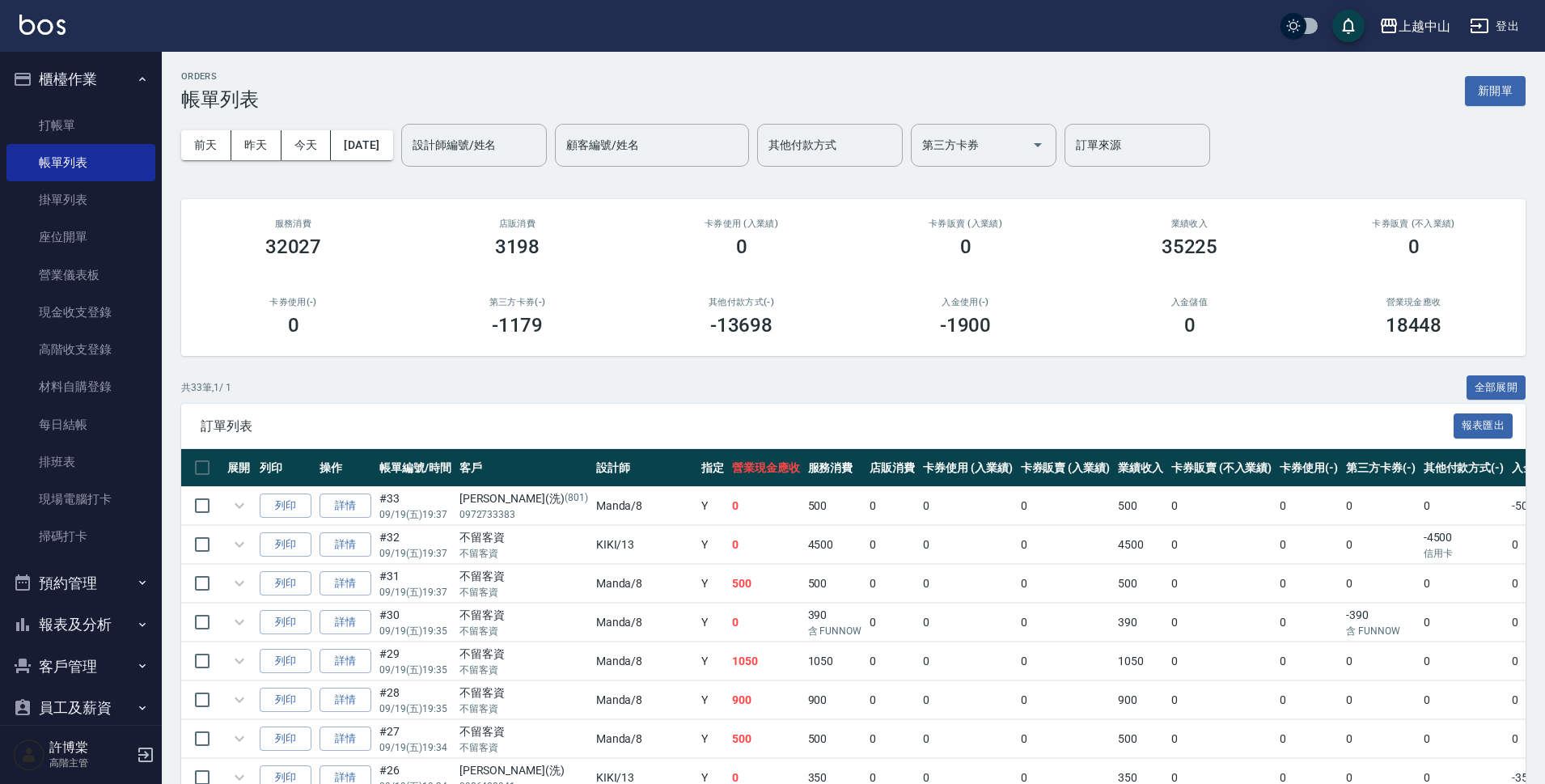
click at [476, 152] on div "設計師編號/姓名 設計師編號/姓名" at bounding box center [474, 146] width 146 height 43
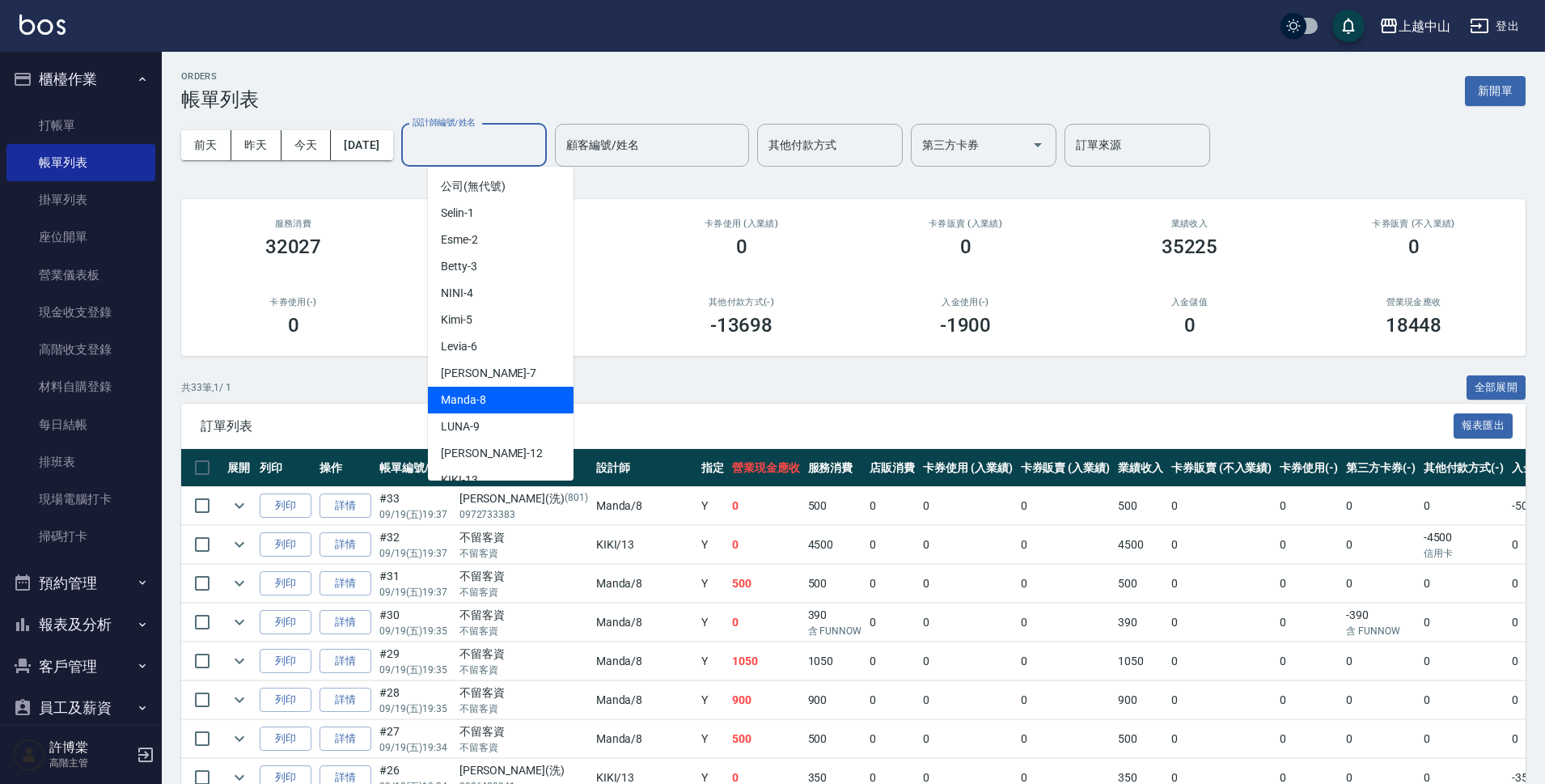
click at [491, 396] on div "Manda -8" at bounding box center [500, 400] width 146 height 26
type input "Manda-8"
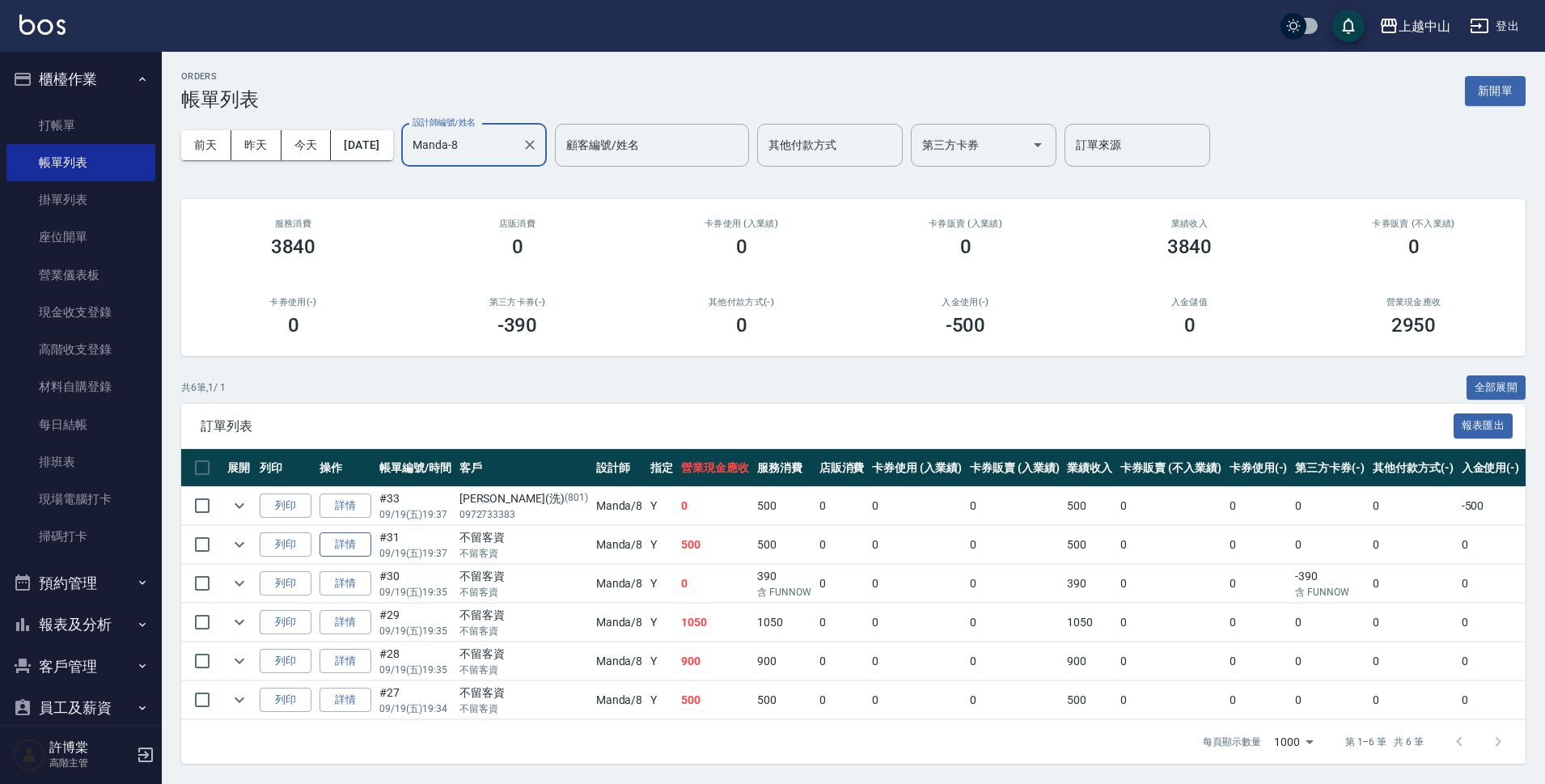
click at [347, 547] on link "詳情" at bounding box center [345, 545] width 52 height 25
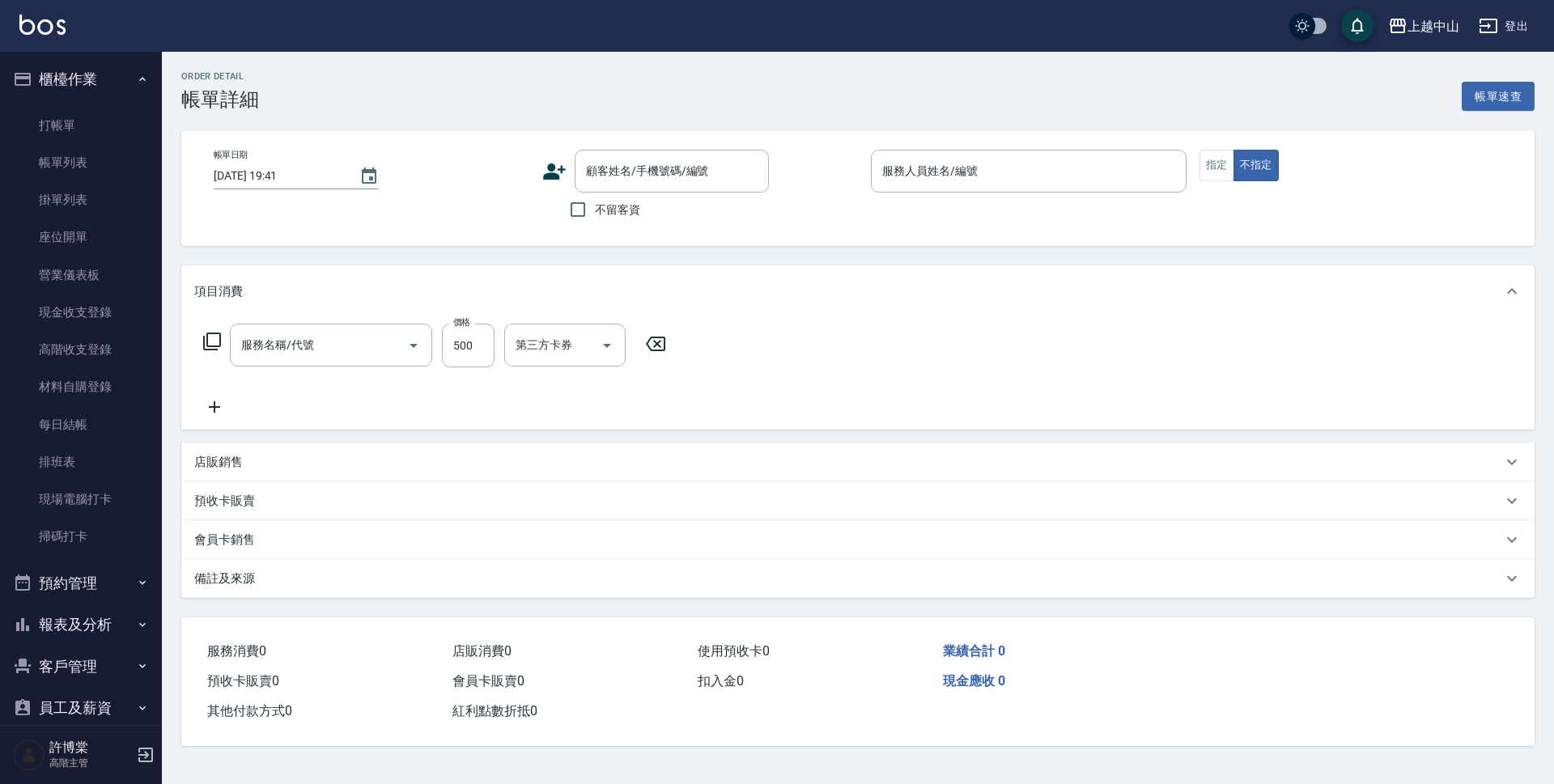
type input "[DATE] 19:37"
checkbox input "true"
type input "Manda-8"
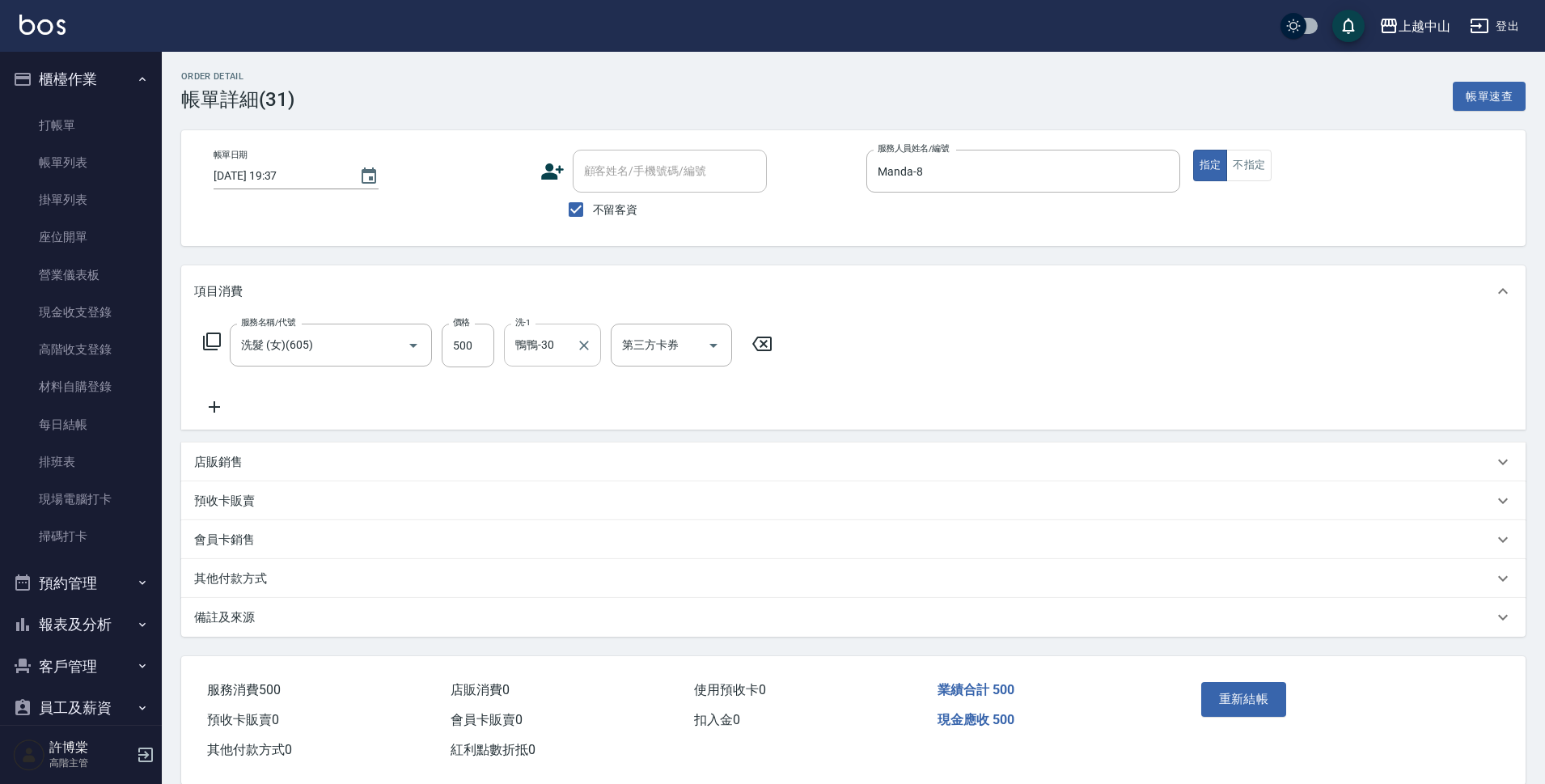
type input "洗髮 (女)(605)"
click at [572, 352] on div "鴨鴨-30 洗-1" at bounding box center [552, 345] width 97 height 43
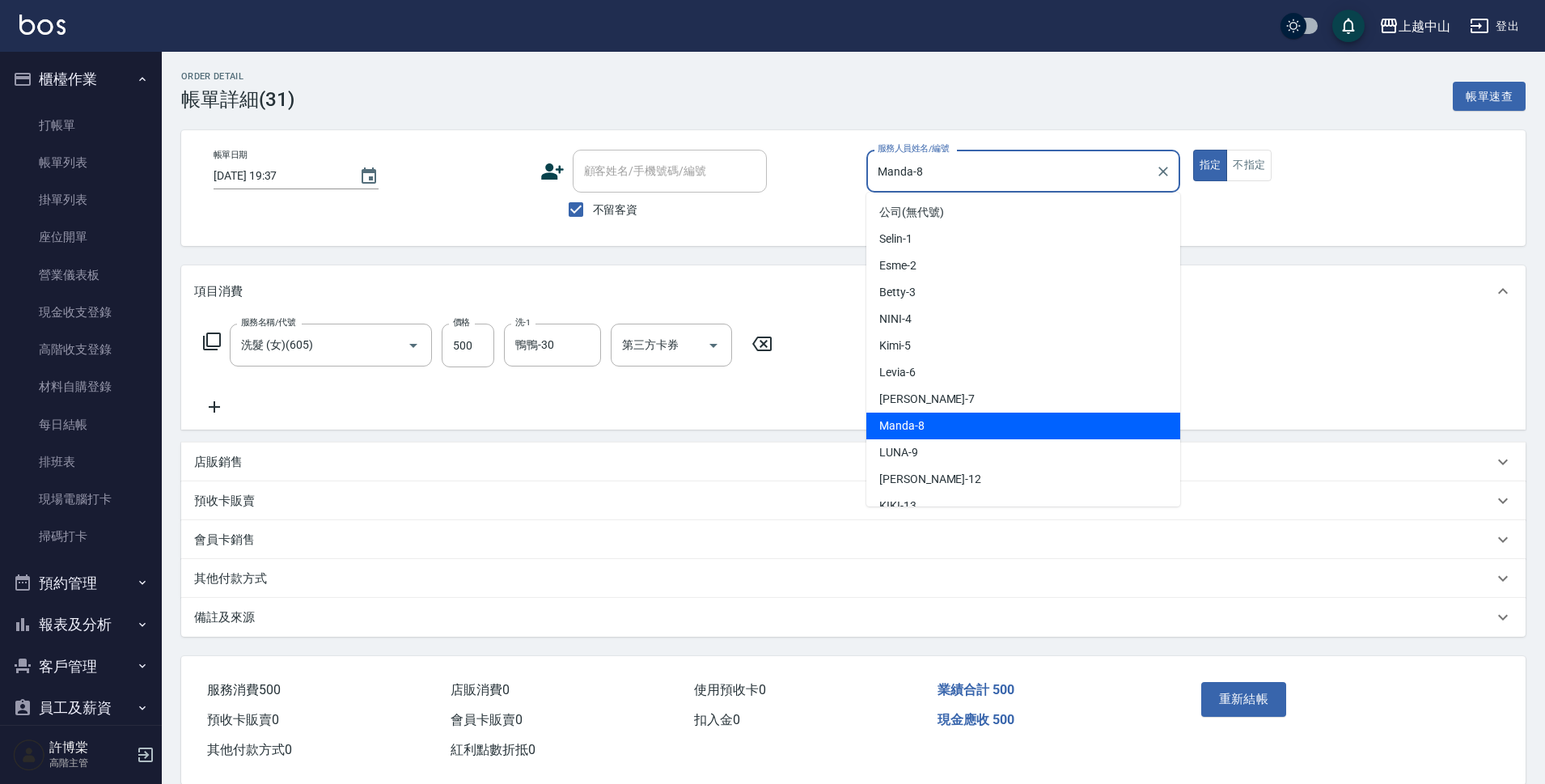
click at [945, 179] on input "Manda-8" at bounding box center [1011, 171] width 275 height 28
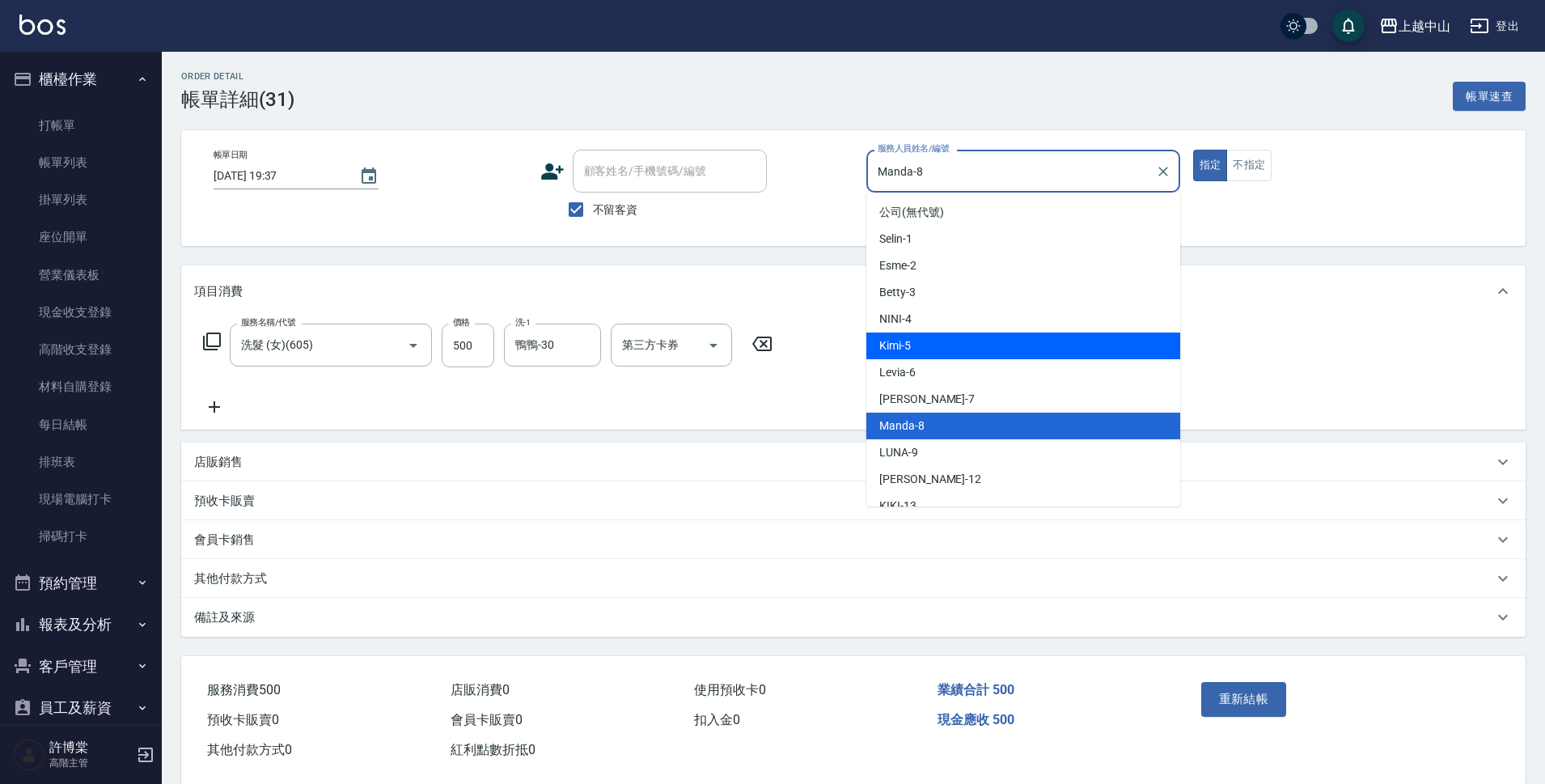
click at [938, 350] on div "Kimi -5" at bounding box center [1024, 346] width 314 height 26
type input "Kimi-5"
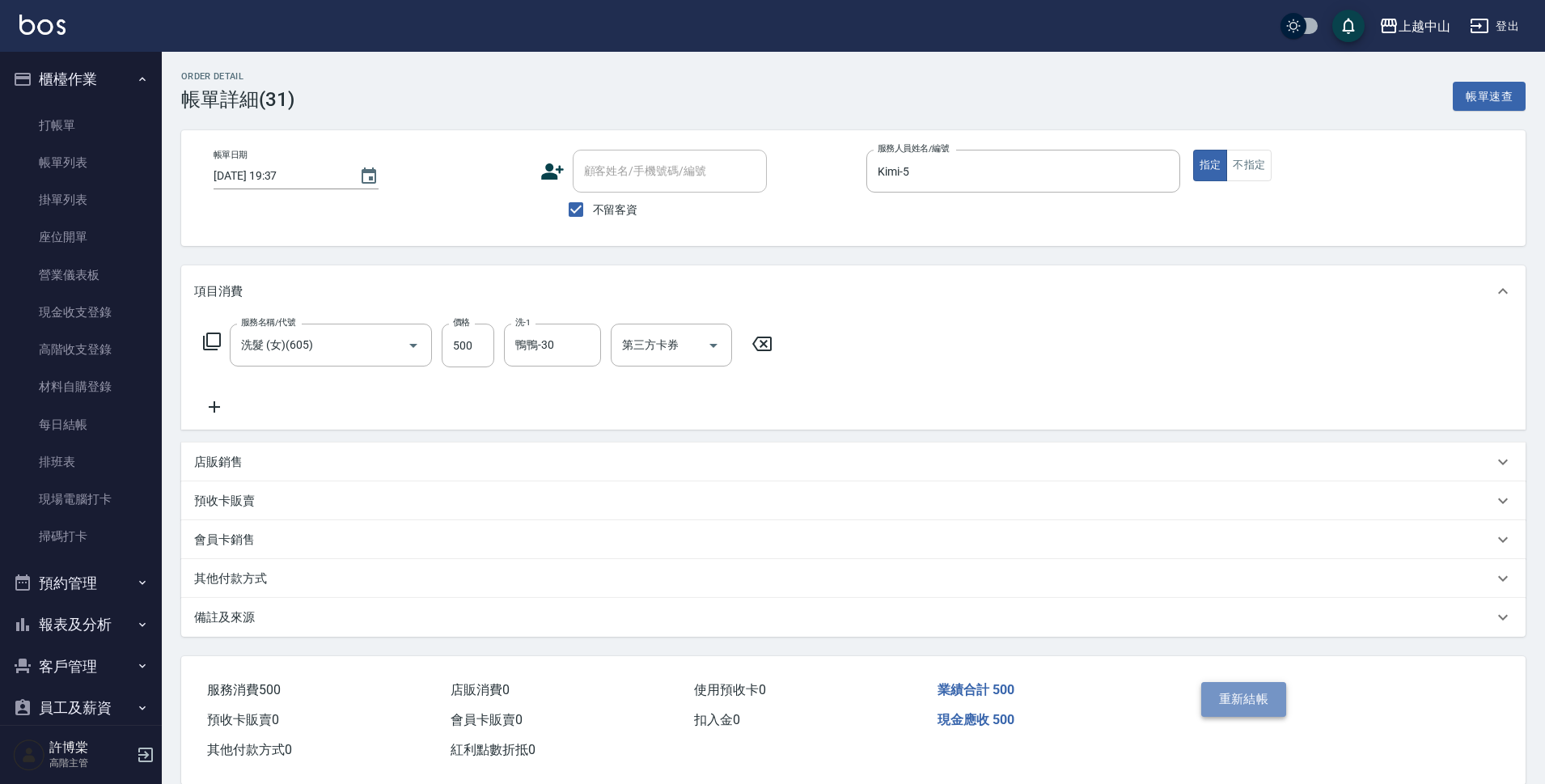
click at [1232, 696] on button "重新結帳" at bounding box center [1245, 699] width 86 height 34
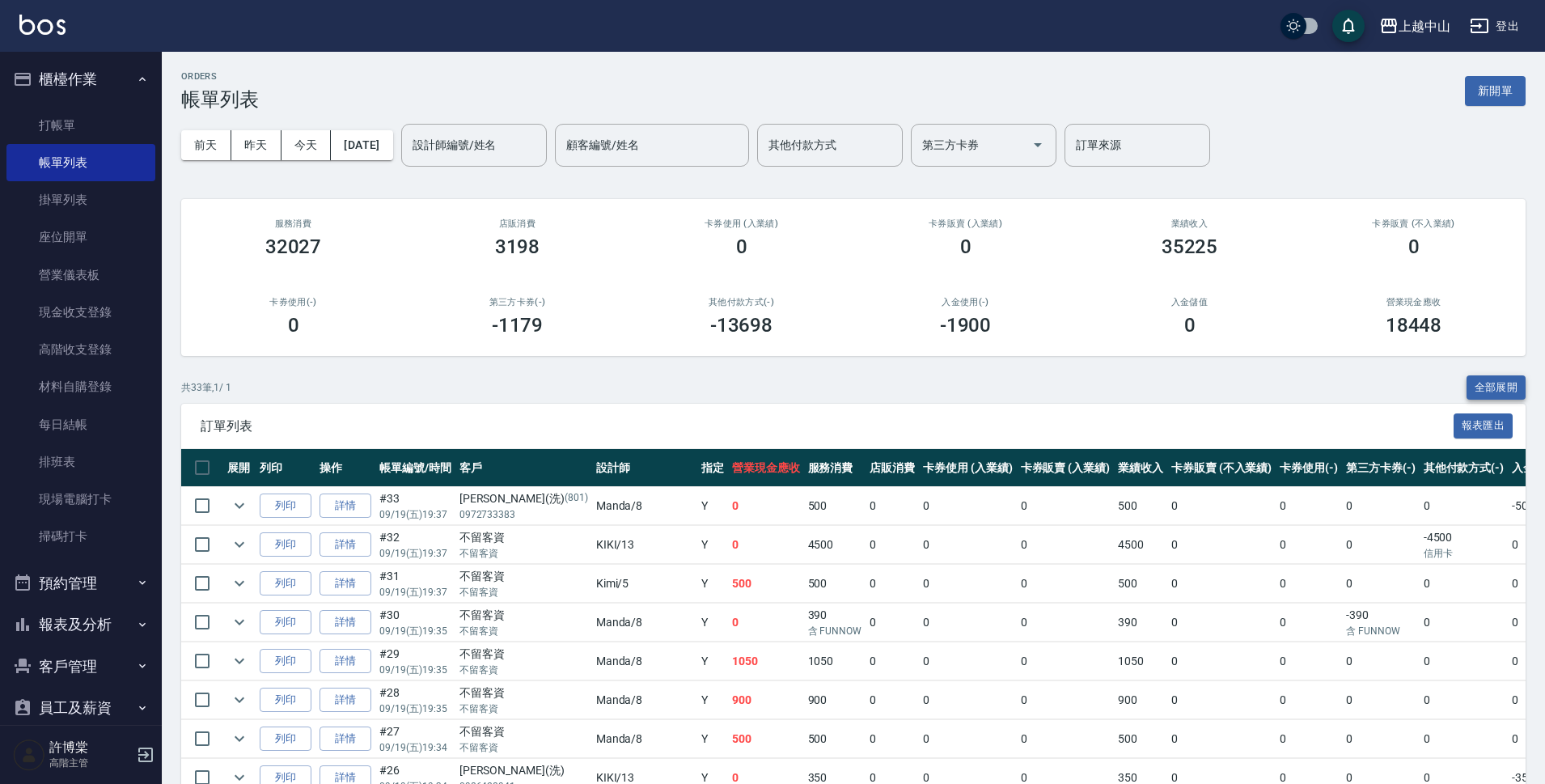
click at [1497, 389] on button "全部展開" at bounding box center [1496, 388] width 60 height 25
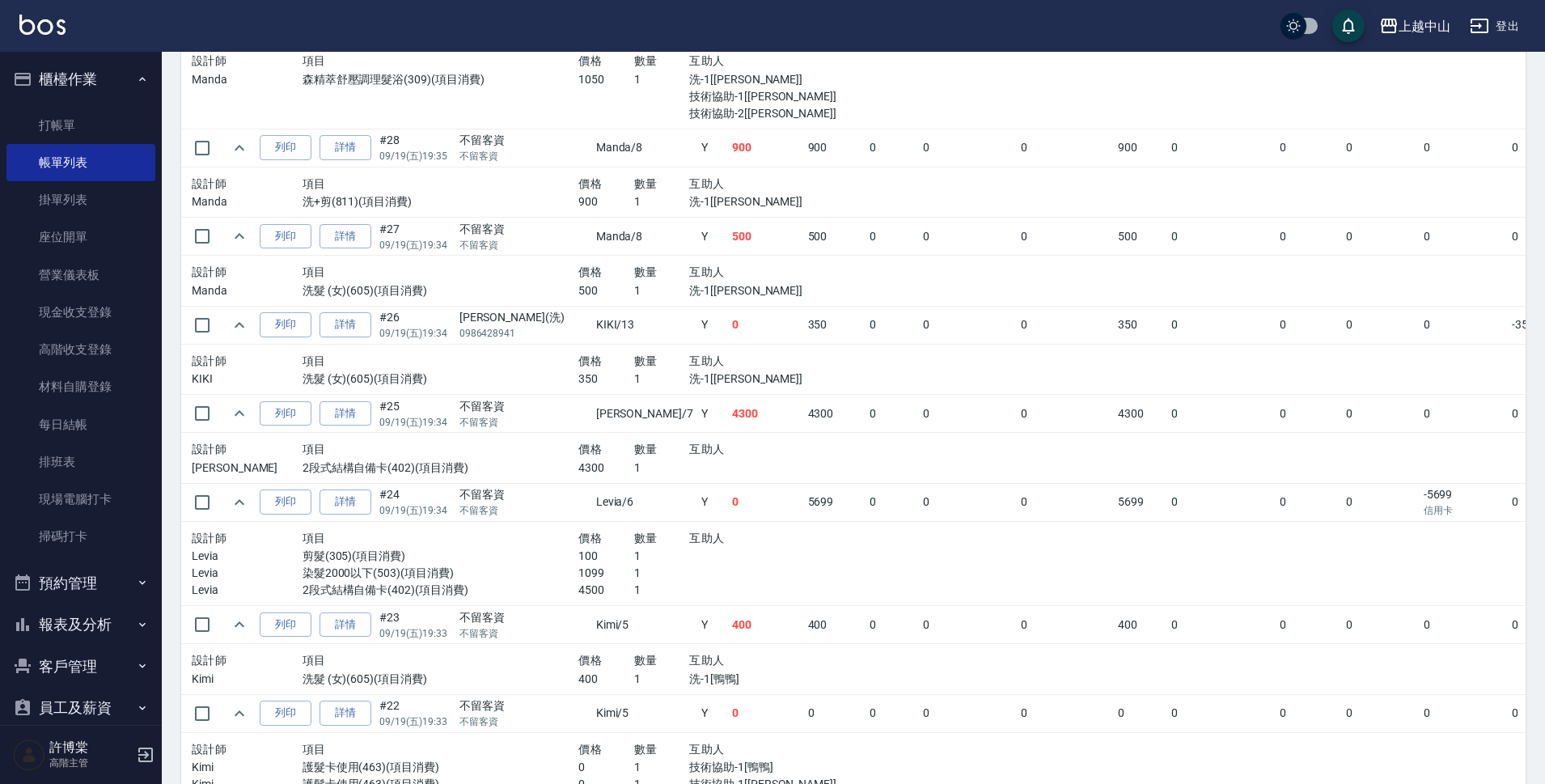
scroll to position [885, 0]
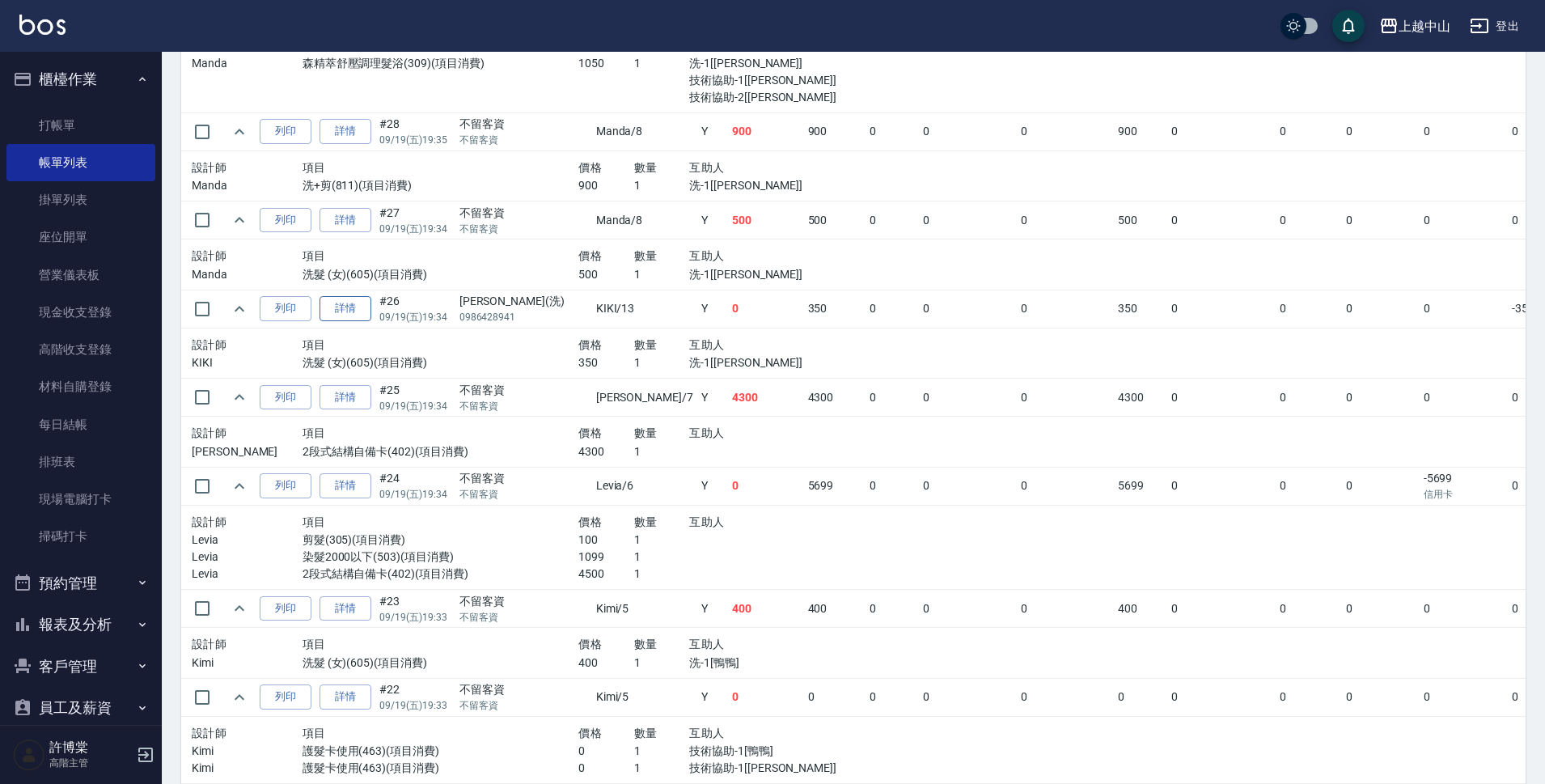
click at [342, 302] on link "詳情" at bounding box center [345, 308] width 52 height 25
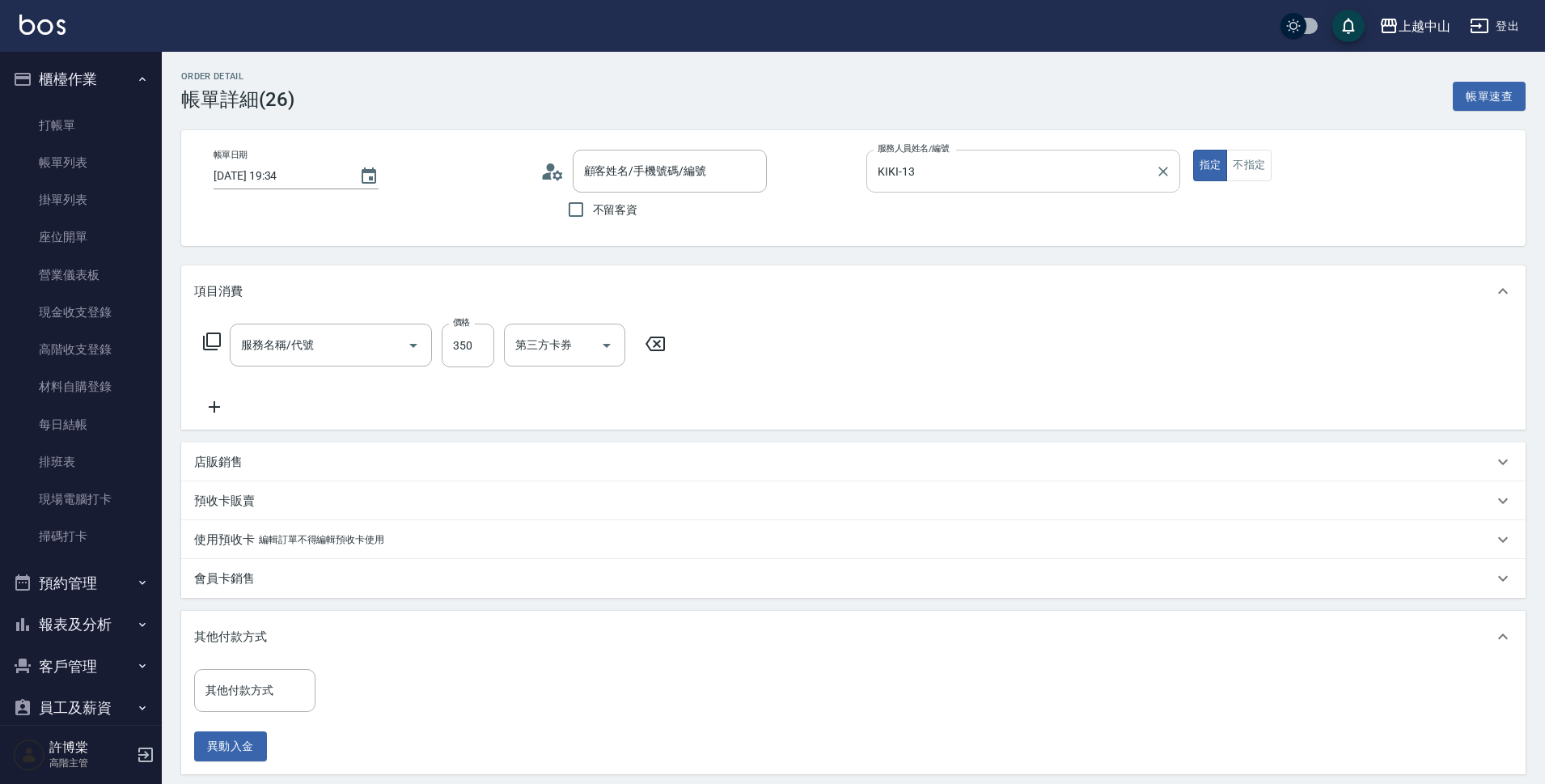
type input "[DATE] 19:34"
type input "KIKI-13"
type input "洗髮 (女)(605)"
click at [940, 162] on input "KIKI-13" at bounding box center [1011, 171] width 275 height 28
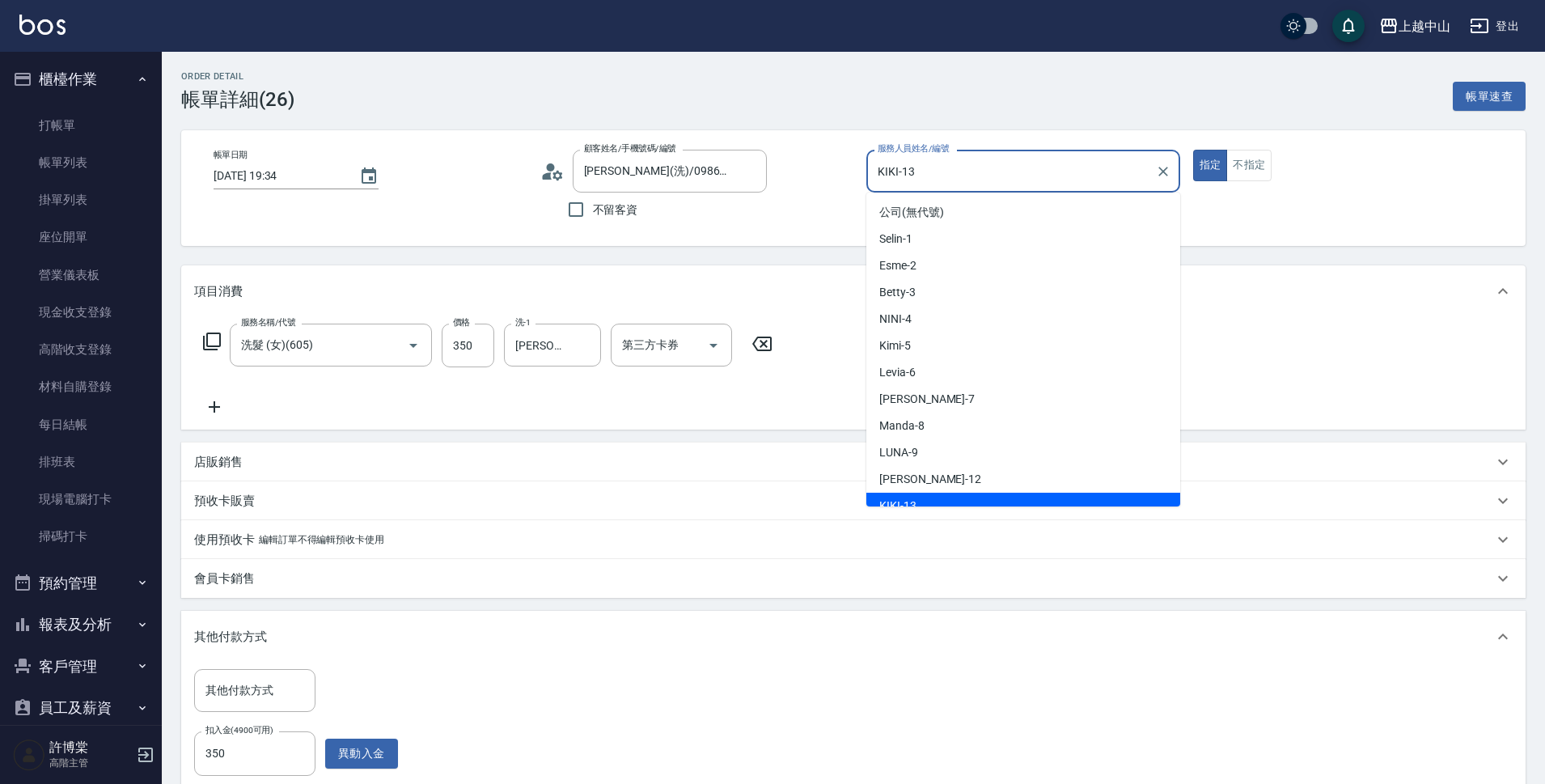
type input "江慧芬(洗)/0986428941/"
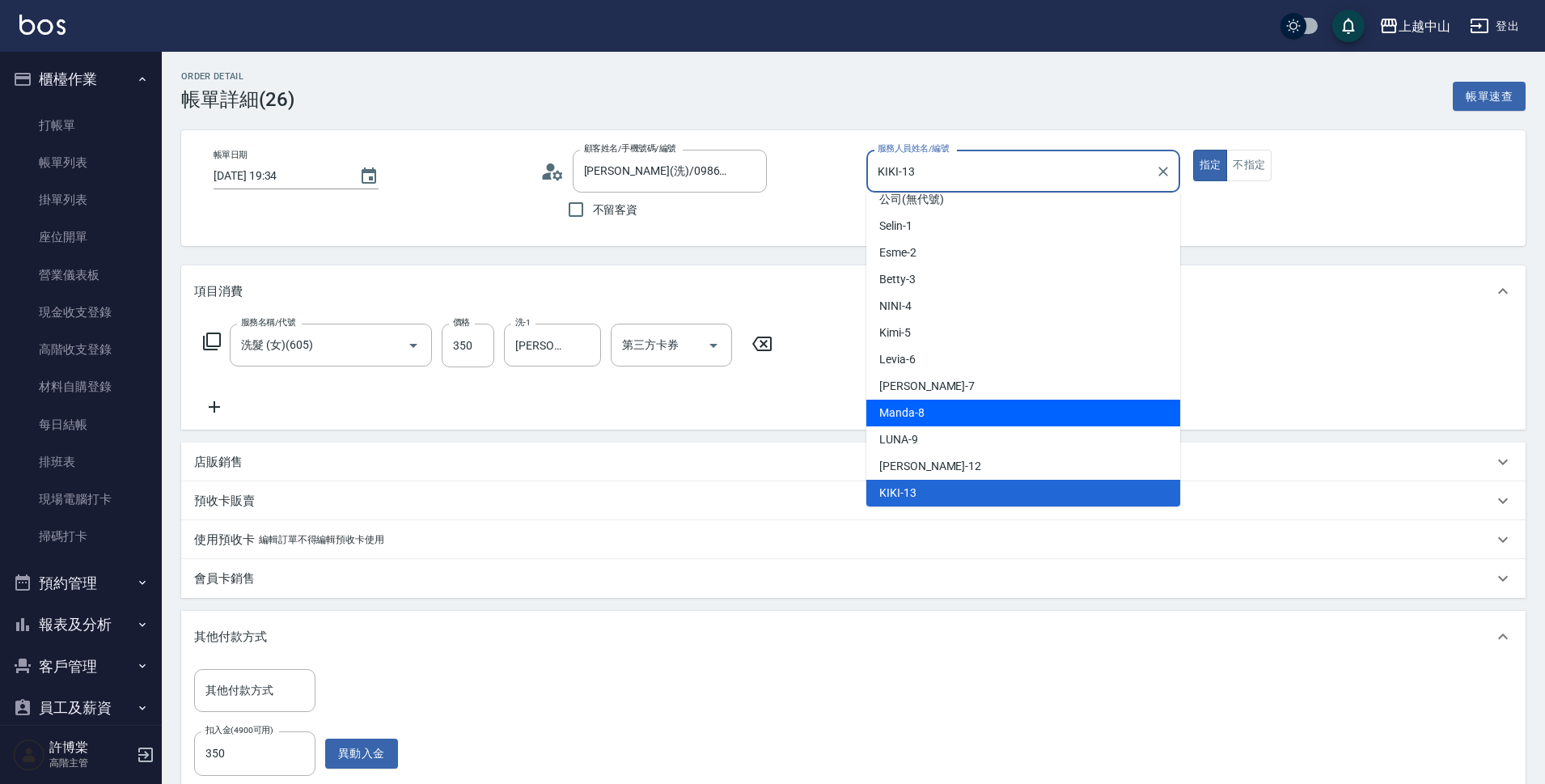
click at [988, 420] on div "Manda -8" at bounding box center [1024, 413] width 314 height 26
type input "Manda-8"
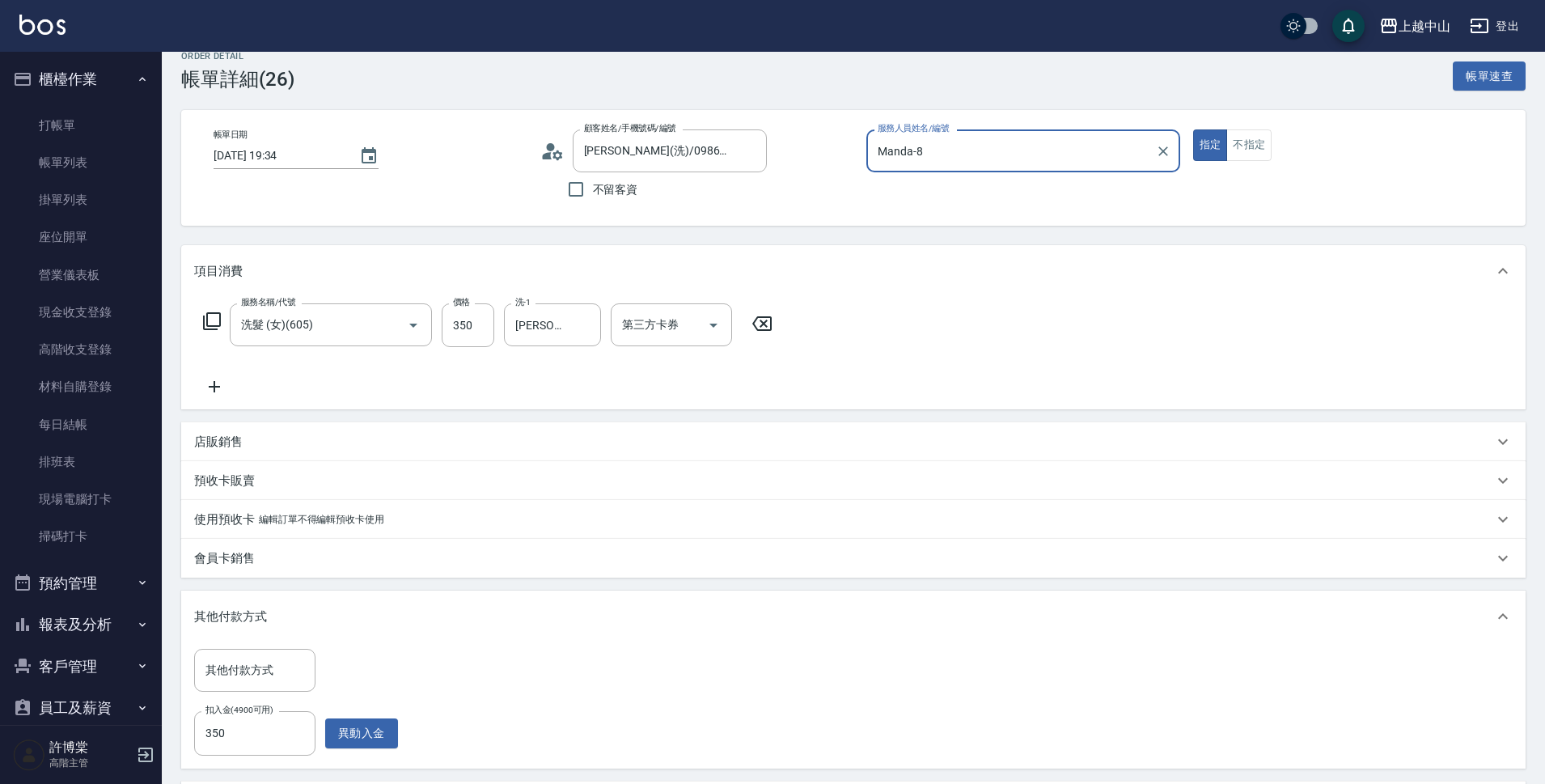
scroll to position [155, 0]
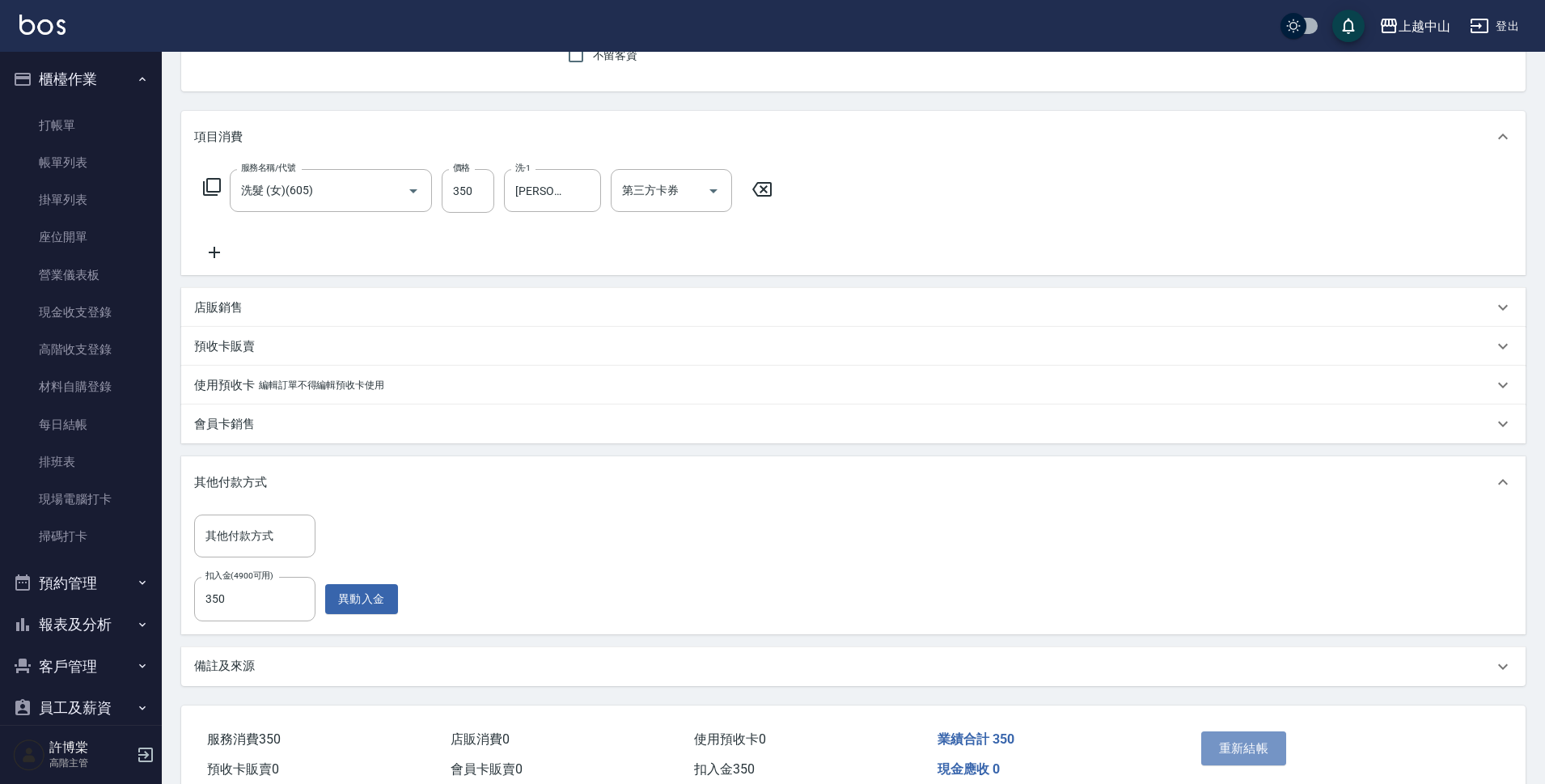
click at [1266, 751] on button "重新結帳" at bounding box center [1245, 748] width 86 height 34
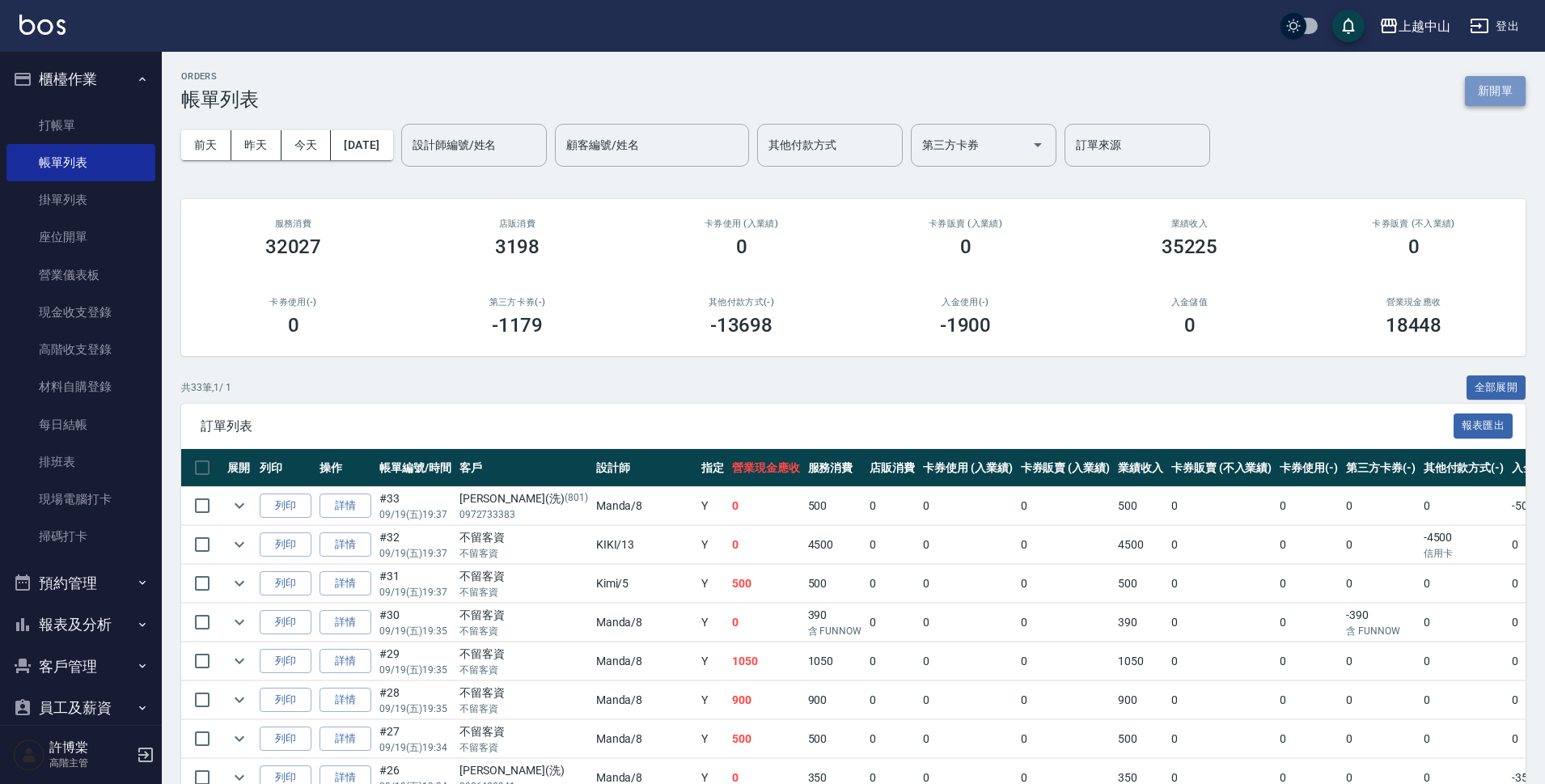
click at [1494, 88] on button "新開單" at bounding box center [1495, 91] width 60 height 30
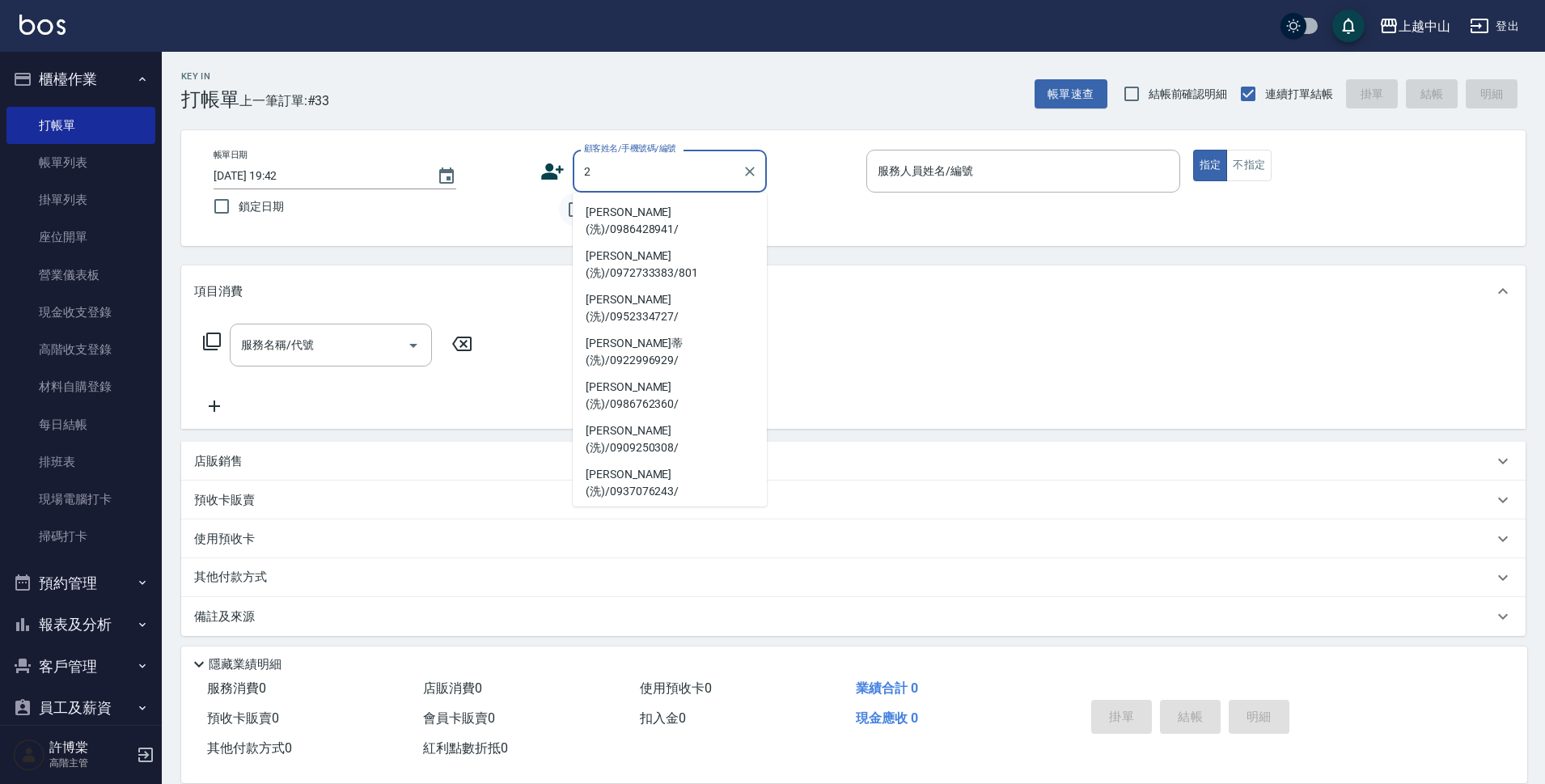
type input "2"
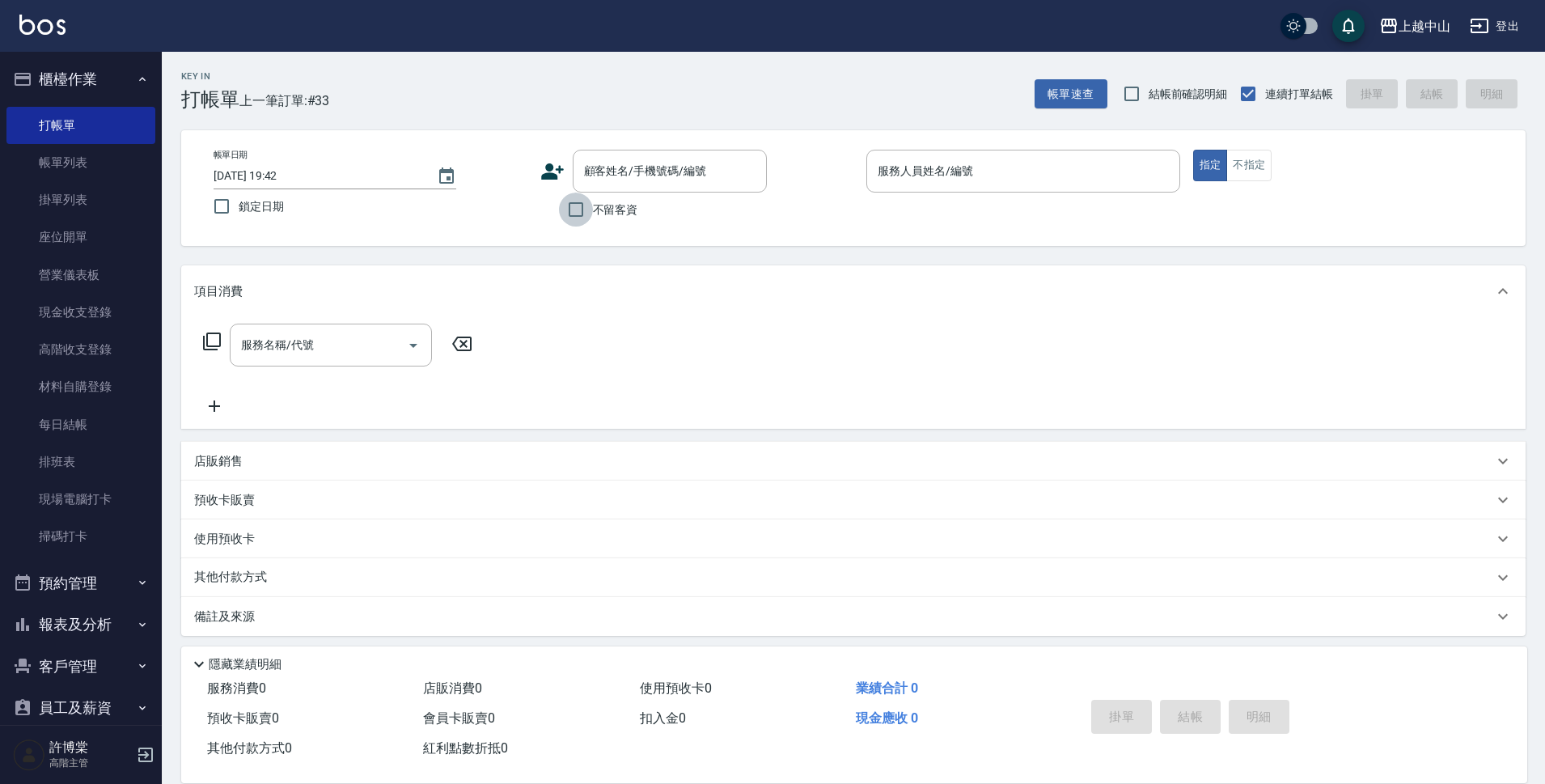
click at [567, 218] on input "不留客資" at bounding box center [576, 209] width 34 height 34
checkbox input "true"
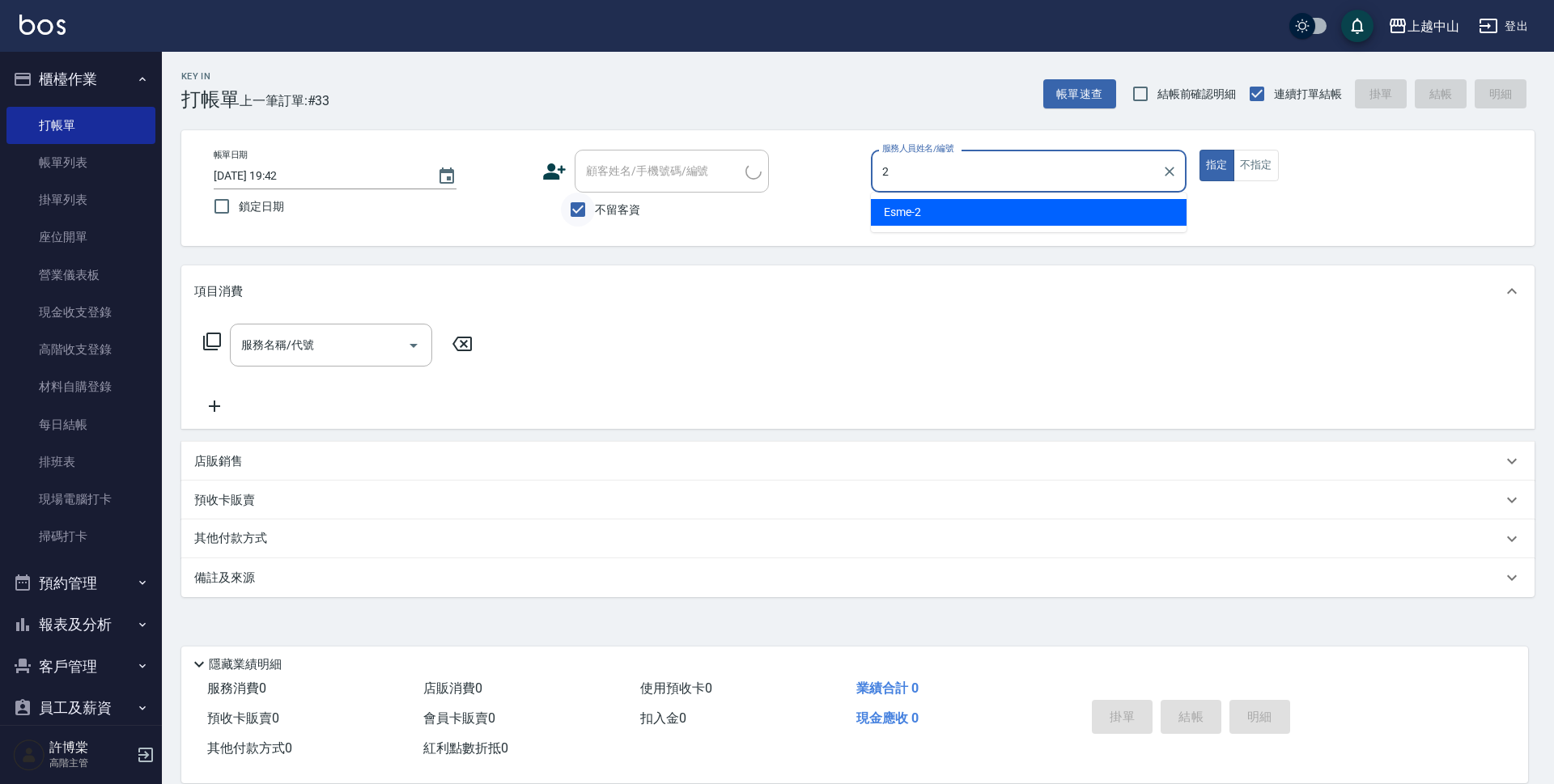
type input "Esme-2"
type button "true"
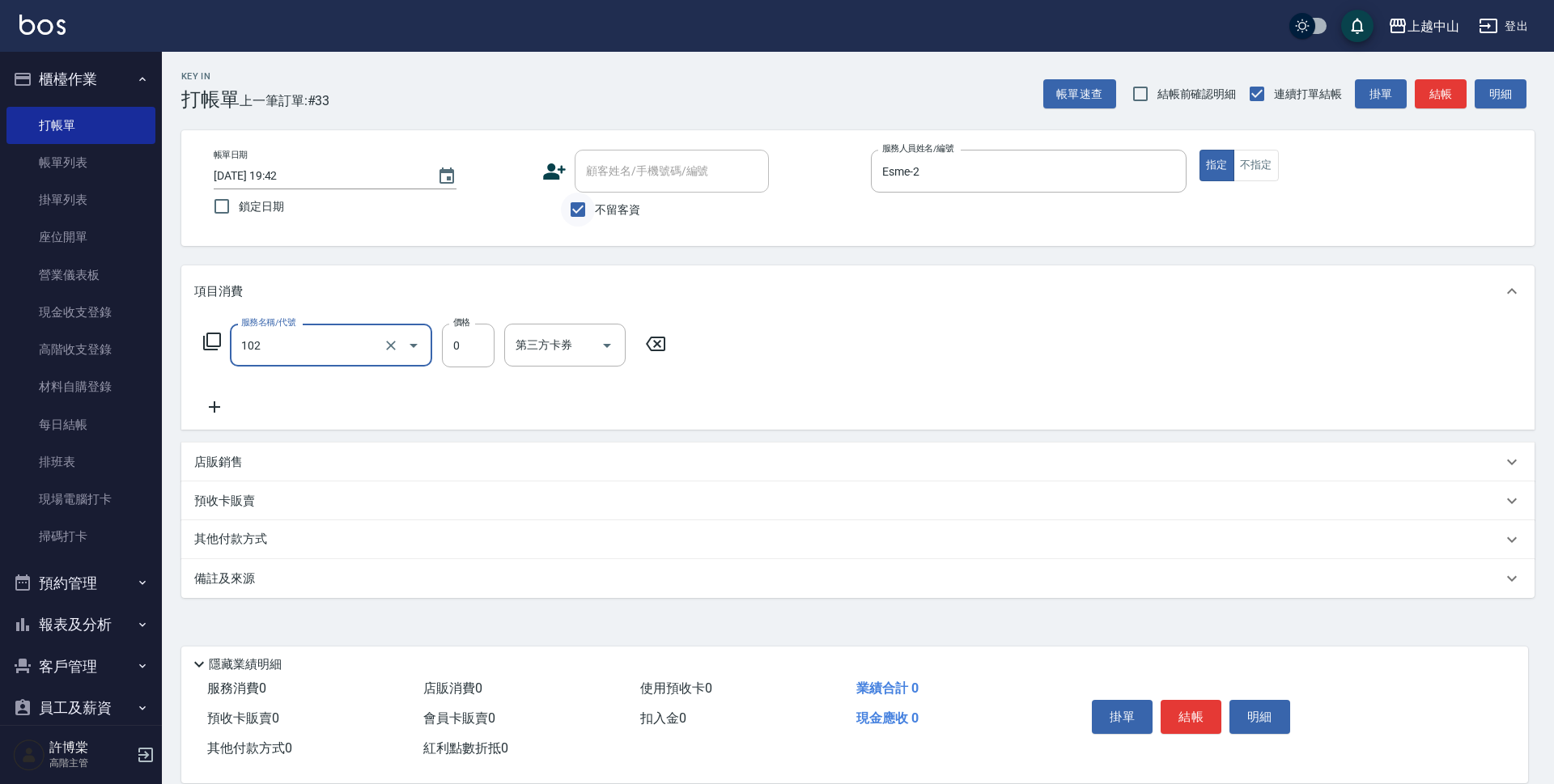
type input "頭皮系列消卡599(102)"
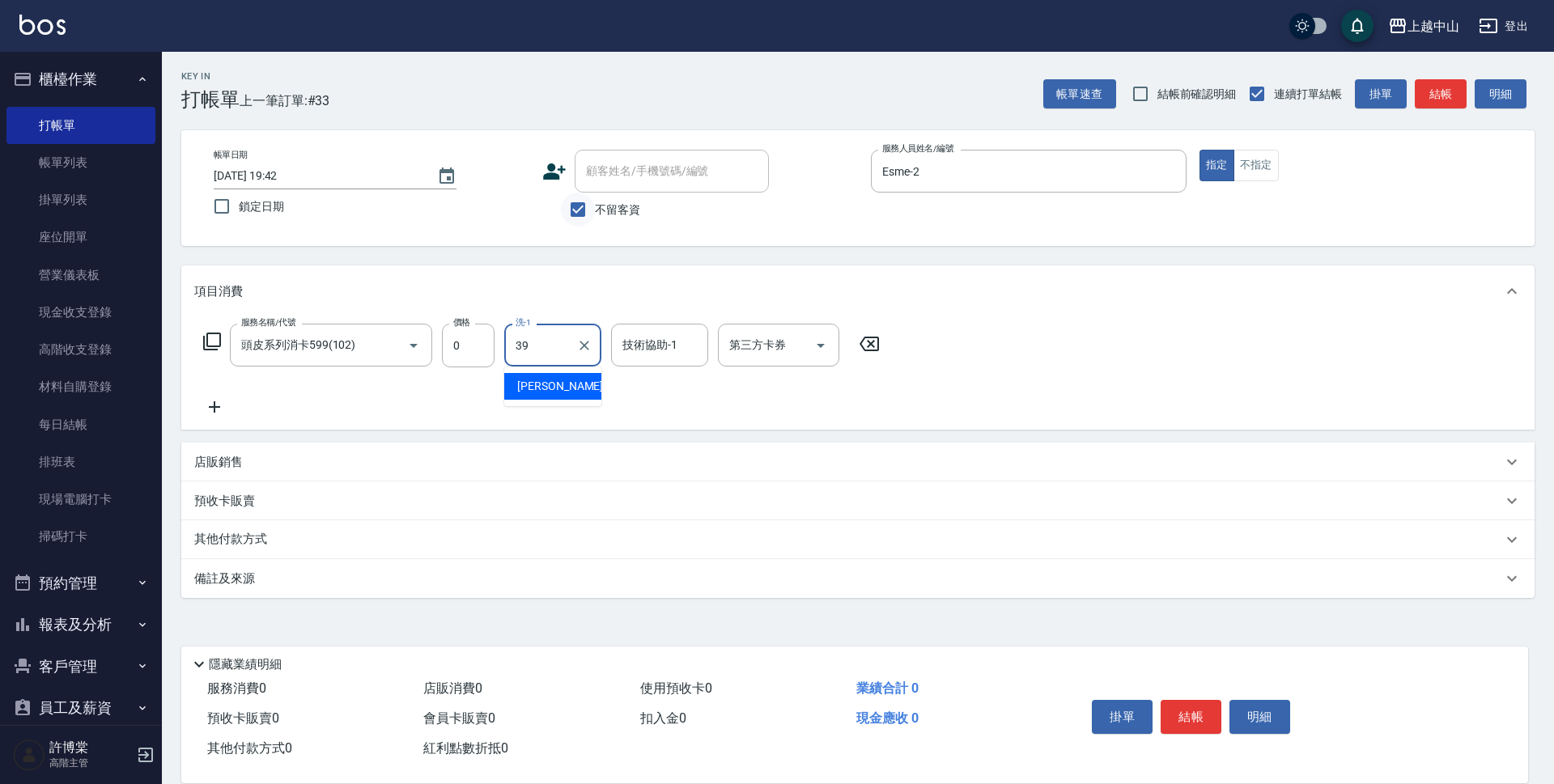
type input "[PERSON_NAME]-39"
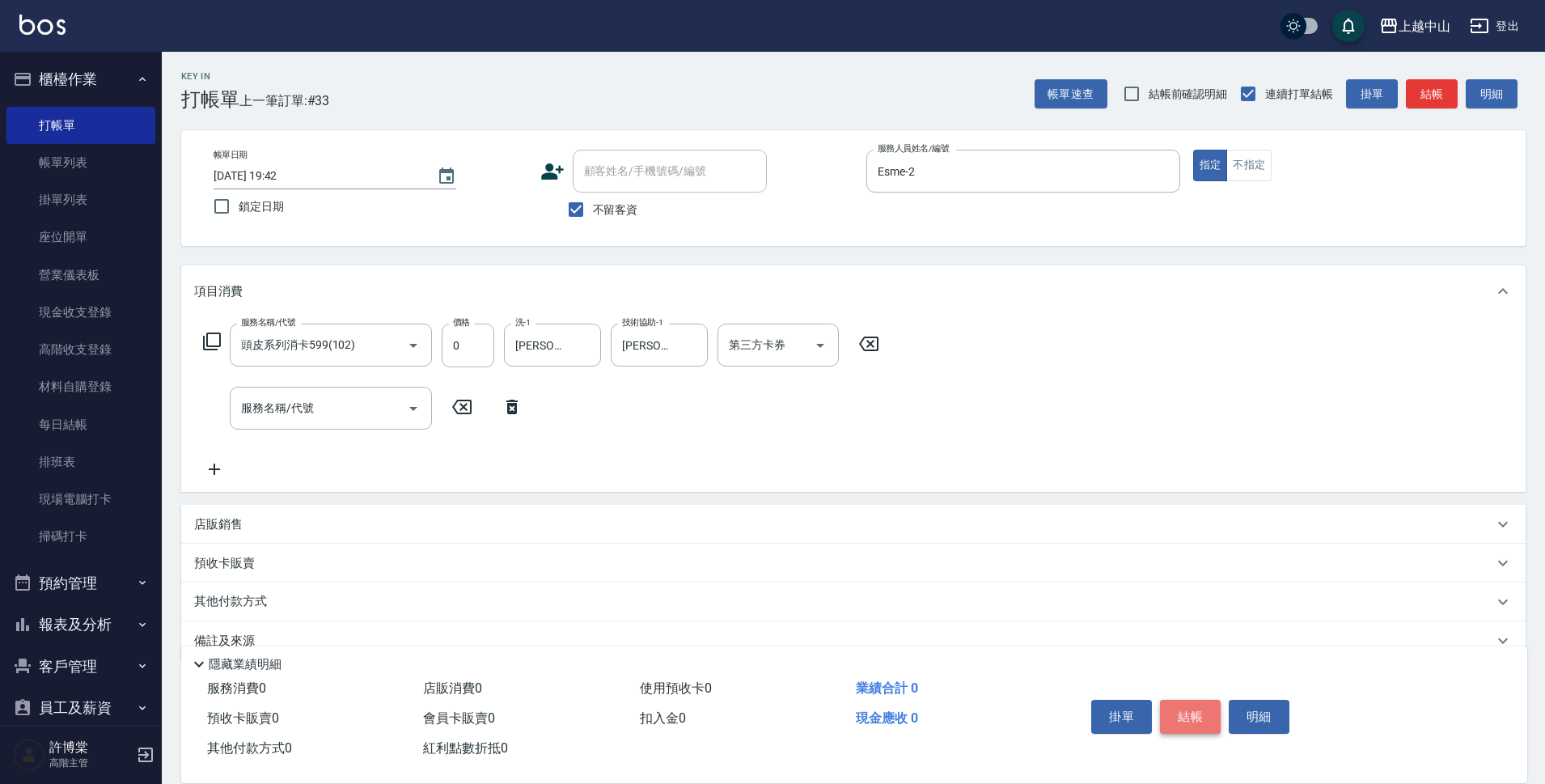
click at [1193, 702] on button "結帳" at bounding box center [1190, 716] width 60 height 34
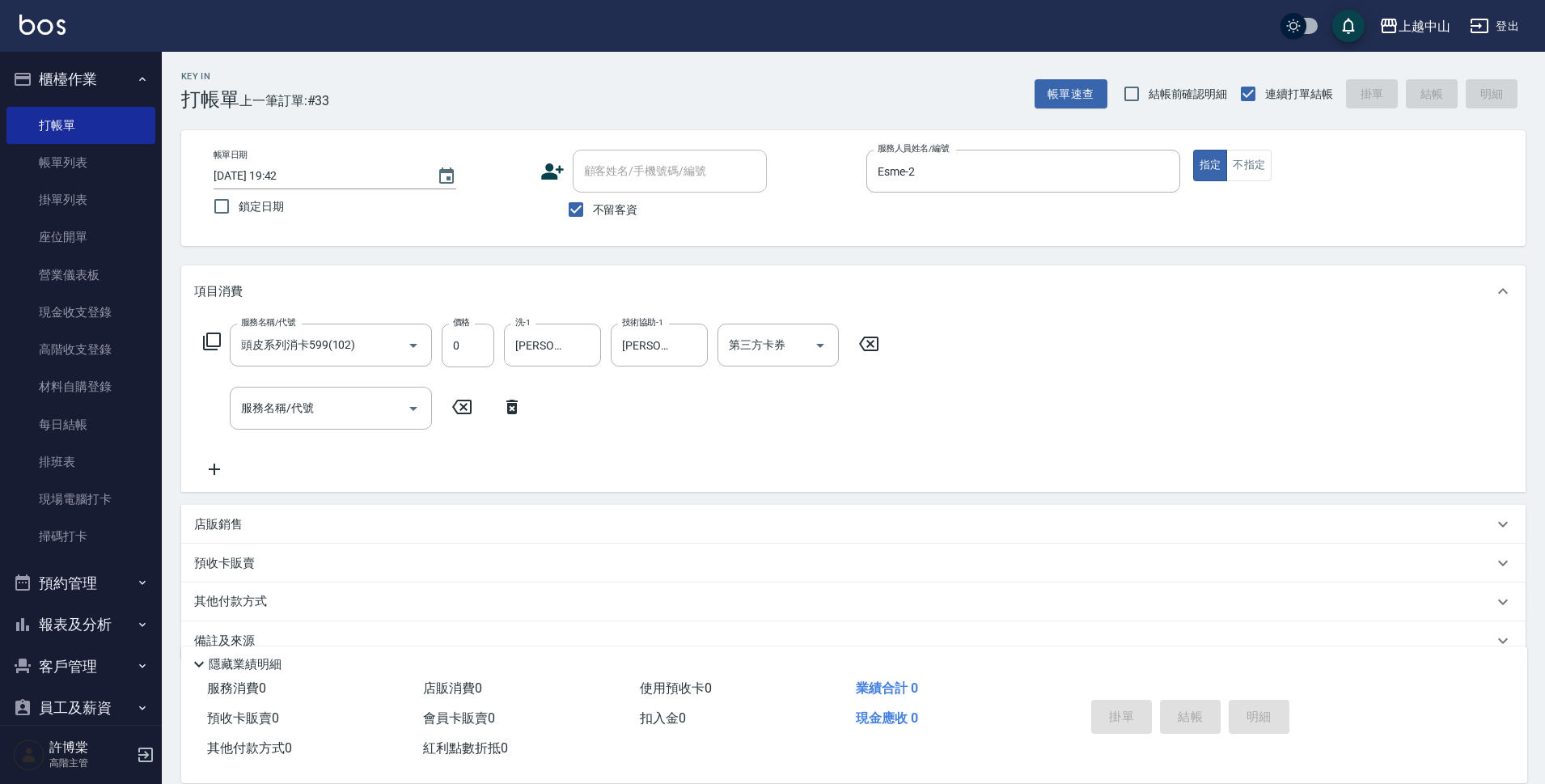
type input "2025/09/19 19:43"
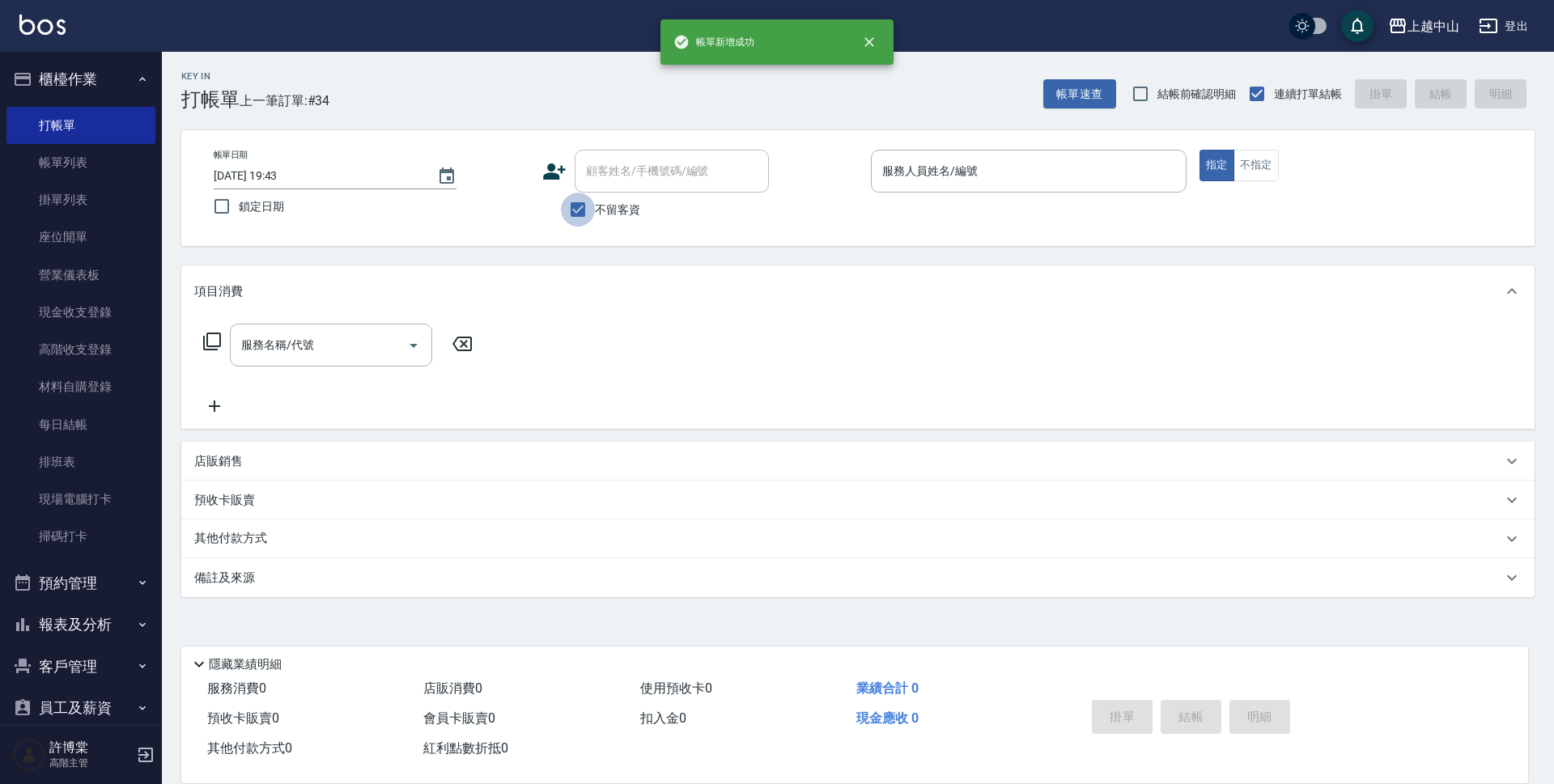
click at [586, 210] on input "不留客資" at bounding box center [578, 209] width 34 height 34
checkbox input "false"
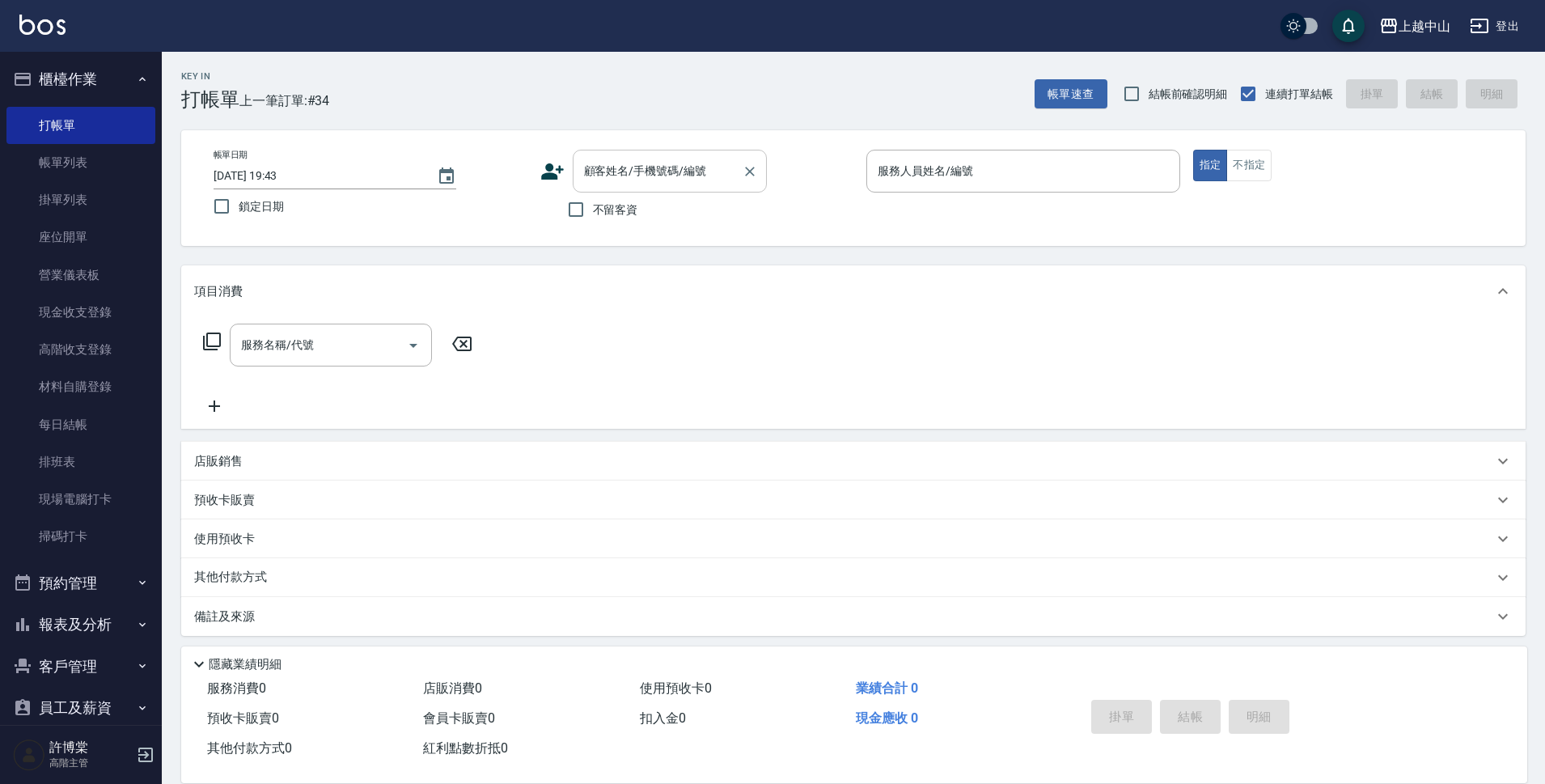
click at [600, 188] on div "顧客姓名/手機號碼/編號" at bounding box center [670, 171] width 194 height 43
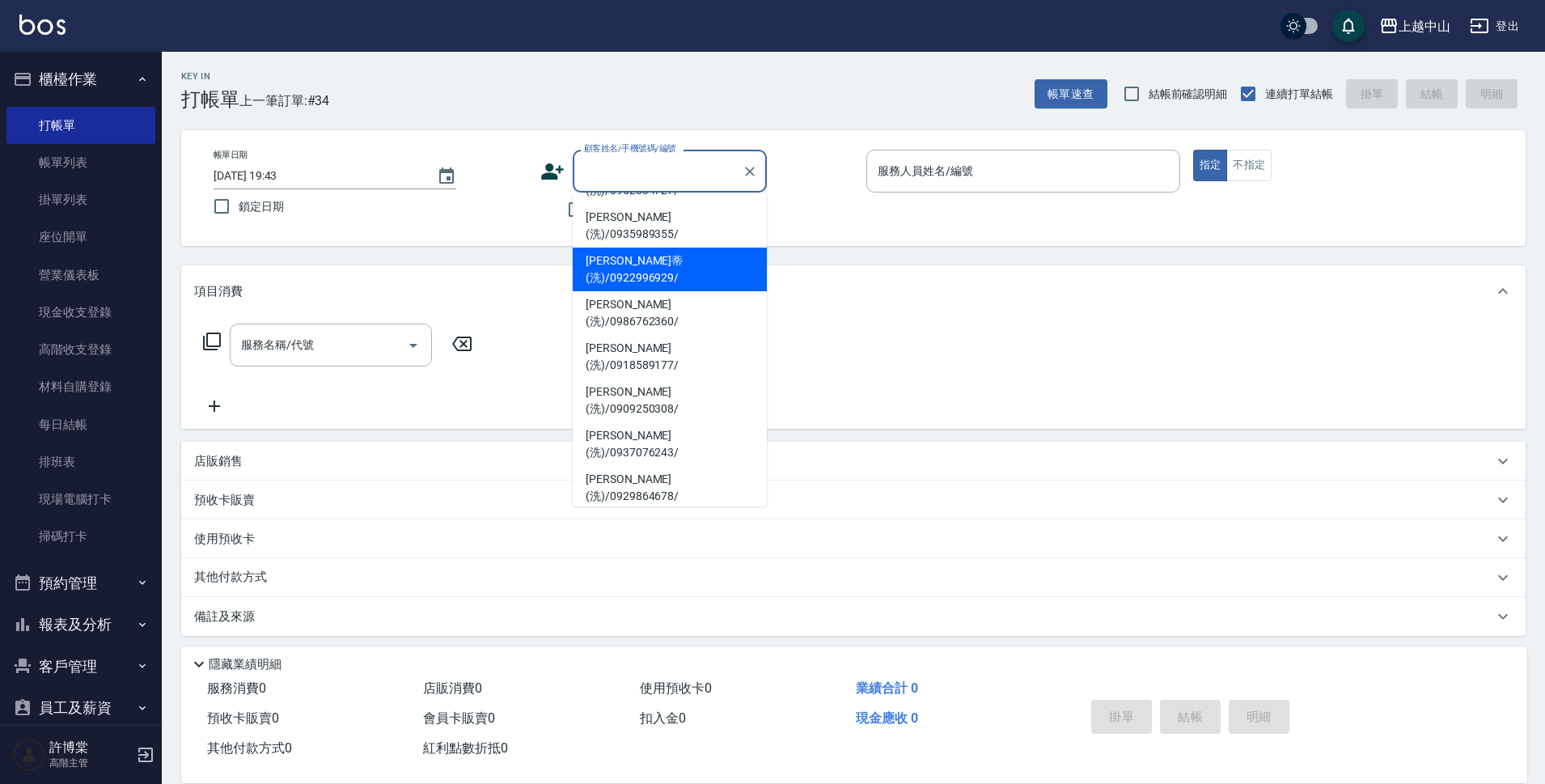
scroll to position [127, 0]
click at [722, 596] on li "陳冠蓓(洗)/0910222739/" at bounding box center [670, 618] width 194 height 44
type input "陳冠蓓(洗)/0910222739/"
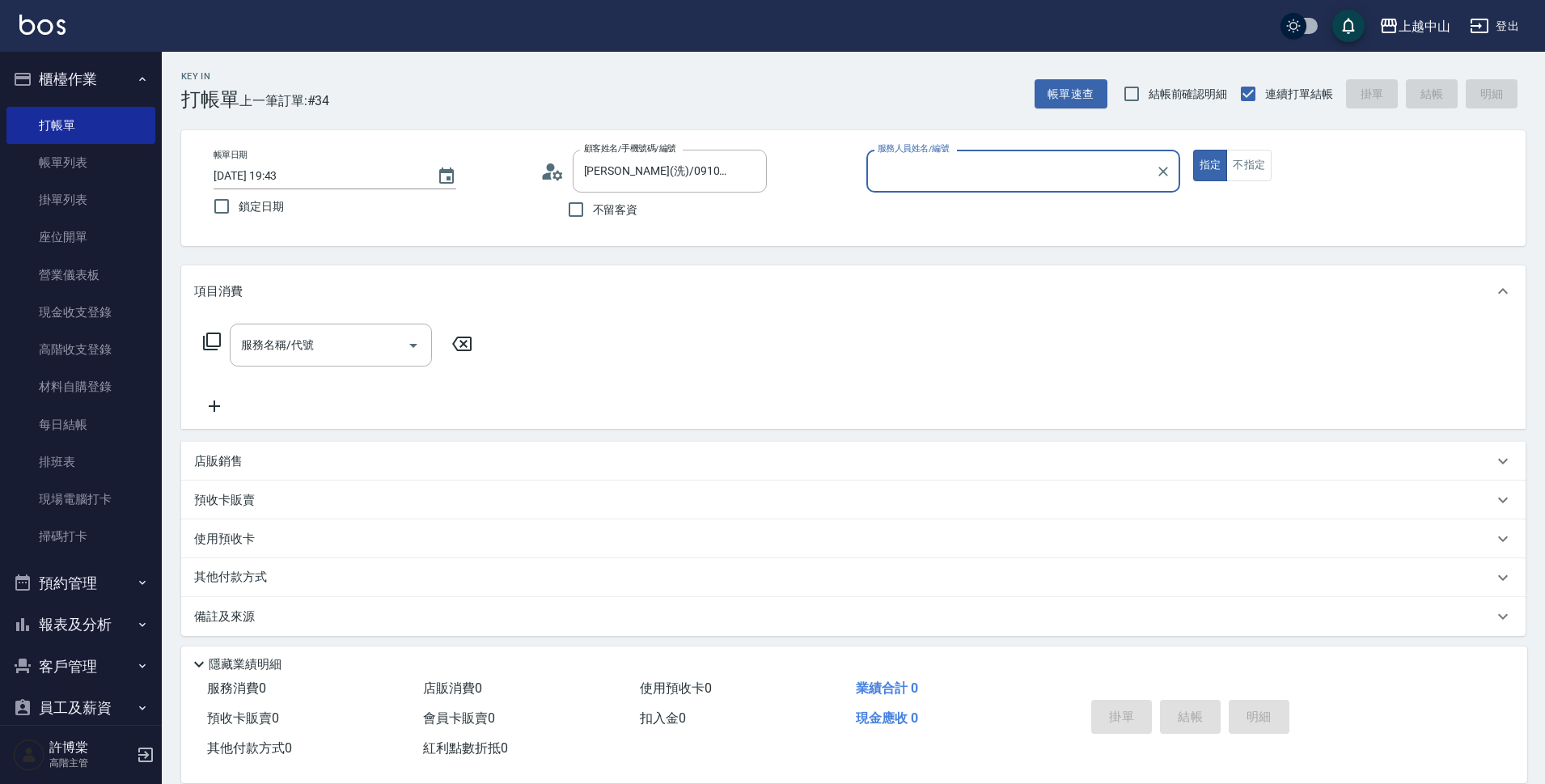
type input "Esme-2"
click at [1193, 150] on button "指定" at bounding box center [1211, 165] width 35 height 31
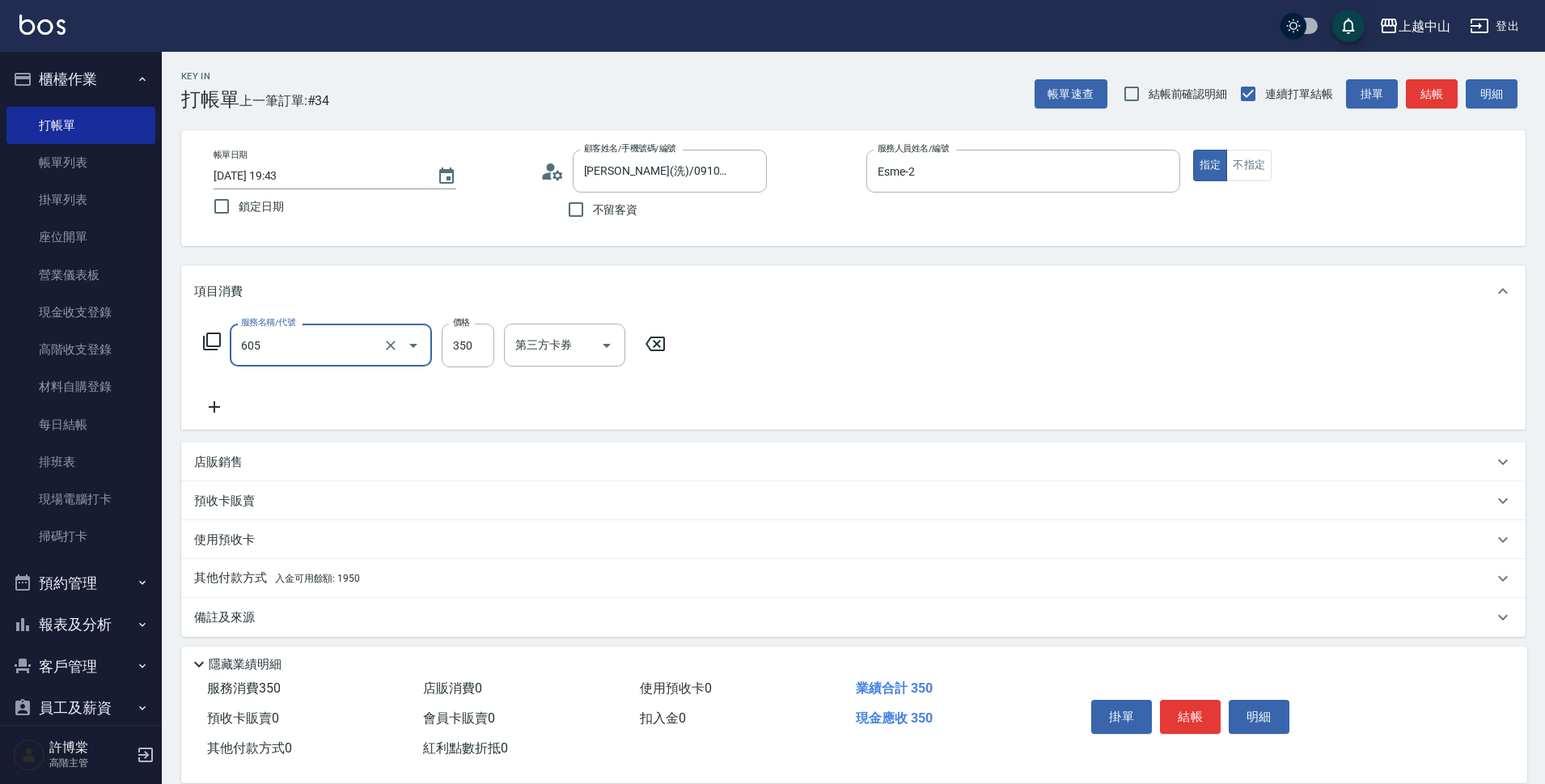
type input "洗髮 (女)(605)"
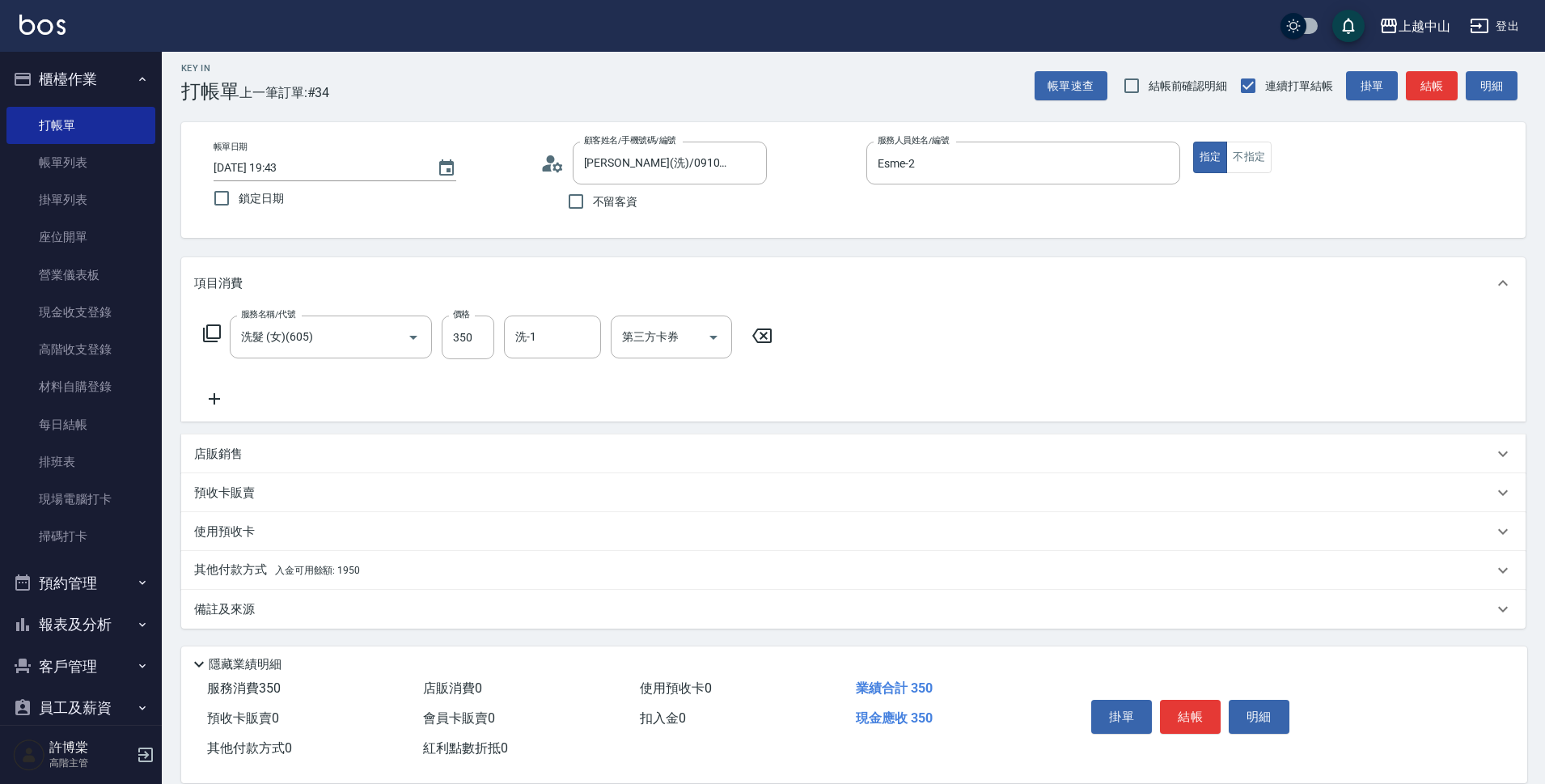
click at [299, 569] on span "入金可用餘額: 1950" at bounding box center [318, 571] width 85 height 12
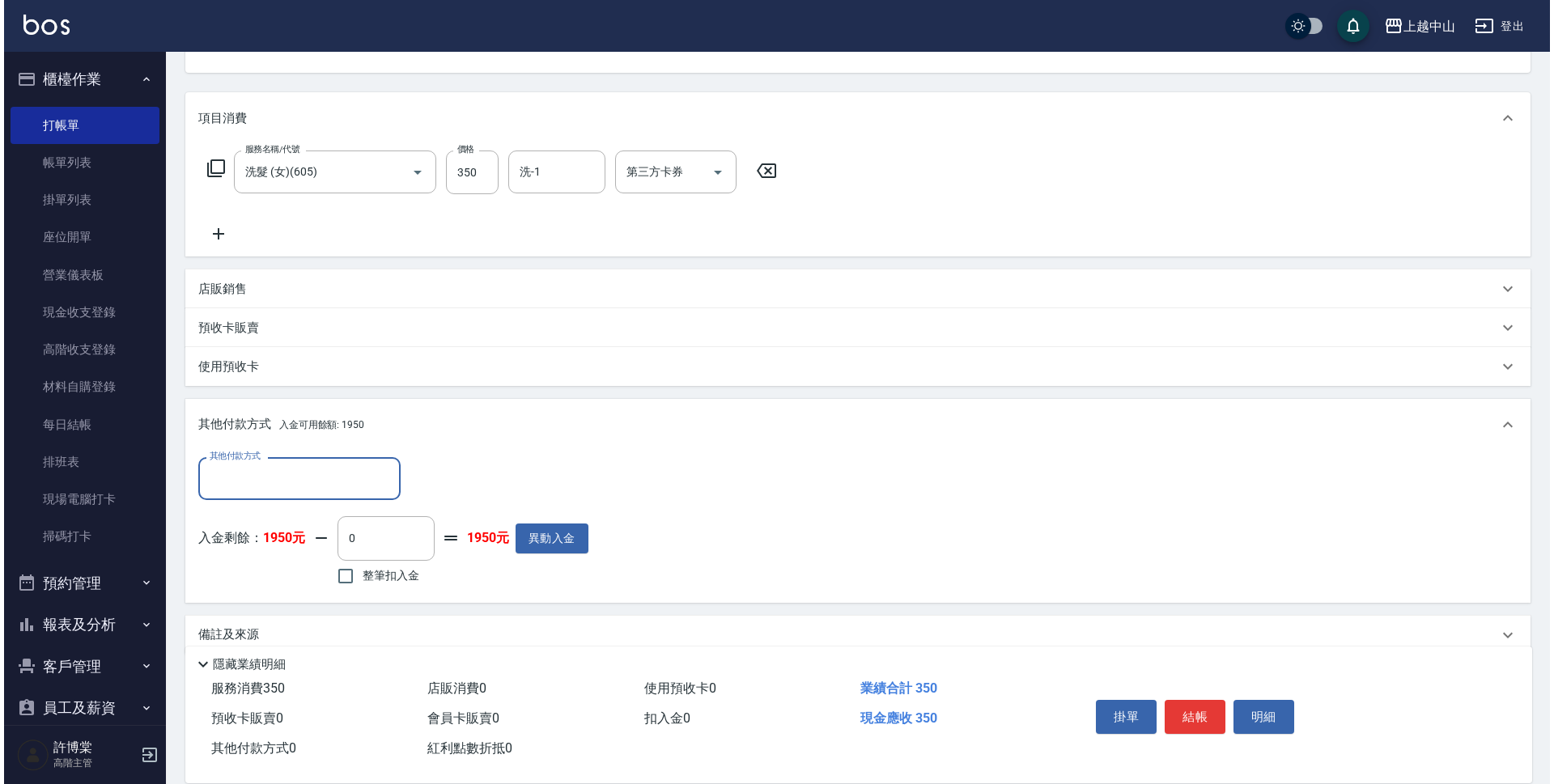
scroll to position [196, 0]
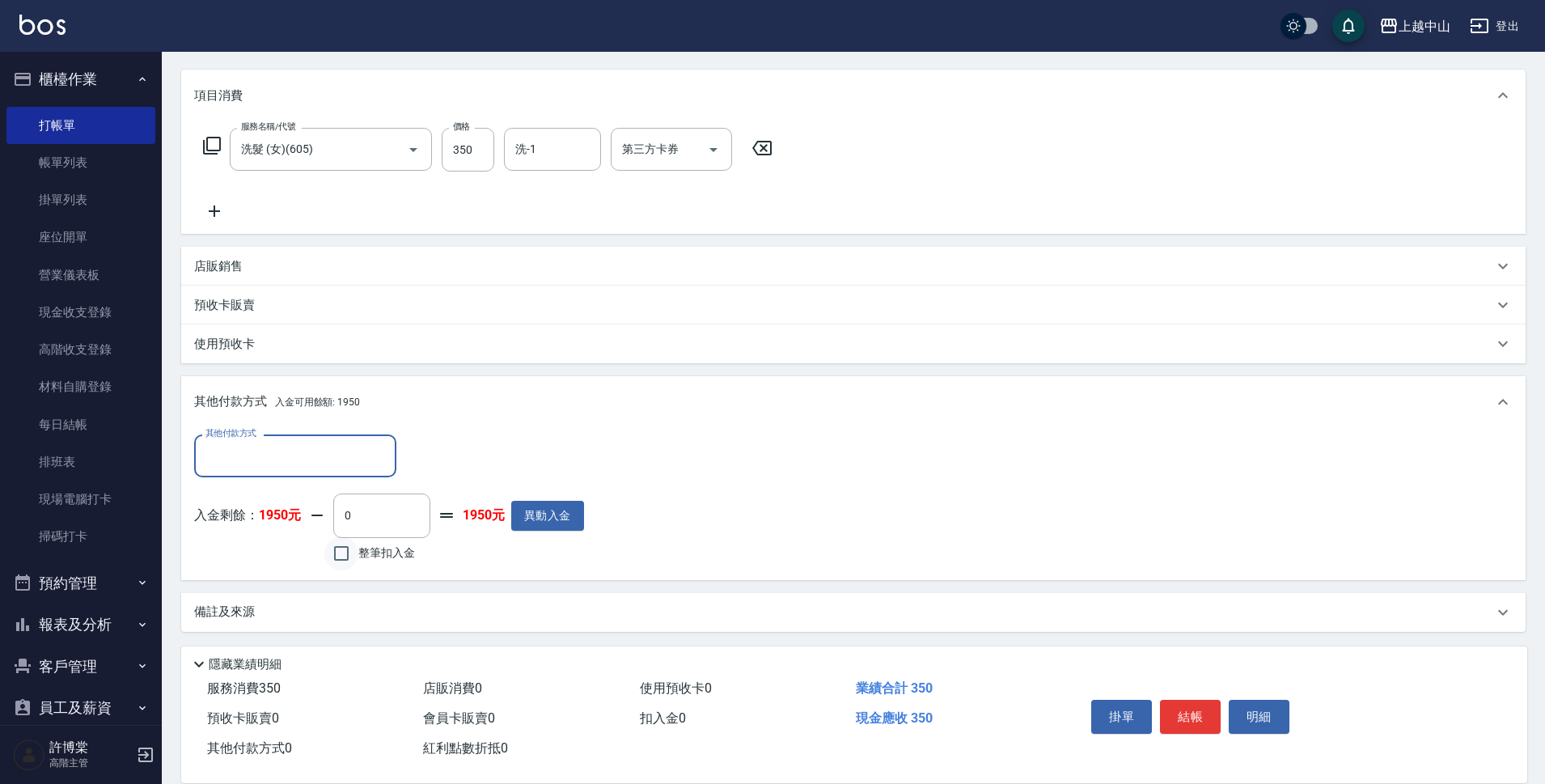
click at [353, 558] on input "整筆扣入金" at bounding box center [341, 553] width 34 height 34
checkbox input "true"
type input "350"
click at [1274, 722] on button "明細" at bounding box center [1259, 716] width 60 height 34
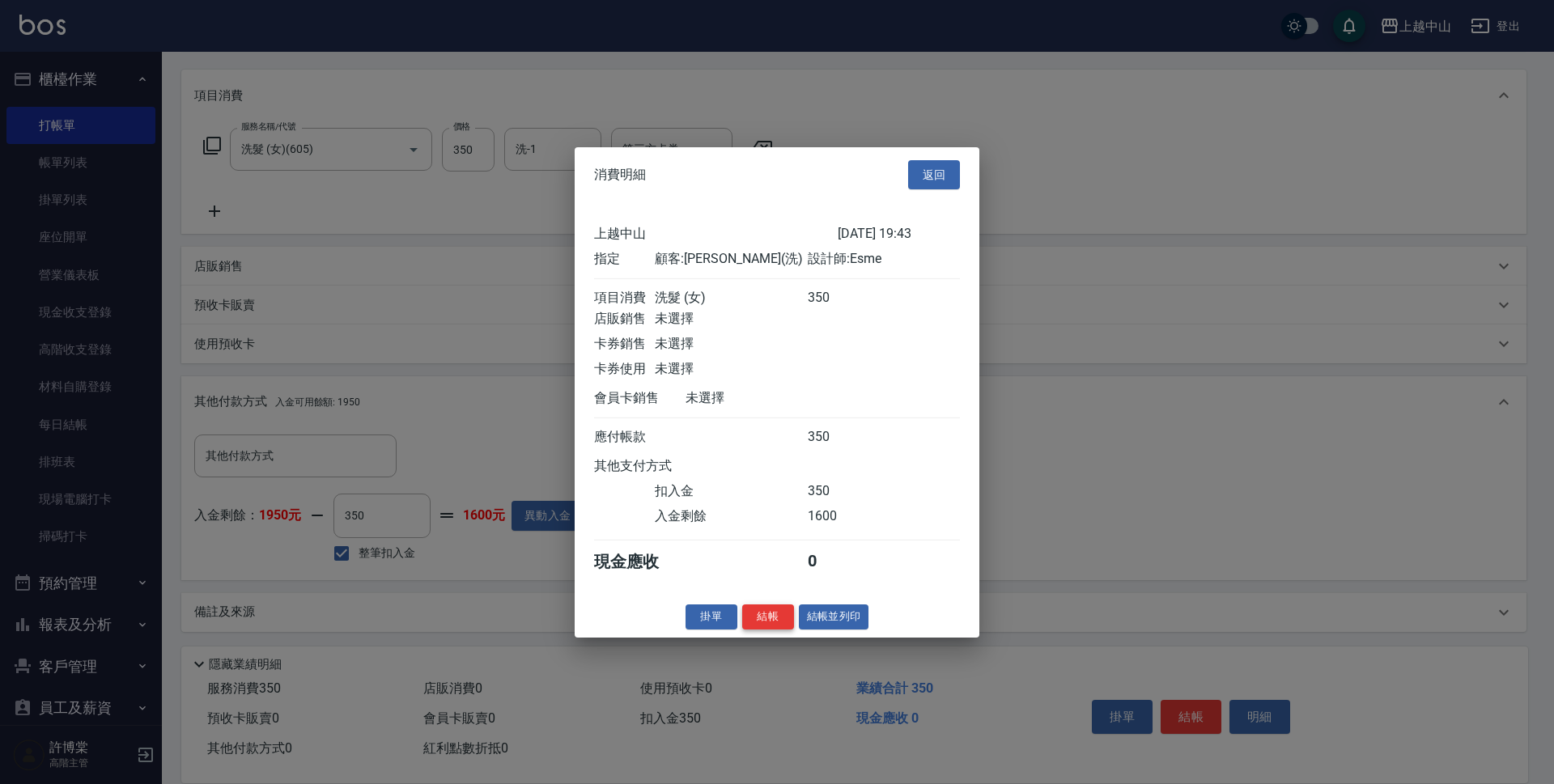
click at [783, 628] on button "結帳" at bounding box center [768, 617] width 52 height 25
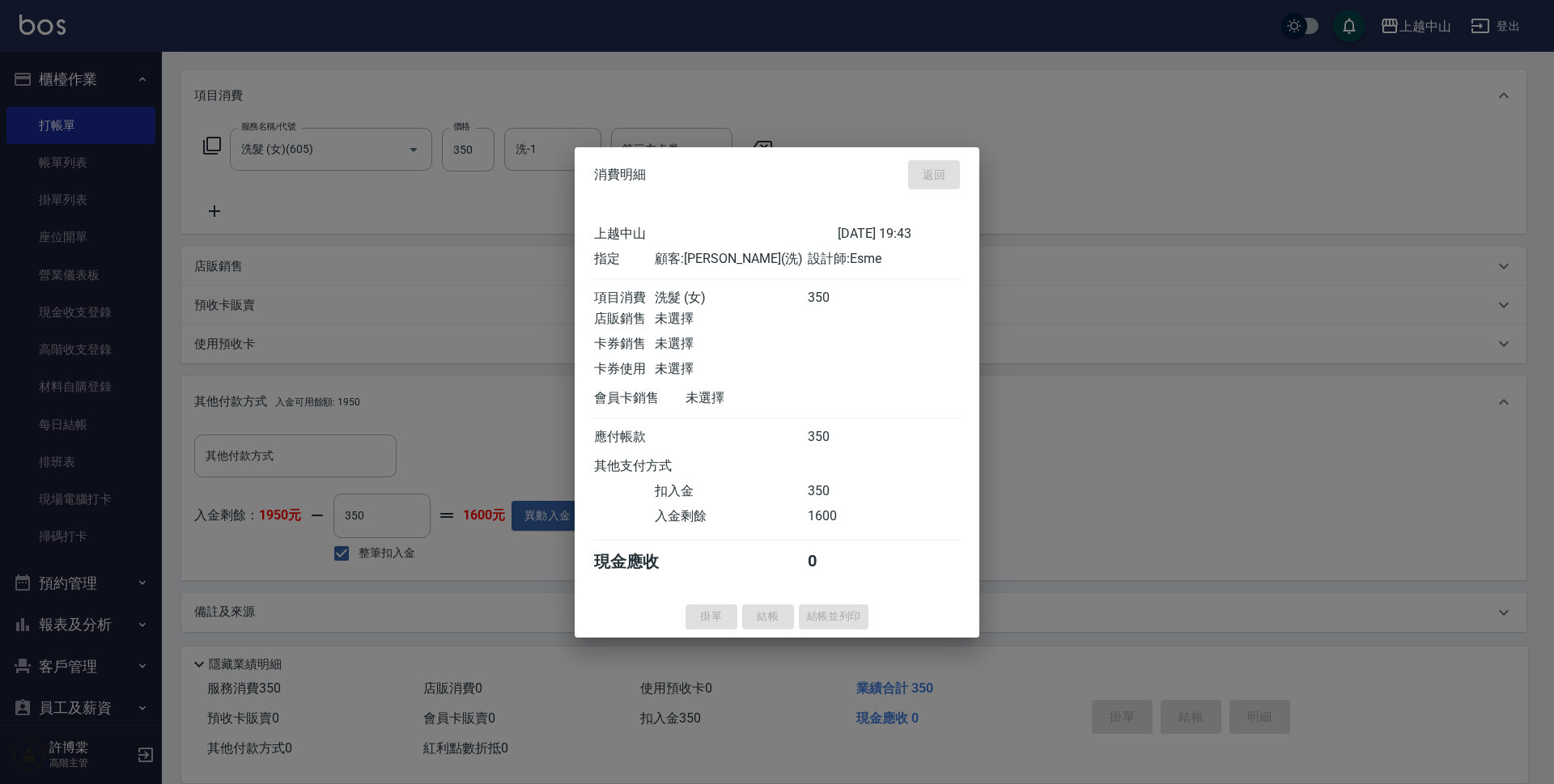
type input "2025/09/19 19:44"
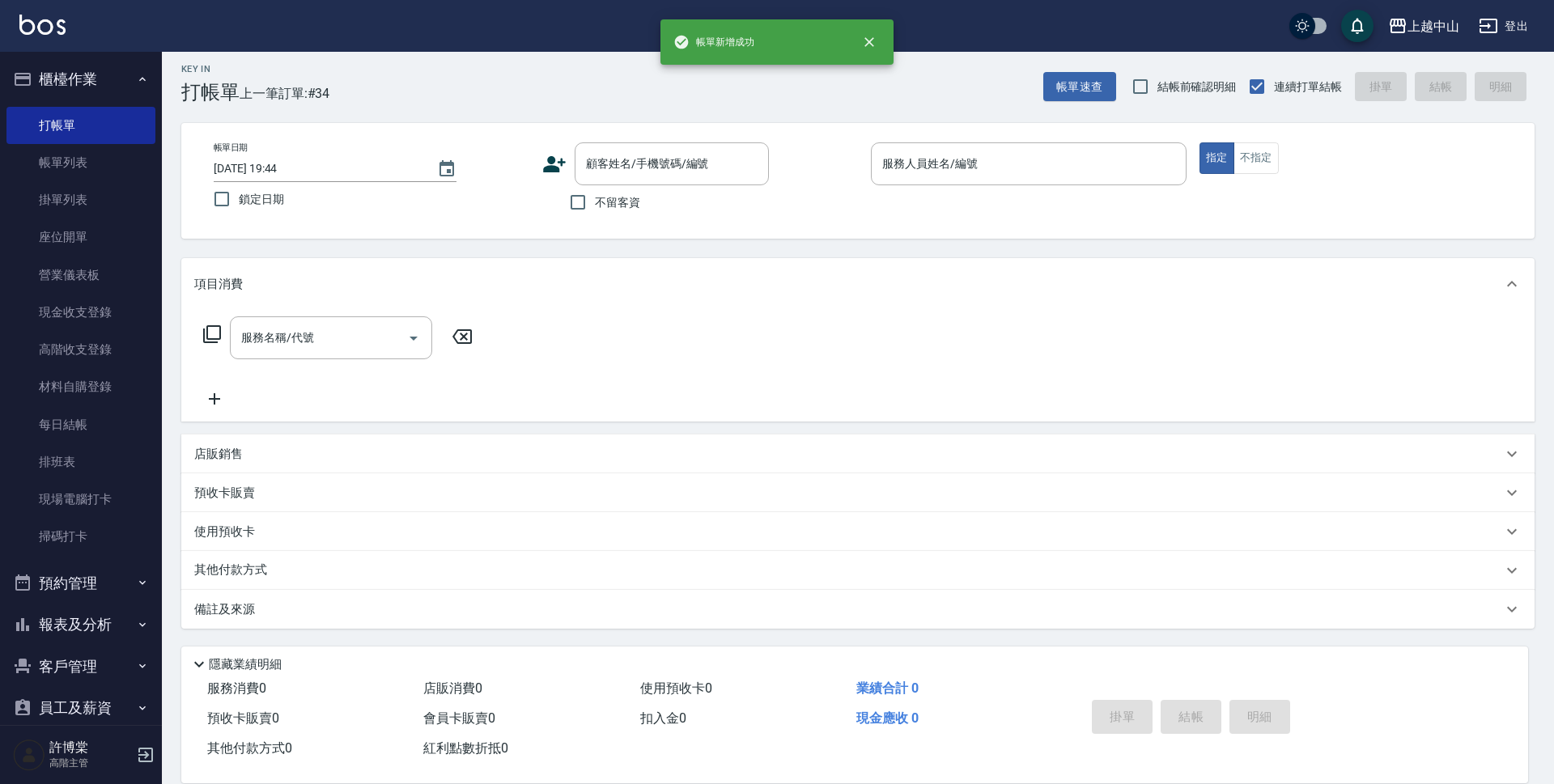
scroll to position [0, 0]
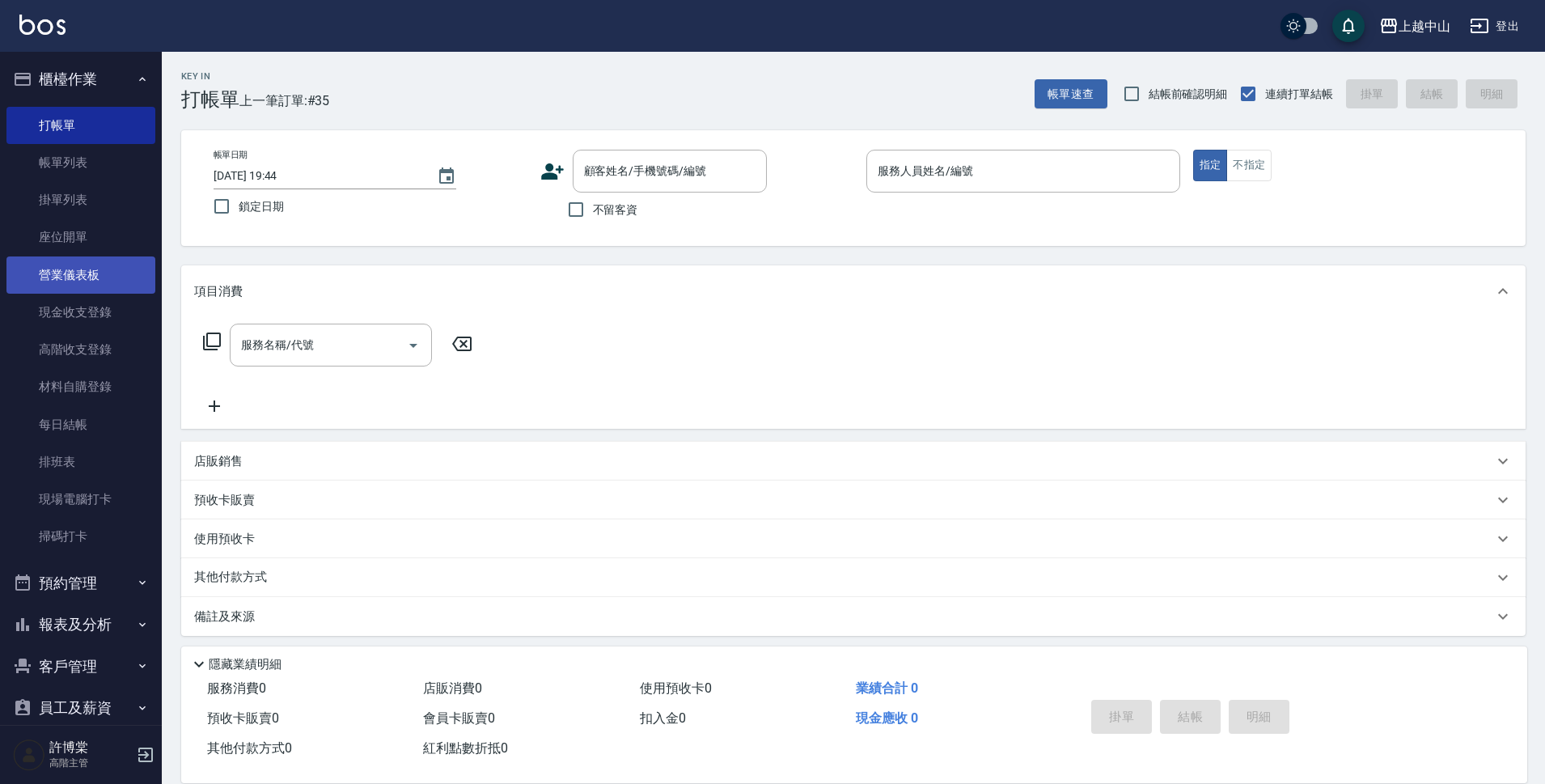
click at [94, 260] on link "營業儀表板" at bounding box center [81, 275] width 149 height 37
